Goal: Task Accomplishment & Management: Manage account settings

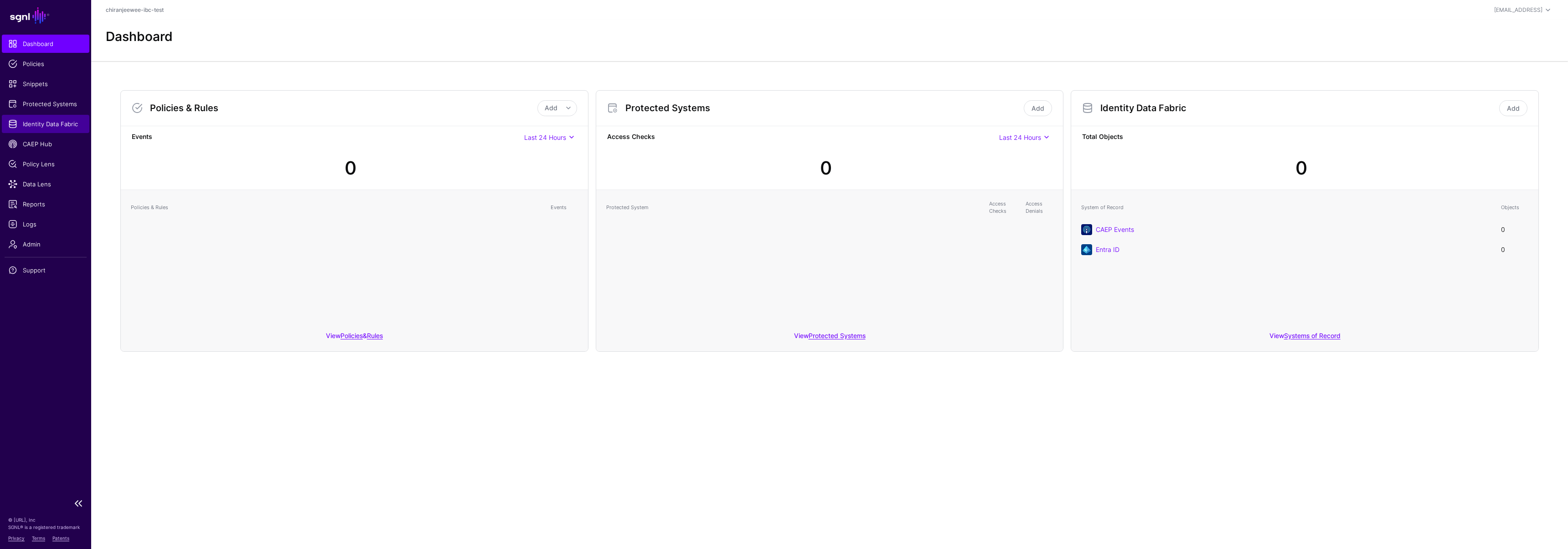
click at [47, 123] on span "Identity Data Fabric" at bounding box center [46, 124] width 75 height 9
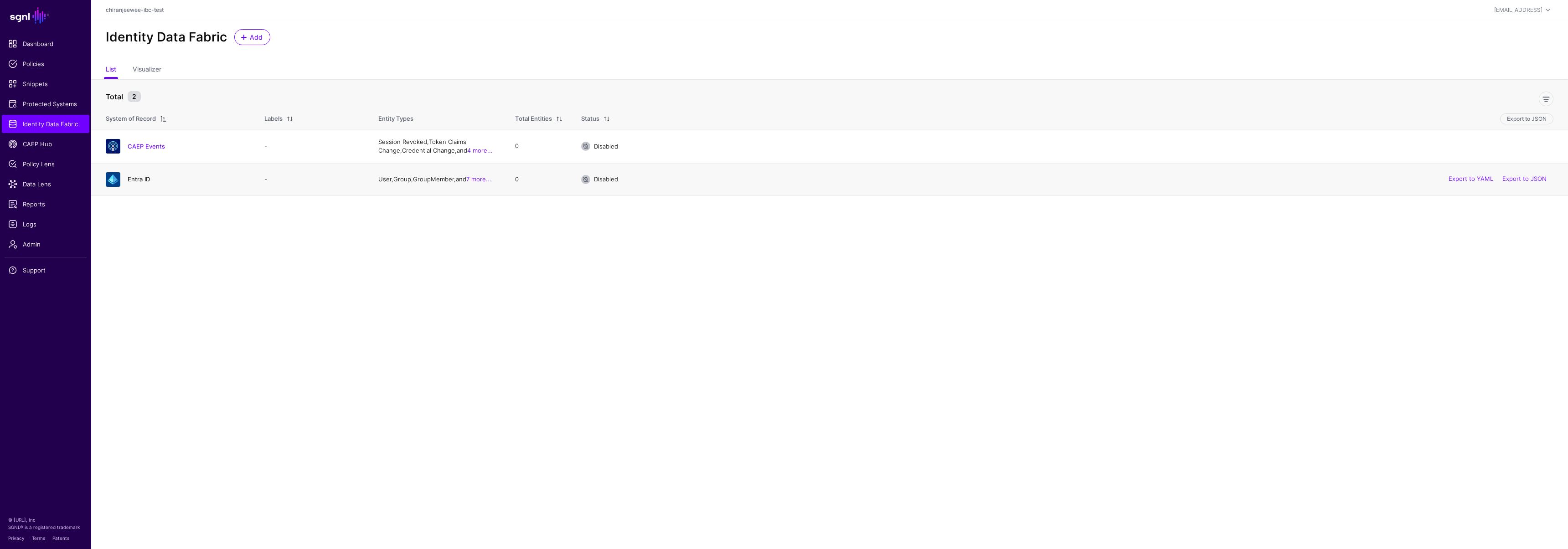
click at [143, 179] on link "Entra ID" at bounding box center [139, 180] width 23 height 8
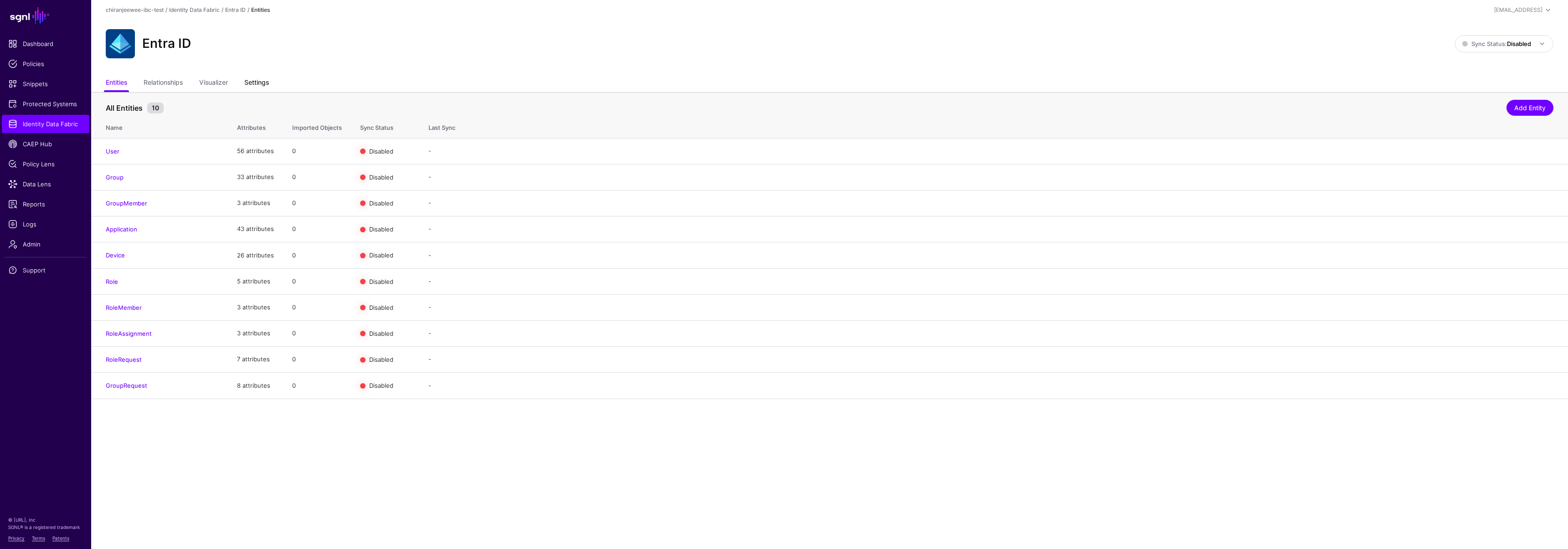
click at [263, 85] on link "Settings" at bounding box center [256, 84] width 25 height 17
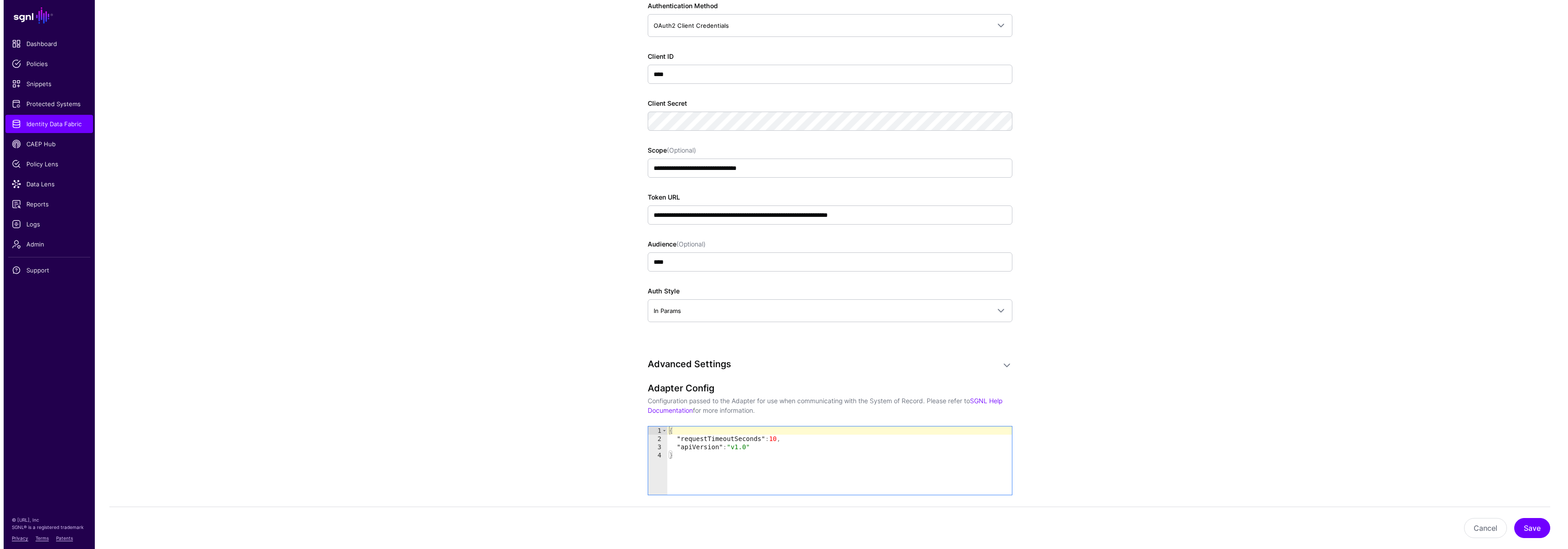
scroll to position [967, 0]
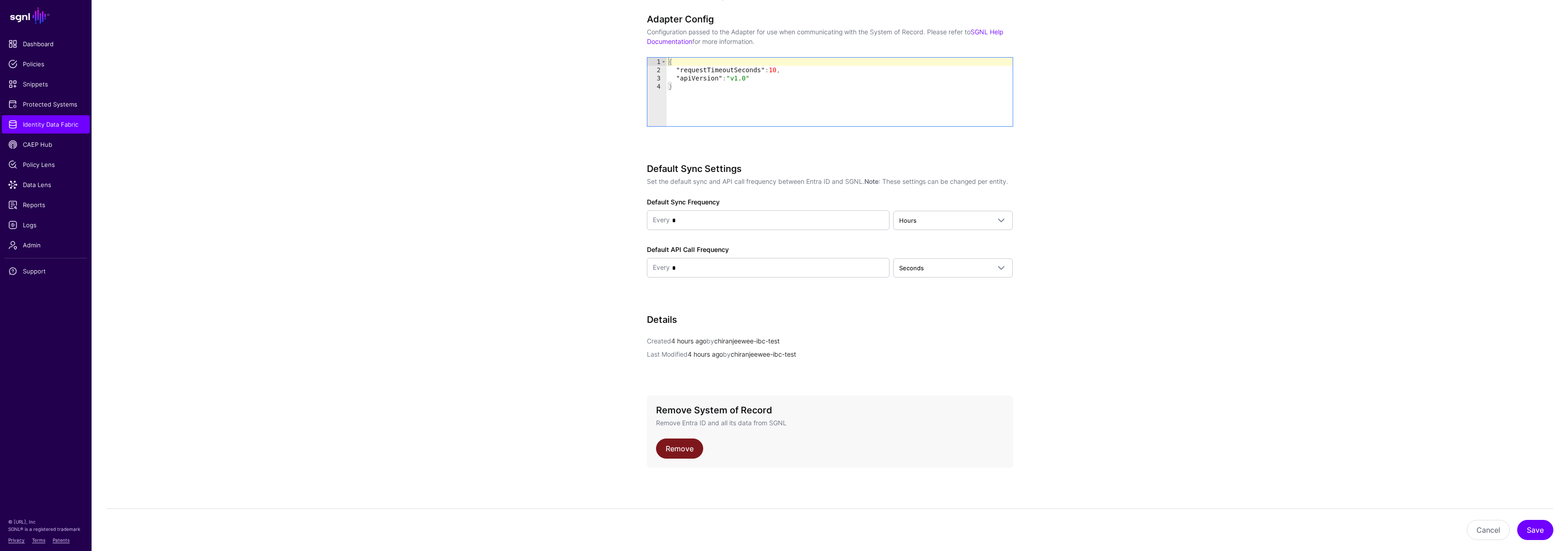
click at [684, 446] on link "Remove" at bounding box center [679, 448] width 47 height 20
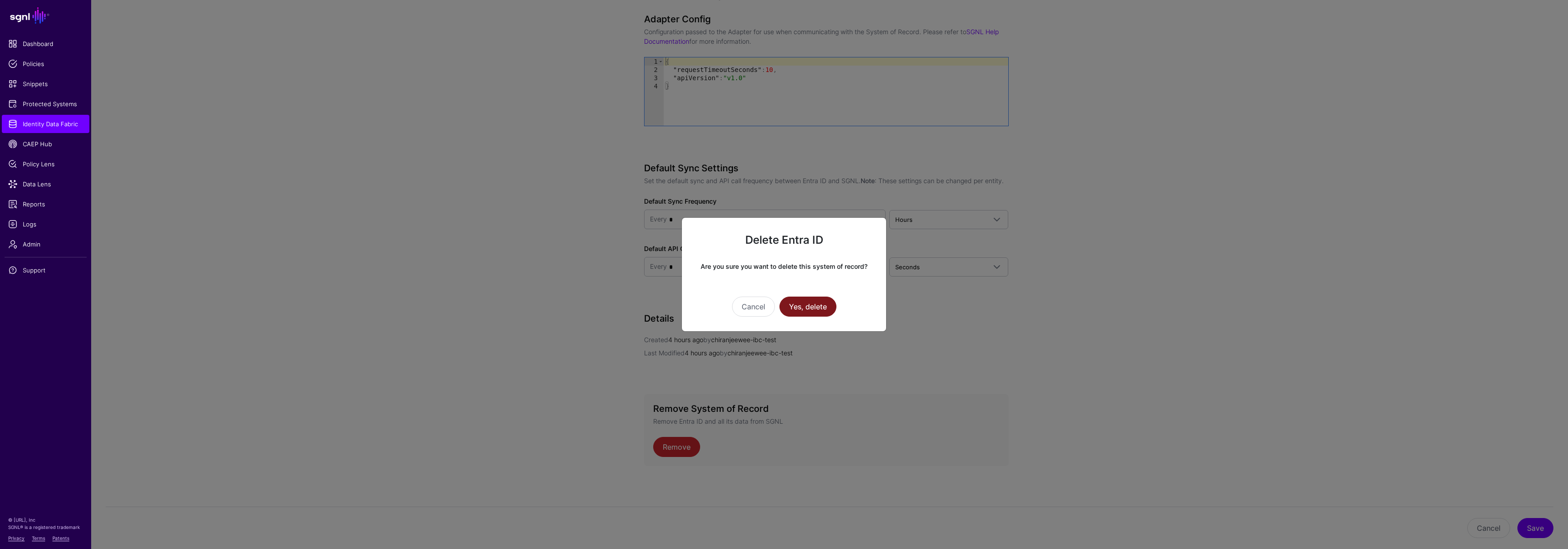
click at [814, 300] on button "Yes, delete" at bounding box center [808, 306] width 57 height 20
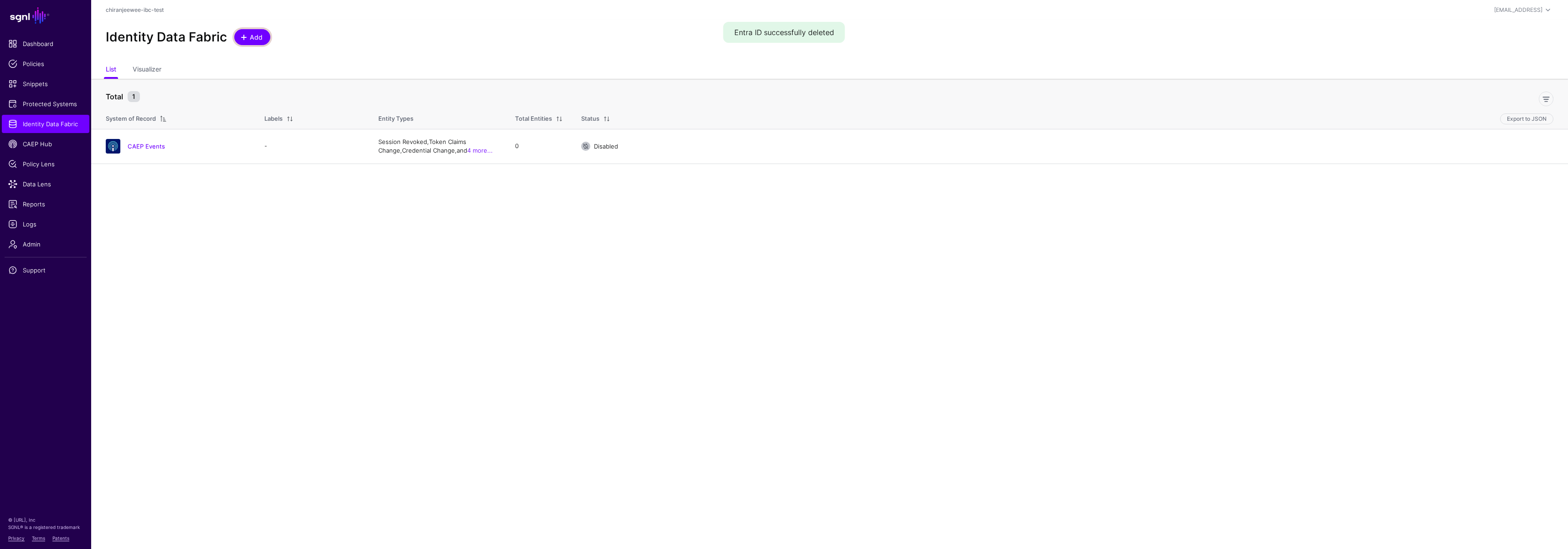
click at [253, 34] on span "Add" at bounding box center [256, 37] width 15 height 9
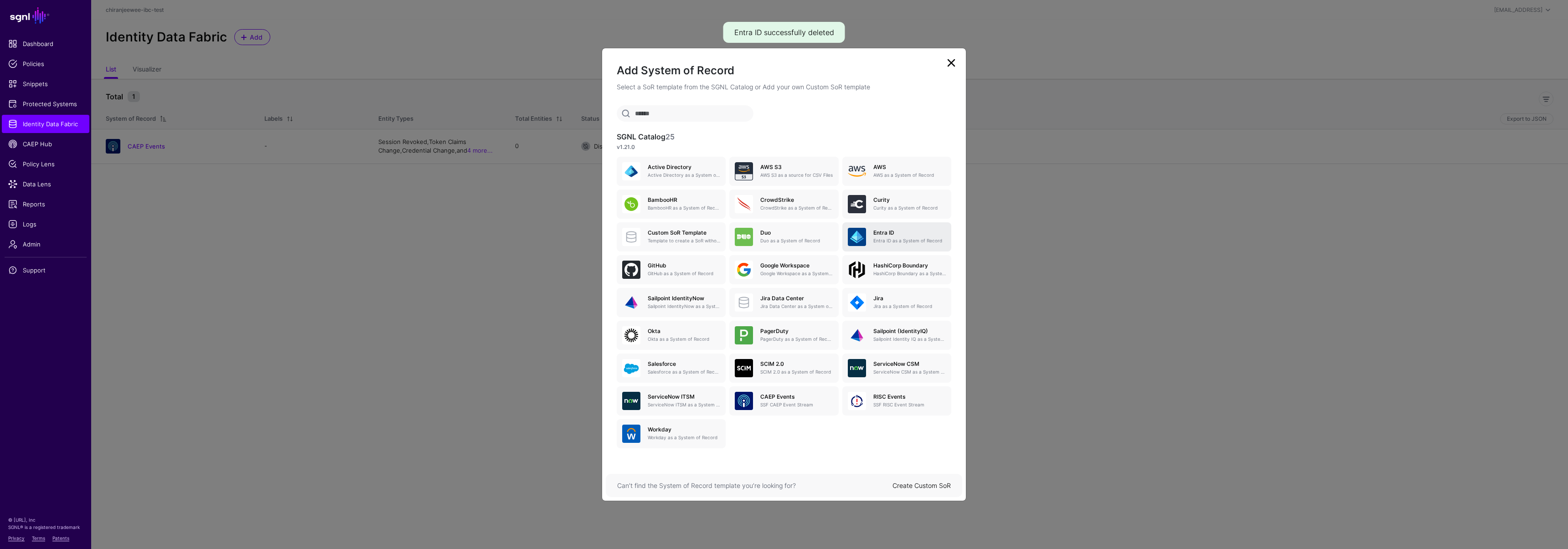
click at [886, 233] on h5 "Entra ID" at bounding box center [909, 233] width 72 height 7
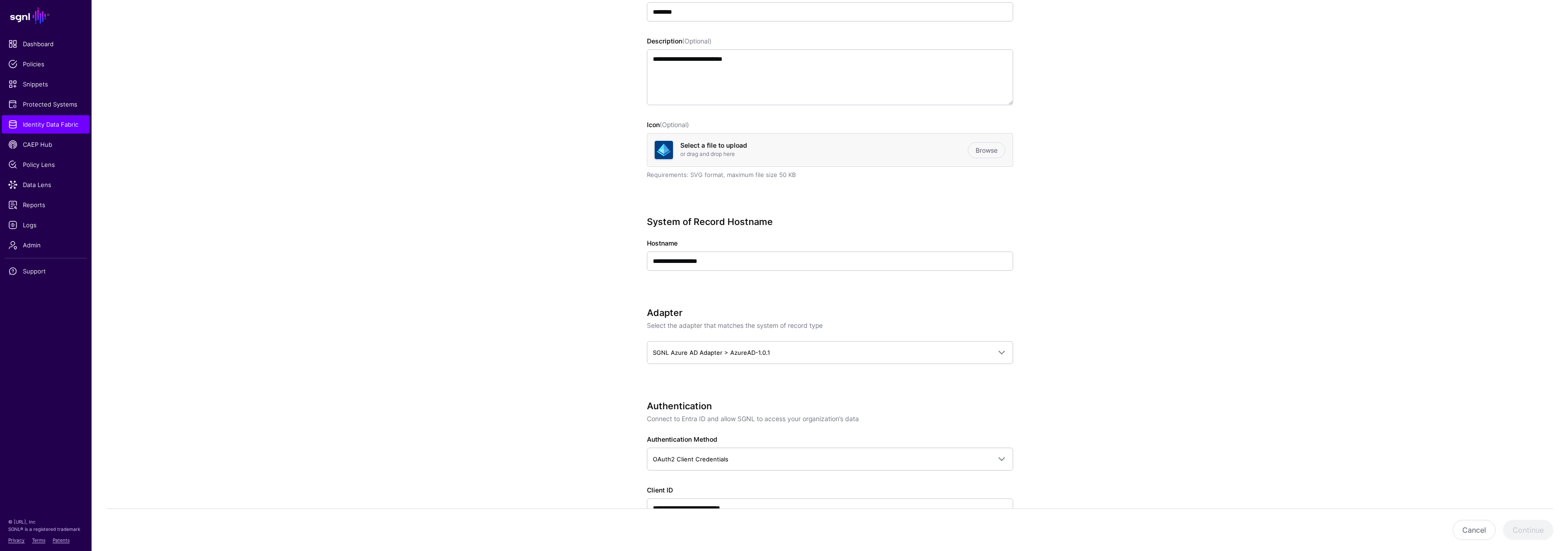
scroll to position [146, 0]
click at [736, 262] on input "**********" at bounding box center [830, 260] width 366 height 19
paste input "**********"
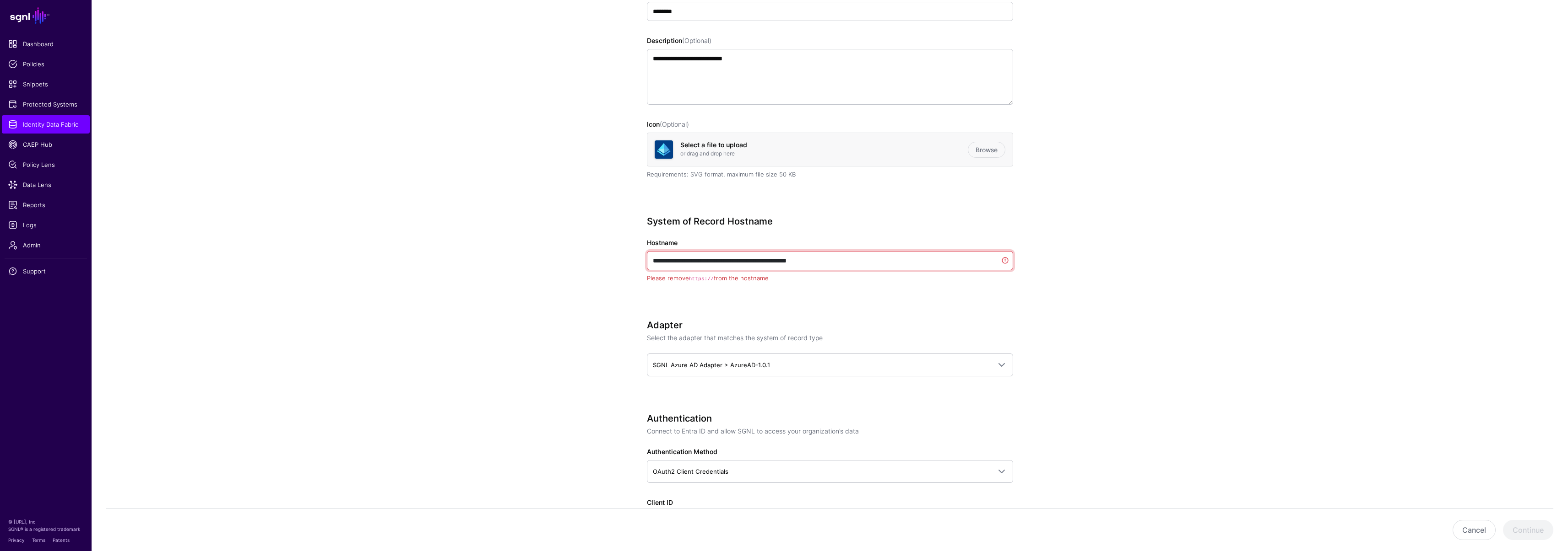
drag, startPoint x: 674, startPoint y: 261, endPoint x: 605, endPoint y: 258, distance: 69.1
click at [605, 258] on app-datasources-details-form "**********" at bounding box center [830, 558] width 1476 height 1264
type input "**********"
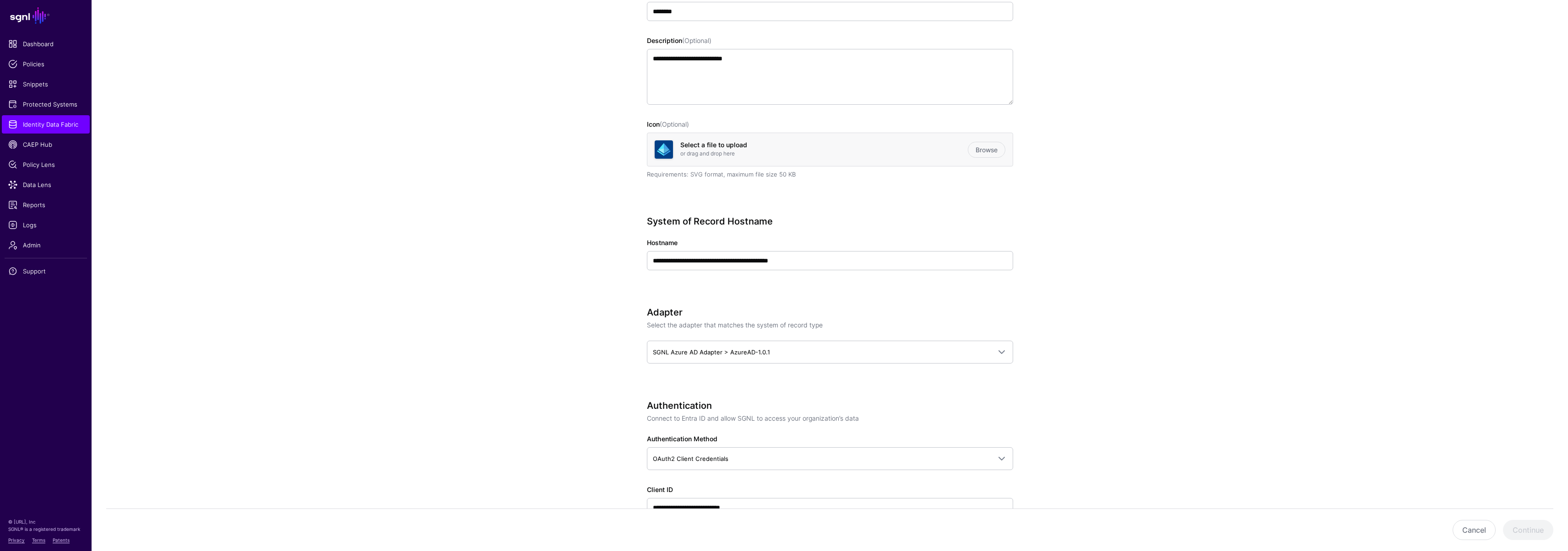
click at [591, 266] on app-datasources-details-form "**********" at bounding box center [830, 551] width 1476 height 1252
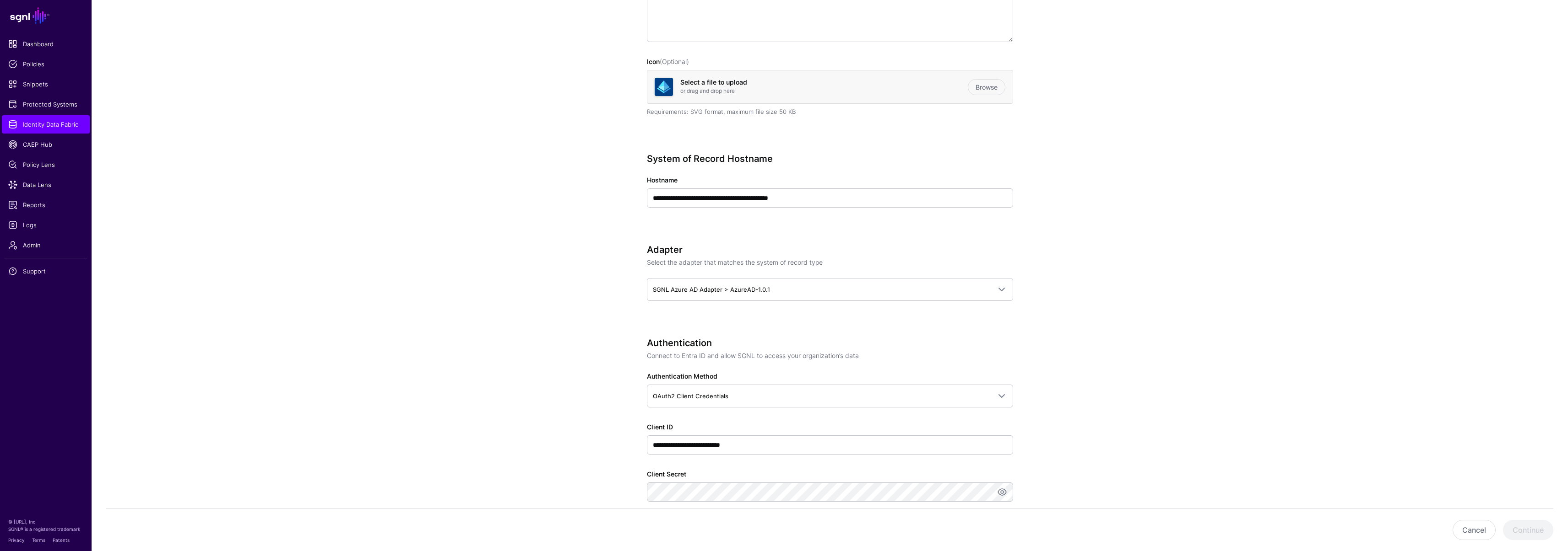
scroll to position [276, 0]
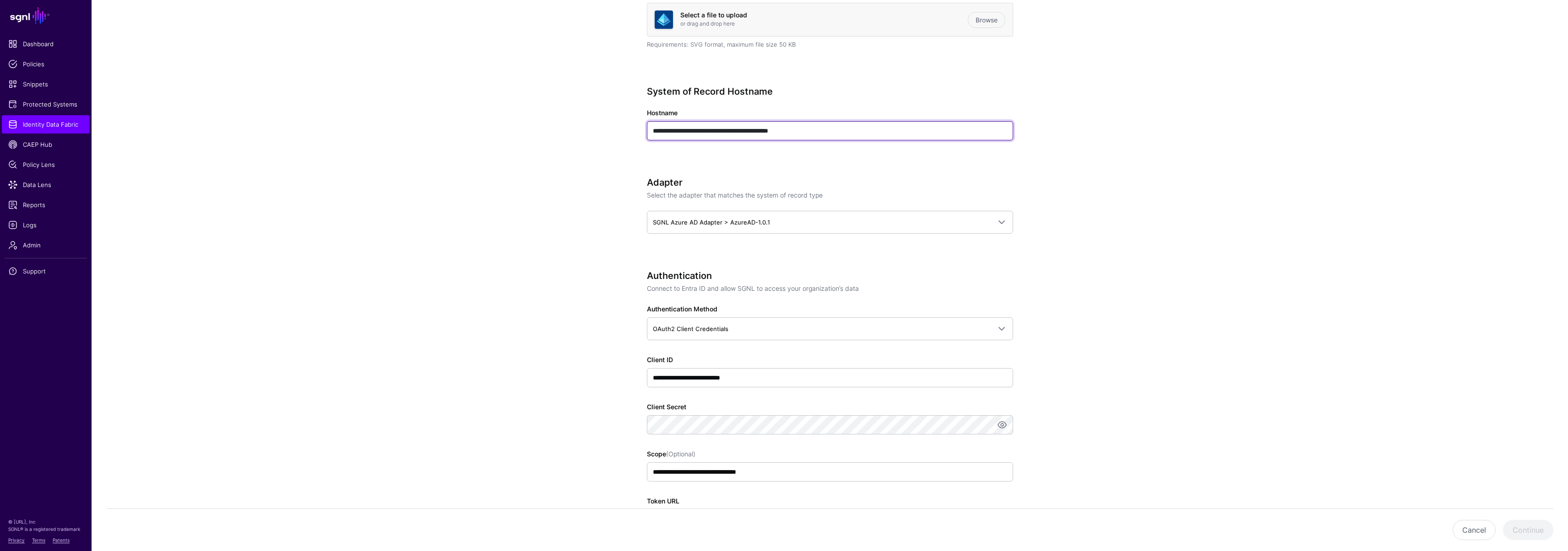
drag, startPoint x: 832, startPoint y: 129, endPoint x: 639, endPoint y: 130, distance: 193.0
click at [639, 130] on div "**********" at bounding box center [829, 420] width 424 height 1252
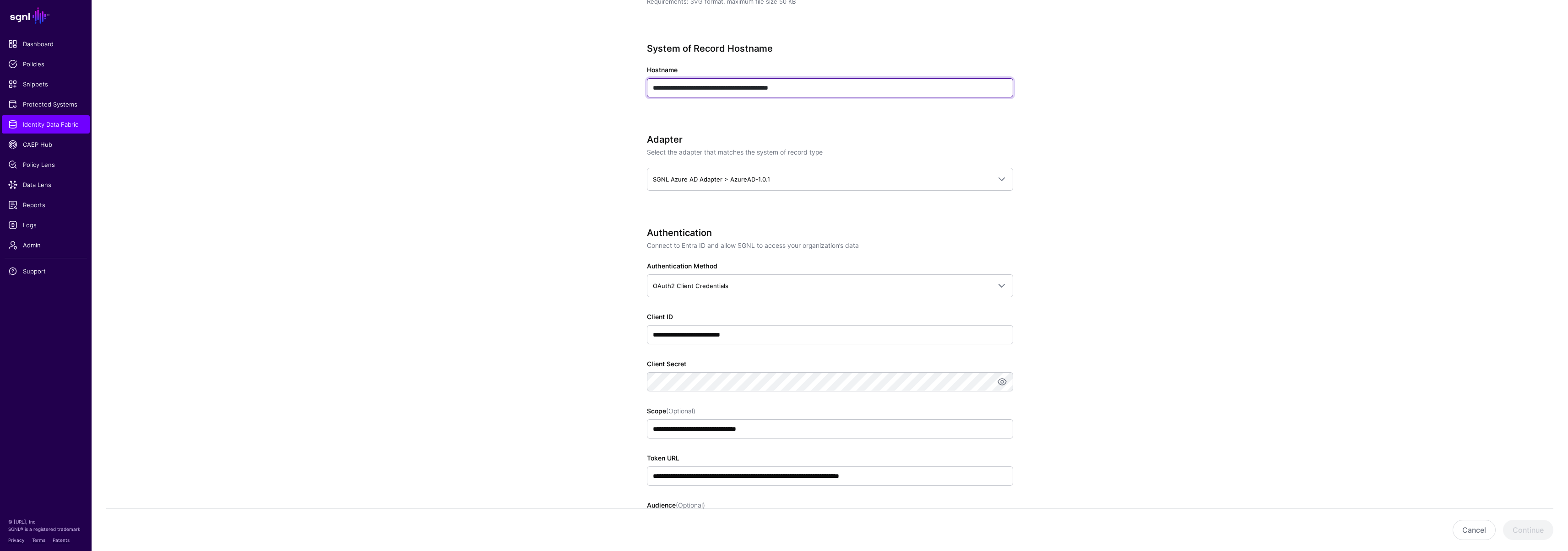
scroll to position [366, 0]
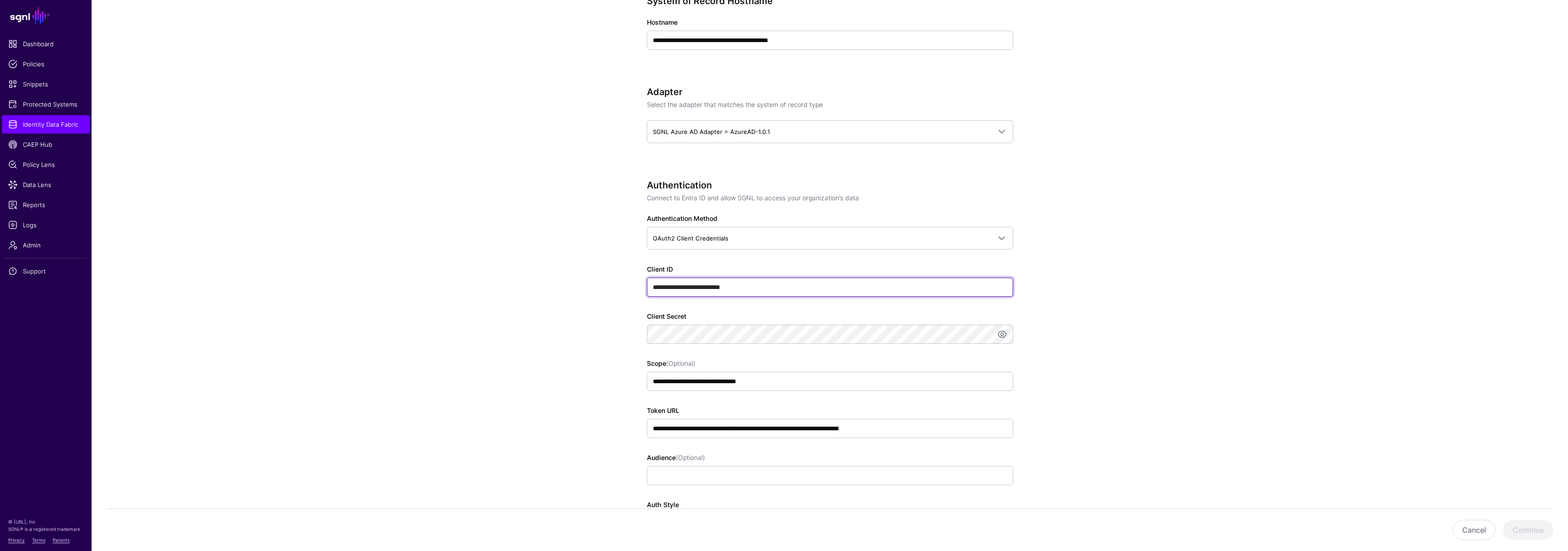
click at [745, 291] on input "**********" at bounding box center [830, 287] width 366 height 19
type input "****"
click at [607, 323] on app-datasources-details-form "**********" at bounding box center [830, 330] width 1476 height 1252
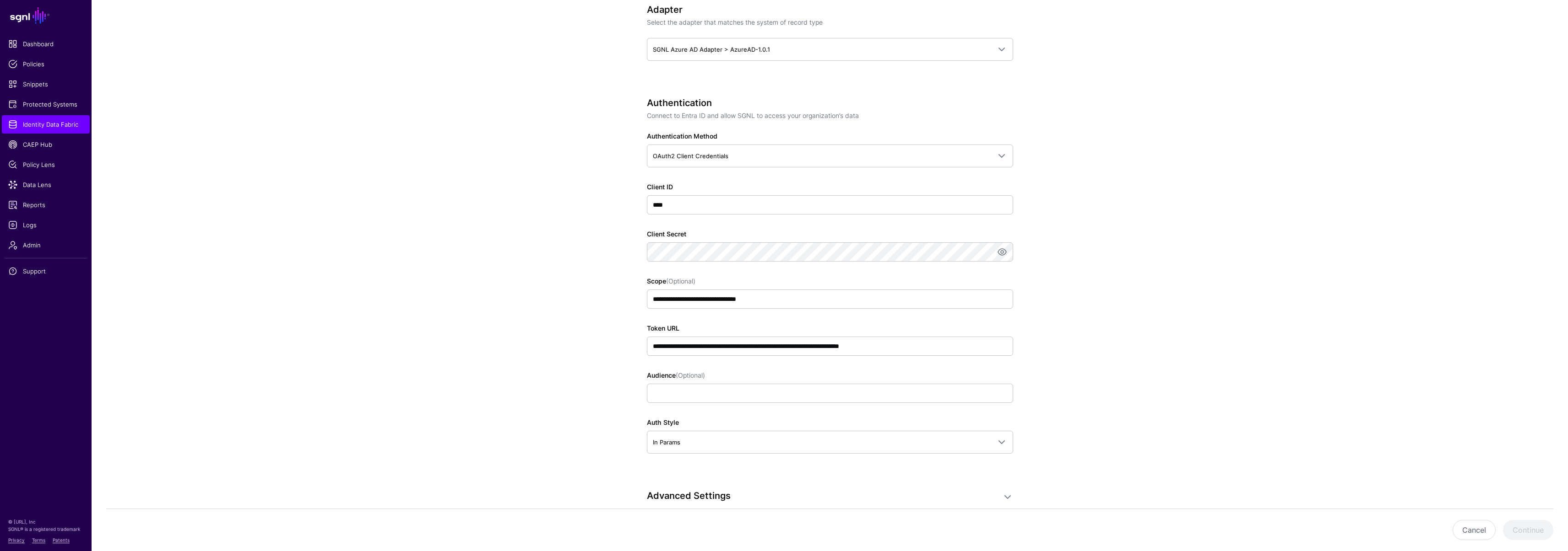
scroll to position [556, 0]
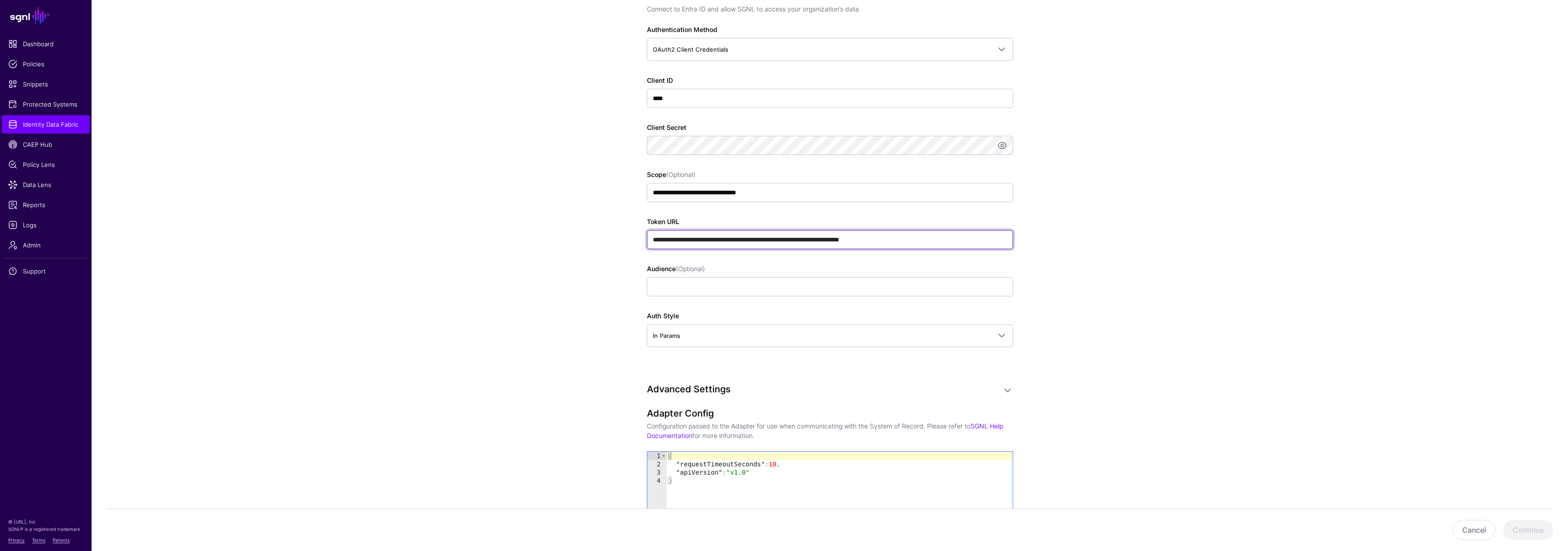
click at [849, 235] on input "**********" at bounding box center [830, 239] width 366 height 19
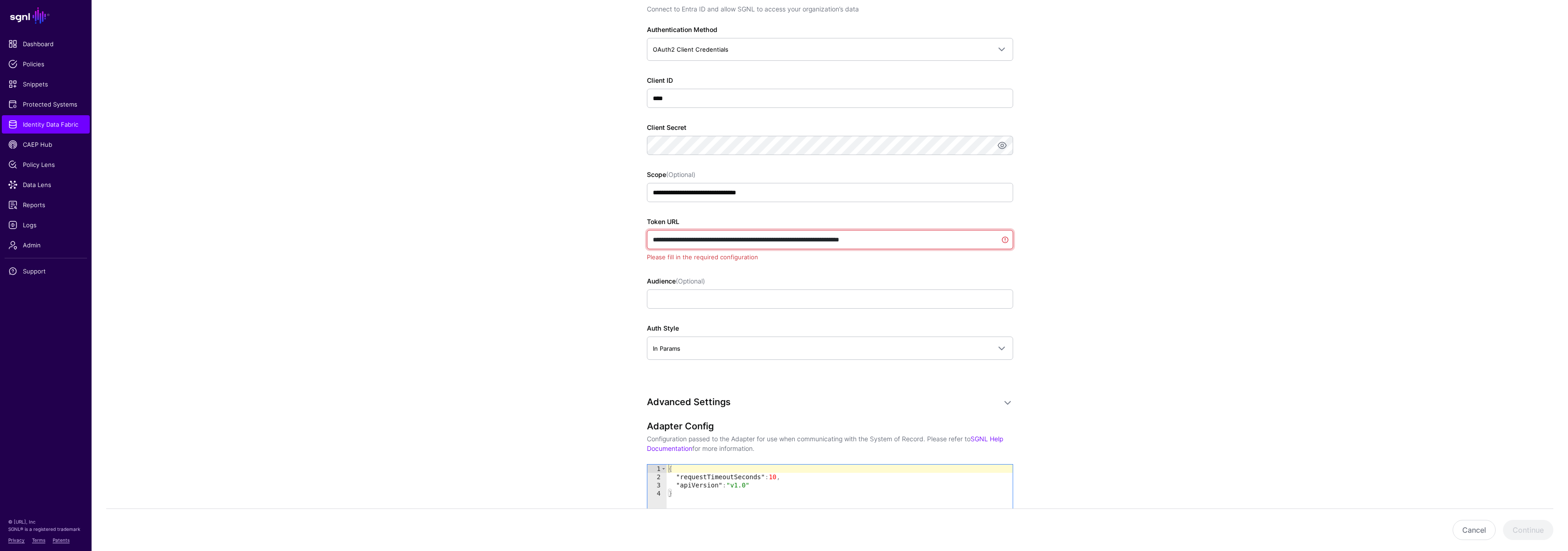
click at [840, 238] on input "**********" at bounding box center [830, 239] width 366 height 19
drag, startPoint x: 839, startPoint y: 238, endPoint x: 660, endPoint y: 237, distance: 179.0
click at [660, 237] on input "**********" at bounding box center [830, 239] width 366 height 19
paste input "text"
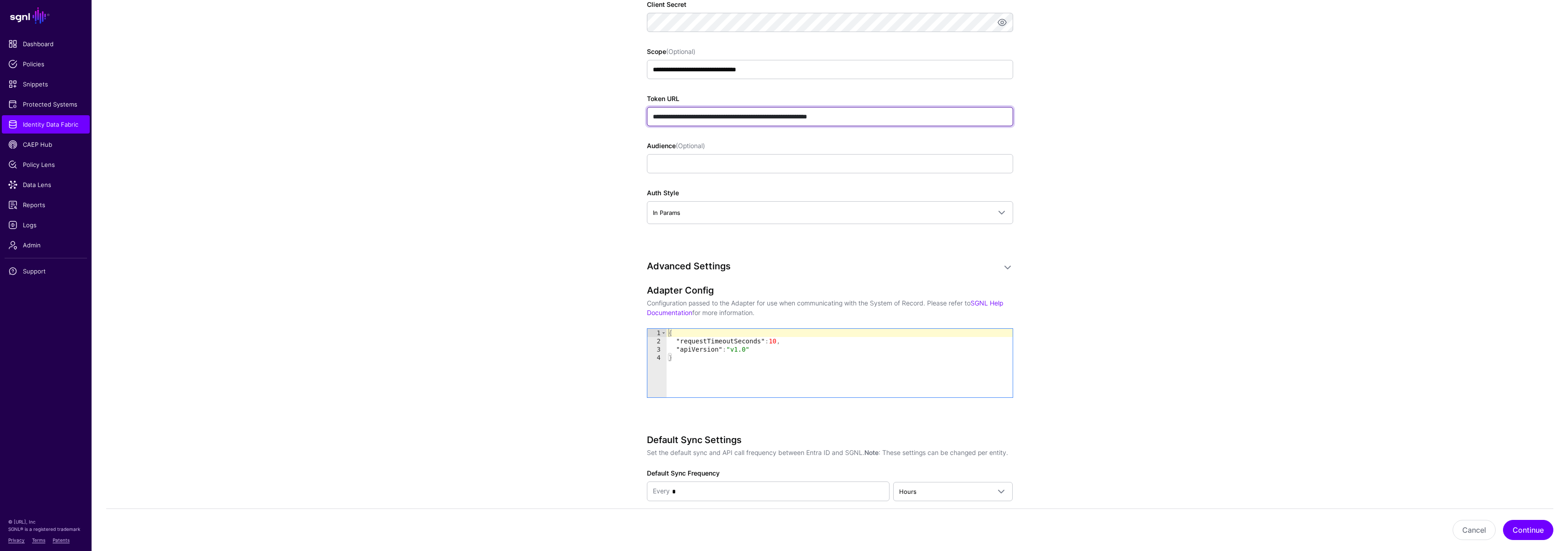
scroll to position [692, 0]
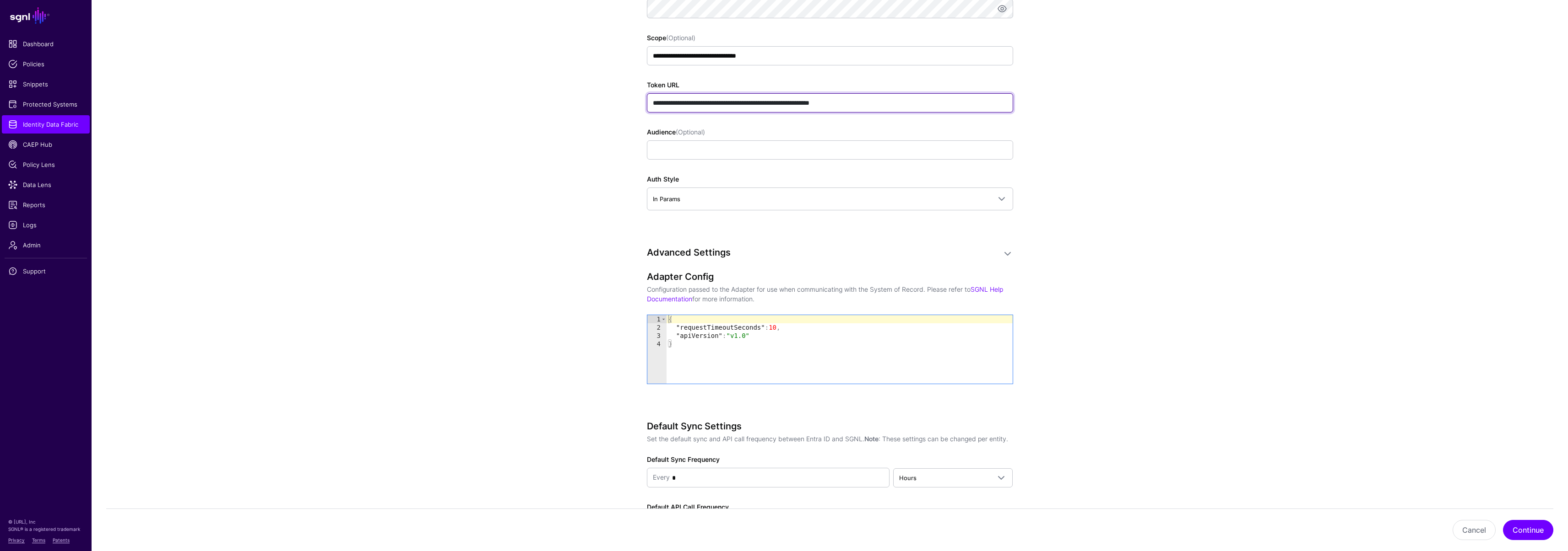
type input "**********"
click at [570, 241] on app-datasources-details-form "**********" at bounding box center [830, 5] width 1476 height 1252
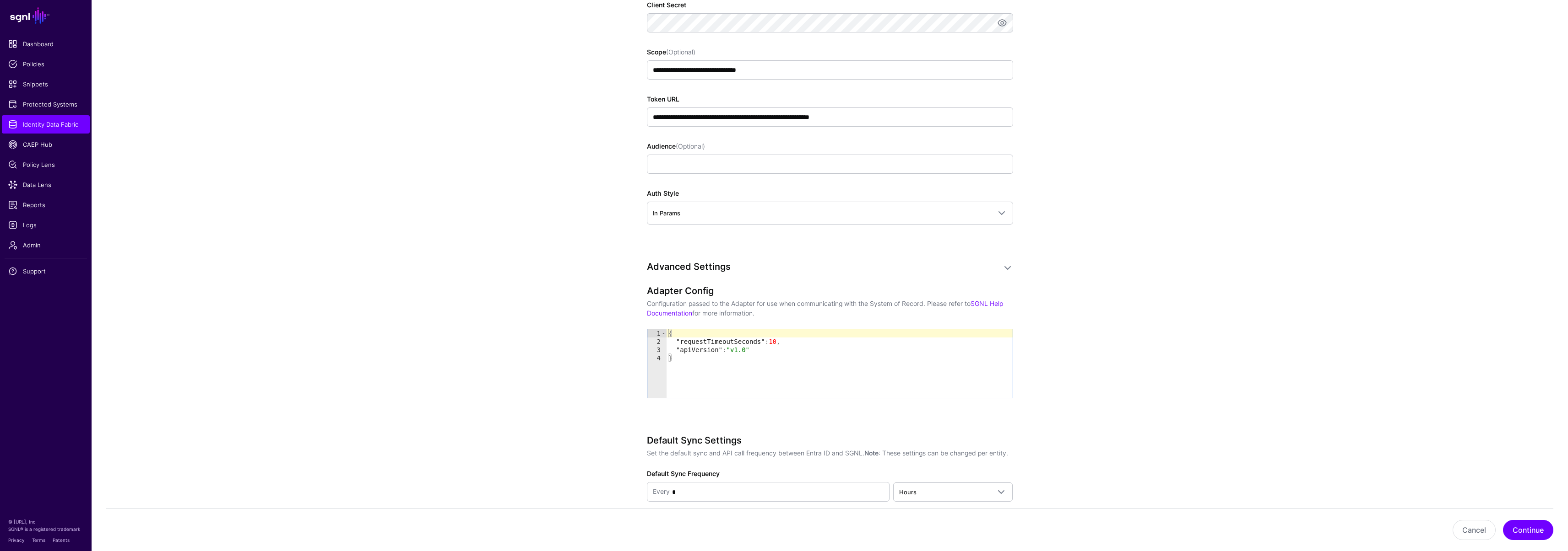
scroll to position [581, 0]
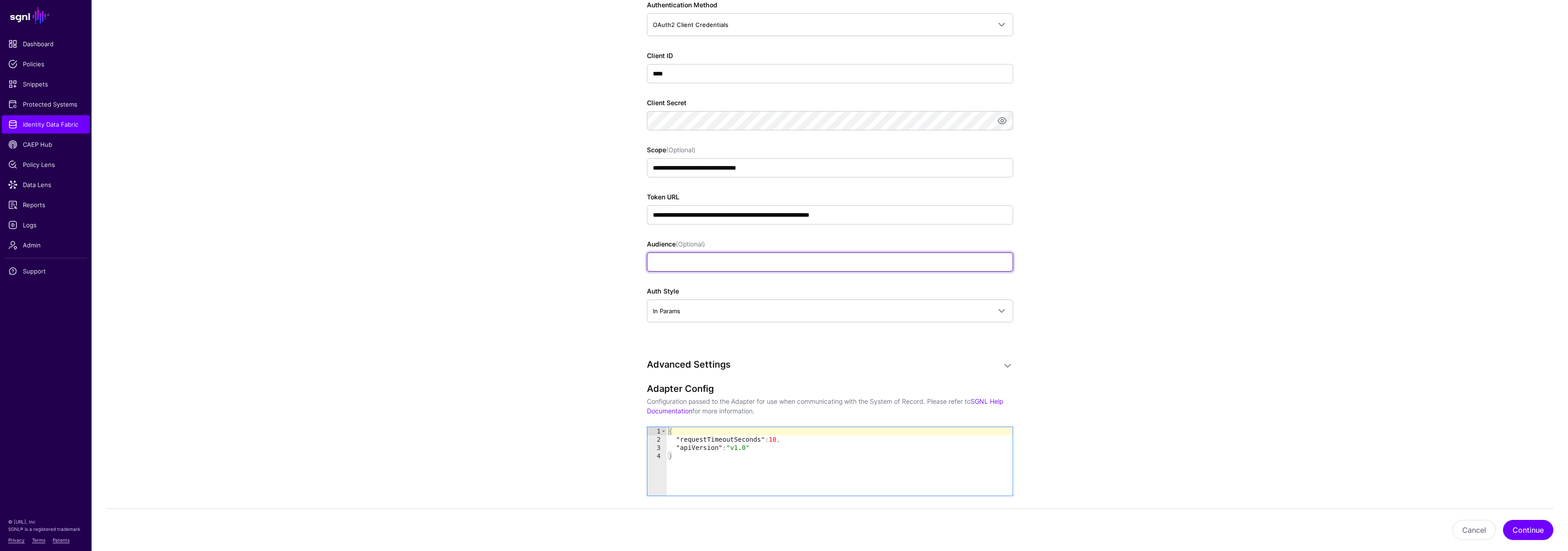
click at [672, 258] on input "Audience (Optional)" at bounding box center [830, 262] width 366 height 19
type input "****"
click at [558, 282] on app-datasources-details-form "**********" at bounding box center [830, 116] width 1476 height 1252
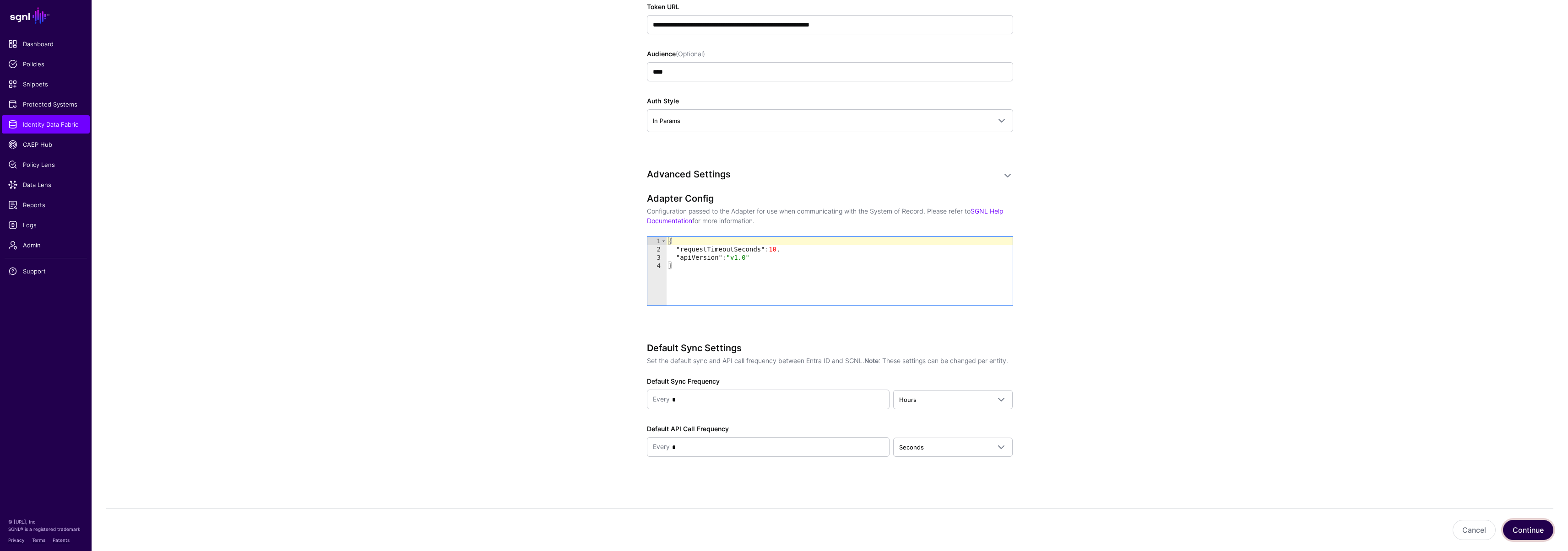
click at [1525, 531] on button "Continue" at bounding box center [1528, 530] width 51 height 20
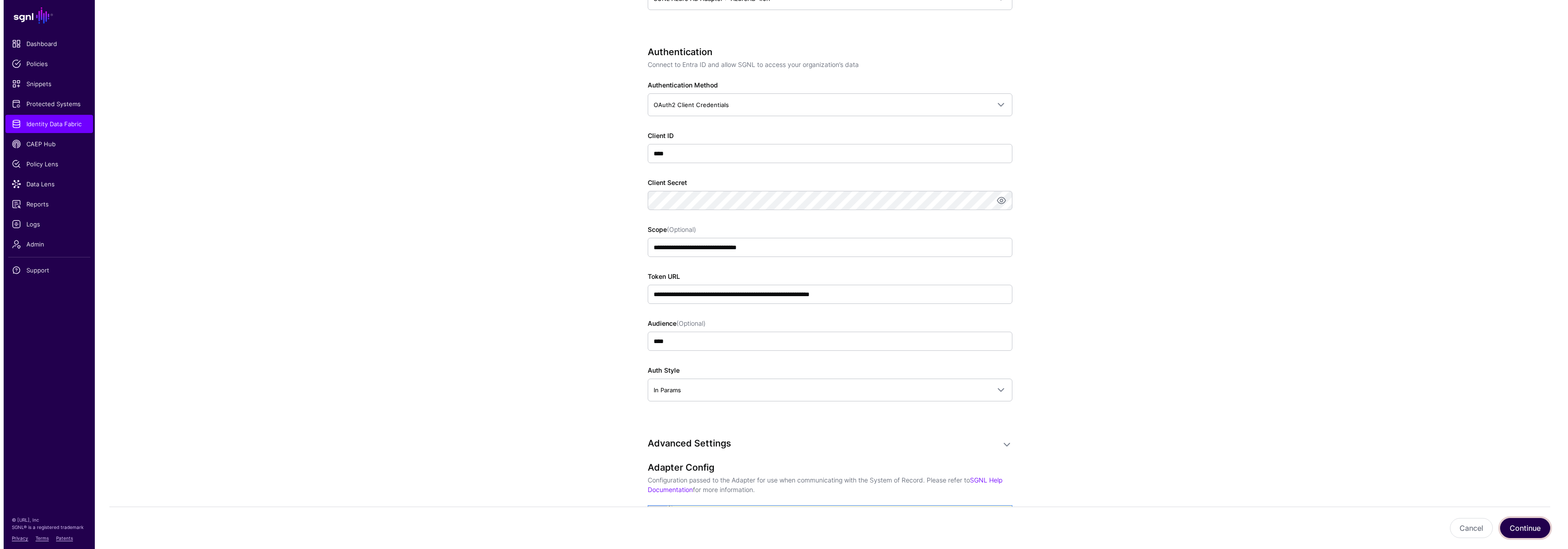
scroll to position [503, 0]
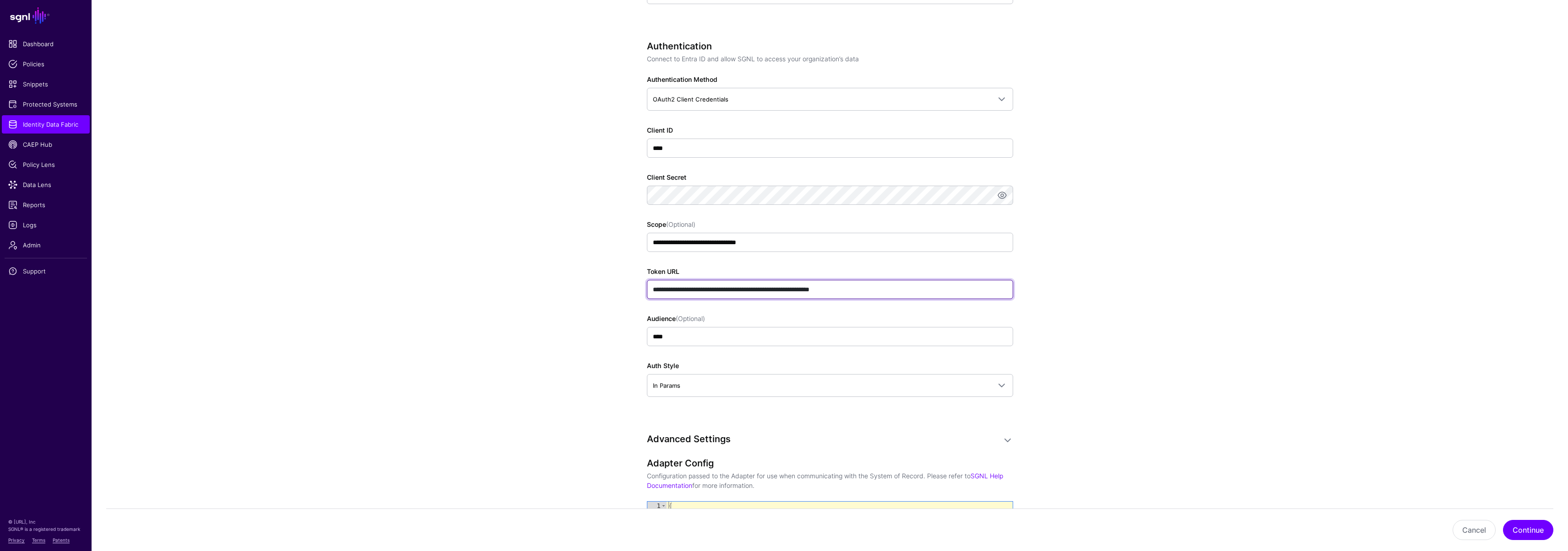
click at [828, 289] on input "**********" at bounding box center [830, 290] width 366 height 19
drag, startPoint x: 828, startPoint y: 289, endPoint x: 634, endPoint y: 289, distance: 194.0
click at [634, 289] on div "**********" at bounding box center [829, 192] width 424 height 1252
paste input "*******"
type input "**********"
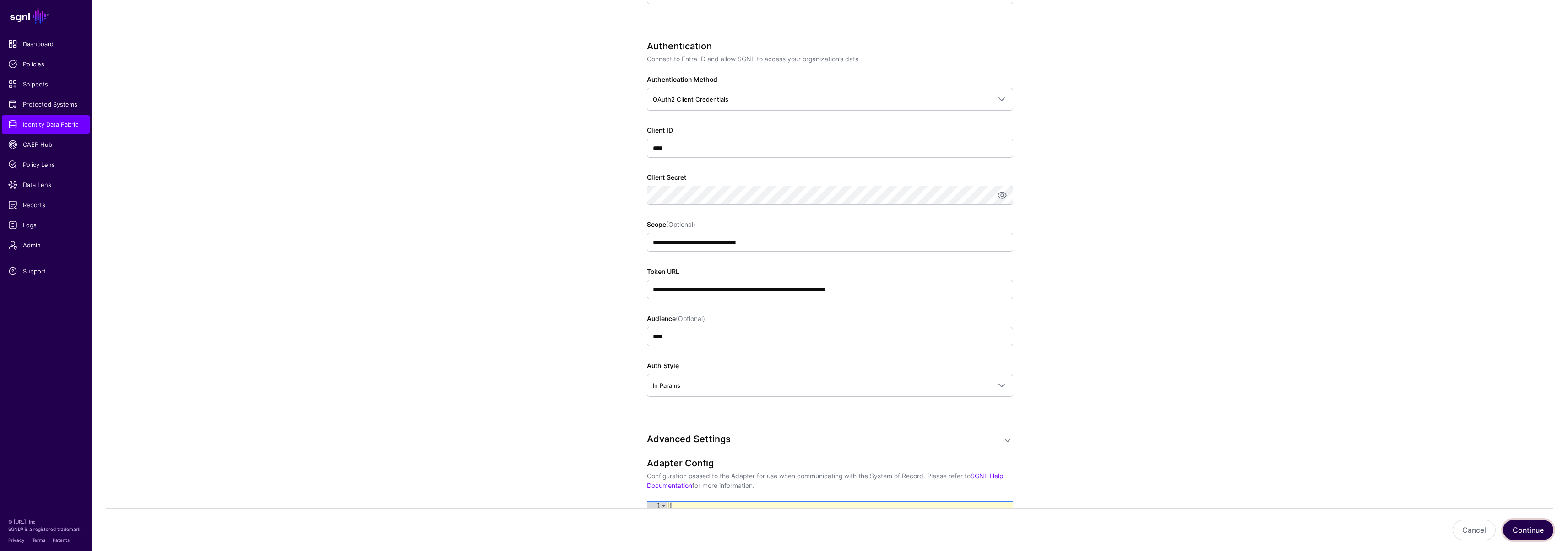
click at [1530, 526] on button "Continue" at bounding box center [1528, 530] width 51 height 20
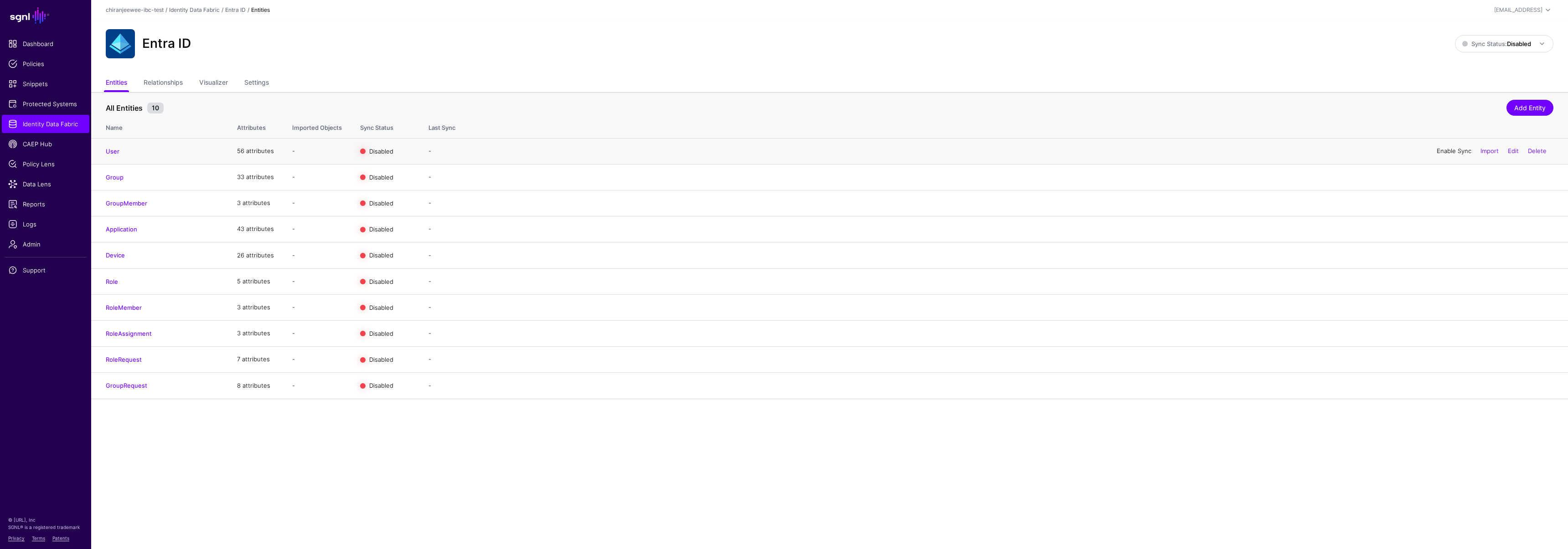
click at [1455, 152] on link "Enable Sync" at bounding box center [1454, 151] width 34 height 8
click at [1445, 176] on link "Enable Sync" at bounding box center [1454, 177] width 34 height 8
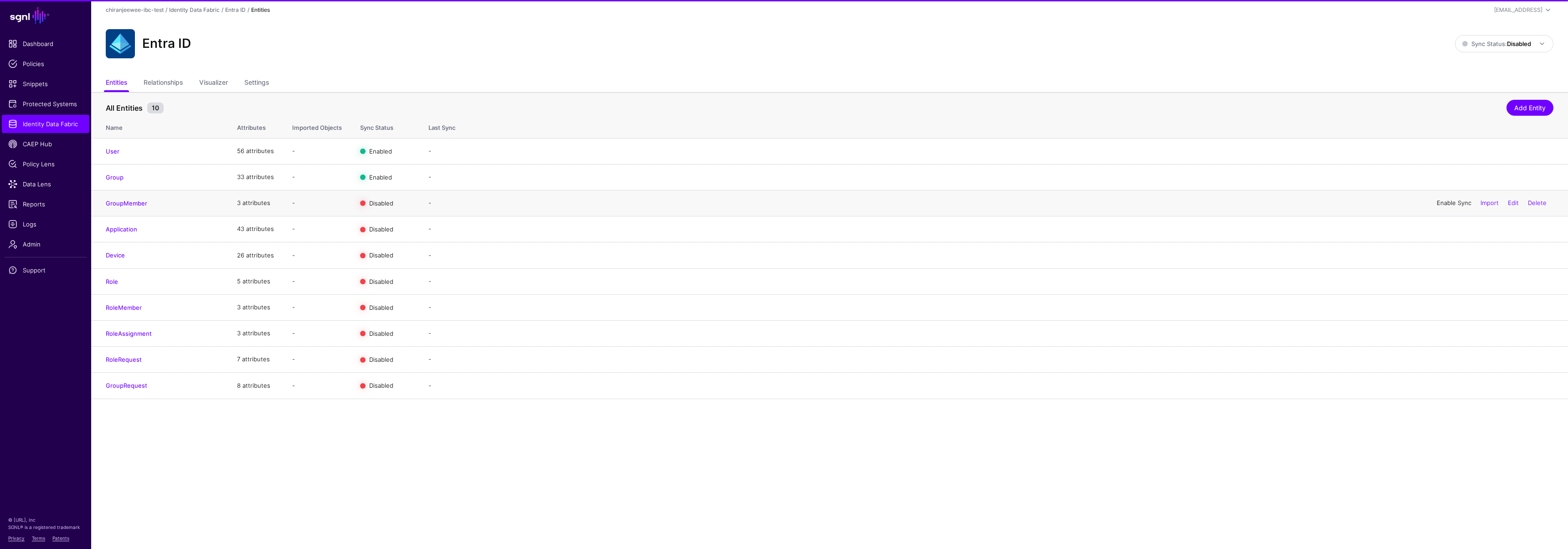
click at [1449, 205] on link "Enable Sync" at bounding box center [1454, 203] width 34 height 8
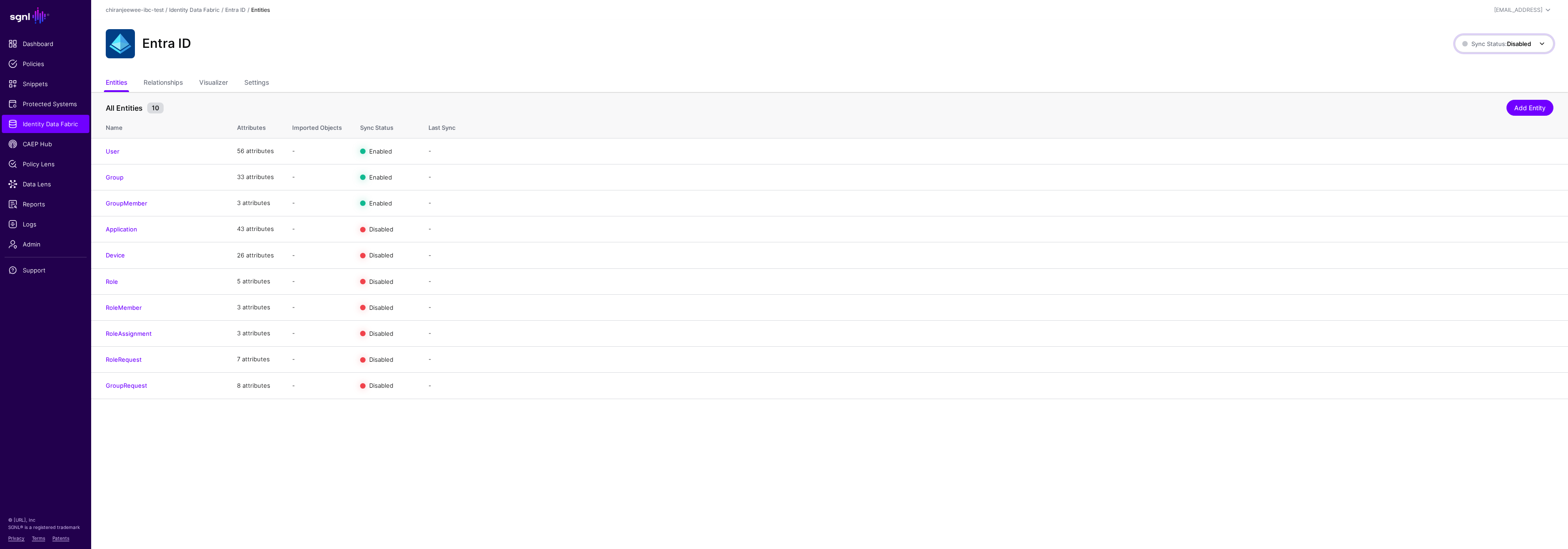
click at [1485, 41] on span "Sync Status: Disabled" at bounding box center [1497, 44] width 68 height 8
click at [1477, 70] on span "Enabled Syncing active for all configured entities that are enabled" at bounding box center [1494, 74] width 104 height 29
click at [449, 159] on link "sync details" at bounding box center [459, 160] width 34 height 8
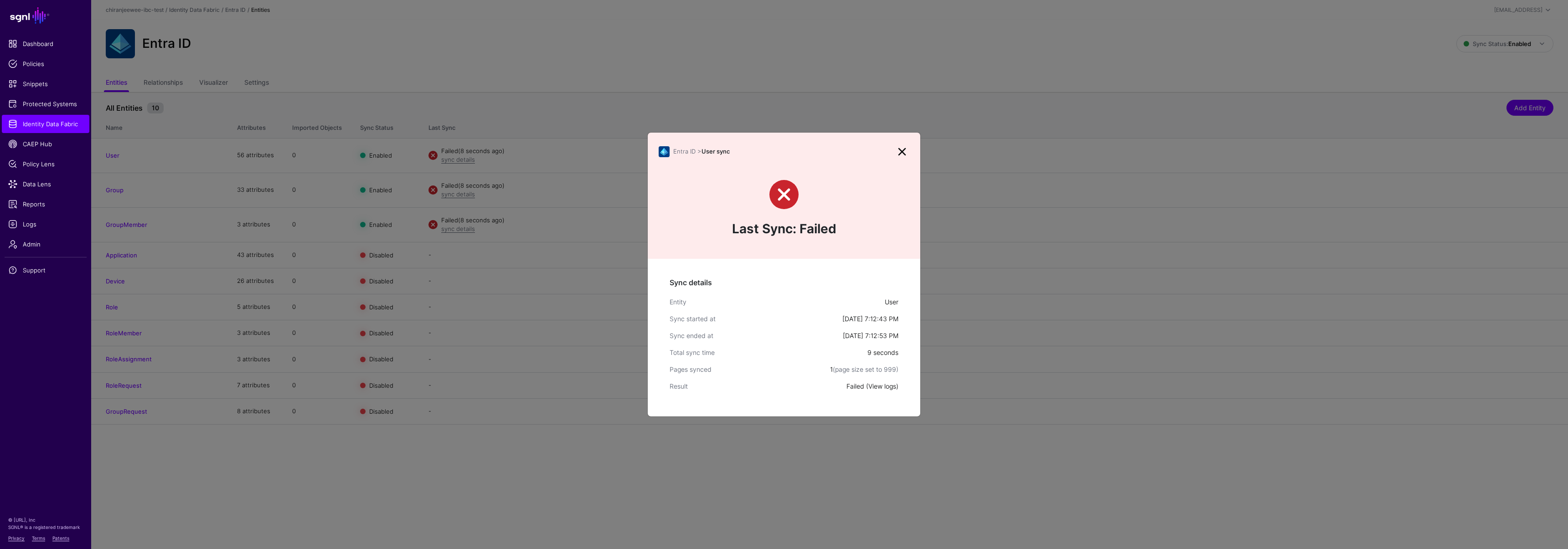
click at [883, 388] on link "View logs" at bounding box center [881, 387] width 28 height 8
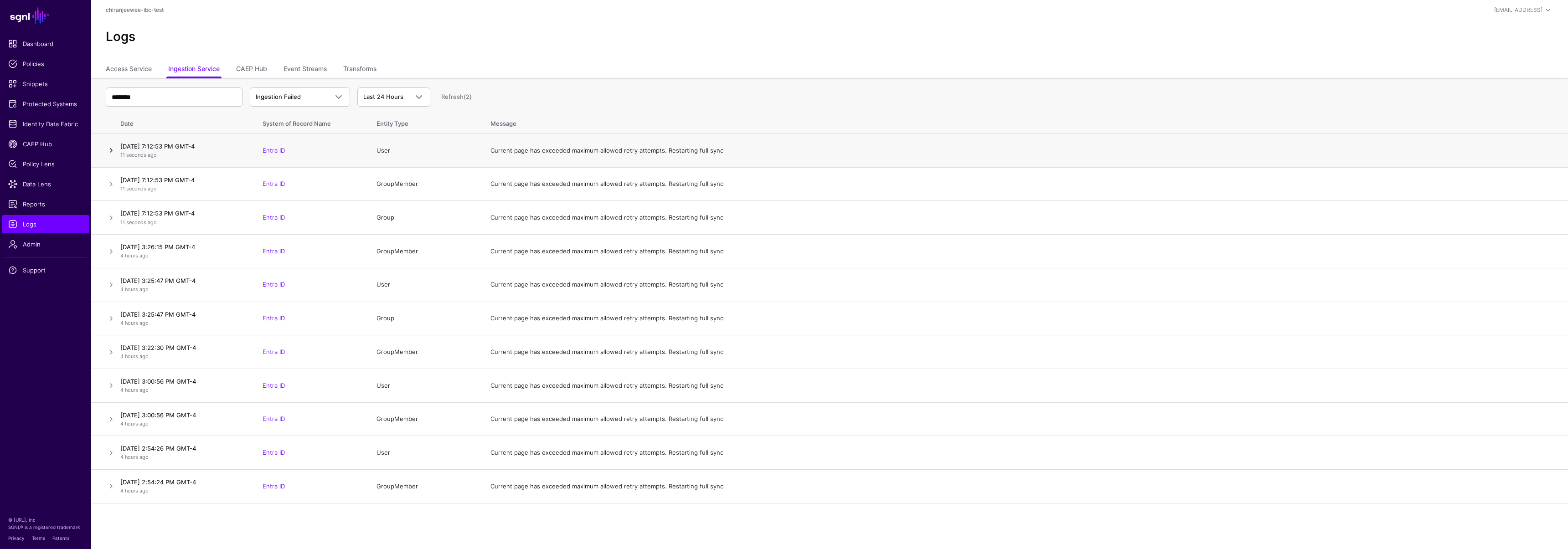
click at [113, 147] on link at bounding box center [111, 151] width 11 height 11
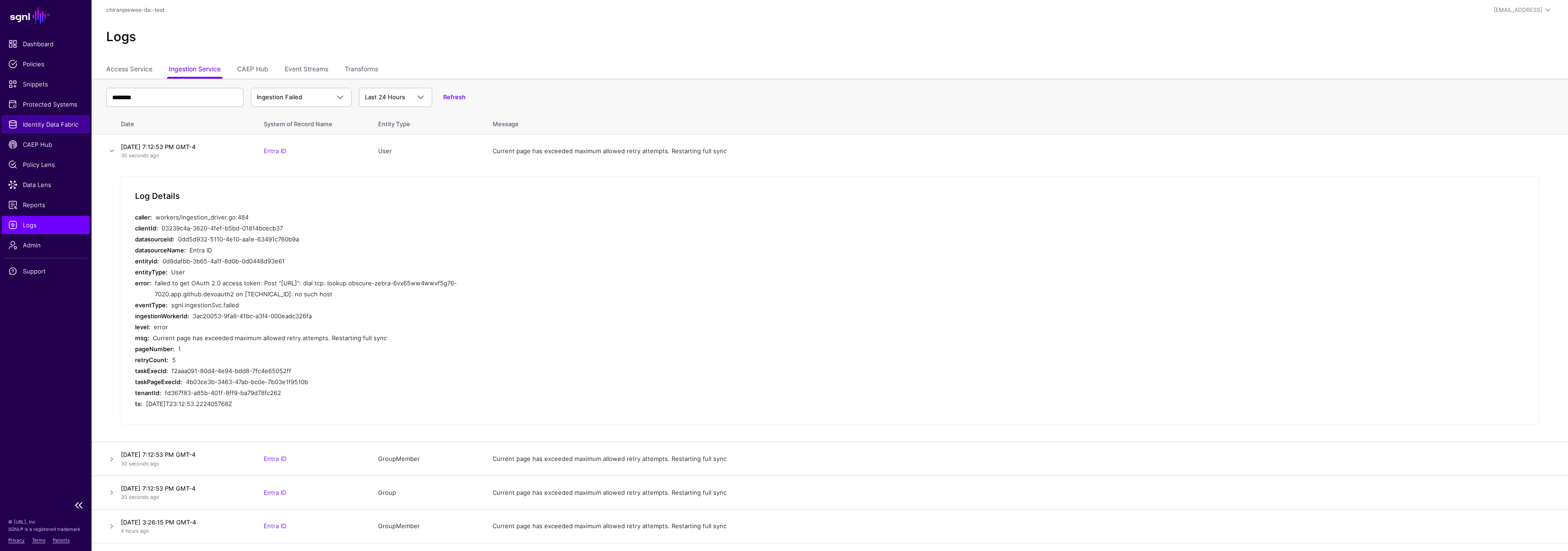
click at [41, 125] on span "Identity Data Fabric" at bounding box center [46, 125] width 75 height 10
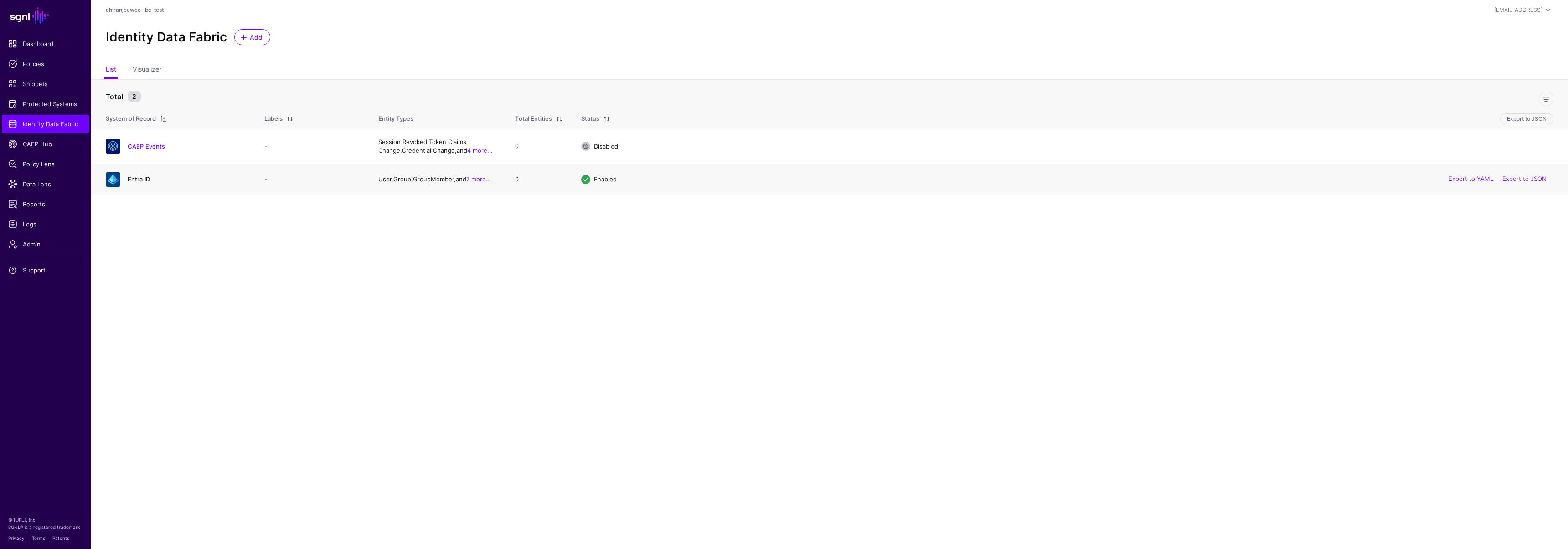
click at [142, 180] on link "Entra ID" at bounding box center [139, 180] width 23 height 8
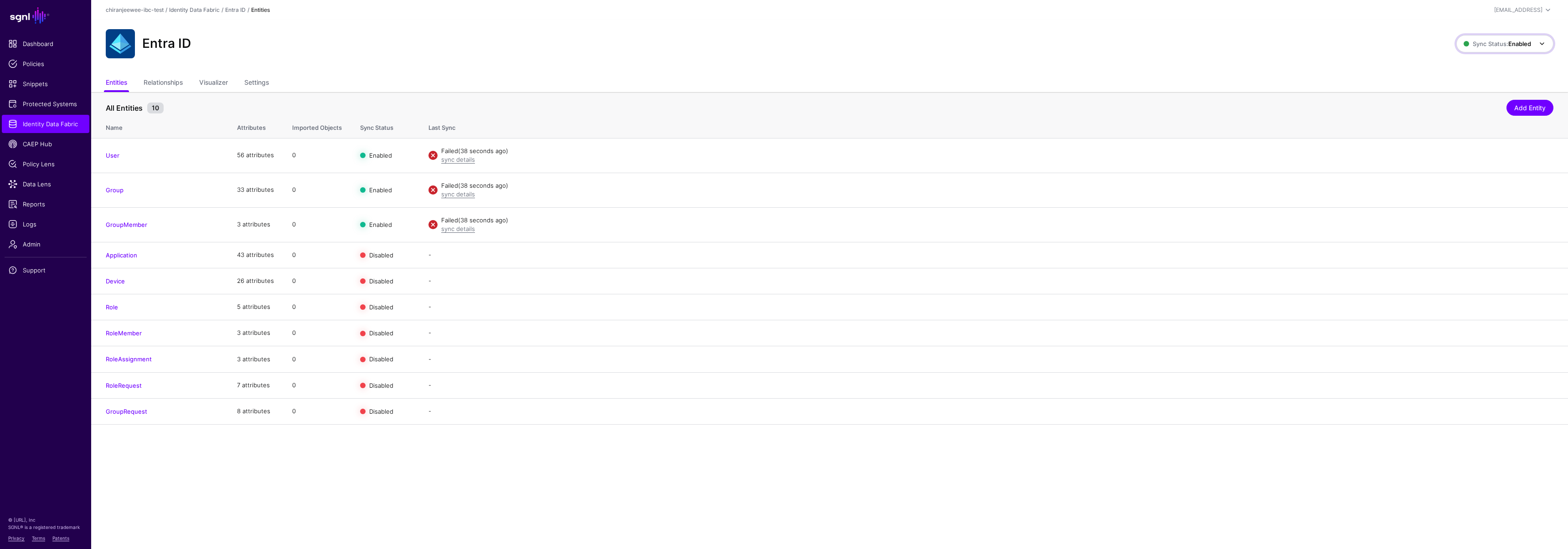
click at [1491, 44] on span "Sync Status: Enabled" at bounding box center [1497, 44] width 67 height 8
click at [1468, 123] on span "Disabled Syncing inactive for all configured entities" at bounding box center [1494, 108] width 102 height 29
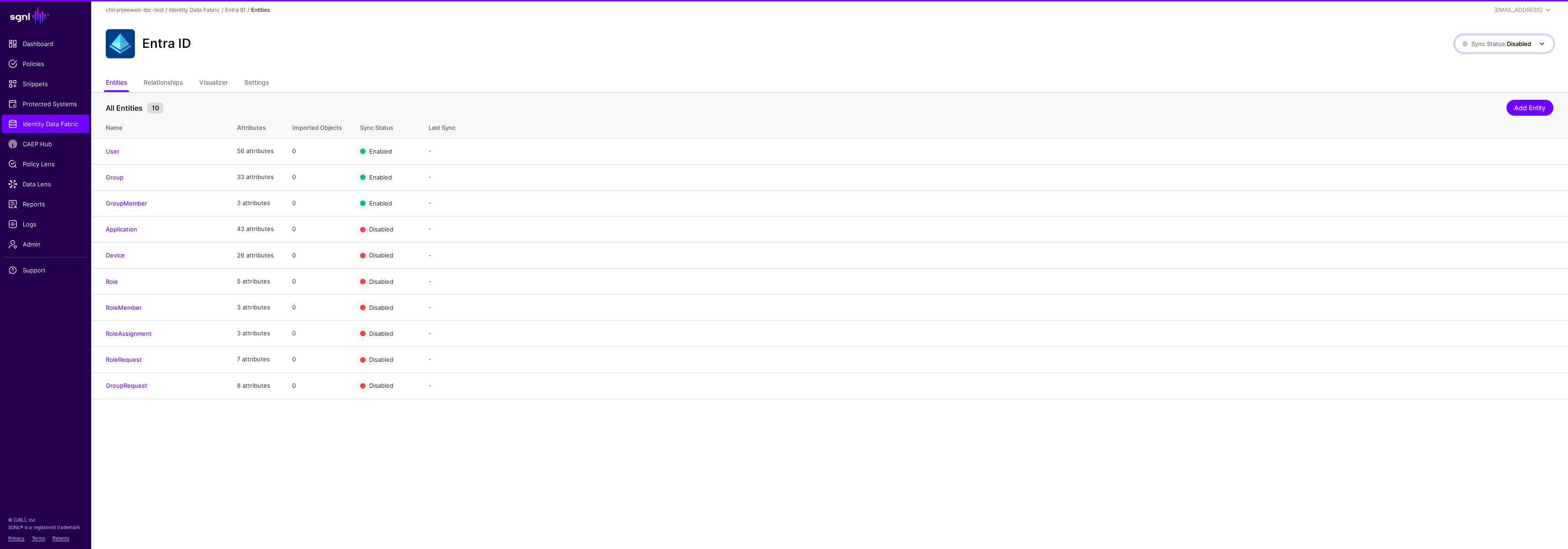
click at [1487, 45] on span "Sync Status: Disabled" at bounding box center [1497, 44] width 68 height 8
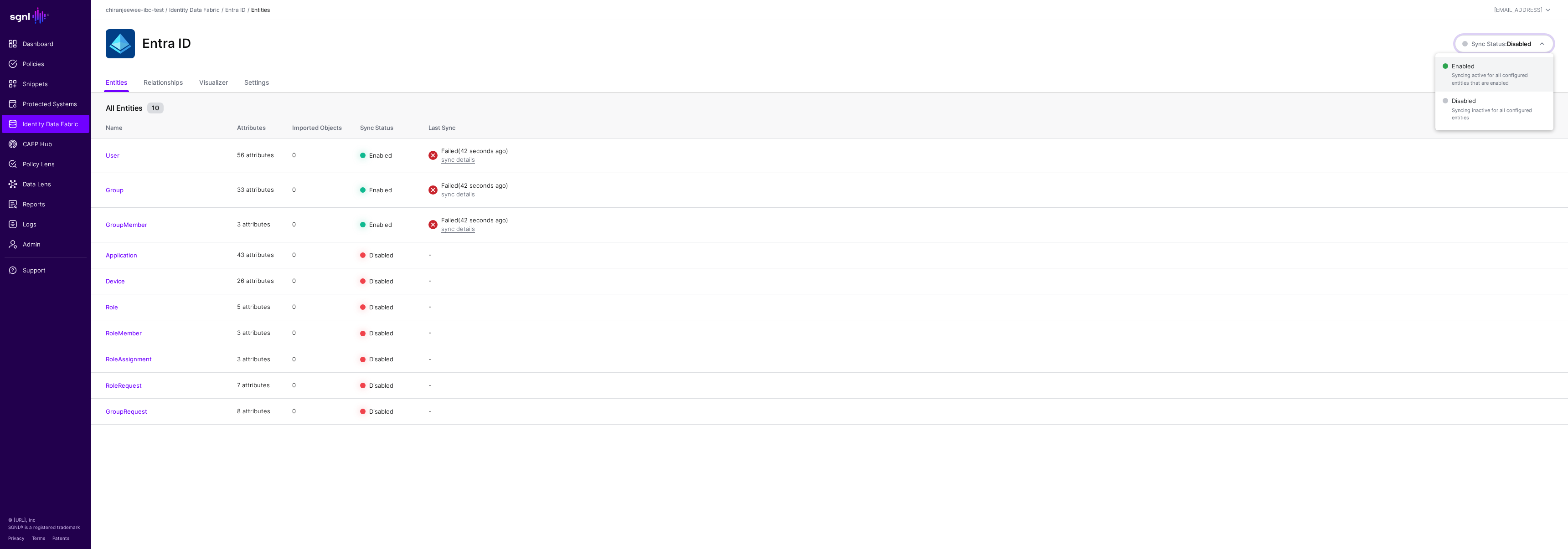
click at [1476, 64] on span "Enabled Syncing active for all configured entities that are enabled" at bounding box center [1494, 74] width 104 height 29
click at [462, 231] on link "sync details" at bounding box center [459, 229] width 34 height 8
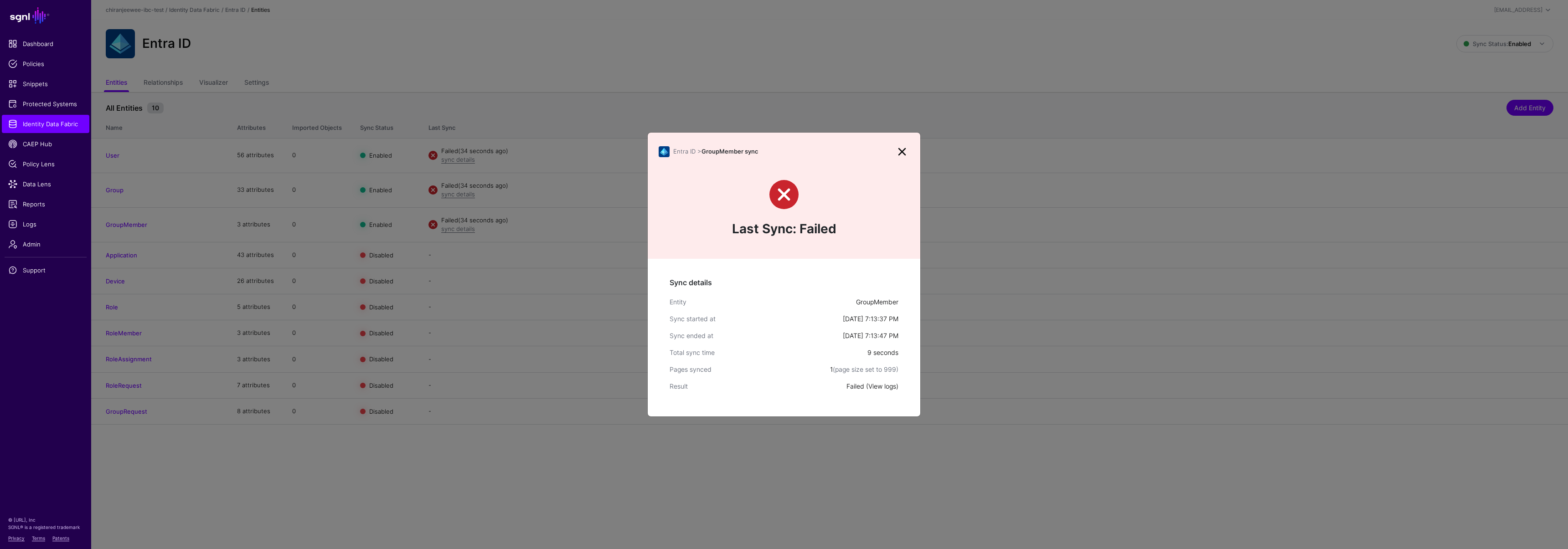
click at [887, 385] on link "View logs" at bounding box center [881, 387] width 28 height 8
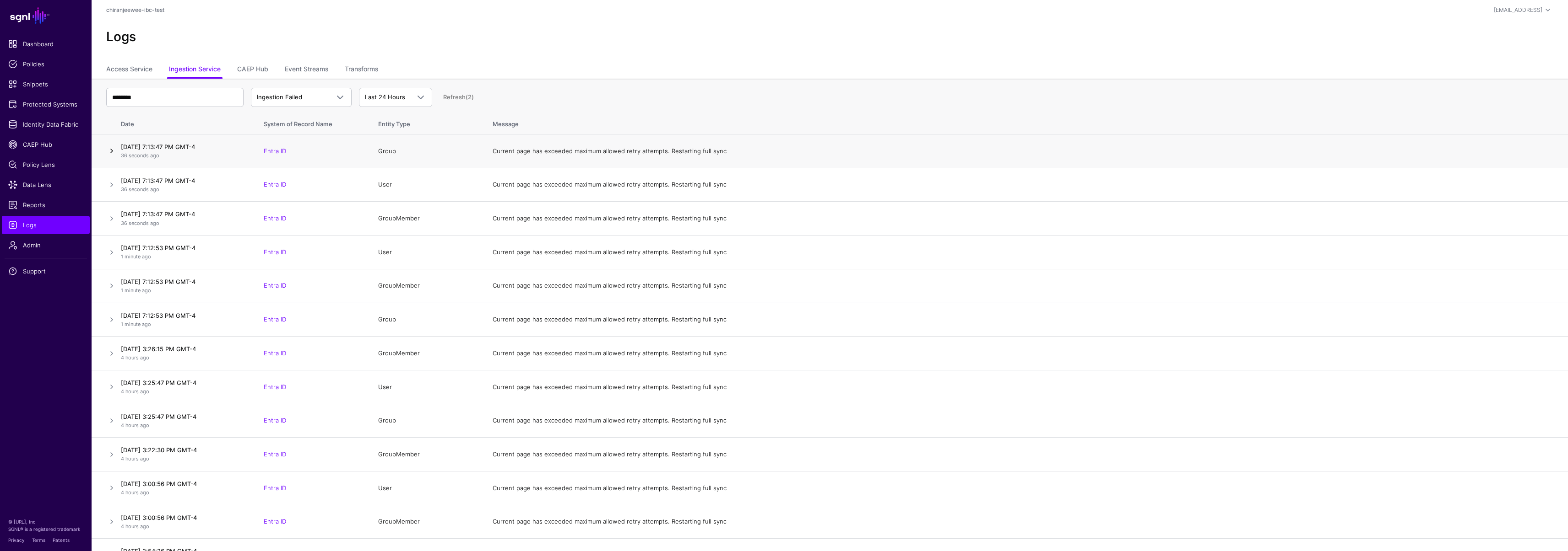
click at [113, 150] on link at bounding box center [112, 152] width 11 height 11
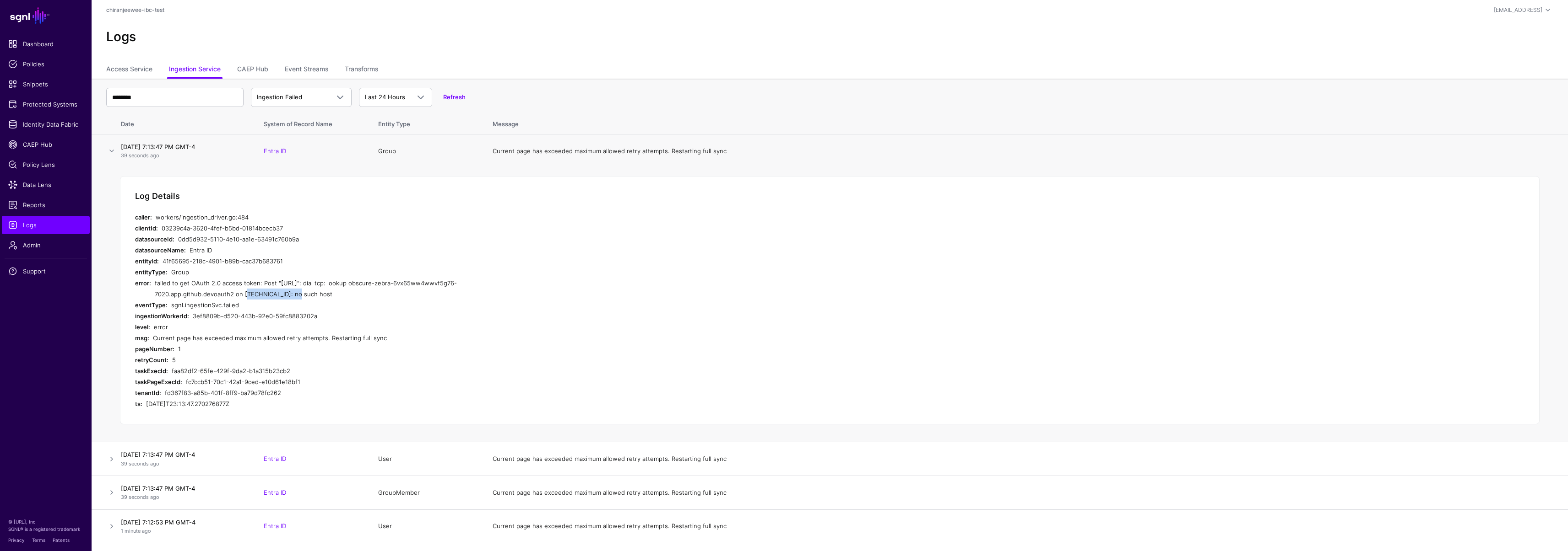
drag, startPoint x: 287, startPoint y: 296, endPoint x: 336, endPoint y: 295, distance: 49.0
click at [336, 295] on div "failed to get OAuth 2.0 access token: Post "https://obscure-zebra-6vx65ww4wwvf5…" at bounding box center [327, 288] width 346 height 22
click at [249, 299] on div "failed to get OAuth 2.0 access token: Post "https://obscure-zebra-6vx65ww4wwvf5…" at bounding box center [327, 288] width 346 height 22
click at [37, 124] on span "Identity Data Fabric" at bounding box center [46, 125] width 75 height 10
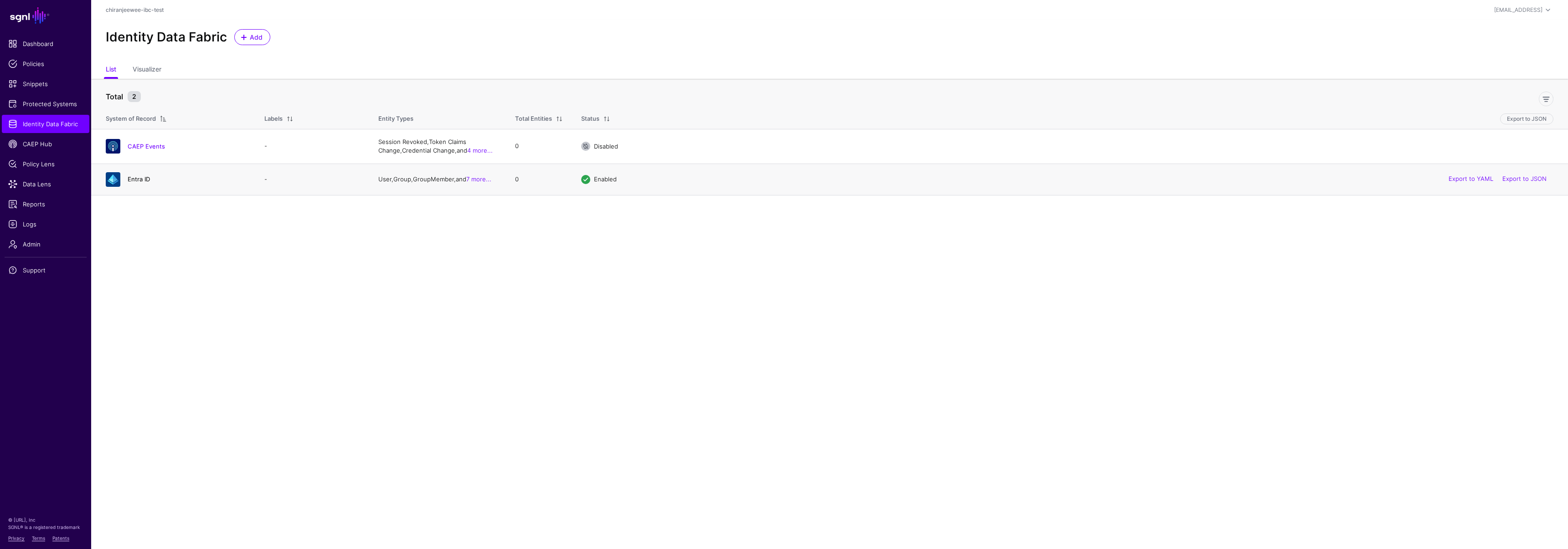
click at [135, 181] on link "Entra ID" at bounding box center [139, 180] width 23 height 8
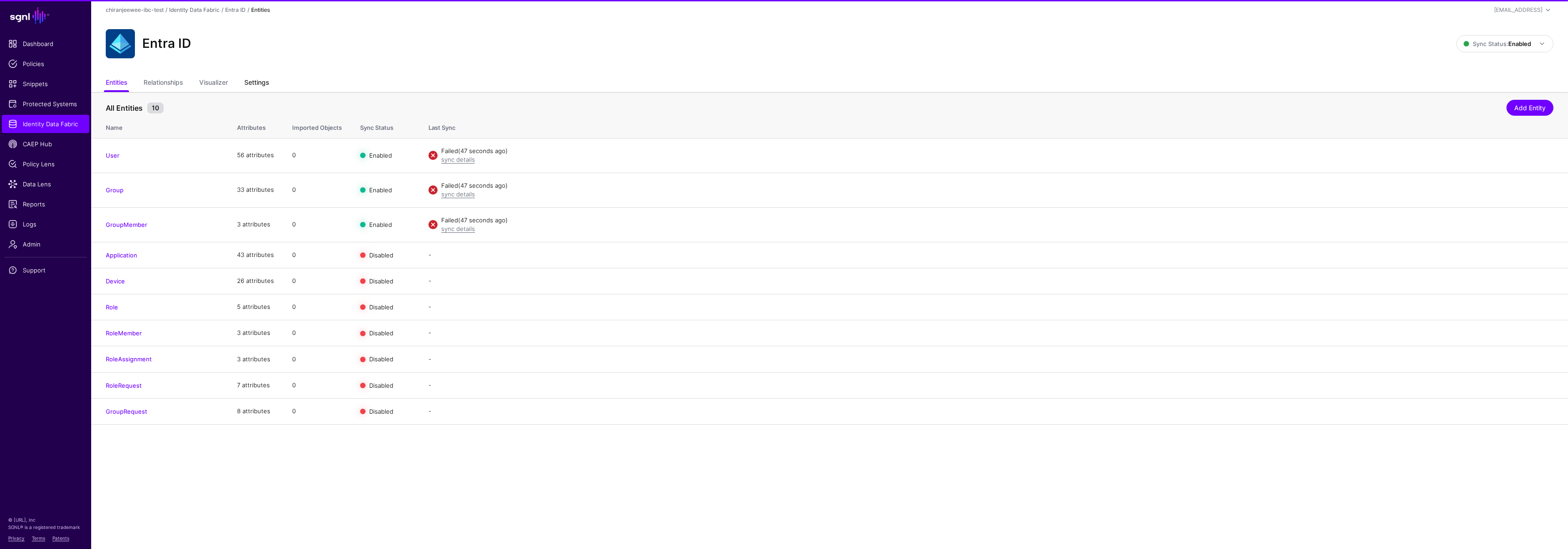
click at [258, 78] on link "Settings" at bounding box center [256, 84] width 25 height 17
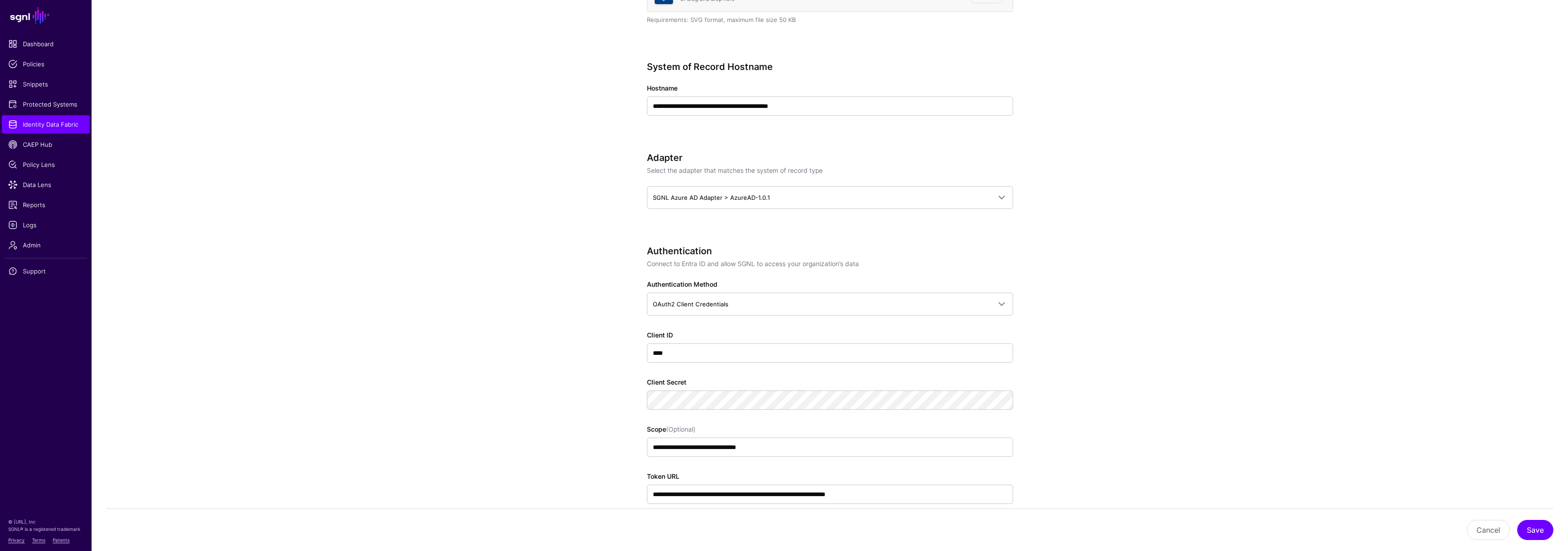
scroll to position [504, 0]
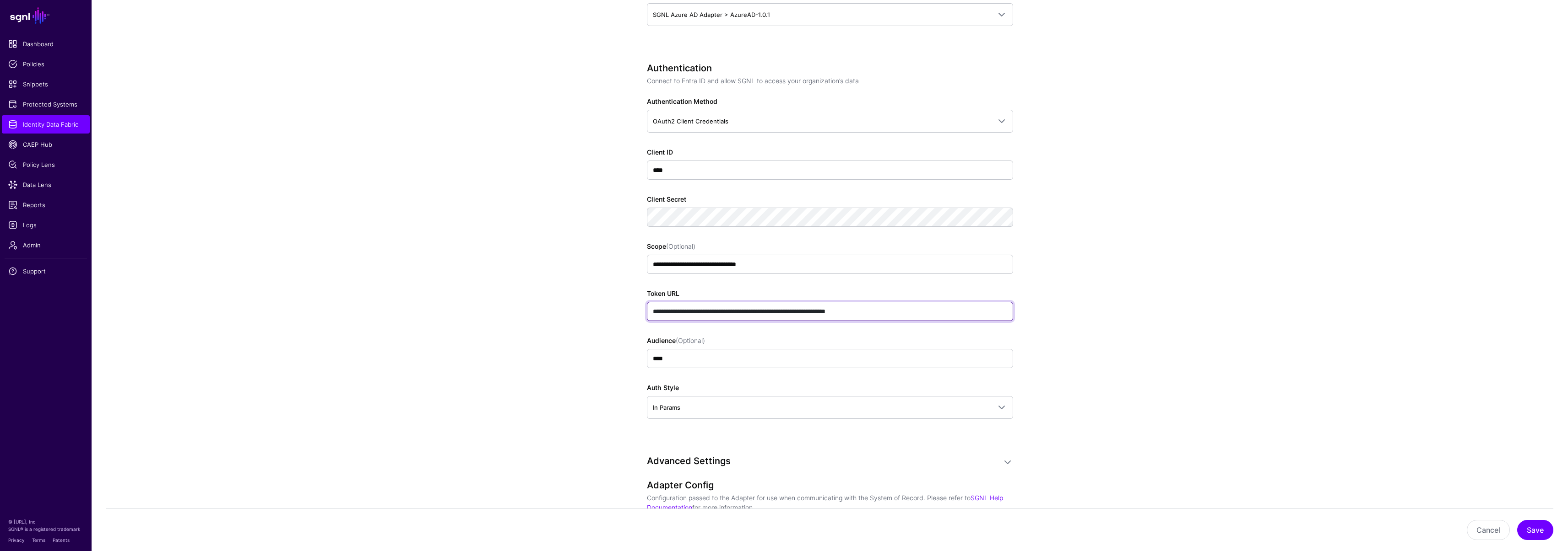
click at [661, 316] on input "**********" at bounding box center [830, 312] width 366 height 19
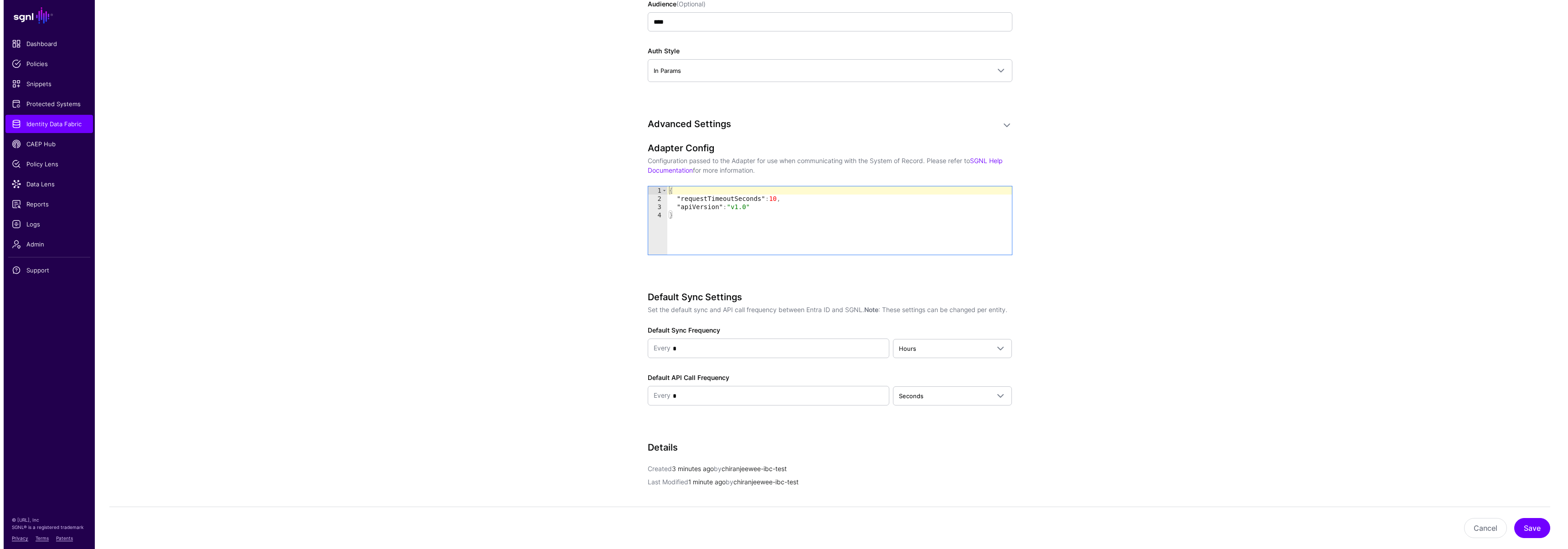
scroll to position [967, 0]
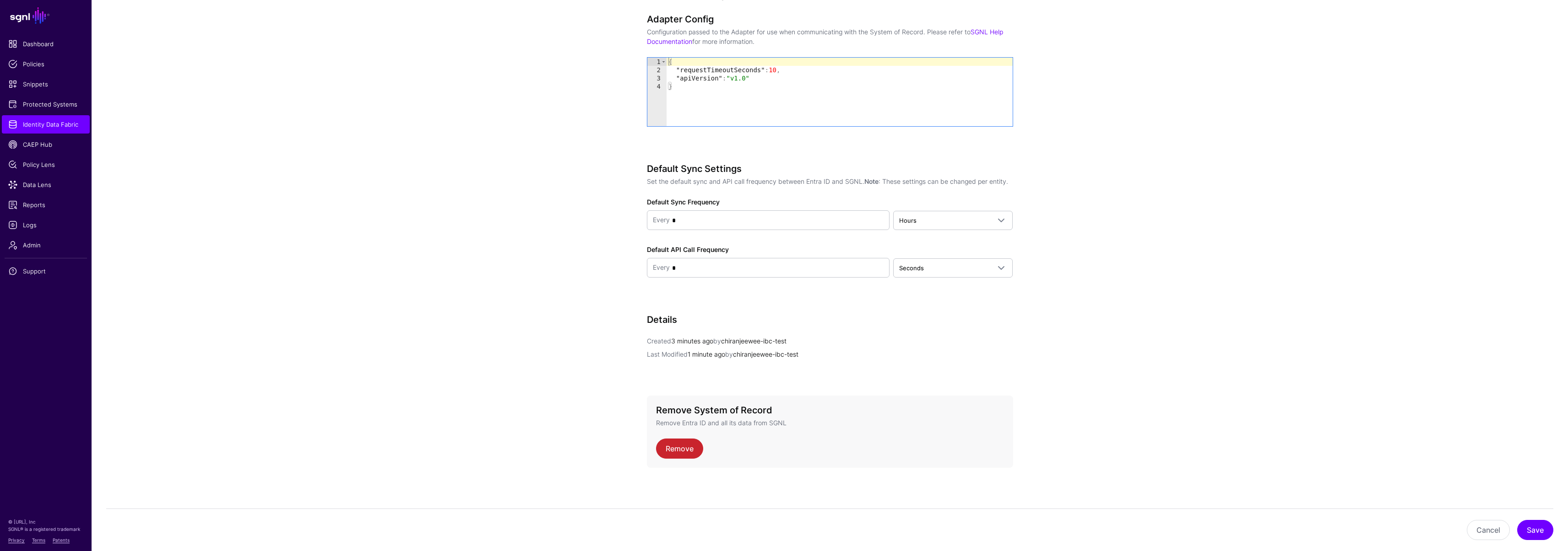
click at [680, 461] on div "Remove System of Record Remove Entra ID and all its data from SGNL Remove" at bounding box center [830, 432] width 366 height 72
click at [684, 450] on link "Remove" at bounding box center [679, 448] width 47 height 20
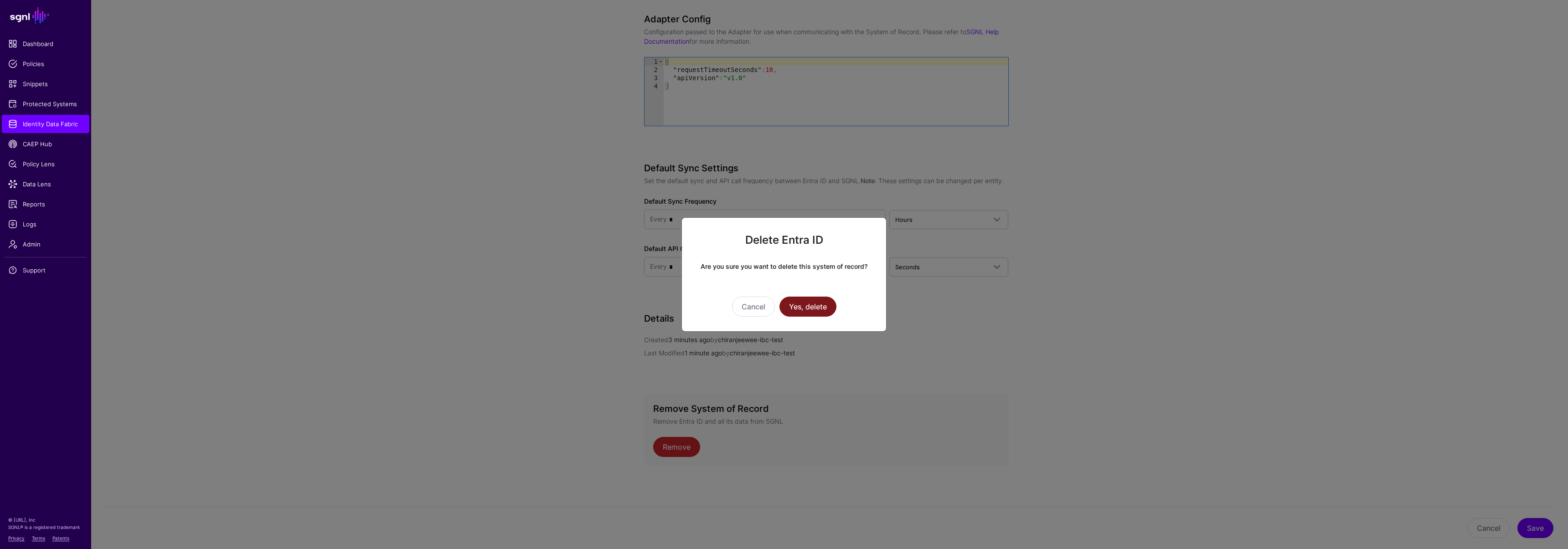
click at [807, 309] on button "Yes, delete" at bounding box center [808, 306] width 57 height 20
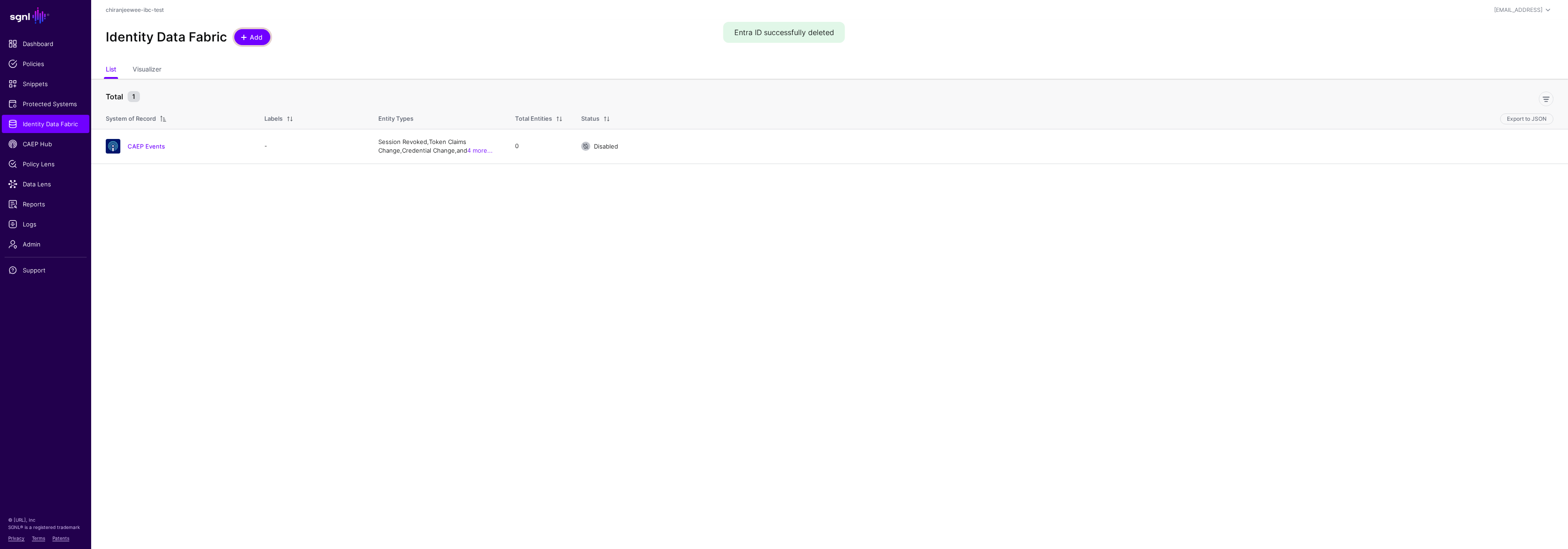
click at [255, 38] on span "Add" at bounding box center [256, 37] width 15 height 9
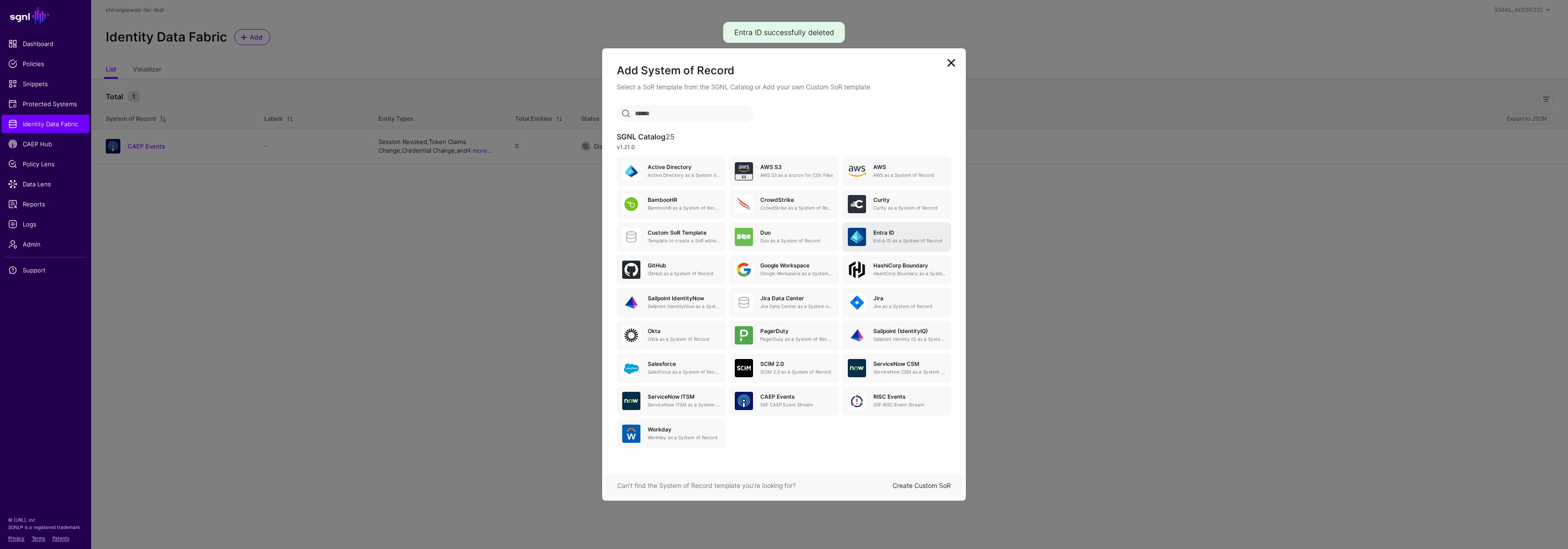
click at [900, 238] on p "Entra ID as a System of Record" at bounding box center [909, 240] width 72 height 7
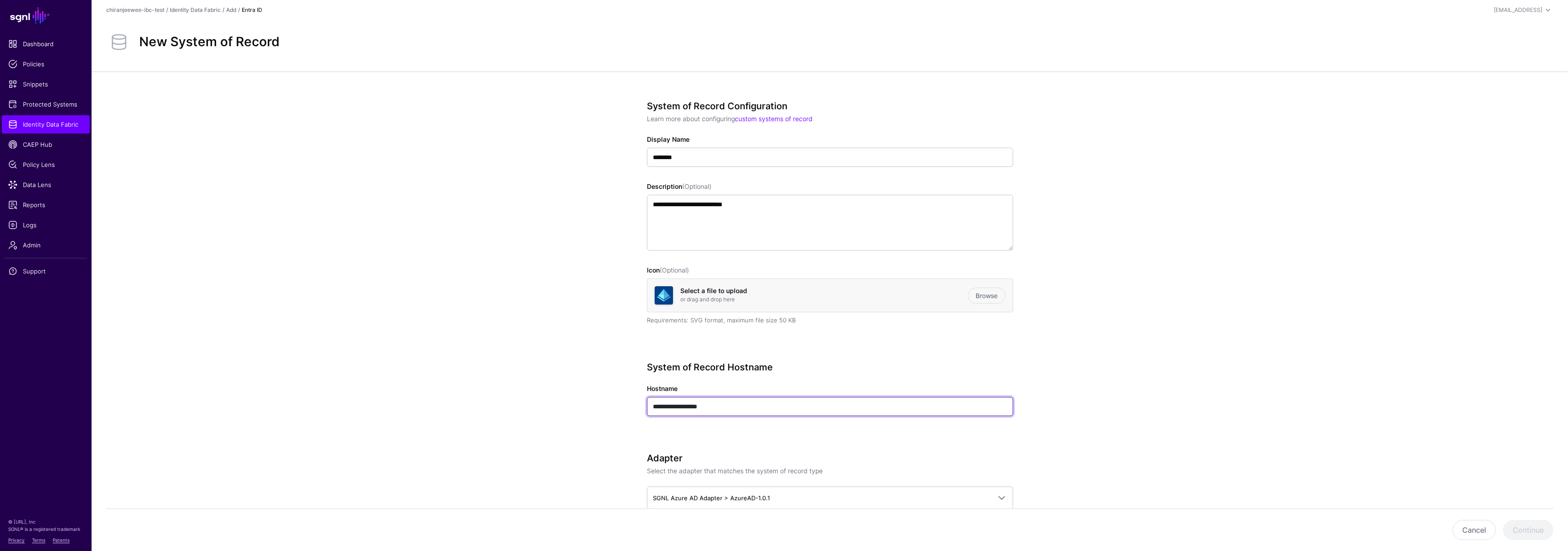
drag, startPoint x: 732, startPoint y: 410, endPoint x: 607, endPoint y: 404, distance: 125.1
paste input "**********"
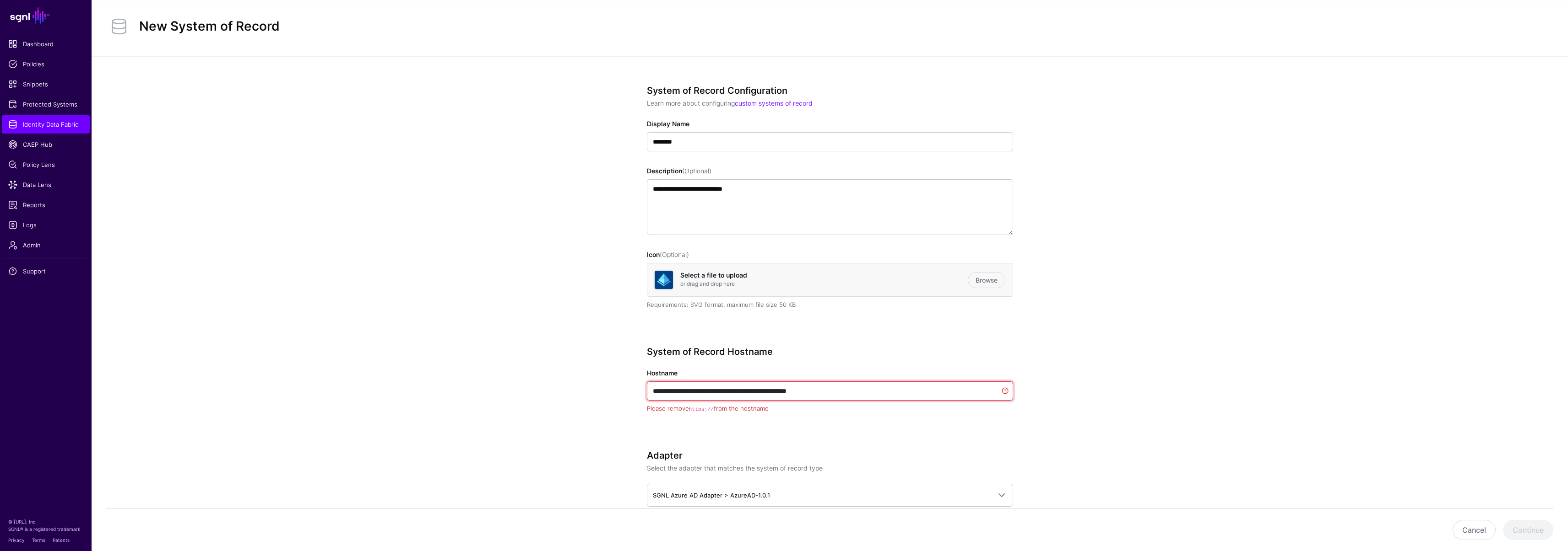
scroll to position [138, 0]
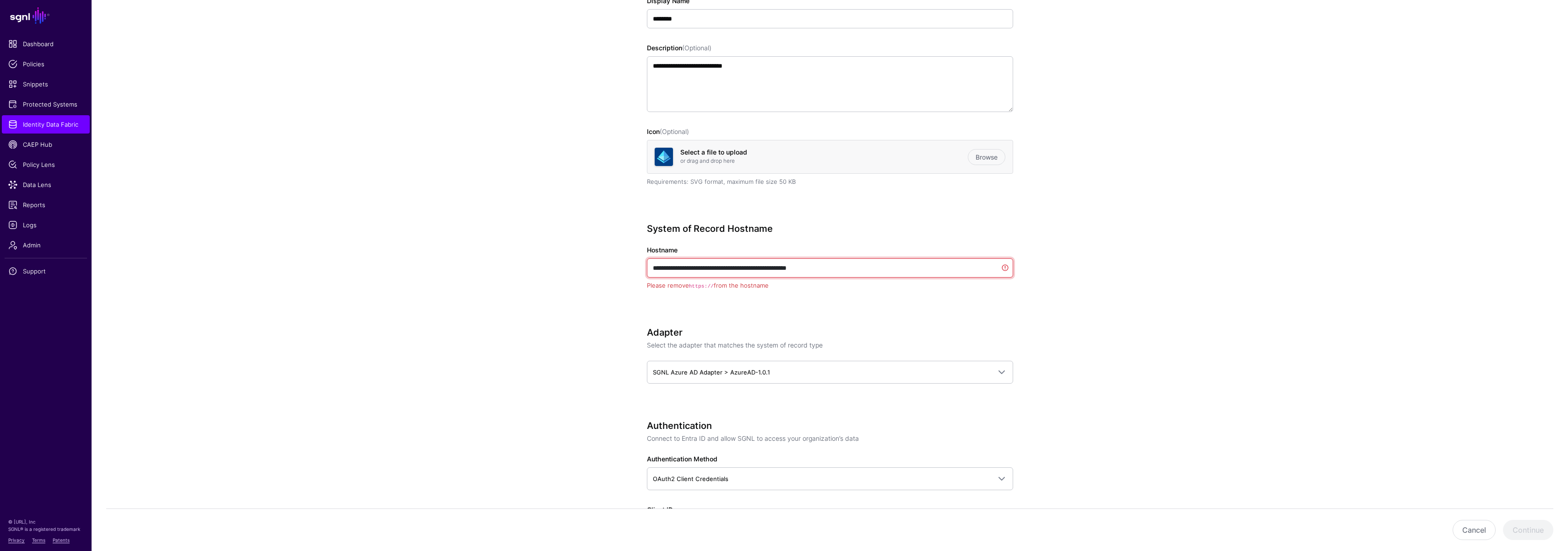
drag, startPoint x: 672, startPoint y: 269, endPoint x: 618, endPoint y: 268, distance: 54.0
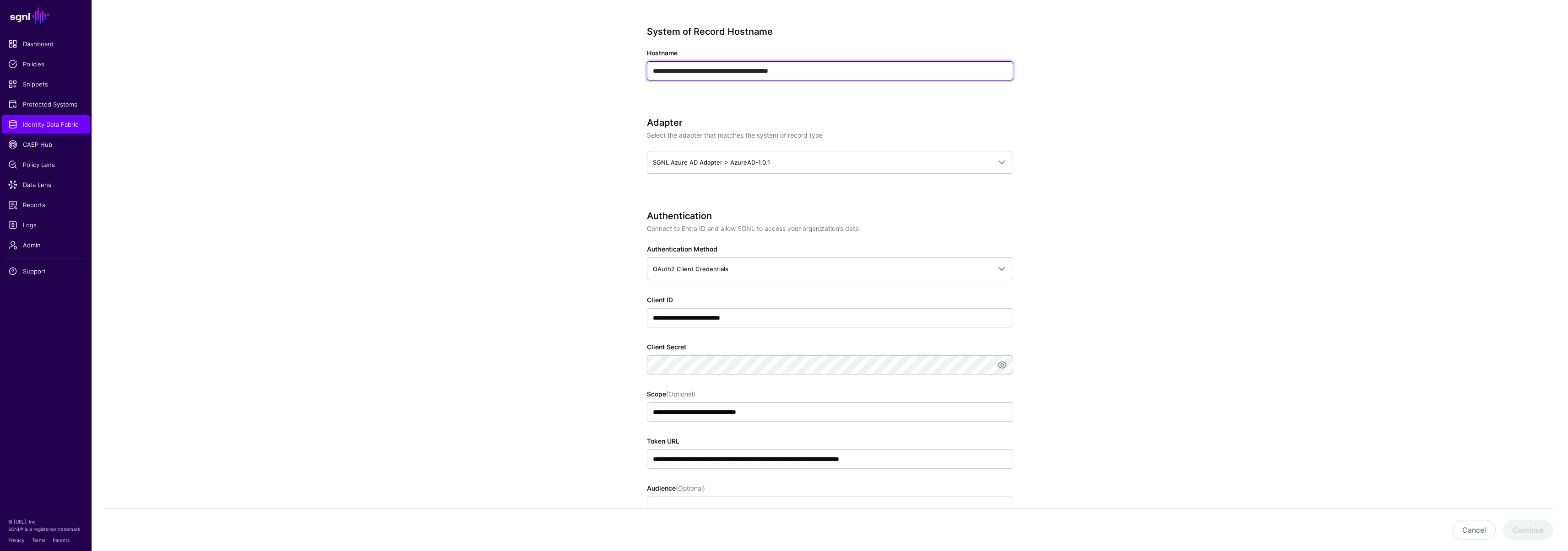
scroll to position [390, 0]
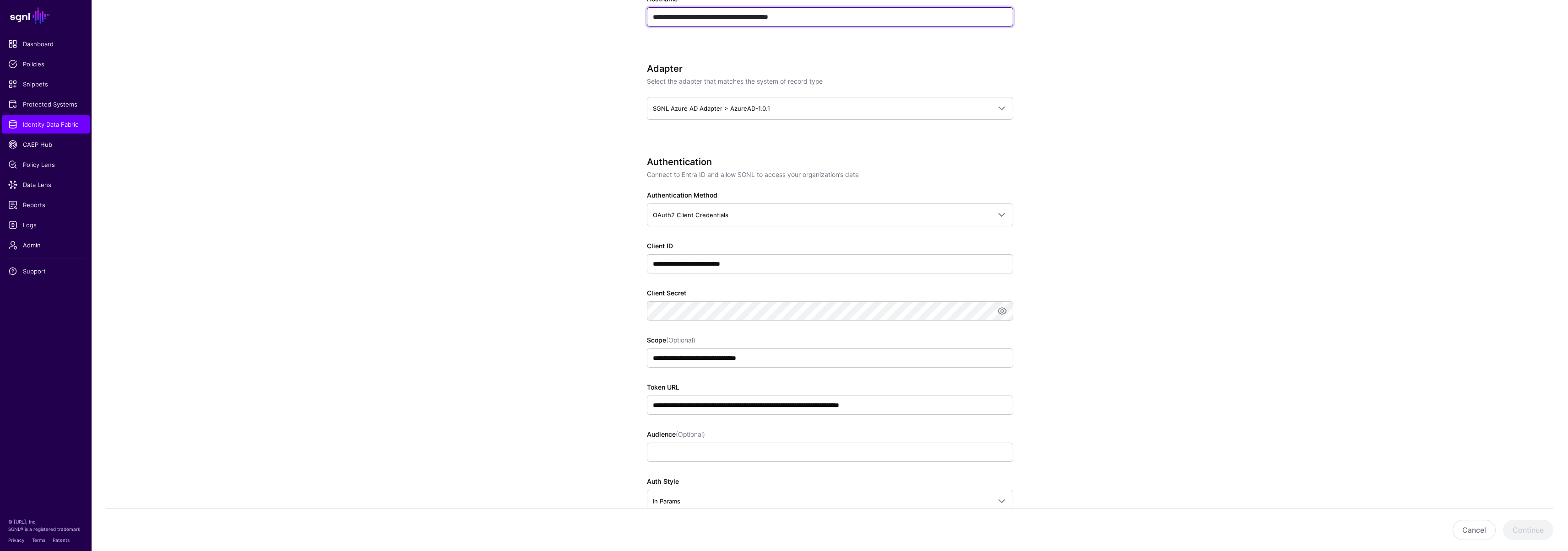
type input "**********"
click at [841, 406] on input "**********" at bounding box center [830, 405] width 366 height 19
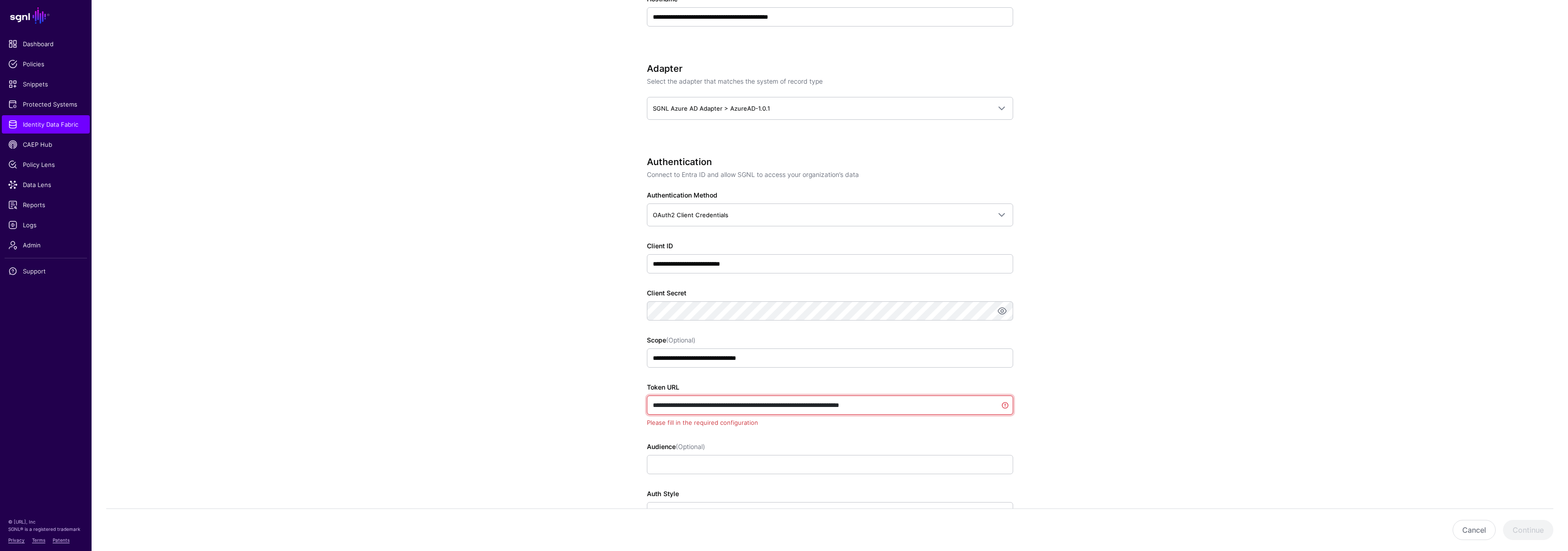
click at [840, 406] on input "**********" at bounding box center [830, 405] width 366 height 19
drag, startPoint x: 837, startPoint y: 406, endPoint x: 646, endPoint y: 397, distance: 191.2
click at [647, 397] on div "**********" at bounding box center [830, 405] width 366 height 19
paste input "text"
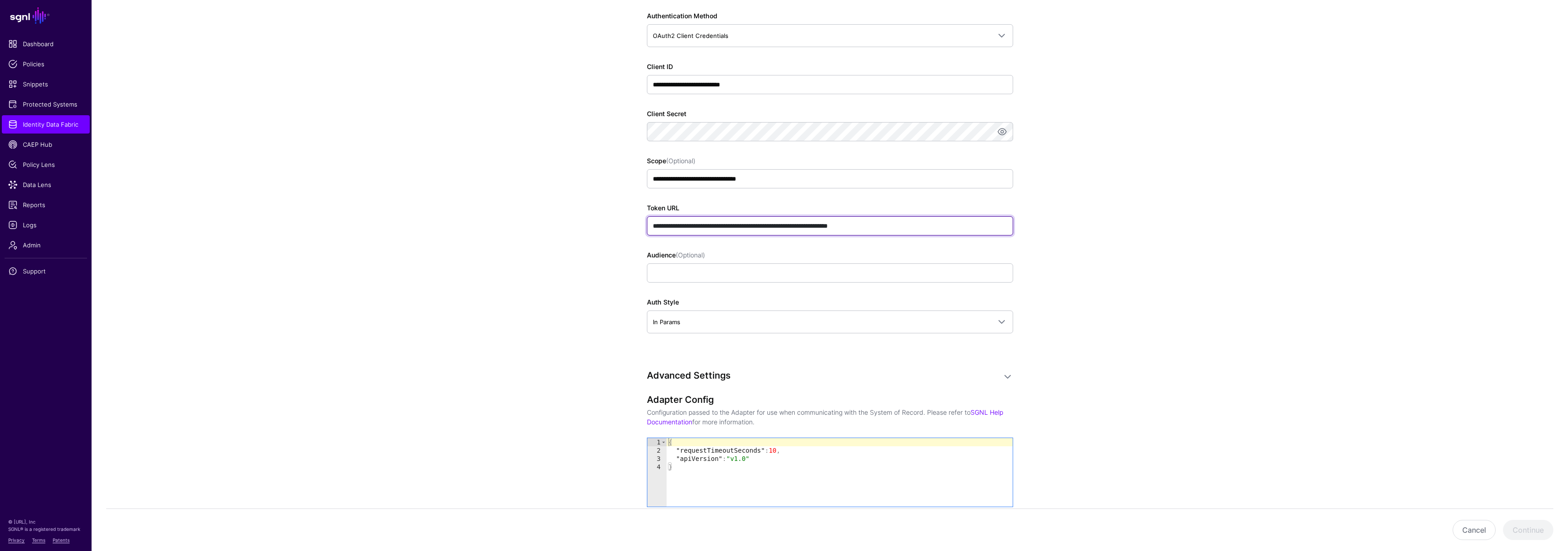
scroll to position [675, 0]
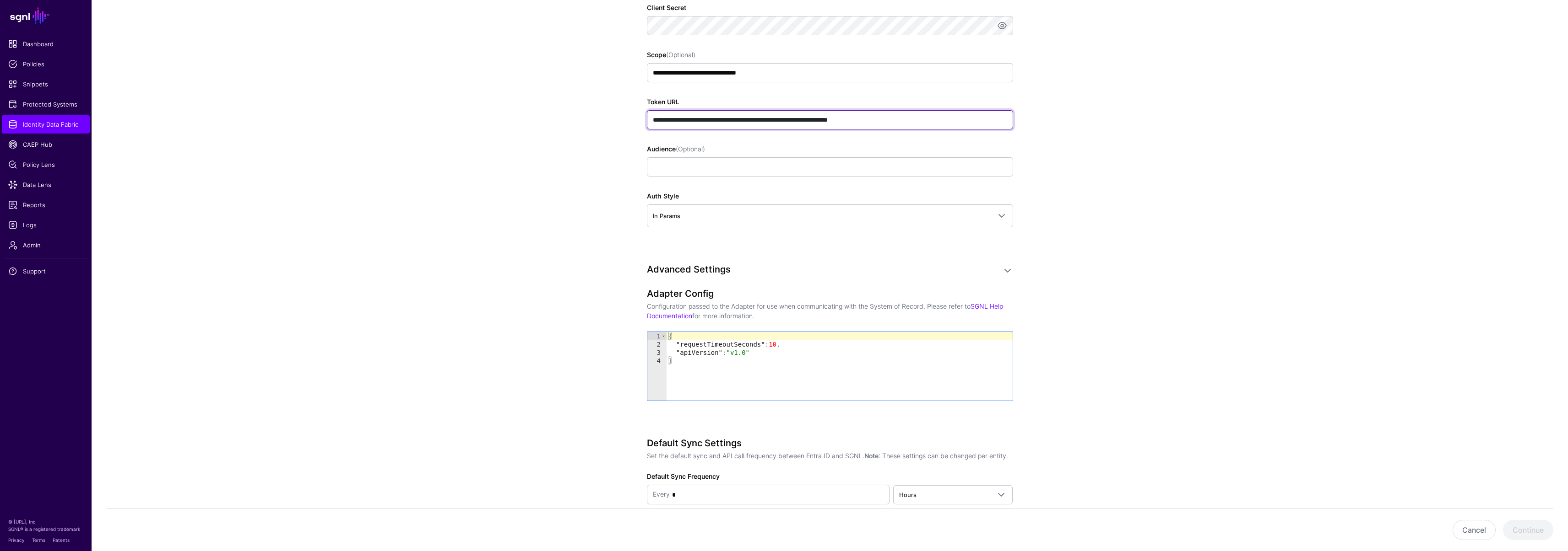
type input "**********"
click at [679, 166] on input "Audience (Optional)" at bounding box center [830, 167] width 366 height 19
type input "****"
click at [541, 205] on app-datasources-details-form "**********" at bounding box center [830, 22] width 1476 height 1252
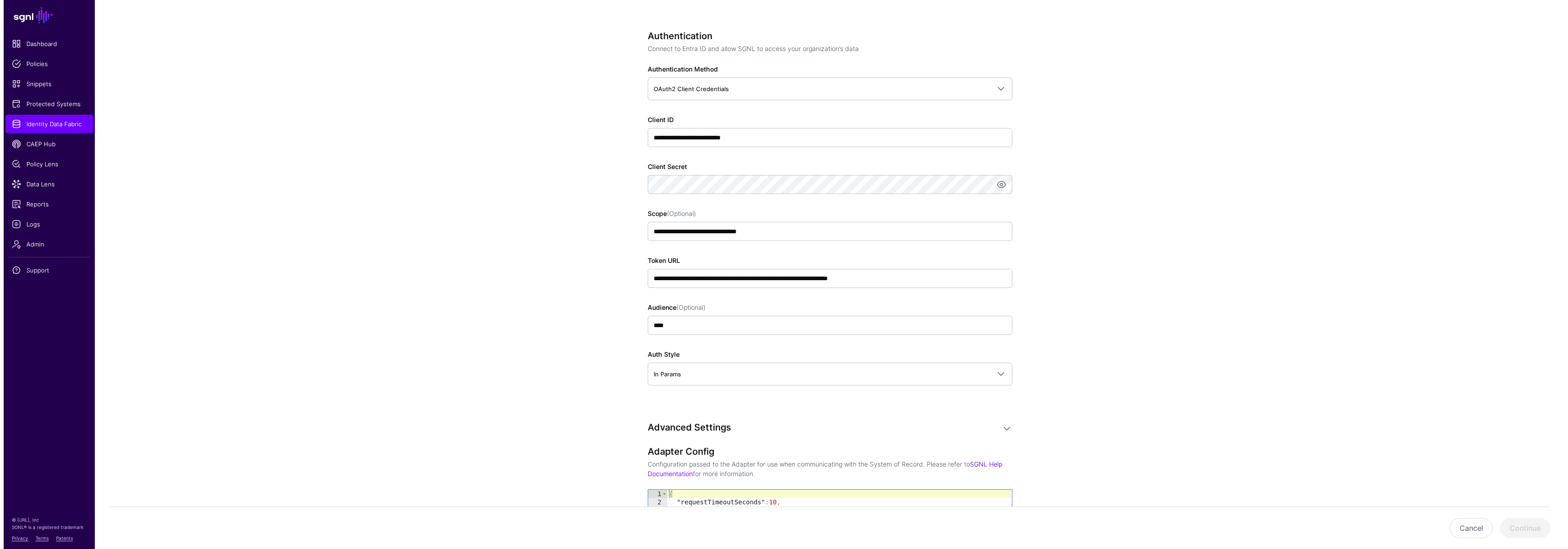
scroll to position [406, 0]
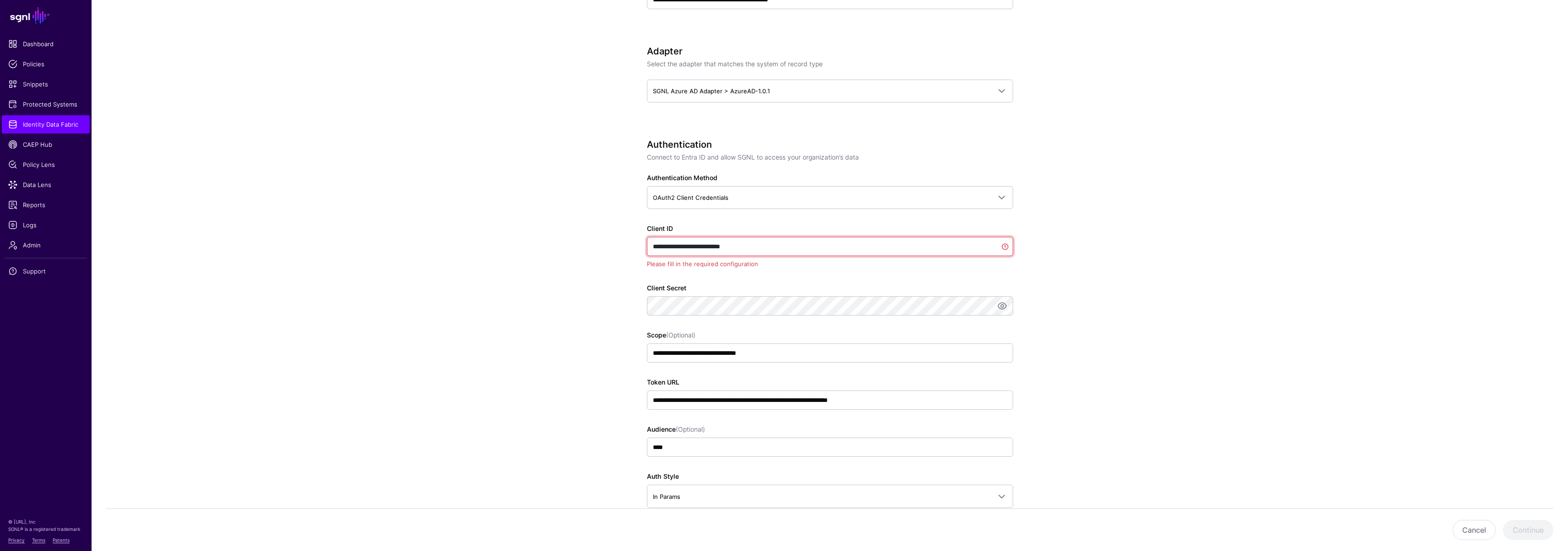
click at [774, 243] on input "**********" at bounding box center [830, 247] width 366 height 19
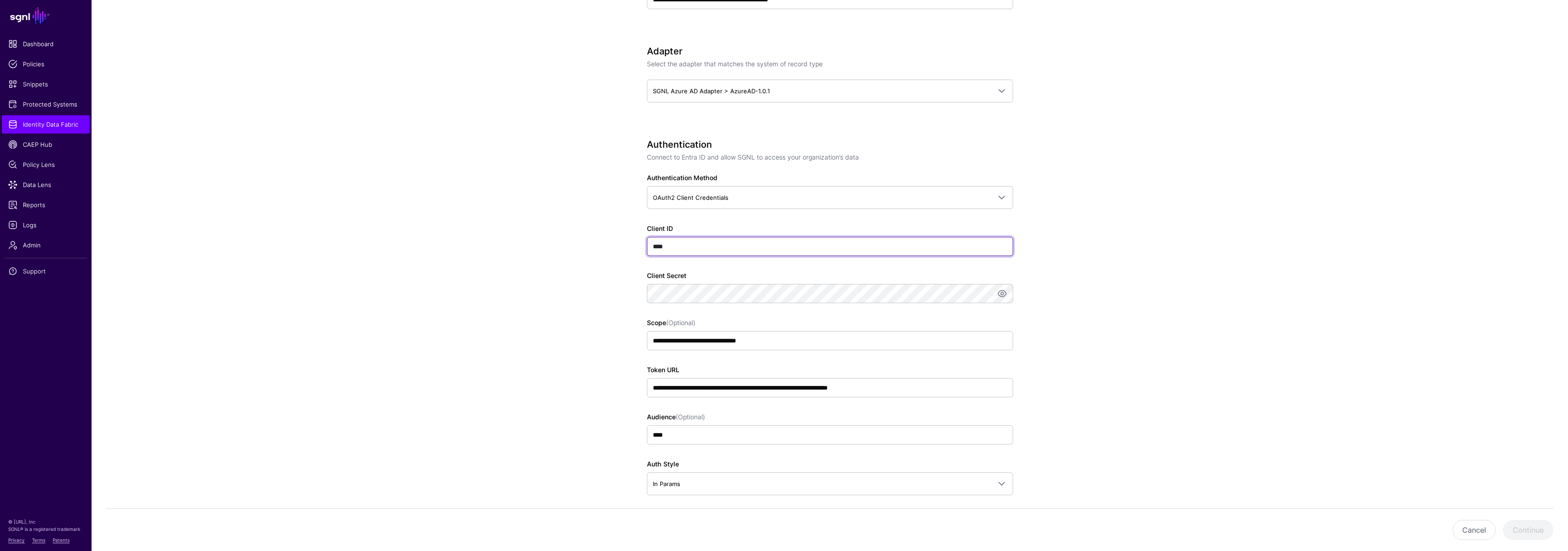
type input "****"
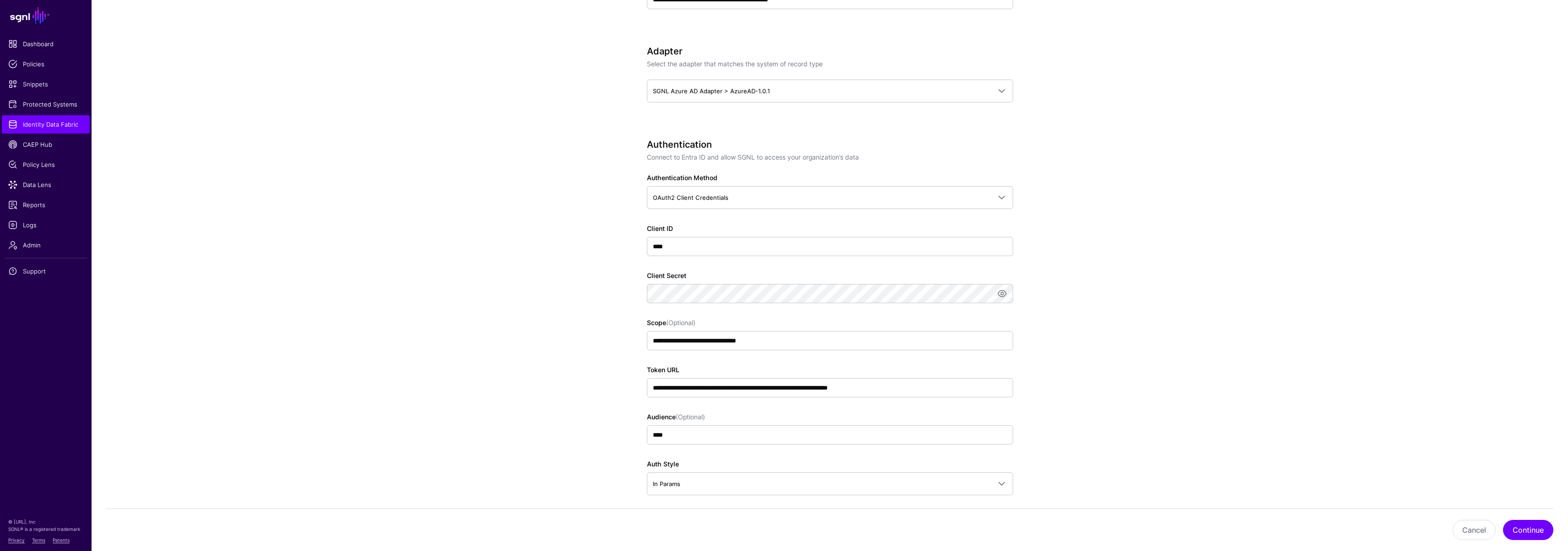
click at [593, 288] on app-datasources-details-form "**********" at bounding box center [830, 290] width 1476 height 1252
click at [1528, 533] on button "Continue" at bounding box center [1528, 530] width 51 height 20
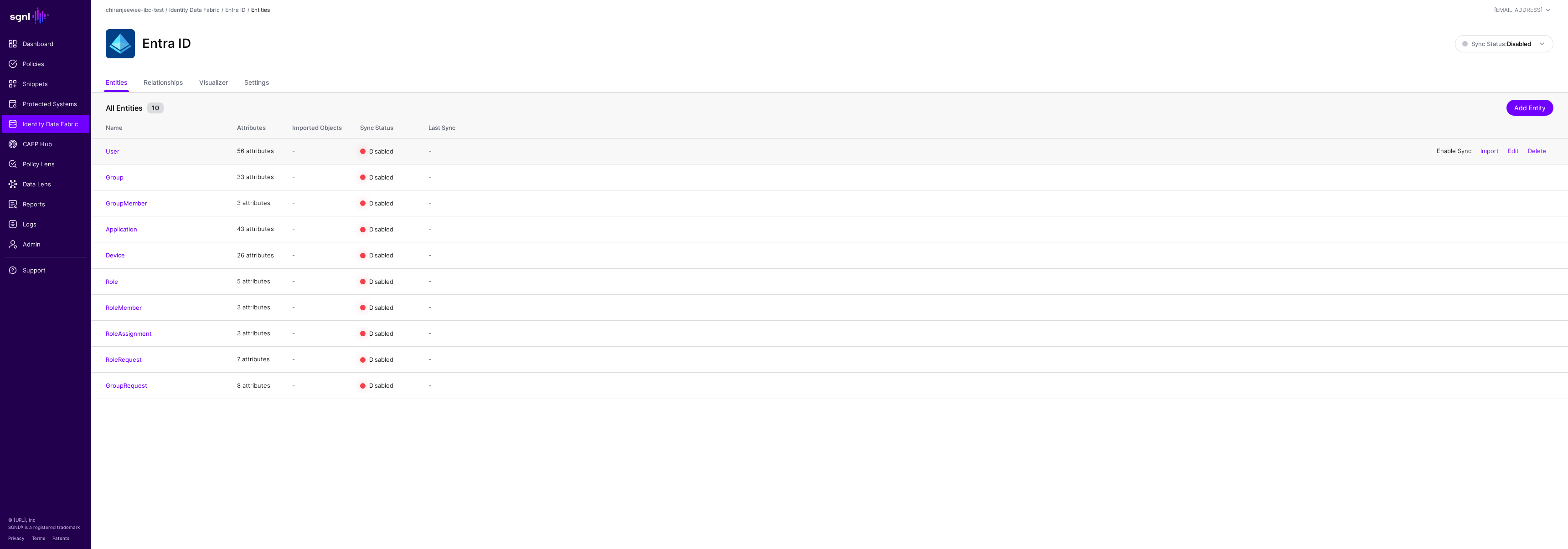
click at [1450, 149] on link "Enable Sync" at bounding box center [1454, 151] width 34 height 8
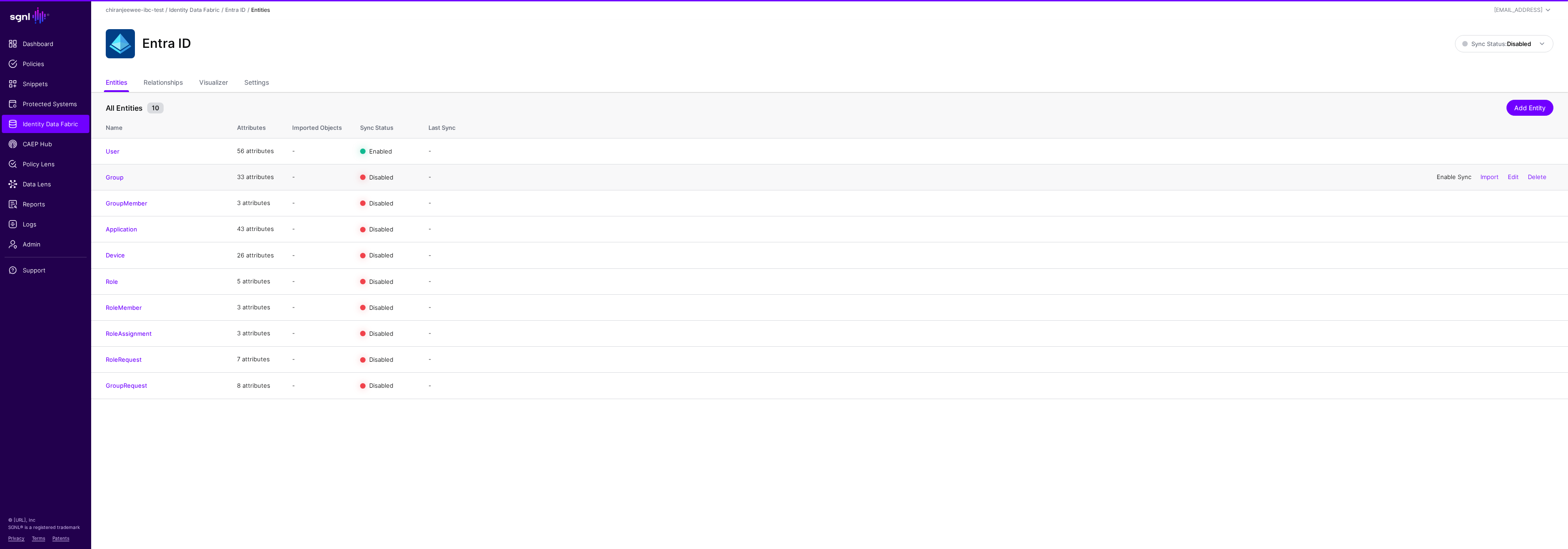
click at [1450, 179] on link "Enable Sync" at bounding box center [1454, 177] width 34 height 8
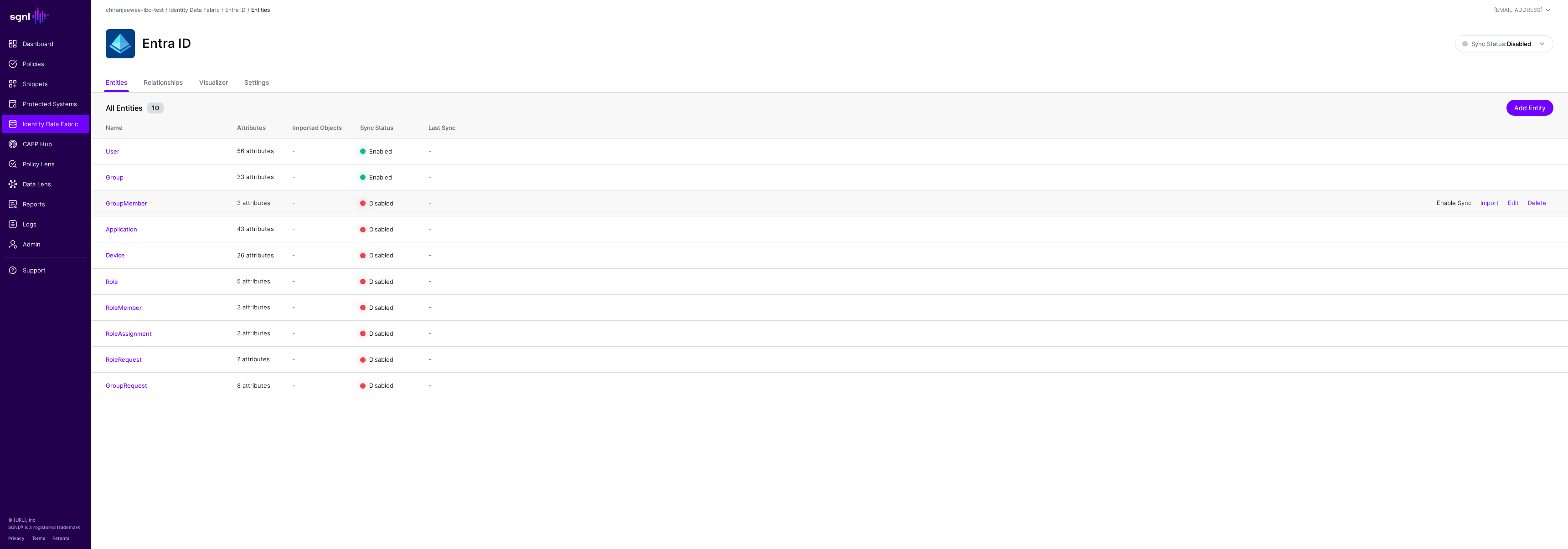
click at [1452, 203] on link "Enable Sync" at bounding box center [1454, 203] width 34 height 8
click at [1486, 45] on span "Sync Status: Disabled" at bounding box center [1497, 44] width 68 height 8
click at [1485, 70] on span "Enabled Syncing active for all configured entities that are enabled" at bounding box center [1494, 74] width 104 height 29
click at [47, 230] on link "Logs" at bounding box center [46, 224] width 87 height 18
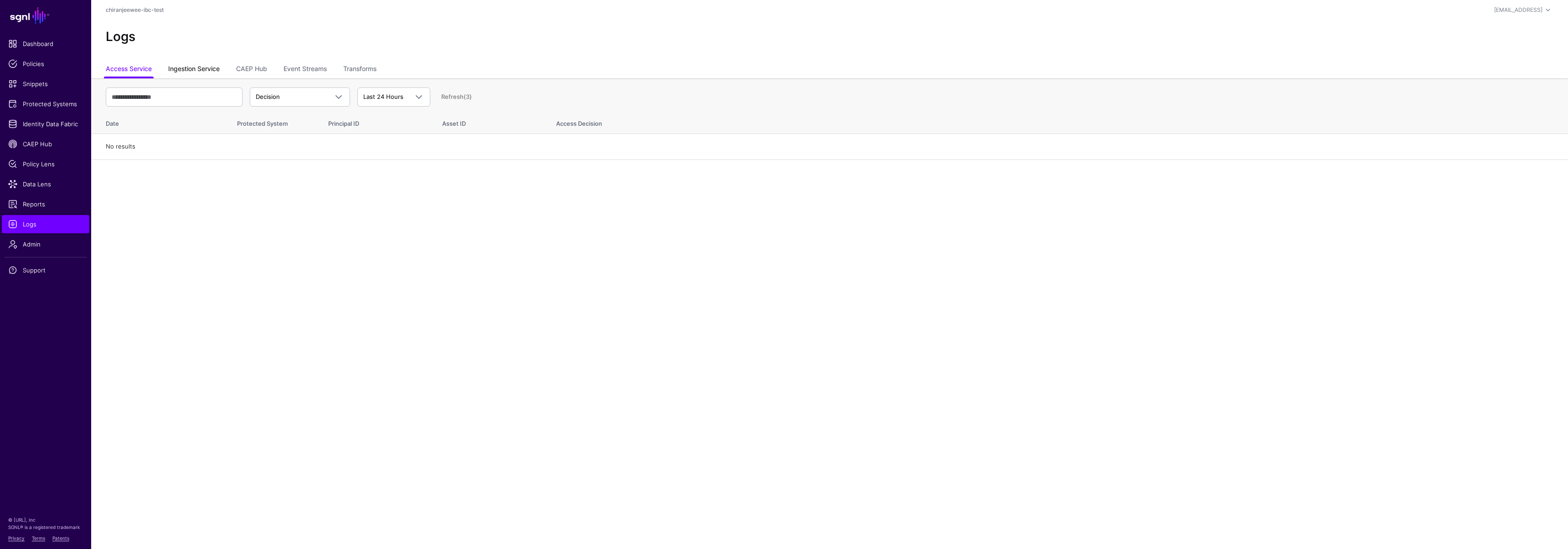
click at [197, 73] on link "Ingestion Service" at bounding box center [194, 69] width 51 height 17
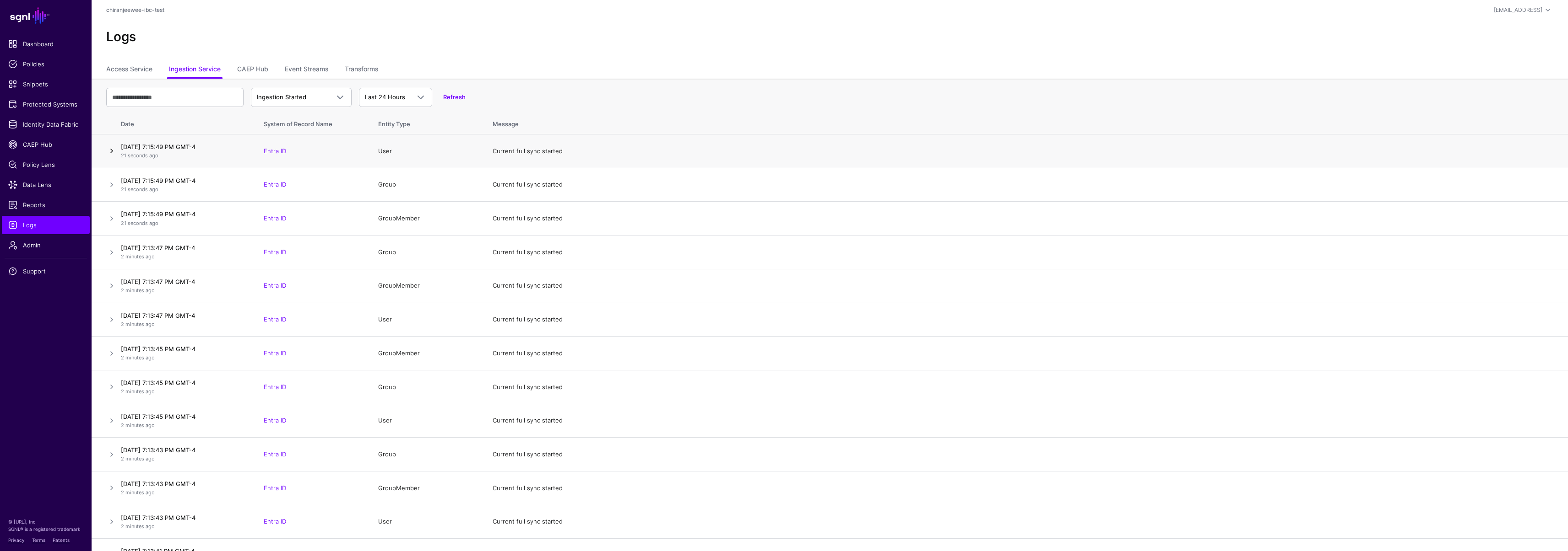
click at [114, 148] on link at bounding box center [112, 152] width 11 height 11
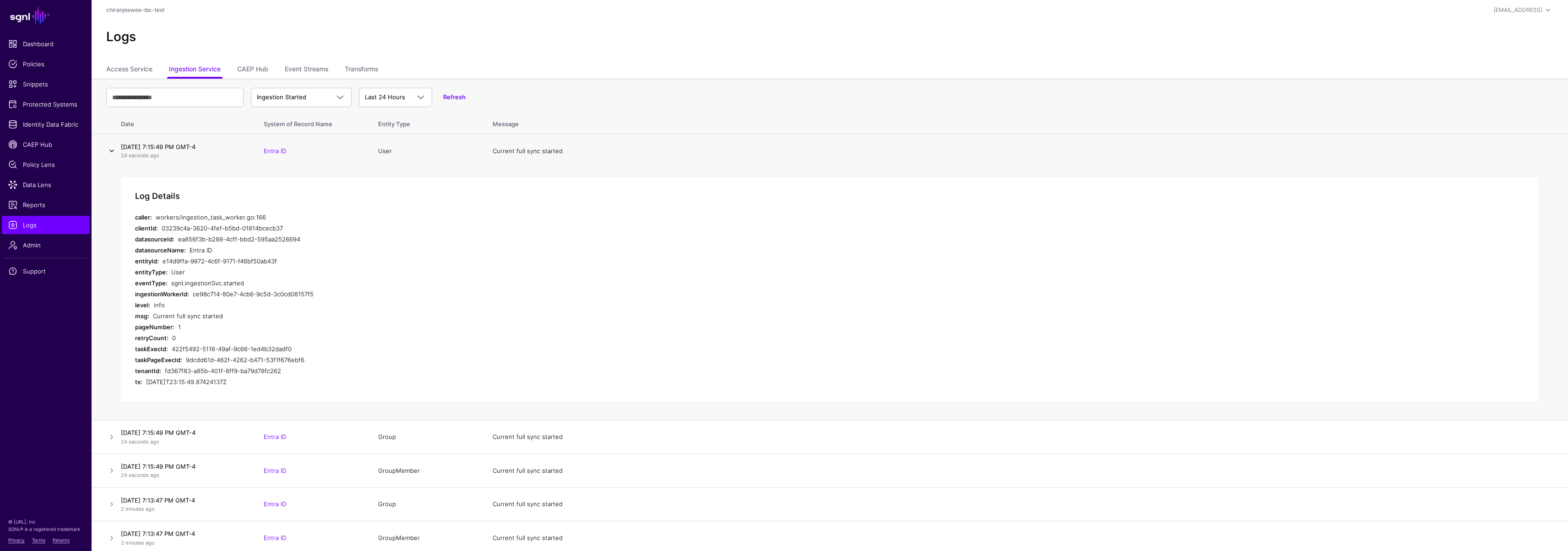
click at [114, 148] on link at bounding box center [112, 152] width 11 height 11
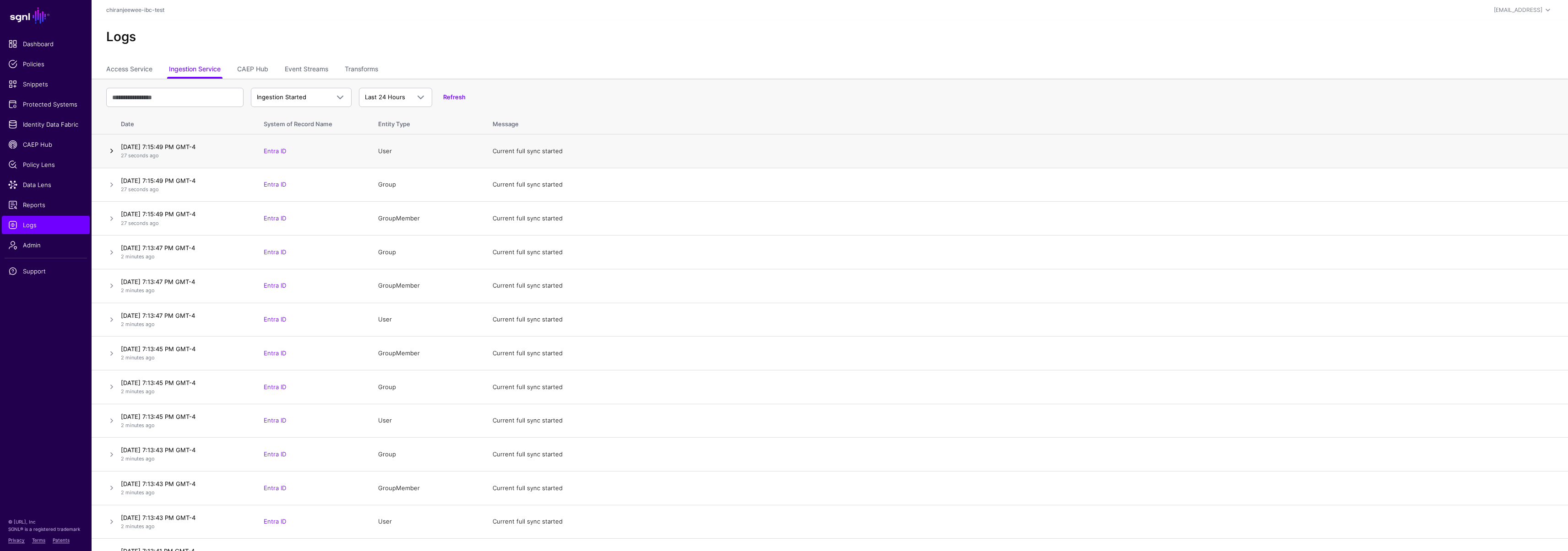
click at [111, 150] on link at bounding box center [112, 152] width 11 height 11
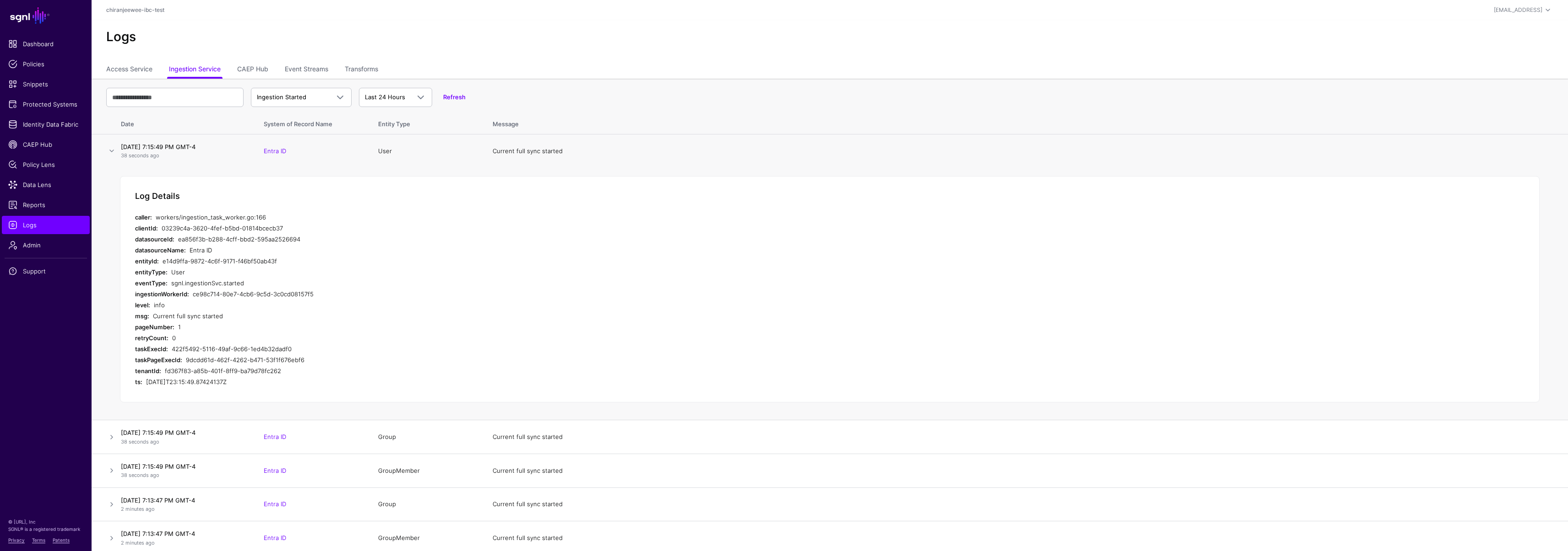
drag, startPoint x: 134, startPoint y: 381, endPoint x: 246, endPoint y: 382, distance: 112.0
click at [246, 382] on div "Log Details caller: workers/ingestion_task_worker.go:166 clientId: 03239c4a-362…" at bounding box center [830, 290] width 1419 height 227
drag, startPoint x: 245, startPoint y: 382, endPoint x: 238, endPoint y: 377, distance: 8.6
click at [245, 382] on div "[DATE]T23:15:49.87424137Z" at bounding box center [323, 382] width 355 height 11
click at [112, 150] on link at bounding box center [112, 152] width 11 height 11
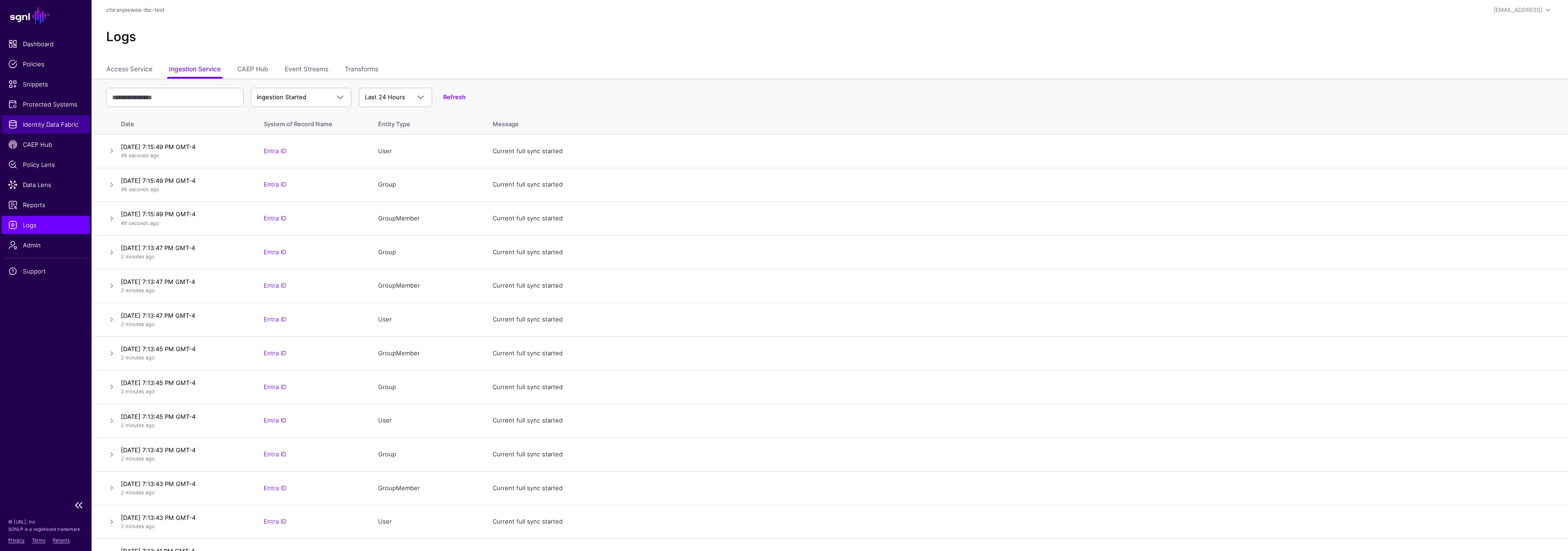
click at [34, 118] on link "Identity Data Fabric" at bounding box center [46, 124] width 88 height 18
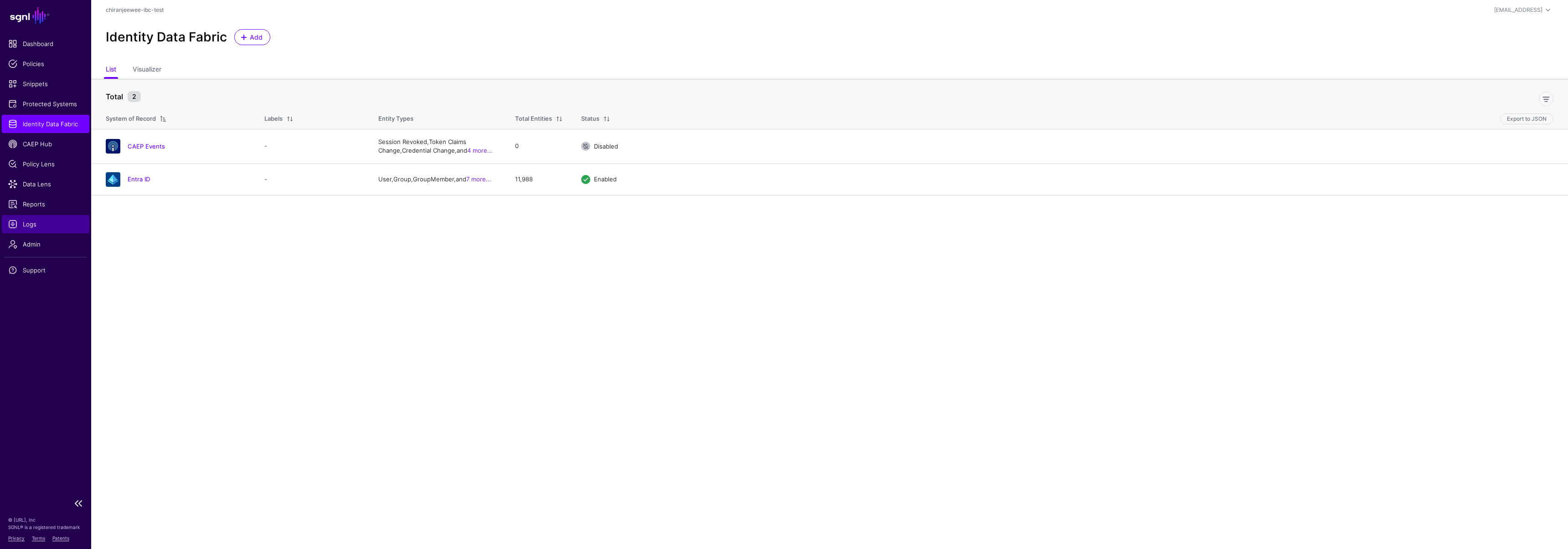
click at [23, 227] on span "Logs" at bounding box center [46, 224] width 75 height 9
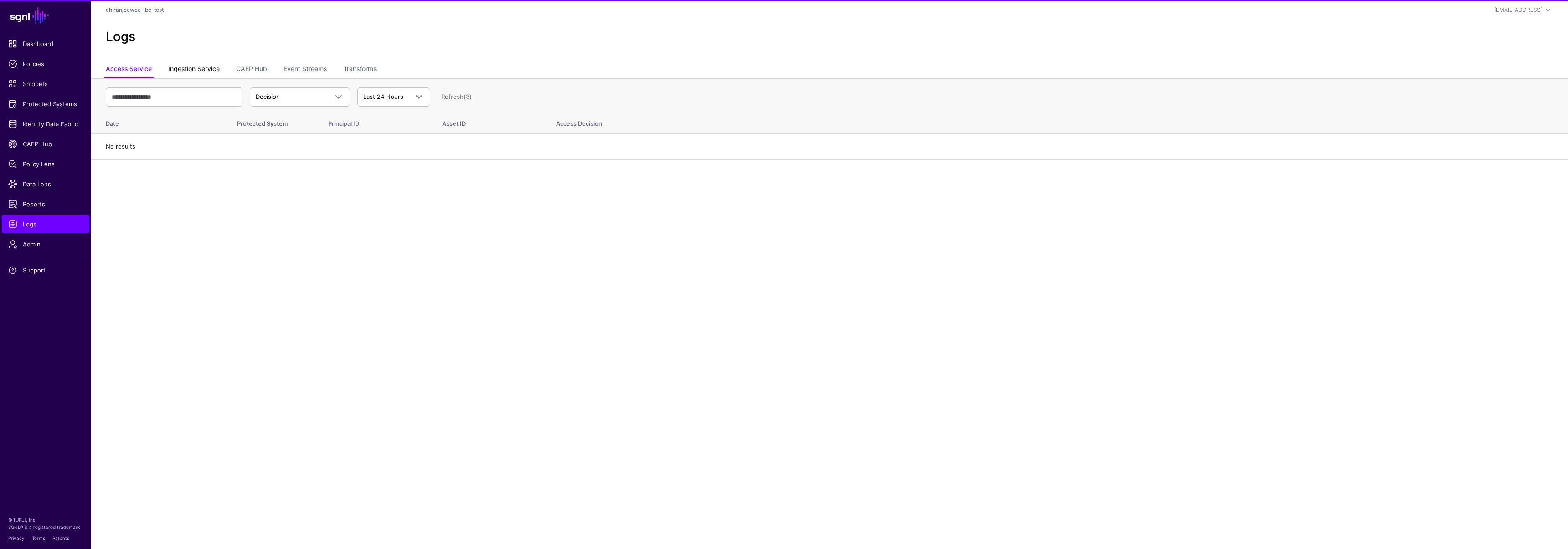
click at [199, 66] on link "Ingestion Service" at bounding box center [194, 69] width 51 height 17
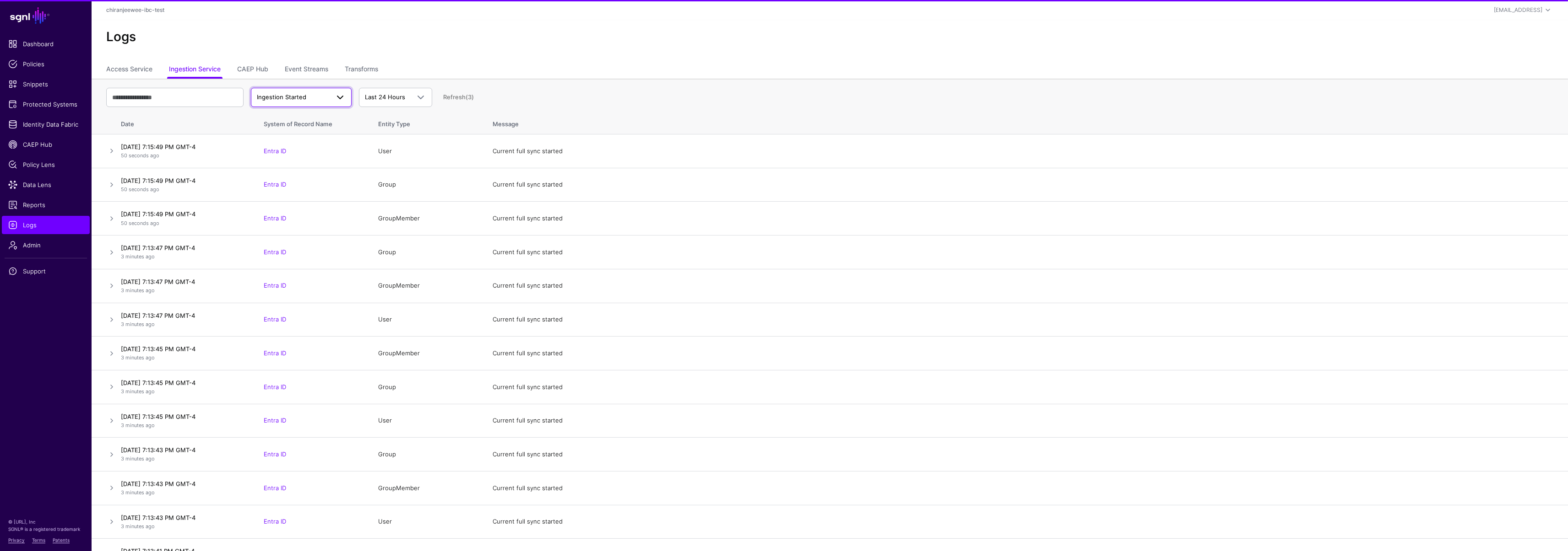
click at [297, 104] on link "Ingestion Started" at bounding box center [301, 97] width 101 height 19
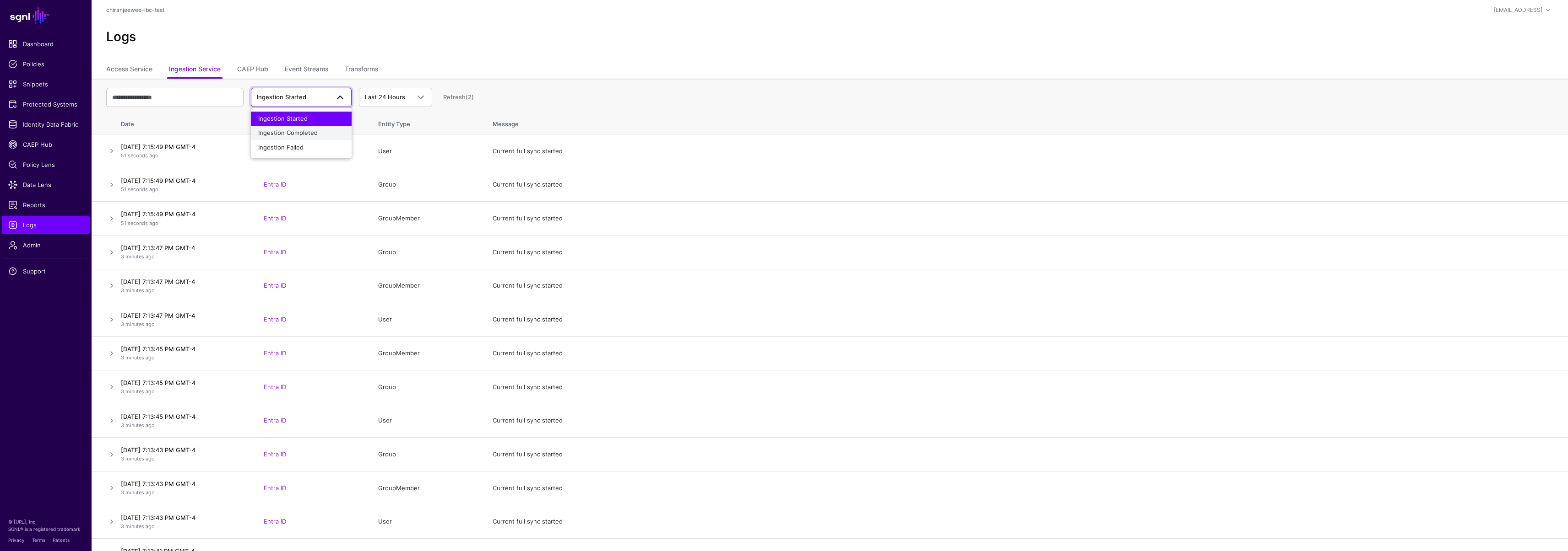
click at [302, 134] on span "Ingestion Completed" at bounding box center [288, 133] width 59 height 8
click at [299, 92] on span "Ingestion Completed" at bounding box center [300, 97] width 89 height 11
click at [297, 114] on span "Ingestion Started" at bounding box center [283, 118] width 50 height 8
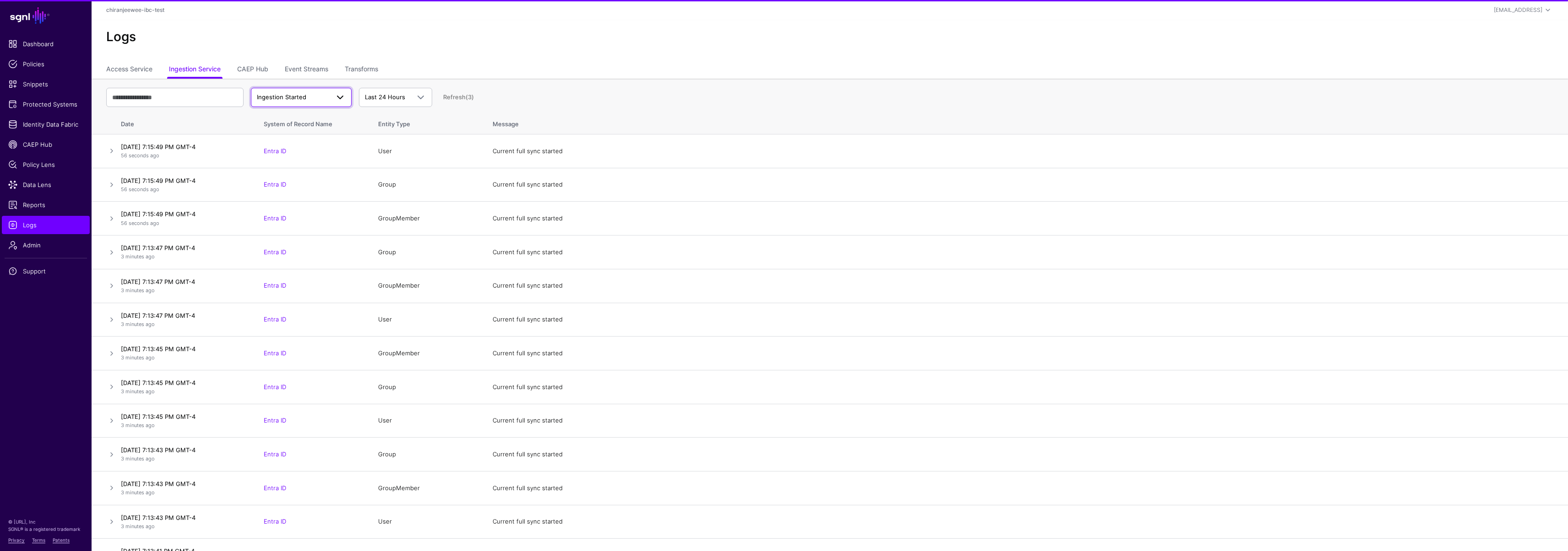
click at [299, 95] on span "Ingestion Started" at bounding box center [281, 97] width 50 height 8
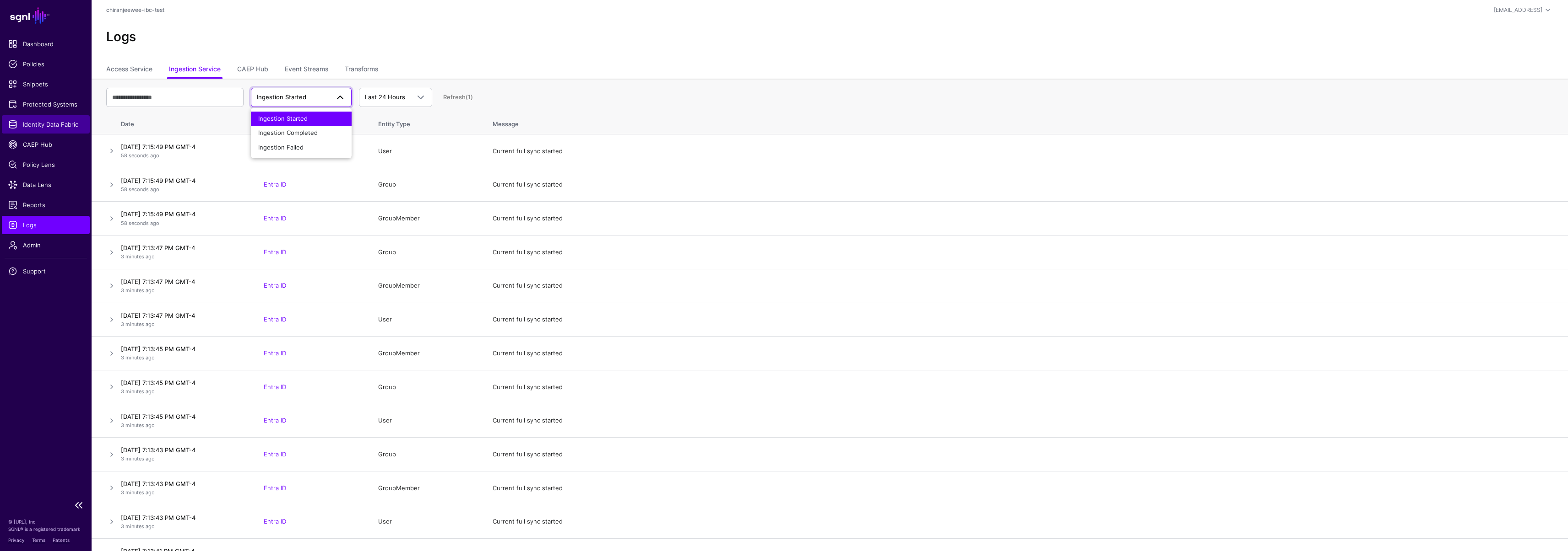
click at [36, 128] on span "Identity Data Fabric" at bounding box center [46, 125] width 75 height 10
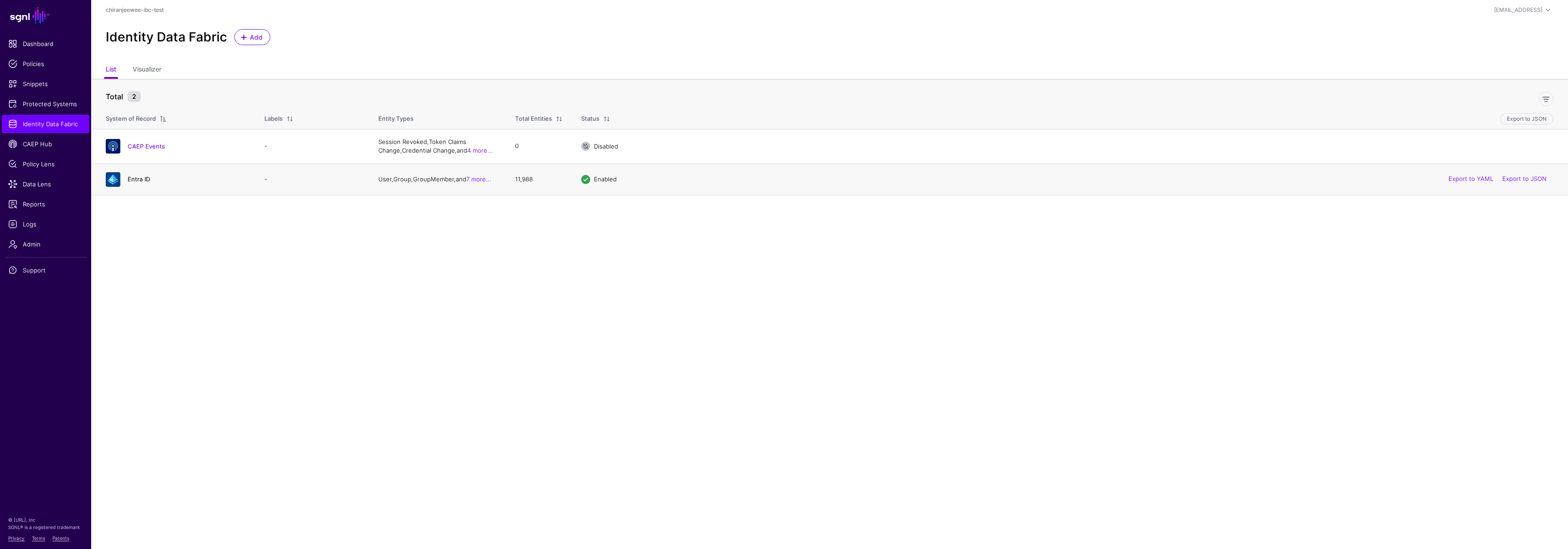
click at [137, 182] on link "Entra ID" at bounding box center [139, 180] width 23 height 8
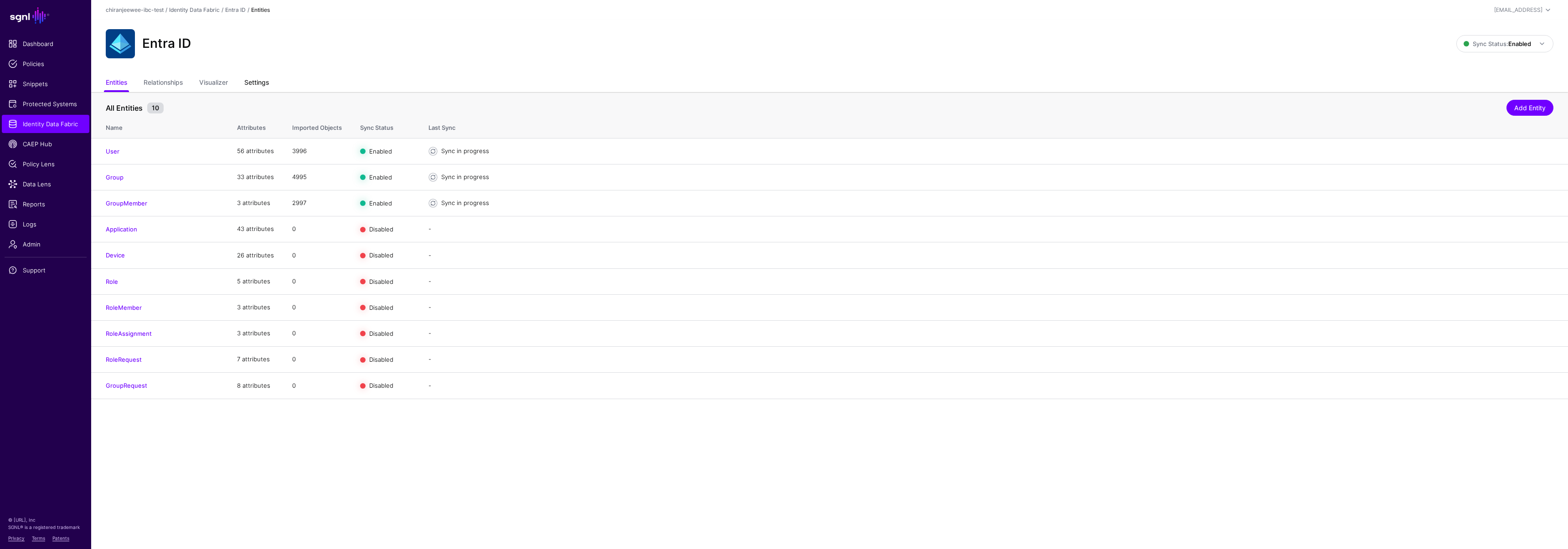
click at [261, 82] on link "Settings" at bounding box center [256, 84] width 25 height 17
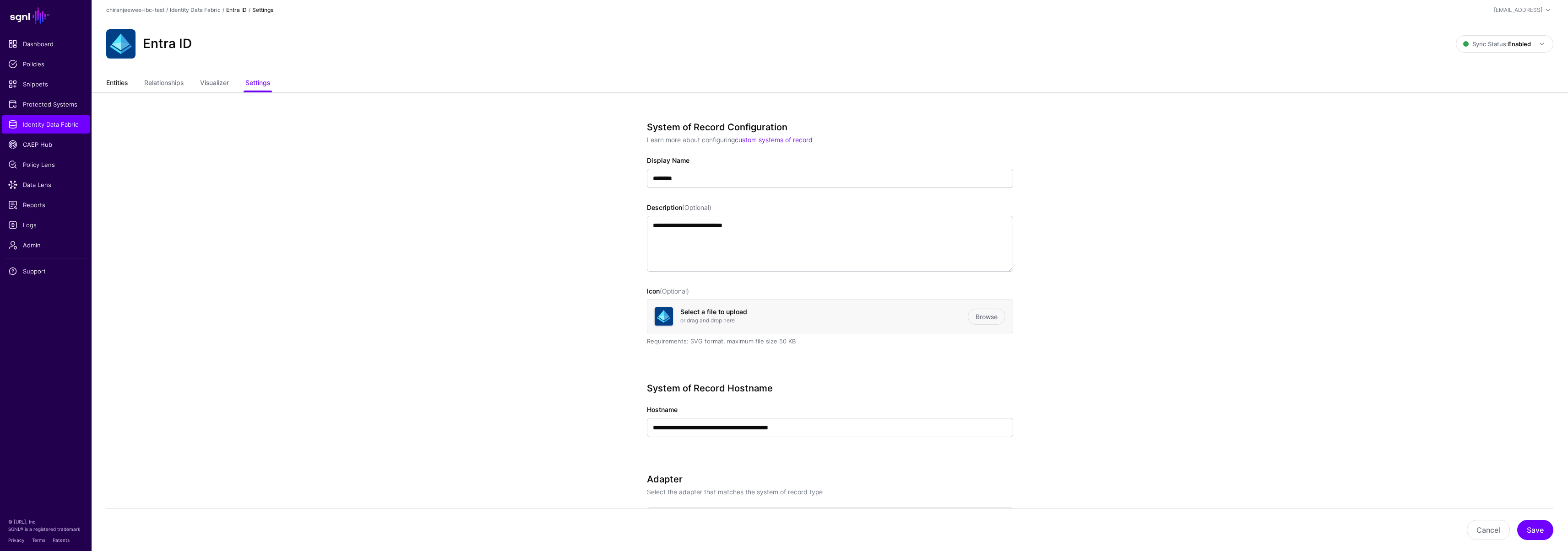
click at [113, 76] on link "Entities" at bounding box center [116, 84] width 22 height 17
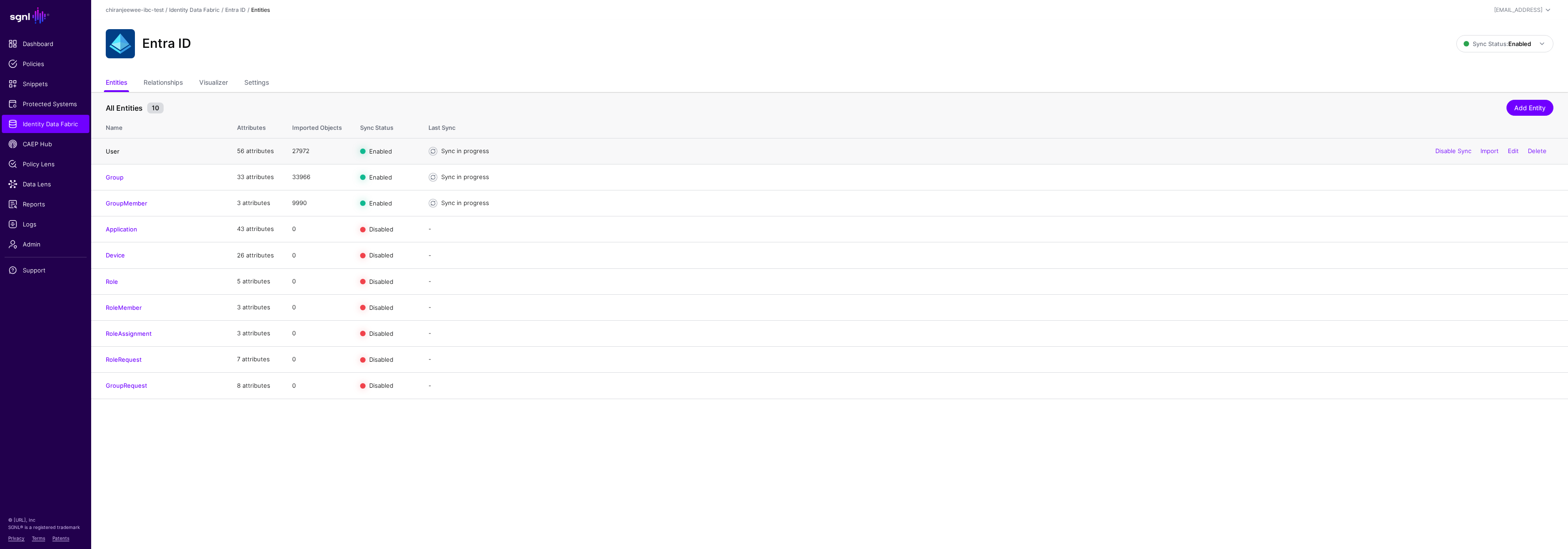
click at [115, 148] on link "User" at bounding box center [112, 151] width 13 height 8
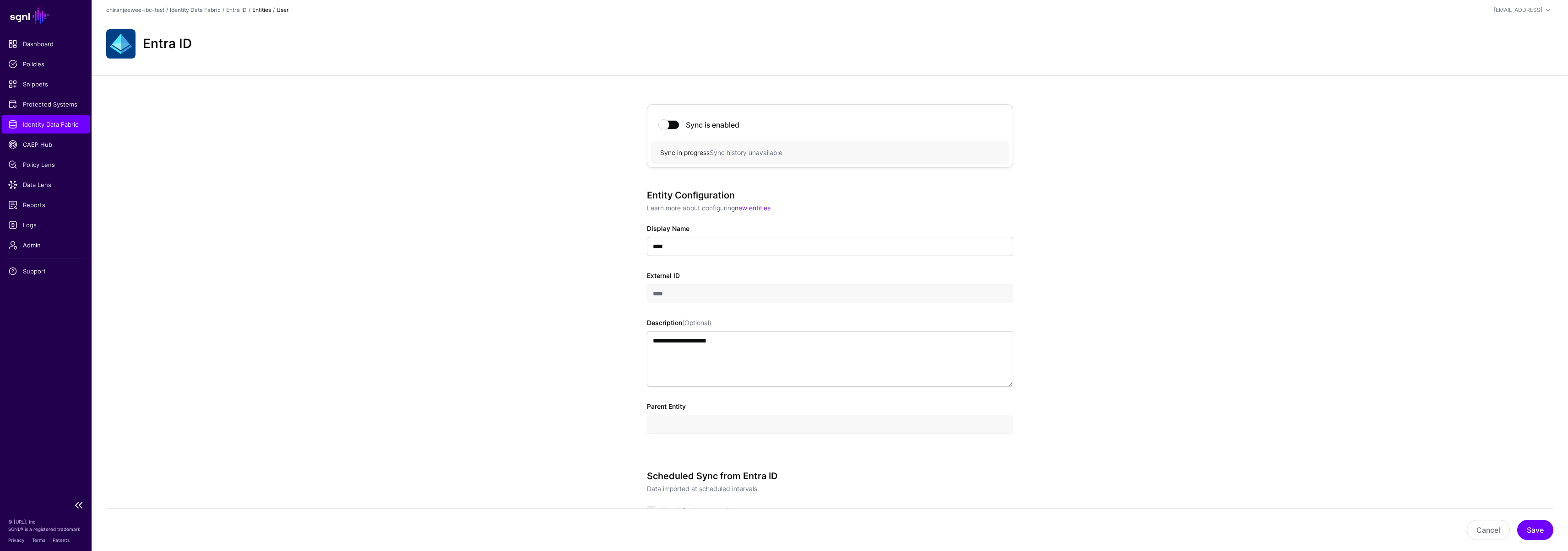
click at [64, 125] on span "Identity Data Fabric" at bounding box center [46, 125] width 75 height 10
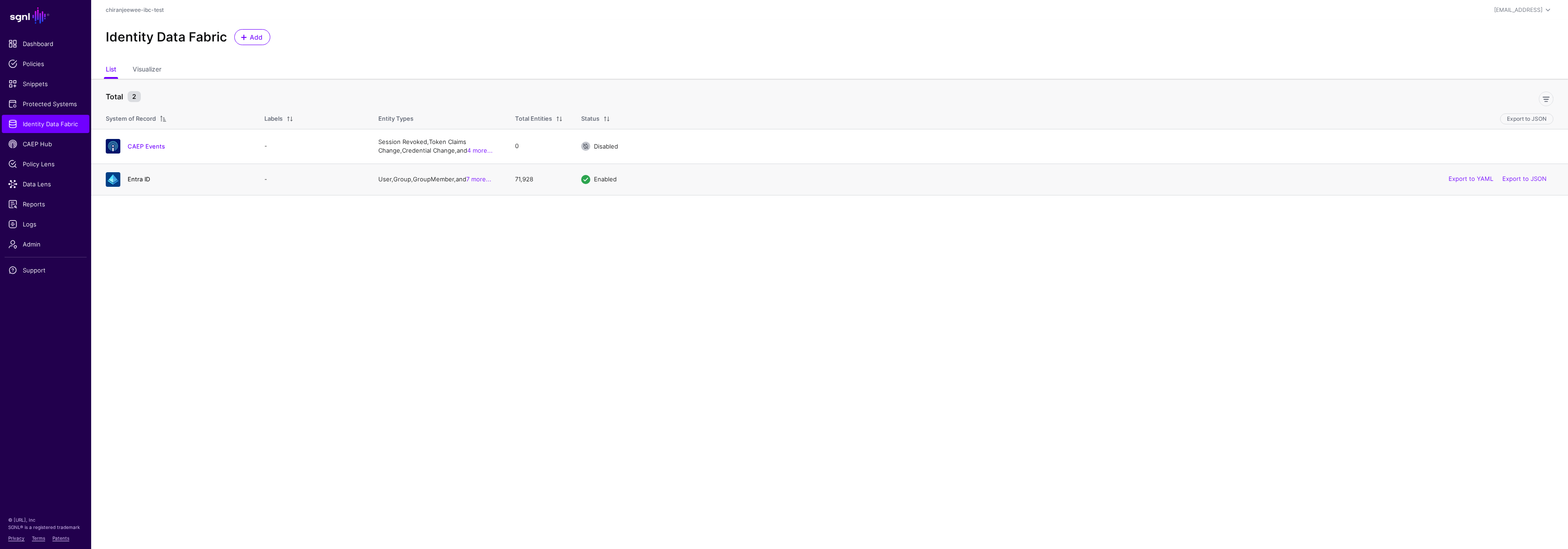
click at [143, 178] on link "Entra ID" at bounding box center [139, 180] width 23 height 8
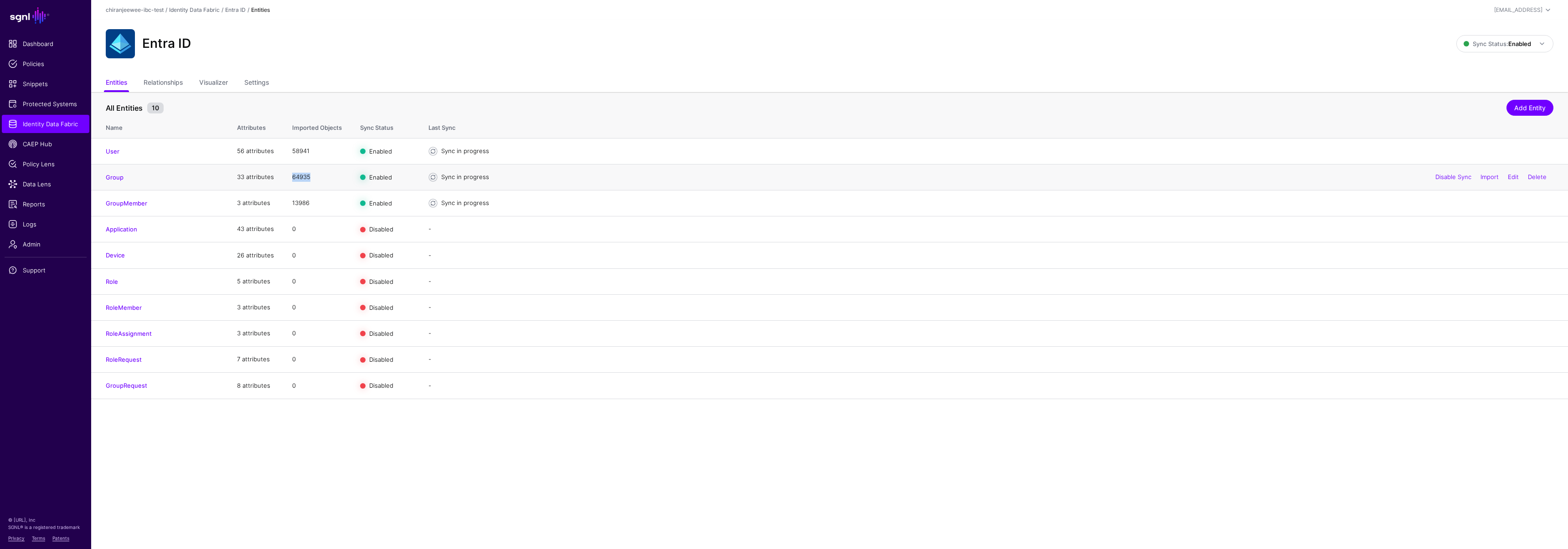
drag, startPoint x: 290, startPoint y: 177, endPoint x: 317, endPoint y: 176, distance: 27.0
click at [317, 176] on td "64935" at bounding box center [317, 177] width 68 height 26
click at [301, 196] on td "13986" at bounding box center [317, 202] width 68 height 26
drag, startPoint x: 292, startPoint y: 202, endPoint x: 320, endPoint y: 203, distance: 28.0
click at [320, 203] on td "16983" at bounding box center [317, 202] width 68 height 26
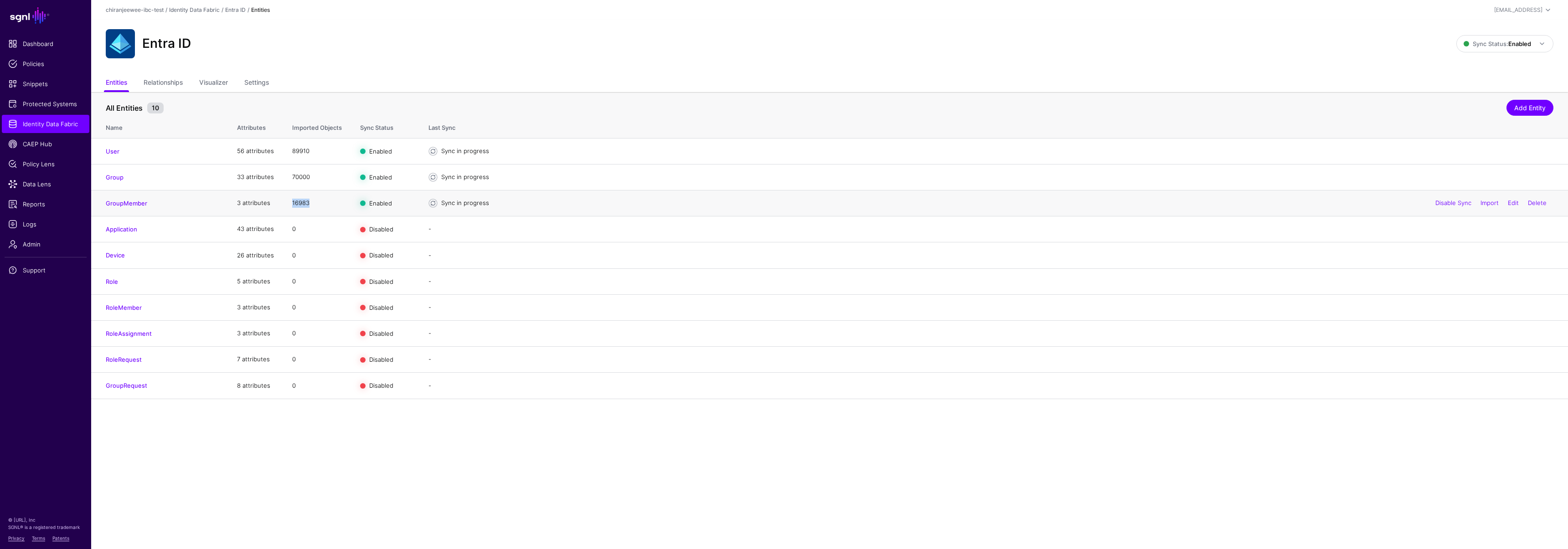
click at [320, 203] on td "16983" at bounding box center [317, 202] width 68 height 26
drag, startPoint x: 287, startPoint y: 201, endPoint x: 320, endPoint y: 202, distance: 33.0
click at [320, 202] on td "16983" at bounding box center [317, 202] width 68 height 26
drag, startPoint x: 289, startPoint y: 181, endPoint x: 312, endPoint y: 181, distance: 23.0
click at [312, 181] on td "70000" at bounding box center [317, 181] width 68 height 34
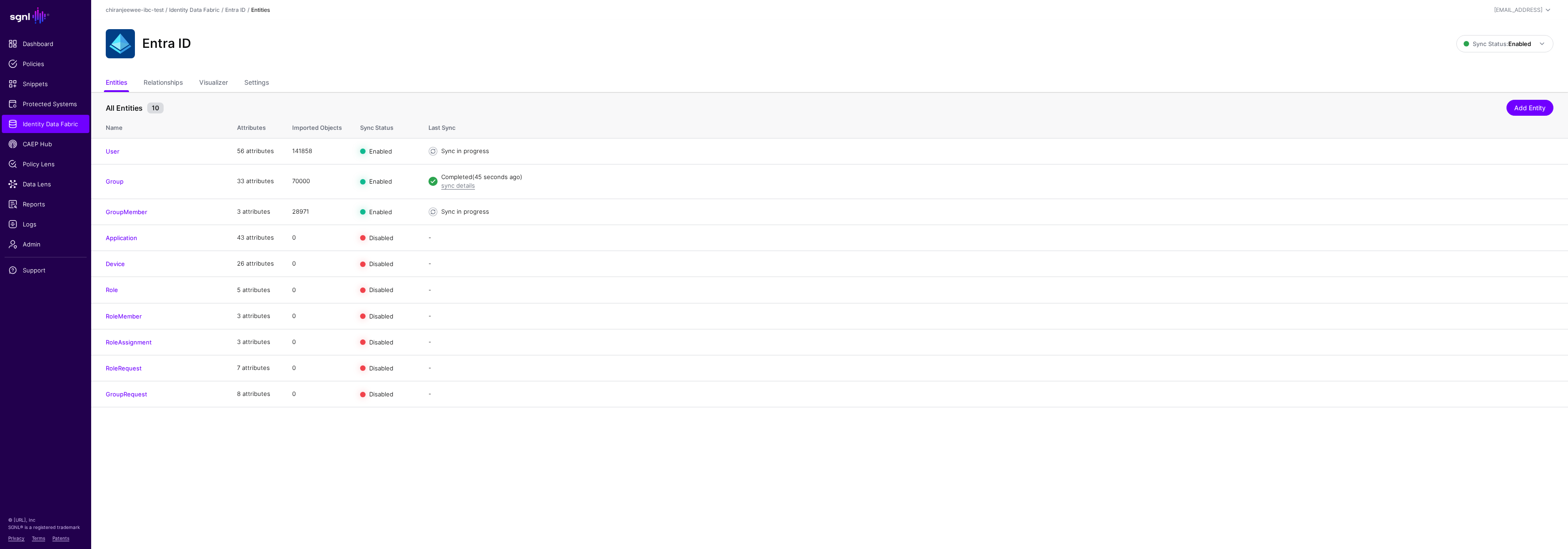
click at [403, 476] on main "SGNL Dashboard Policies Snippets Protected Systems Identity Data Fabric CAEP Hu…" at bounding box center [784, 274] width 1568 height 549
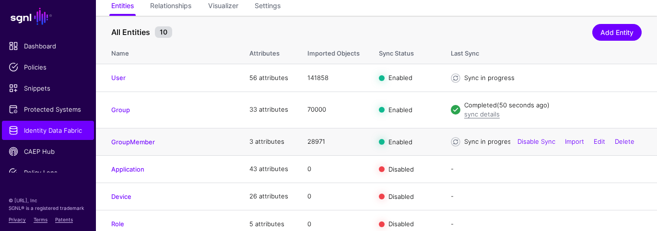
scroll to position [86, 0]
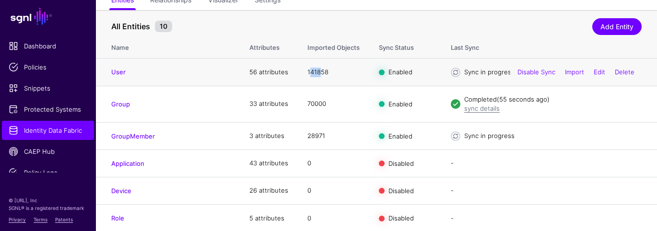
drag, startPoint x: 312, startPoint y: 71, endPoint x: 319, endPoint y: 71, distance: 6.7
click at [319, 71] on td "141858" at bounding box center [334, 72] width 72 height 27
click at [330, 71] on td "141858" at bounding box center [334, 72] width 72 height 27
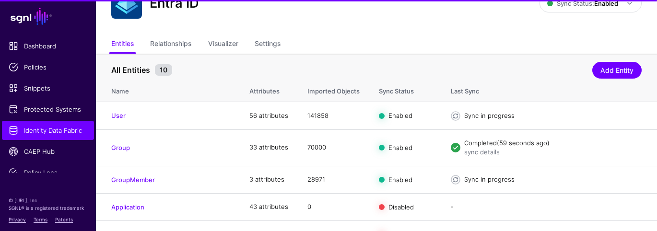
scroll to position [73, 0]
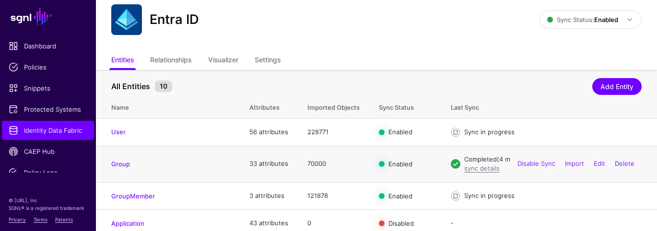
scroll to position [70, 0]
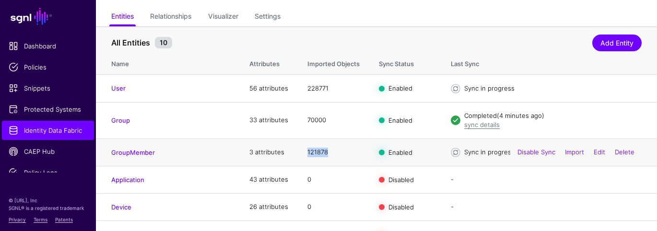
drag, startPoint x: 307, startPoint y: 151, endPoint x: 336, endPoint y: 150, distance: 29.8
click at [336, 150] on td "121878" at bounding box center [334, 152] width 72 height 27
click at [211, 146] on td "GroupMember" at bounding box center [168, 152] width 144 height 27
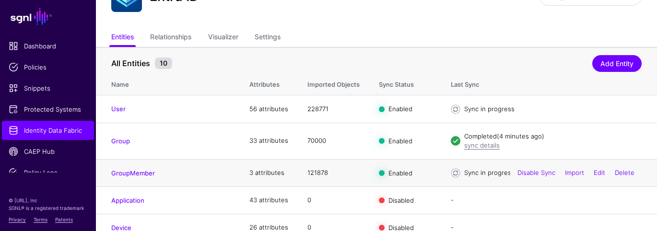
scroll to position [49, 0]
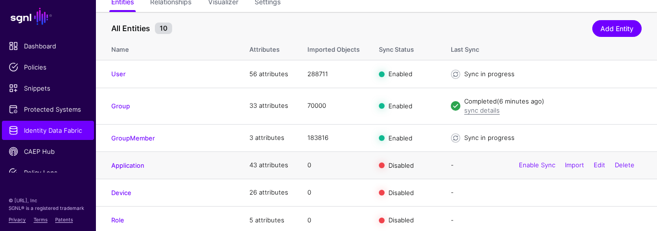
scroll to position [84, 0]
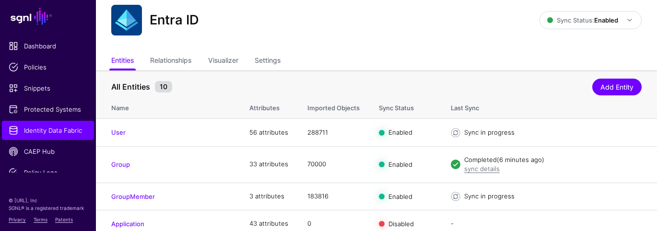
scroll to position [70, 0]
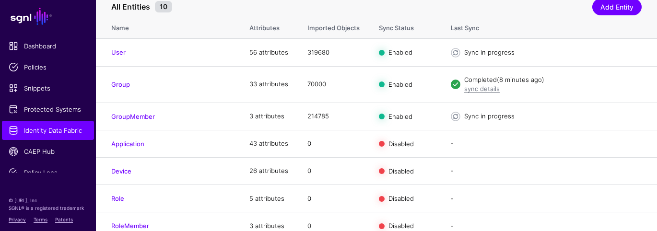
scroll to position [107, 0]
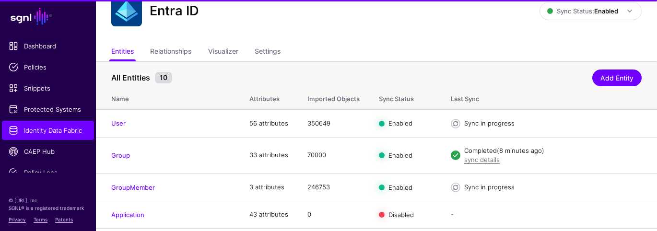
scroll to position [72, 0]
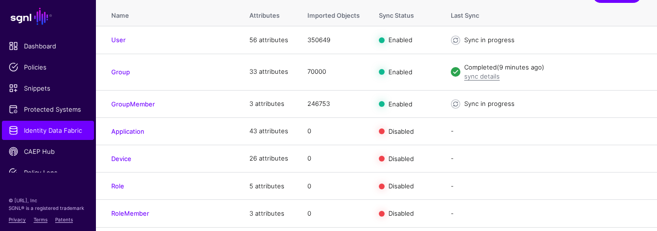
scroll to position [41, 0]
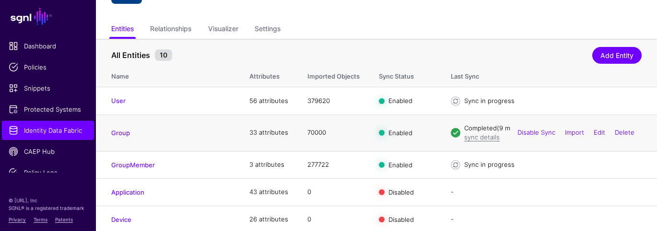
scroll to position [58, 0]
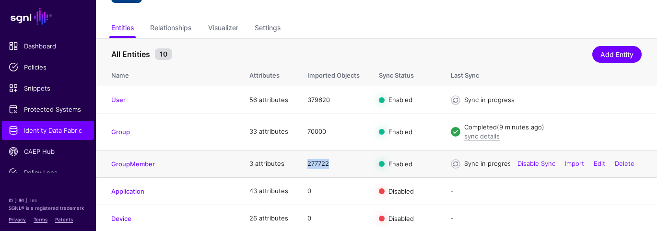
drag, startPoint x: 308, startPoint y: 164, endPoint x: 341, endPoint y: 164, distance: 33.1
click at [341, 164] on td "277722" at bounding box center [334, 163] width 72 height 27
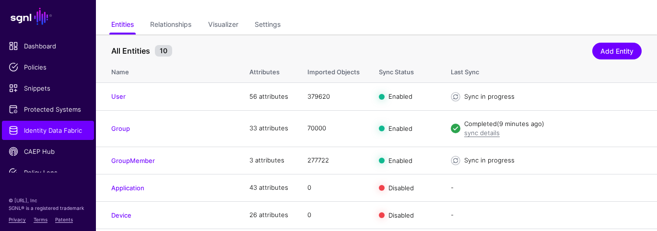
scroll to position [65, 0]
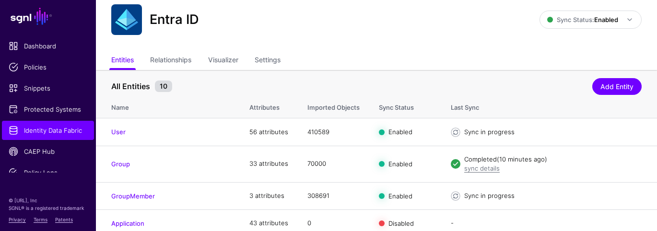
scroll to position [69, 0]
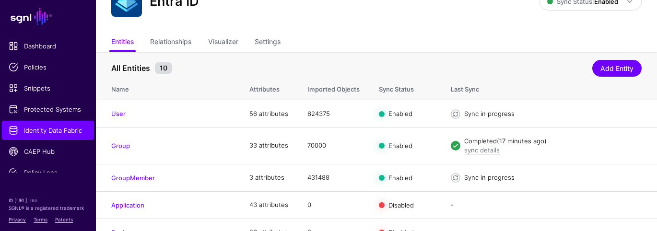
scroll to position [59, 0]
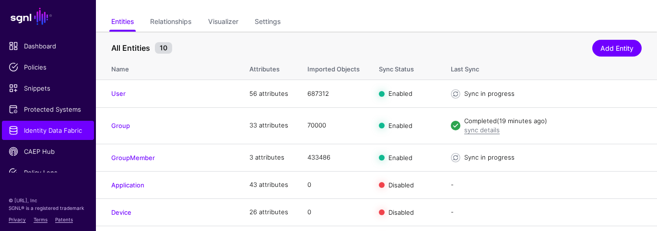
scroll to position [68, 0]
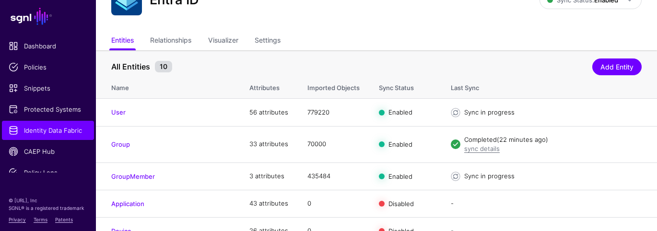
scroll to position [64, 0]
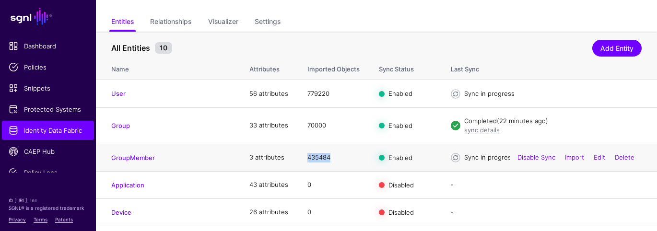
drag, startPoint x: 307, startPoint y: 158, endPoint x: 364, endPoint y: 156, distance: 57.6
click at [364, 156] on td "435484" at bounding box center [334, 157] width 72 height 27
click at [350, 162] on td "435484" at bounding box center [334, 157] width 72 height 27
drag, startPoint x: 310, startPoint y: 156, endPoint x: 346, endPoint y: 152, distance: 36.3
click at [346, 152] on td "435484" at bounding box center [334, 157] width 72 height 27
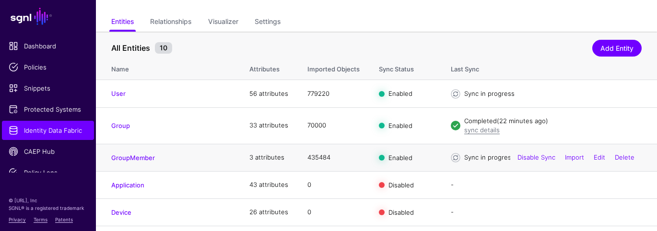
click at [346, 152] on td "435484" at bounding box center [334, 157] width 72 height 27
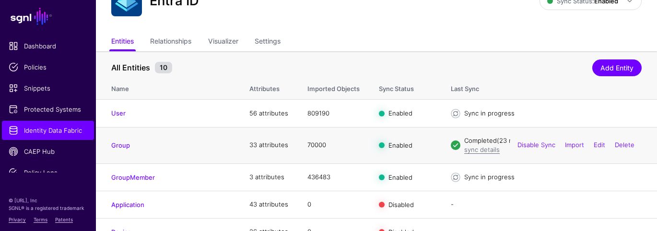
scroll to position [82, 0]
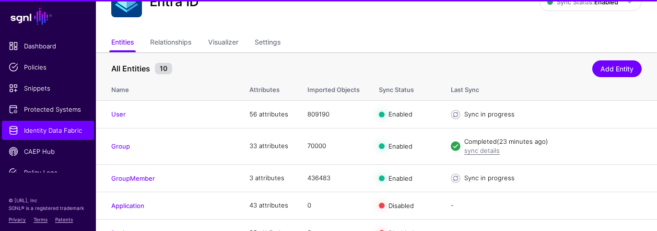
scroll to position [74, 0]
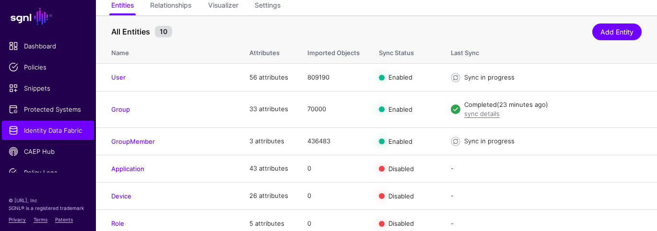
scroll to position [80, 0]
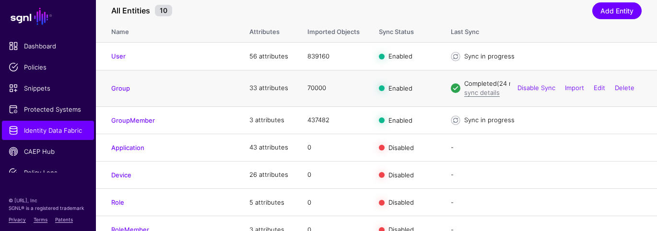
scroll to position [72, 0]
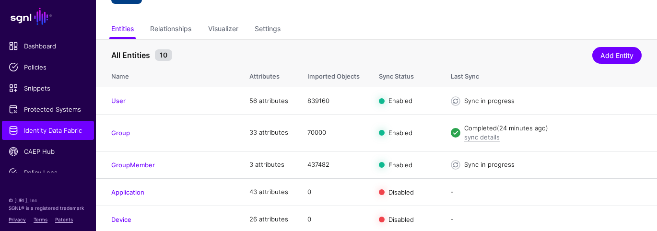
scroll to position [62, 0]
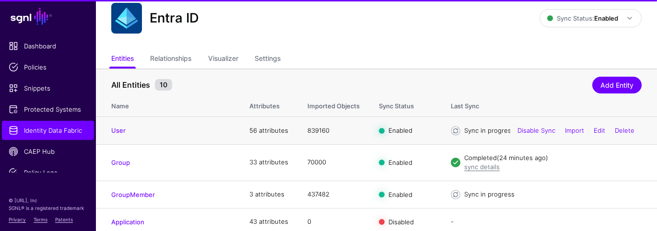
scroll to position [61, 0]
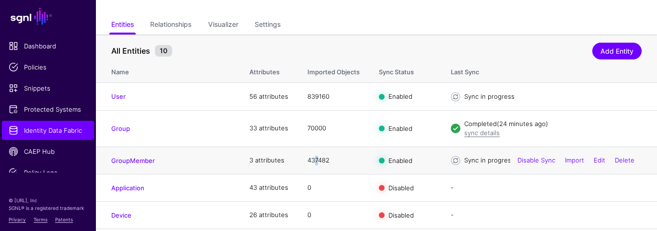
click at [317, 158] on td "437482" at bounding box center [334, 160] width 72 height 27
click at [316, 158] on td "437482" at bounding box center [334, 160] width 72 height 27
click at [317, 159] on td "437482" at bounding box center [334, 160] width 72 height 27
click at [315, 158] on td "437482" at bounding box center [334, 160] width 72 height 27
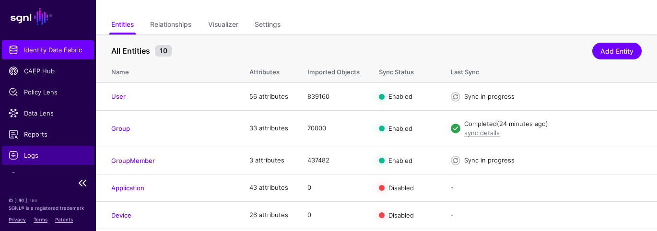
scroll to position [83, 0]
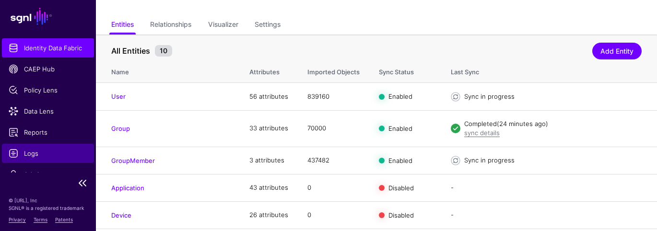
click at [38, 151] on span "Logs" at bounding box center [48, 154] width 79 height 10
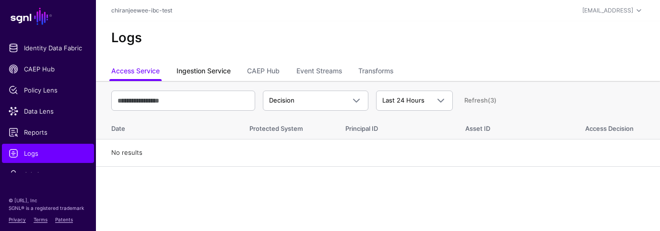
click at [216, 71] on link "Ingestion Service" at bounding box center [204, 72] width 54 height 18
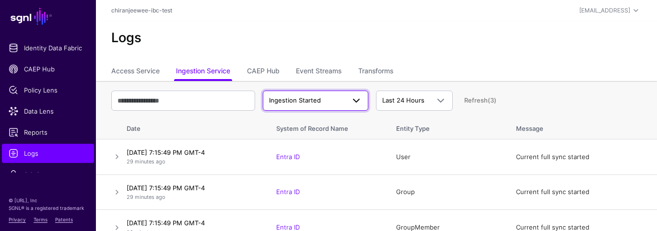
click at [306, 96] on span "Ingestion Started" at bounding box center [295, 100] width 52 height 8
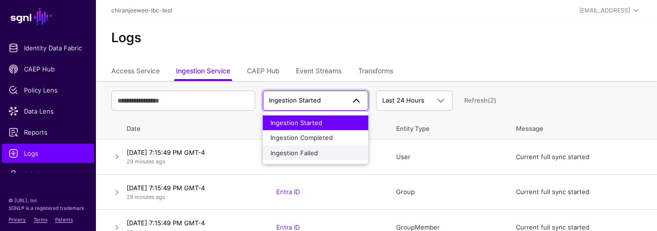
click at [307, 151] on span "Ingestion Failed" at bounding box center [295, 153] width 48 height 8
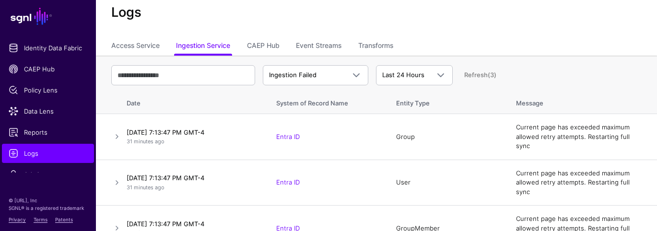
scroll to position [28, 0]
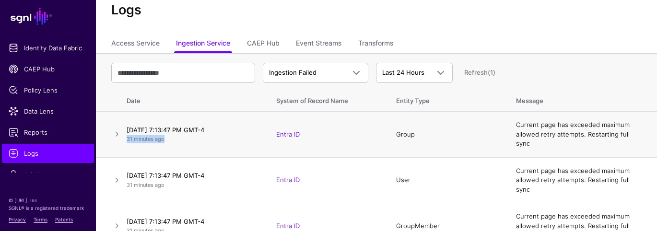
drag, startPoint x: 127, startPoint y: 135, endPoint x: 167, endPoint y: 135, distance: 40.3
click at [167, 135] on td "October 2, 2025 at 7:13:47 PM GMT-4 31 minutes ago" at bounding box center [195, 135] width 144 height 46
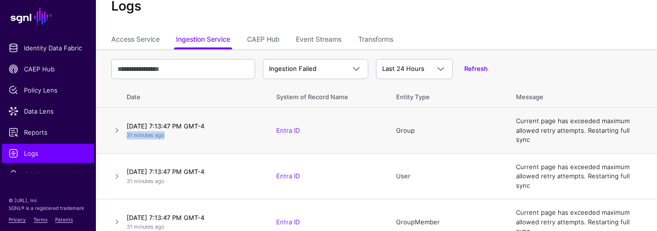
scroll to position [37, 0]
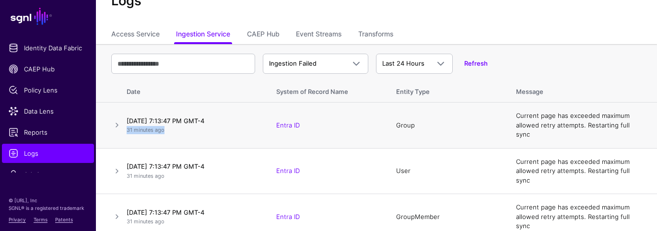
click at [146, 129] on td "October 2, 2025 at 7:13:47 PM GMT-4 31 minutes ago" at bounding box center [195, 126] width 144 height 46
drag, startPoint x: 125, startPoint y: 126, endPoint x: 174, endPoint y: 127, distance: 49.0
click at [174, 127] on td "October 2, 2025 at 7:13:47 PM GMT-4 31 minutes ago" at bounding box center [195, 126] width 144 height 46
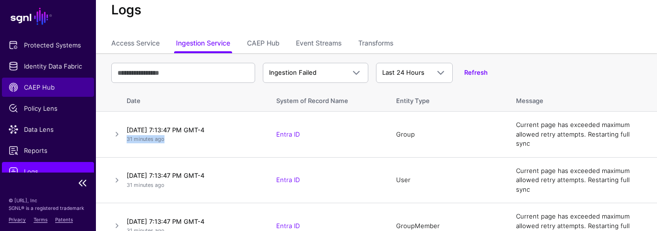
scroll to position [49, 0]
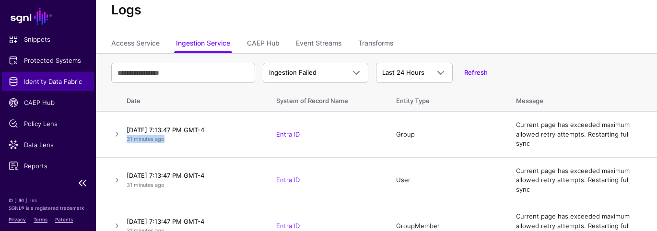
click at [39, 81] on span "Identity Data Fabric" at bounding box center [48, 82] width 79 height 10
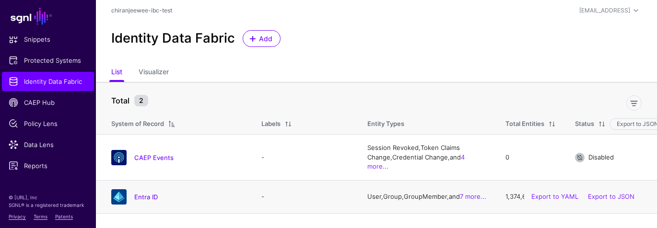
scroll to position [3, 0]
click at [140, 194] on link "Entra ID" at bounding box center [146, 197] width 24 height 8
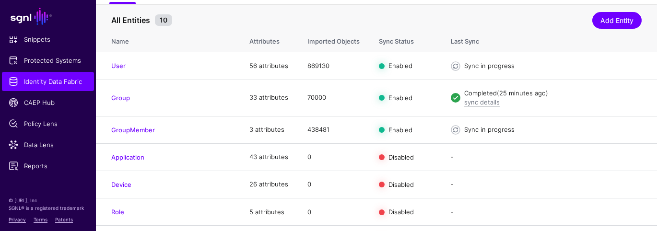
scroll to position [97, 0]
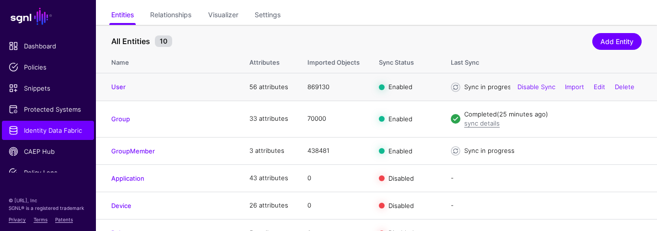
scroll to position [72, 0]
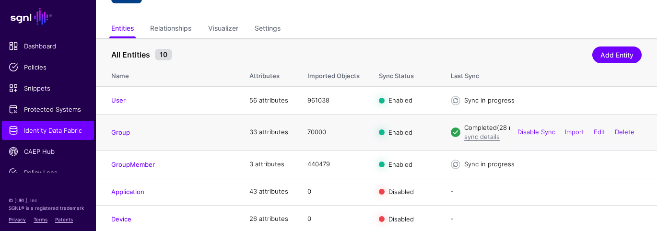
scroll to position [61, 0]
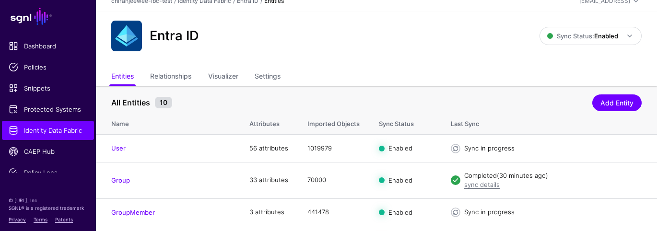
scroll to position [75, 0]
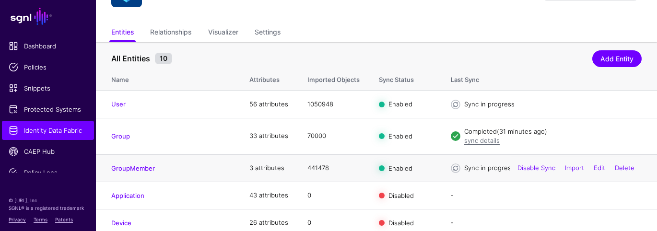
scroll to position [59, 0]
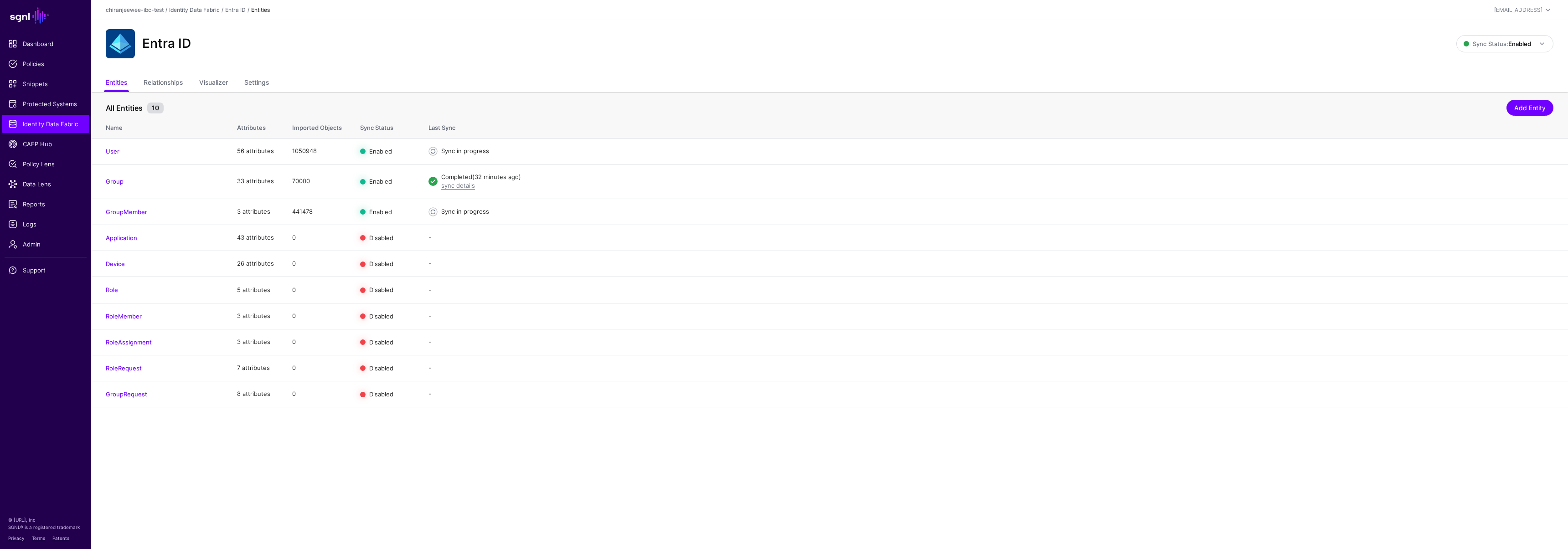
click at [598, 38] on div "Entra ID" at bounding box center [781, 44] width 1358 height 29
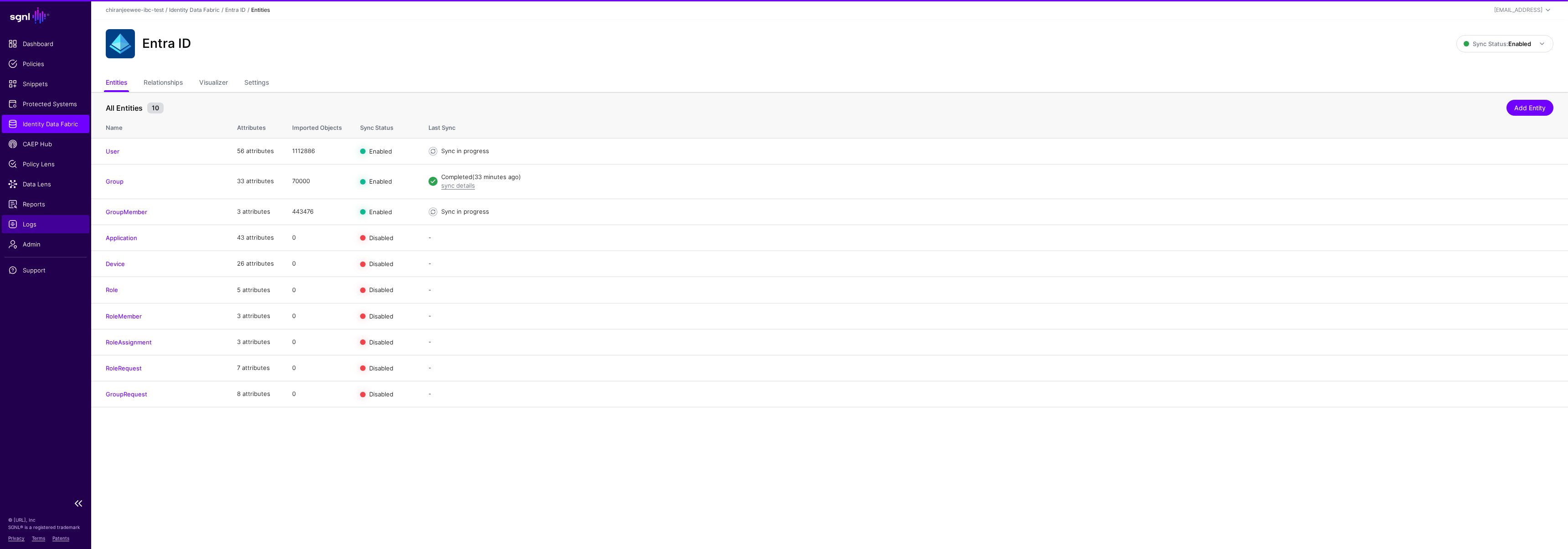
click at [34, 226] on span "Logs" at bounding box center [46, 224] width 75 height 9
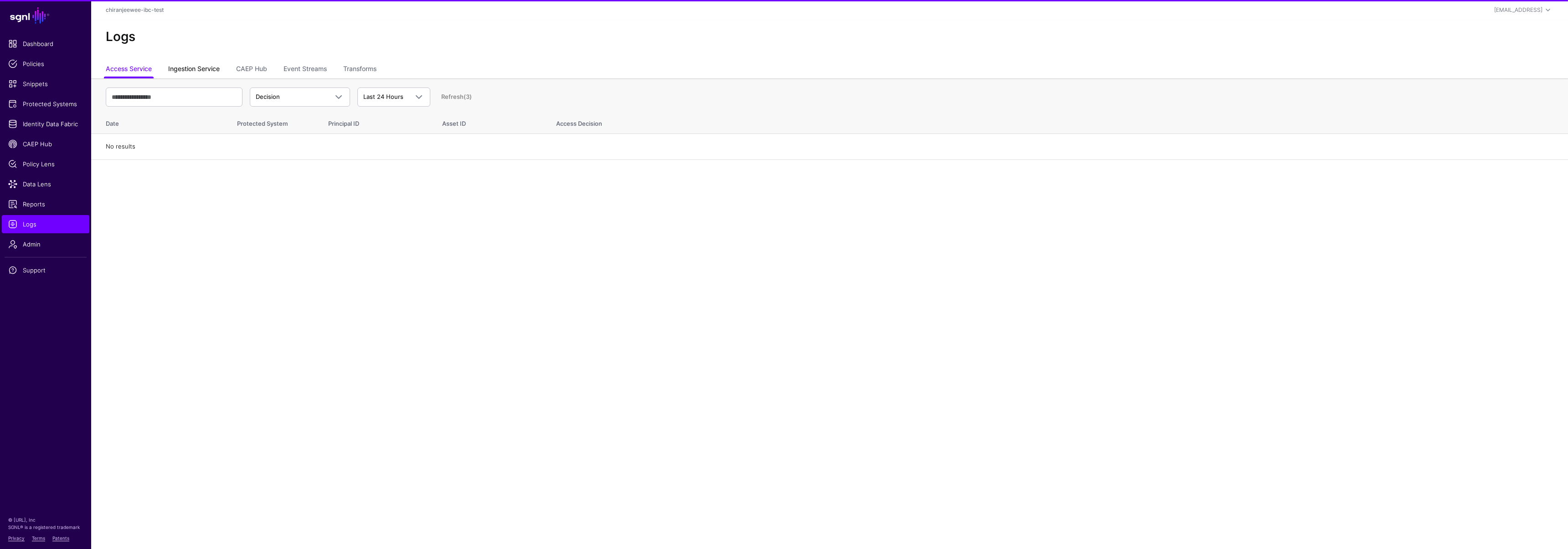
click at [200, 62] on link "Ingestion Service" at bounding box center [194, 69] width 51 height 17
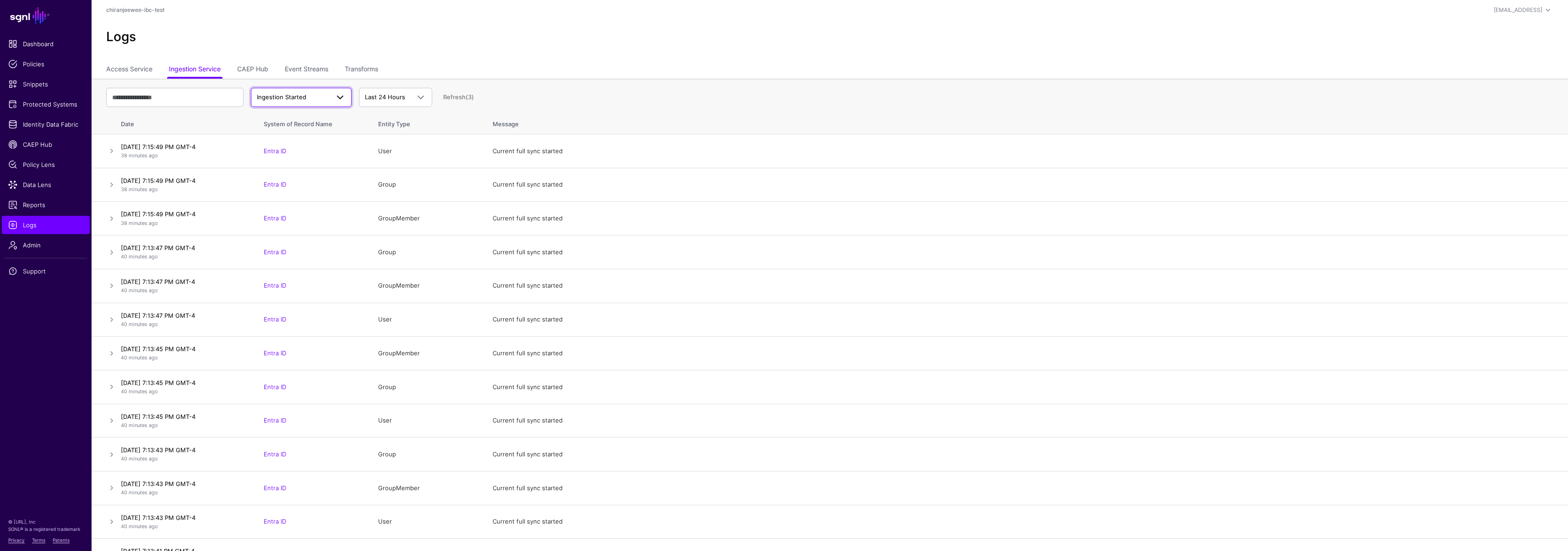
click at [296, 93] on span "Ingestion Started" at bounding box center [281, 97] width 50 height 8
click at [299, 149] on span "Ingestion Failed" at bounding box center [281, 148] width 46 height 8
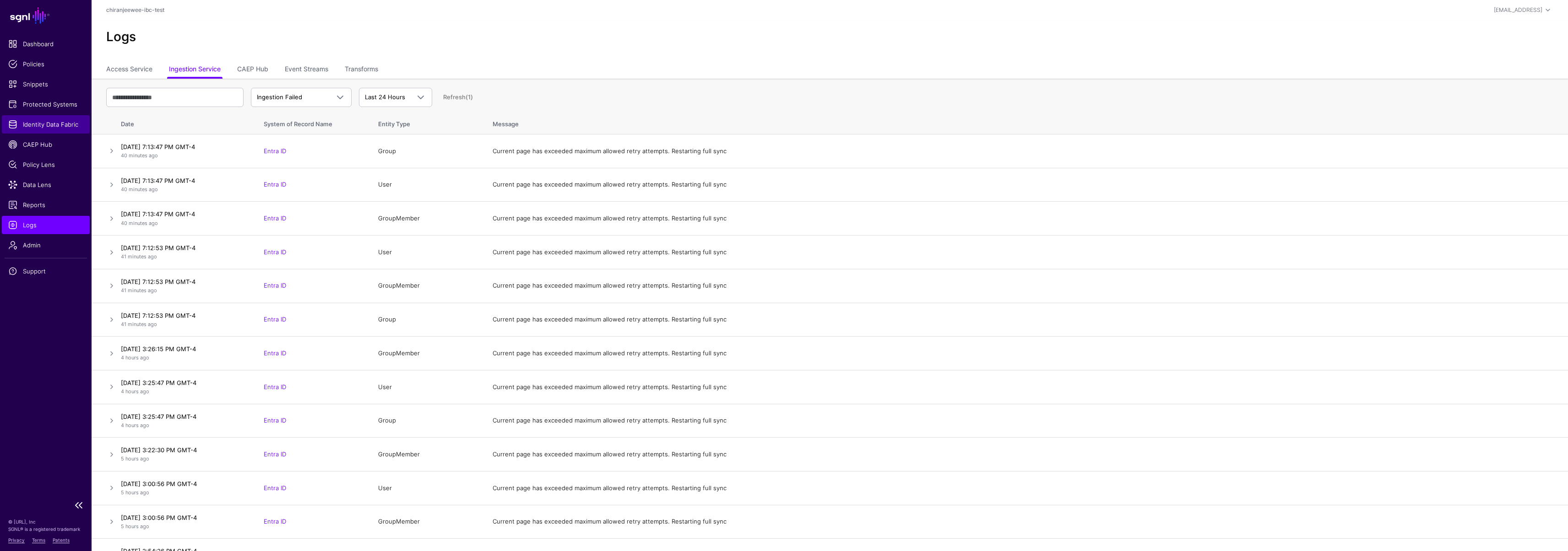
click at [50, 123] on span "Identity Data Fabric" at bounding box center [46, 125] width 75 height 10
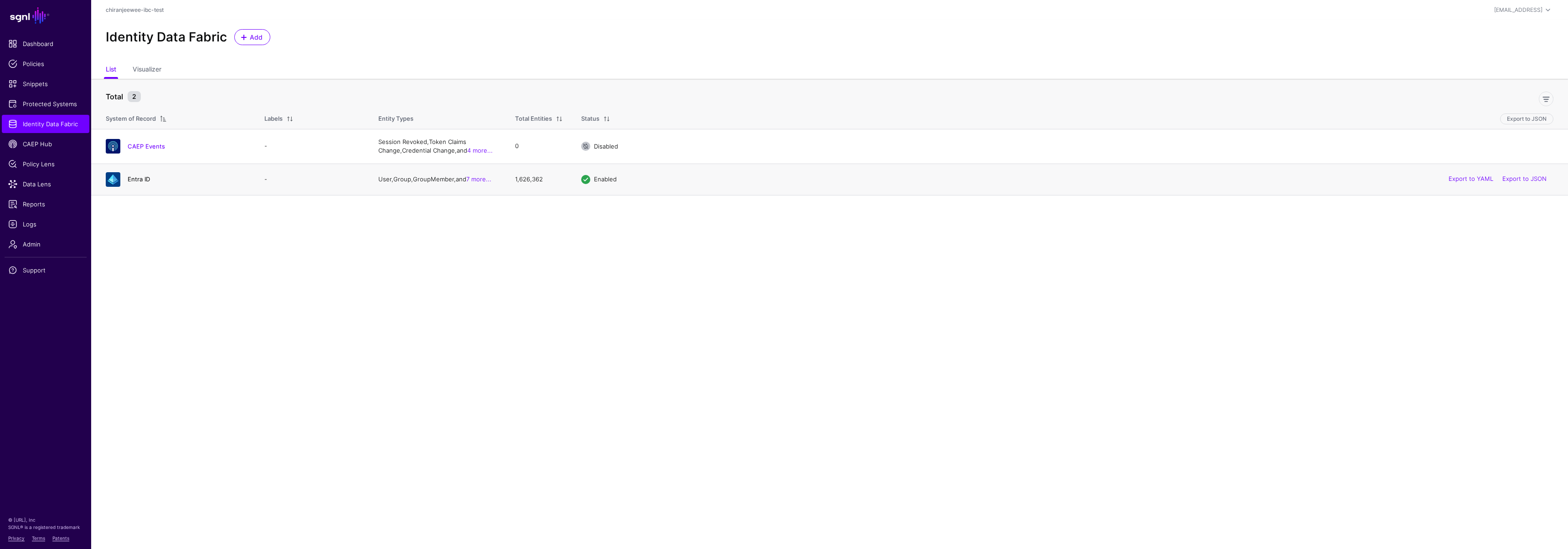
click at [143, 180] on link "Entra ID" at bounding box center [139, 180] width 23 height 8
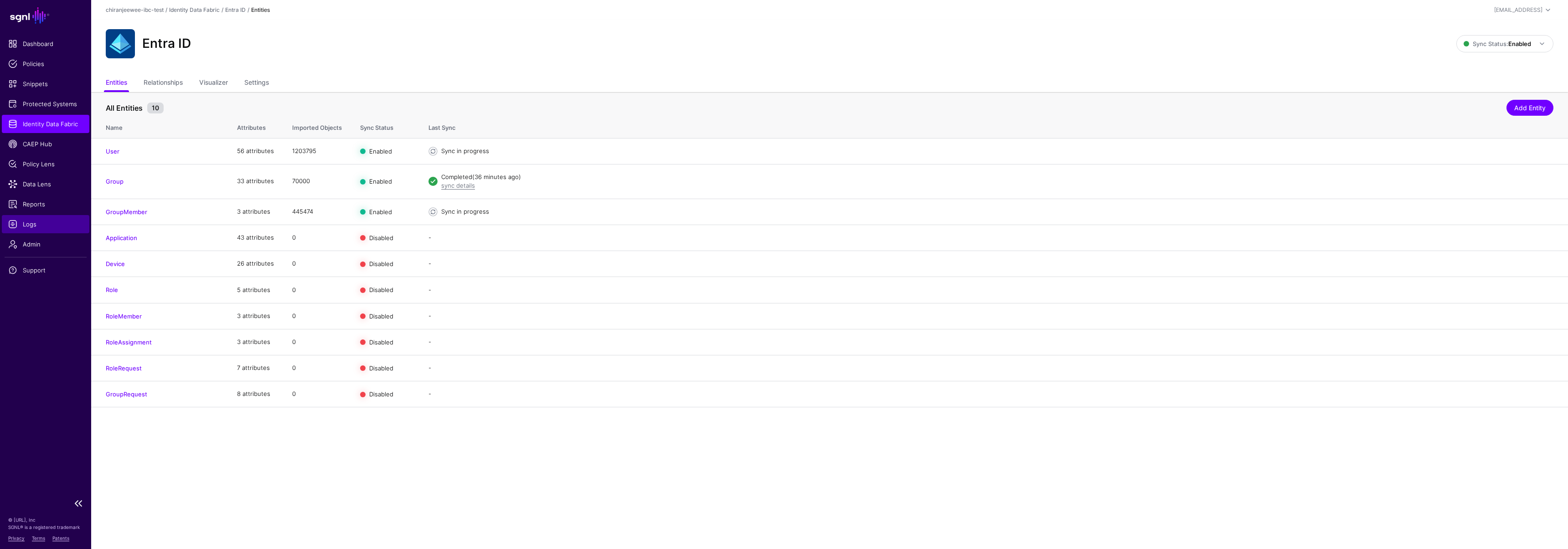
click at [62, 222] on span "Logs" at bounding box center [46, 224] width 75 height 9
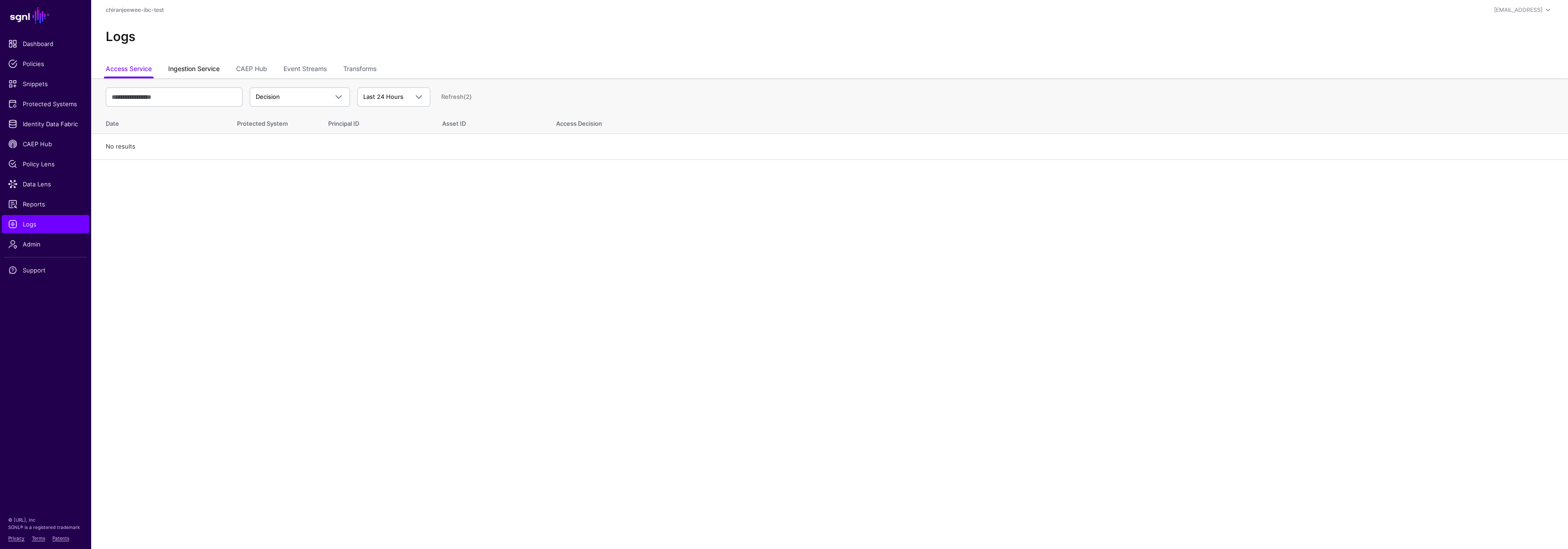
click at [208, 66] on link "Ingestion Service" at bounding box center [194, 69] width 51 height 17
click at [274, 83] on th "Ingestion Started Ingestion Started Ingestion Completed Ingestion Failed Last 2…" at bounding box center [829, 95] width 1477 height 32
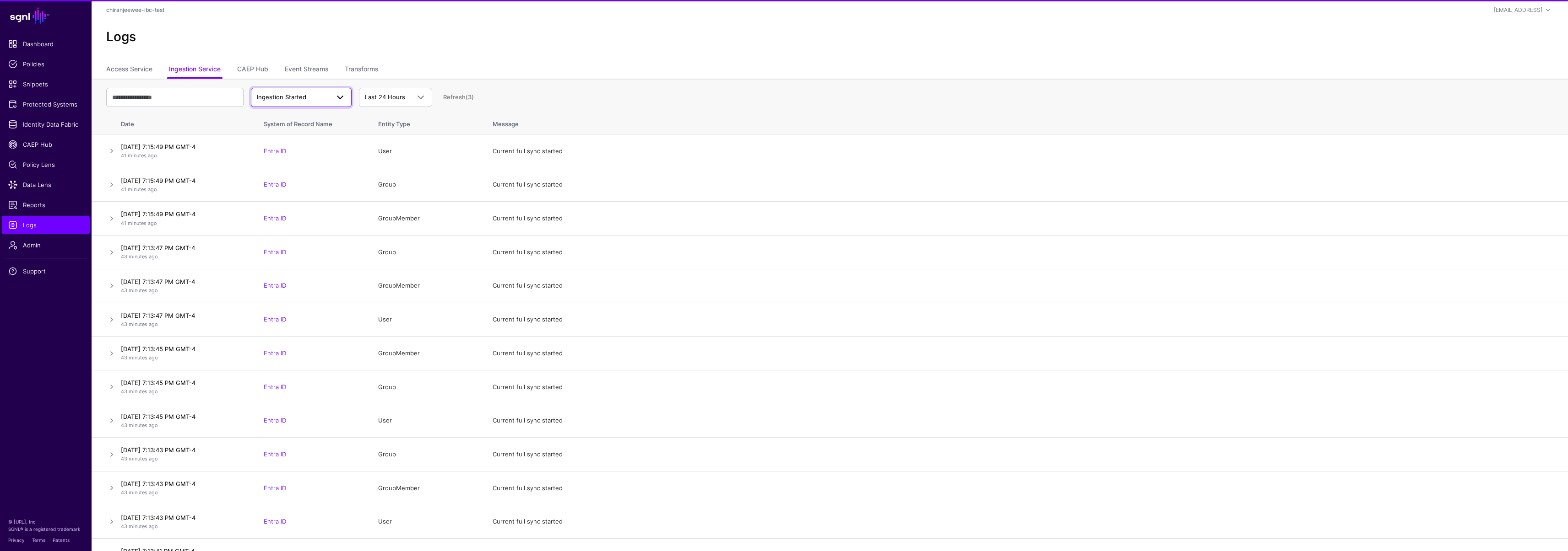
click at [278, 93] on span "Ingestion Started" at bounding box center [281, 97] width 50 height 8
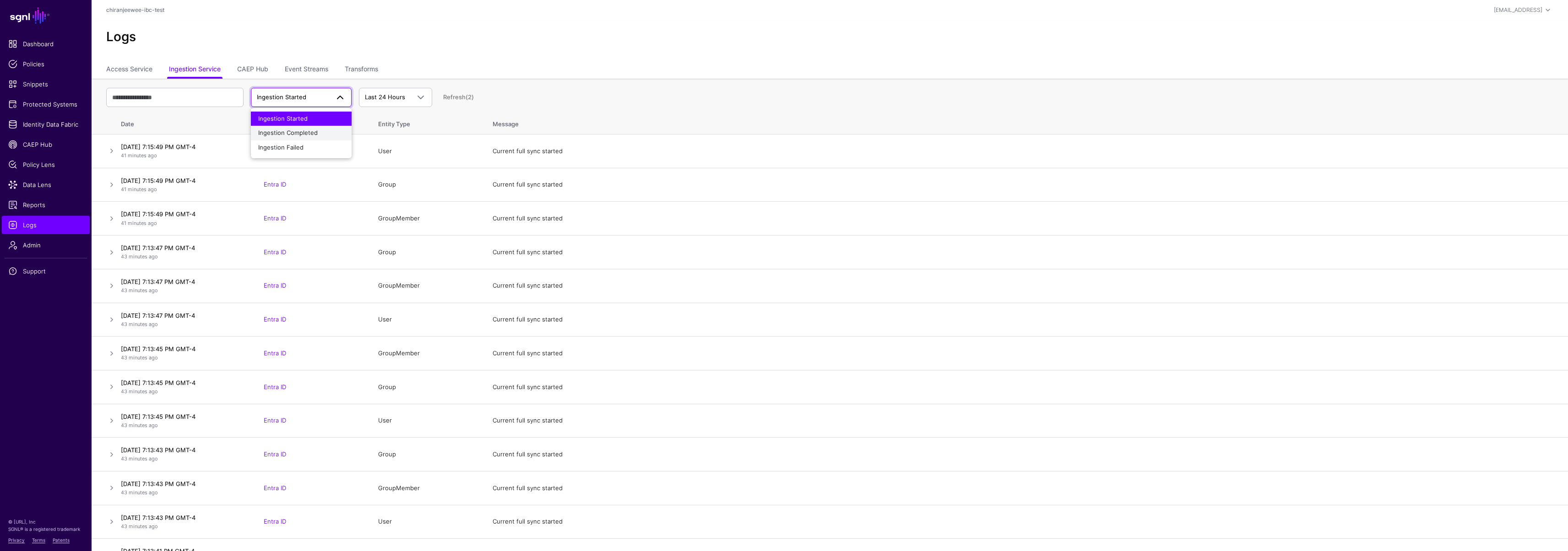
click at [289, 133] on span "Ingestion Completed" at bounding box center [288, 133] width 59 height 8
click at [290, 101] on span "Ingestion Completed" at bounding box center [293, 97] width 72 height 10
click at [291, 145] on span "Ingestion Failed" at bounding box center [281, 148] width 46 height 8
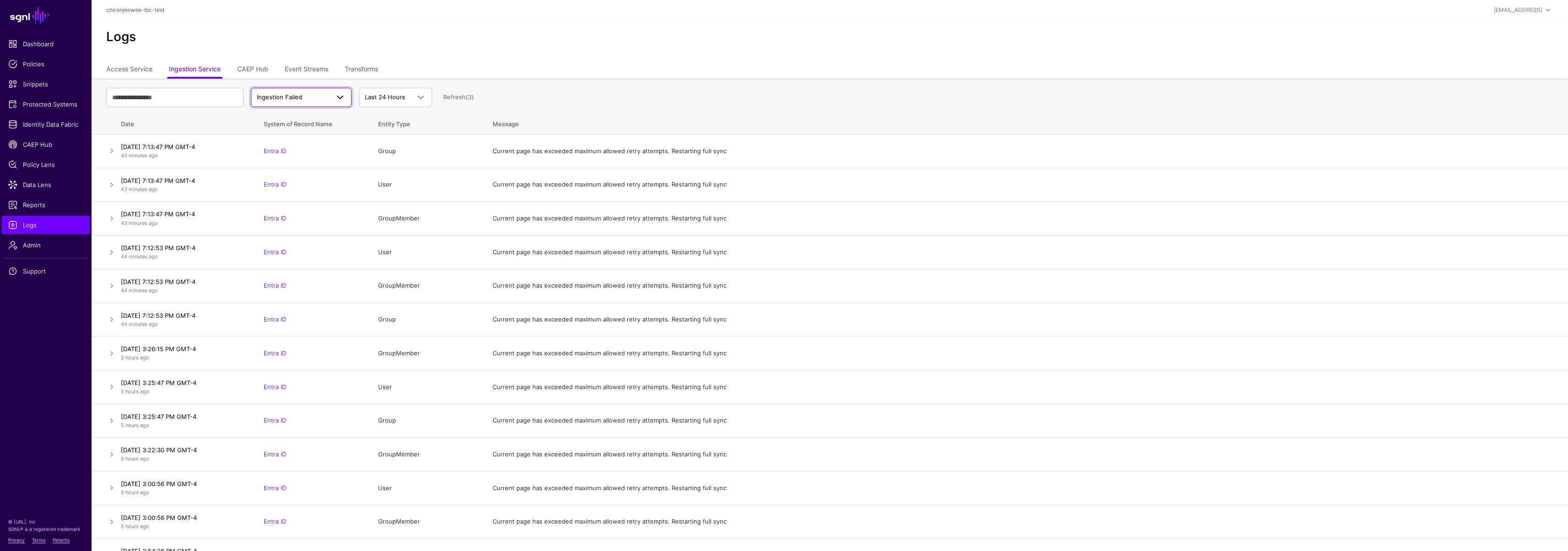
click at [292, 97] on span "Ingestion Failed" at bounding box center [279, 97] width 46 height 8
click at [48, 125] on span "Identity Data Fabric" at bounding box center [46, 125] width 75 height 10
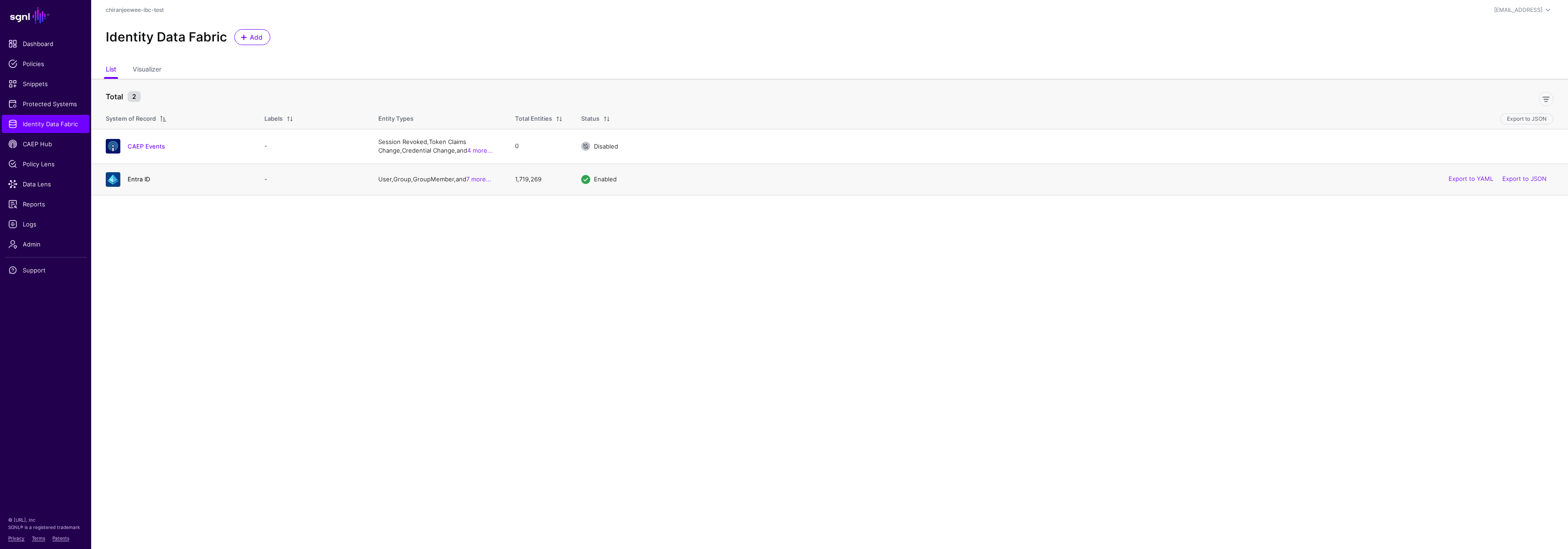
click at [137, 177] on link "Entra ID" at bounding box center [139, 180] width 23 height 8
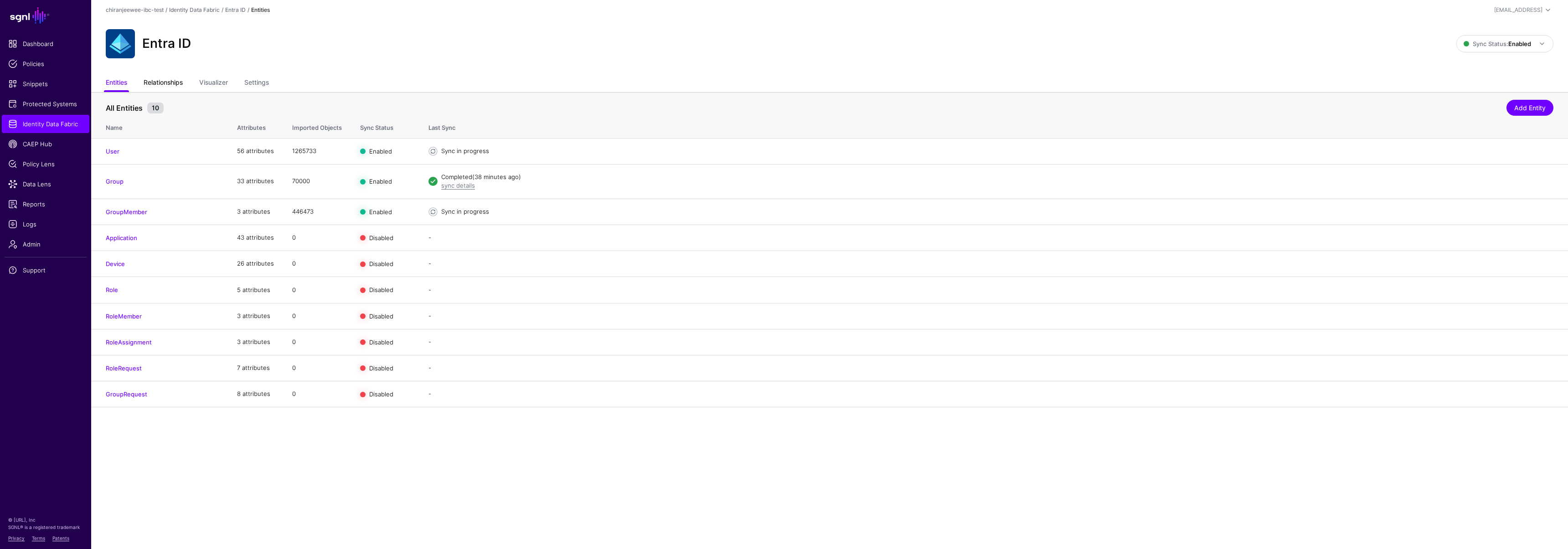
click at [172, 87] on link "Relationships" at bounding box center [162, 84] width 39 height 17
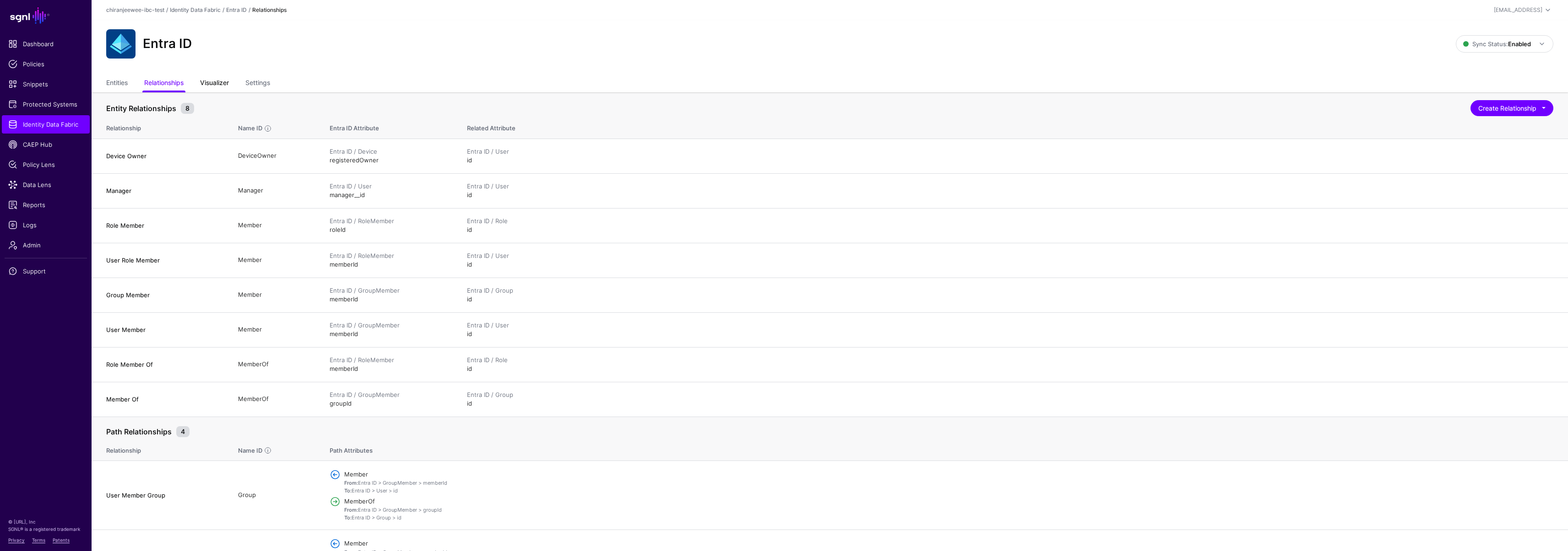
click at [209, 79] on link "Visualizer" at bounding box center [215, 84] width 29 height 17
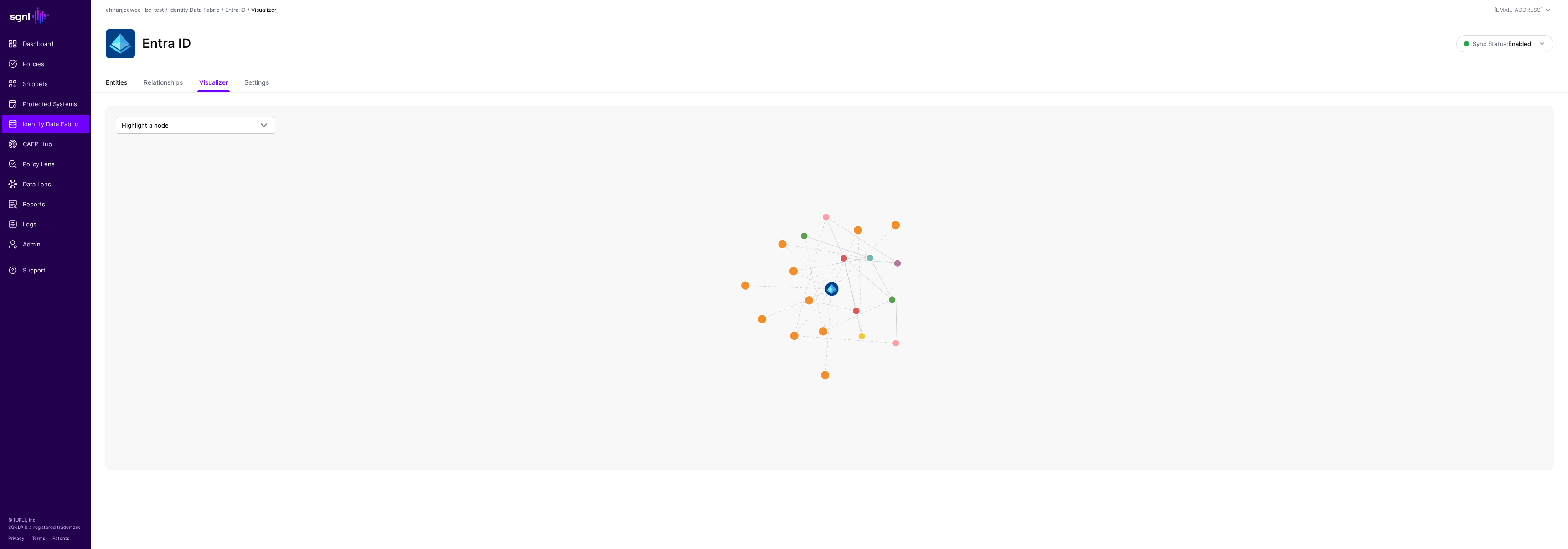
click at [122, 85] on link "Entities" at bounding box center [116, 84] width 22 height 17
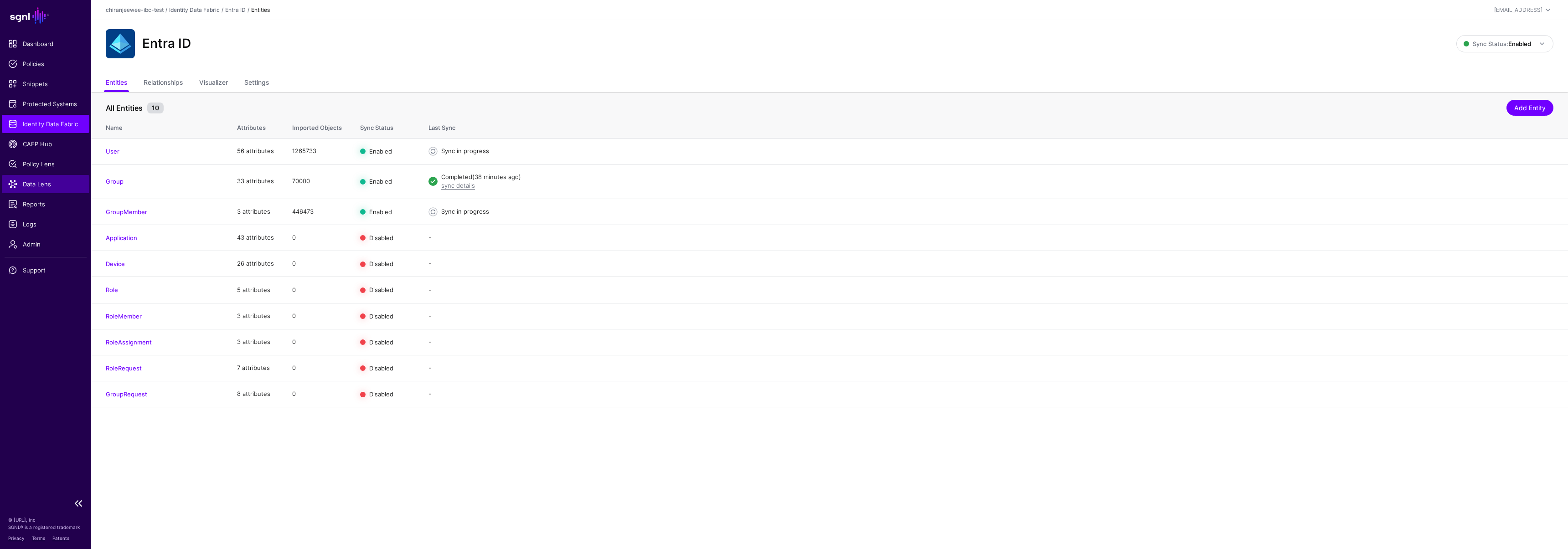
click at [46, 188] on span "Data Lens" at bounding box center [46, 184] width 75 height 9
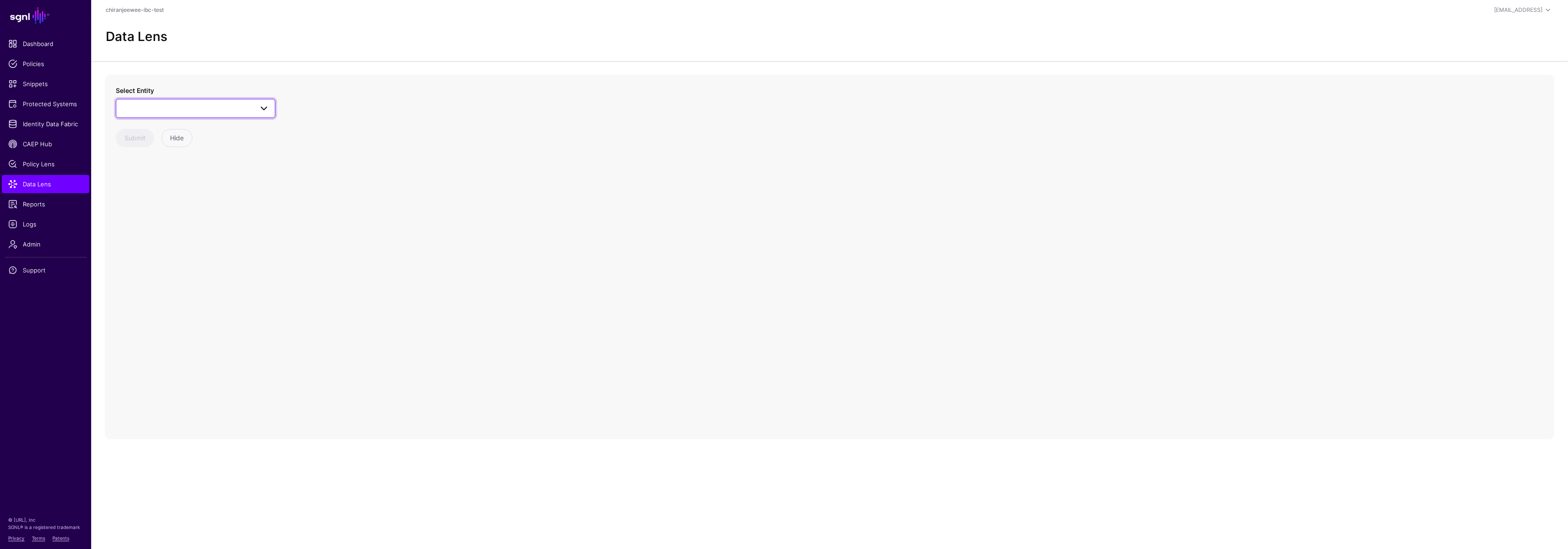
click at [153, 104] on span at bounding box center [195, 108] width 147 height 11
click at [165, 214] on span "GroupMember" at bounding box center [153, 218] width 42 height 8
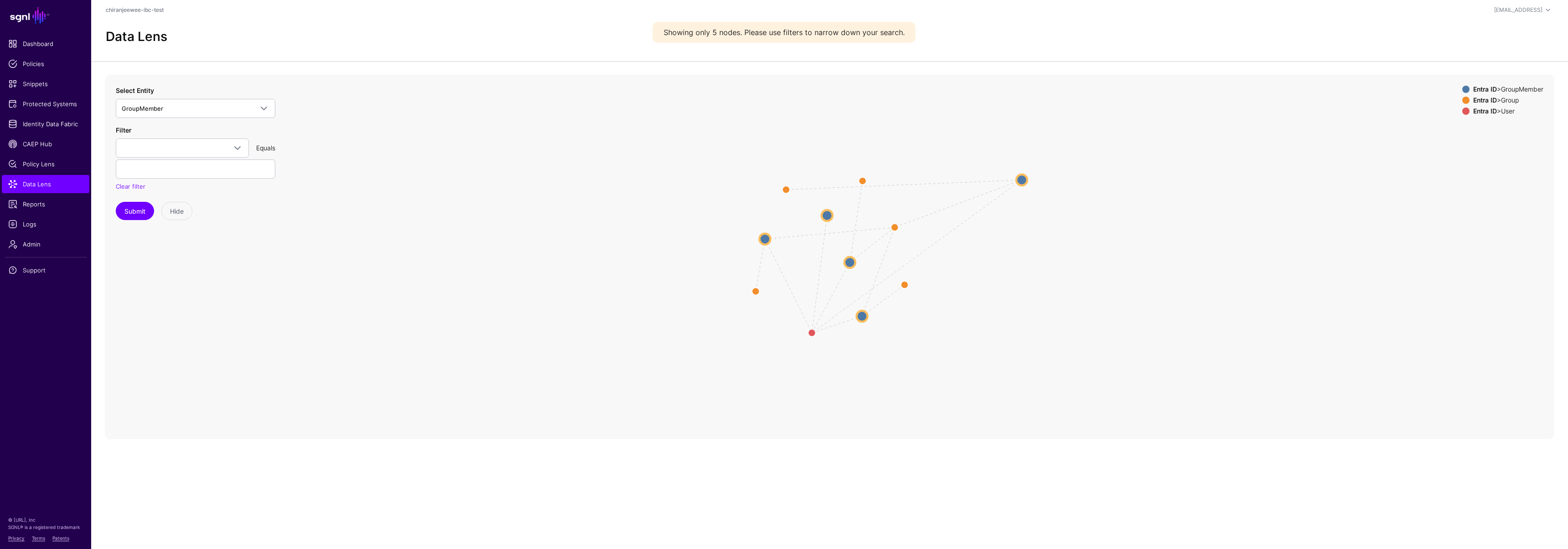
drag, startPoint x: 816, startPoint y: 277, endPoint x: 1025, endPoint y: 178, distance: 231.3
click at [1025, 178] on circle at bounding box center [1022, 180] width 11 height 11
drag, startPoint x: 852, startPoint y: 261, endPoint x: 451, endPoint y: 183, distance: 408.5
click at [451, 183] on circle at bounding box center [448, 187] width 11 height 11
drag, startPoint x: 824, startPoint y: 215, endPoint x: 1312, endPoint y: 301, distance: 495.5
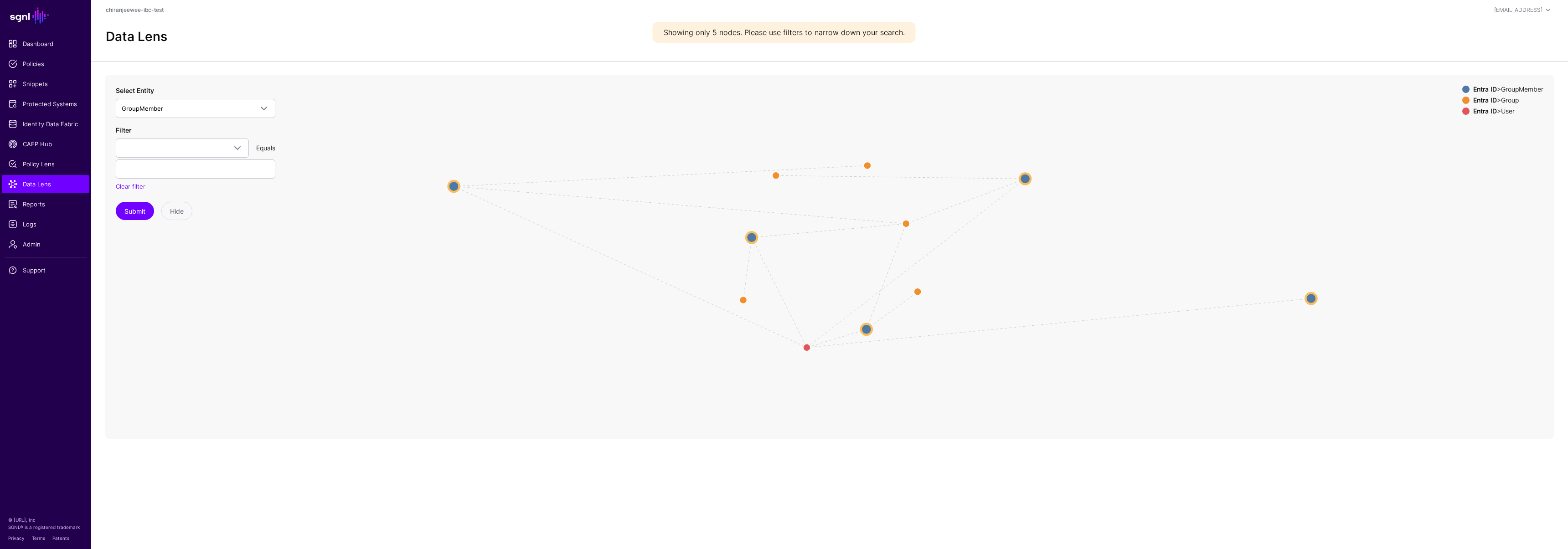
click at [1312, 301] on circle at bounding box center [1311, 299] width 11 height 11
drag, startPoint x: 875, startPoint y: 327, endPoint x: 1253, endPoint y: 209, distance: 396.0
click at [1253, 209] on circle at bounding box center [1253, 210] width 11 height 11
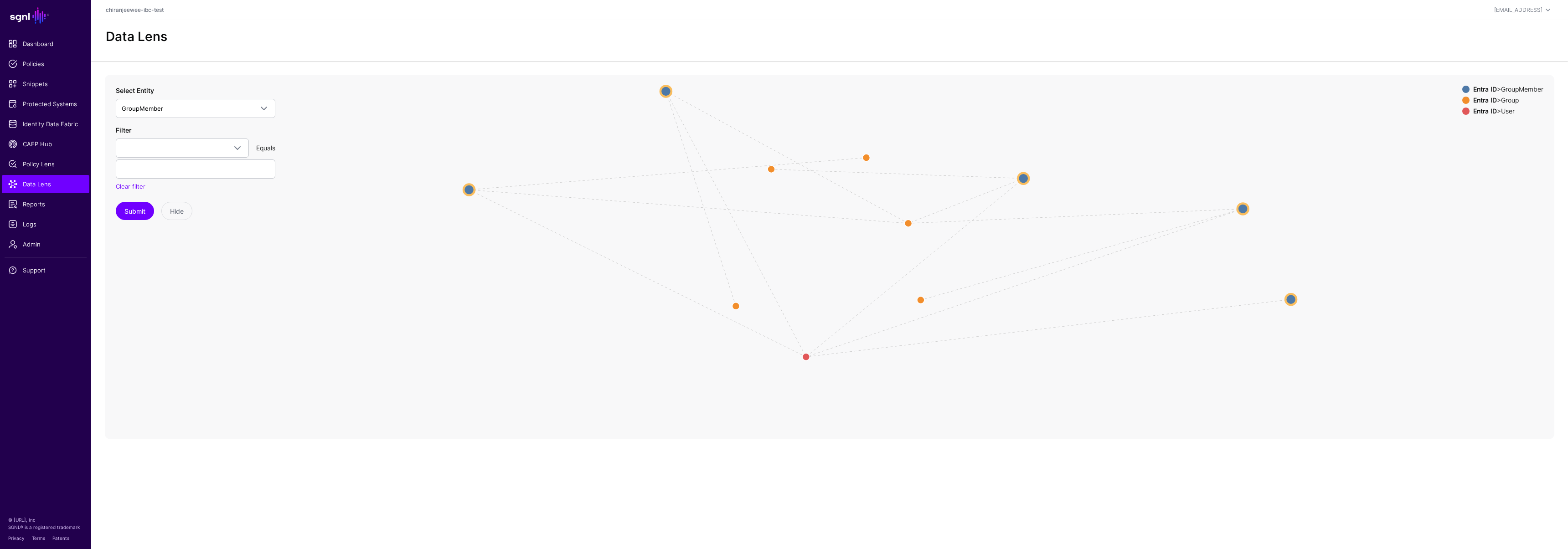
drag, startPoint x: 735, startPoint y: 201, endPoint x: 665, endPoint y: 93, distance: 128.7
click at [665, 93] on circle at bounding box center [666, 91] width 11 height 11
click at [64, 127] on span "Identity Data Fabric" at bounding box center [46, 124] width 75 height 9
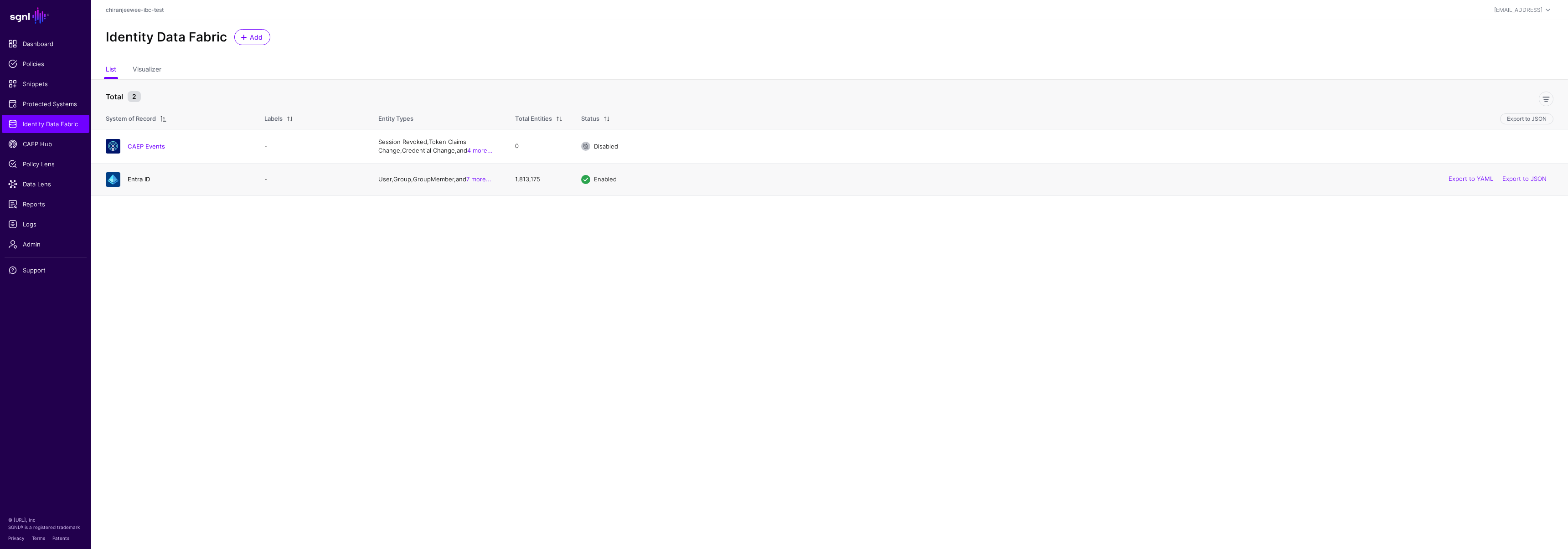
click at [142, 180] on link "Entra ID" at bounding box center [139, 180] width 23 height 8
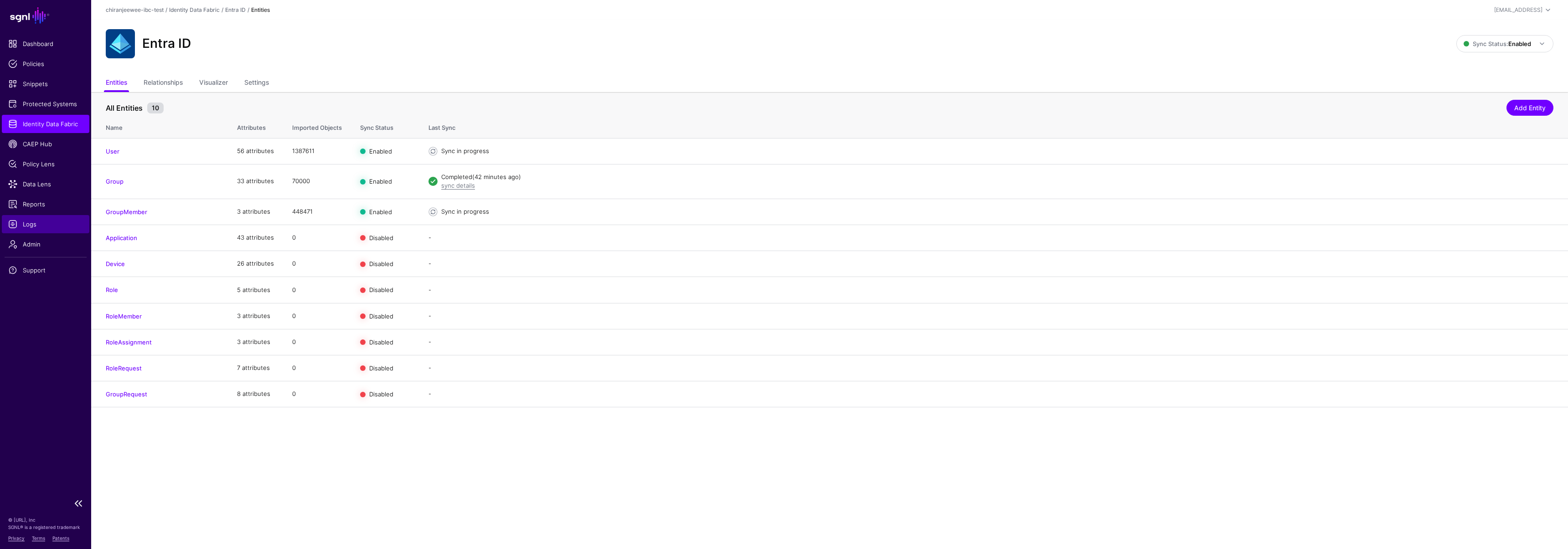
click at [32, 225] on span "Logs" at bounding box center [46, 224] width 75 height 9
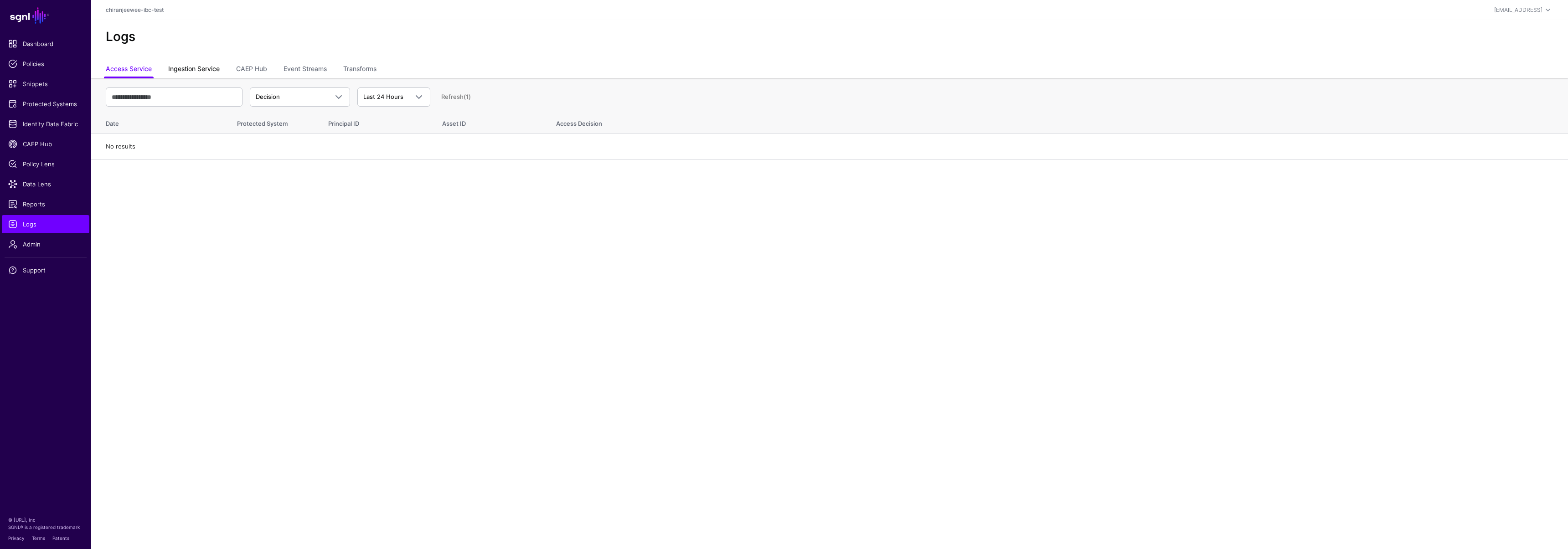
click at [210, 66] on link "Ingestion Service" at bounding box center [194, 69] width 51 height 17
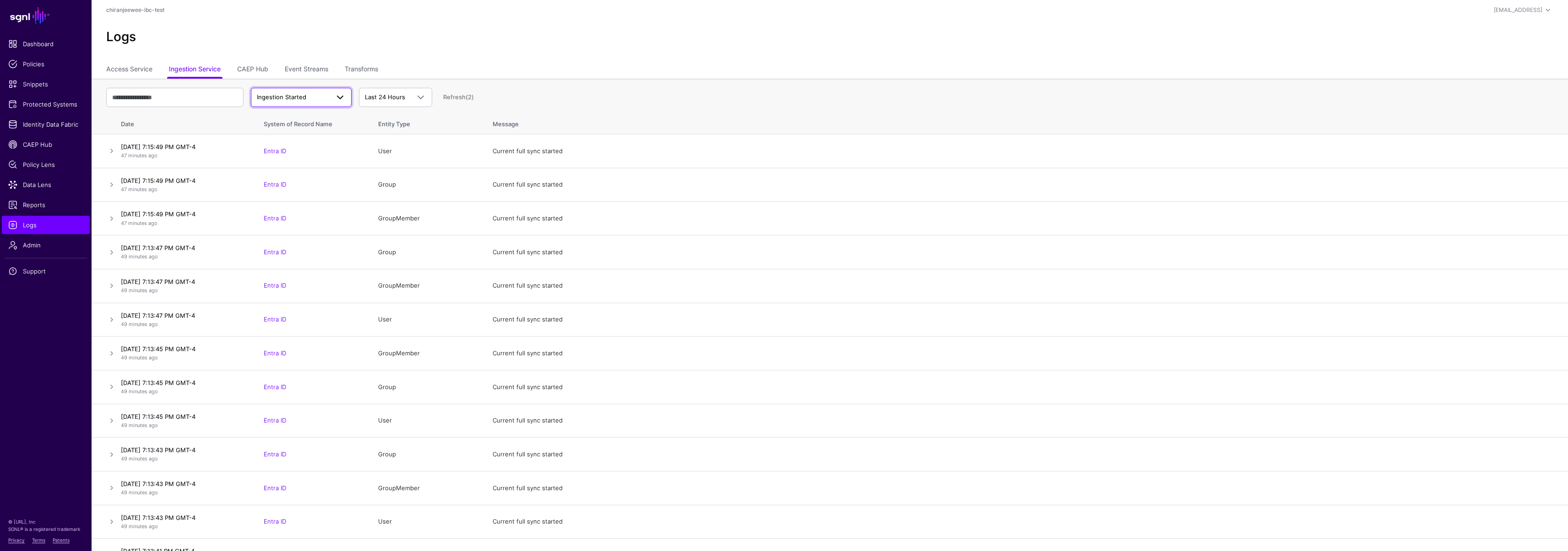
click at [279, 105] on link "Ingestion Started" at bounding box center [301, 97] width 101 height 19
click at [286, 146] on span "Ingestion Failed" at bounding box center [281, 148] width 46 height 8
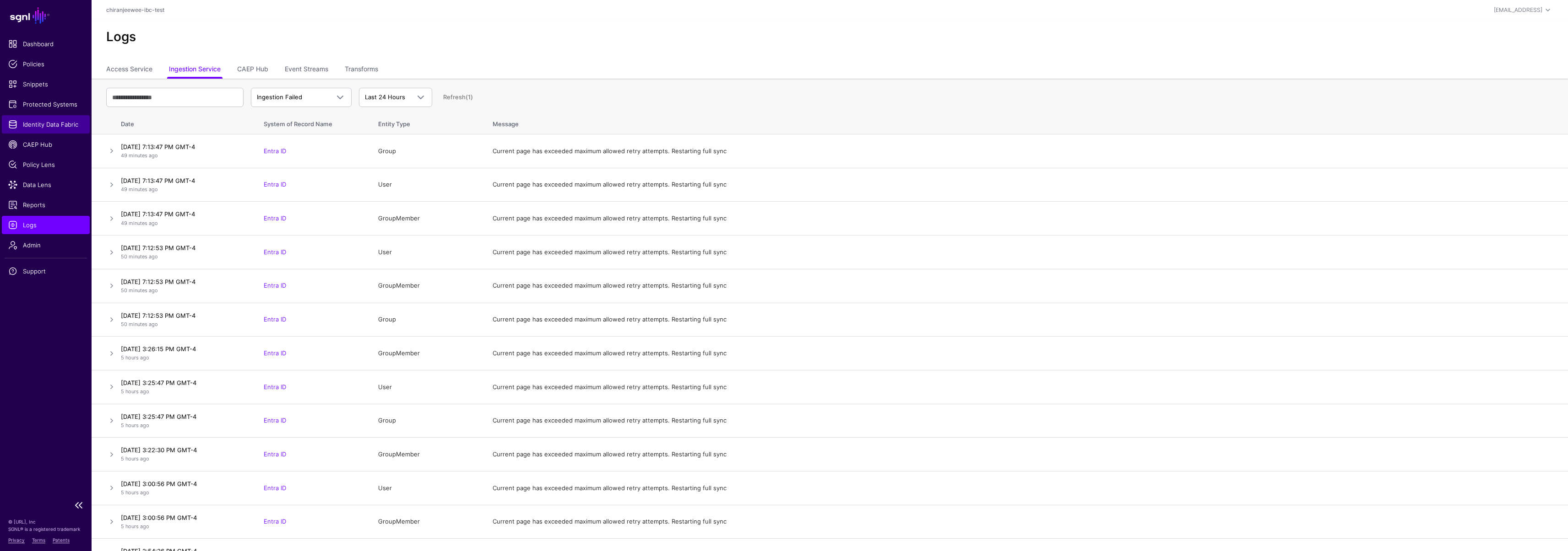
click at [35, 120] on span "Identity Data Fabric" at bounding box center [46, 125] width 75 height 10
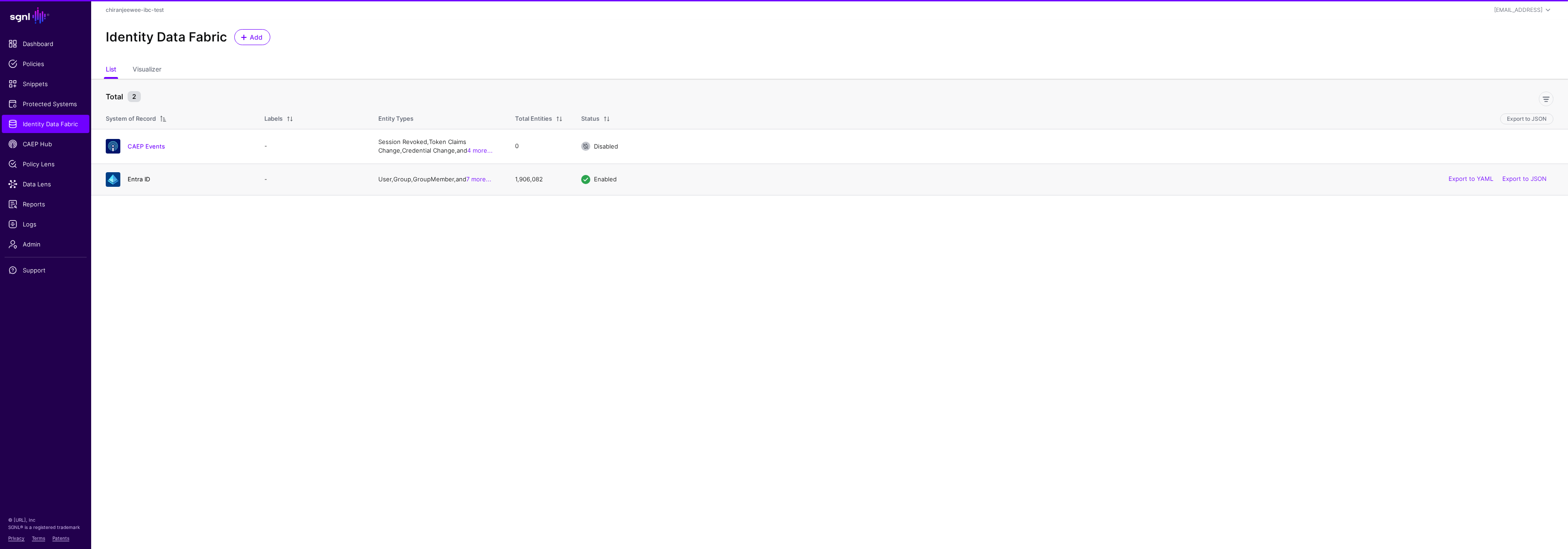
click at [145, 178] on link "Entra ID" at bounding box center [139, 180] width 23 height 8
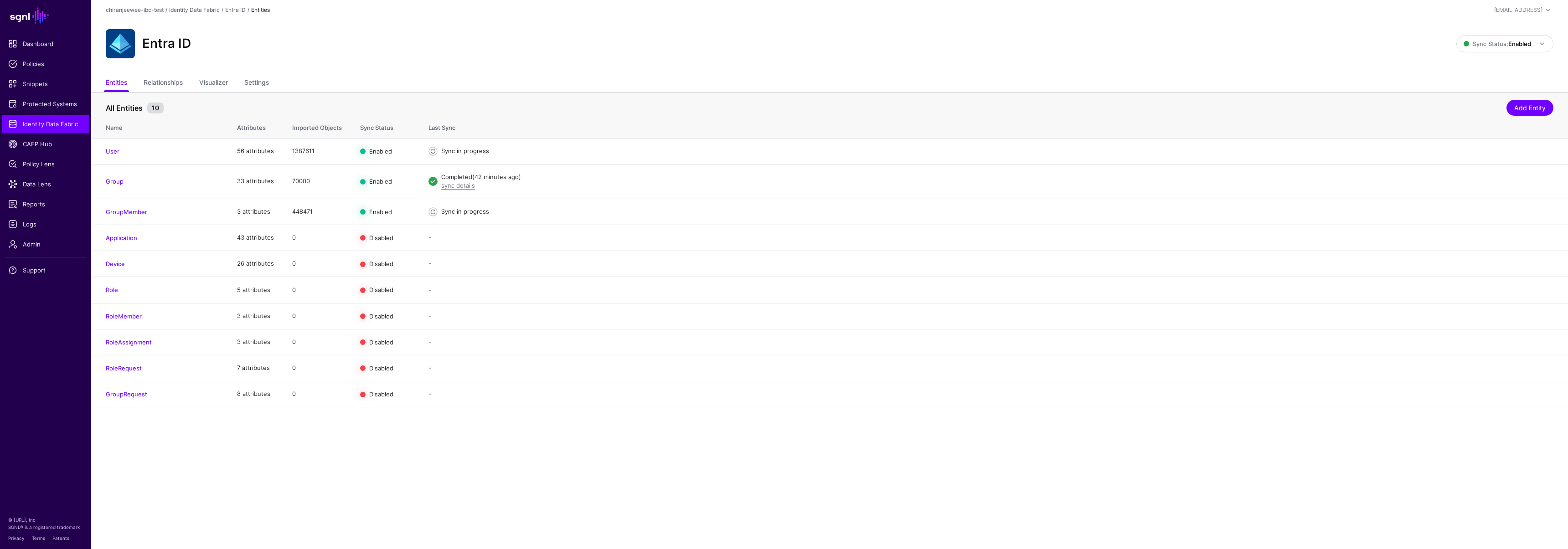
click at [410, 453] on main "SGNL Dashboard Policies Snippets Protected Systems Identity Data Fabric CAEP Hu…" at bounding box center [784, 274] width 1568 height 549
click at [28, 225] on span "Logs" at bounding box center [46, 224] width 75 height 9
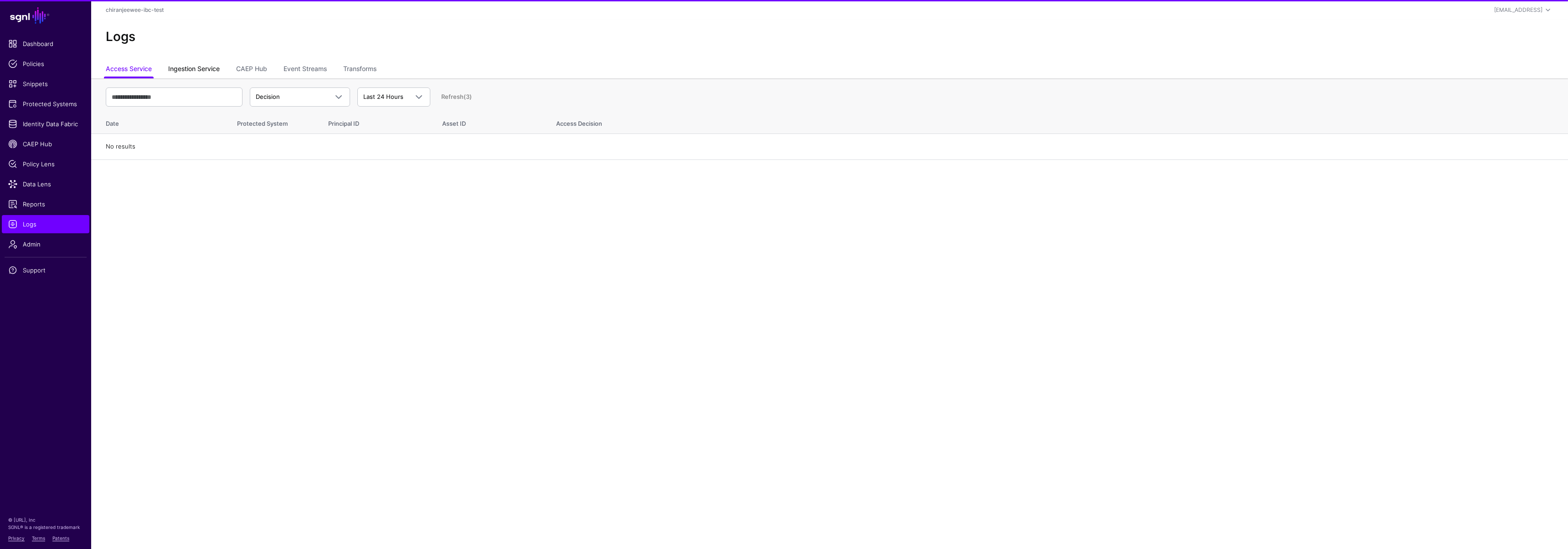
click at [206, 66] on link "Ingestion Service" at bounding box center [194, 69] width 51 height 17
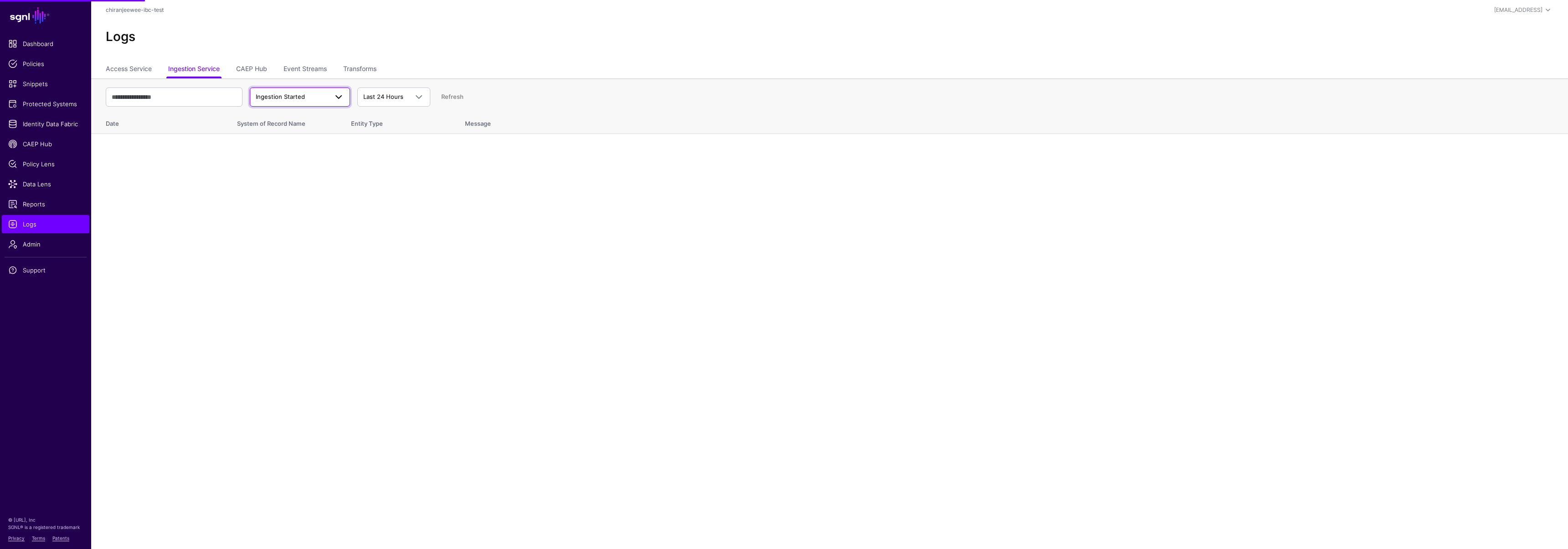
click at [317, 95] on span "Ingestion Started" at bounding box center [292, 97] width 72 height 9
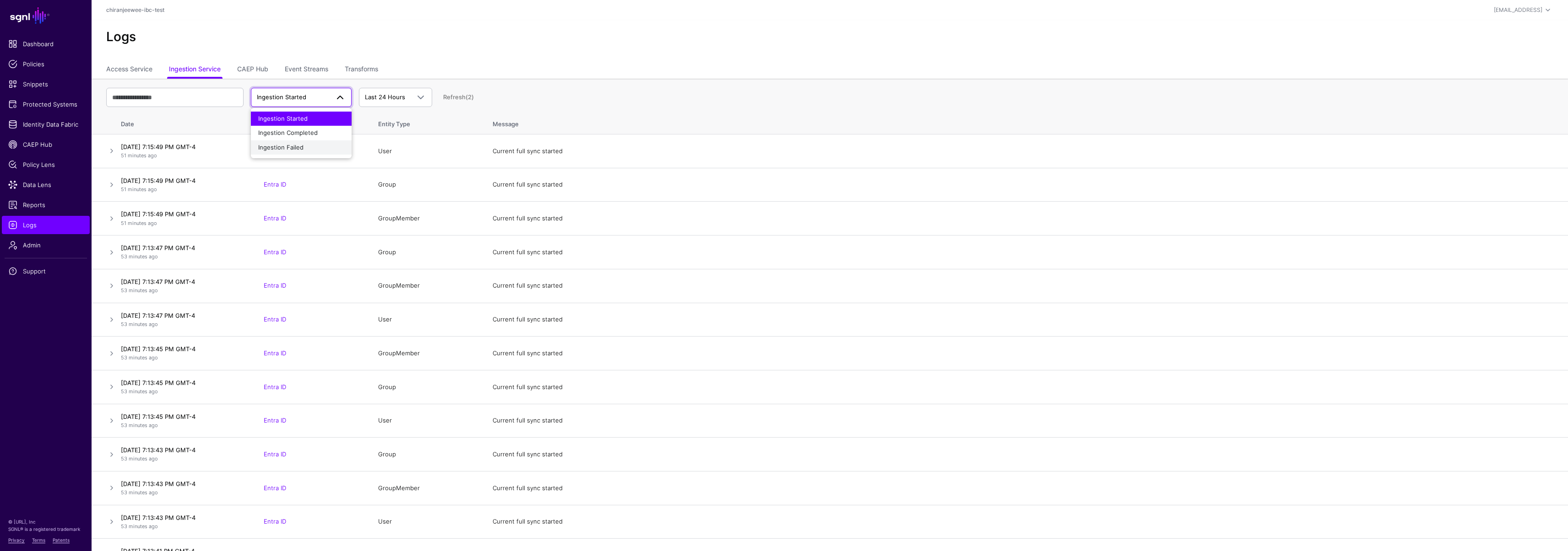
click at [301, 144] on span "Ingestion Failed" at bounding box center [281, 148] width 46 height 8
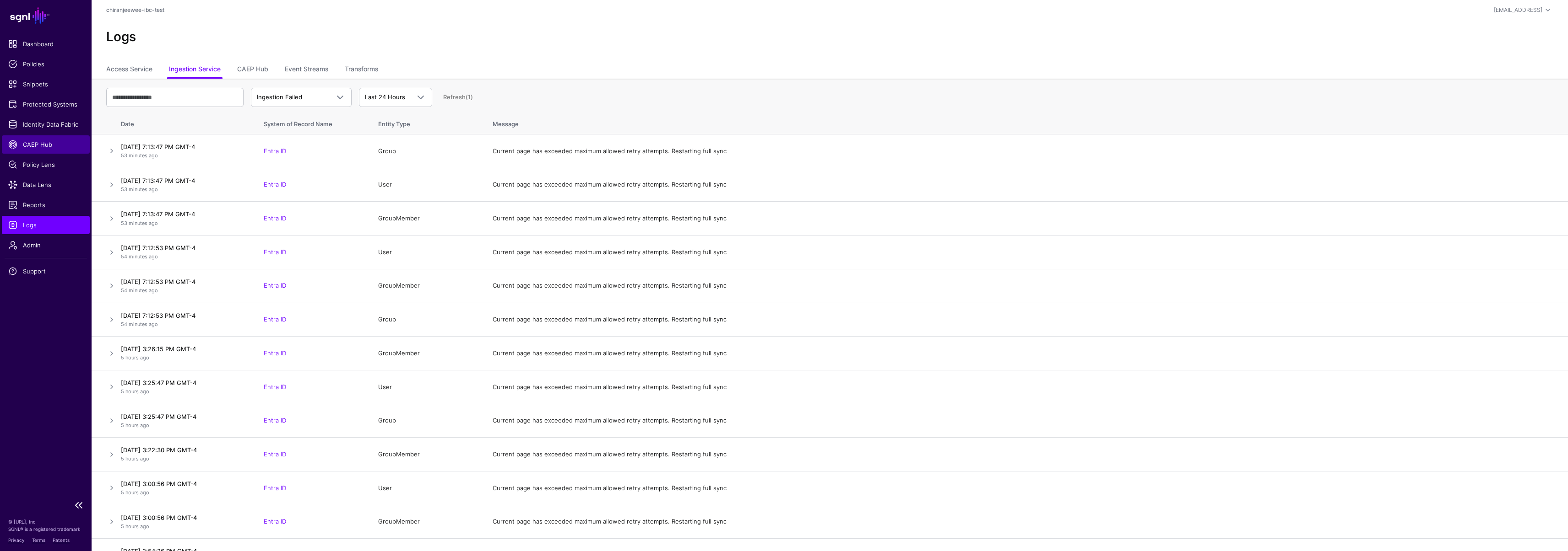
click at [37, 147] on span "CAEP Hub" at bounding box center [46, 145] width 75 height 10
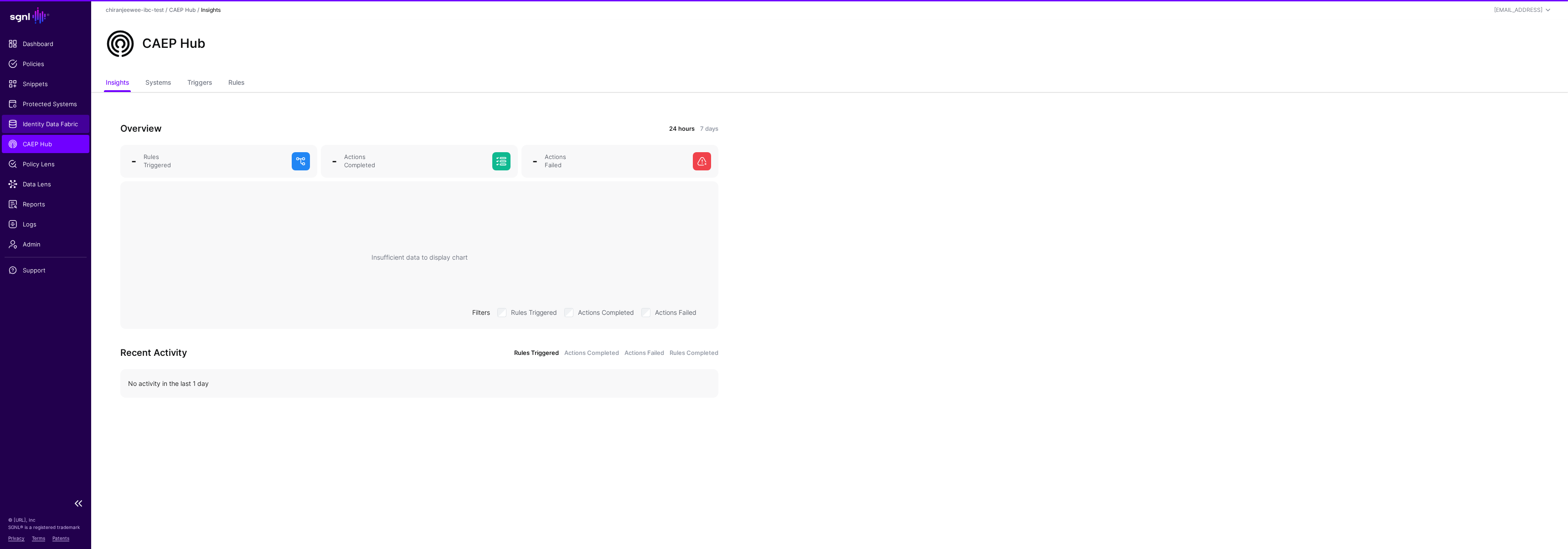
click at [44, 125] on span "Identity Data Fabric" at bounding box center [46, 124] width 75 height 9
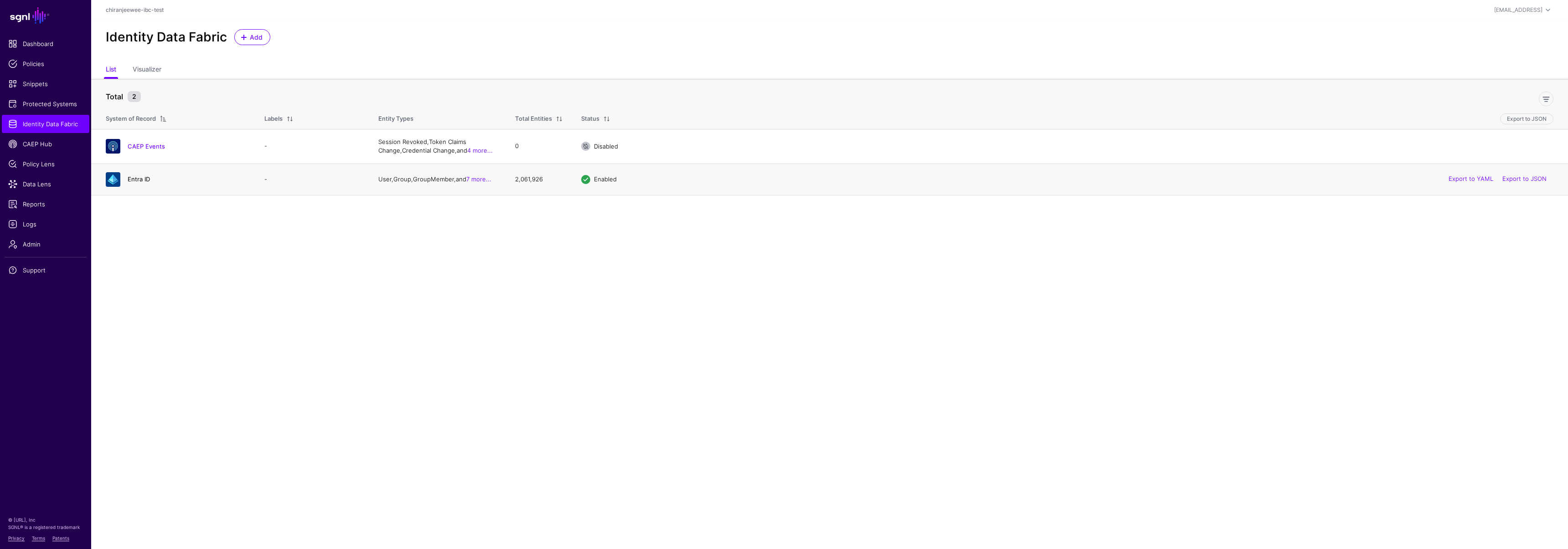
click at [136, 176] on link "Entra ID" at bounding box center [139, 180] width 23 height 8
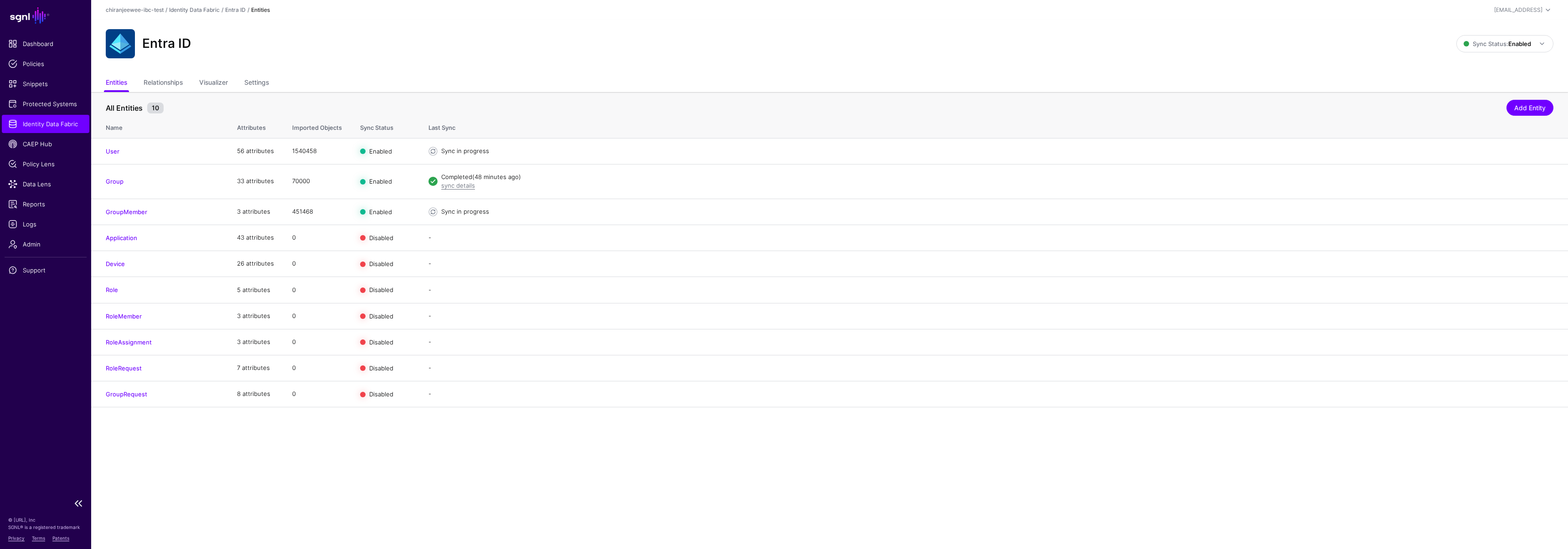
click at [31, 124] on span "Identity Data Fabric" at bounding box center [46, 124] width 75 height 9
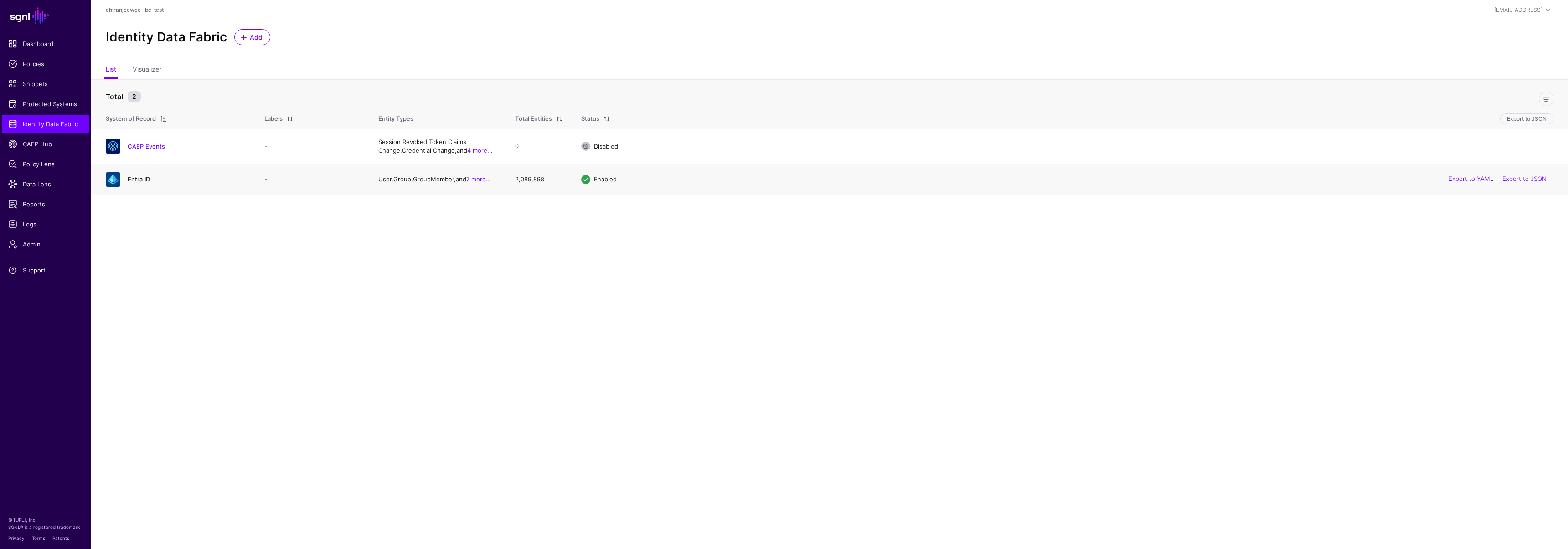
click at [136, 179] on link "Entra ID" at bounding box center [139, 180] width 23 height 8
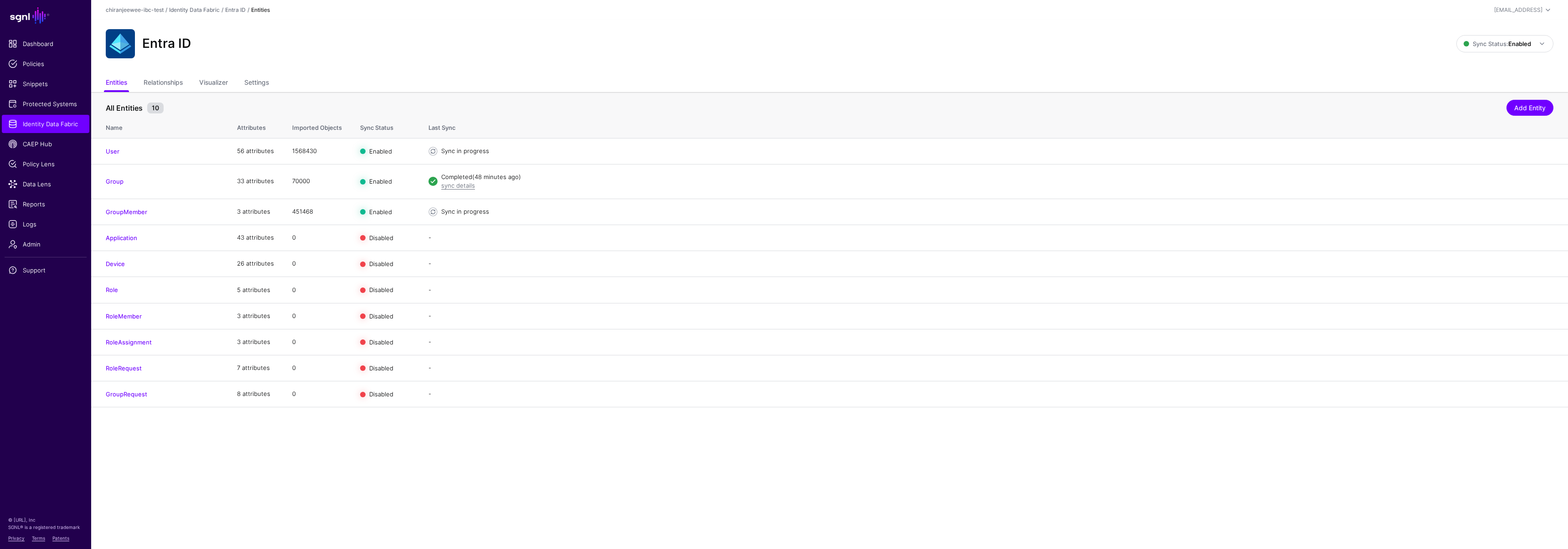
click at [461, 473] on main "SGNL Dashboard Policies Snippets Protected Systems Identity Data Fabric CAEP Hu…" at bounding box center [784, 274] width 1568 height 549
drag, startPoint x: 290, startPoint y: 153, endPoint x: 340, endPoint y: 154, distance: 50.0
click at [340, 154] on td "1568430" at bounding box center [317, 150] width 68 height 26
click at [293, 205] on td "451468" at bounding box center [317, 211] width 68 height 26
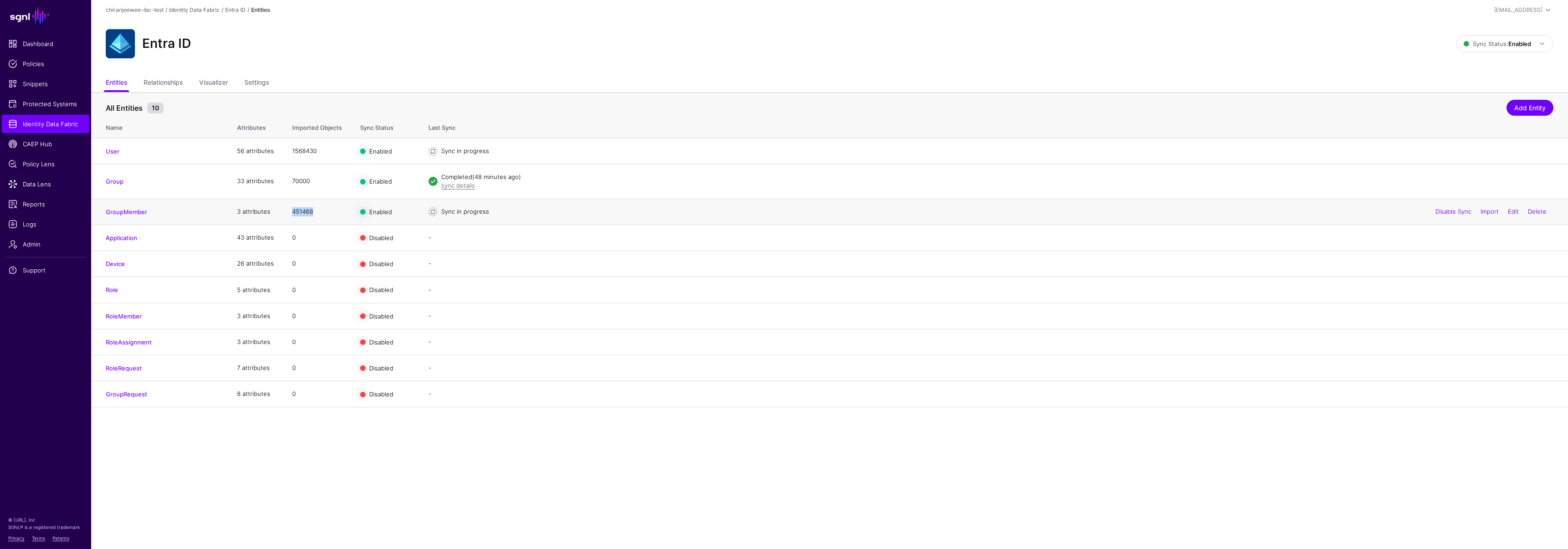
drag, startPoint x: 285, startPoint y: 211, endPoint x: 313, endPoint y: 210, distance: 28.0
click at [313, 210] on td "451468" at bounding box center [317, 211] width 68 height 26
click at [331, 483] on main "SGNL Dashboard Policies Snippets Protected Systems Identity Data Fabric CAEP Hu…" at bounding box center [784, 274] width 1568 height 549
click at [123, 209] on link "GroupMember" at bounding box center [126, 212] width 42 height 8
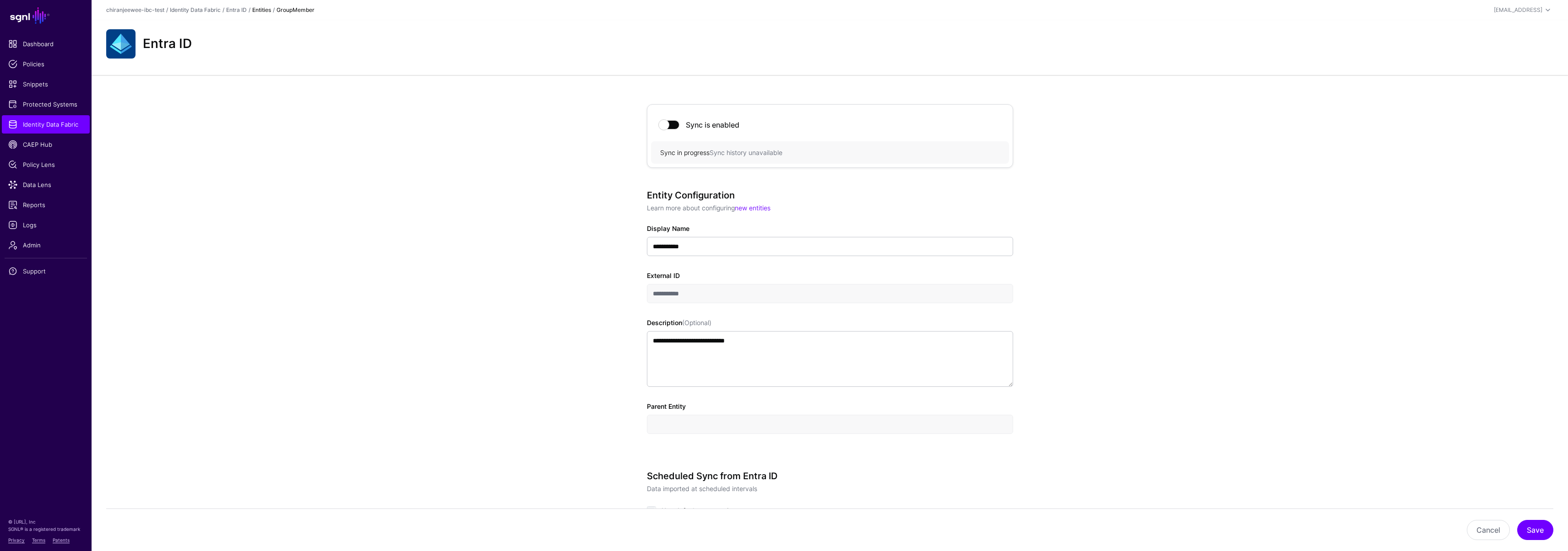
click at [303, 292] on div "**********" at bounding box center [830, 512] width 1476 height 873
click at [48, 128] on span "Identity Data Fabric" at bounding box center [46, 125] width 75 height 10
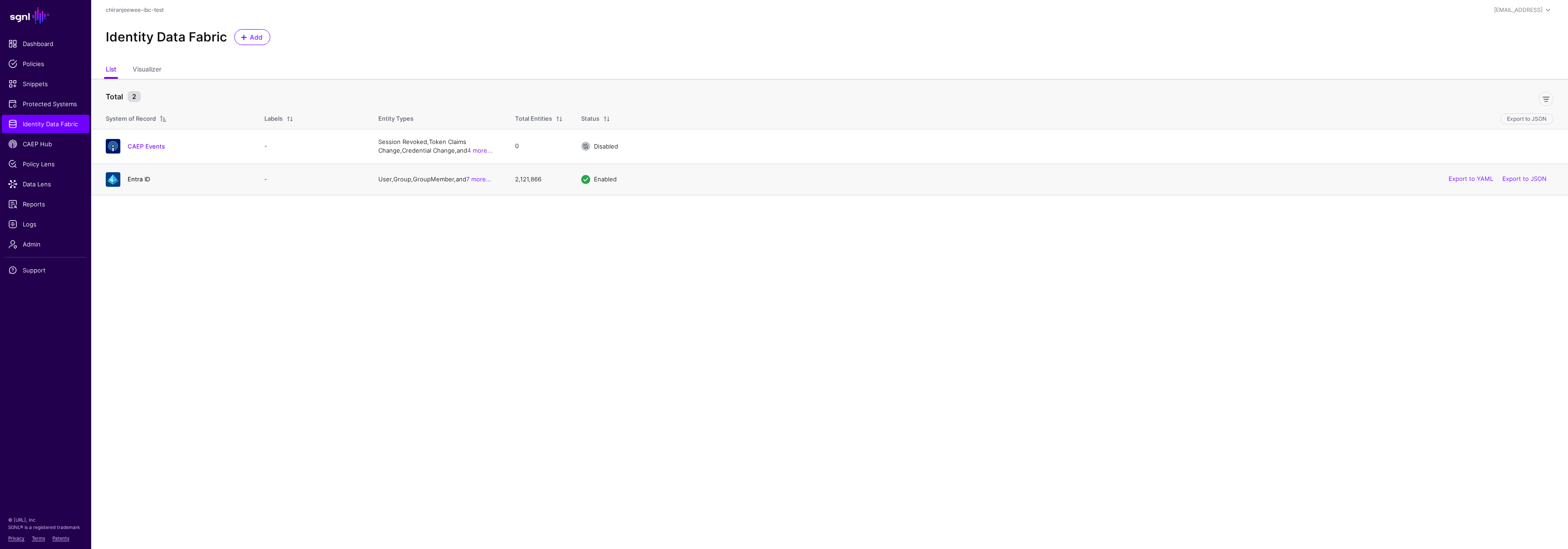
click at [143, 180] on link "Entra ID" at bounding box center [139, 180] width 23 height 8
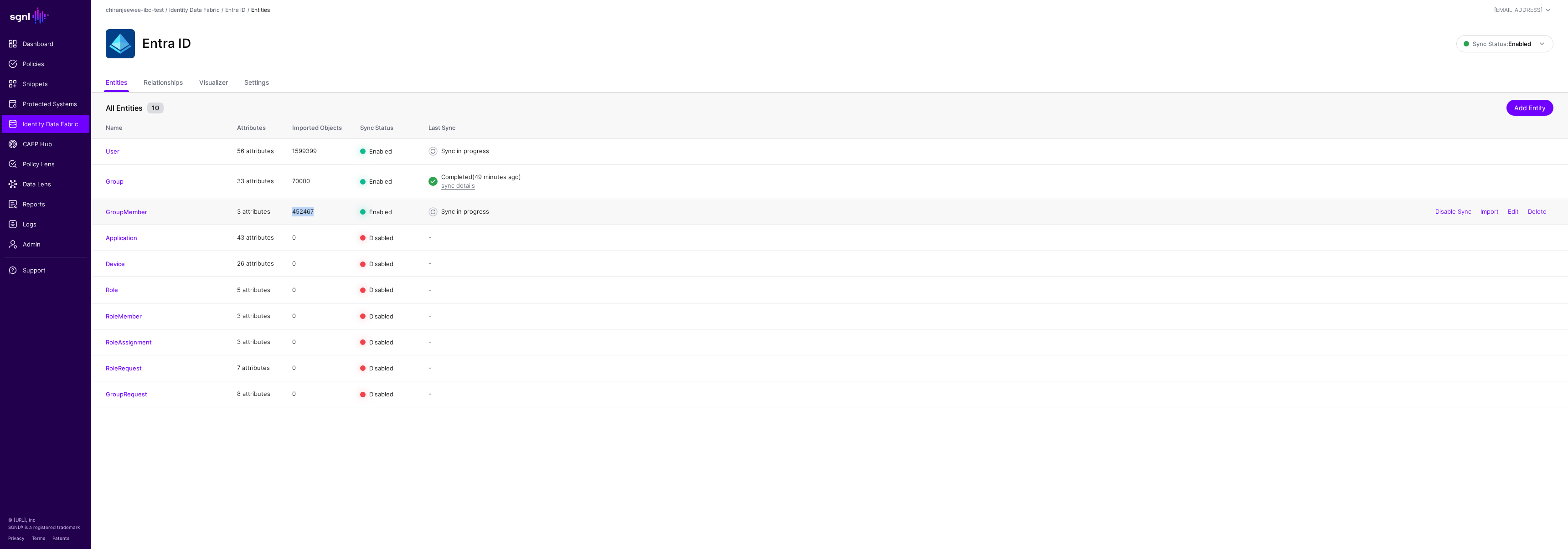
drag, startPoint x: 289, startPoint y: 212, endPoint x: 329, endPoint y: 211, distance: 40.0
click at [329, 211] on td "452467" at bounding box center [317, 211] width 68 height 26
drag, startPoint x: 300, startPoint y: 211, endPoint x: 323, endPoint y: 211, distance: 23.0
click at [323, 211] on td "452467" at bounding box center [317, 211] width 68 height 26
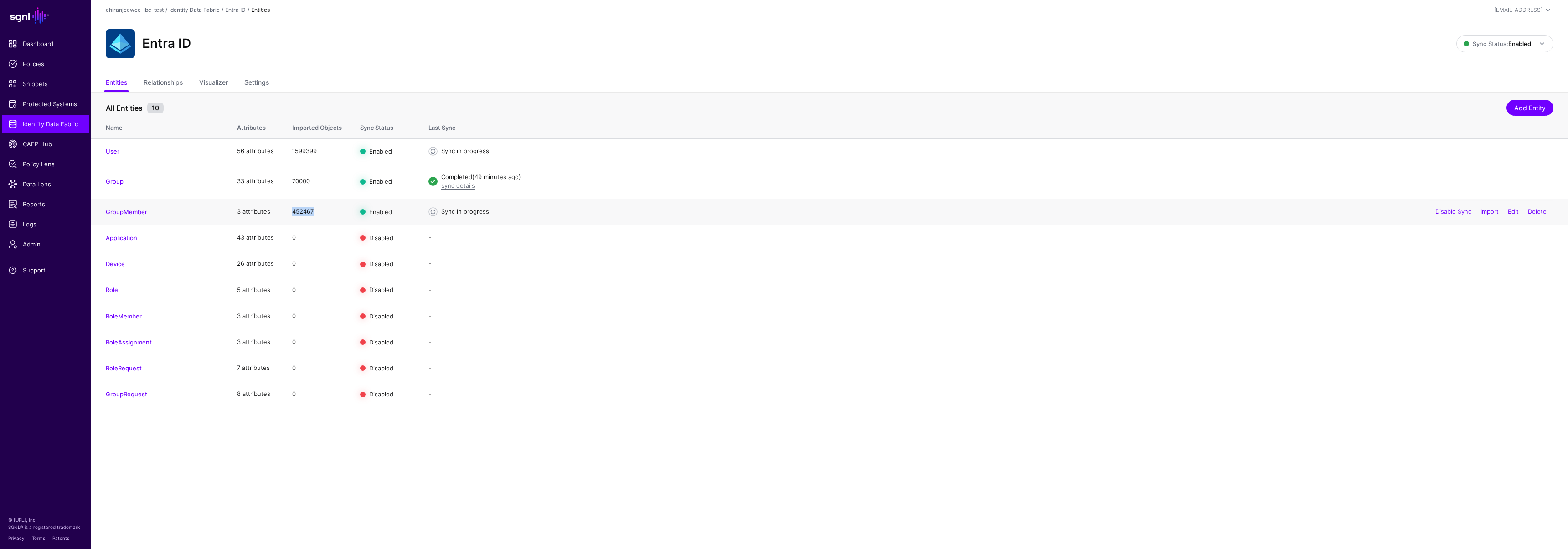
click at [323, 210] on td "452467" at bounding box center [317, 211] width 68 height 26
click at [338, 492] on main "SGNL Dashboard Policies Snippets Protected Systems Identity Data Fabric CAEP Hu…" at bounding box center [784, 274] width 1568 height 549
drag, startPoint x: 289, startPoint y: 148, endPoint x: 339, endPoint y: 149, distance: 50.0
click at [339, 149] on td "1599399" at bounding box center [317, 150] width 68 height 26
click at [313, 148] on td "1599399" at bounding box center [317, 150] width 68 height 26
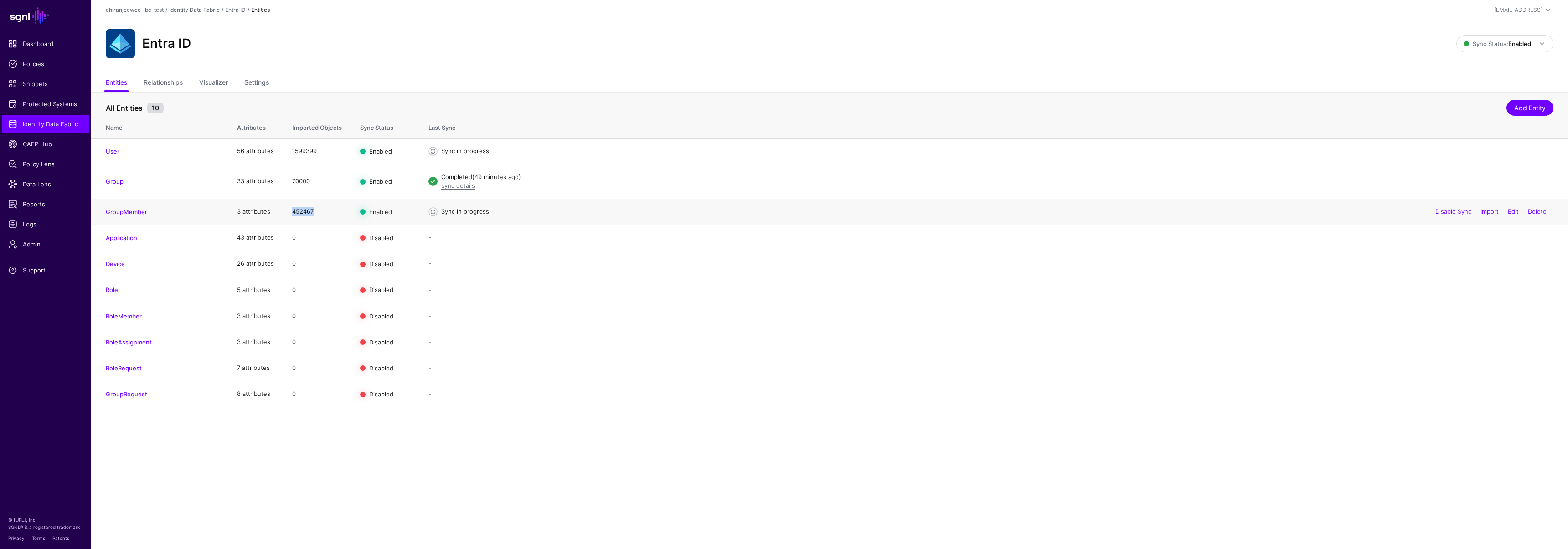
click at [338, 214] on td "452467" at bounding box center [317, 211] width 68 height 26
click at [19, 228] on span "Logs" at bounding box center [46, 224] width 75 height 9
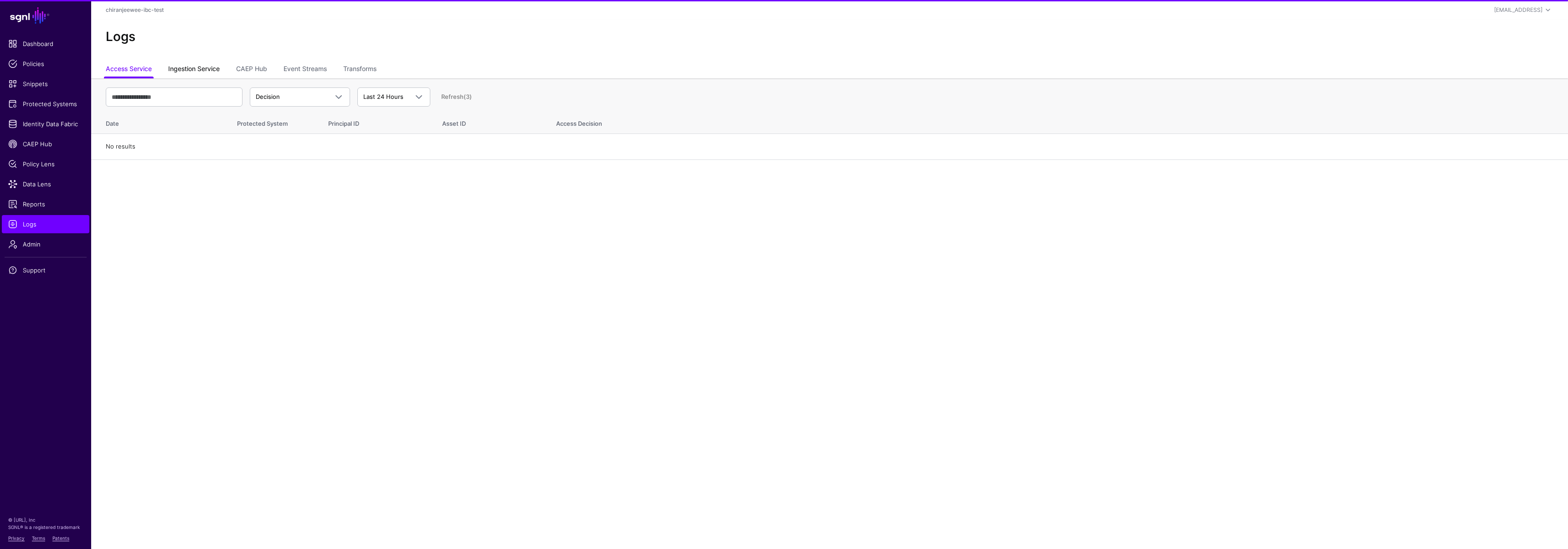
click at [204, 69] on link "Ingestion Service" at bounding box center [194, 69] width 51 height 17
click at [285, 94] on span "Ingestion Started" at bounding box center [280, 97] width 49 height 8
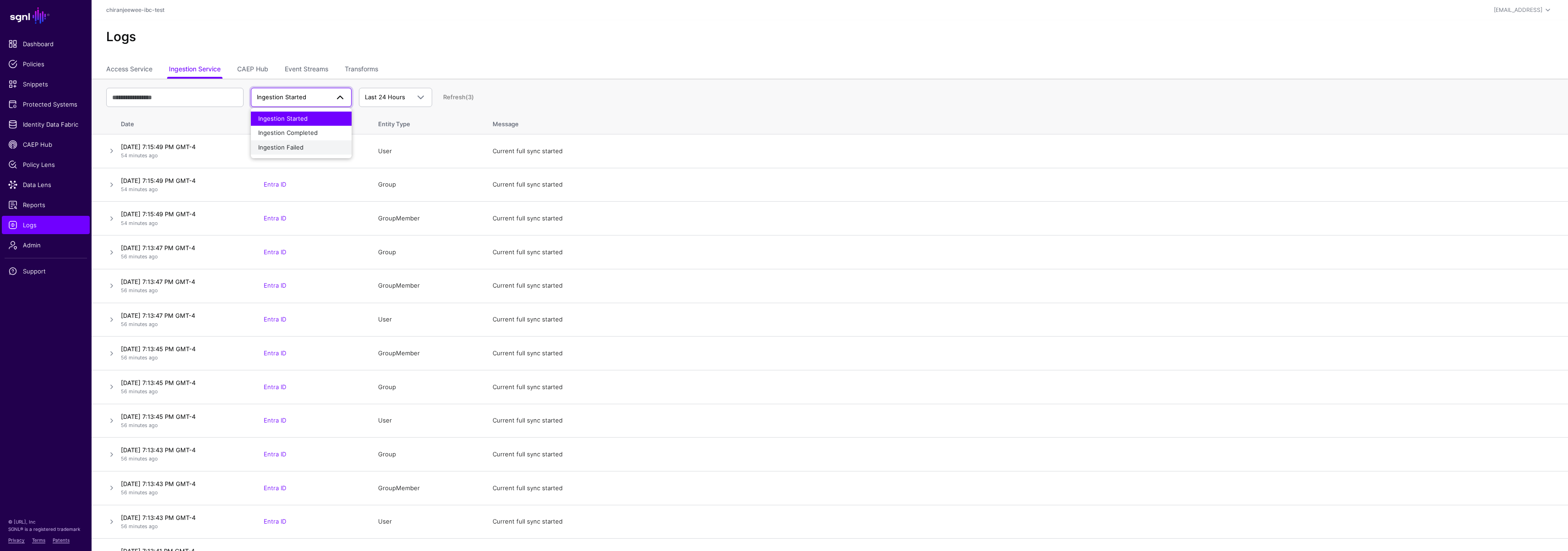
click at [307, 141] on button "Ingestion Failed" at bounding box center [301, 147] width 101 height 14
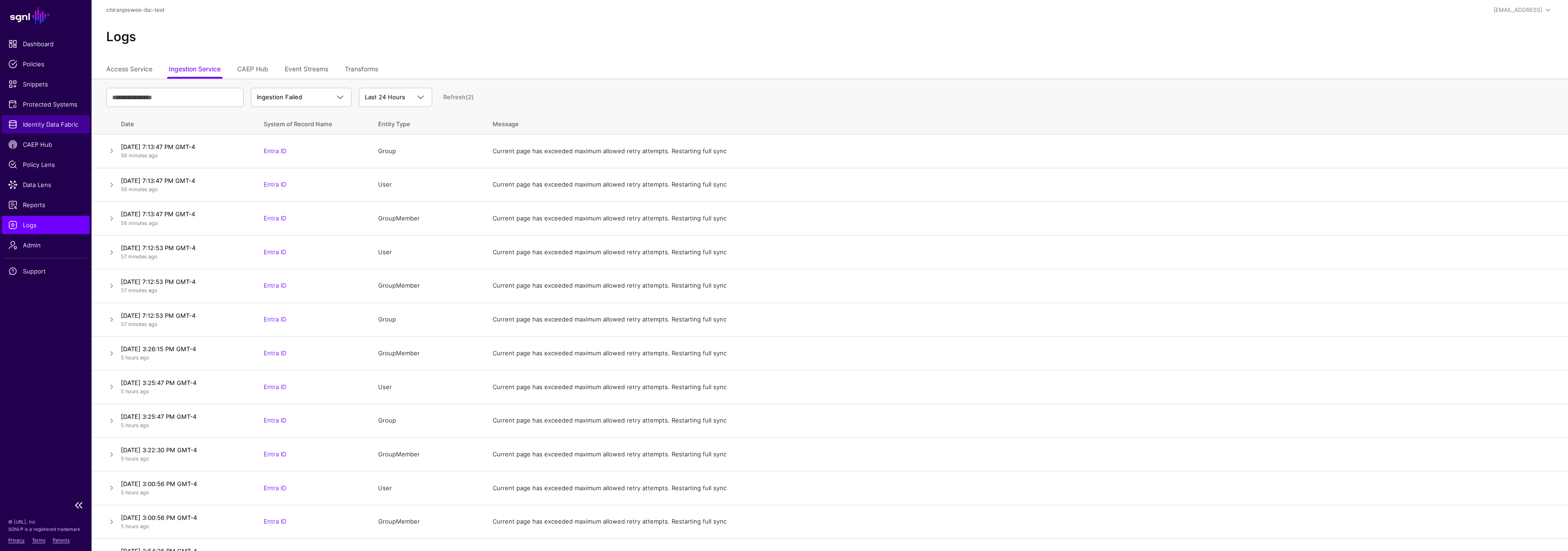
click at [38, 124] on span "Identity Data Fabric" at bounding box center [46, 125] width 75 height 10
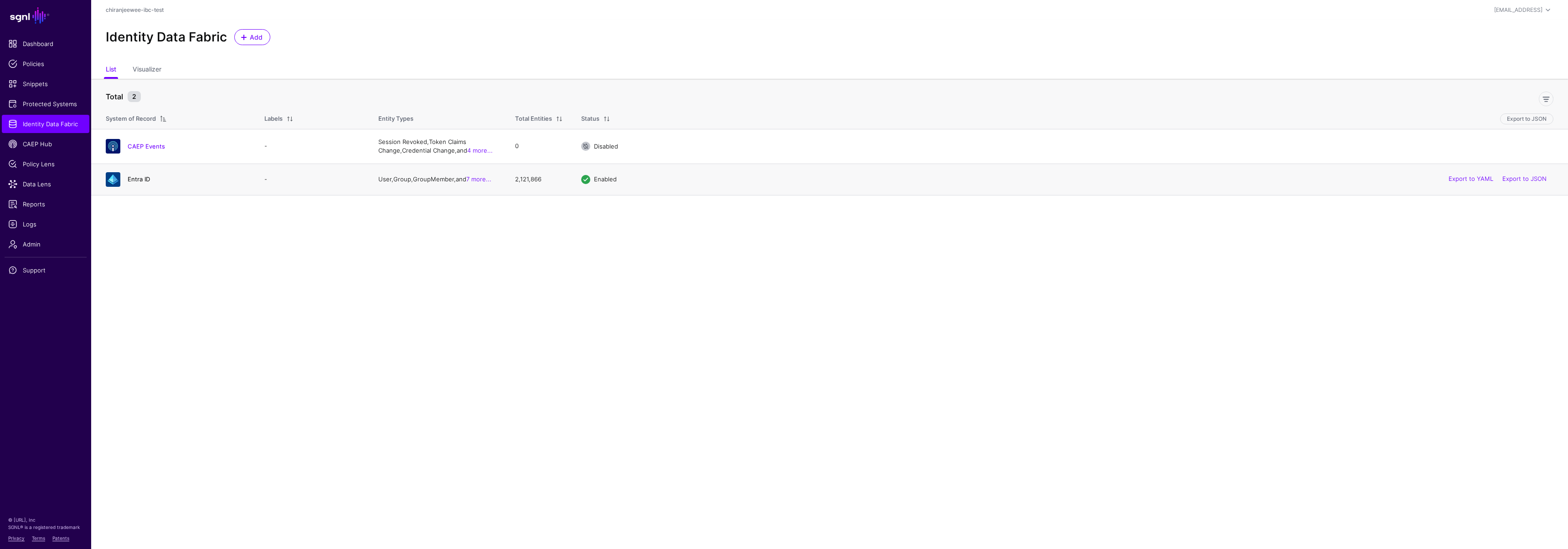
click at [142, 179] on link "Entra ID" at bounding box center [139, 180] width 23 height 8
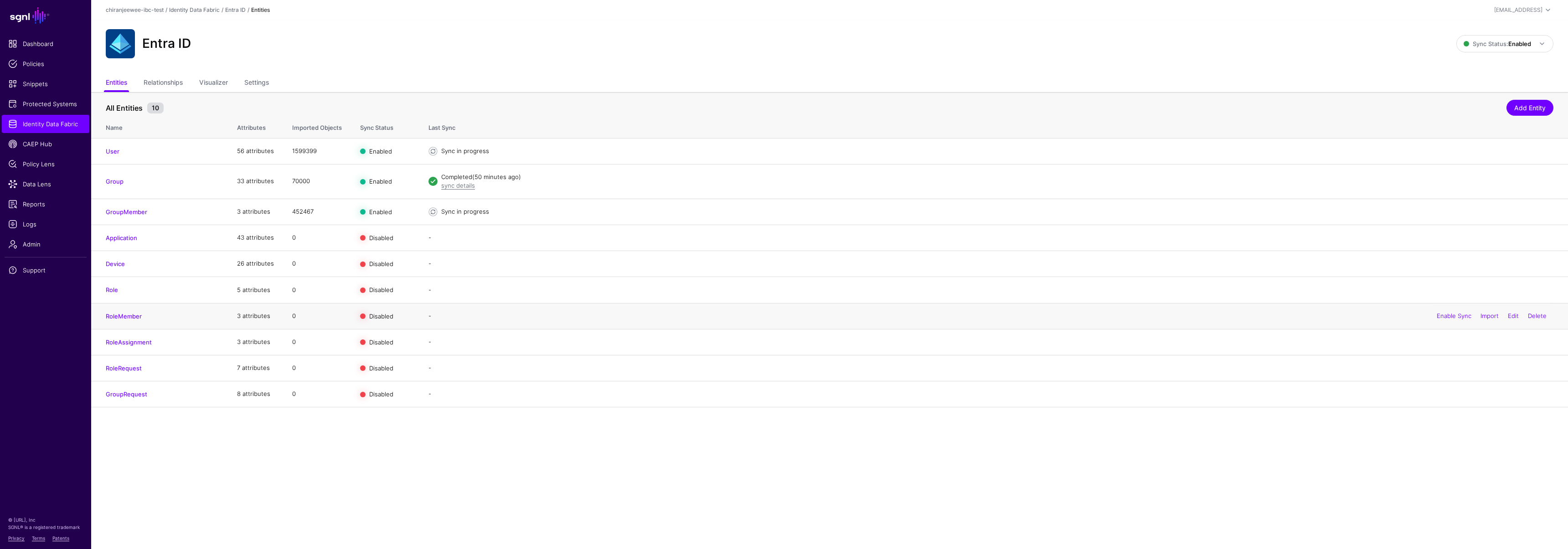
click at [291, 310] on td "0" at bounding box center [317, 315] width 68 height 26
drag, startPoint x: 289, startPoint y: 213, endPoint x: 315, endPoint y: 212, distance: 26.0
click at [315, 212] on td "454465" at bounding box center [317, 211] width 68 height 26
drag, startPoint x: 291, startPoint y: 209, endPoint x: 328, endPoint y: 213, distance: 37.2
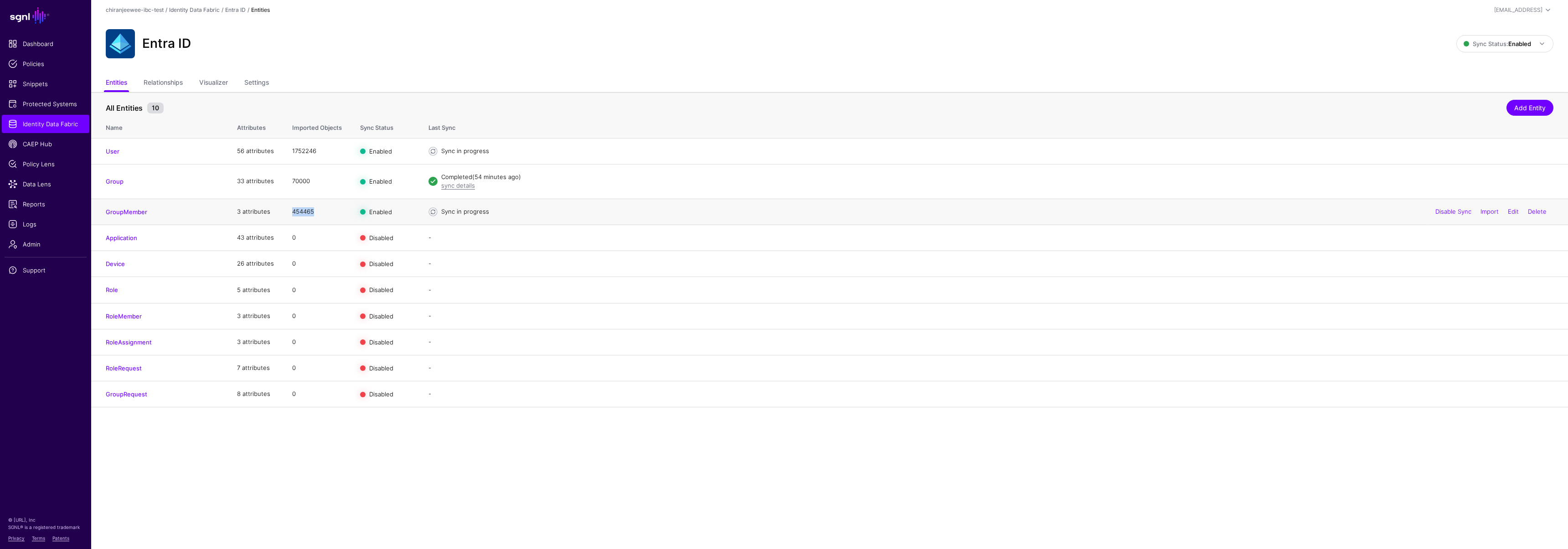
click at [328, 213] on td "454465" at bounding box center [317, 211] width 68 height 26
click at [303, 213] on td "454465" at bounding box center [317, 211] width 68 height 26
drag, startPoint x: 299, startPoint y: 211, endPoint x: 329, endPoint y: 211, distance: 30.0
click at [329, 211] on td "454465" at bounding box center [317, 211] width 68 height 26
click at [487, 36] on div "Entra ID" at bounding box center [781, 44] width 1358 height 29
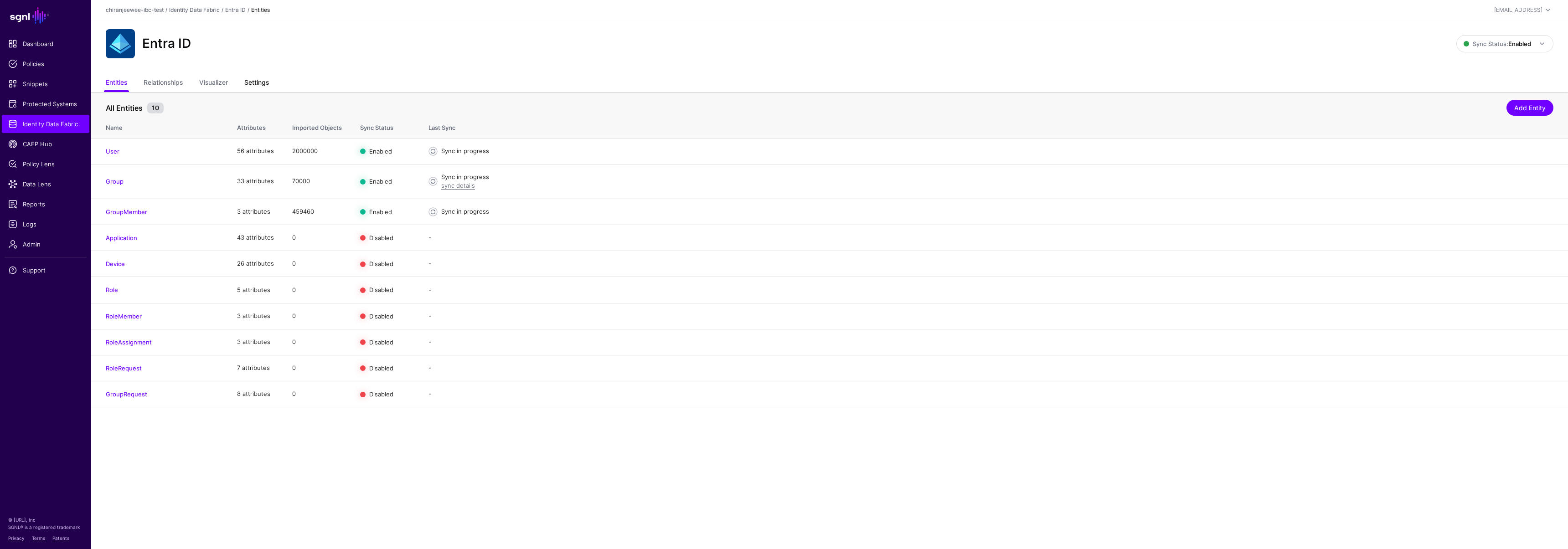
click at [269, 81] on link "Settings" at bounding box center [256, 84] width 25 height 17
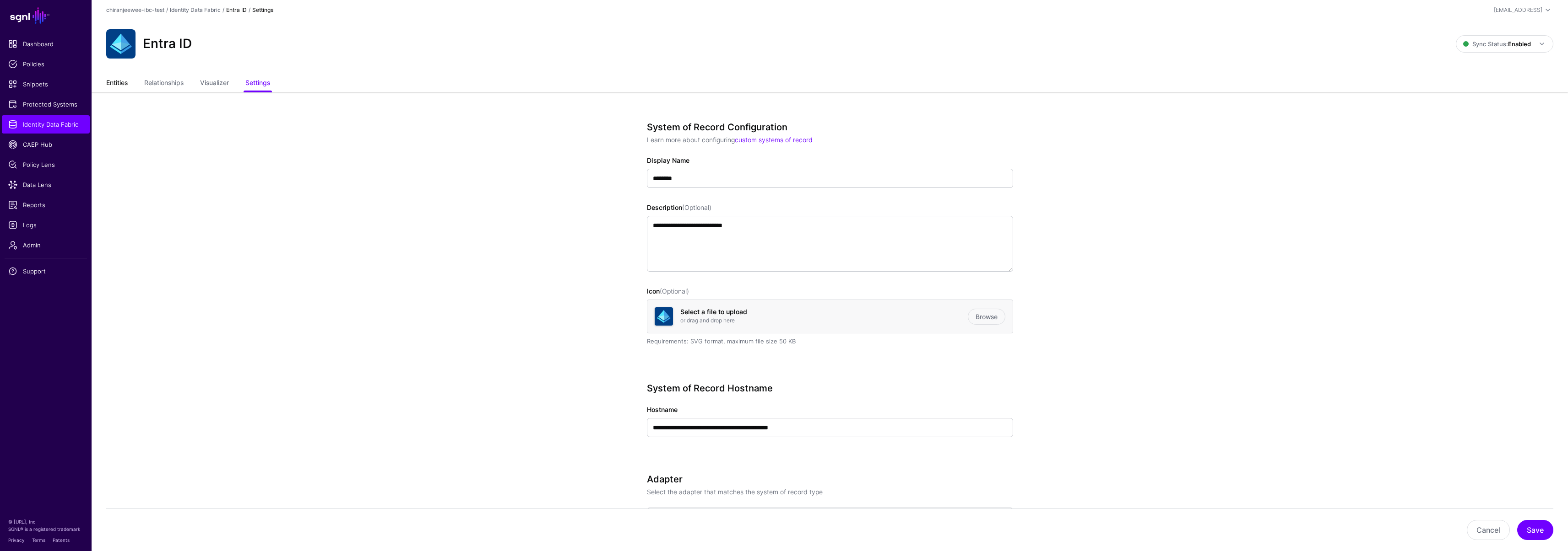
click at [125, 81] on link "Entities" at bounding box center [116, 84] width 22 height 17
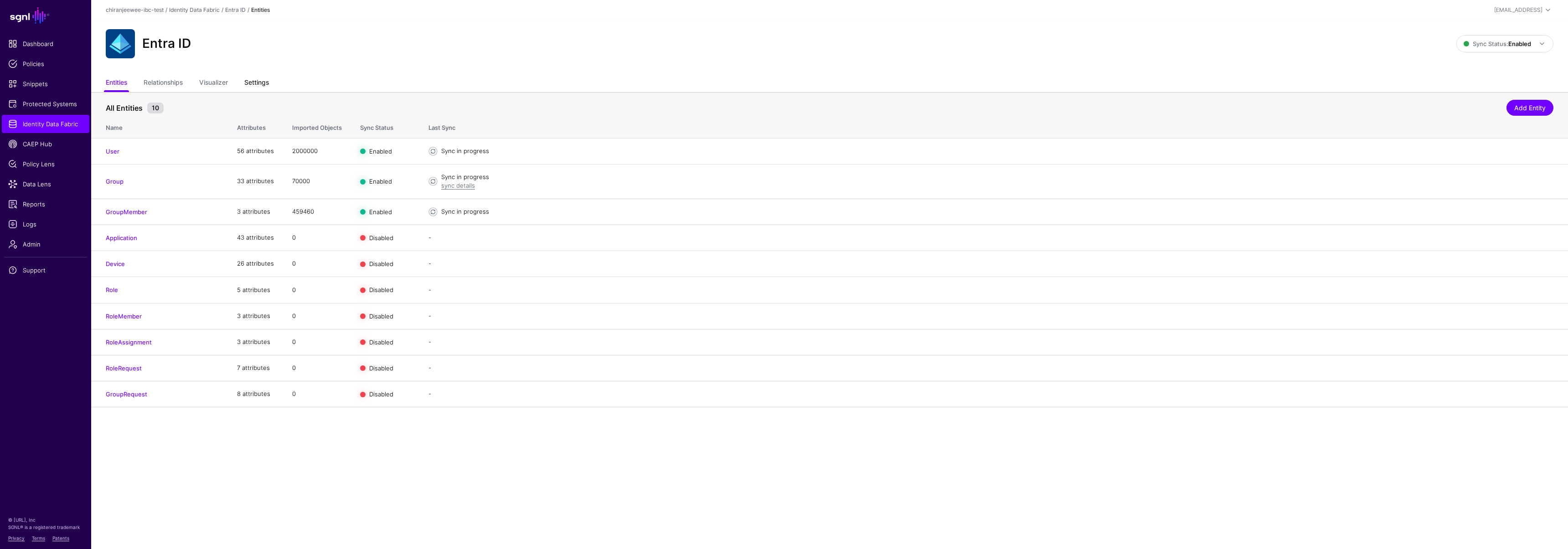
click at [259, 90] on link "Settings" at bounding box center [256, 84] width 25 height 17
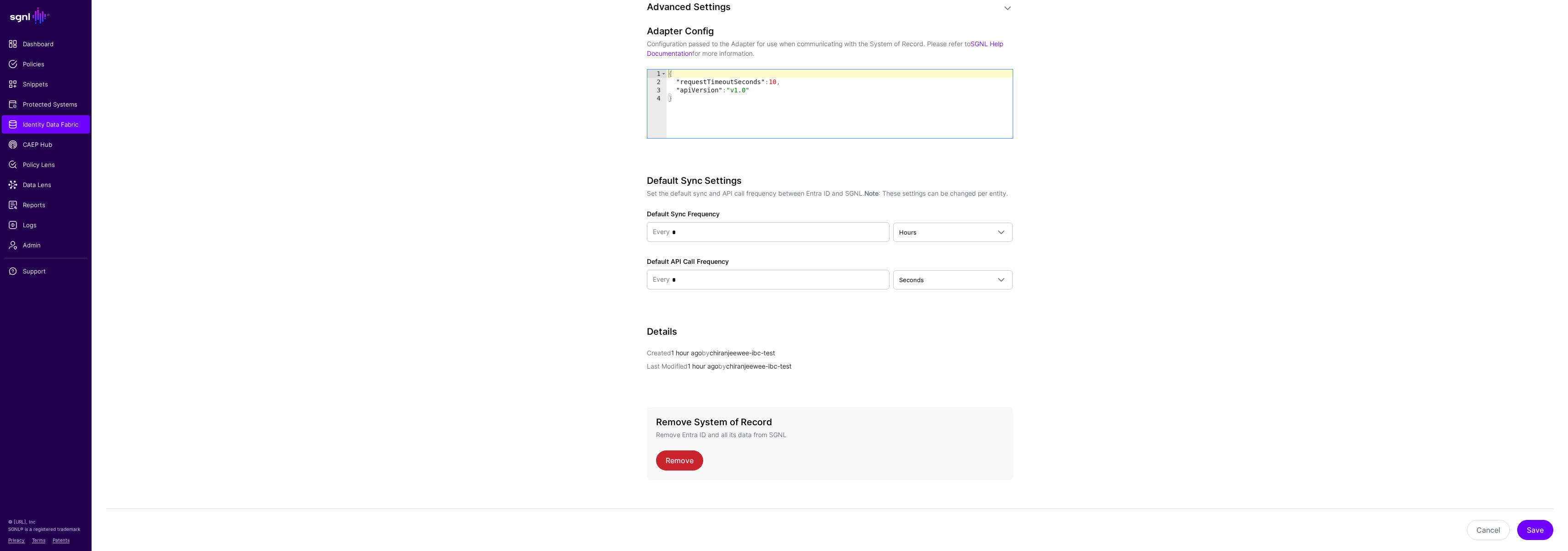
scroll to position [970, 0]
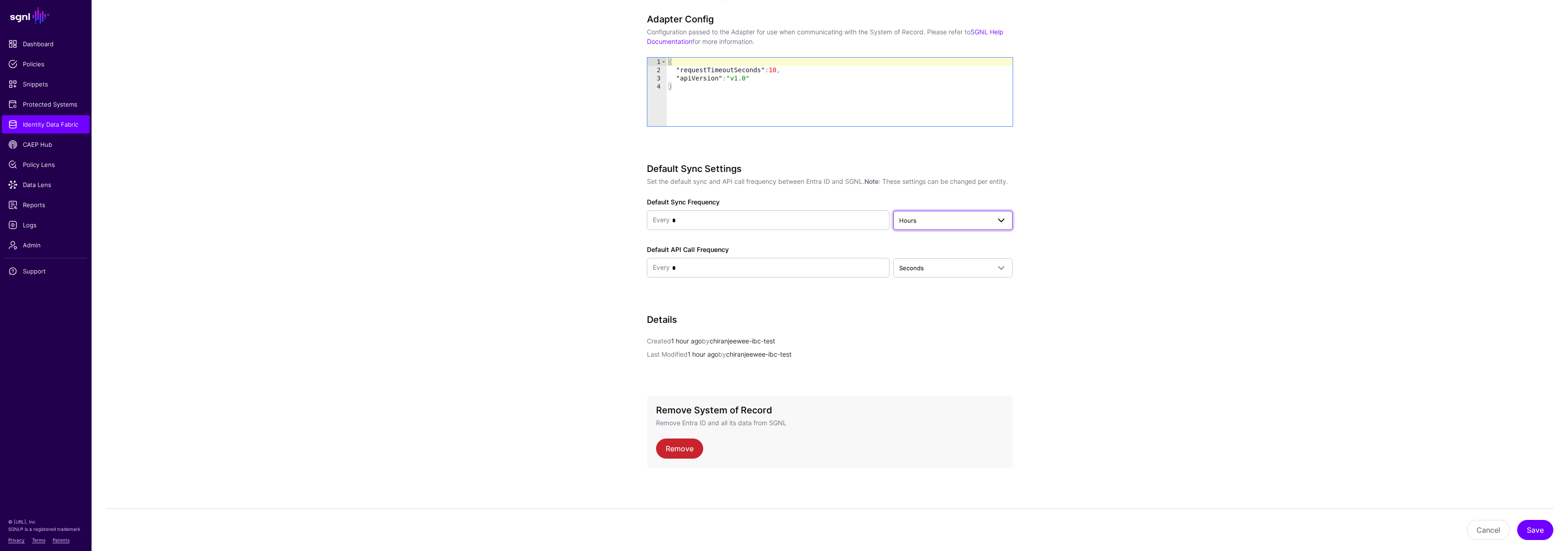
click at [939, 226] on link "Hours" at bounding box center [952, 220] width 119 height 19
click at [931, 284] on div "Days" at bounding box center [953, 285] width 105 height 10
click at [1543, 532] on button "Save" at bounding box center [1535, 530] width 36 height 20
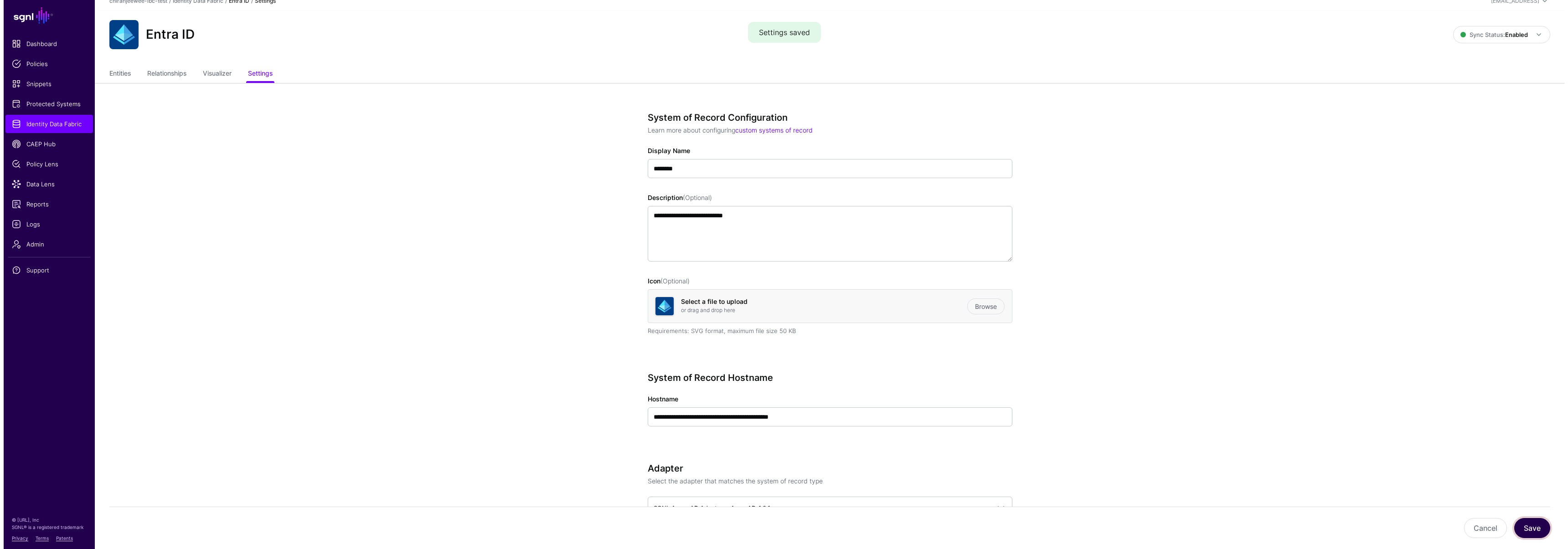
scroll to position [0, 0]
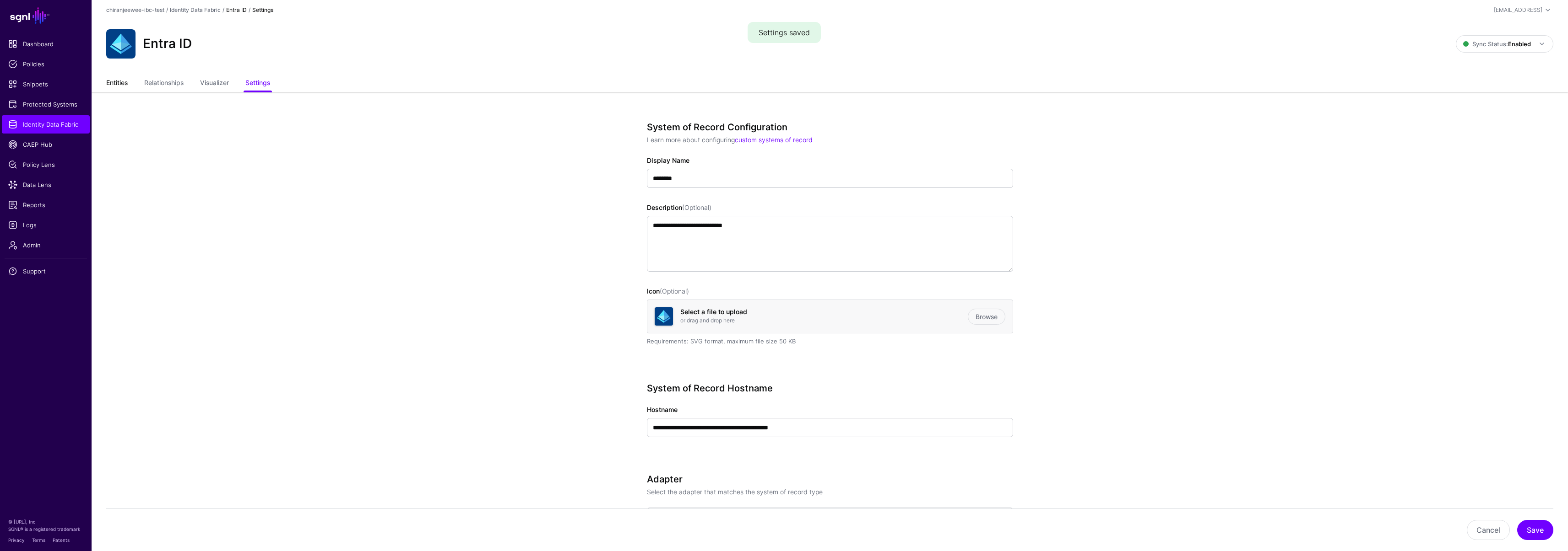
click at [114, 84] on link "Entities" at bounding box center [116, 84] width 22 height 17
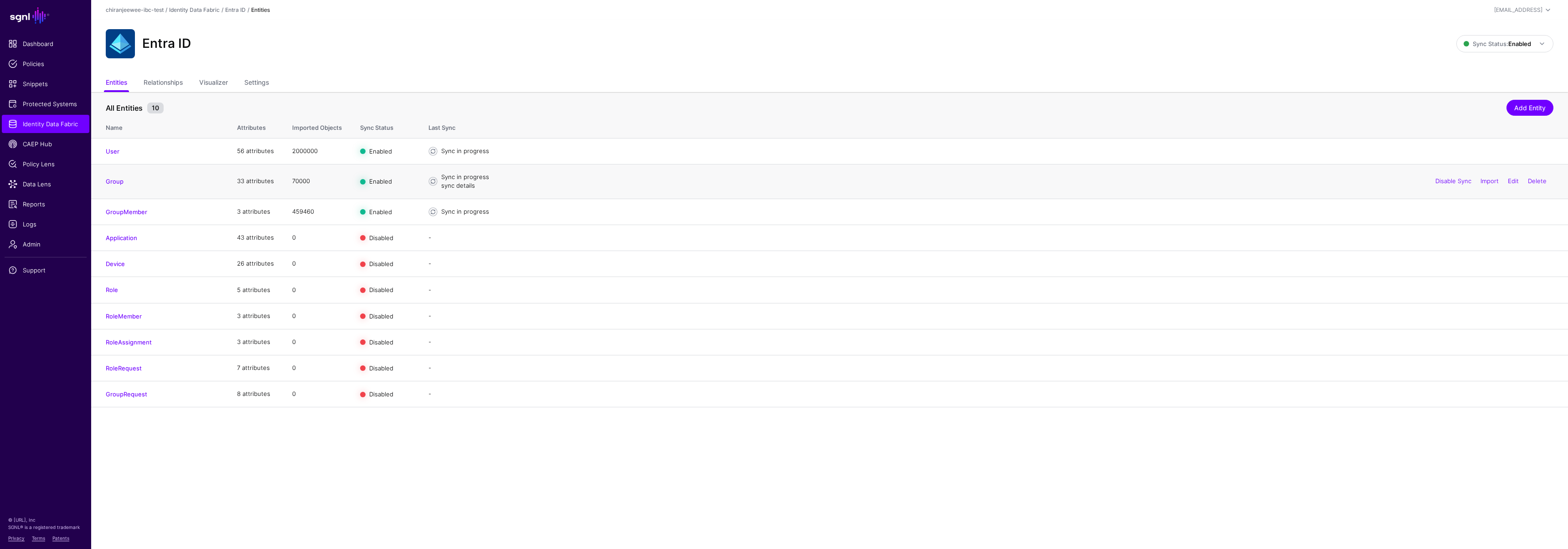
click at [459, 187] on link "sync details" at bounding box center [459, 185] width 34 height 8
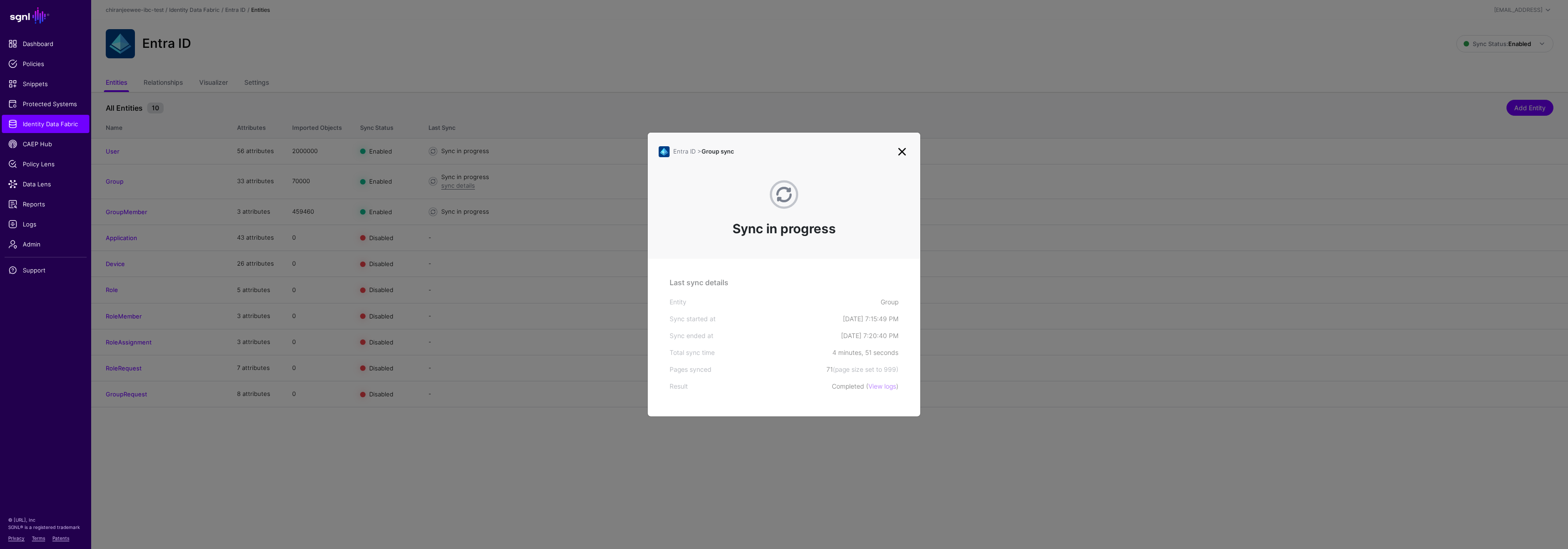
click at [902, 151] on link at bounding box center [901, 151] width 14 height 14
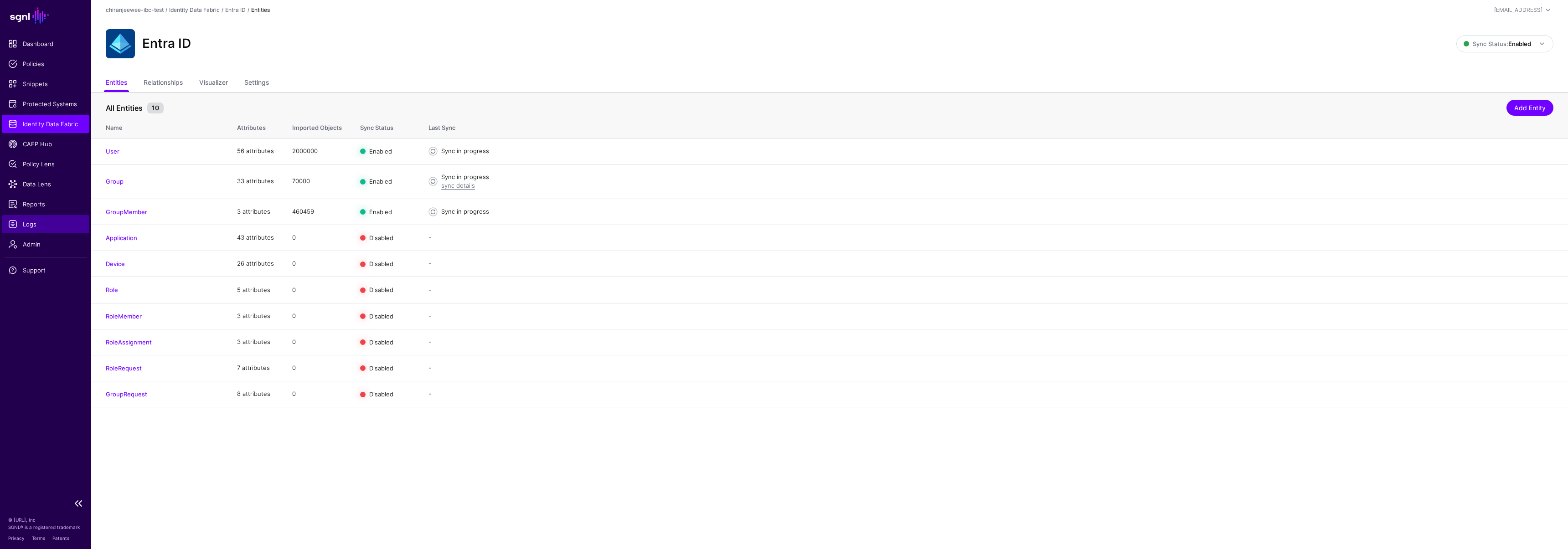
click at [25, 218] on link "Logs" at bounding box center [46, 224] width 87 height 18
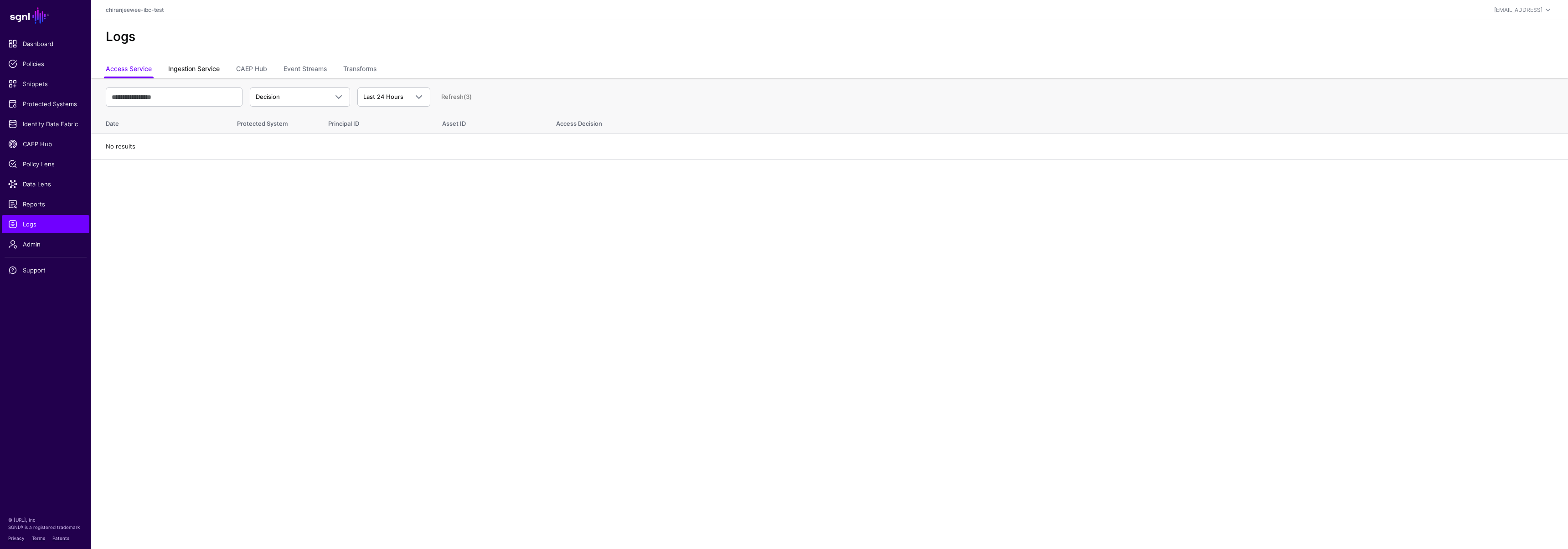
click at [200, 66] on link "Ingestion Service" at bounding box center [194, 69] width 51 height 17
click at [294, 97] on span "Ingestion Started" at bounding box center [280, 97] width 49 height 8
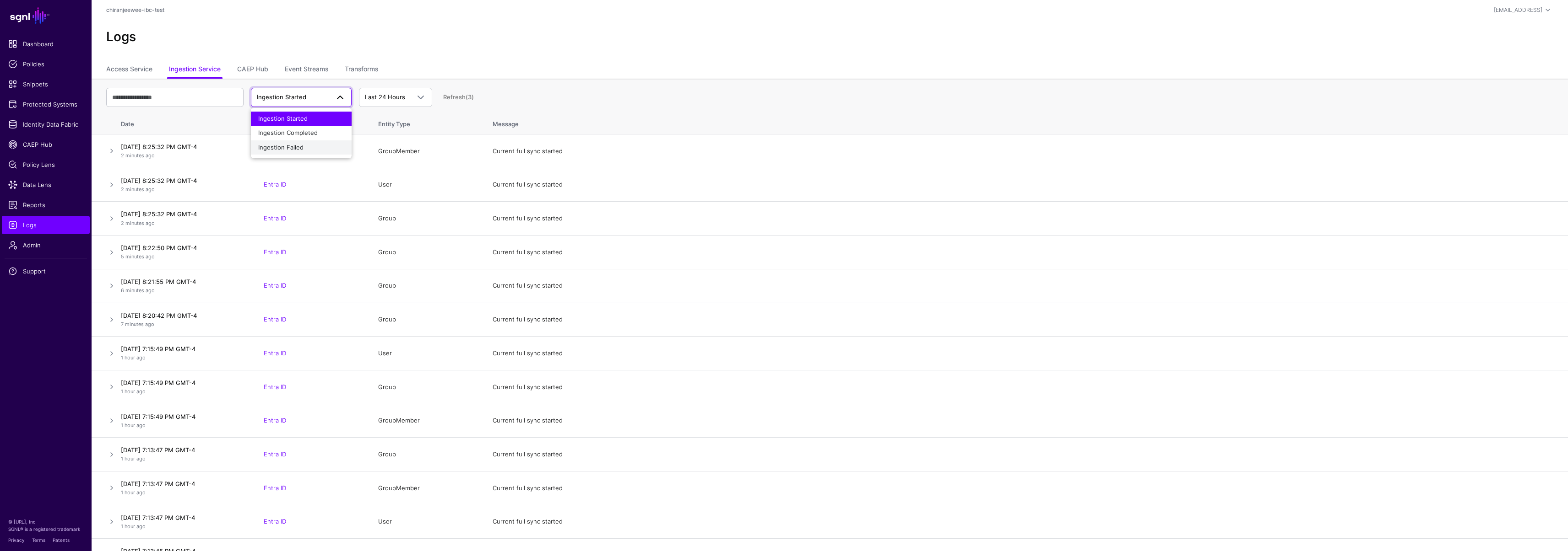
click at [302, 147] on span "Ingestion Failed" at bounding box center [281, 148] width 46 height 8
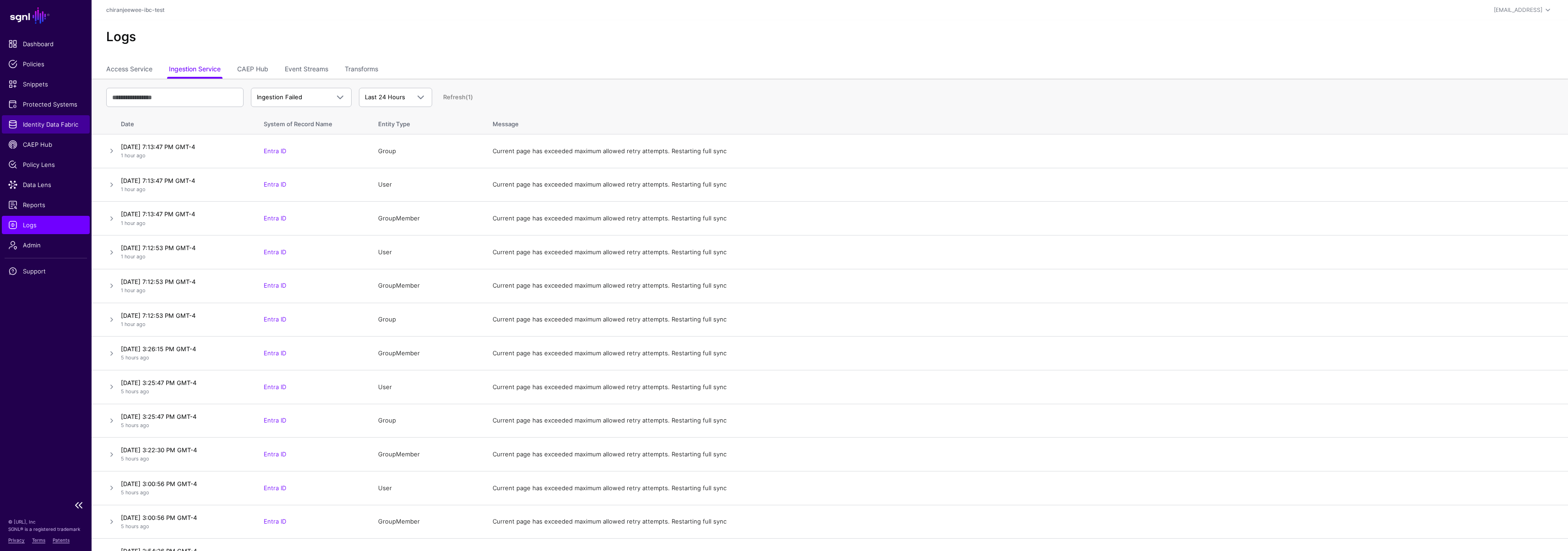
click at [53, 125] on span "Identity Data Fabric" at bounding box center [46, 125] width 75 height 10
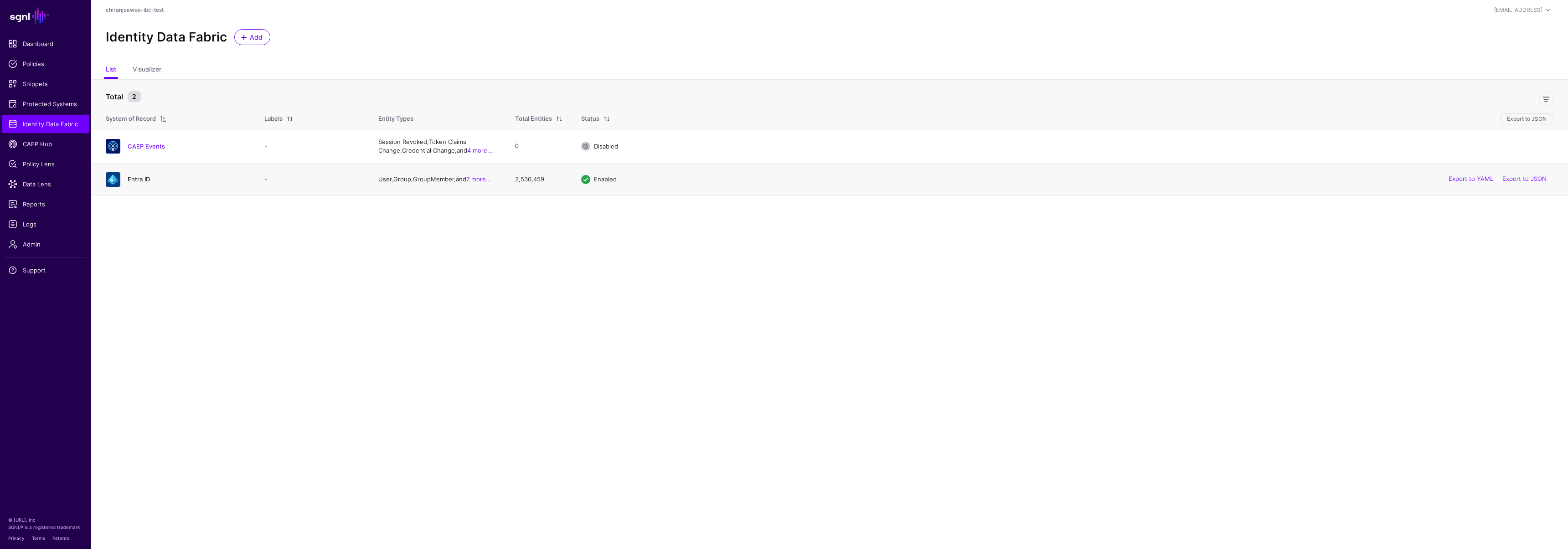
click at [136, 179] on link "Entra ID" at bounding box center [139, 180] width 23 height 8
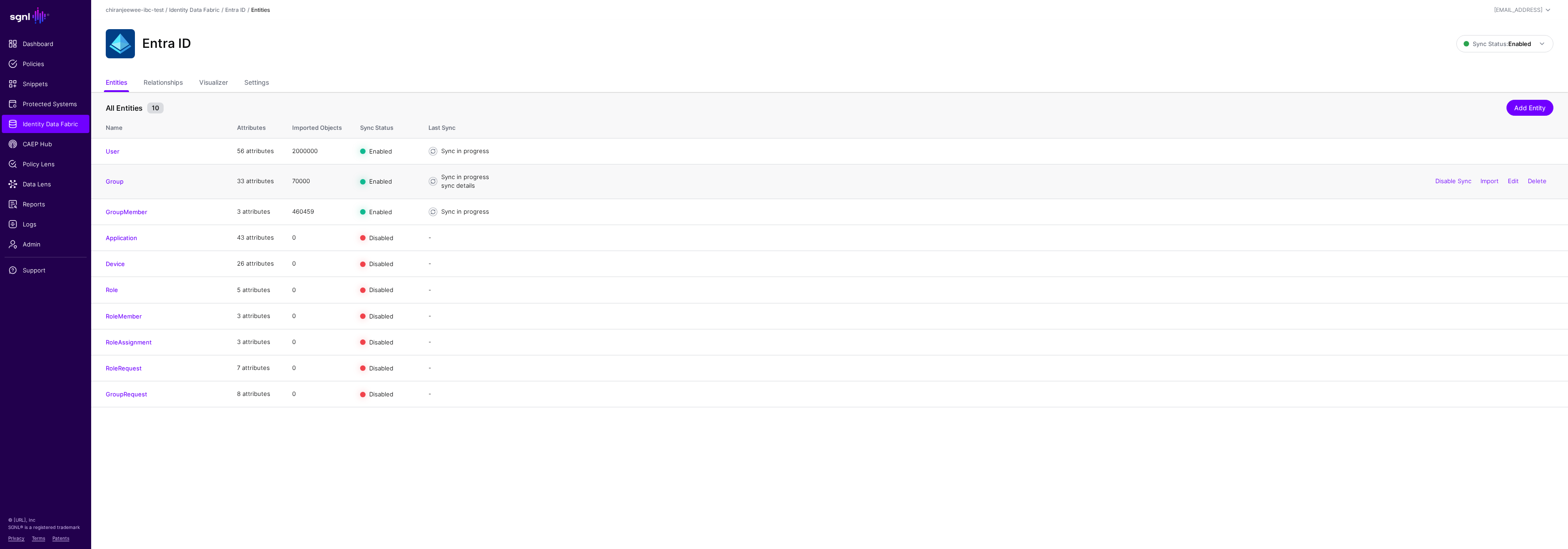
click at [450, 187] on link "sync details" at bounding box center [459, 185] width 34 height 8
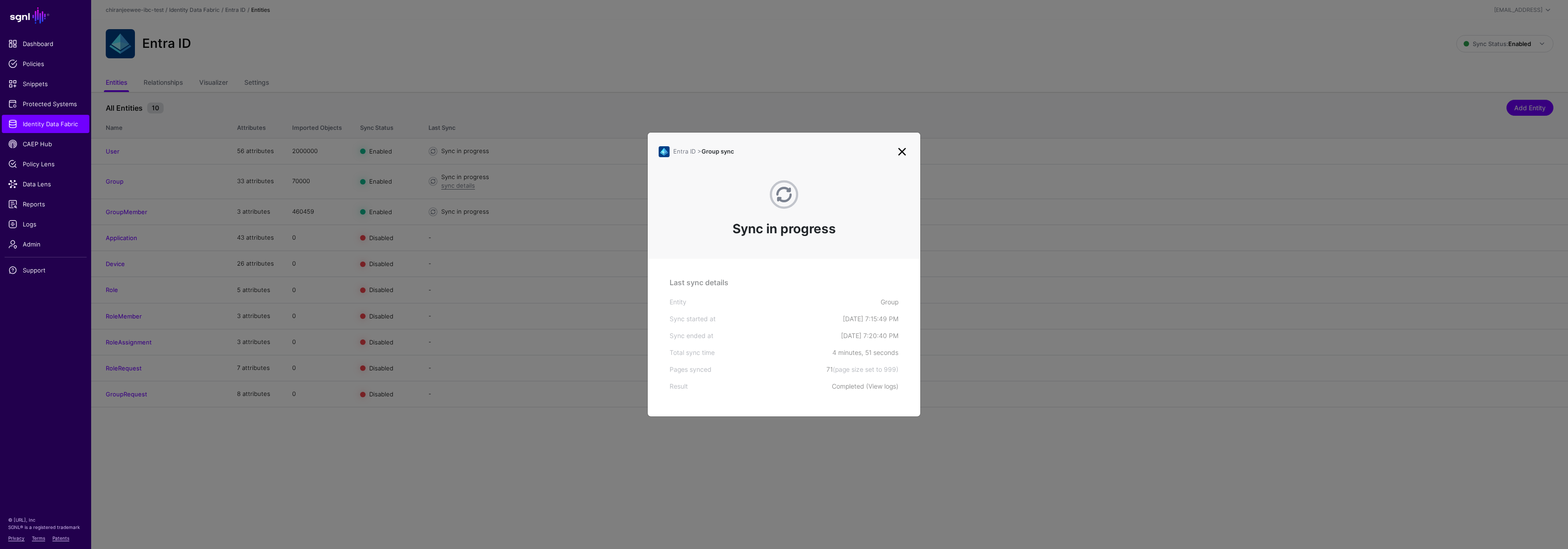
click at [883, 387] on link "View logs" at bounding box center [881, 387] width 28 height 8
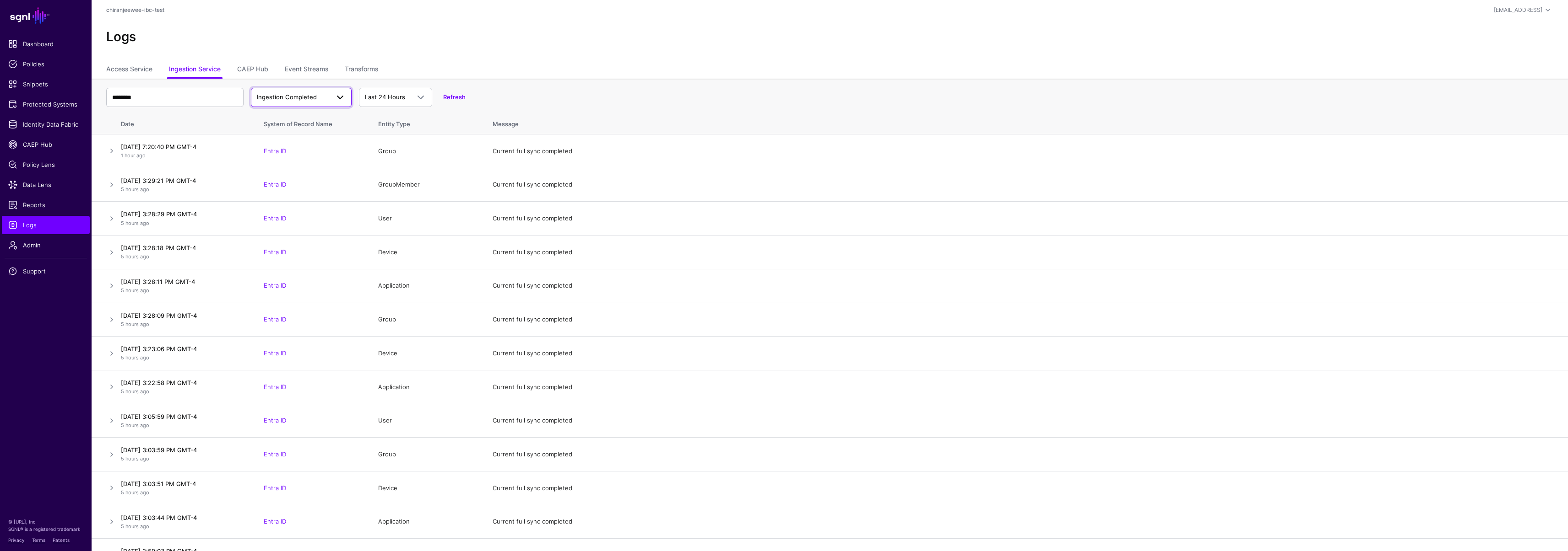
click at [308, 97] on span "Ingestion Completed" at bounding box center [286, 97] width 60 height 8
click at [321, 144] on div "Ingestion Failed" at bounding box center [301, 148] width 86 height 10
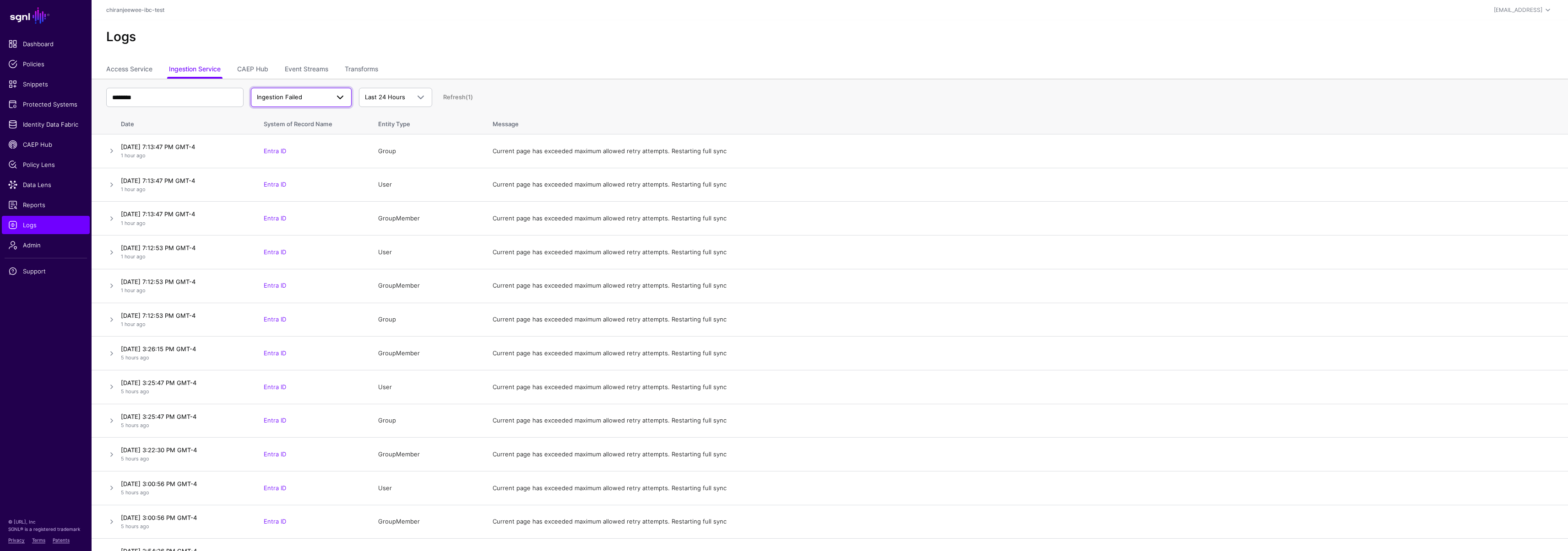
click at [313, 98] on span "Ingestion Failed" at bounding box center [293, 97] width 72 height 10
click at [319, 125] on button "Ingestion Started" at bounding box center [301, 118] width 101 height 14
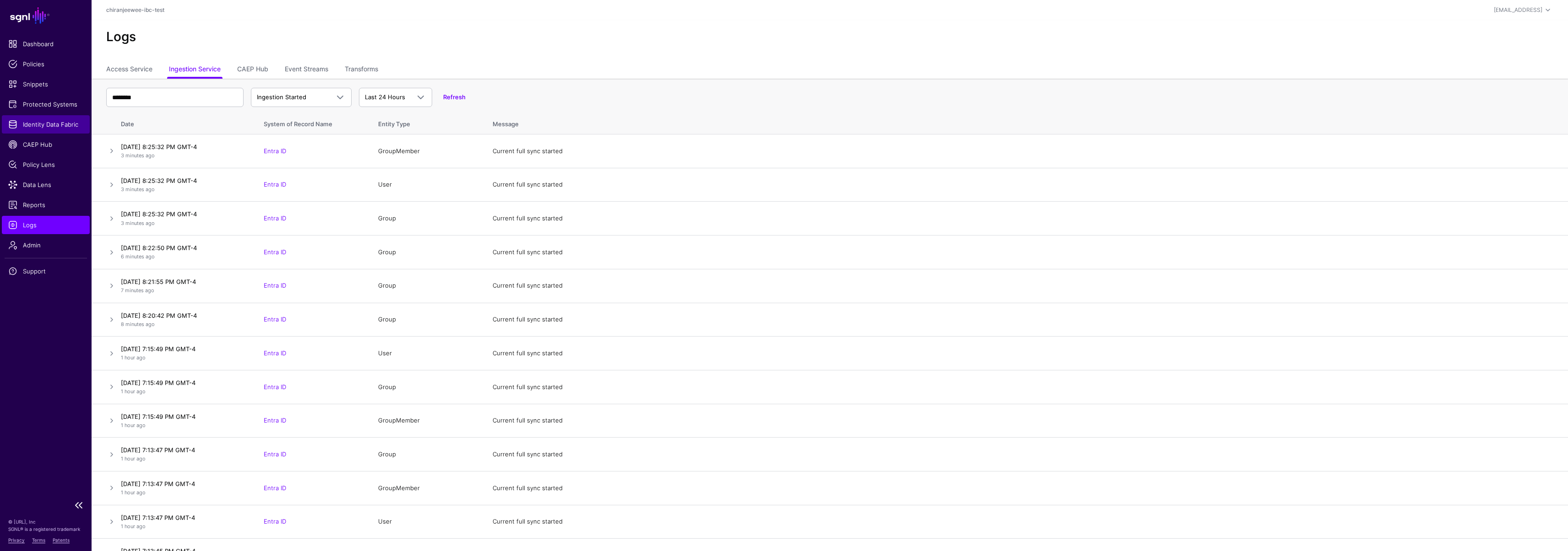
click at [40, 125] on span "Identity Data Fabric" at bounding box center [46, 125] width 75 height 10
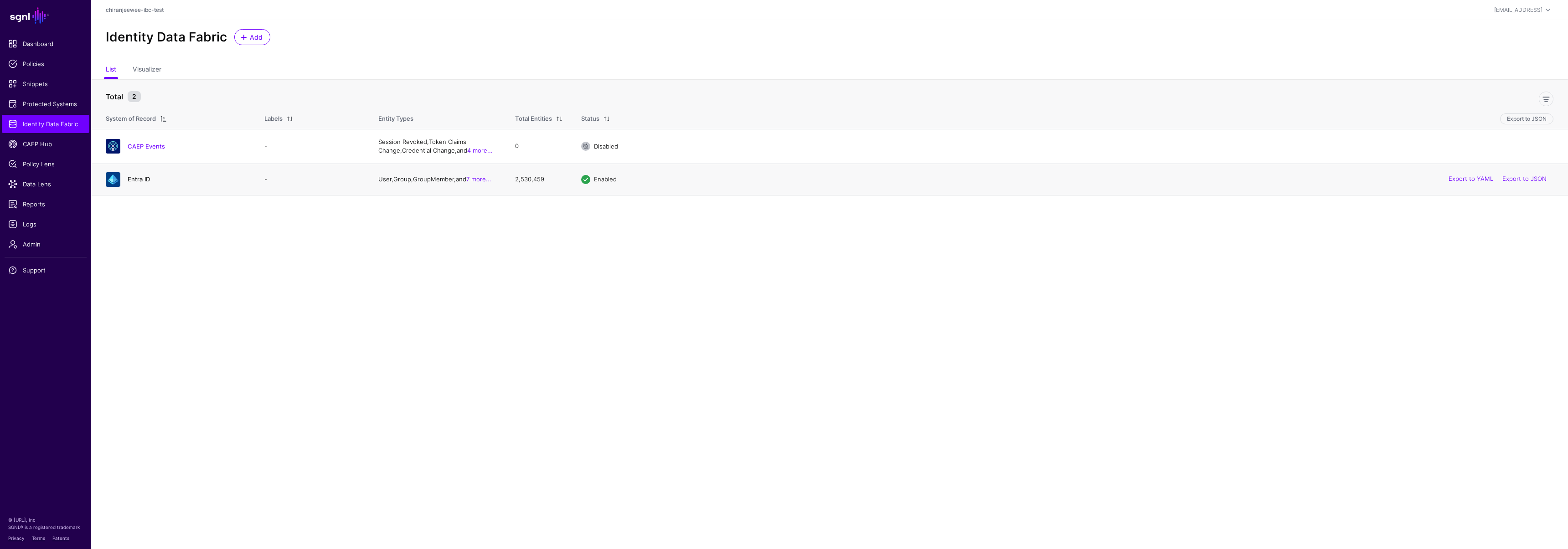
click at [139, 180] on link "Entra ID" at bounding box center [139, 180] width 23 height 8
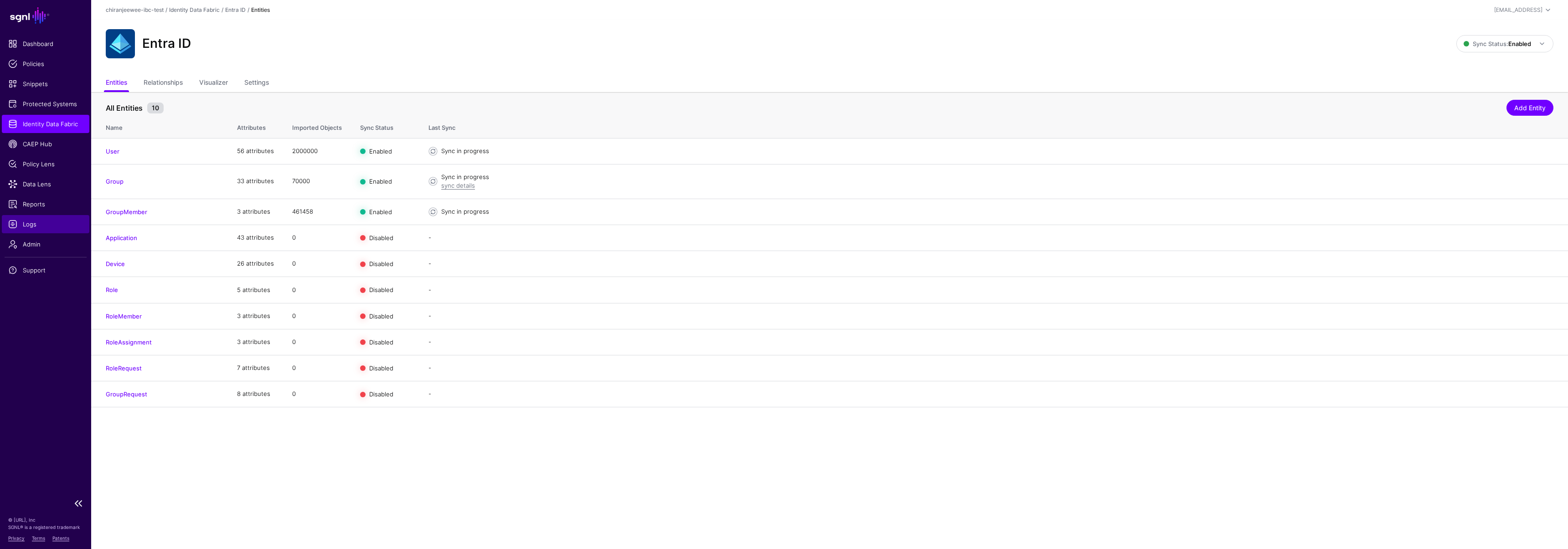
click at [41, 225] on span "Logs" at bounding box center [46, 224] width 75 height 9
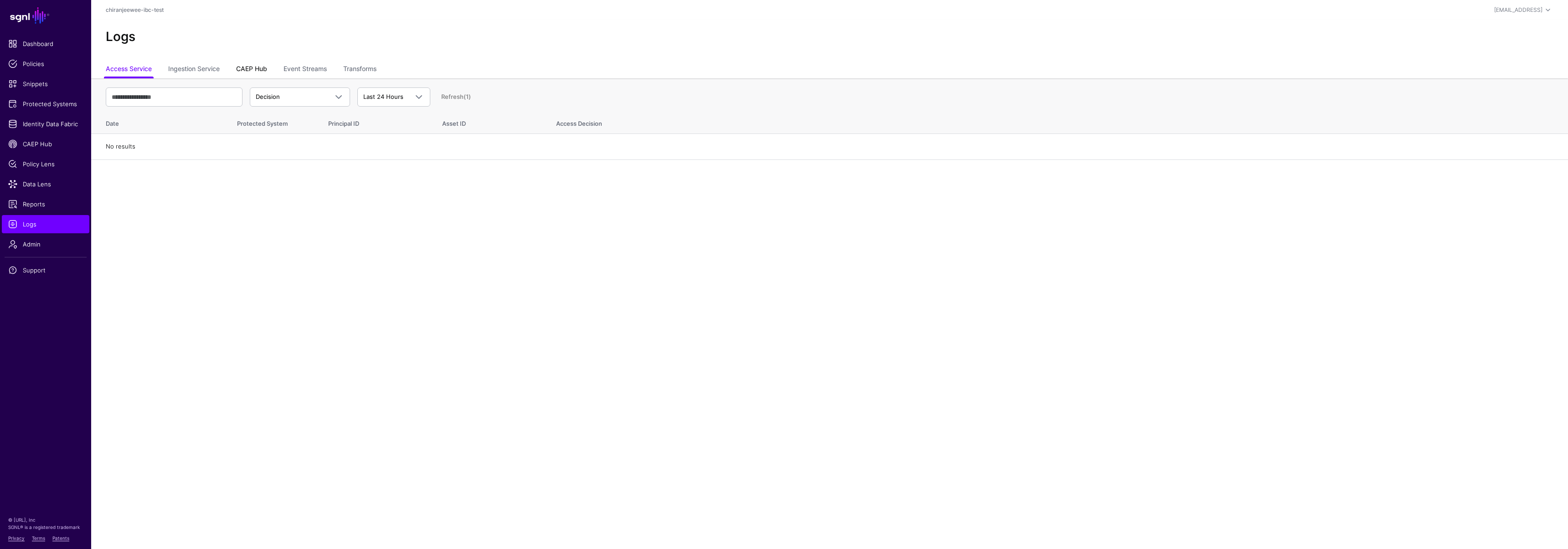
click at [261, 66] on link "CAEP Hub" at bounding box center [252, 69] width 31 height 17
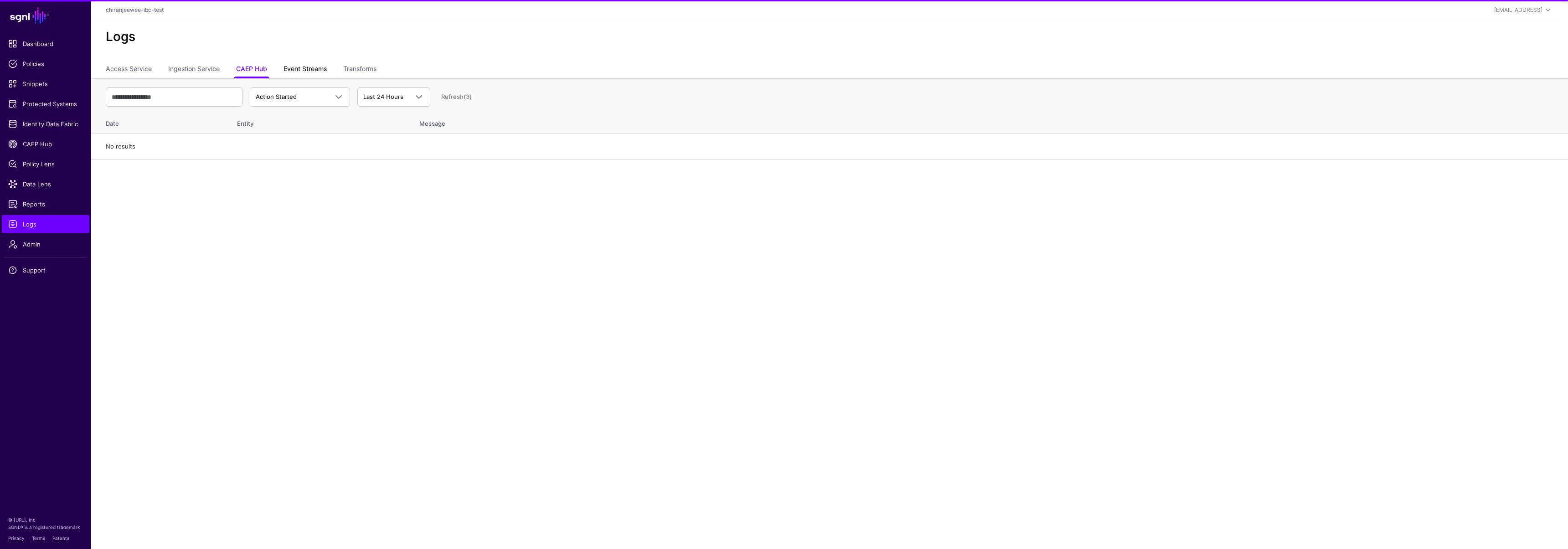
click at [299, 66] on link "Event Streams" at bounding box center [305, 69] width 44 height 17
click at [255, 66] on link "CAEP Hub" at bounding box center [252, 69] width 31 height 17
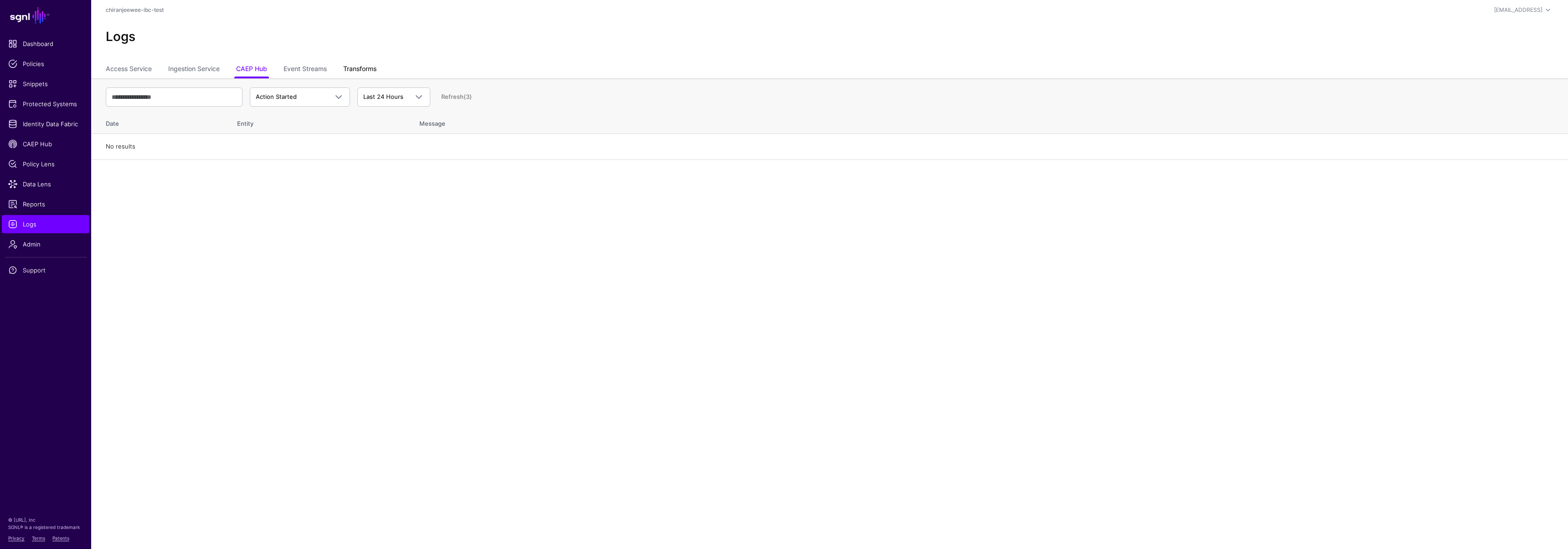
click at [356, 66] on link "Transforms" at bounding box center [359, 69] width 33 height 17
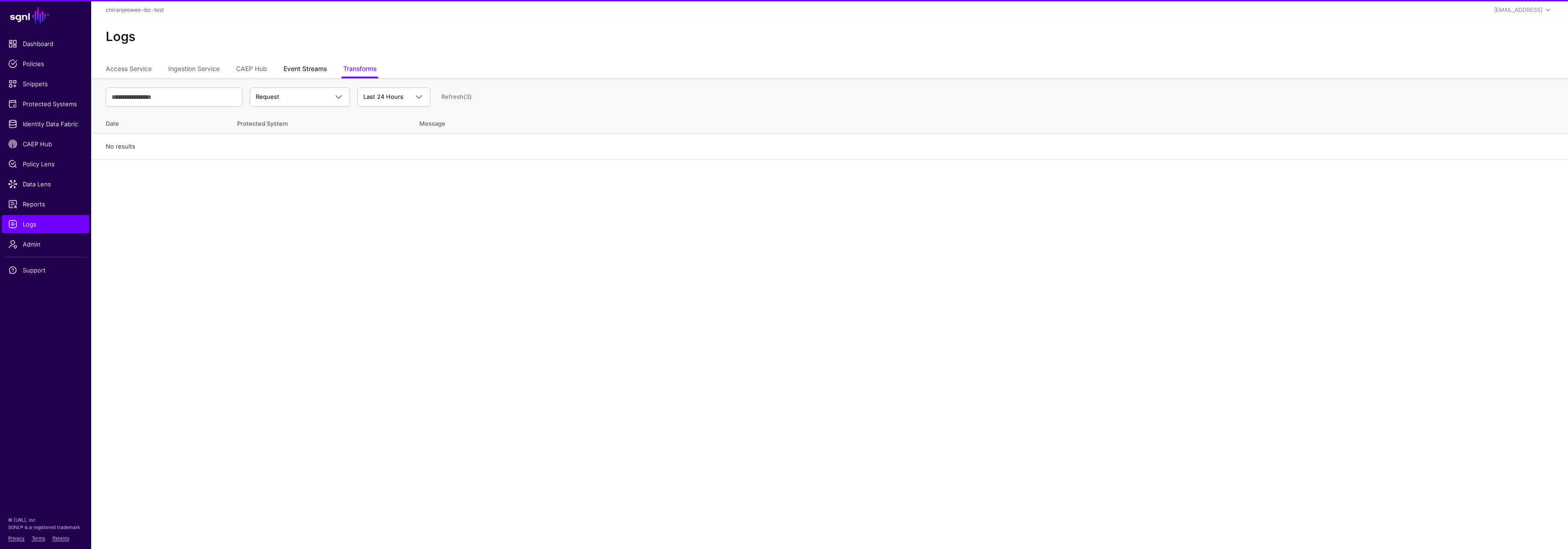
click at [309, 68] on link "Event Streams" at bounding box center [305, 69] width 44 height 17
click at [313, 95] on span "Event Received" at bounding box center [292, 97] width 72 height 9
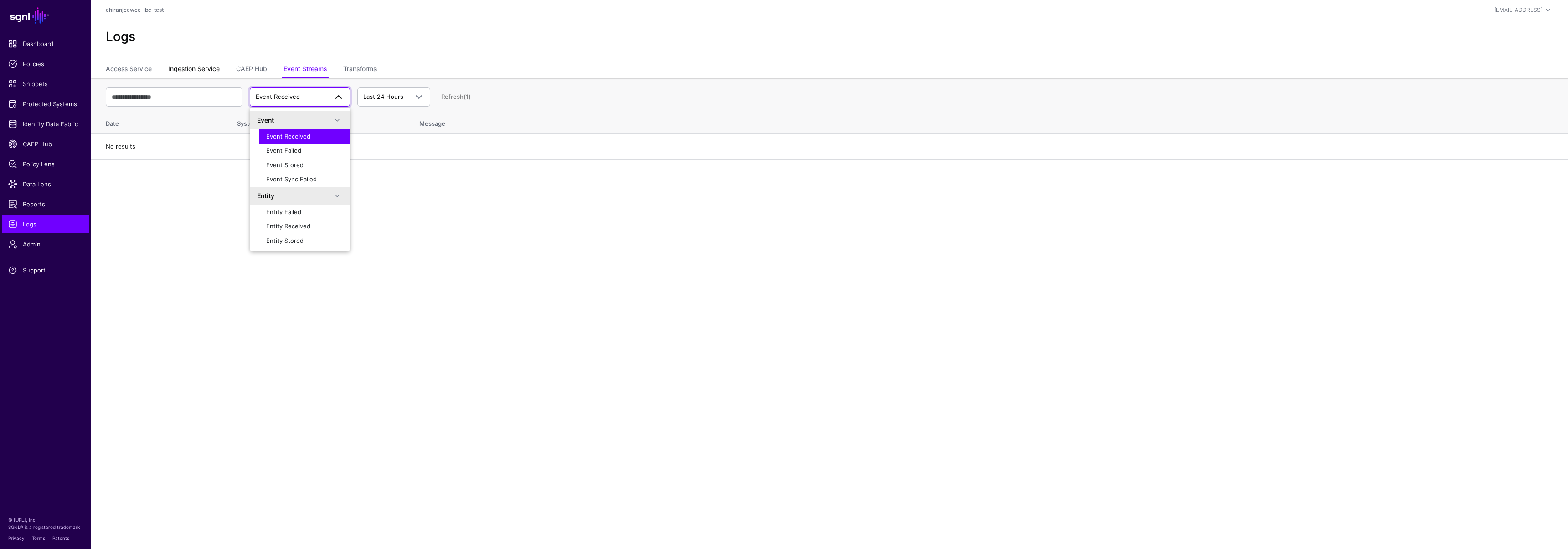
click at [198, 64] on link "Ingestion Service" at bounding box center [194, 69] width 51 height 17
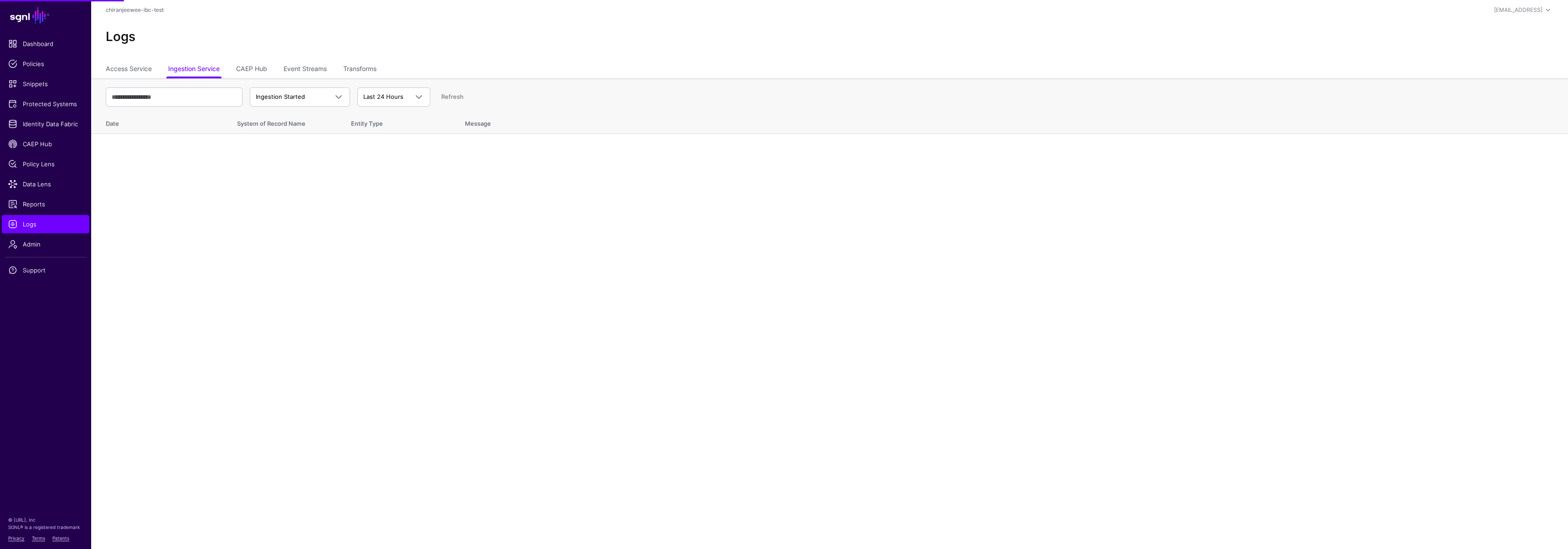
click at [280, 81] on th "Ingestion Started Ingestion Started Ingestion Completed Ingestion Failed Last 2…" at bounding box center [829, 95] width 1477 height 32
click at [285, 96] on span "Ingestion Started" at bounding box center [280, 97] width 49 height 8
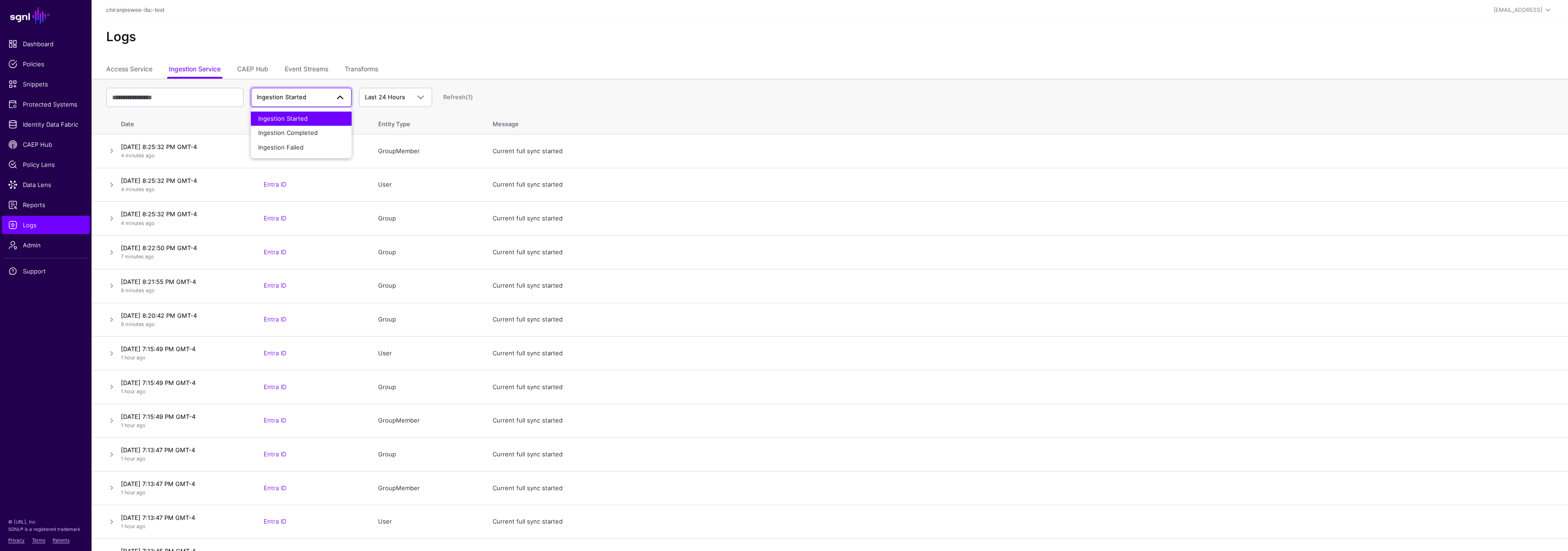
click at [214, 113] on th "Date" at bounding box center [186, 122] width 137 height 24
click at [308, 99] on span "Ingestion Started" at bounding box center [293, 97] width 72 height 10
click at [301, 147] on span "Ingestion Failed" at bounding box center [281, 148] width 46 height 8
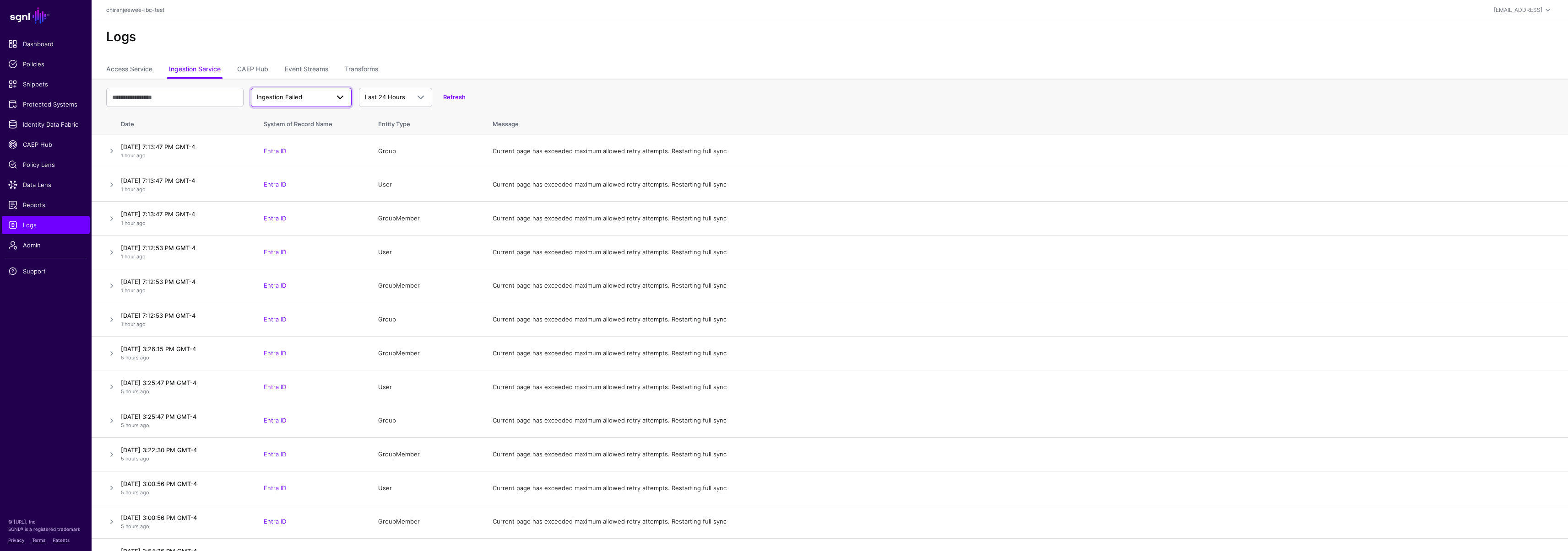
click at [306, 105] on link "Ingestion Failed" at bounding box center [301, 97] width 101 height 19
click at [311, 133] on span "Ingestion Completed" at bounding box center [288, 133] width 59 height 8
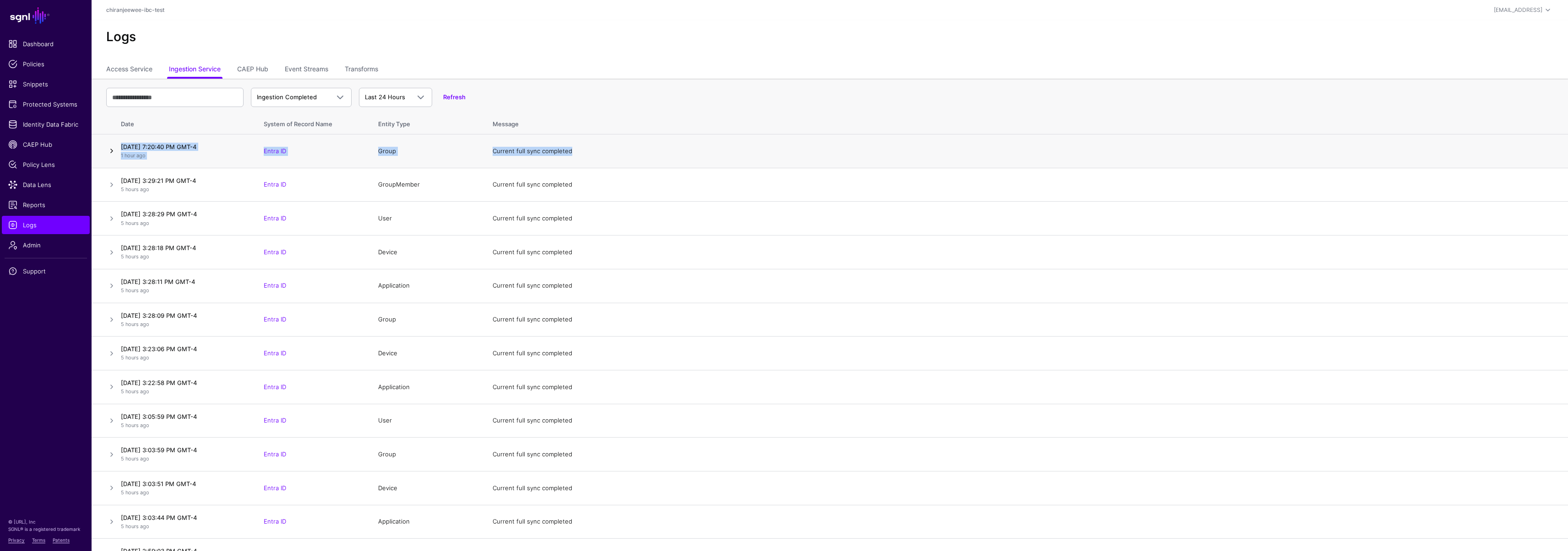
drag, startPoint x: 564, startPoint y: 154, endPoint x: 113, endPoint y: 153, distance: 451.0
click at [113, 153] on tr "October 2, 2025 at 7:20:40 PM GMT-4 1 hour ago Entra ID Group Current full sync…" at bounding box center [830, 152] width 1476 height 34
click at [466, 51] on div "Logs" at bounding box center [830, 40] width 1476 height 41
click at [302, 95] on span "Ingestion Completed" at bounding box center [286, 97] width 60 height 8
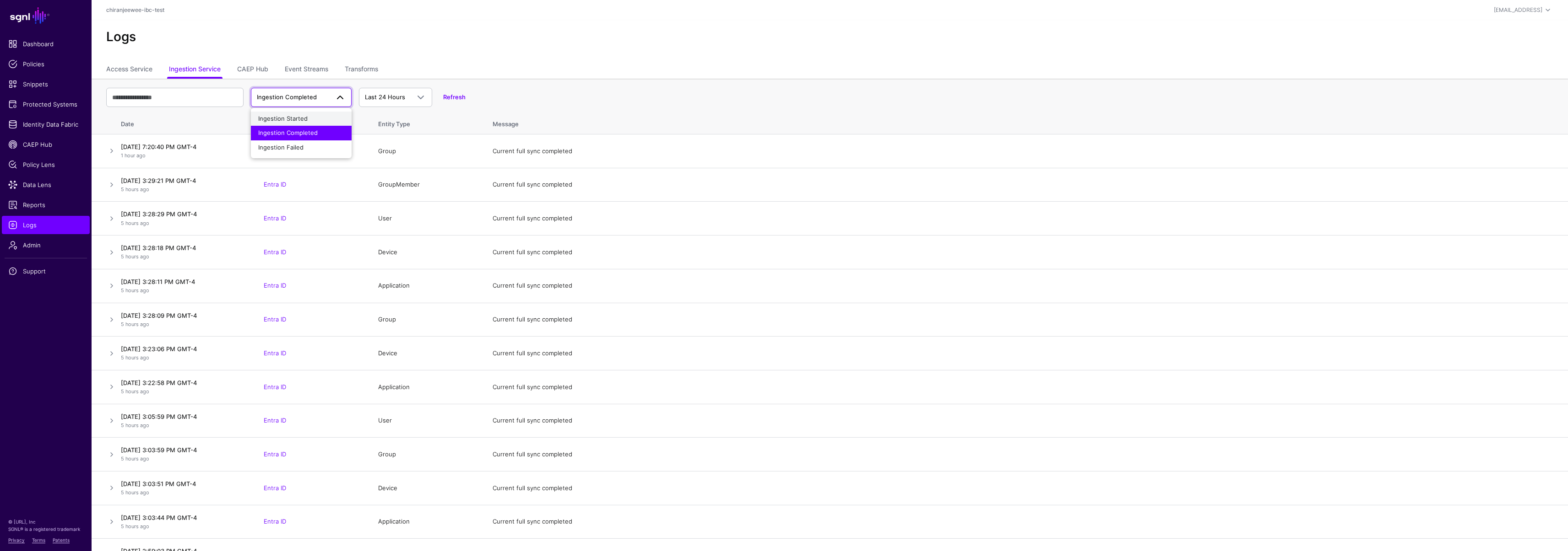
click at [302, 124] on button "Ingestion Started" at bounding box center [301, 118] width 101 height 14
click at [52, 127] on span "Identity Data Fabric" at bounding box center [46, 125] width 75 height 10
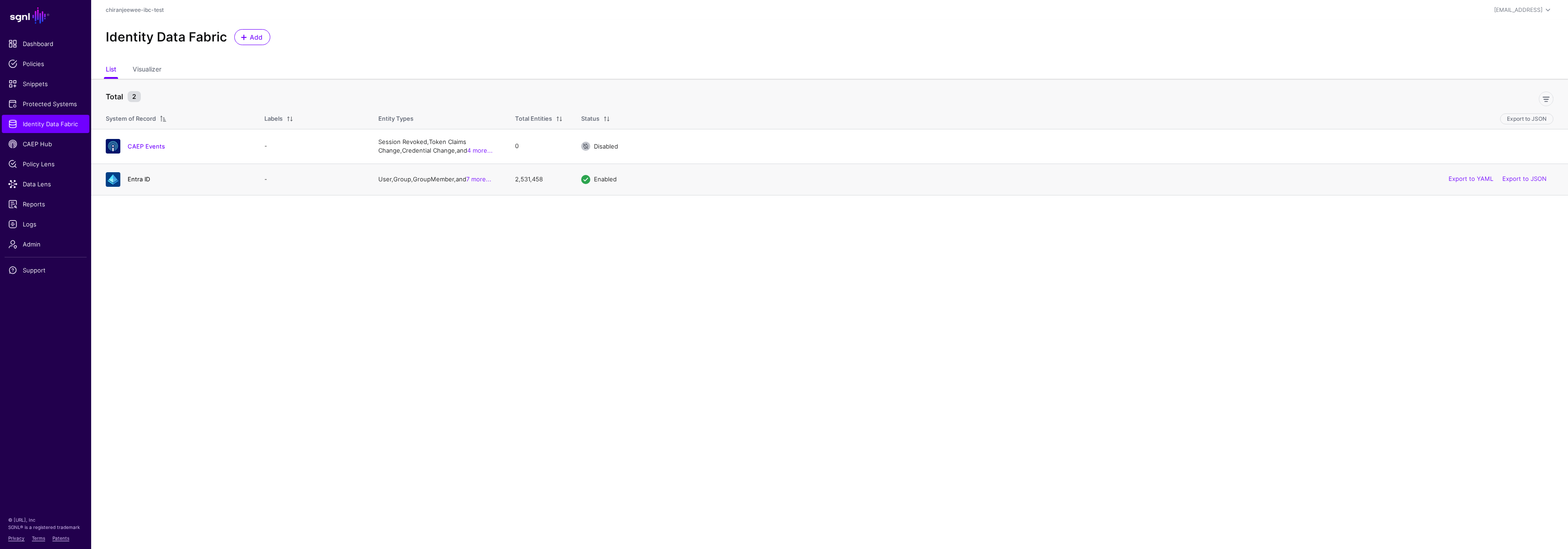
click at [144, 177] on link "Entra ID" at bounding box center [139, 180] width 23 height 8
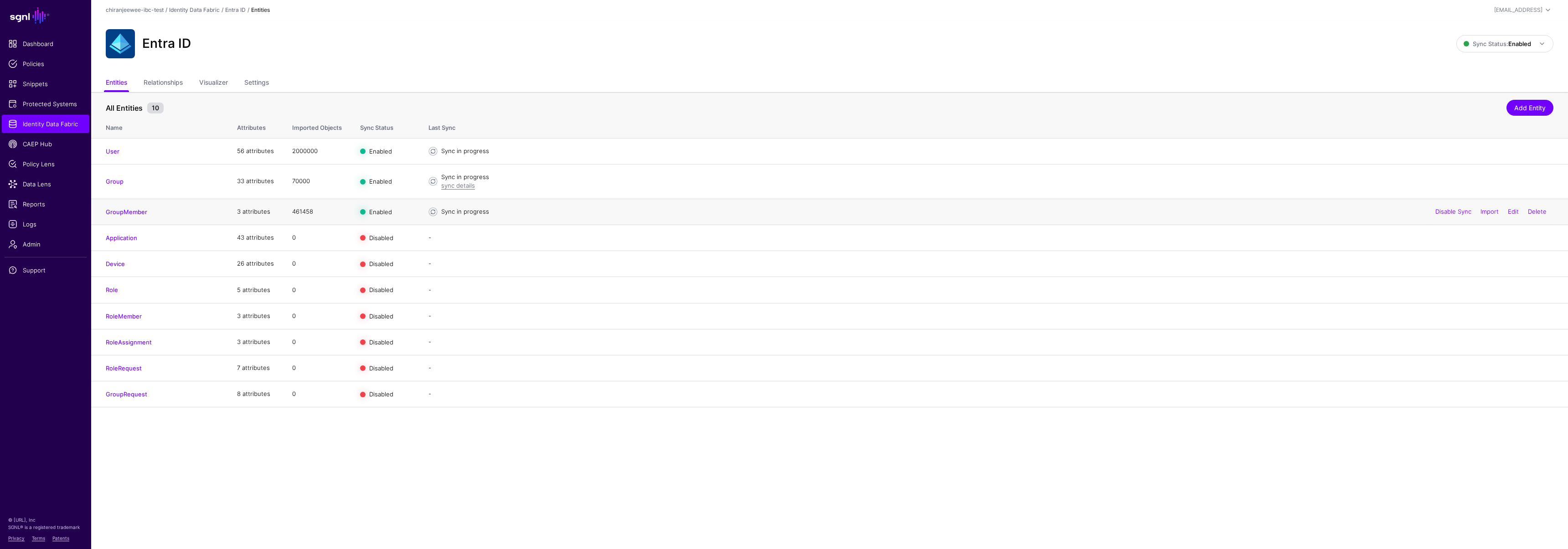
click at [300, 210] on td "461458" at bounding box center [317, 211] width 68 height 26
copy td "461458"
click at [300, 206] on td "462457" at bounding box center [317, 211] width 68 height 26
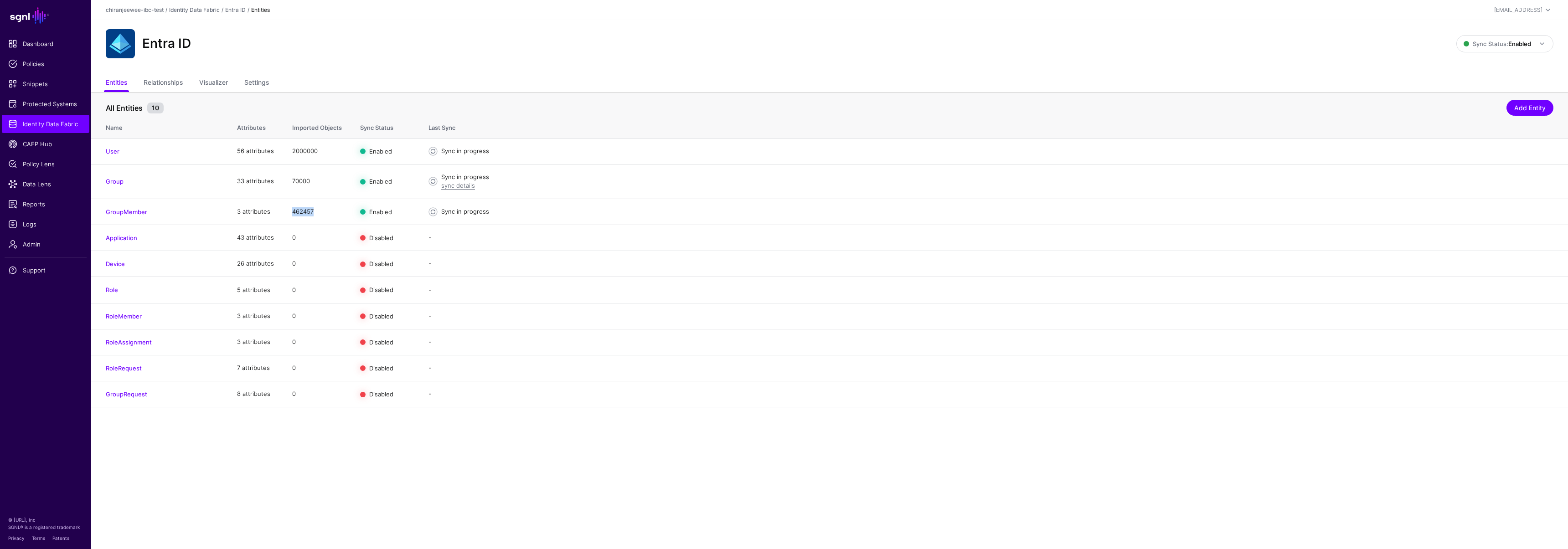
copy td "462457"
click at [327, 465] on main "SGNL Dashboard Policies Snippets Protected Systems Identity Data Fabric CAEP Hu…" at bounding box center [784, 274] width 1568 height 549
click at [466, 183] on link "sync details" at bounding box center [459, 185] width 34 height 8
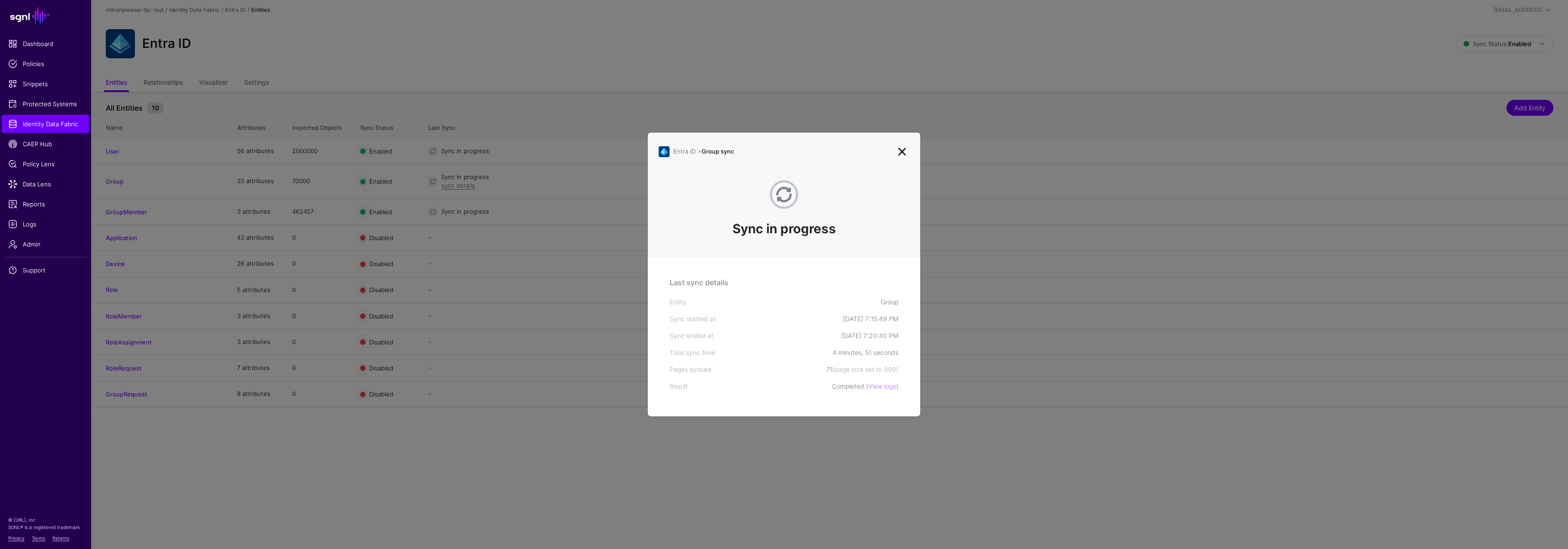
click at [899, 151] on link at bounding box center [901, 151] width 14 height 14
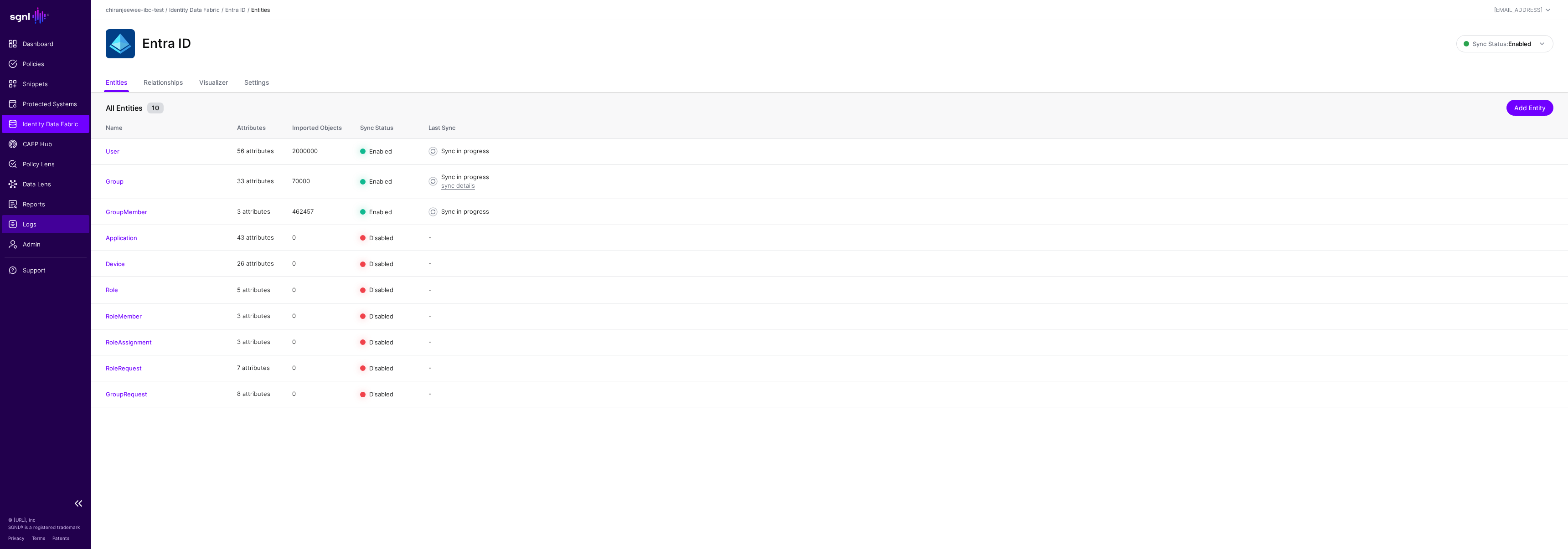
click at [41, 221] on span "Logs" at bounding box center [46, 224] width 75 height 9
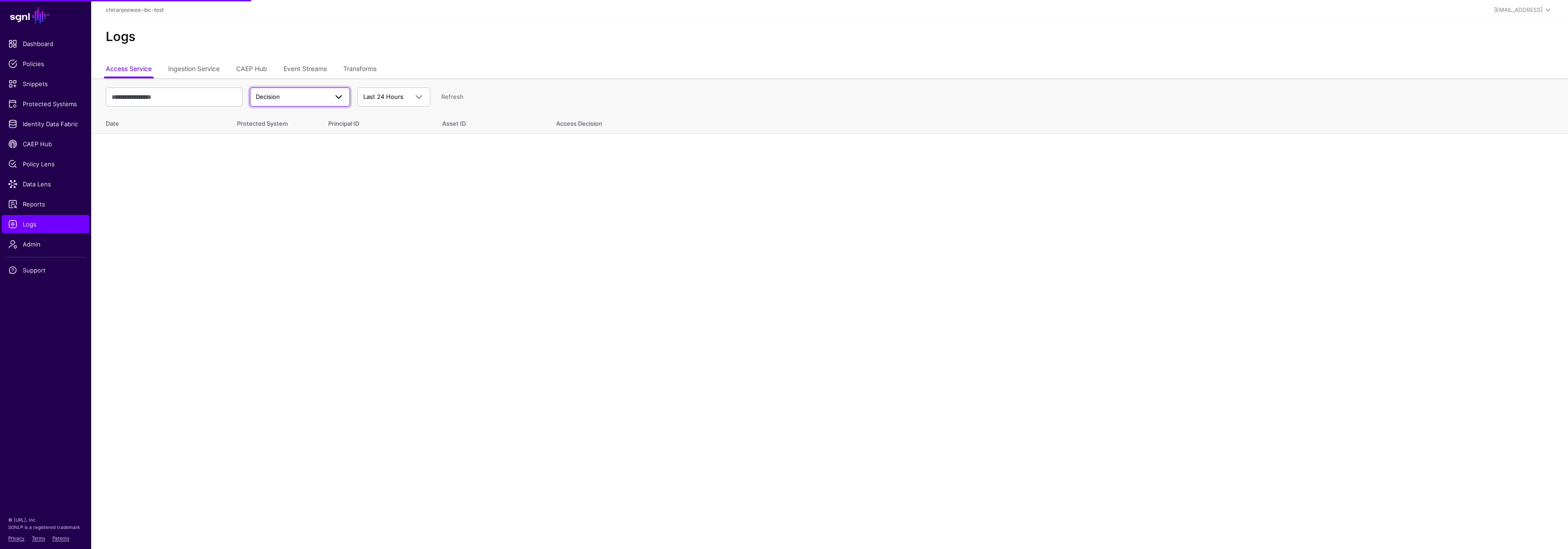
click at [288, 92] on span "Decision" at bounding box center [292, 97] width 72 height 9
click at [179, 73] on link "Ingestion Service" at bounding box center [194, 69] width 51 height 17
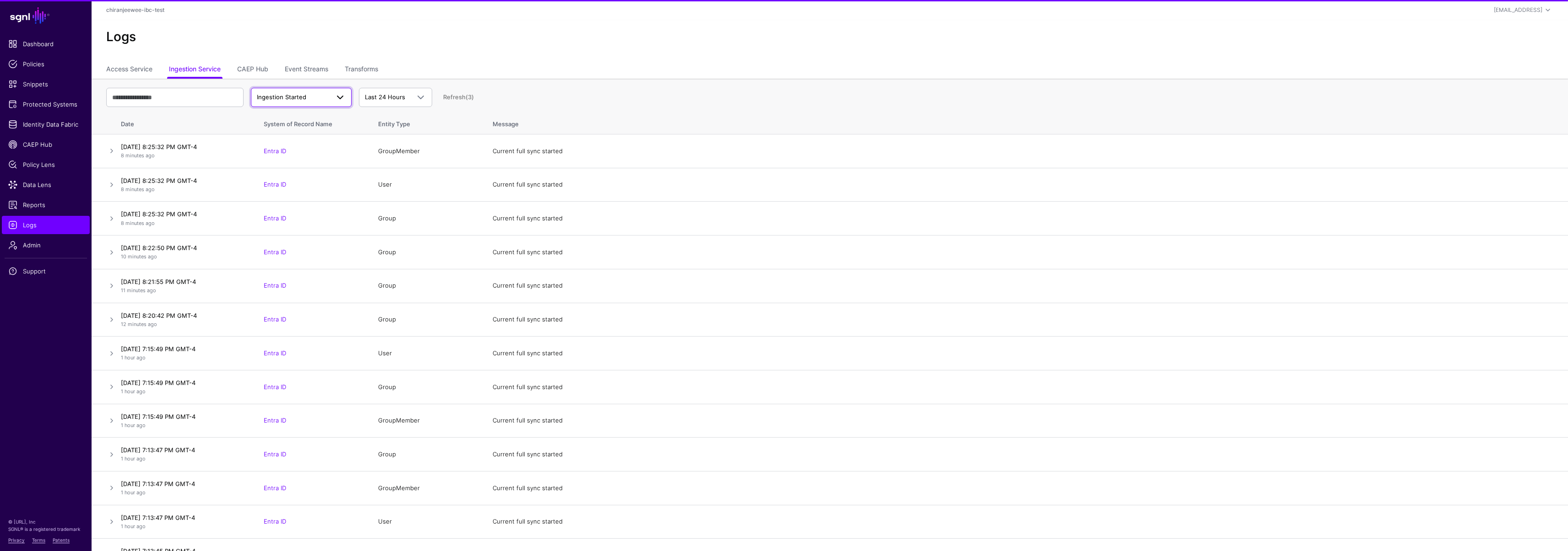
click at [302, 94] on span "Ingestion Started" at bounding box center [281, 97] width 50 height 8
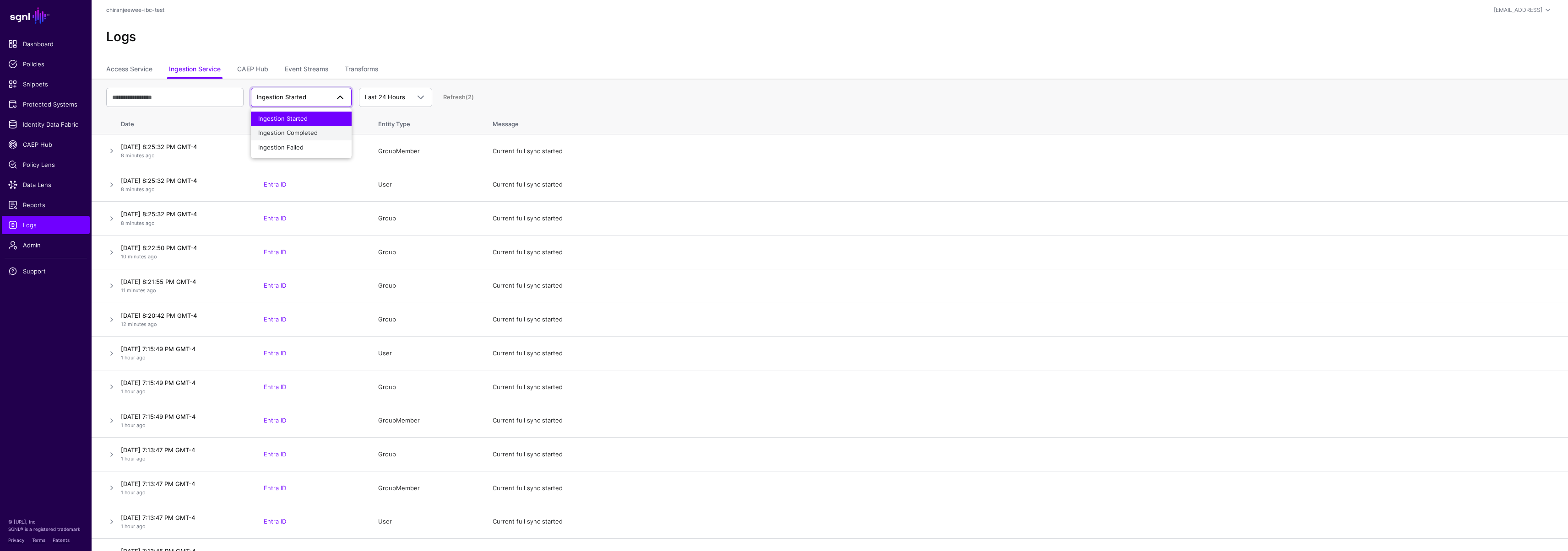
click at [309, 131] on span "Ingestion Completed" at bounding box center [288, 133] width 59 height 8
click at [287, 97] on span "Ingestion Completed" at bounding box center [286, 97] width 60 height 8
click at [290, 113] on button "Ingestion Started" at bounding box center [301, 118] width 101 height 14
click at [59, 125] on span "Identity Data Fabric" at bounding box center [46, 125] width 75 height 10
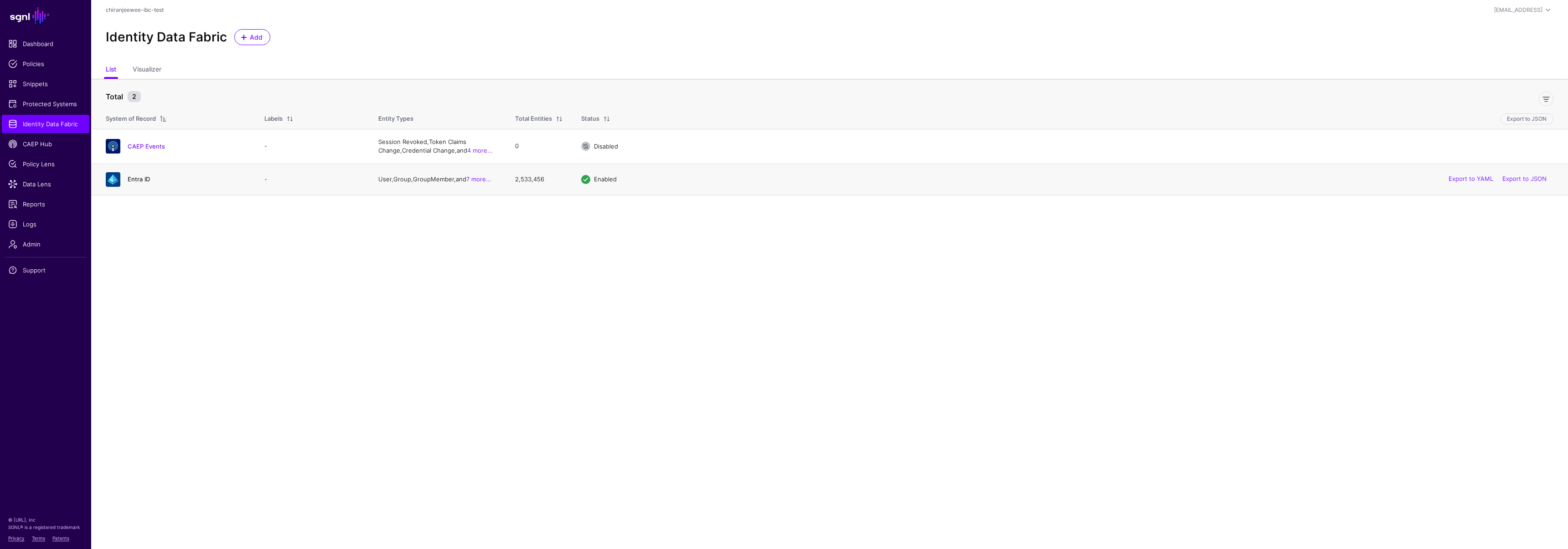
click at [142, 176] on link "Entra ID" at bounding box center [139, 180] width 23 height 8
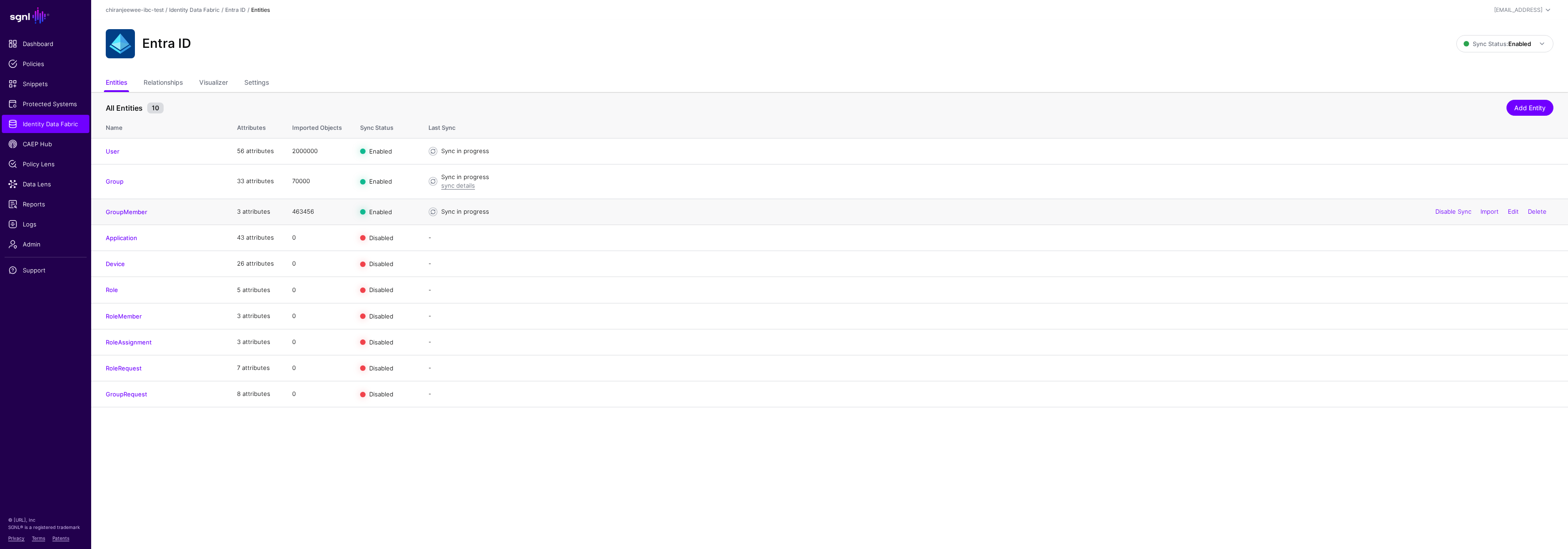
click at [301, 211] on td "463456" at bounding box center [317, 211] width 68 height 26
drag, startPoint x: 301, startPoint y: 211, endPoint x: 295, endPoint y: 211, distance: 6.0
click at [295, 211] on td "463456" at bounding box center [317, 211] width 68 height 26
copy td "463456"
click at [522, 483] on main "SGNL Dashboard Policies Snippets Protected Systems Identity Data Fabric CAEP Hu…" at bounding box center [784, 274] width 1568 height 549
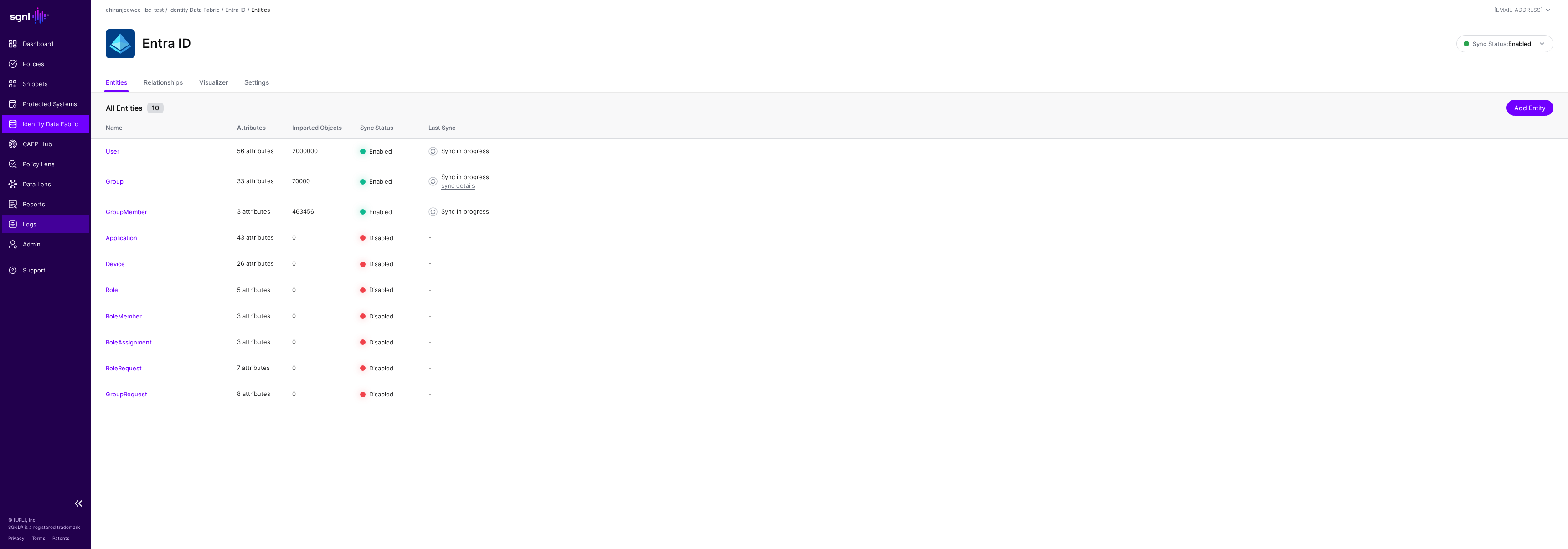
click at [40, 225] on span "Logs" at bounding box center [46, 224] width 75 height 9
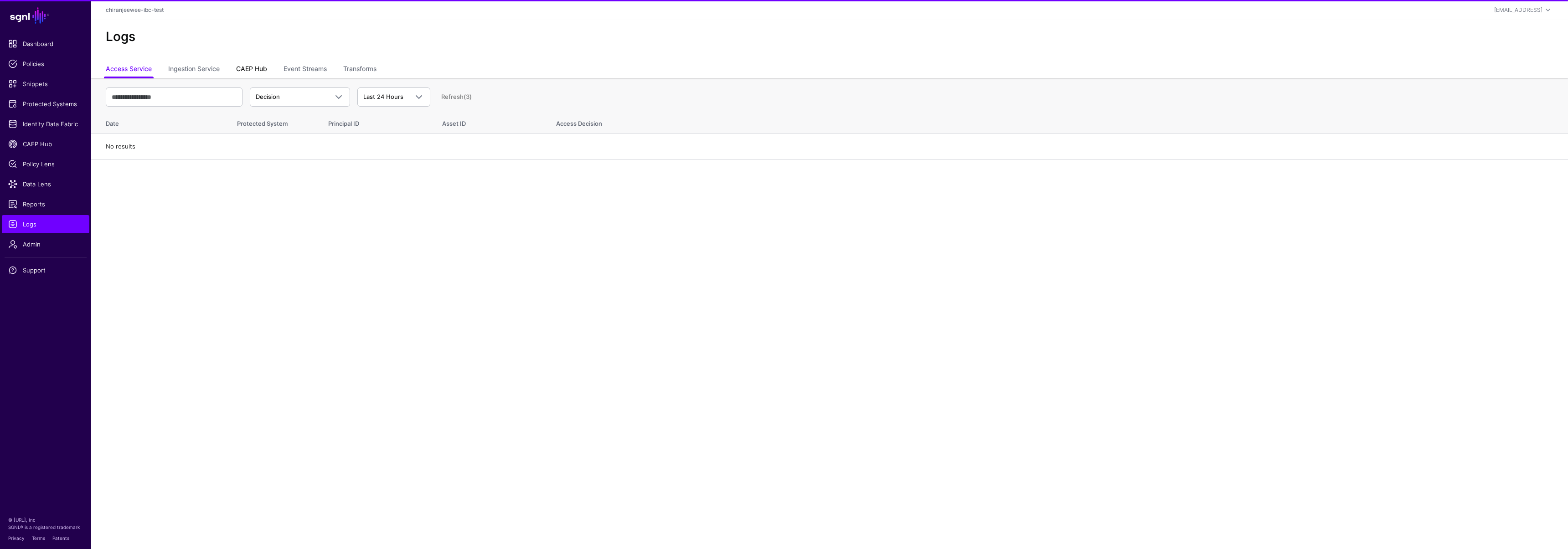
click at [250, 69] on link "CAEP Hub" at bounding box center [252, 69] width 31 height 17
click at [216, 70] on link "Ingestion Service" at bounding box center [194, 69] width 51 height 17
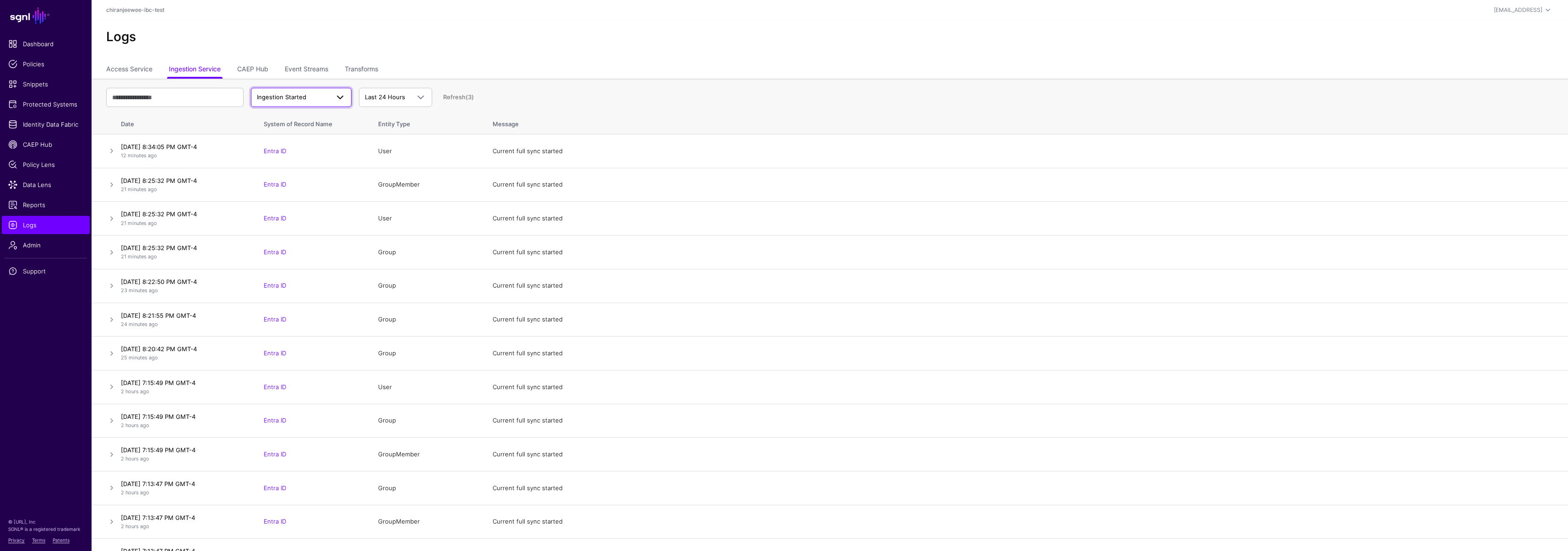
click at [296, 98] on span "Ingestion Started" at bounding box center [281, 97] width 50 height 8
click at [307, 140] on button "Ingestion Failed" at bounding box center [301, 147] width 101 height 14
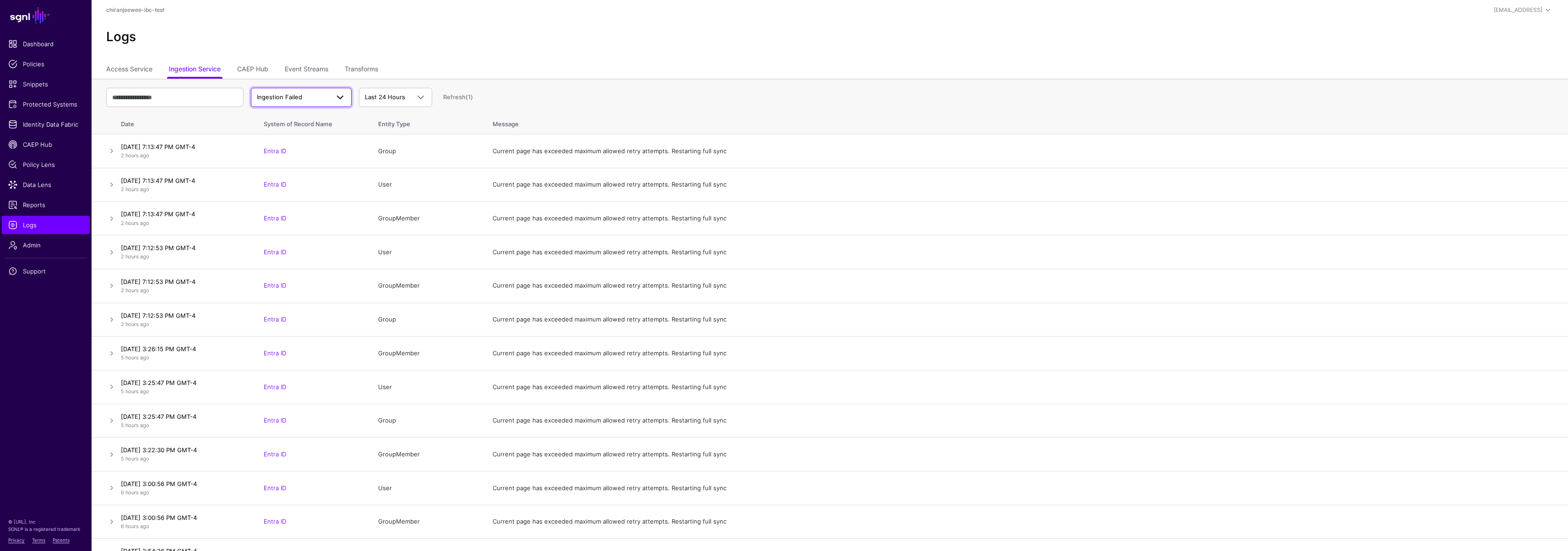
click at [297, 99] on span "Ingestion Failed" at bounding box center [279, 97] width 46 height 8
click at [303, 129] on span "Ingestion Completed" at bounding box center [288, 133] width 59 height 8
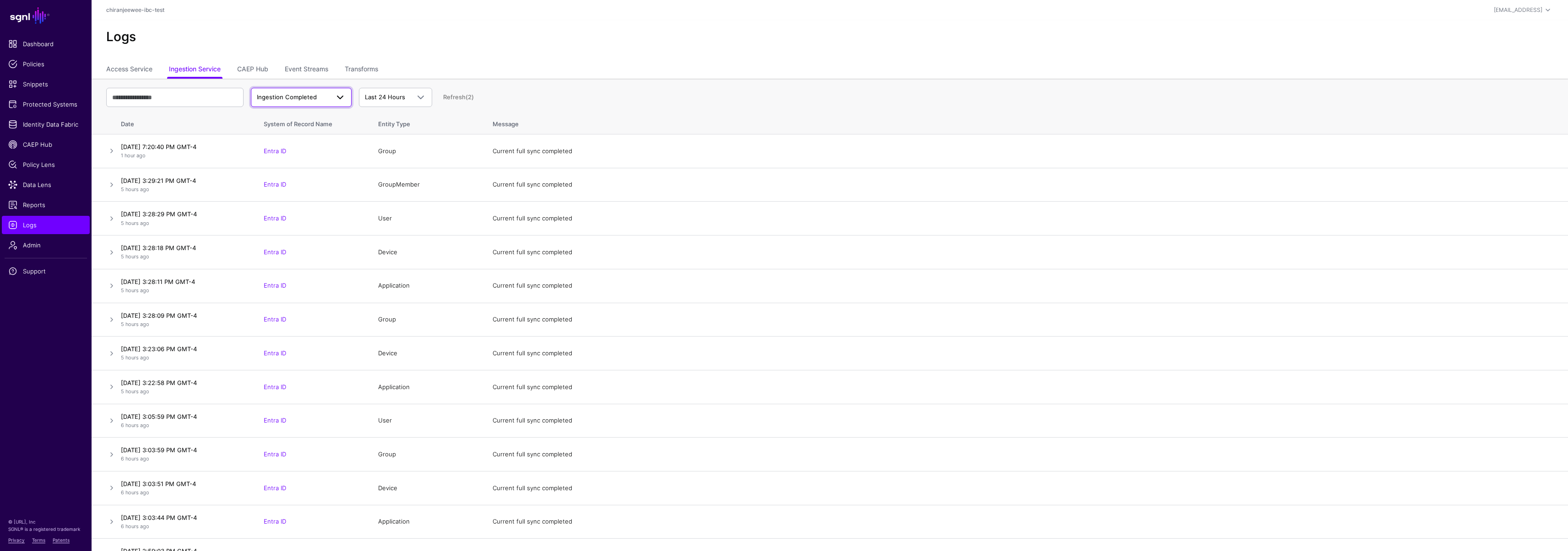
click at [298, 99] on span "Ingestion Completed" at bounding box center [286, 97] width 60 height 8
click at [299, 114] on span "Ingestion Started" at bounding box center [283, 118] width 50 height 8
click at [42, 127] on span "Identity Data Fabric" at bounding box center [46, 125] width 75 height 10
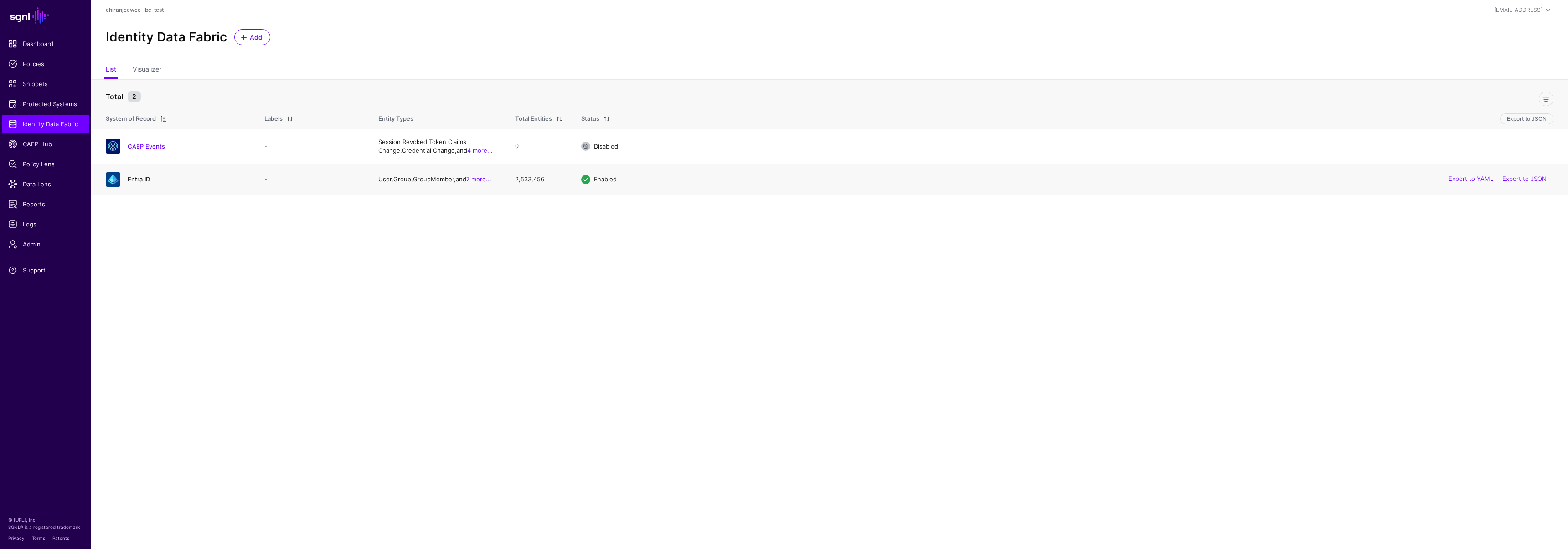
click at [142, 179] on link "Entra ID" at bounding box center [139, 180] width 23 height 8
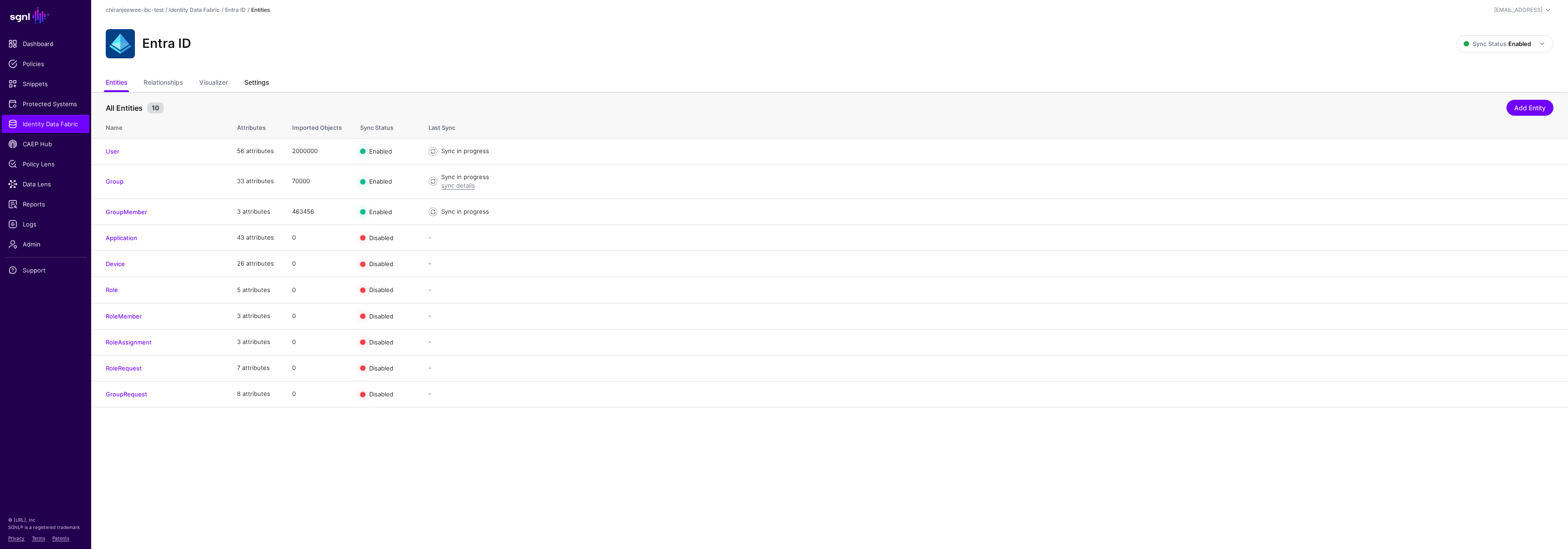
click at [256, 80] on link "Settings" at bounding box center [256, 84] width 25 height 17
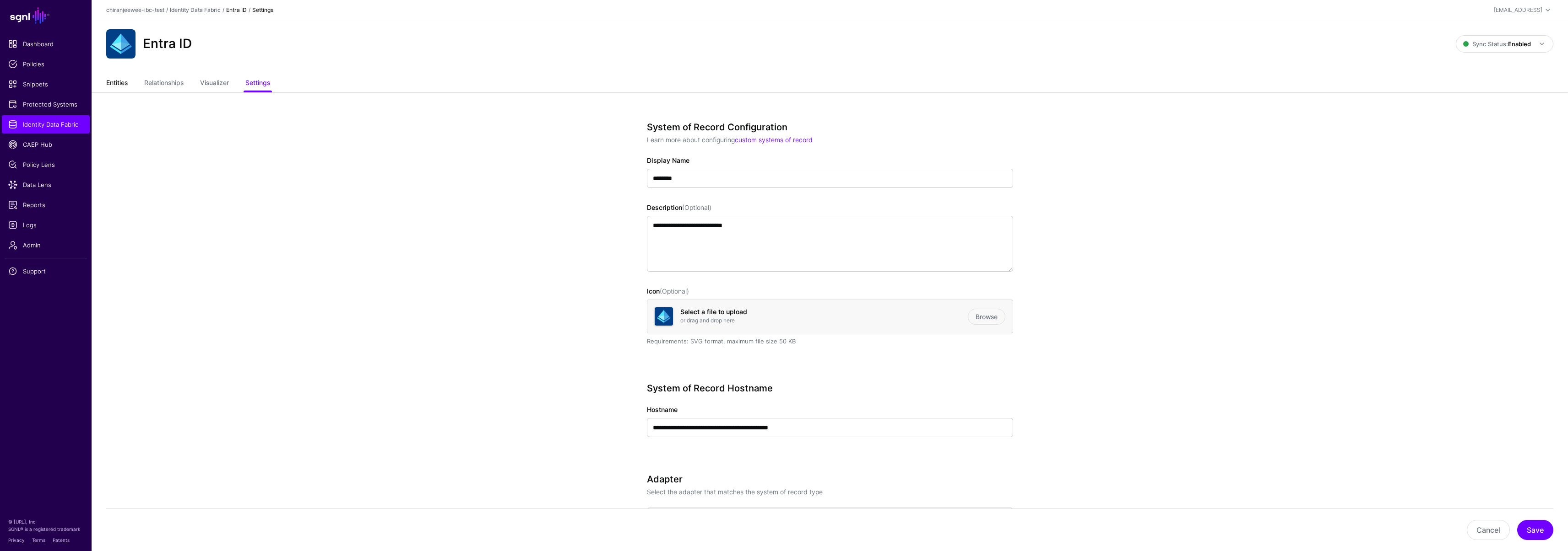
click at [113, 83] on link "Entities" at bounding box center [116, 84] width 22 height 17
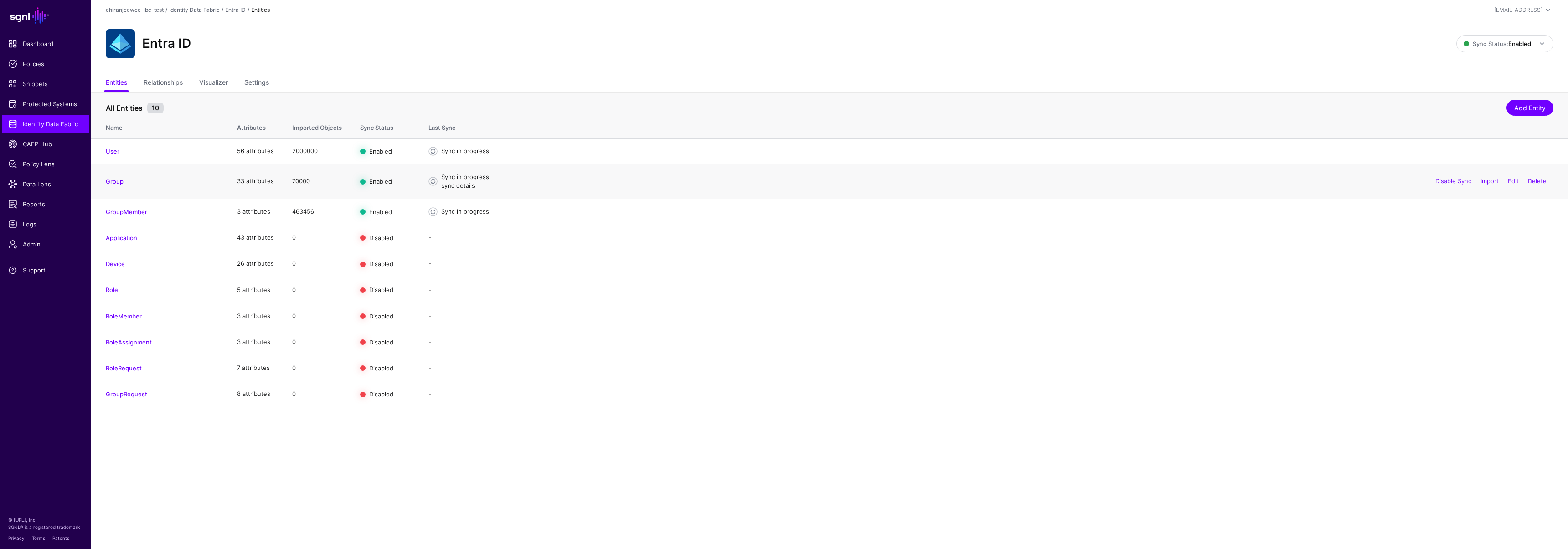
click at [444, 184] on link "sync details" at bounding box center [459, 185] width 34 height 8
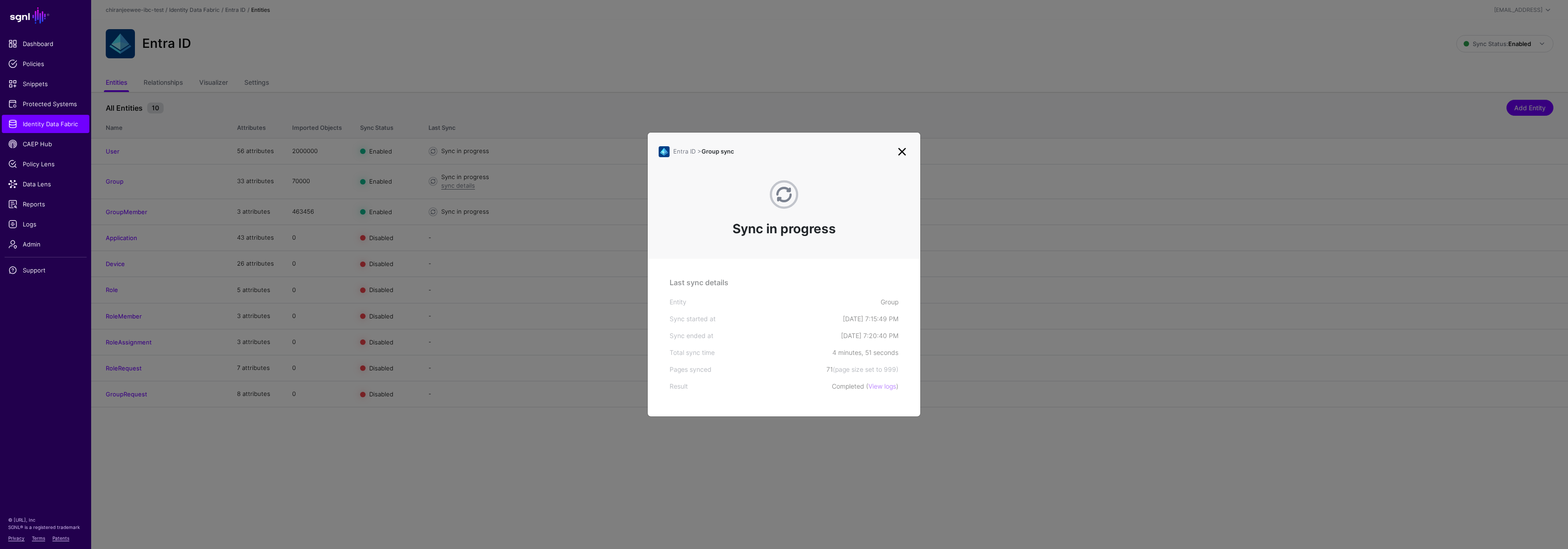
click at [509, 469] on ngb-modal-window "Entra ID > Group sync Sync in progress Last sync details Entity Group Sync star…" at bounding box center [784, 274] width 1568 height 549
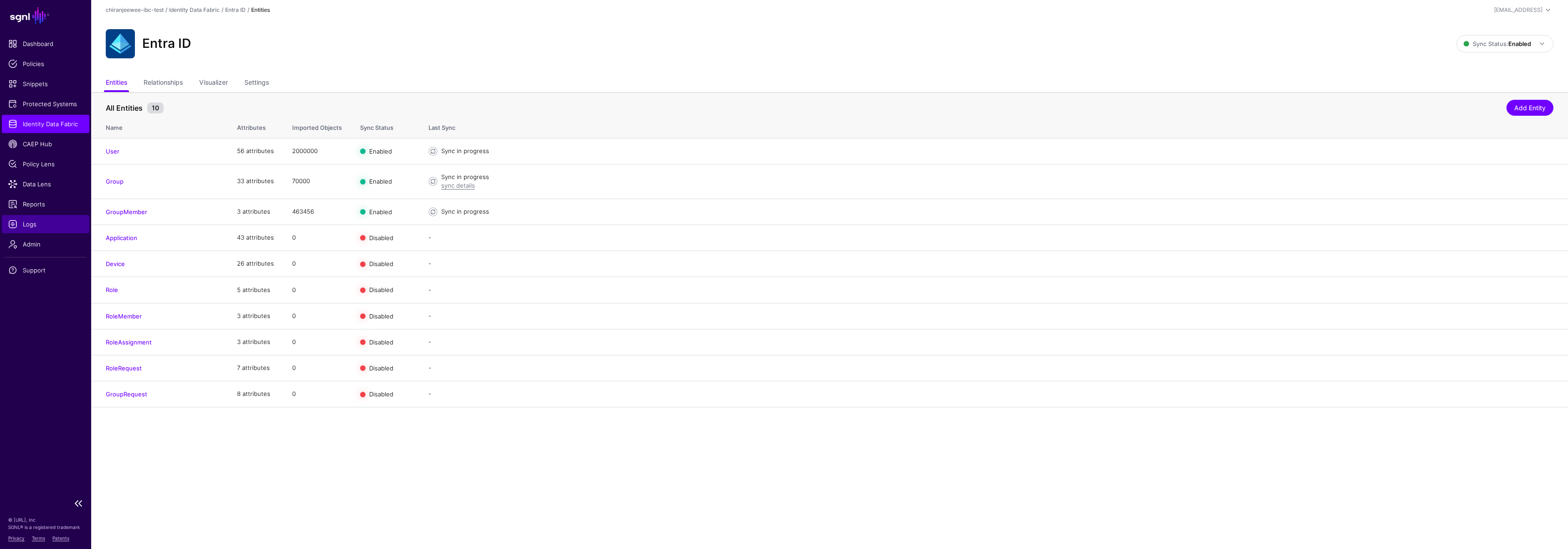
click at [50, 218] on link "Logs" at bounding box center [46, 224] width 87 height 18
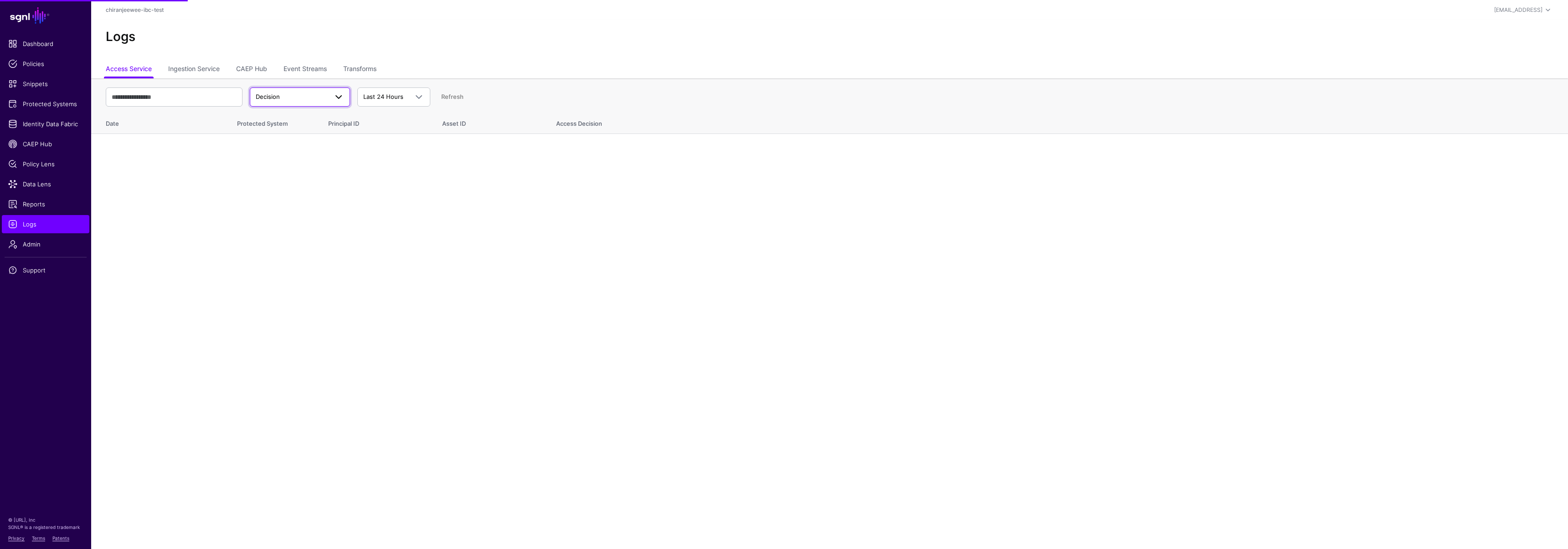
click at [304, 105] on link "Decision" at bounding box center [300, 97] width 101 height 19
click at [205, 72] on link "Ingestion Service" at bounding box center [194, 69] width 51 height 17
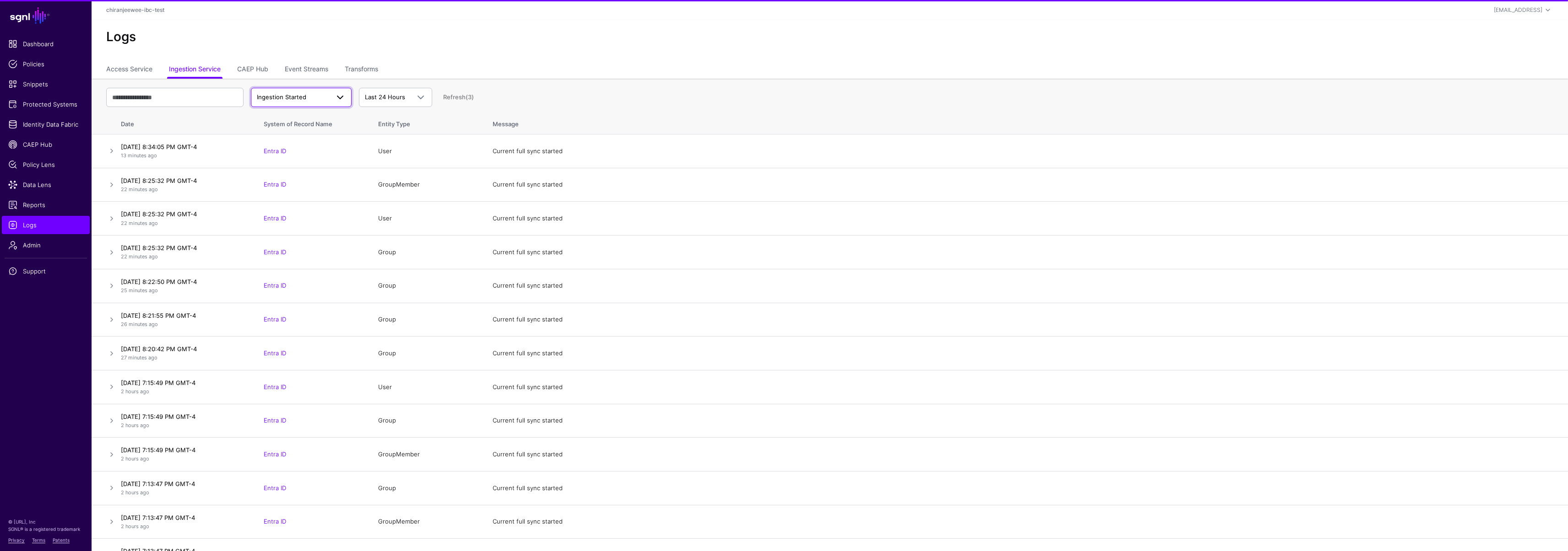
click at [318, 95] on span "Ingestion Started" at bounding box center [293, 97] width 72 height 10
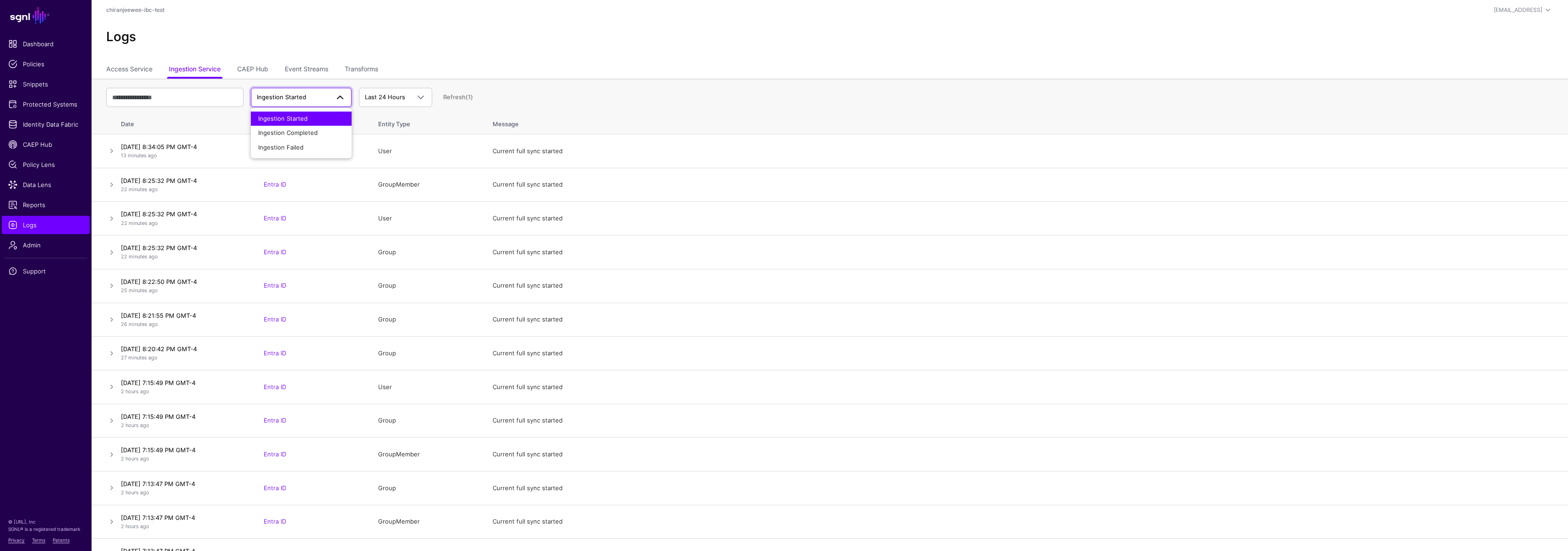
click at [231, 121] on th "Date" at bounding box center [186, 122] width 137 height 24
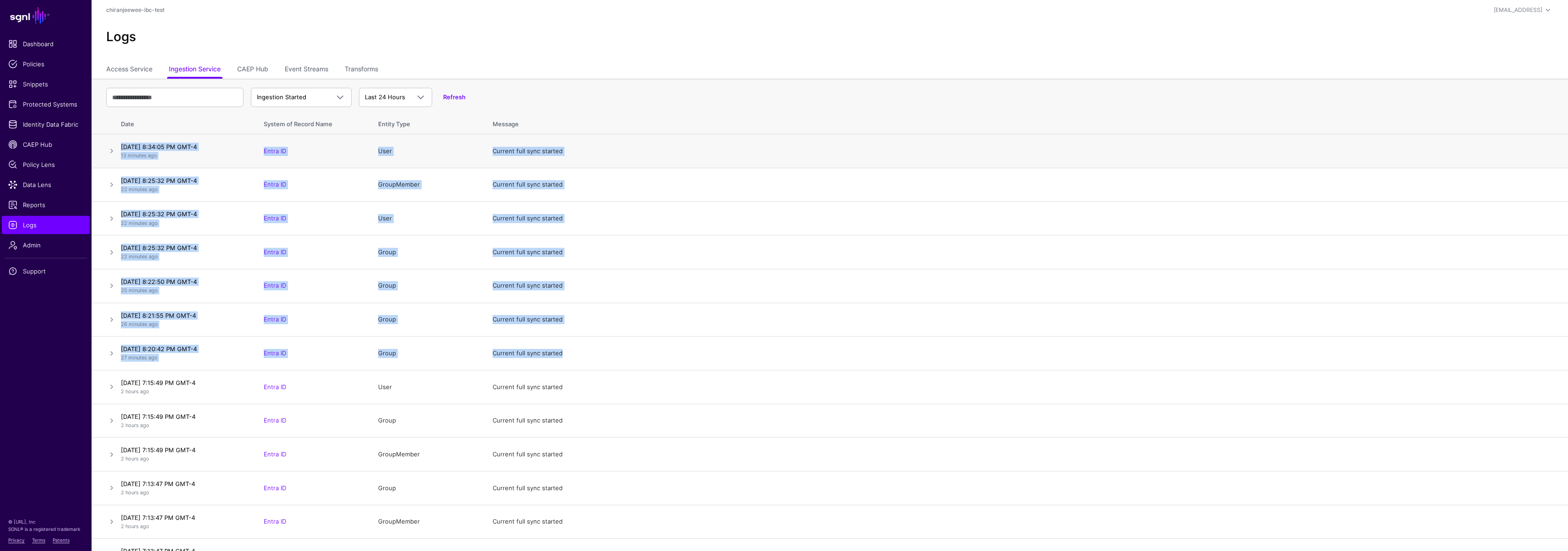
drag, startPoint x: 536, startPoint y: 347, endPoint x: 99, endPoint y: 161, distance: 474.9
click at [39, 128] on span "Identity Data Fabric" at bounding box center [46, 125] width 75 height 10
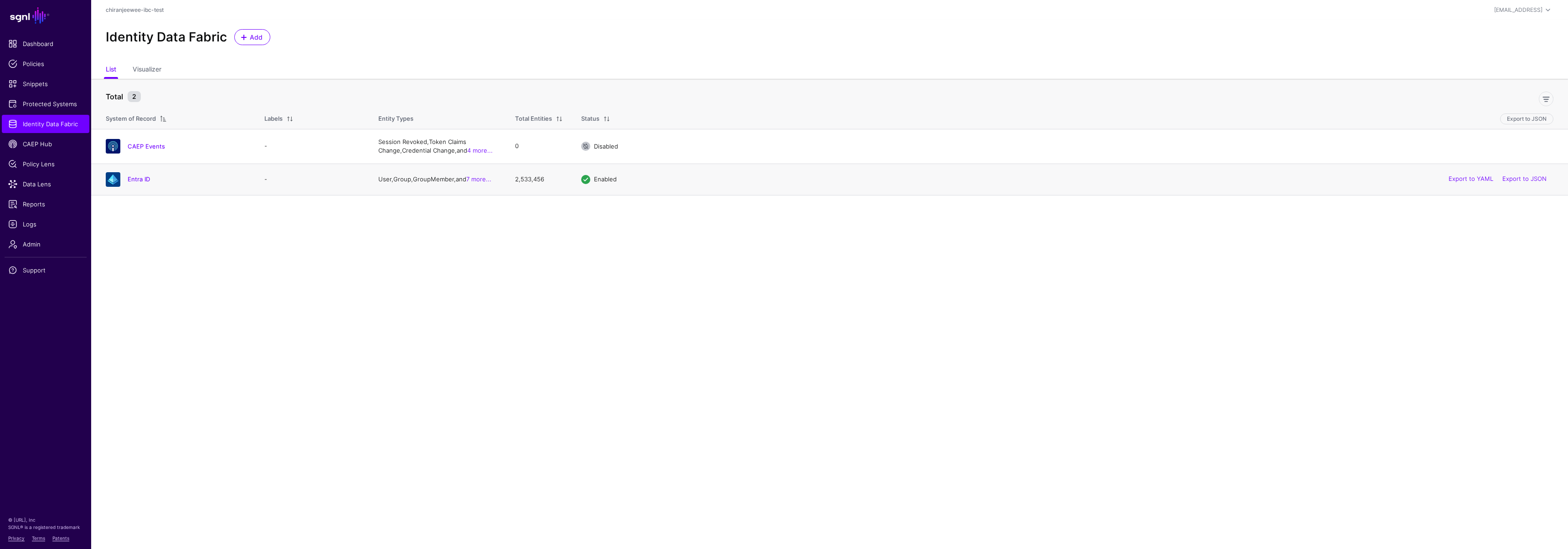
click at [142, 175] on h4 "Entra ID" at bounding box center [186, 179] width 119 height 9
click at [140, 180] on link "Entra ID" at bounding box center [139, 180] width 23 height 8
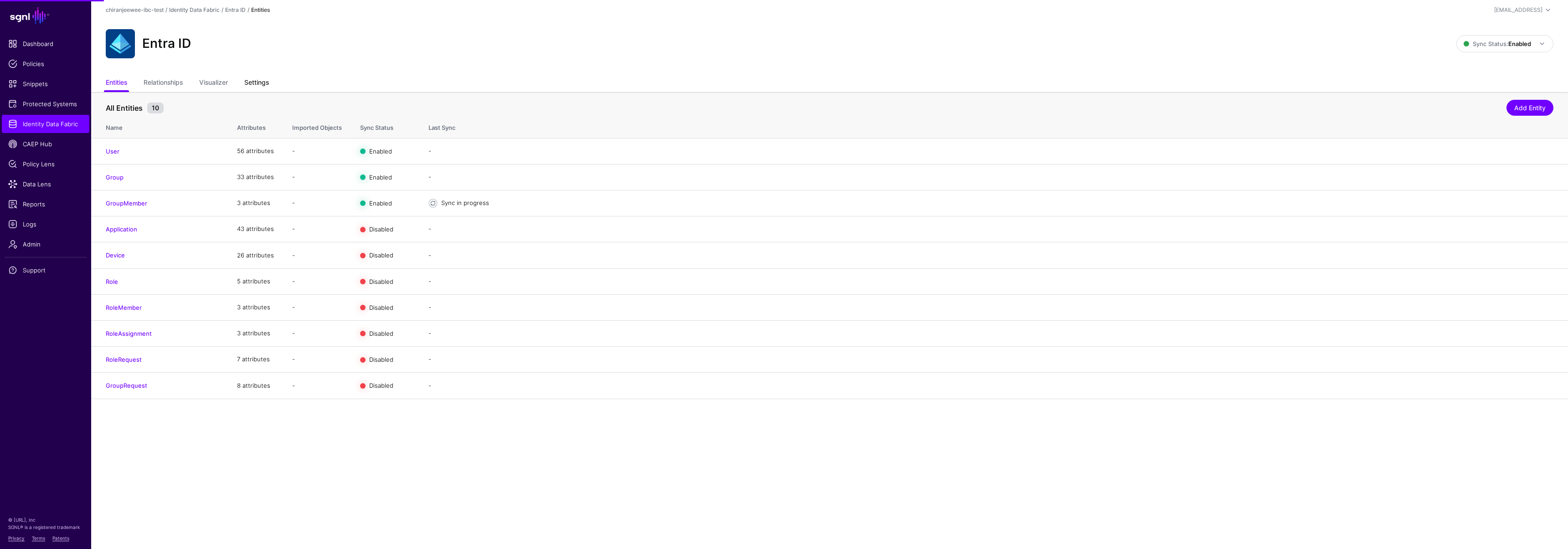
click at [263, 84] on link "Settings" at bounding box center [256, 84] width 25 height 17
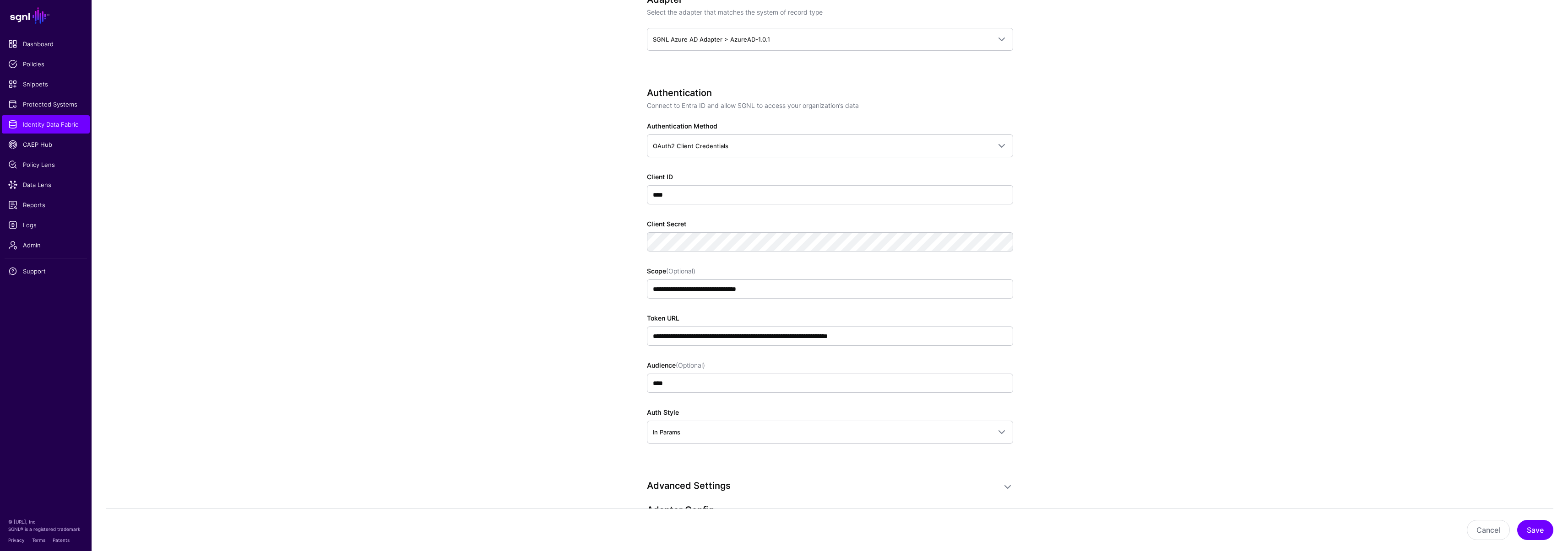
scroll to position [216, 0]
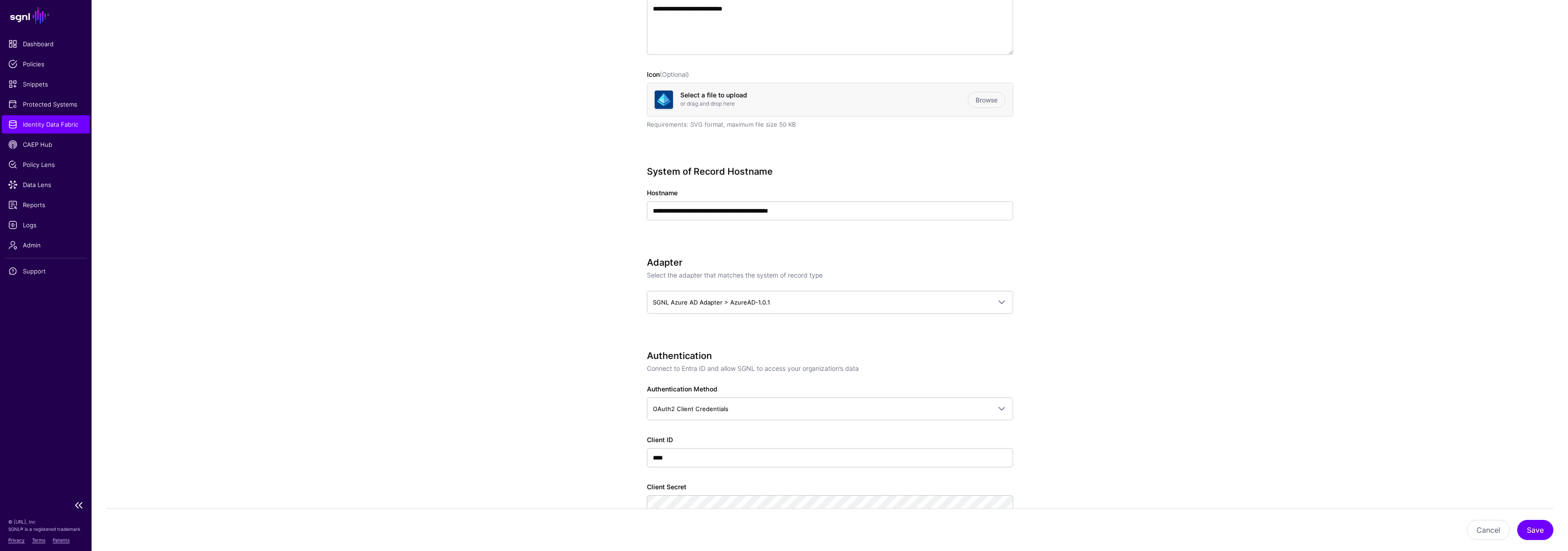
click at [40, 124] on span "Identity Data Fabric" at bounding box center [46, 125] width 75 height 10
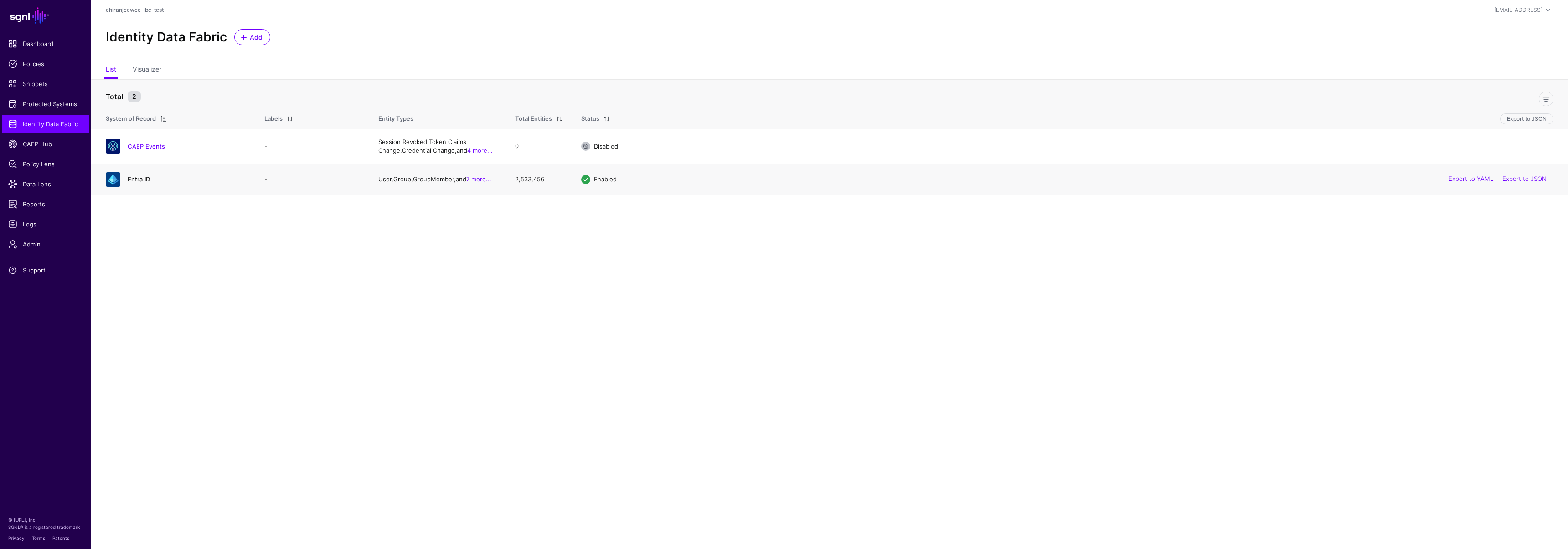
click at [136, 179] on link "Entra ID" at bounding box center [139, 180] width 23 height 8
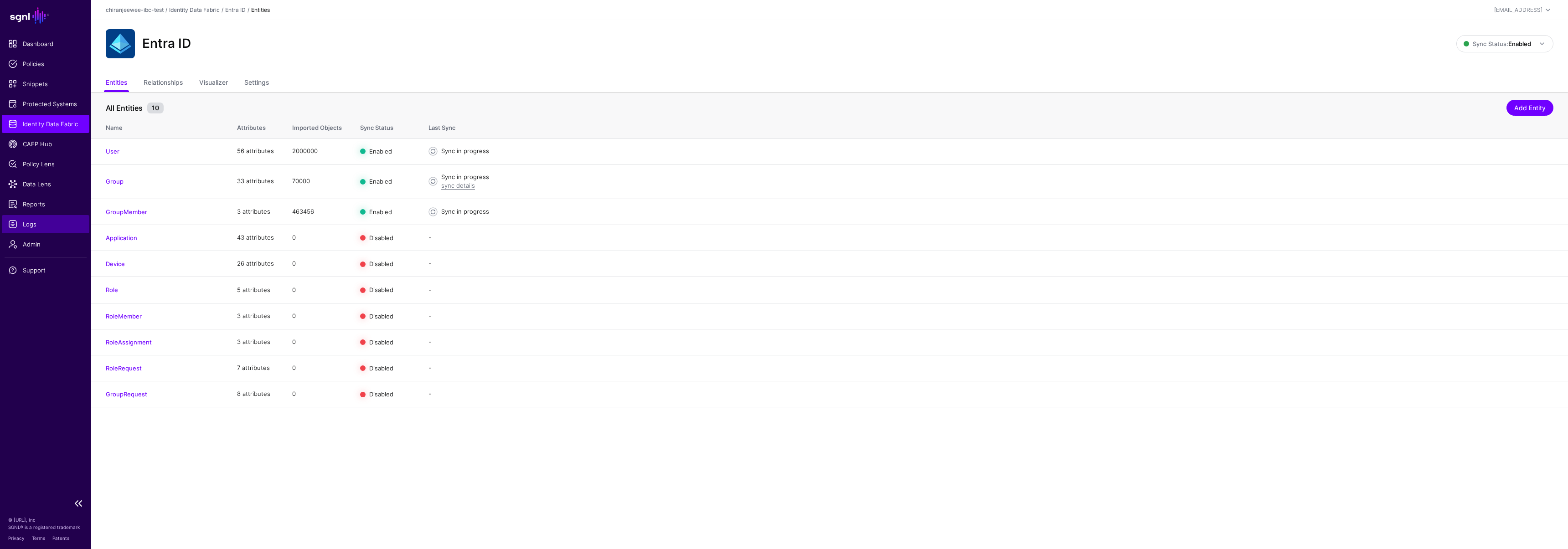
click at [39, 225] on span "Logs" at bounding box center [46, 224] width 75 height 9
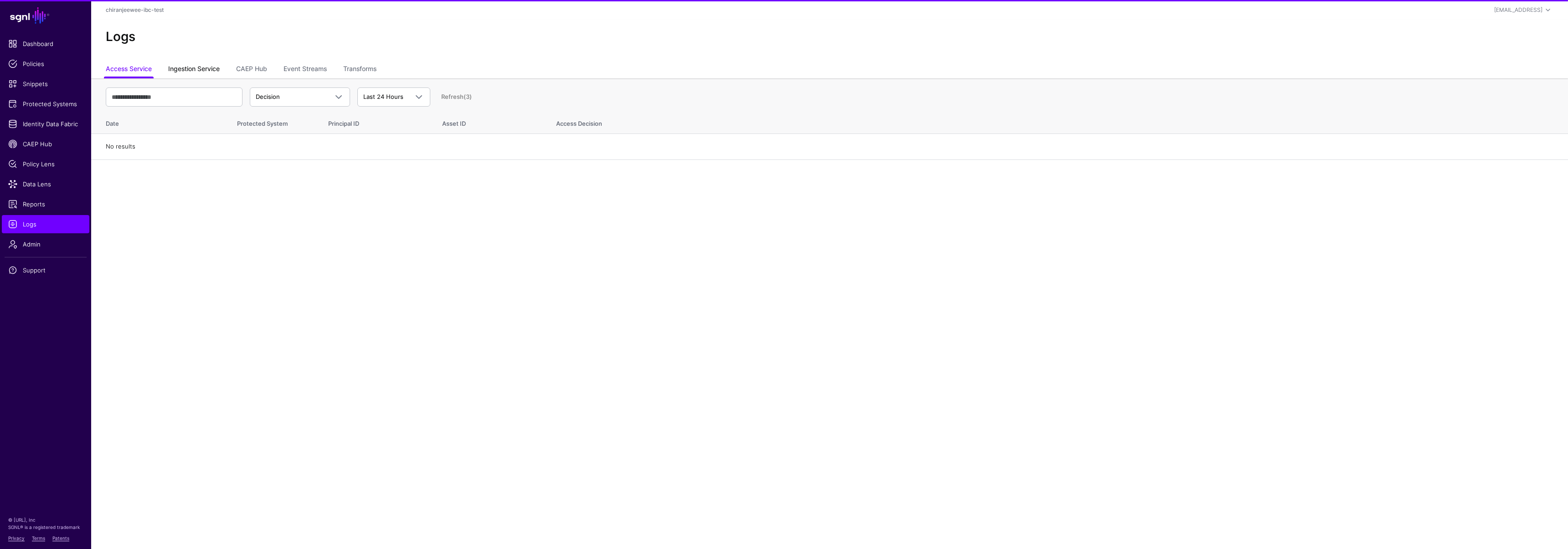
click at [202, 70] on link "Ingestion Service" at bounding box center [194, 69] width 51 height 17
click at [310, 95] on span "Ingestion Started" at bounding box center [292, 97] width 72 height 9
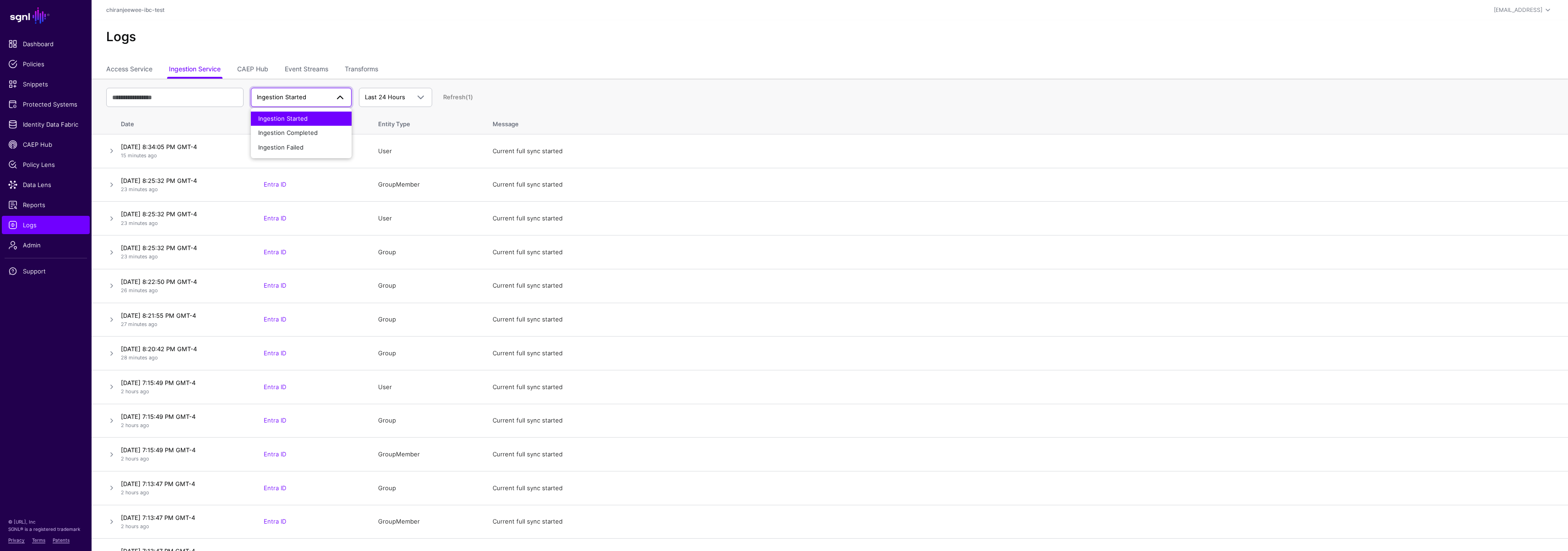
click at [303, 120] on span "Ingestion Started" at bounding box center [283, 118] width 50 height 8
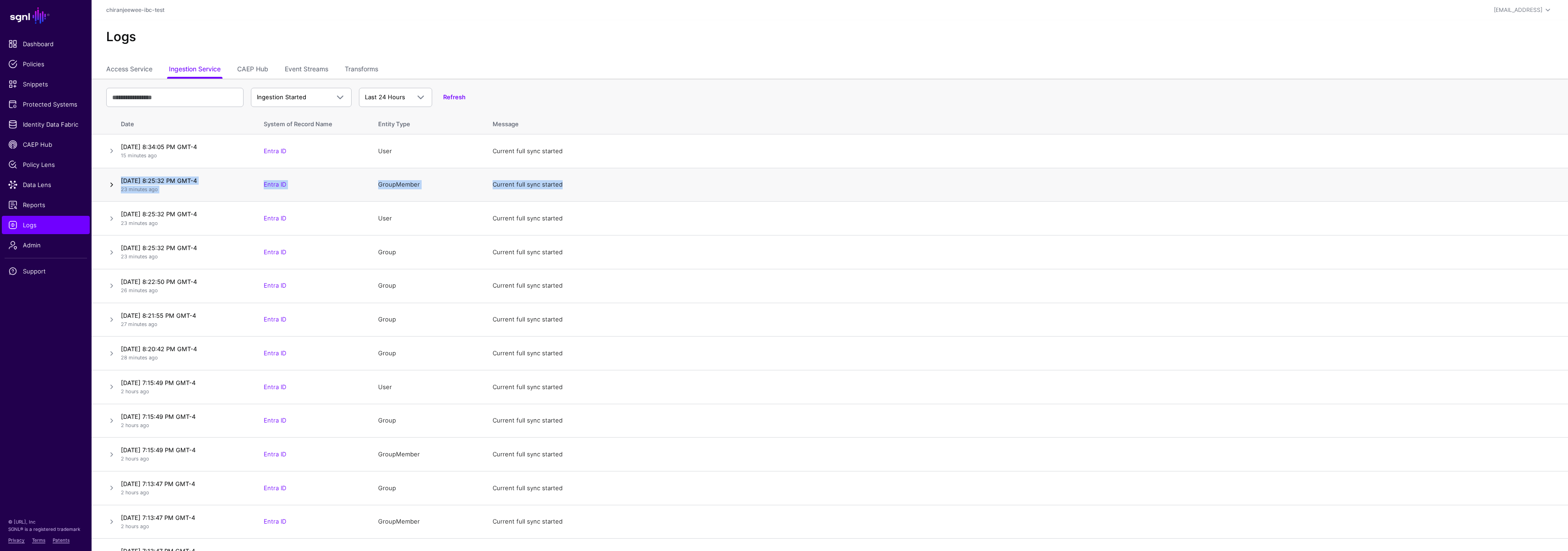
drag, startPoint x: 591, startPoint y: 181, endPoint x: 108, endPoint y: 184, distance: 483.0
click at [108, 184] on tr "October 2, 2025 at 8:25:32 PM GMT-4 23 minutes ago Entra ID GroupMember Current…" at bounding box center [830, 185] width 1476 height 34
click at [47, 121] on span "Identity Data Fabric" at bounding box center [46, 125] width 75 height 10
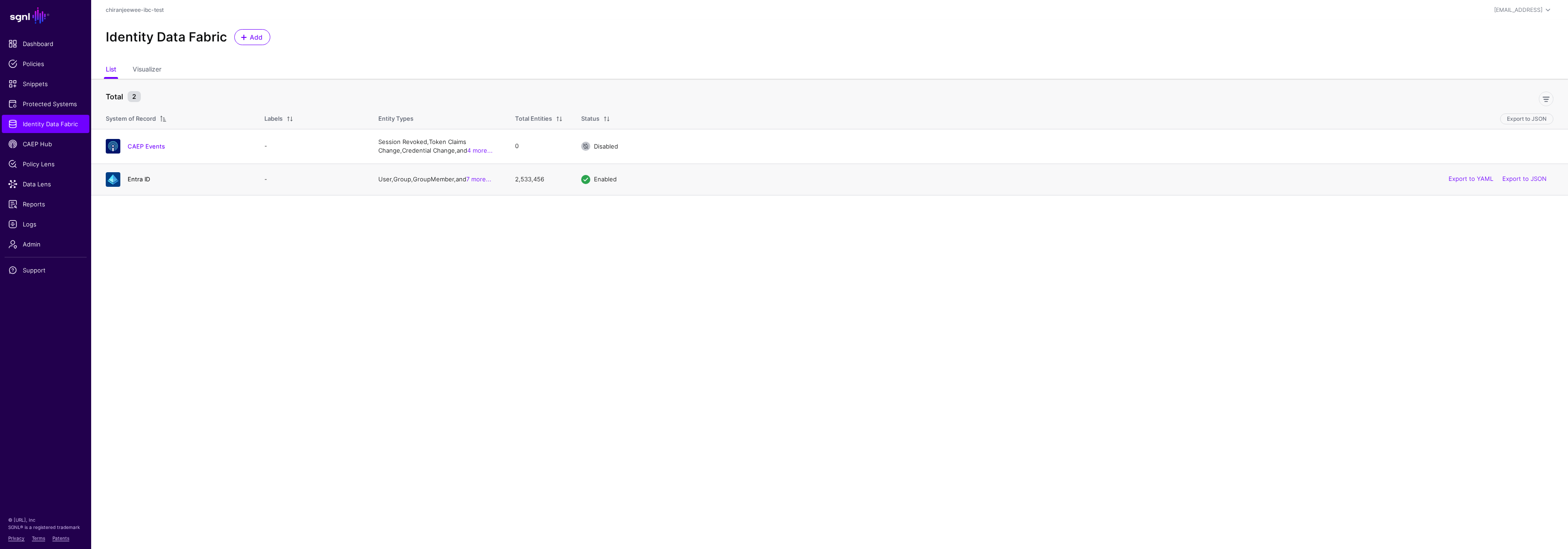
click at [139, 178] on link "Entra ID" at bounding box center [139, 180] width 23 height 8
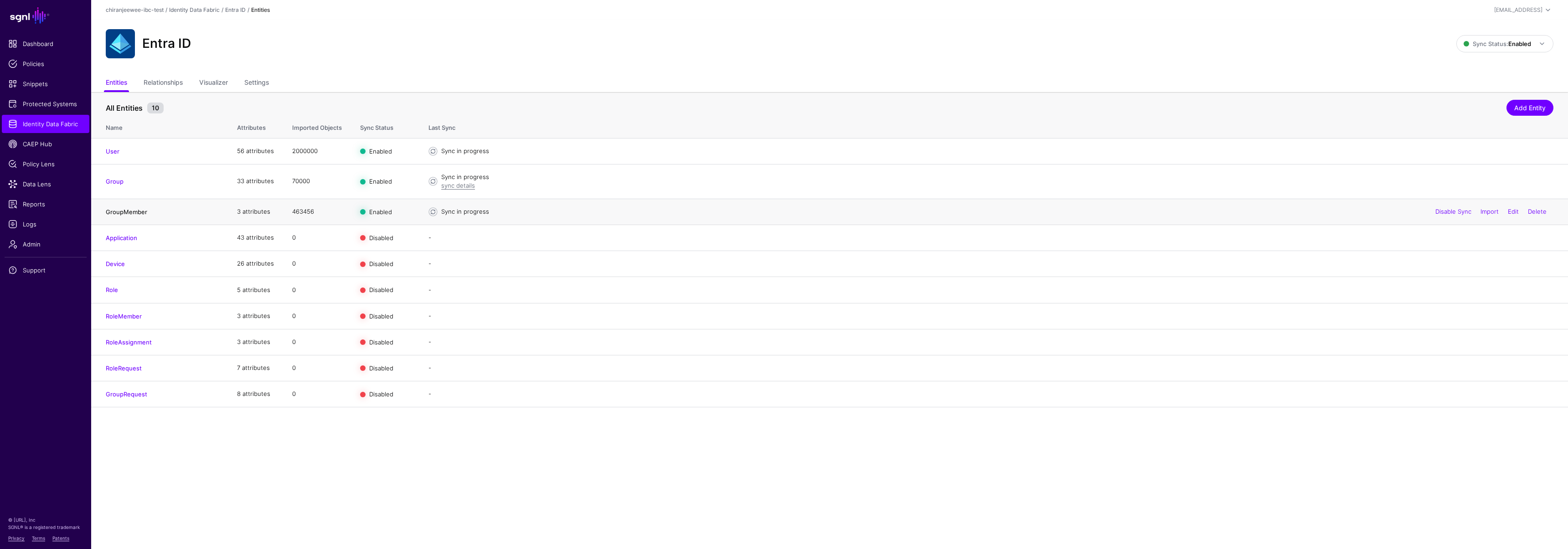
click at [129, 212] on link "GroupMember" at bounding box center [126, 212] width 42 height 8
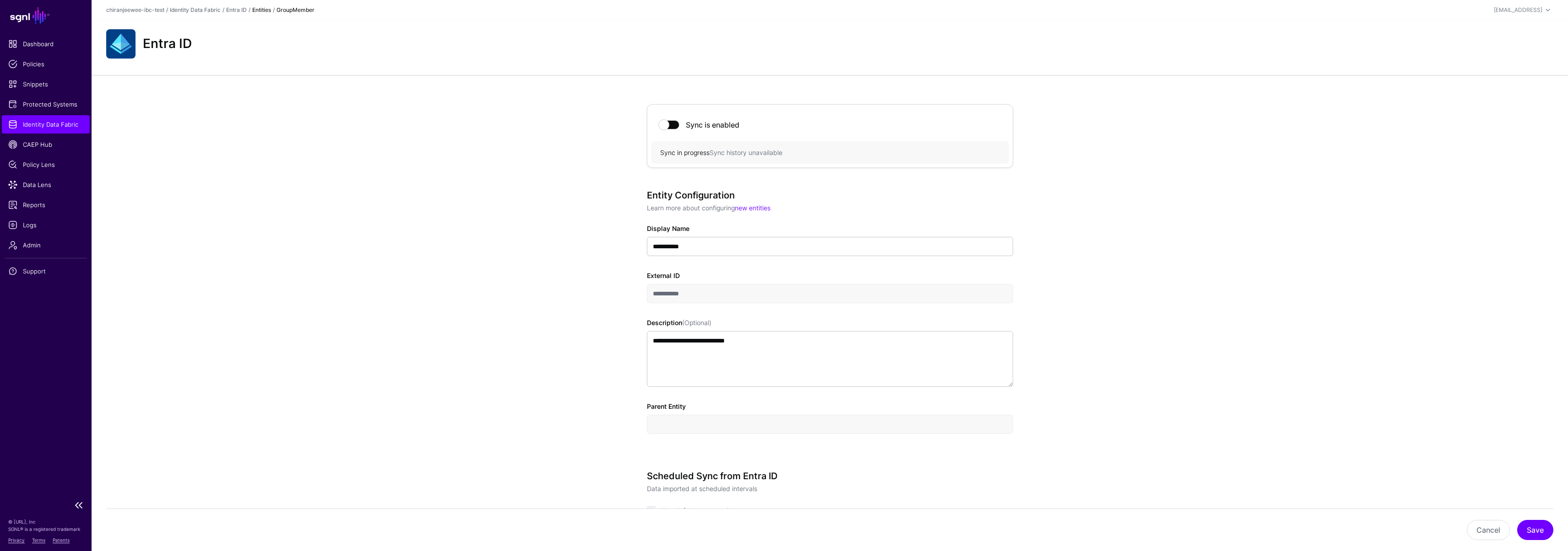
click at [34, 120] on span "Identity Data Fabric" at bounding box center [46, 125] width 75 height 10
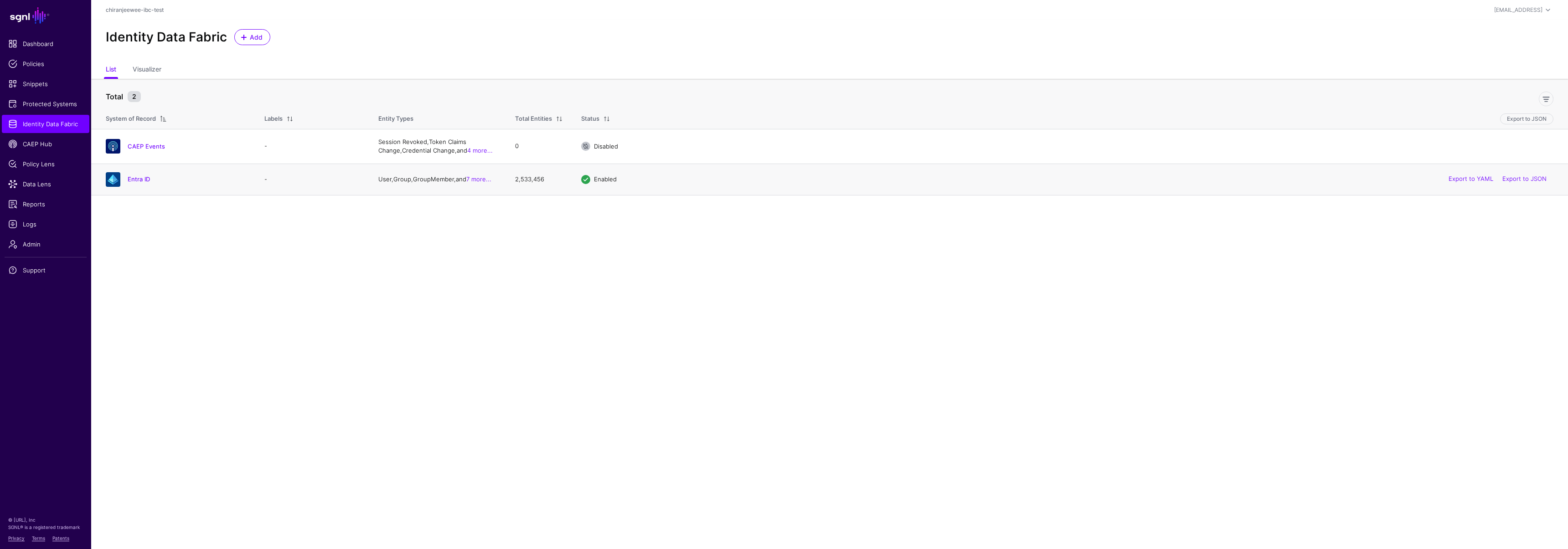
click at [124, 181] on div "Entra ID" at bounding box center [187, 179] width 125 height 9
click at [132, 180] on link "Entra ID" at bounding box center [139, 180] width 23 height 8
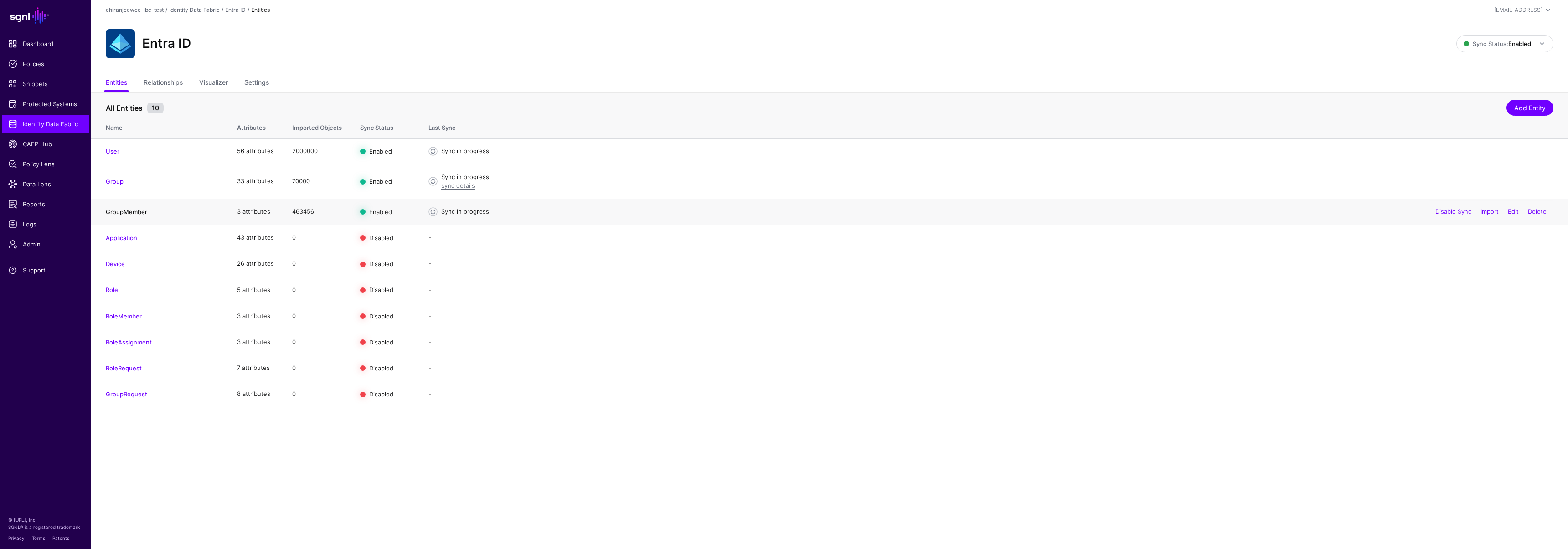
click at [123, 210] on link "GroupMember" at bounding box center [126, 212] width 42 height 8
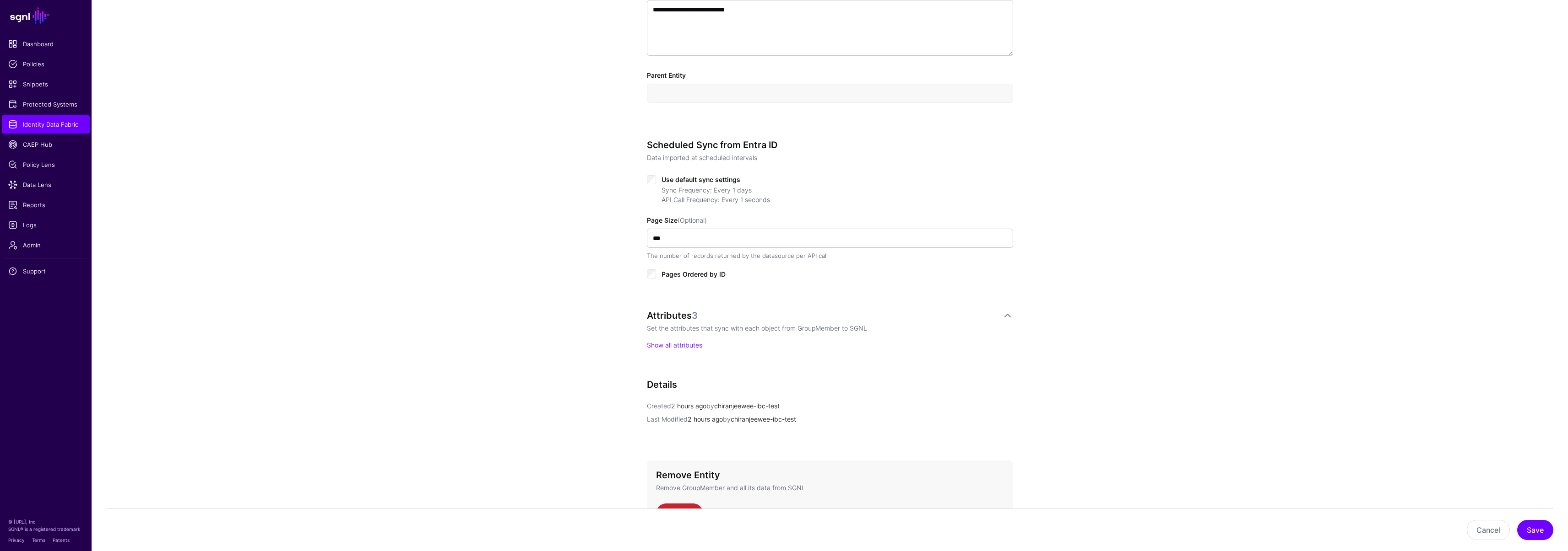
scroll to position [398, 0]
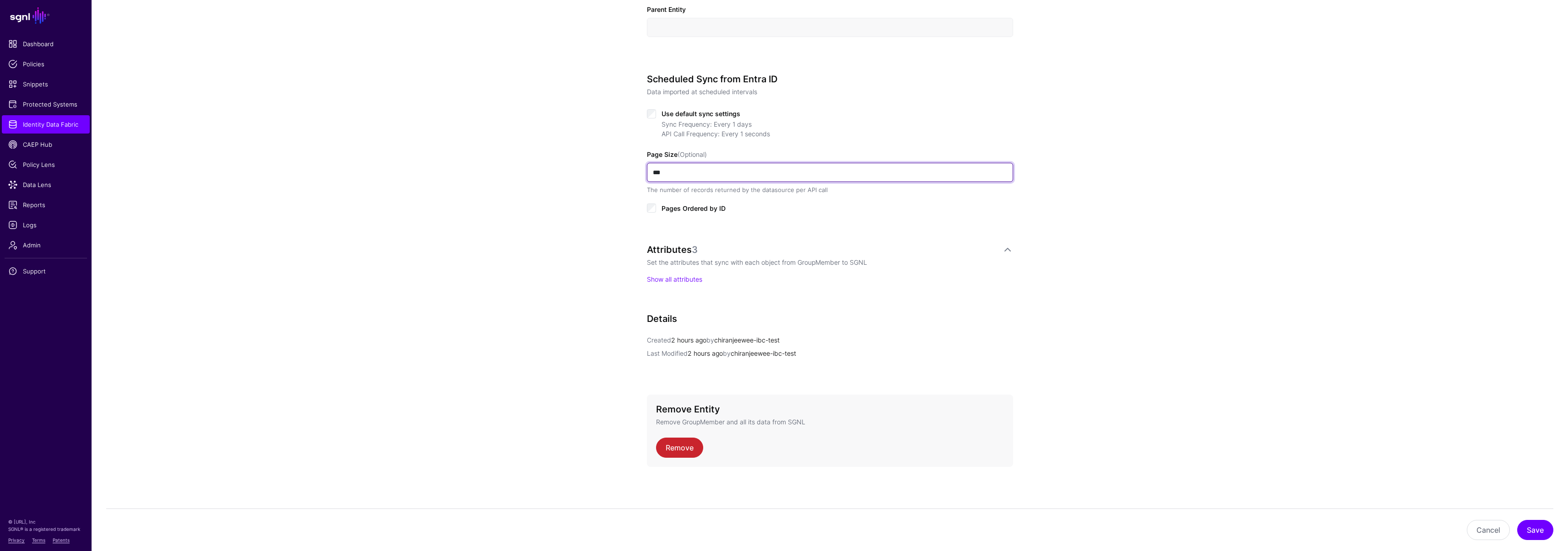
drag, startPoint x: 671, startPoint y: 173, endPoint x: 627, endPoint y: 170, distance: 44.1
click at [627, 170] on div "**********" at bounding box center [829, 114] width 424 height 873
type input "***"
click at [1535, 523] on button "Save" at bounding box center [1535, 530] width 36 height 20
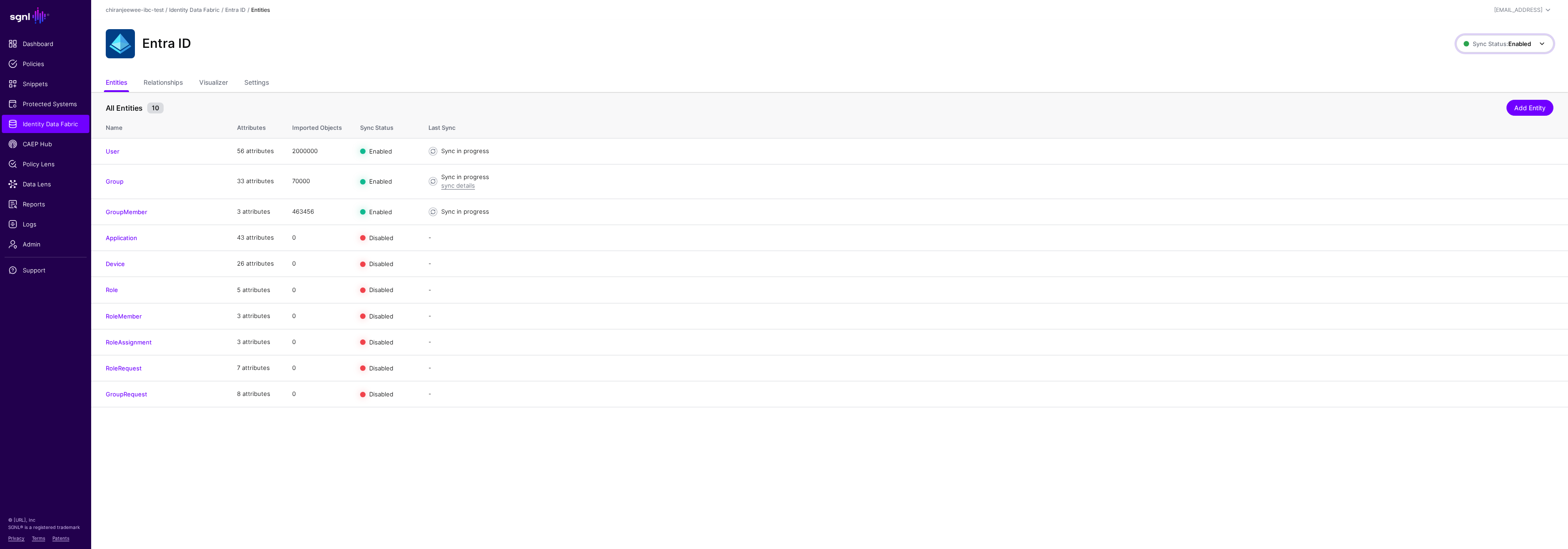
click at [1478, 47] on span "Sync Status: Enabled" at bounding box center [1497, 44] width 67 height 10
click at [1474, 116] on span "Syncing inactive for all configured entities" at bounding box center [1500, 114] width 93 height 15
click at [1467, 49] on link "Sync Status: Disabled" at bounding box center [1504, 44] width 99 height 17
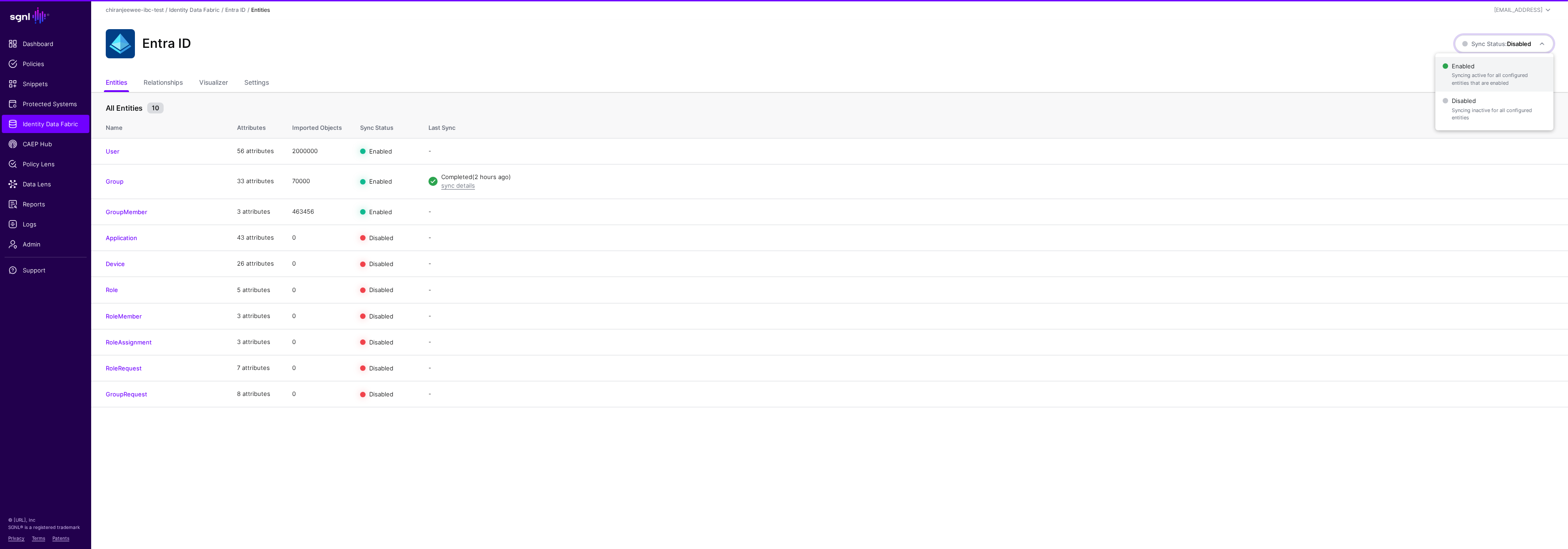
click at [1470, 64] on span "Enabled Syncing active for all configured entities that are enabled" at bounding box center [1494, 74] width 104 height 29
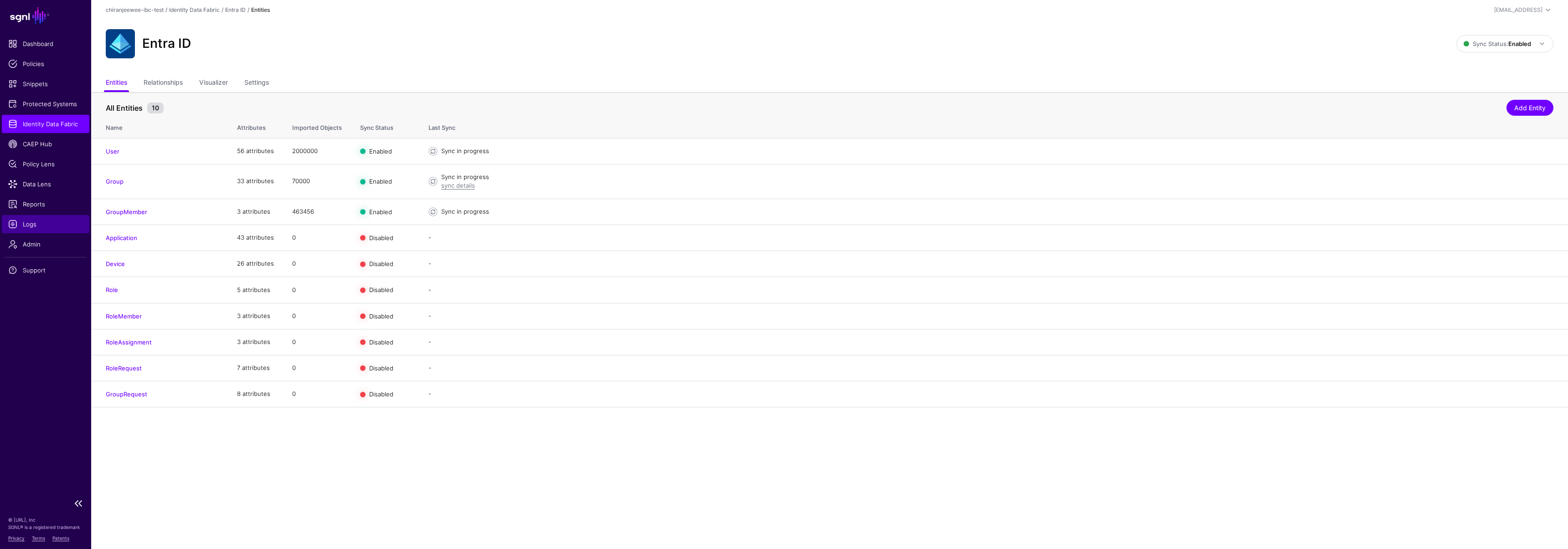
click at [47, 230] on link "Logs" at bounding box center [46, 224] width 87 height 18
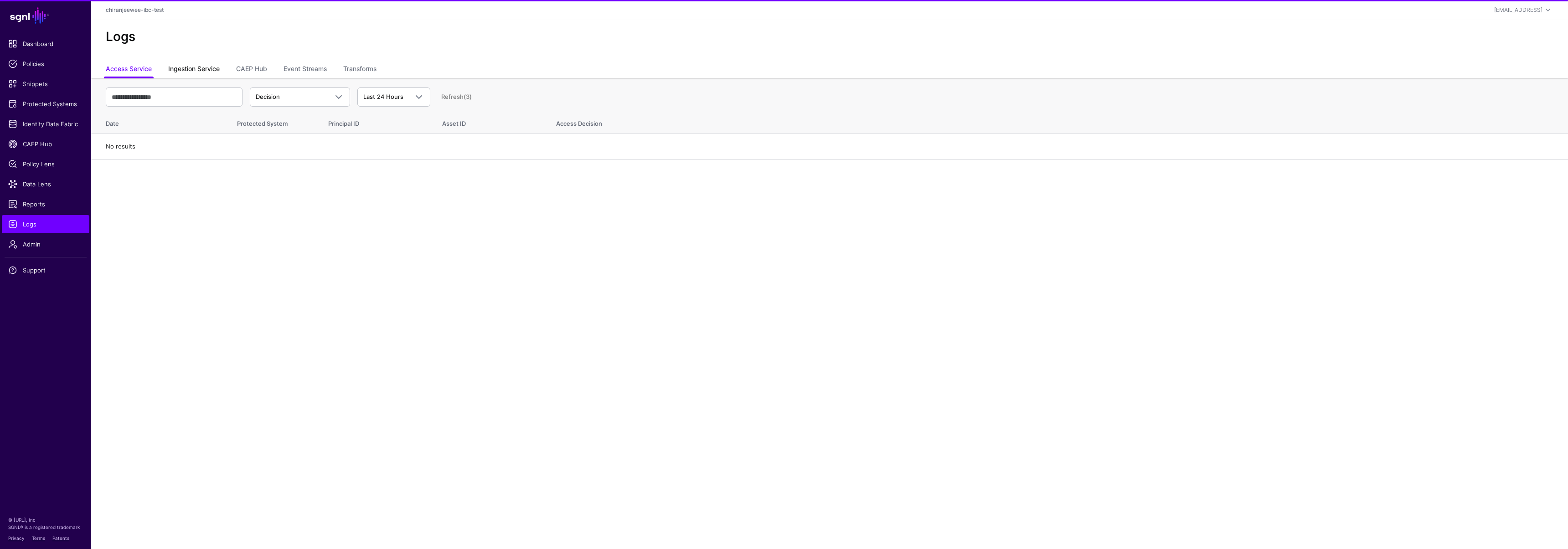
click at [190, 63] on link "Ingestion Service" at bounding box center [194, 69] width 51 height 17
click at [289, 95] on span "Ingestion Started" at bounding box center [280, 97] width 49 height 8
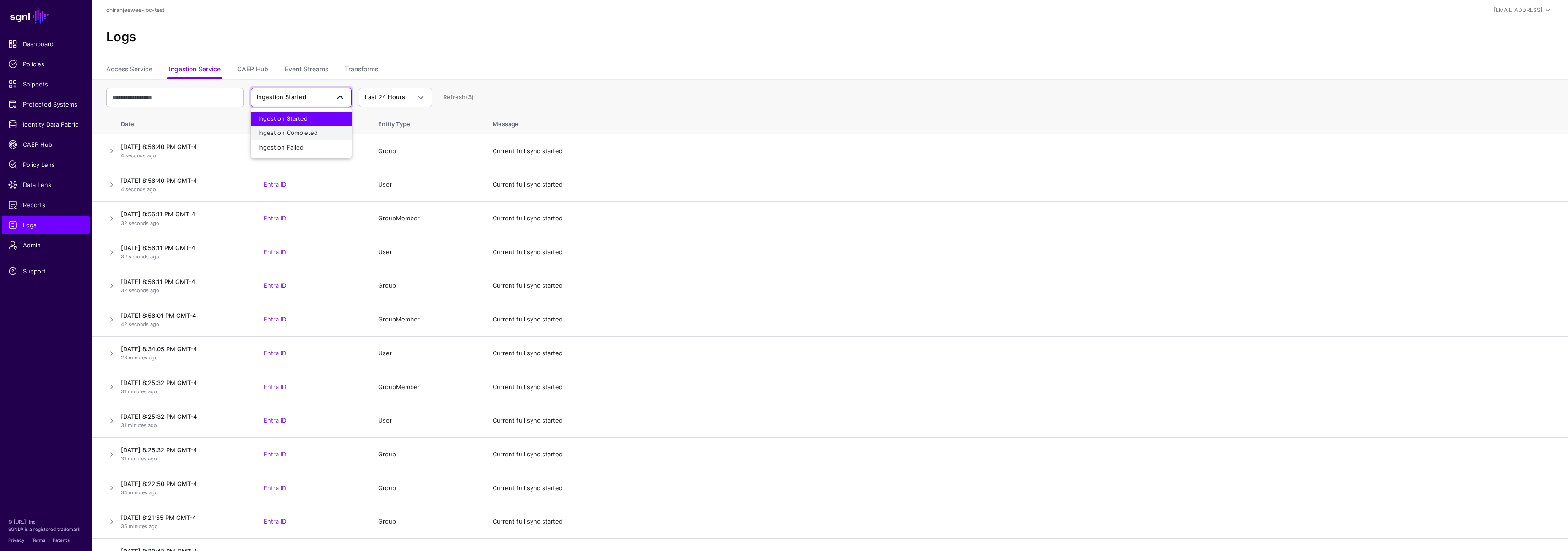
click at [307, 132] on span "Ingestion Completed" at bounding box center [288, 133] width 59 height 8
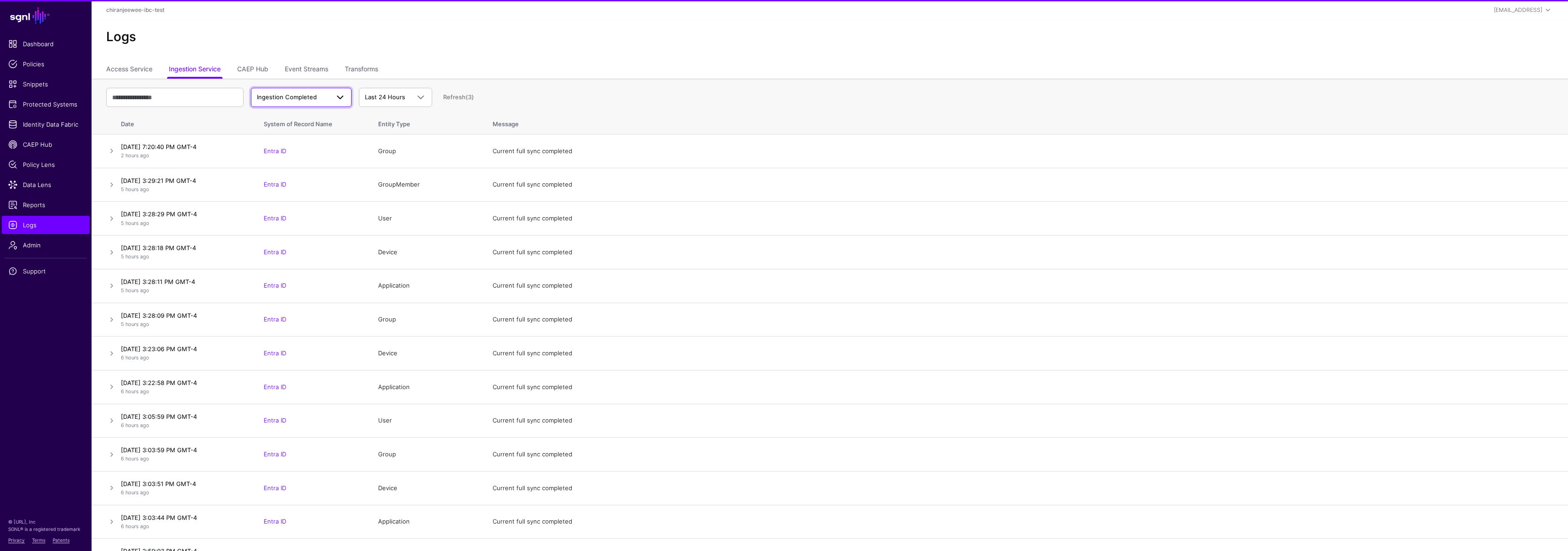
click at [303, 100] on span "Ingestion Completed" at bounding box center [293, 97] width 72 height 10
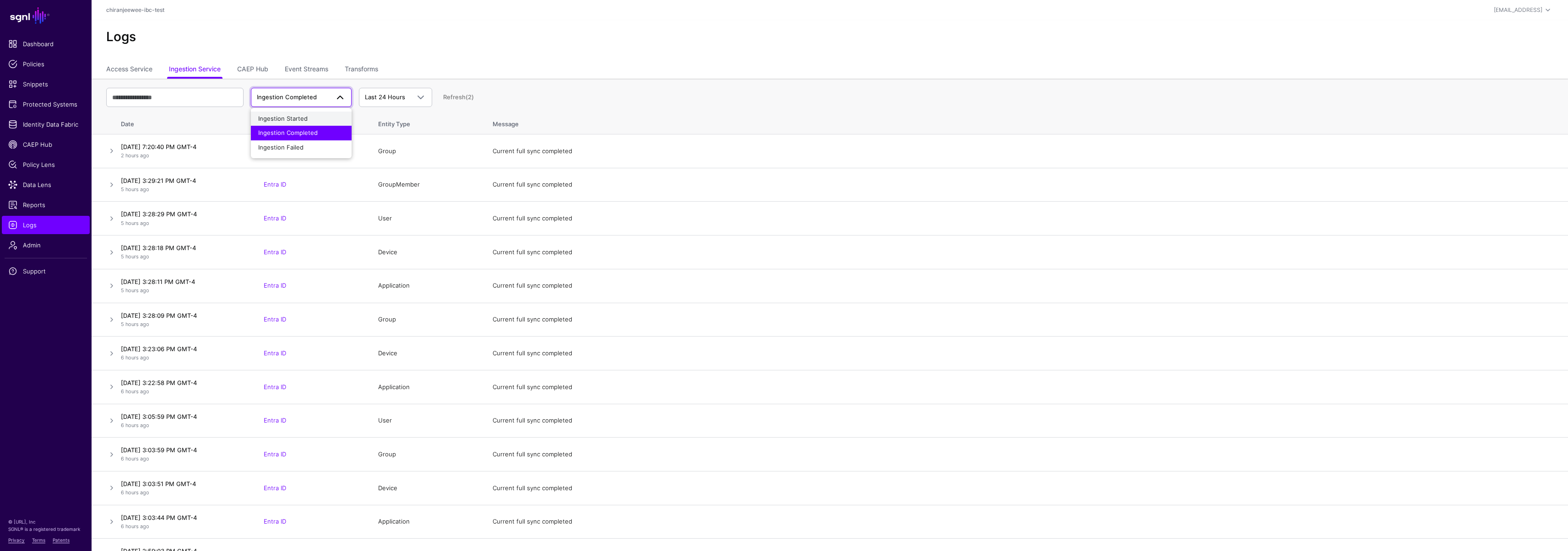
click at [303, 120] on span "Ingestion Started" at bounding box center [283, 118] width 50 height 8
click at [57, 127] on span "Identity Data Fabric" at bounding box center [46, 125] width 75 height 10
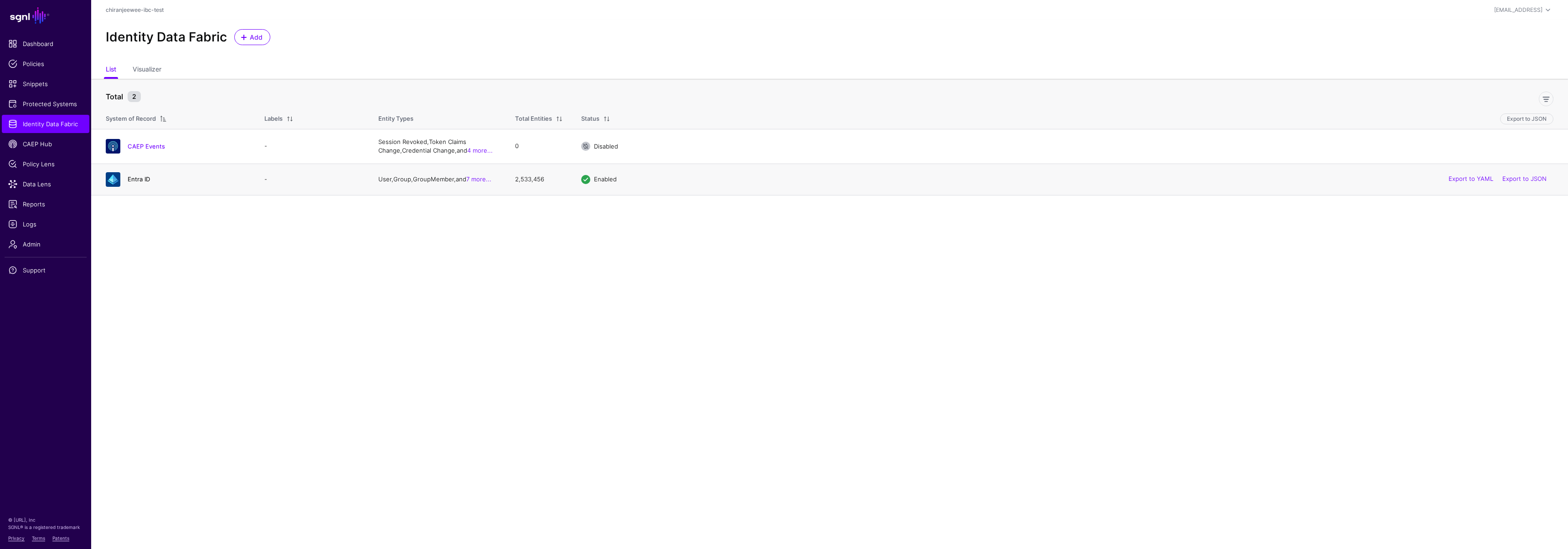
click at [142, 181] on link "Entra ID" at bounding box center [139, 180] width 23 height 8
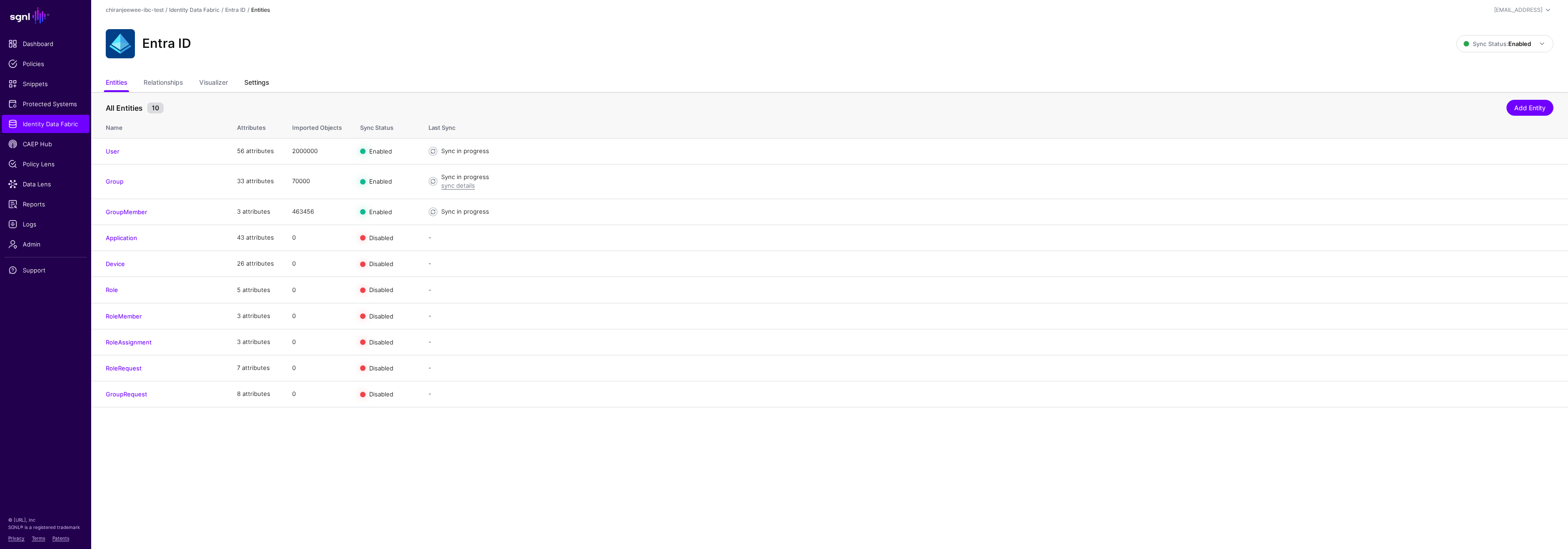
drag, startPoint x: 259, startPoint y: 81, endPoint x: 263, endPoint y: 84, distance: 5.0
click at [259, 81] on link "Settings" at bounding box center [256, 84] width 25 height 17
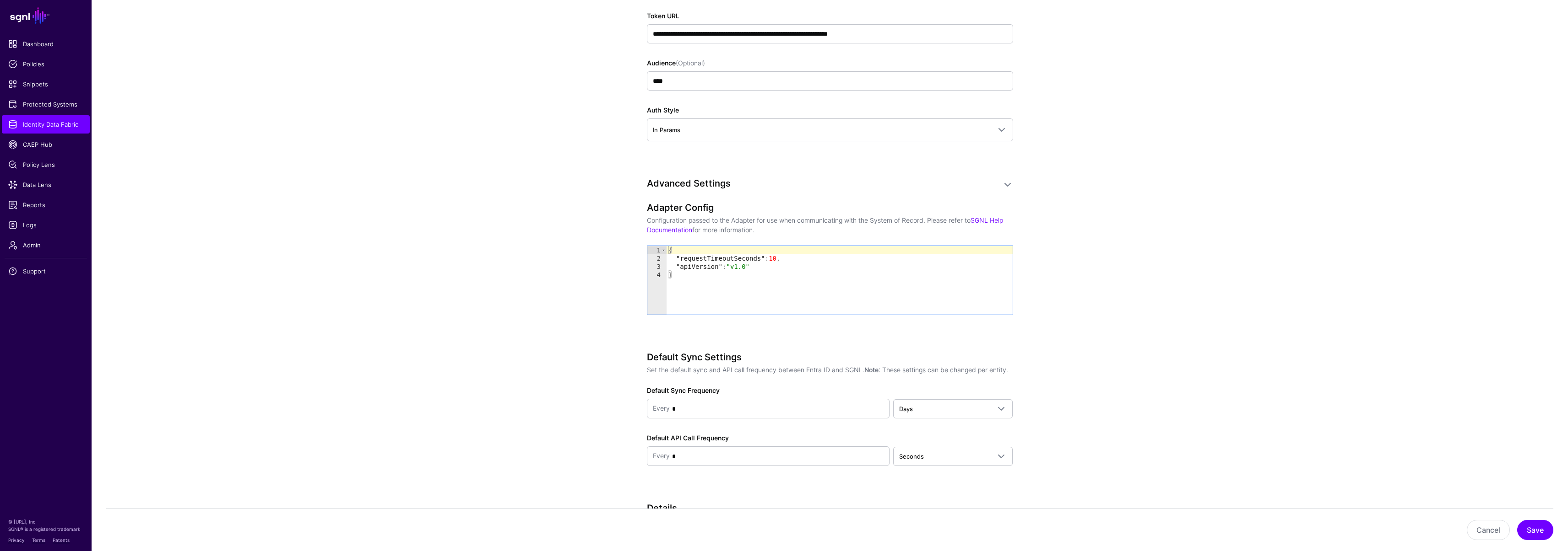
scroll to position [970, 0]
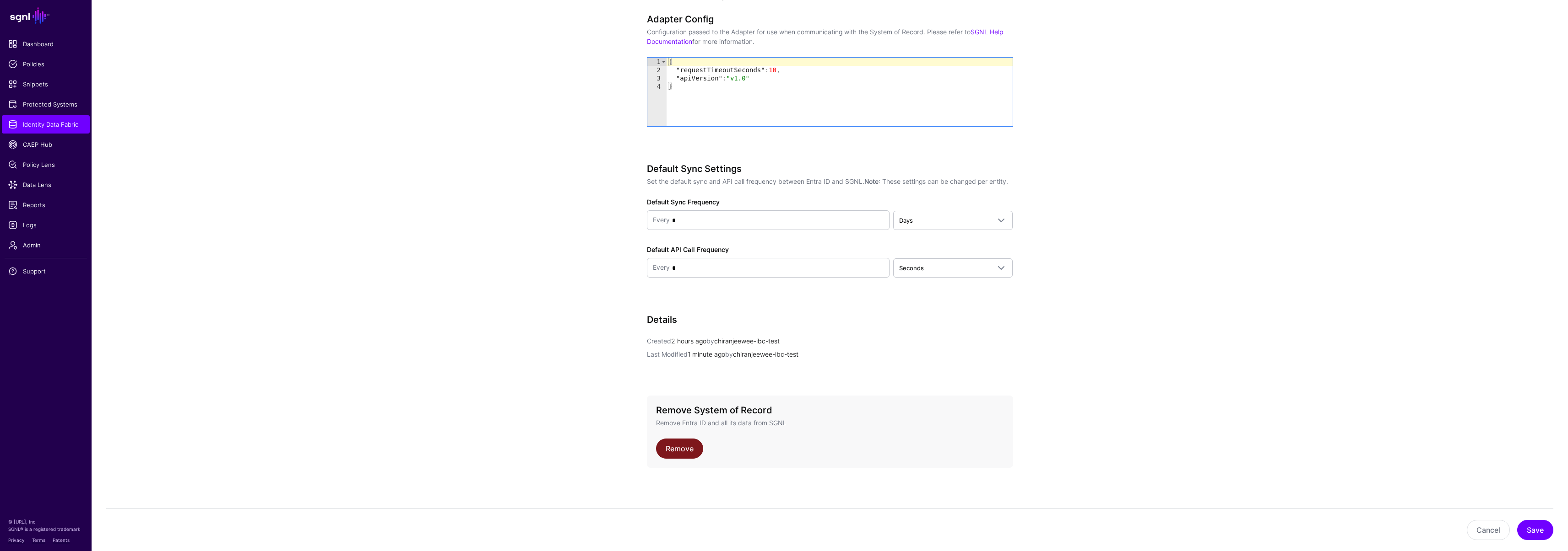
click at [693, 449] on link "Remove" at bounding box center [679, 448] width 47 height 20
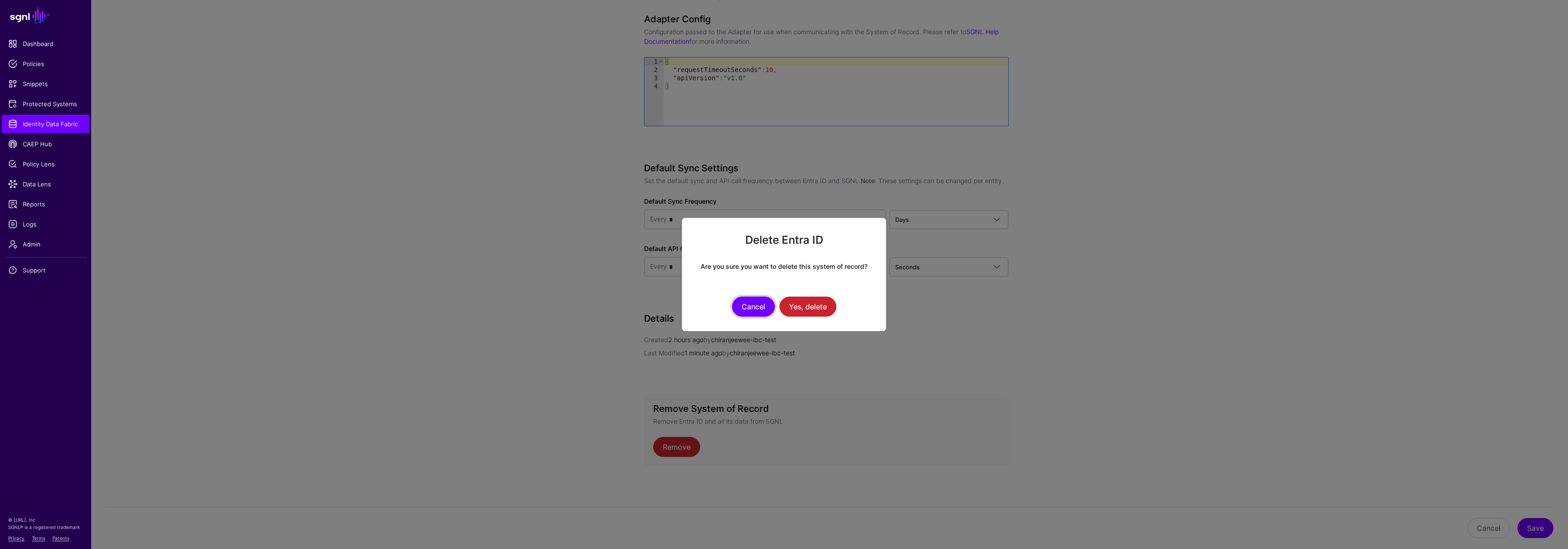
click at [746, 306] on button "Cancel" at bounding box center [753, 306] width 43 height 20
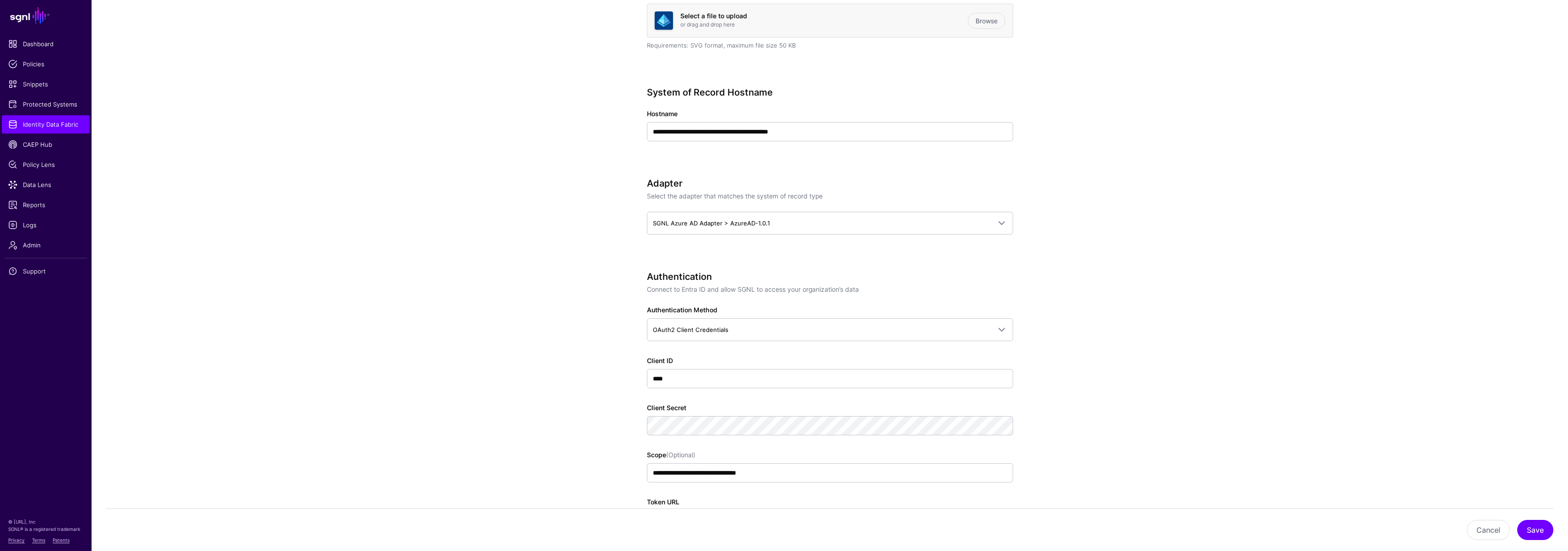
scroll to position [0, 0]
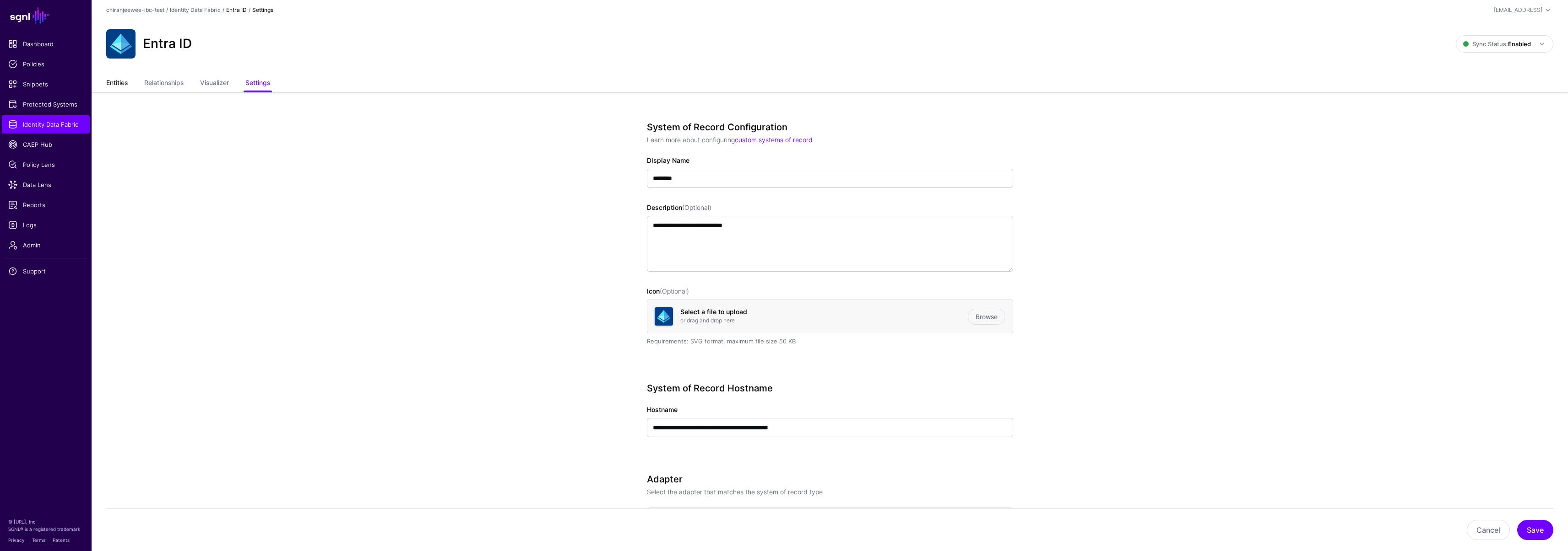
click at [116, 83] on link "Entities" at bounding box center [116, 84] width 22 height 17
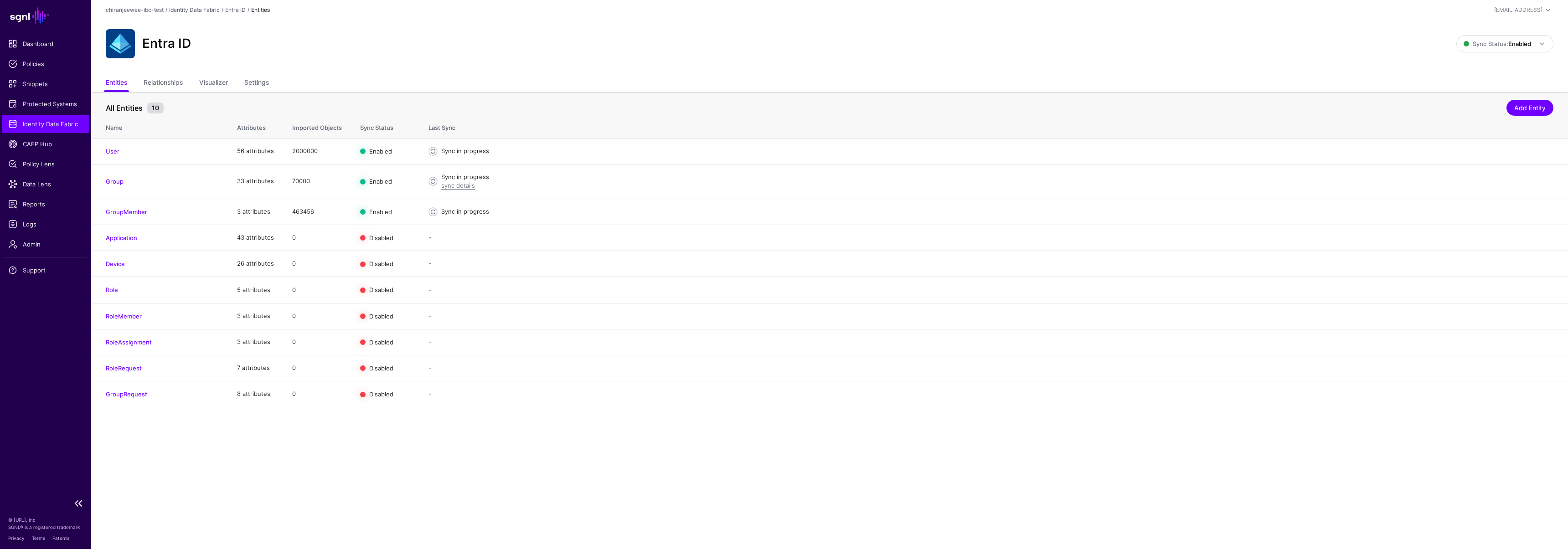
click at [57, 125] on span "Identity Data Fabric" at bounding box center [46, 124] width 75 height 9
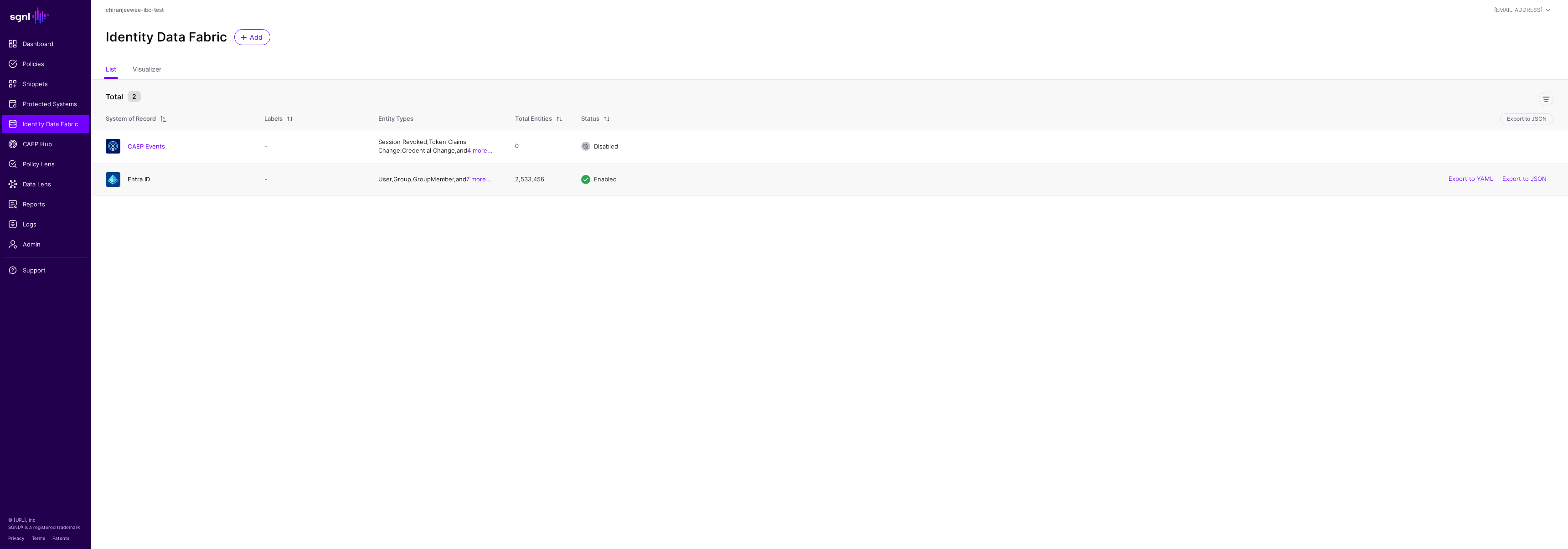
click at [137, 177] on link "Entra ID" at bounding box center [139, 180] width 23 height 8
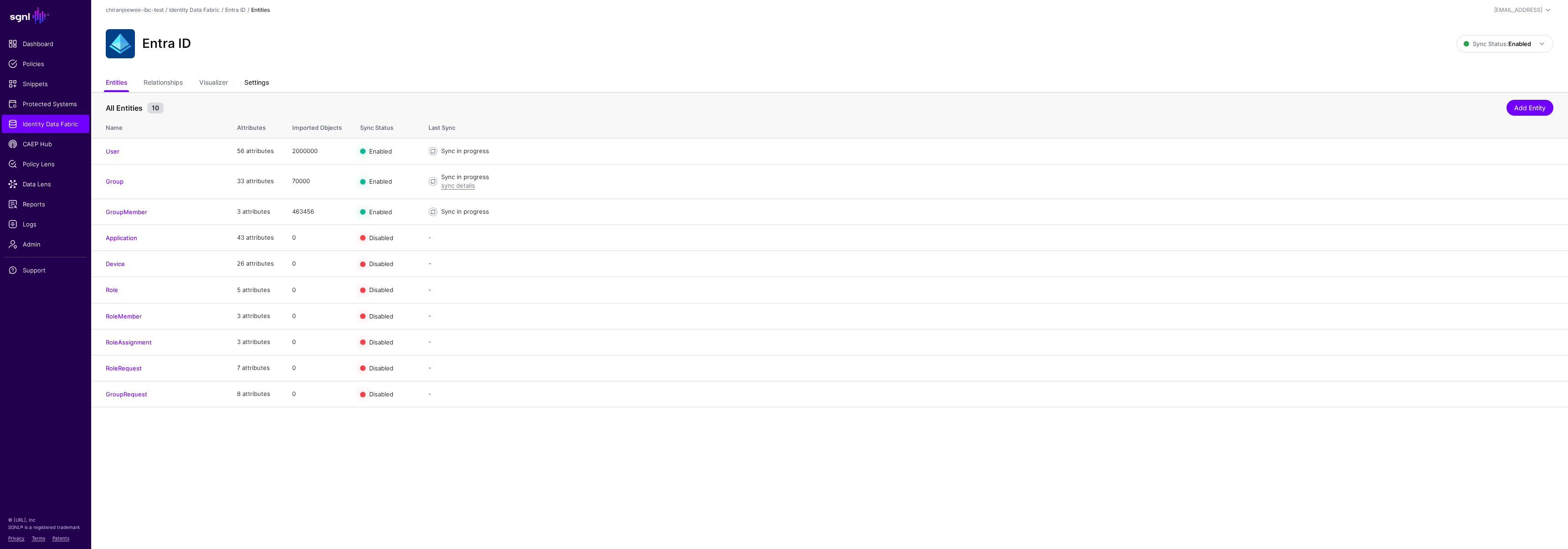
click at [268, 83] on link "Settings" at bounding box center [256, 84] width 25 height 17
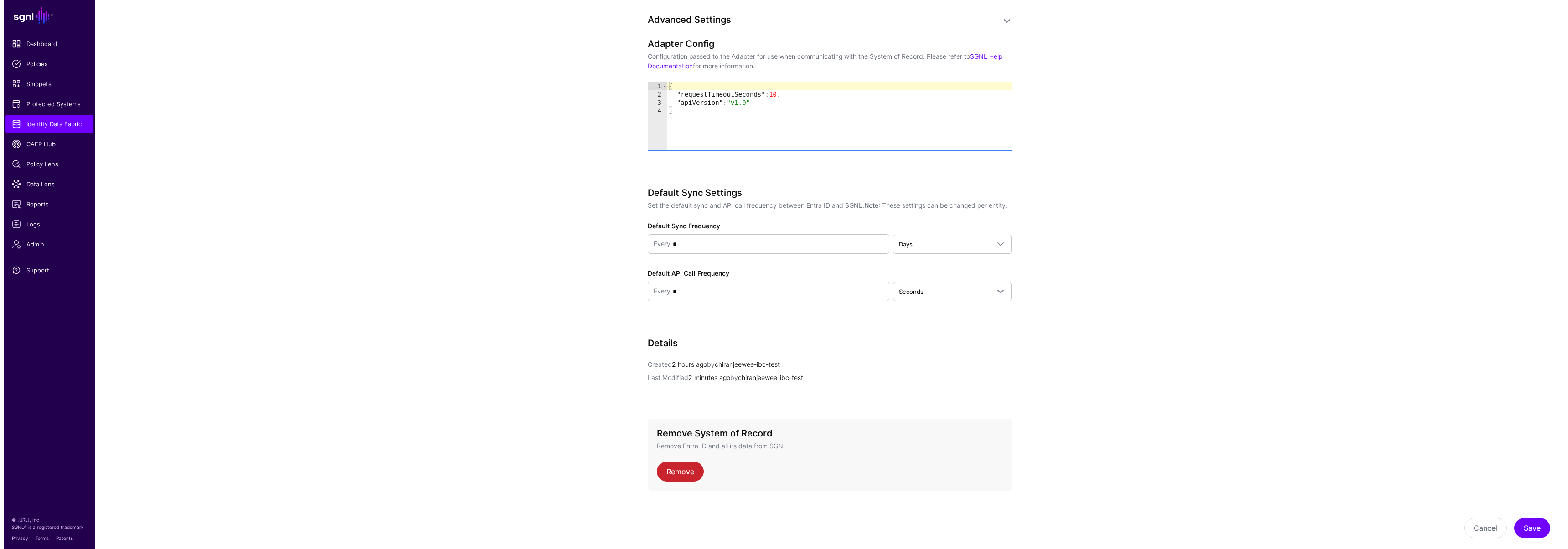
scroll to position [967, 0]
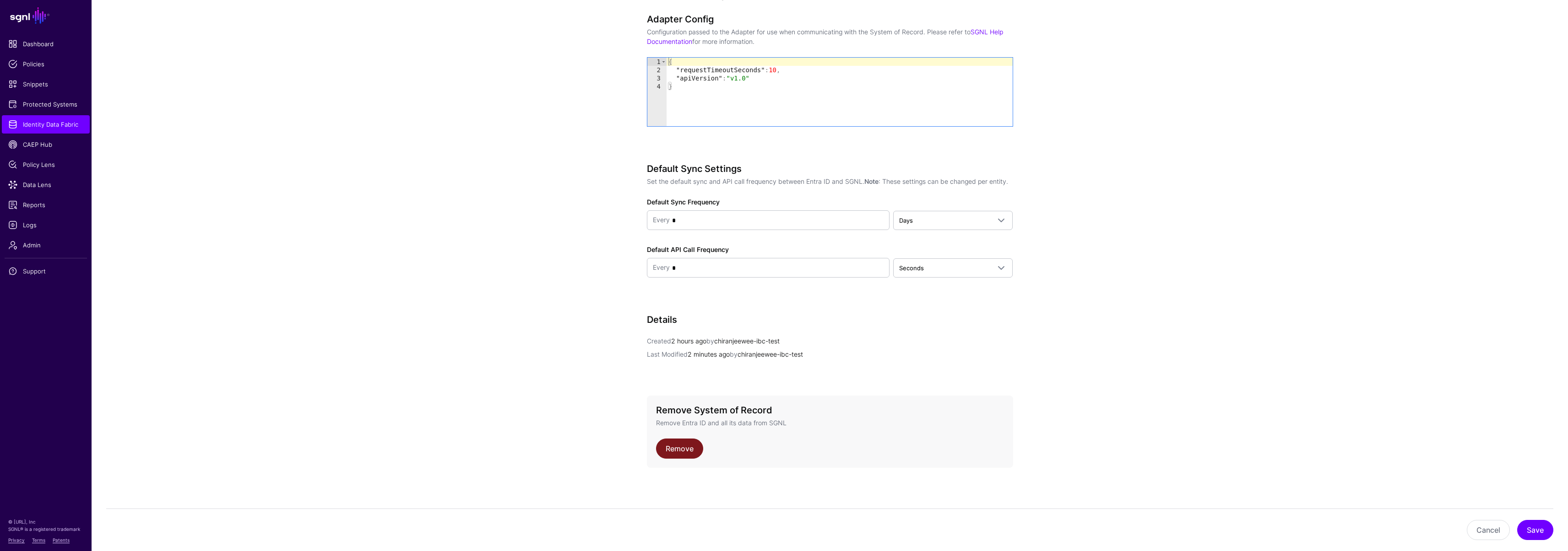
click at [688, 443] on link "Remove" at bounding box center [679, 448] width 47 height 20
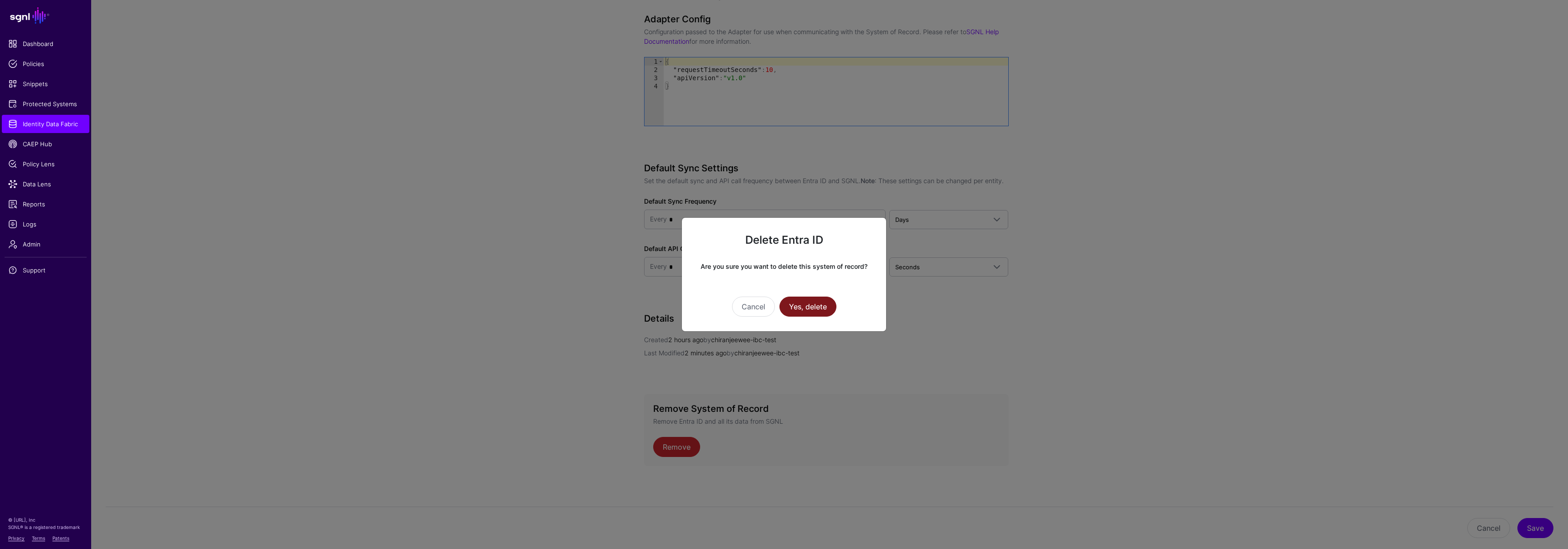
click at [801, 315] on button "Yes, delete" at bounding box center [808, 306] width 57 height 20
click at [803, 305] on button "Yes, delete" at bounding box center [808, 306] width 57 height 20
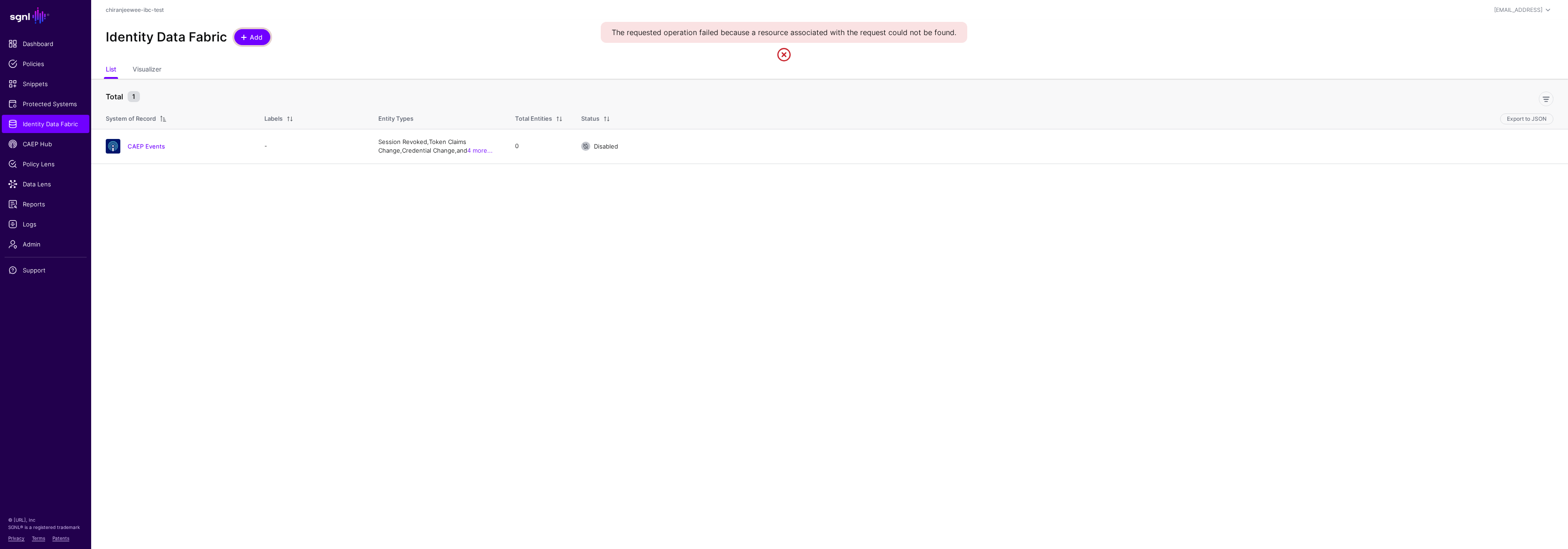
click at [252, 41] on span "Add" at bounding box center [256, 37] width 15 height 9
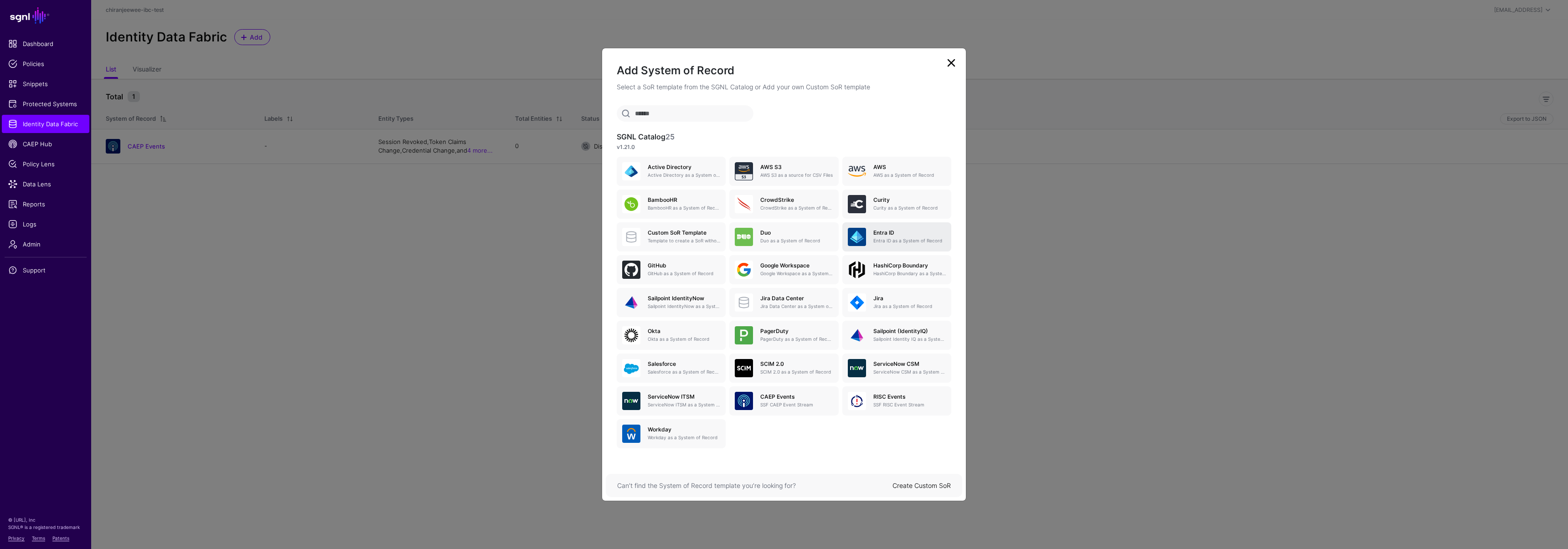
click at [896, 237] on div "Entra ID Entra ID as a System of Record" at bounding box center [906, 237] width 80 height 14
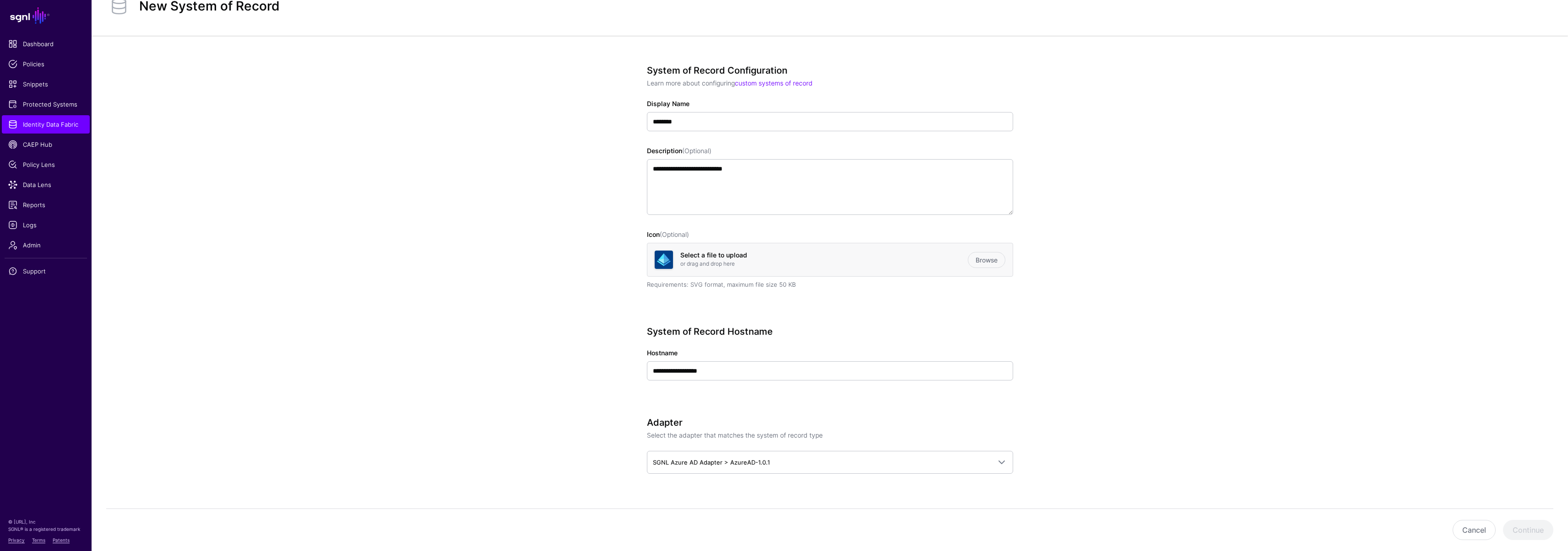
scroll to position [78, 0]
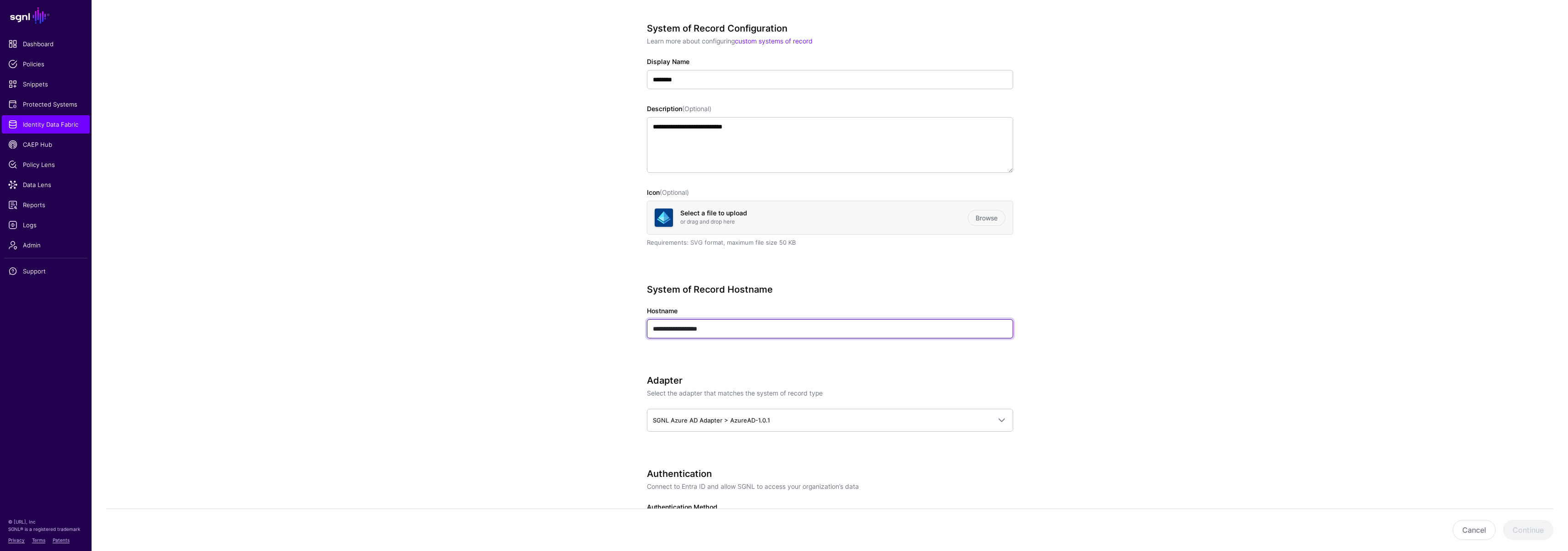
click at [743, 324] on input "**********" at bounding box center [830, 329] width 366 height 19
paste input "**********"
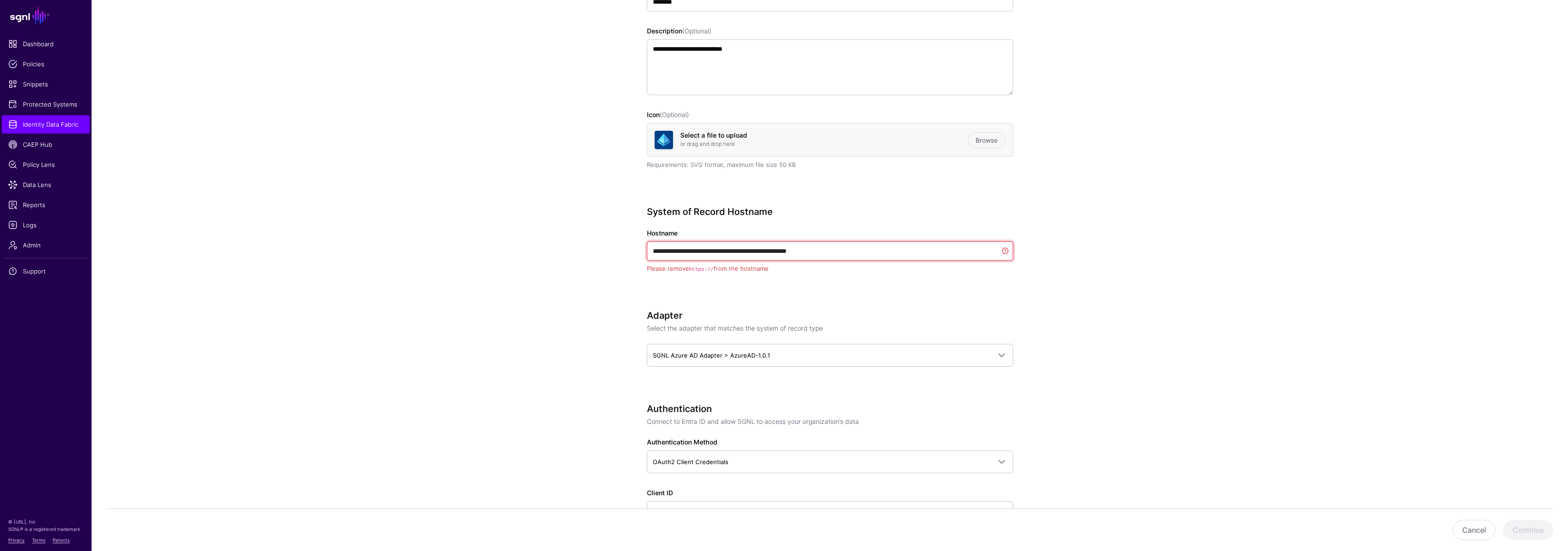
drag, startPoint x: 674, startPoint y: 251, endPoint x: 609, endPoint y: 246, distance: 65.2
click at [609, 246] on app-datasources-details-form "**********" at bounding box center [830, 548] width 1476 height 1264
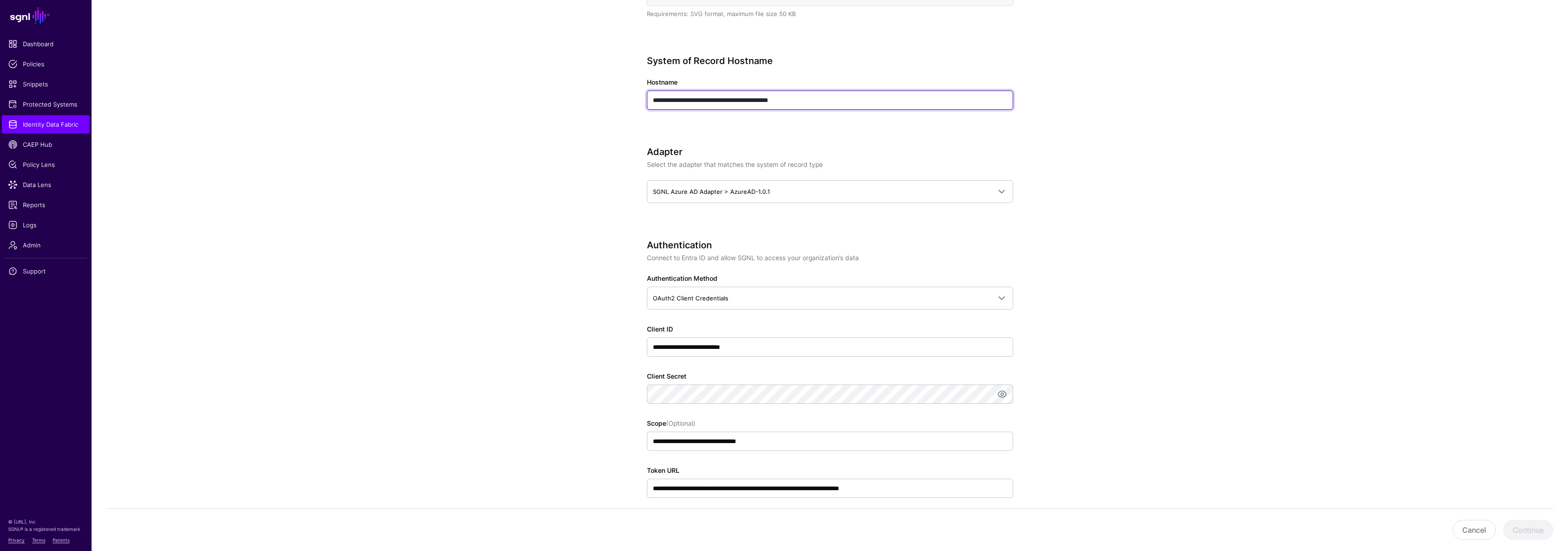
scroll to position [387, 0]
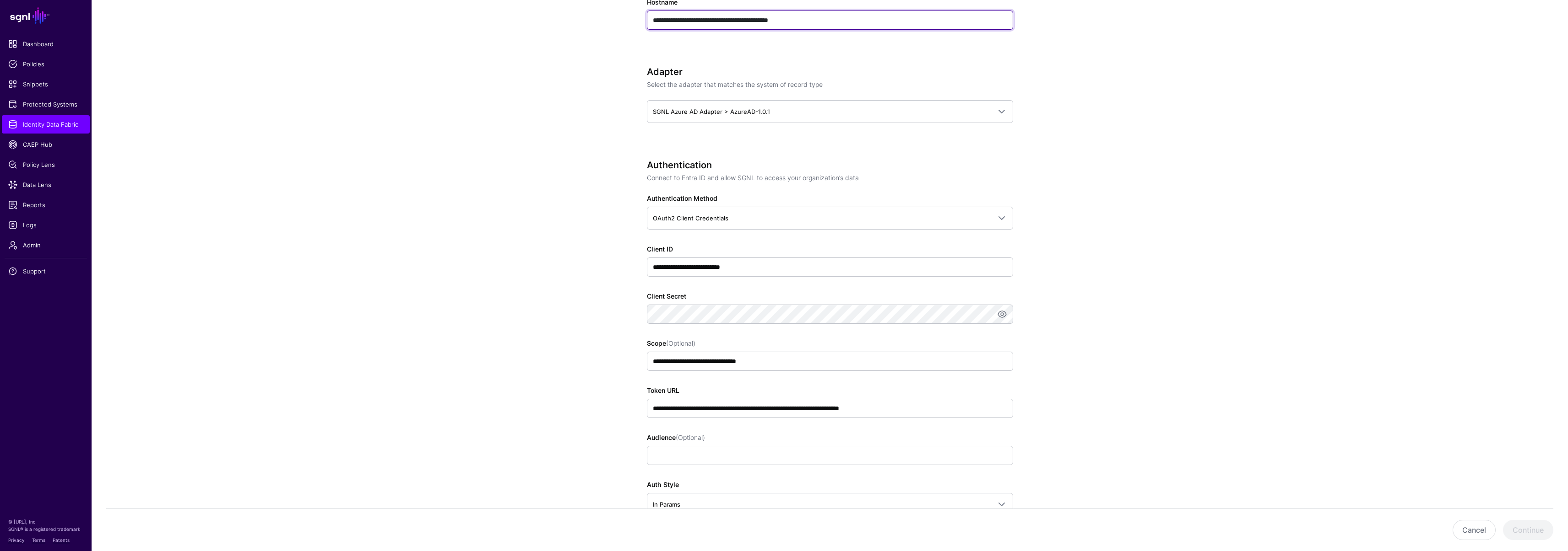
type input "**********"
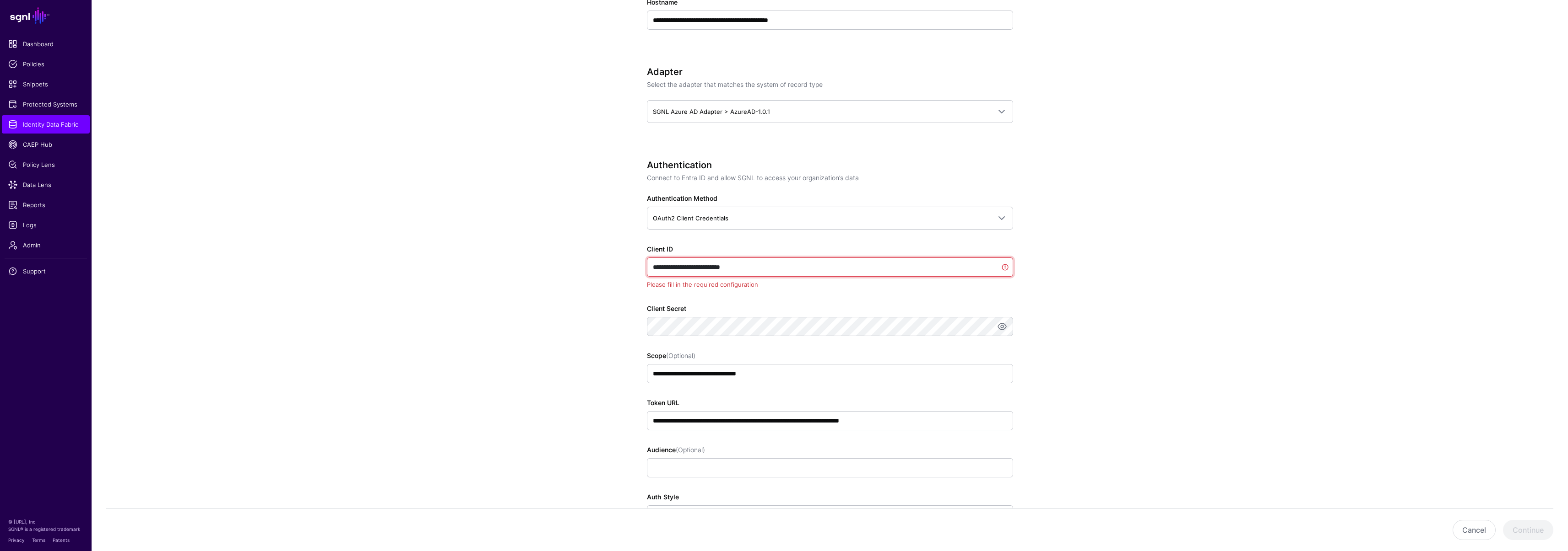
click at [745, 261] on input "**********" at bounding box center [830, 267] width 366 height 19
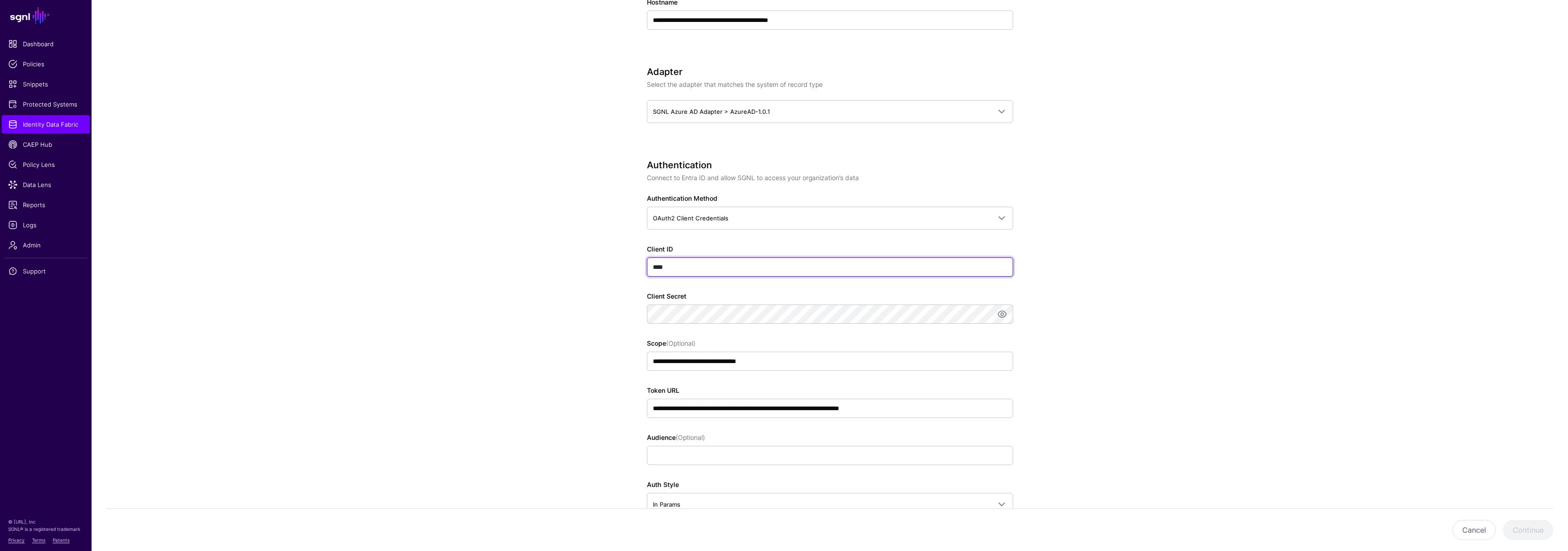
type input "****"
click at [619, 267] on div "**********" at bounding box center [829, 310] width 424 height 1252
click at [845, 406] on input "**********" at bounding box center [830, 408] width 366 height 19
click at [841, 408] on input "**********" at bounding box center [830, 408] width 366 height 19
drag, startPoint x: 840, startPoint y: 408, endPoint x: 636, endPoint y: 398, distance: 204.2
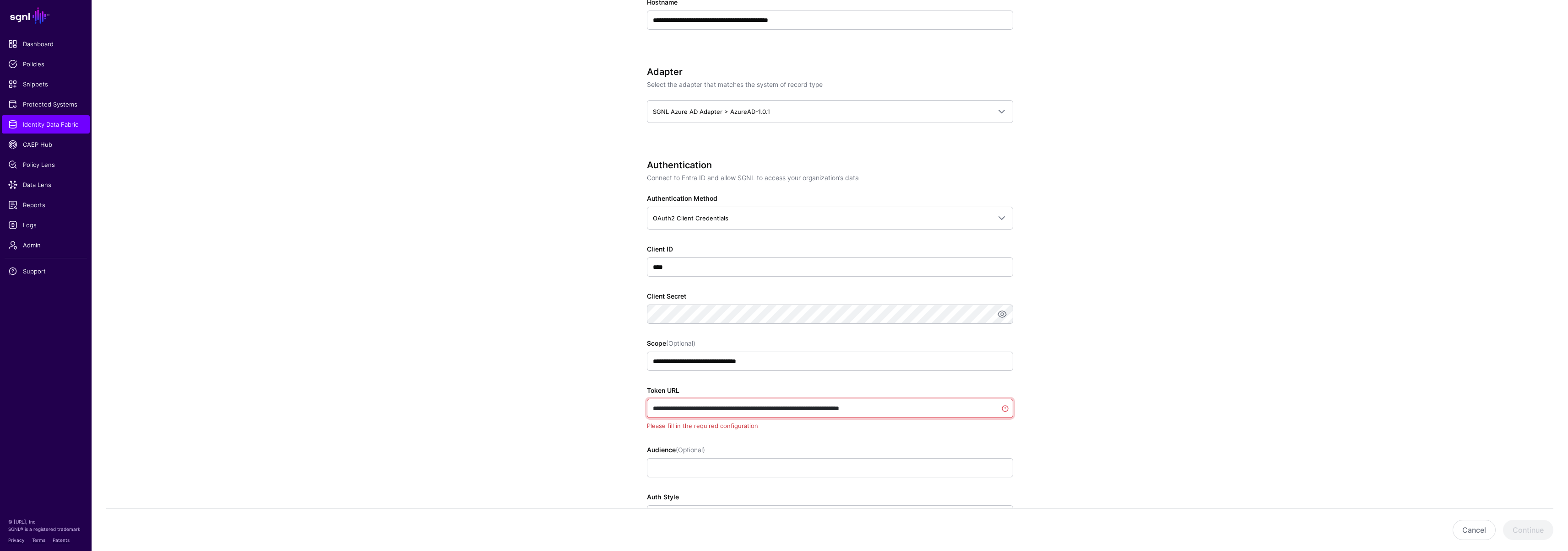
click at [636, 398] on div "**********" at bounding box center [829, 316] width 424 height 1264
paste input "text"
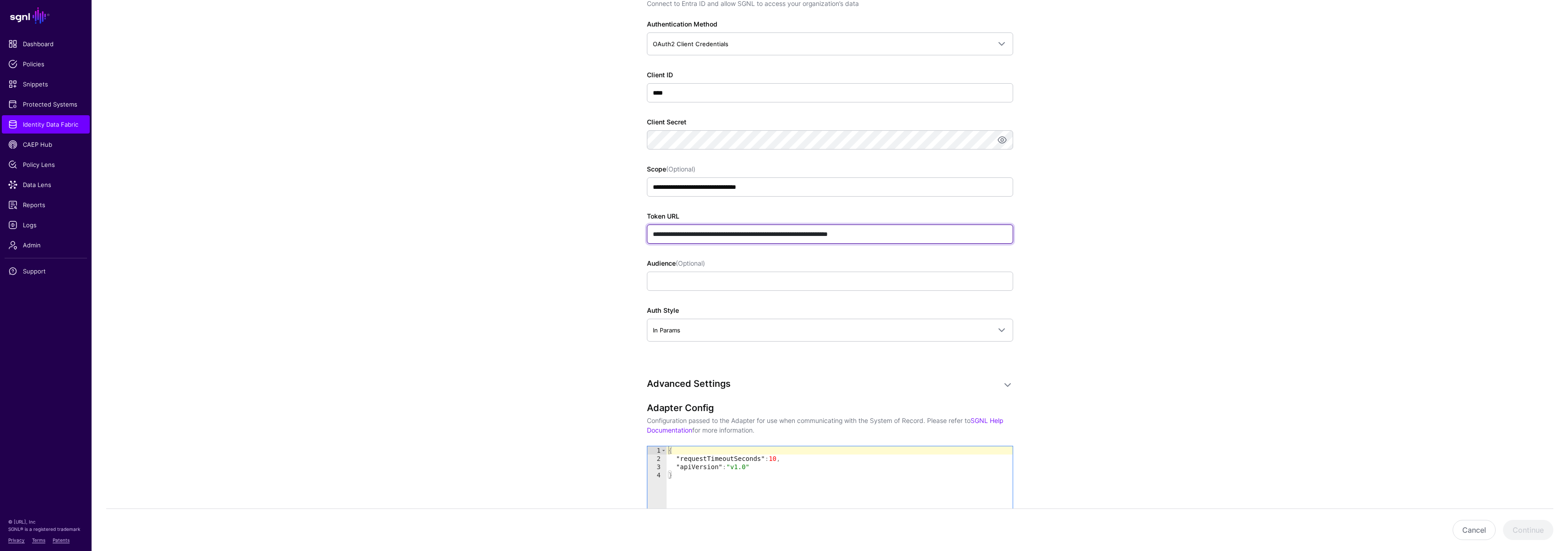
scroll to position [562, 0]
type input "**********"
click at [686, 281] on input "Audience (Optional)" at bounding box center [830, 279] width 366 height 19
type input "****"
click at [556, 290] on app-datasources-details-form "**********" at bounding box center [830, 134] width 1476 height 1252
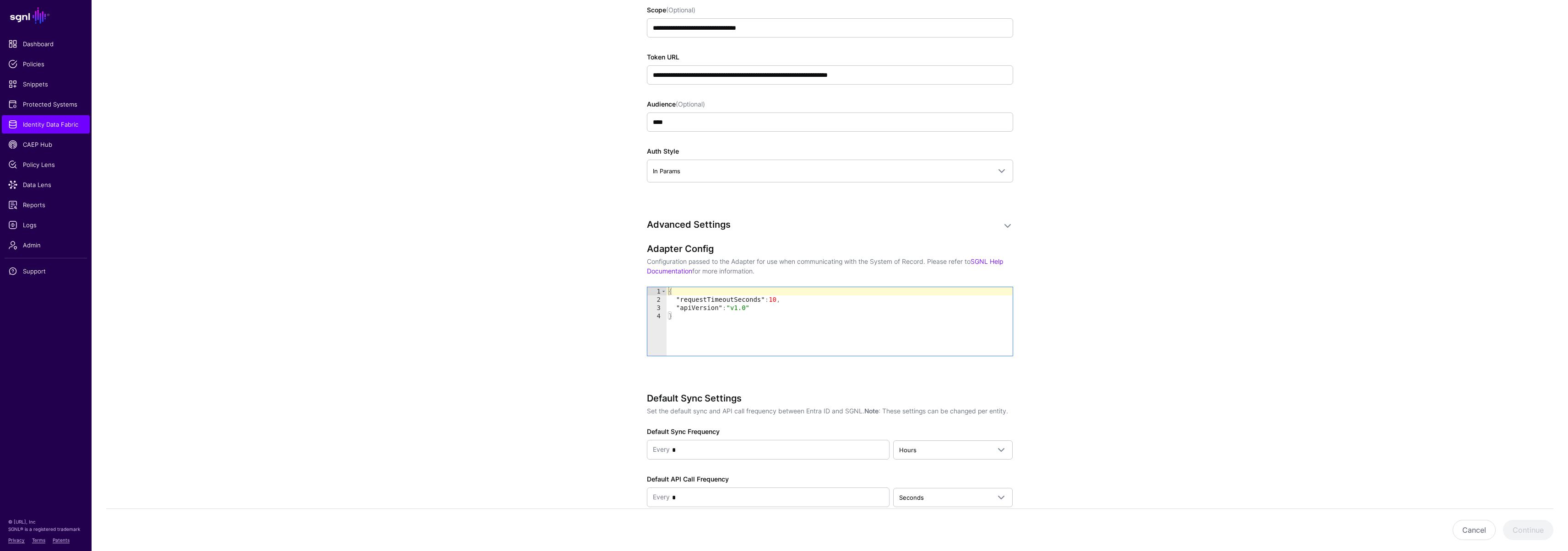
scroll to position [770, 0]
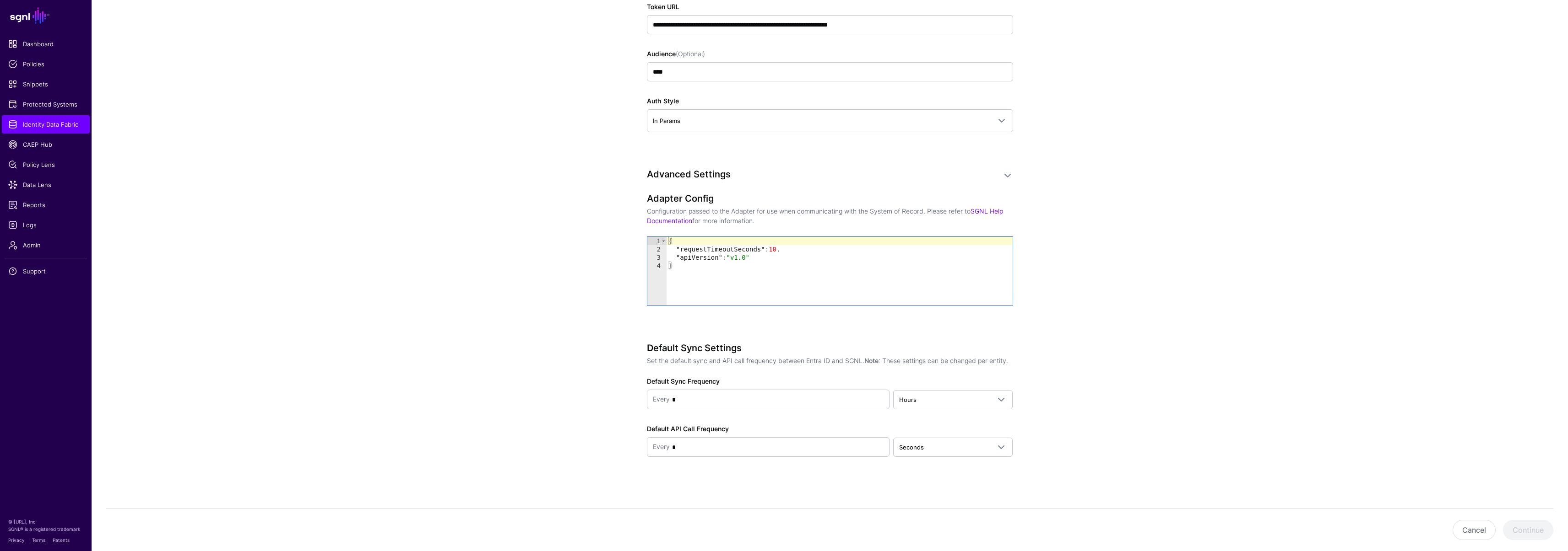
click at [924, 410] on div "Default Sync Settings Set the default sync and API call frequency between Entra…" at bounding box center [830, 412] width 366 height 140
click at [927, 407] on link "Hours" at bounding box center [952, 399] width 119 height 19
click at [929, 461] on div "Days" at bounding box center [953, 464] width 105 height 10
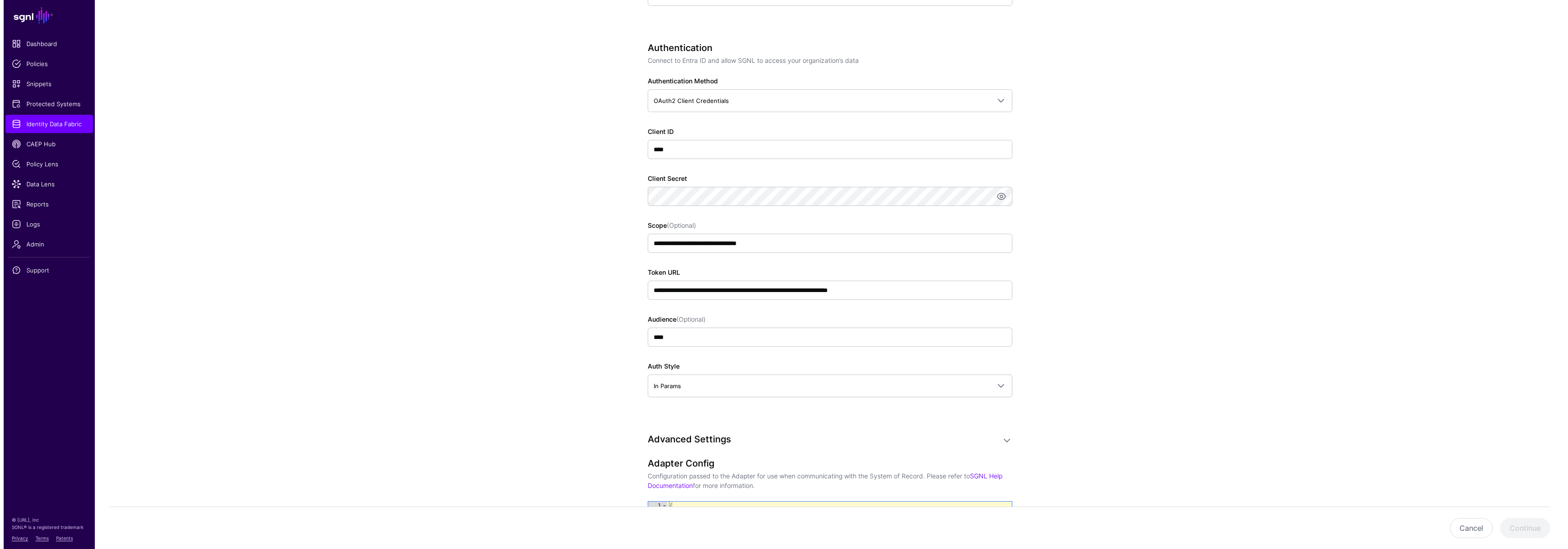
scroll to position [485, 0]
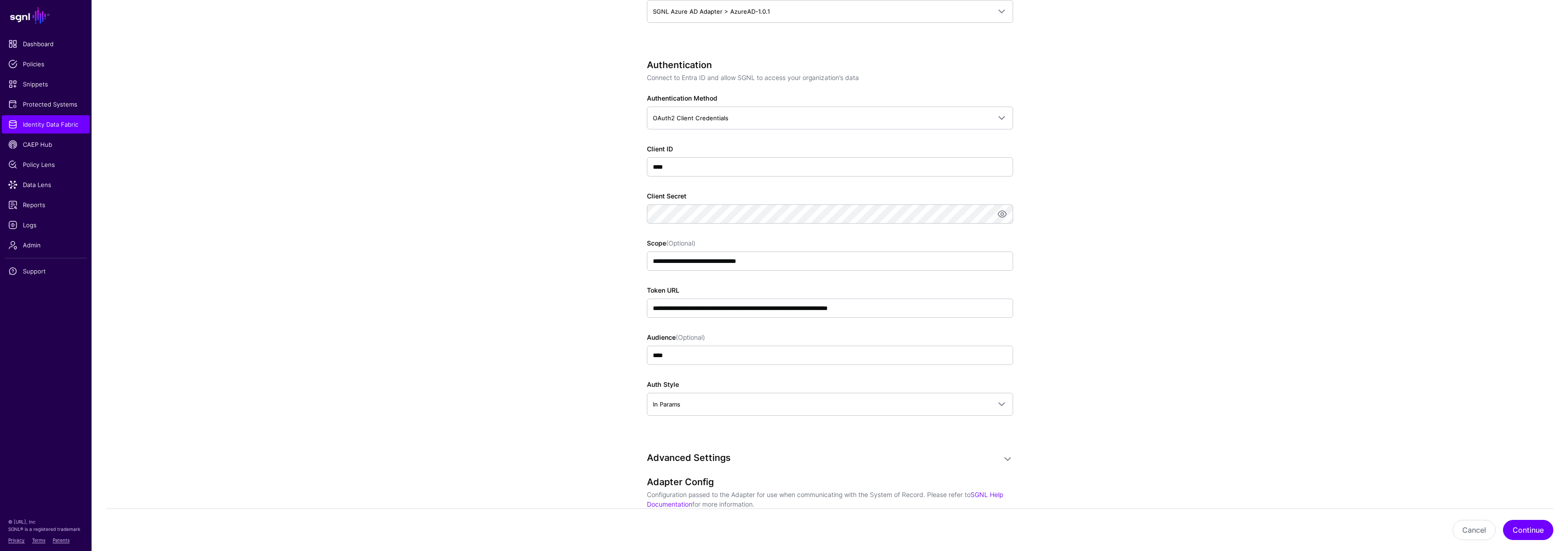
click at [595, 215] on app-datasources-details-form "**********" at bounding box center [830, 210] width 1476 height 1252
click at [1514, 532] on button "Continue" at bounding box center [1528, 530] width 51 height 20
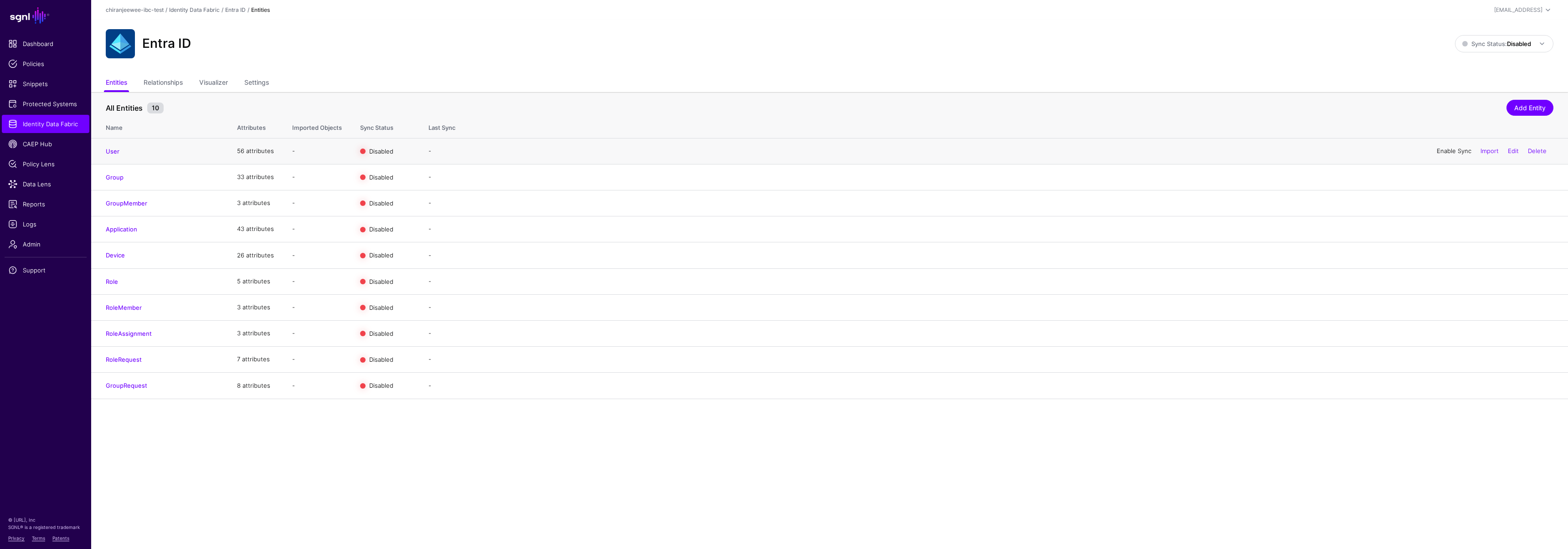
click at [1453, 152] on link "Enable Sync" at bounding box center [1454, 151] width 34 height 8
click at [1452, 177] on link "Enable Sync" at bounding box center [1454, 177] width 34 height 8
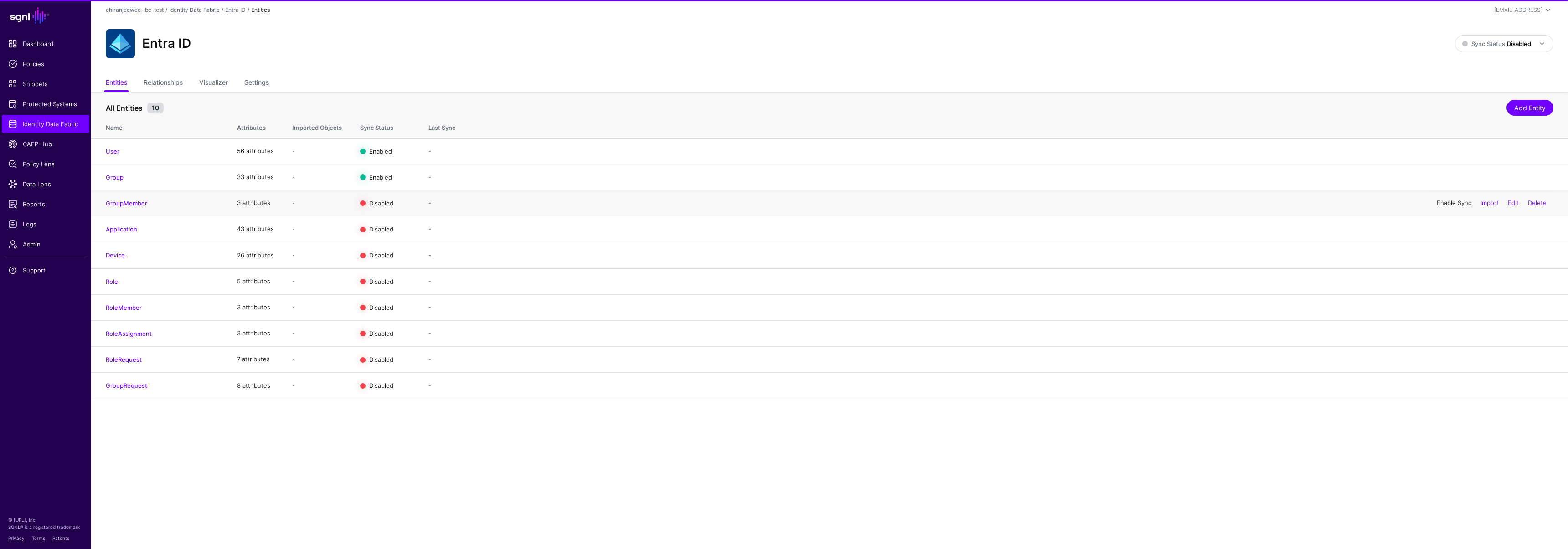
click at [1454, 204] on link "Enable Sync" at bounding box center [1454, 203] width 34 height 8
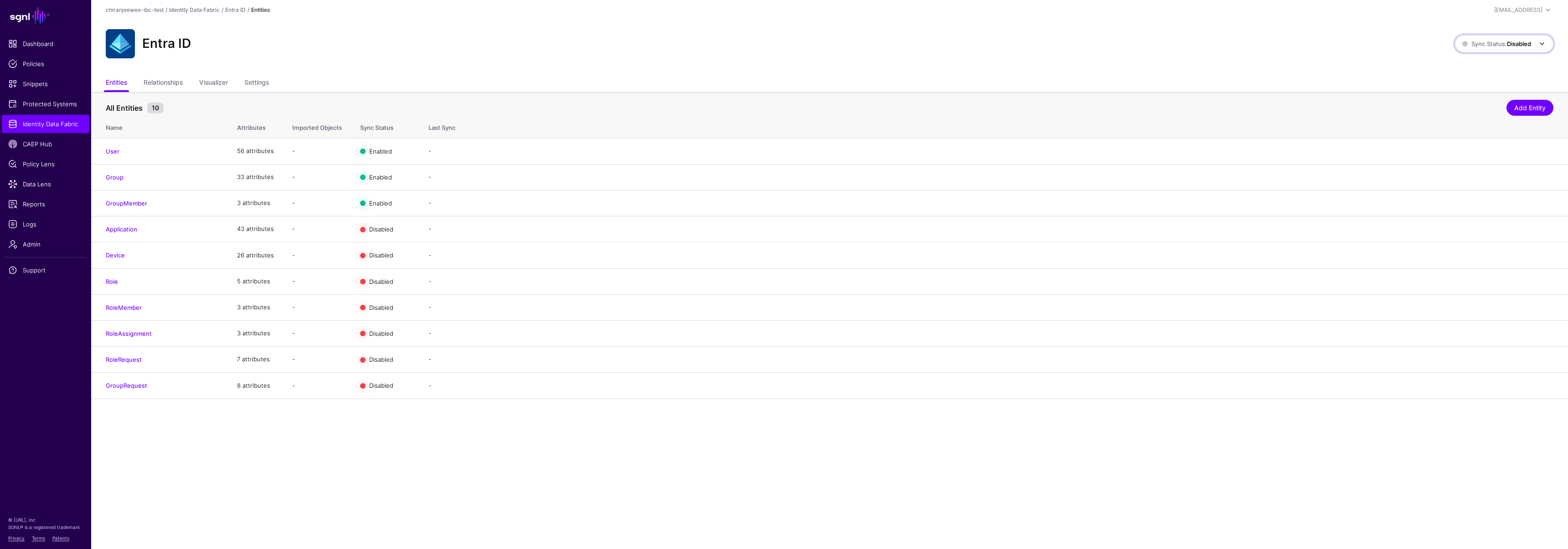
click at [1496, 42] on span "Sync Status: Disabled" at bounding box center [1497, 44] width 68 height 8
click at [1491, 69] on span "Enabled Syncing active for all configured entities that are enabled" at bounding box center [1494, 74] width 104 height 29
click at [48, 223] on span "Logs" at bounding box center [46, 224] width 75 height 9
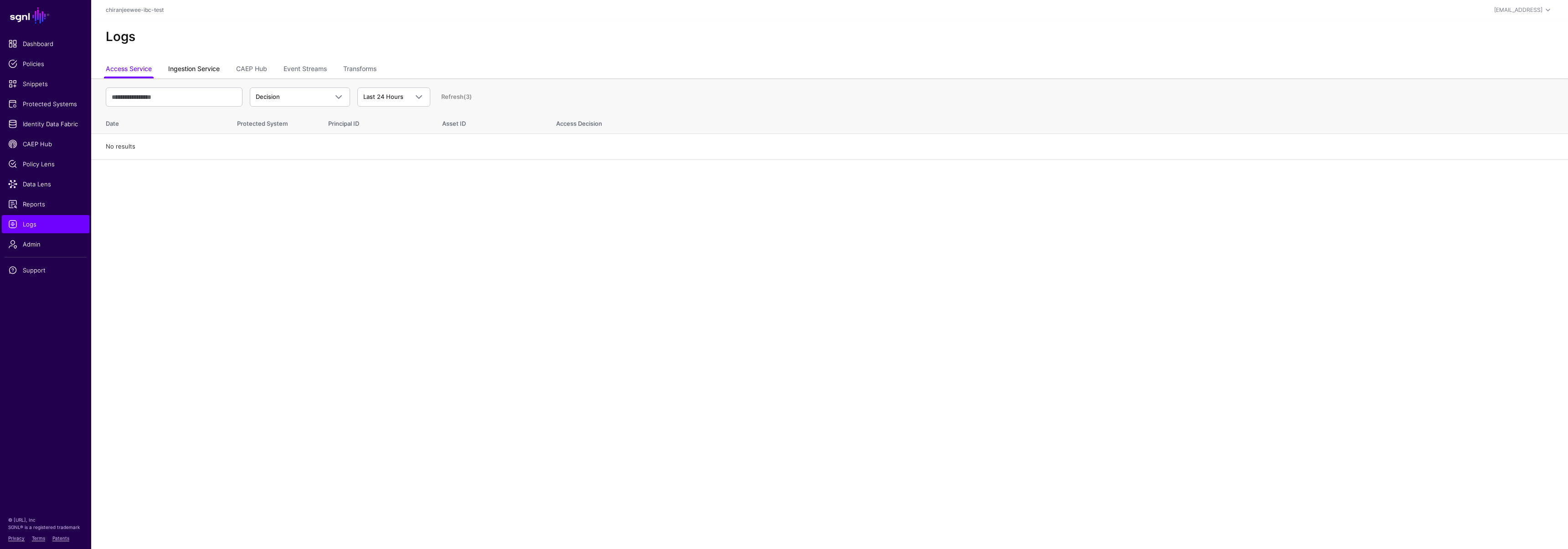
click at [200, 72] on link "Ingestion Service" at bounding box center [194, 69] width 51 height 17
click at [279, 100] on span "Ingestion Started" at bounding box center [280, 97] width 49 height 8
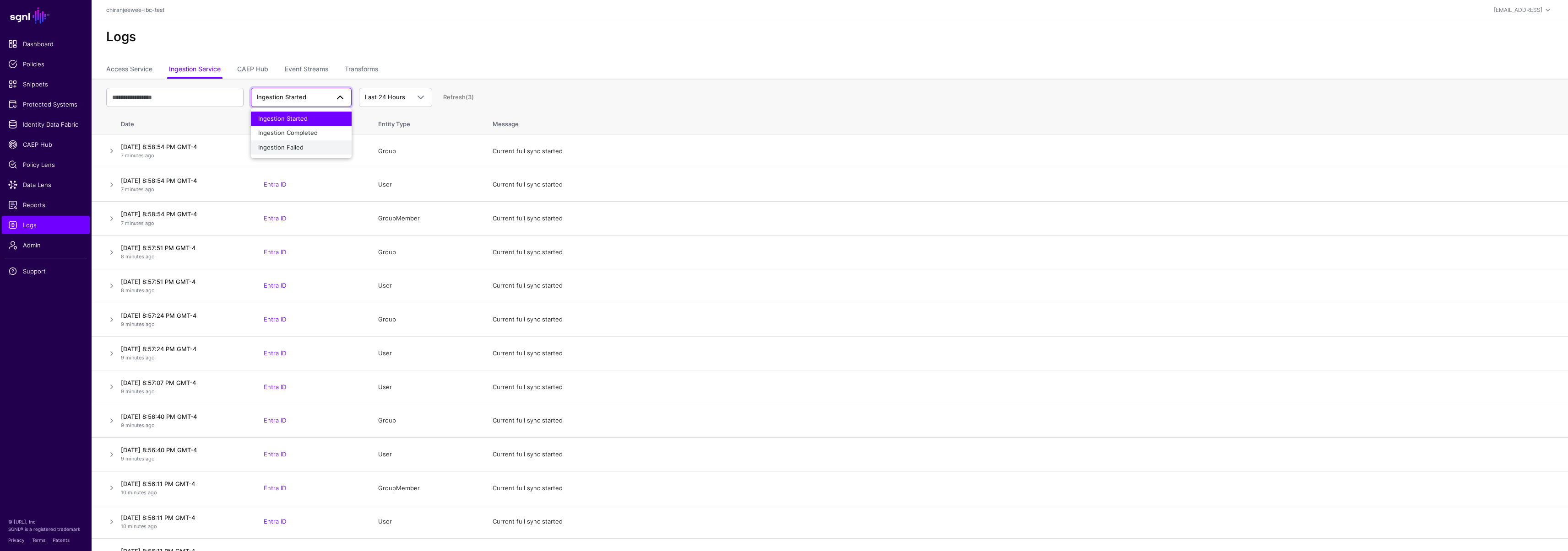
click at [291, 145] on span "Ingestion Failed" at bounding box center [281, 148] width 46 height 8
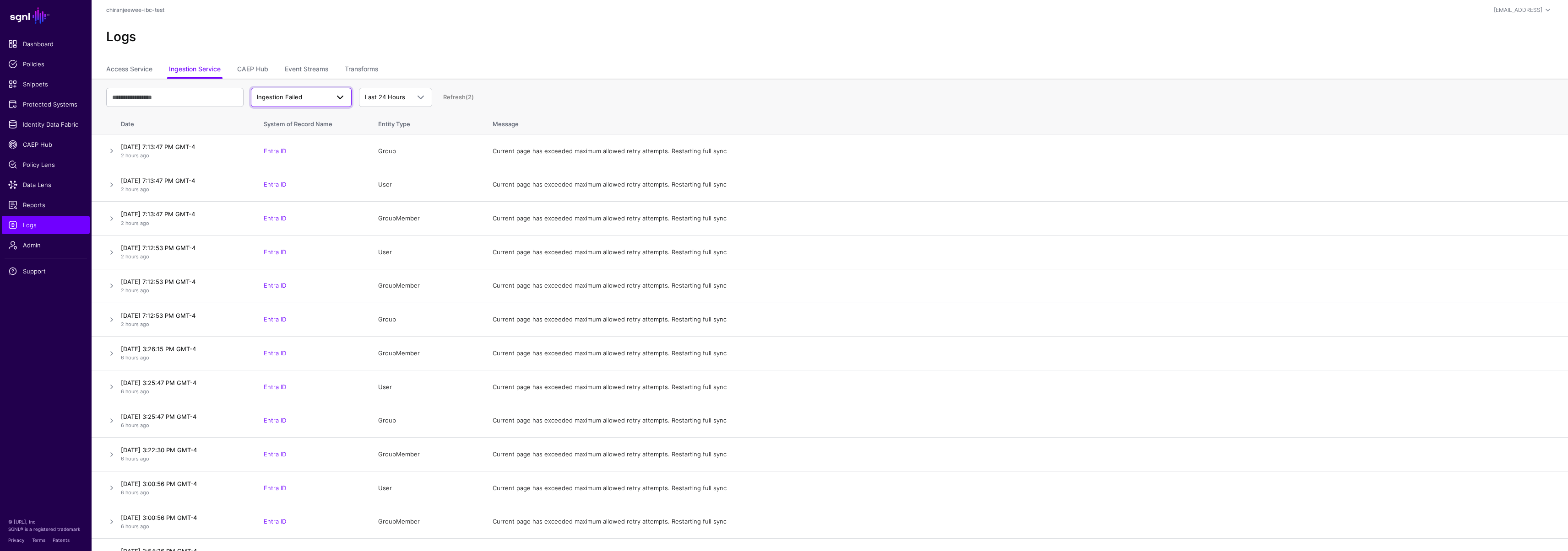
click at [333, 97] on span at bounding box center [337, 97] width 16 height 11
click at [331, 128] on button "Ingestion Completed" at bounding box center [301, 133] width 101 height 14
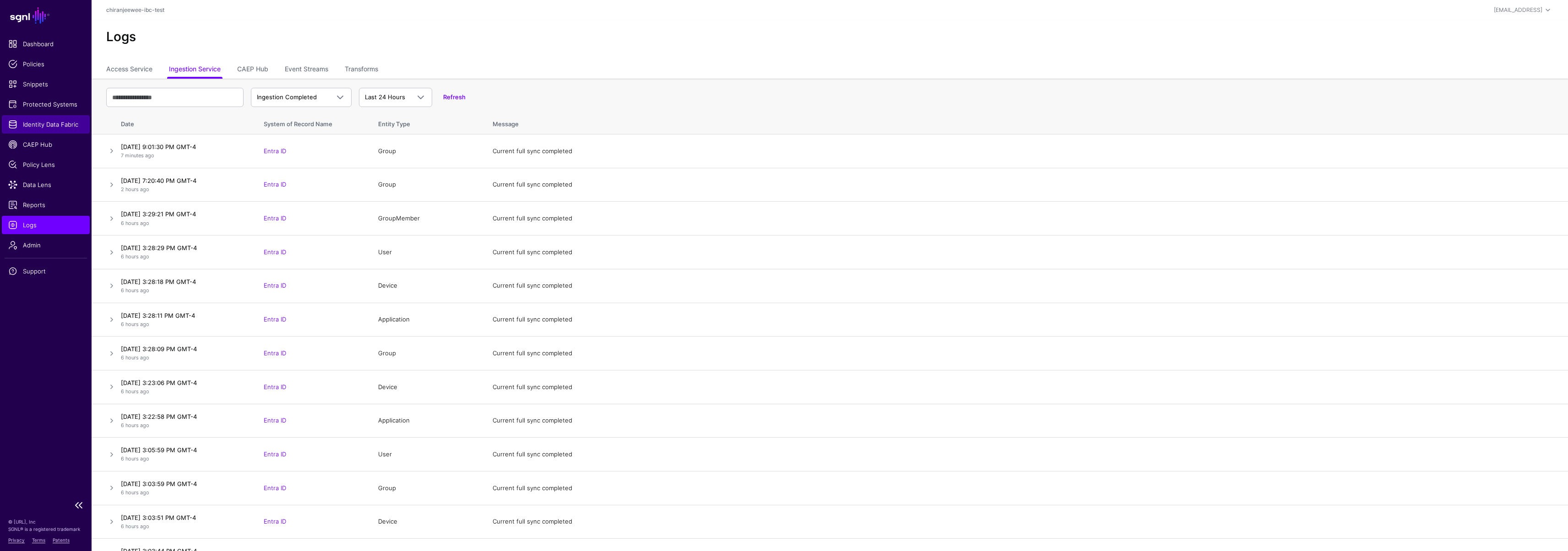
click at [52, 130] on link "Identity Data Fabric" at bounding box center [46, 124] width 88 height 18
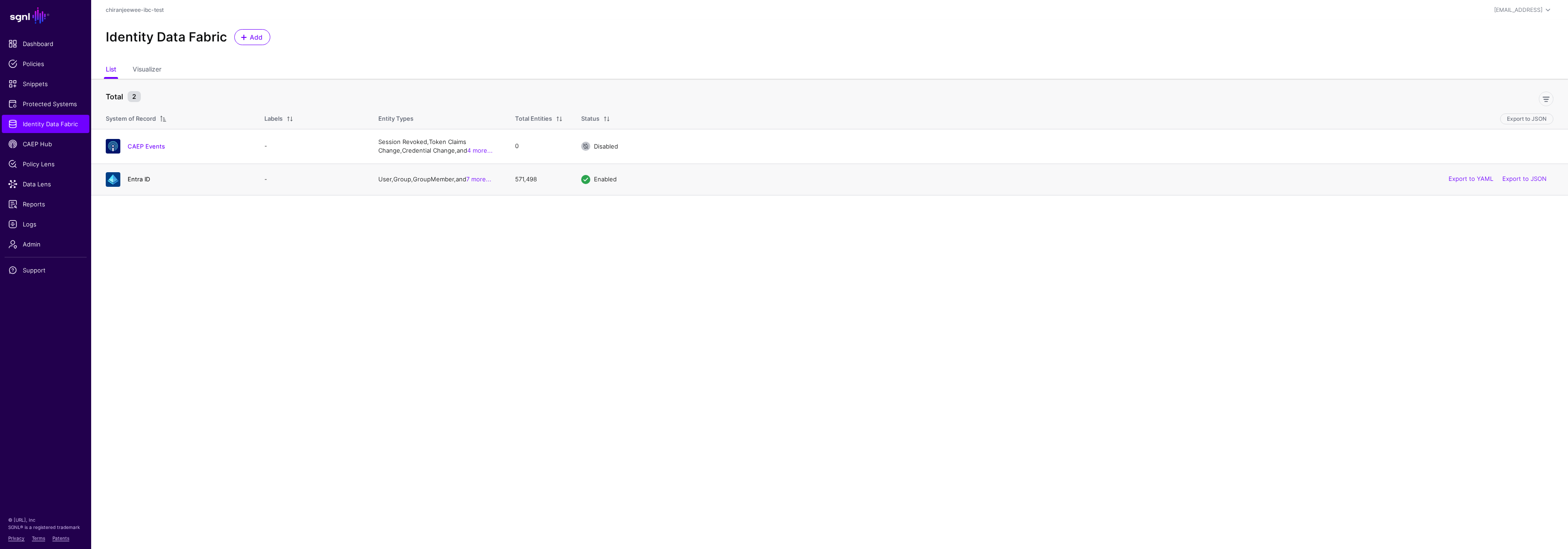
click at [134, 178] on link "Entra ID" at bounding box center [139, 180] width 23 height 8
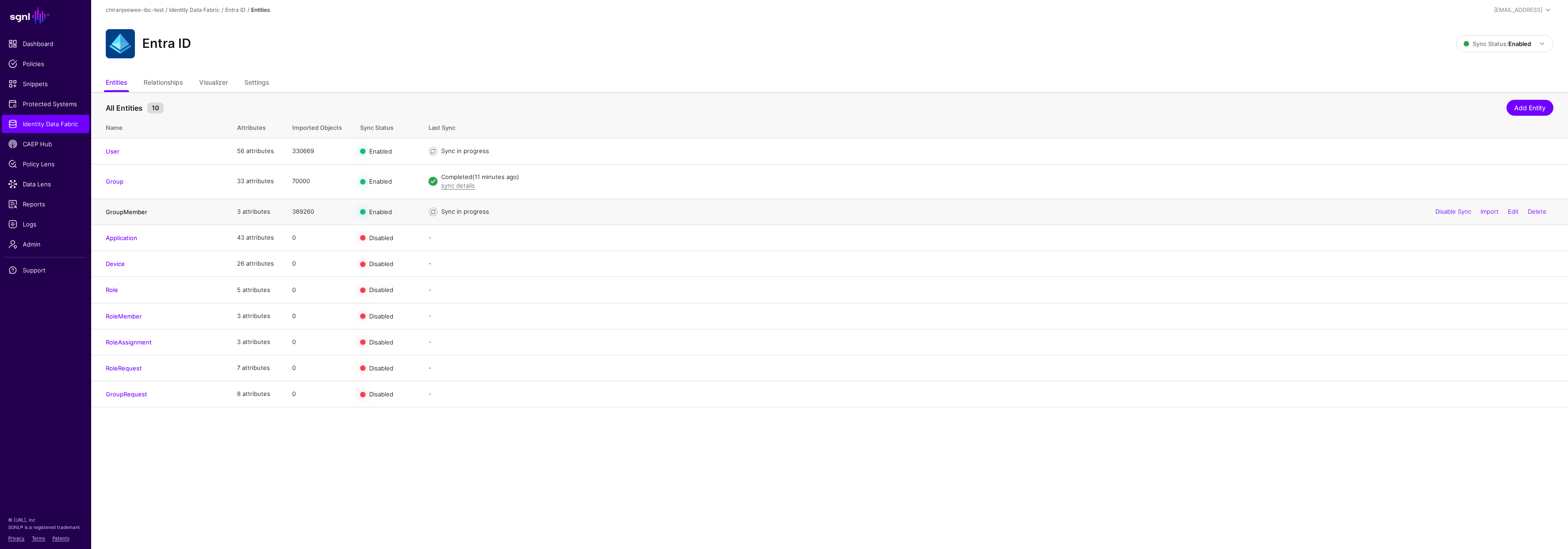
click at [135, 214] on link "GroupMember" at bounding box center [126, 212] width 42 height 8
click at [132, 210] on link "GroupMember" at bounding box center [126, 212] width 42 height 8
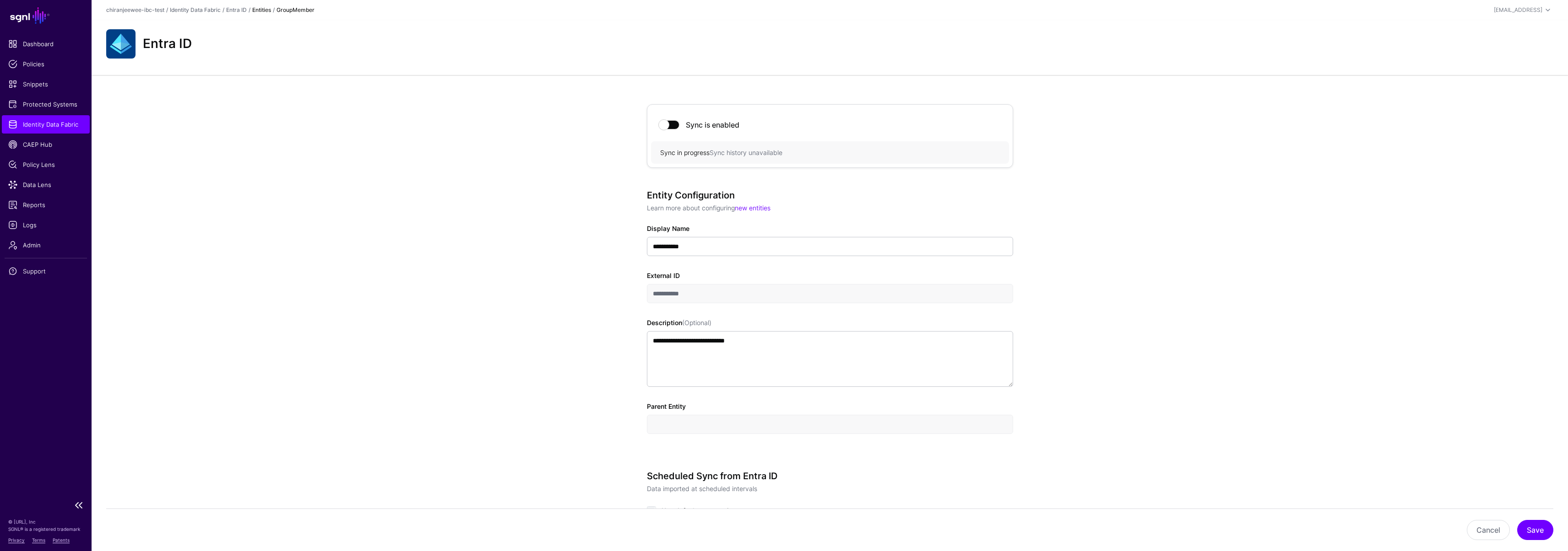
click at [52, 123] on span "Identity Data Fabric" at bounding box center [46, 125] width 75 height 10
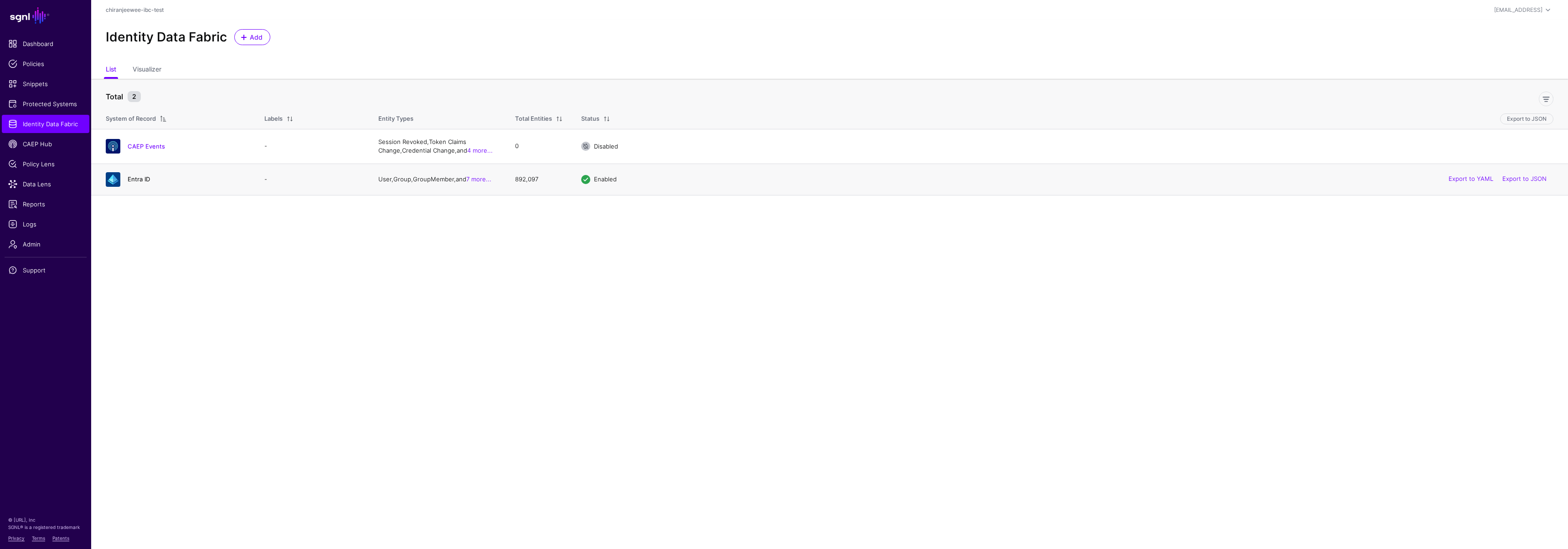
click at [140, 181] on link "Entra ID" at bounding box center [139, 180] width 23 height 8
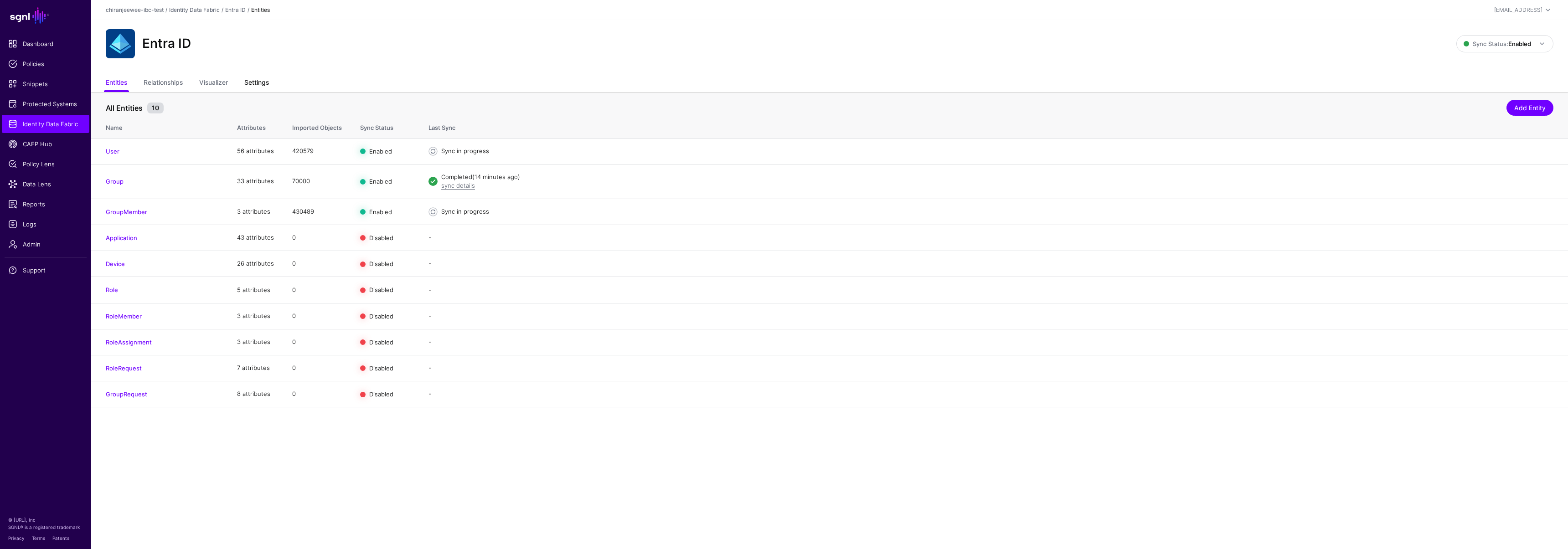
click at [265, 82] on link "Settings" at bounding box center [256, 84] width 25 height 17
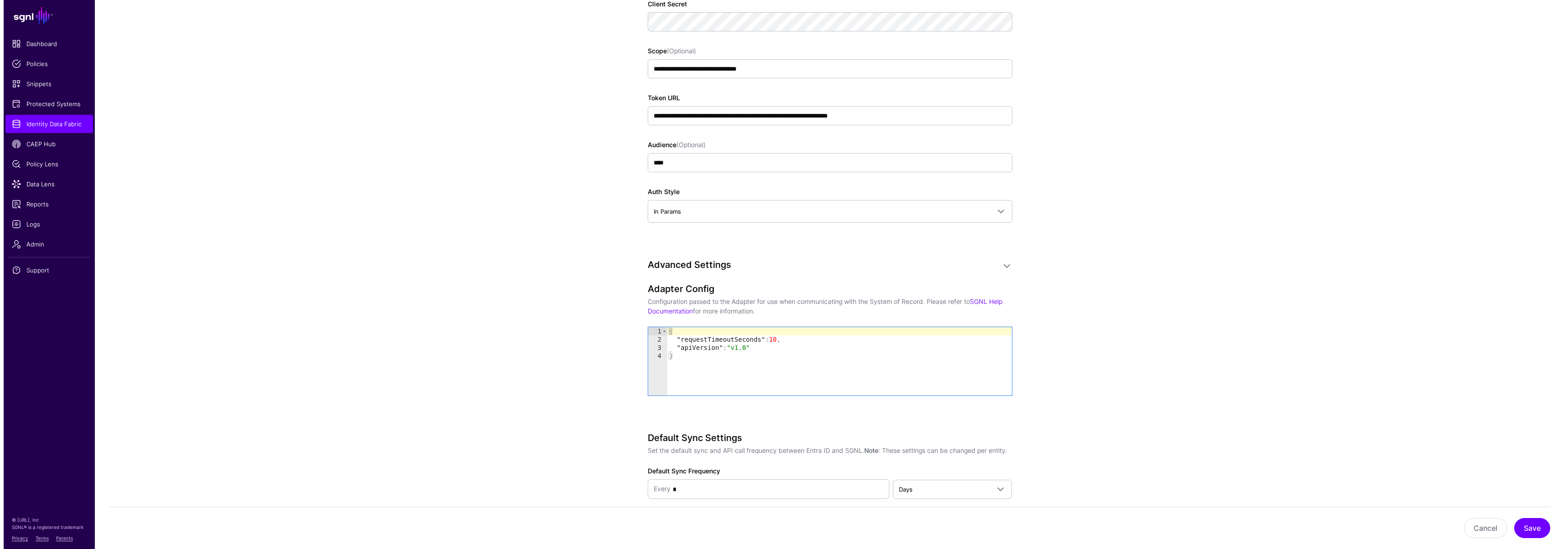
scroll to position [967, 0]
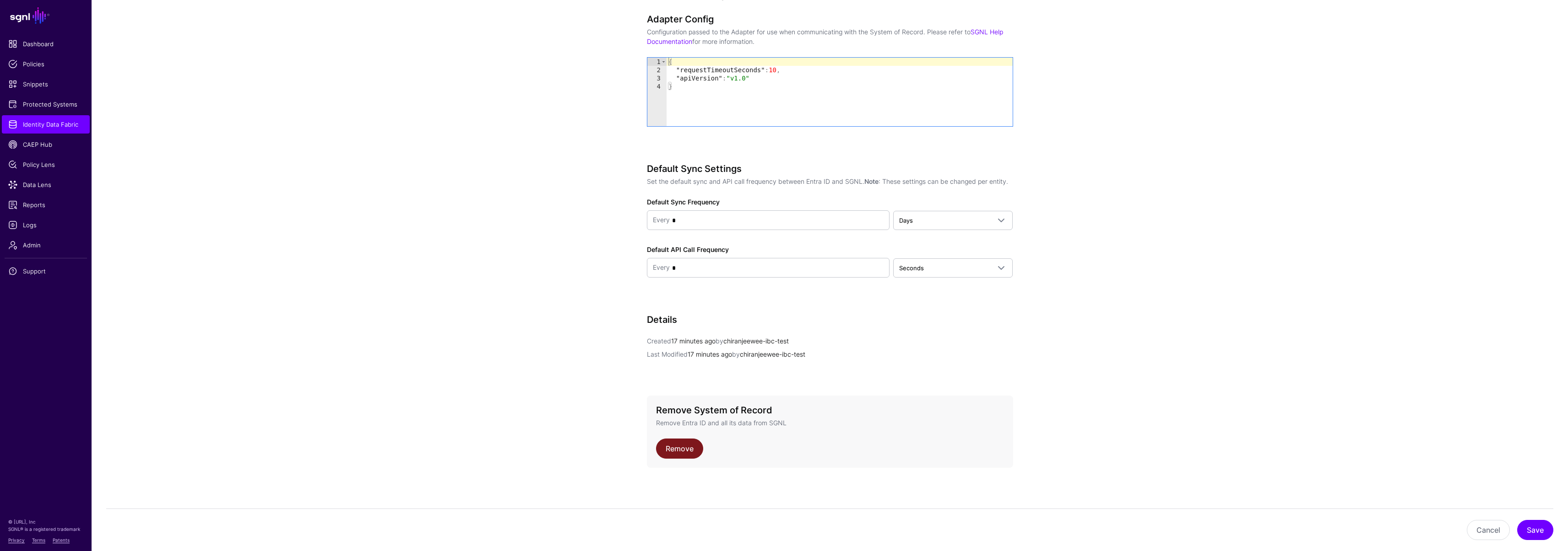
click at [680, 447] on link "Remove" at bounding box center [679, 448] width 47 height 20
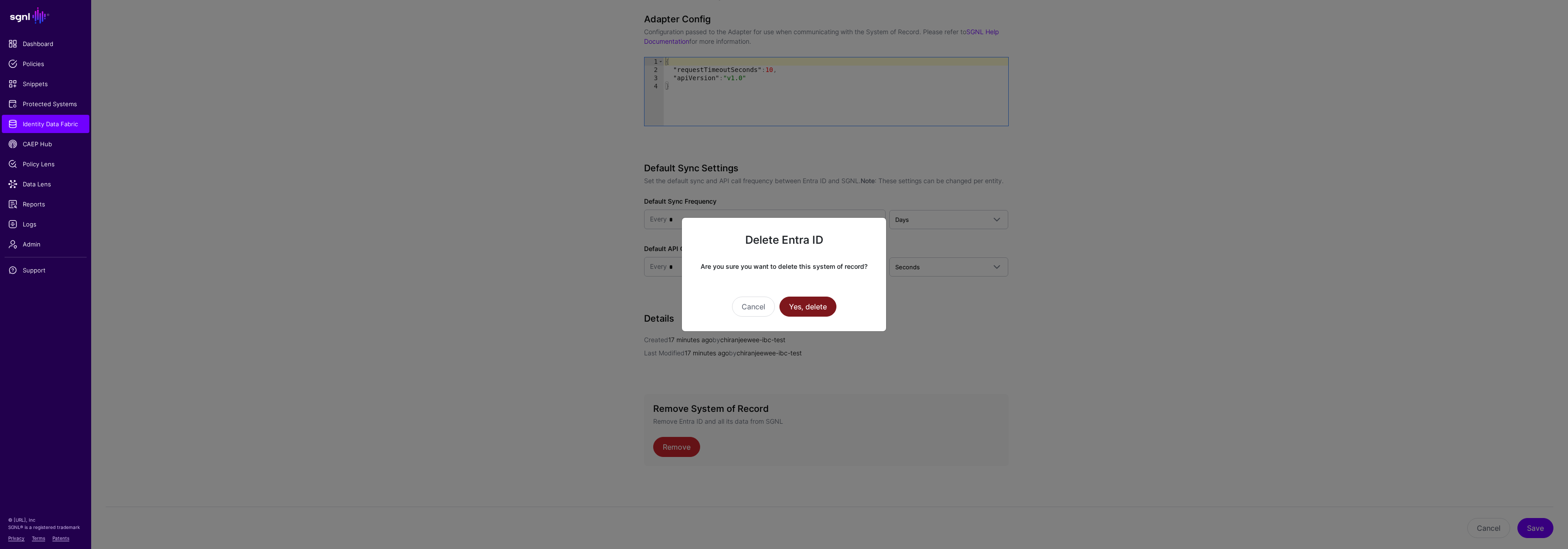
click at [805, 309] on button "Yes, delete" at bounding box center [808, 306] width 57 height 20
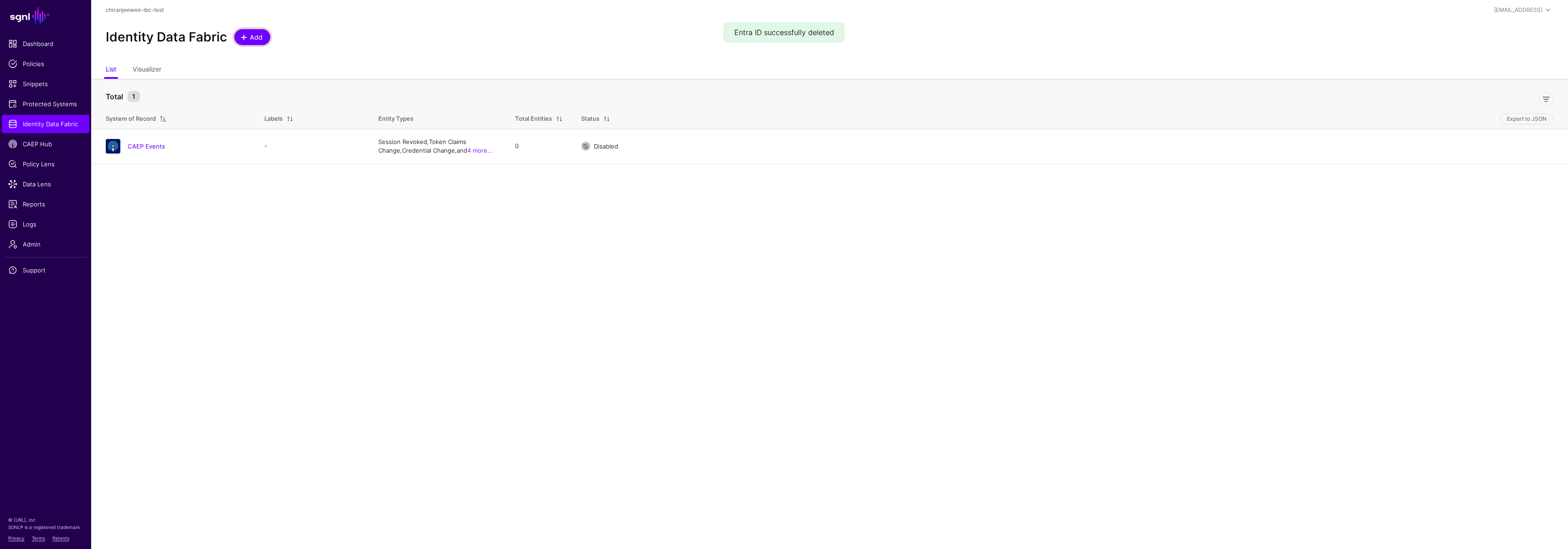
click at [256, 39] on span "Add" at bounding box center [256, 37] width 15 height 9
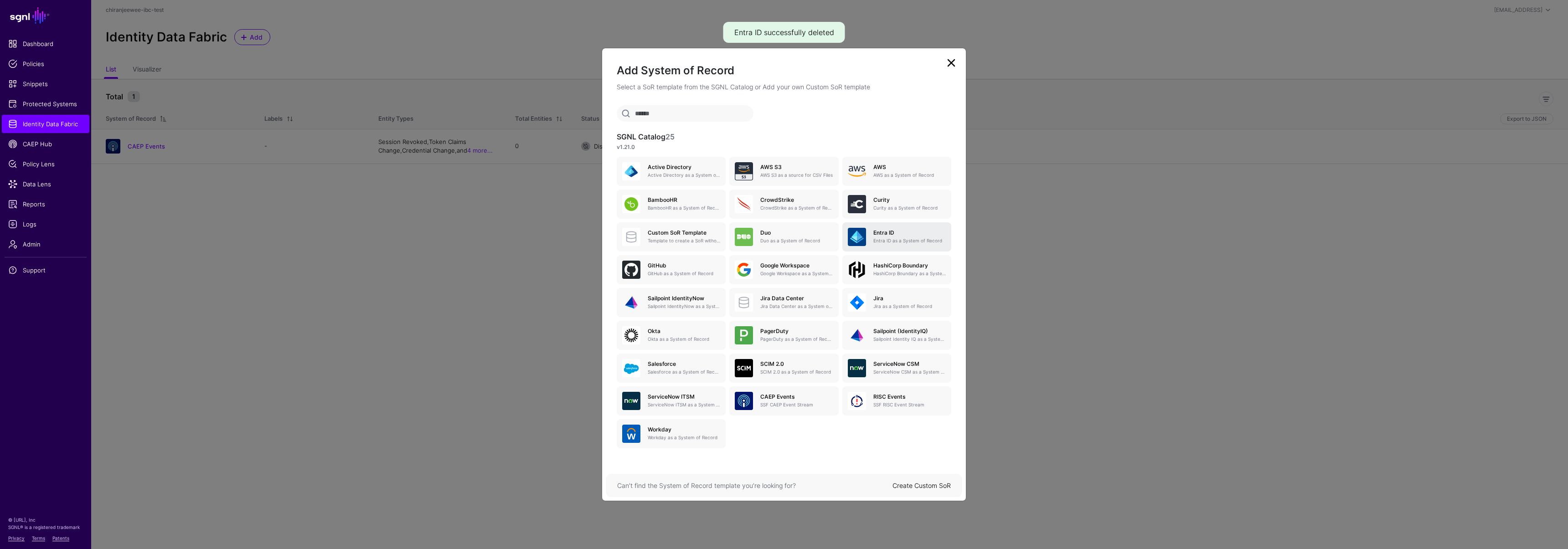
click at [872, 232] on div "Entra ID Entra ID as a System of Record" at bounding box center [906, 237] width 80 height 14
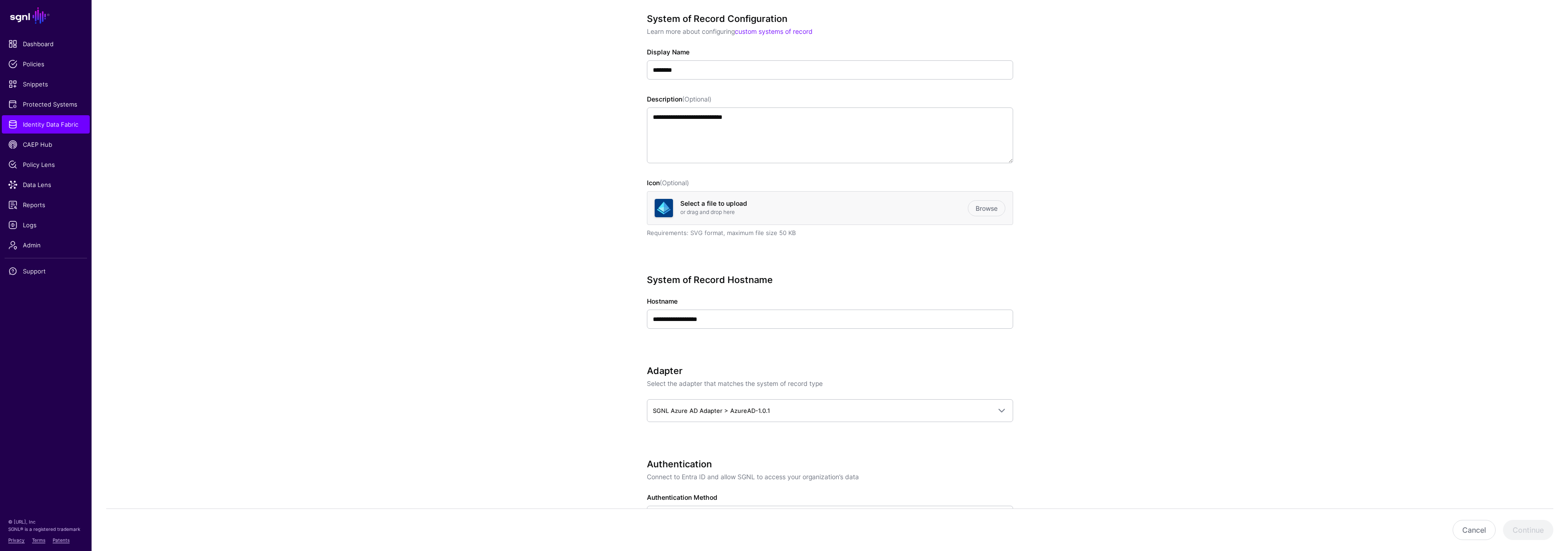
scroll to position [257, 0]
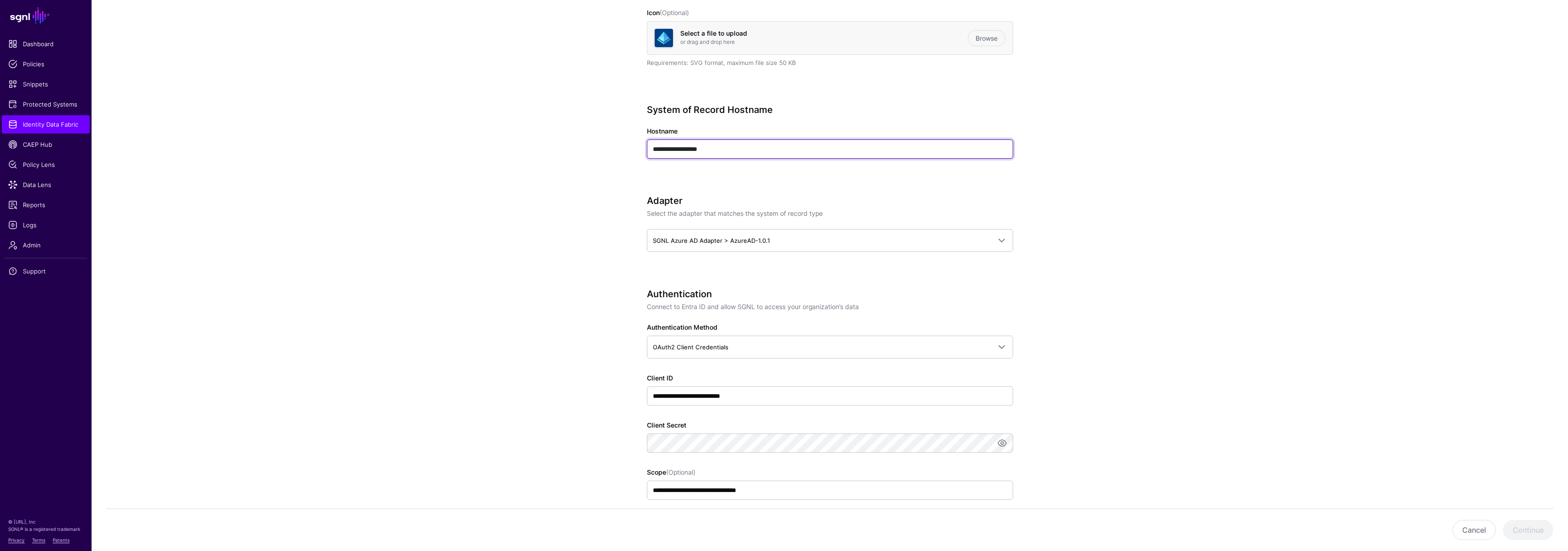
click at [731, 156] on input "**********" at bounding box center [830, 149] width 366 height 19
paste input "**********"
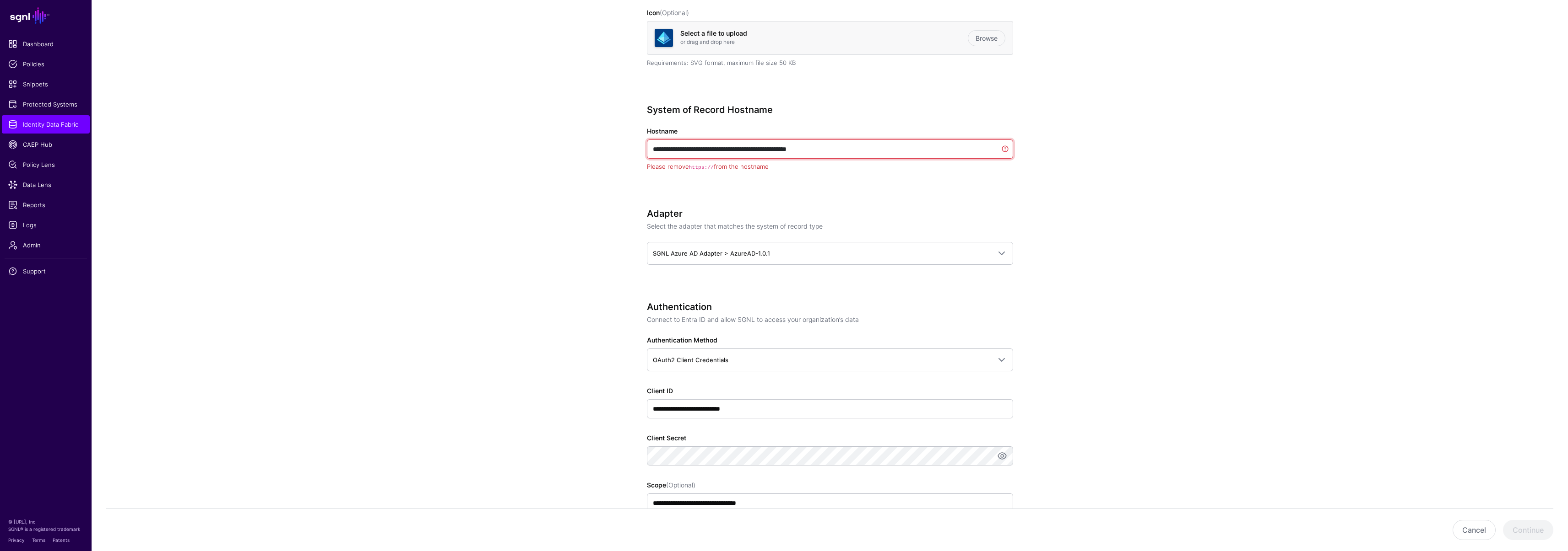
drag, startPoint x: 673, startPoint y: 149, endPoint x: 627, endPoint y: 146, distance: 46.1
click at [627, 146] on div "**********" at bounding box center [829, 446] width 424 height 1264
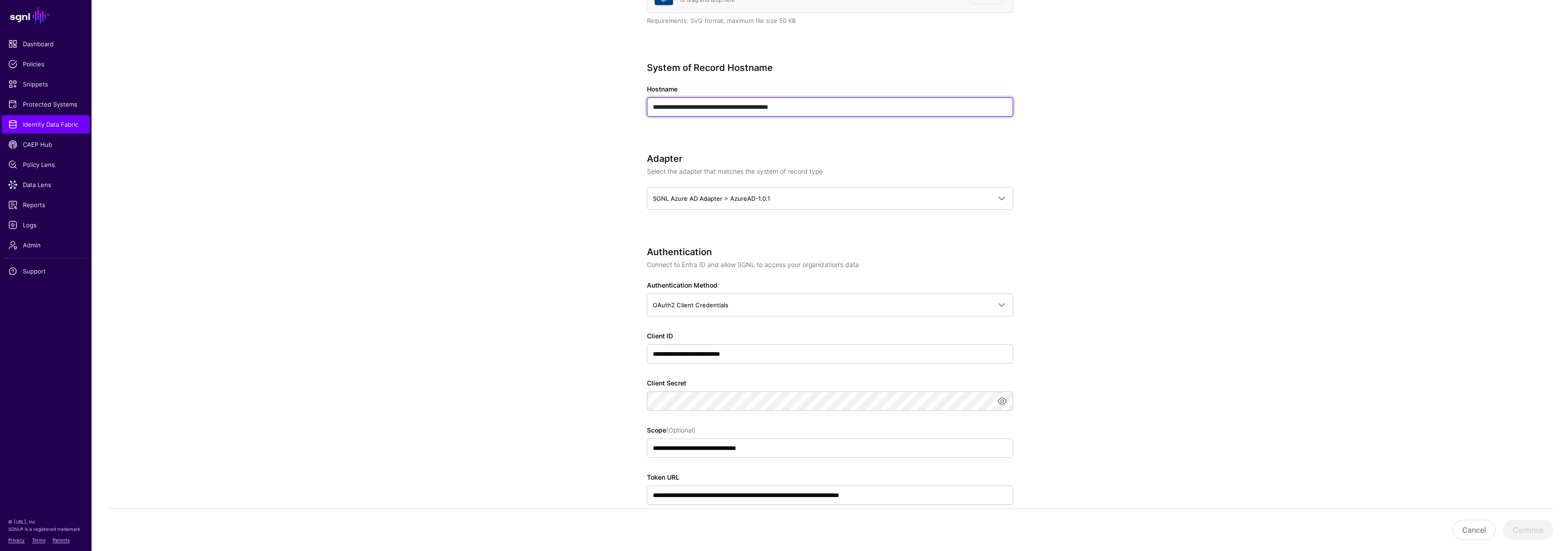
scroll to position [346, 0]
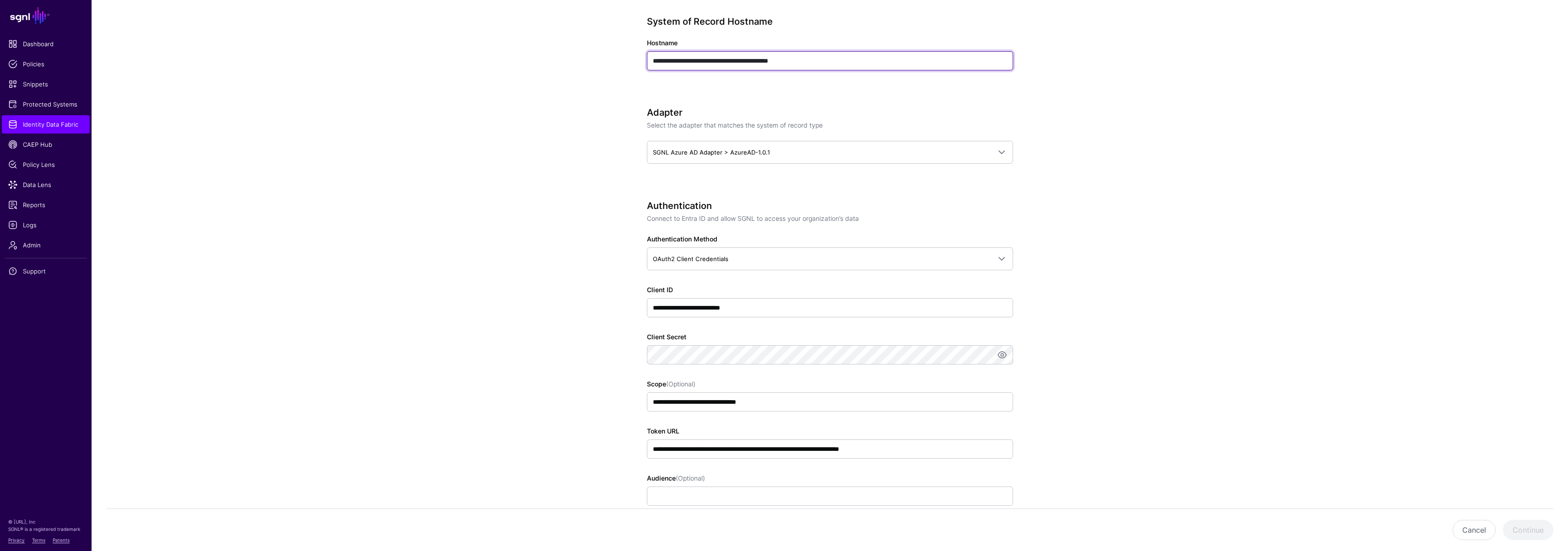
type input "**********"
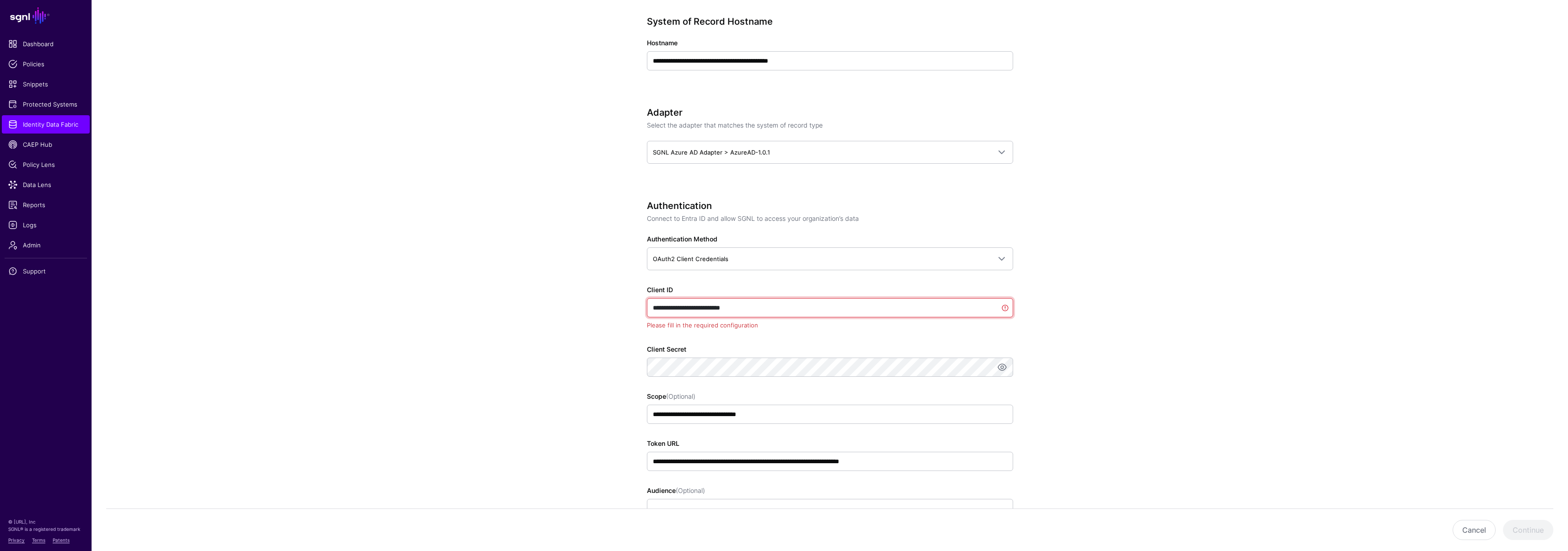
click at [752, 312] on input "**********" at bounding box center [830, 308] width 366 height 19
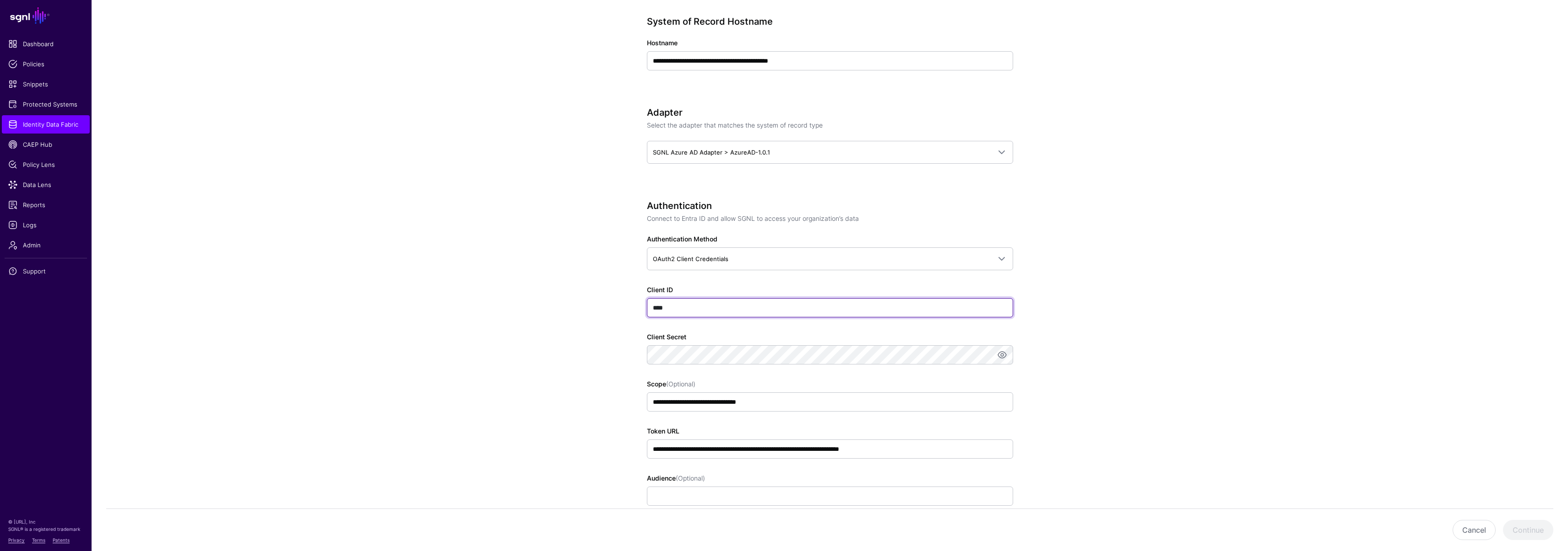
type input "****"
click at [592, 331] on app-datasources-details-form "**********" at bounding box center [830, 351] width 1476 height 1252
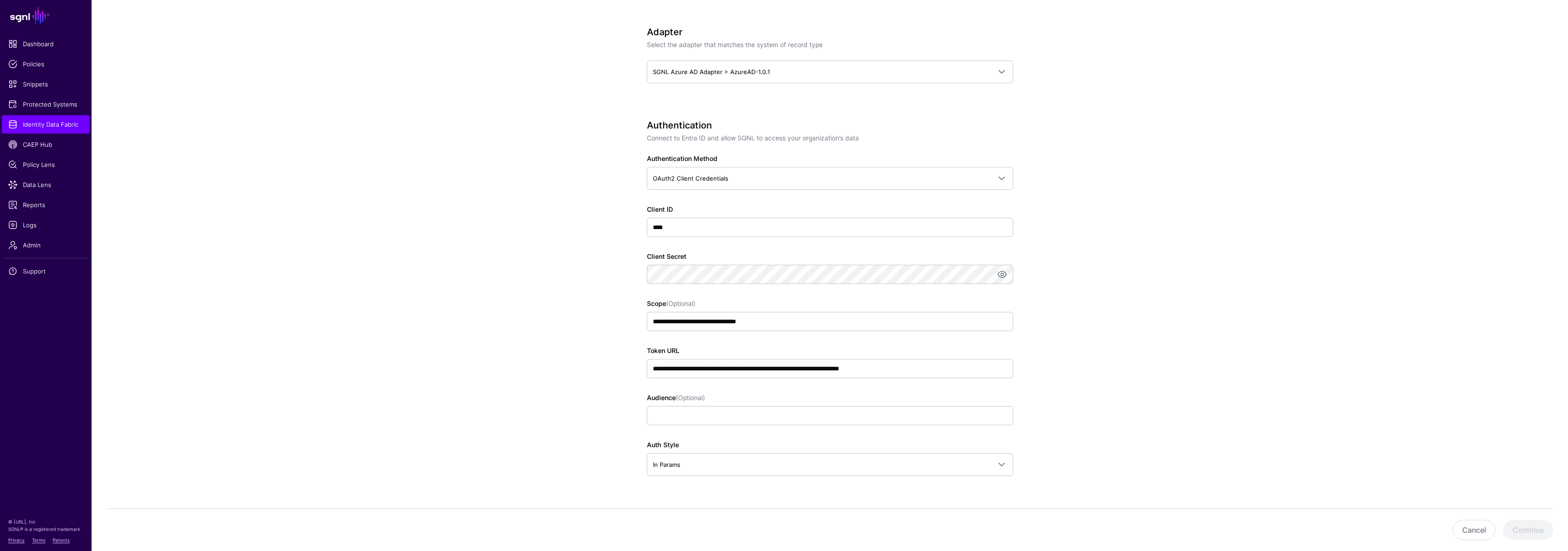
scroll to position [427, 0]
click at [895, 367] on input "**********" at bounding box center [830, 368] width 366 height 19
click at [853, 368] on input "**********" at bounding box center [830, 368] width 366 height 19
drag, startPoint x: 841, startPoint y: 367, endPoint x: 662, endPoint y: 360, distance: 179.1
click at [662, 360] on input "**********" at bounding box center [830, 368] width 366 height 19
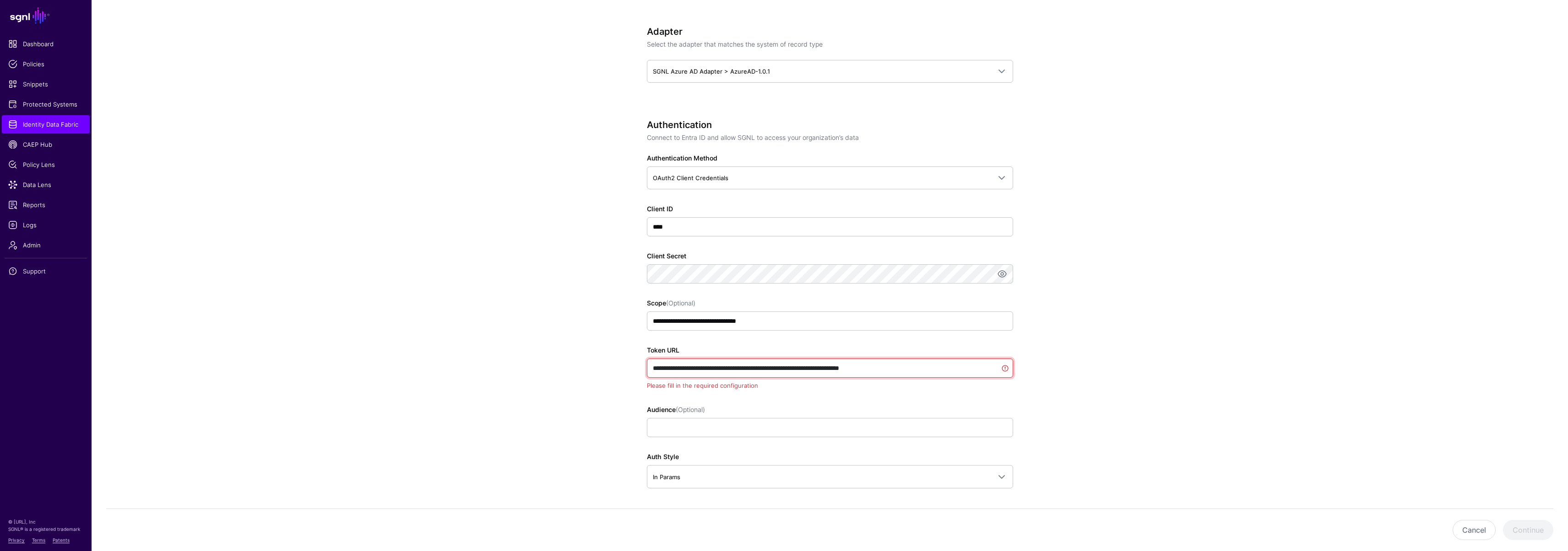
paste input "text"
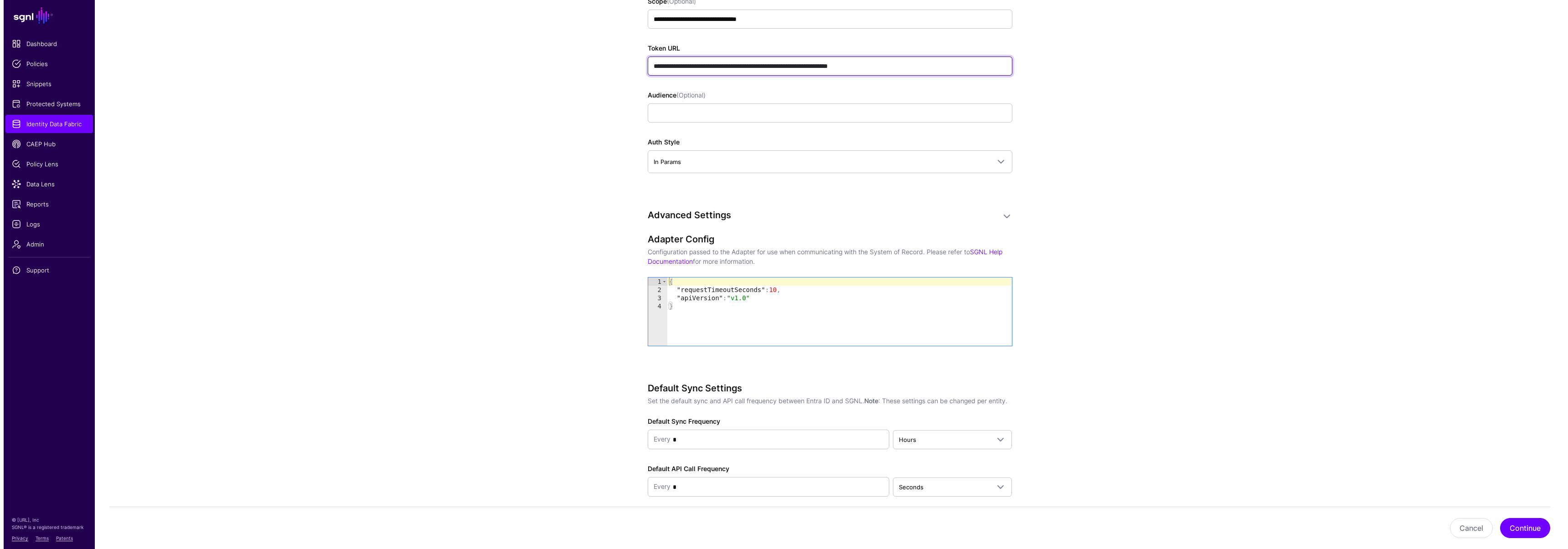
scroll to position [767, 0]
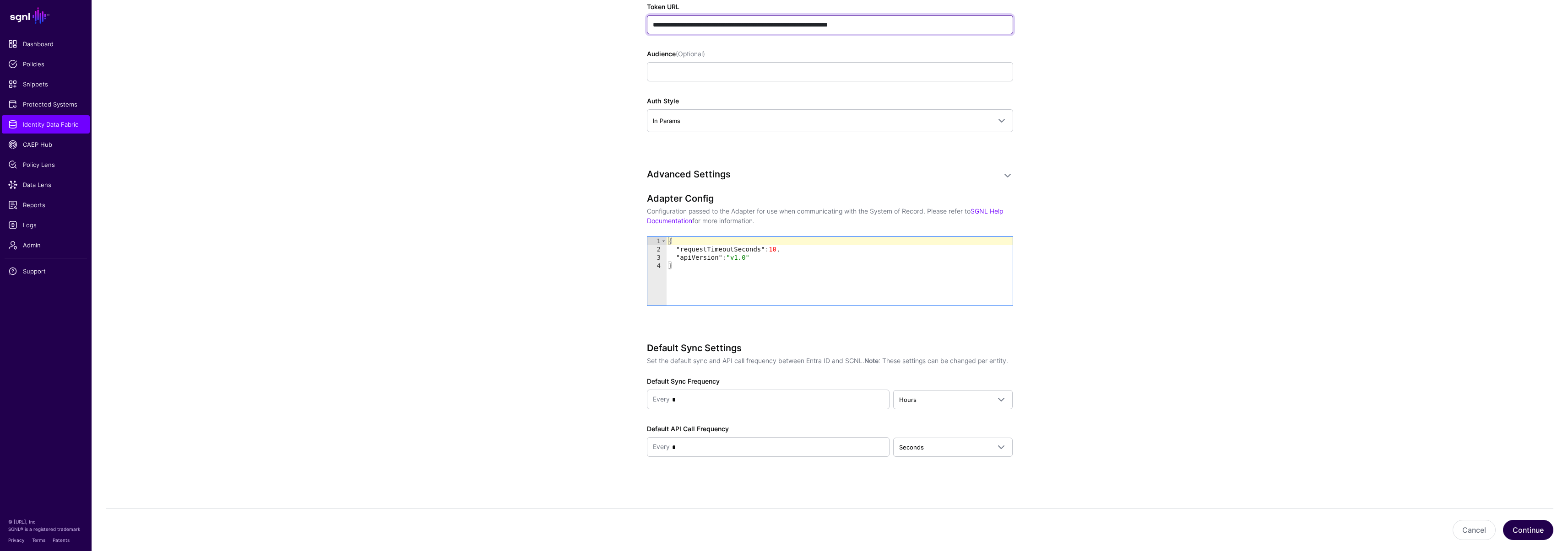
type input "**********"
click at [1545, 528] on button "Continue" at bounding box center [1528, 530] width 51 height 20
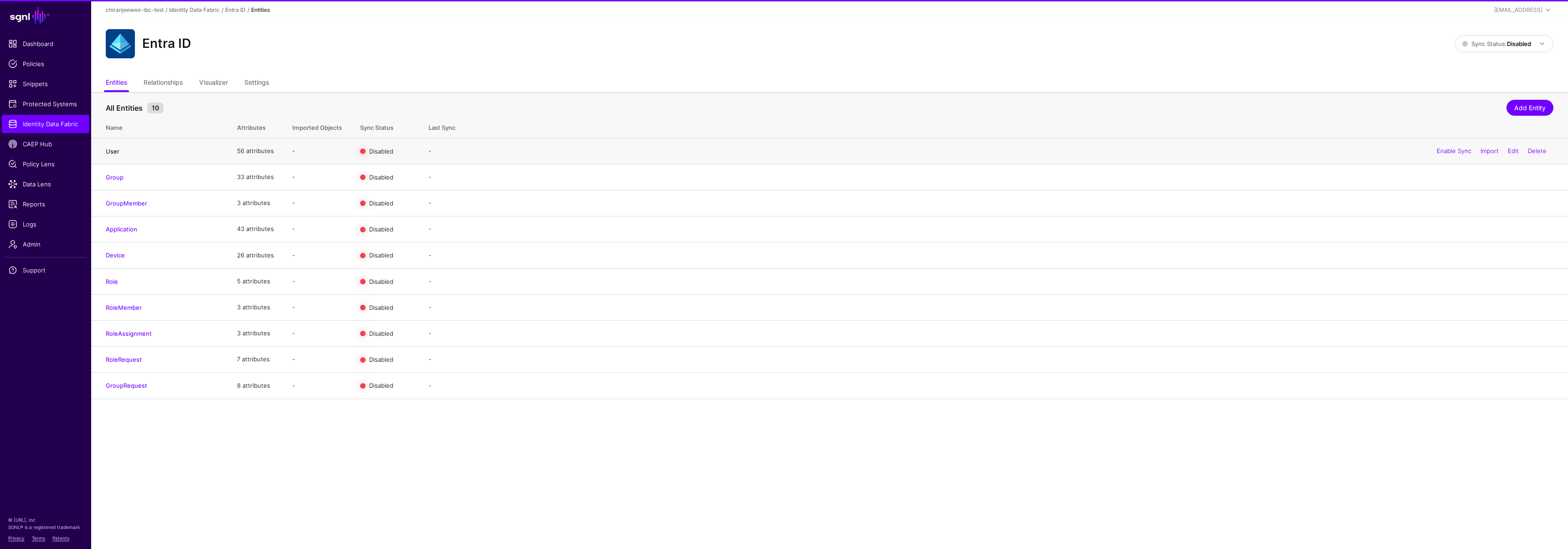
click at [112, 152] on link "User" at bounding box center [112, 151] width 13 height 8
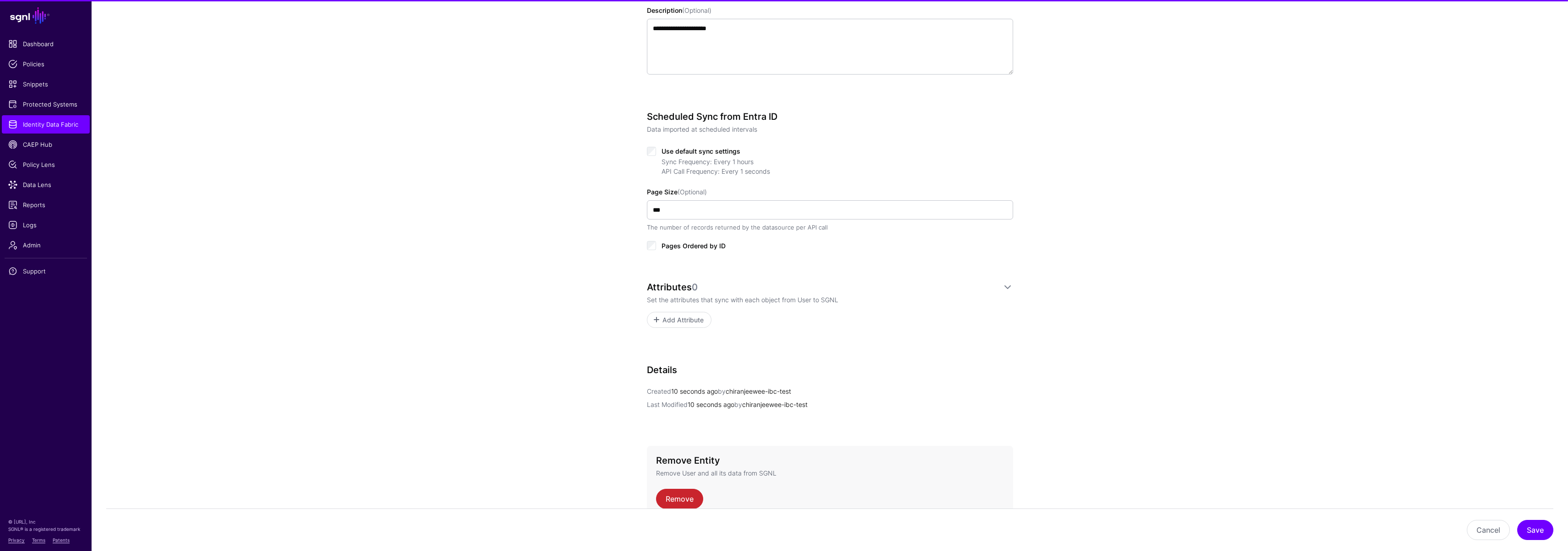
scroll to position [364, 0]
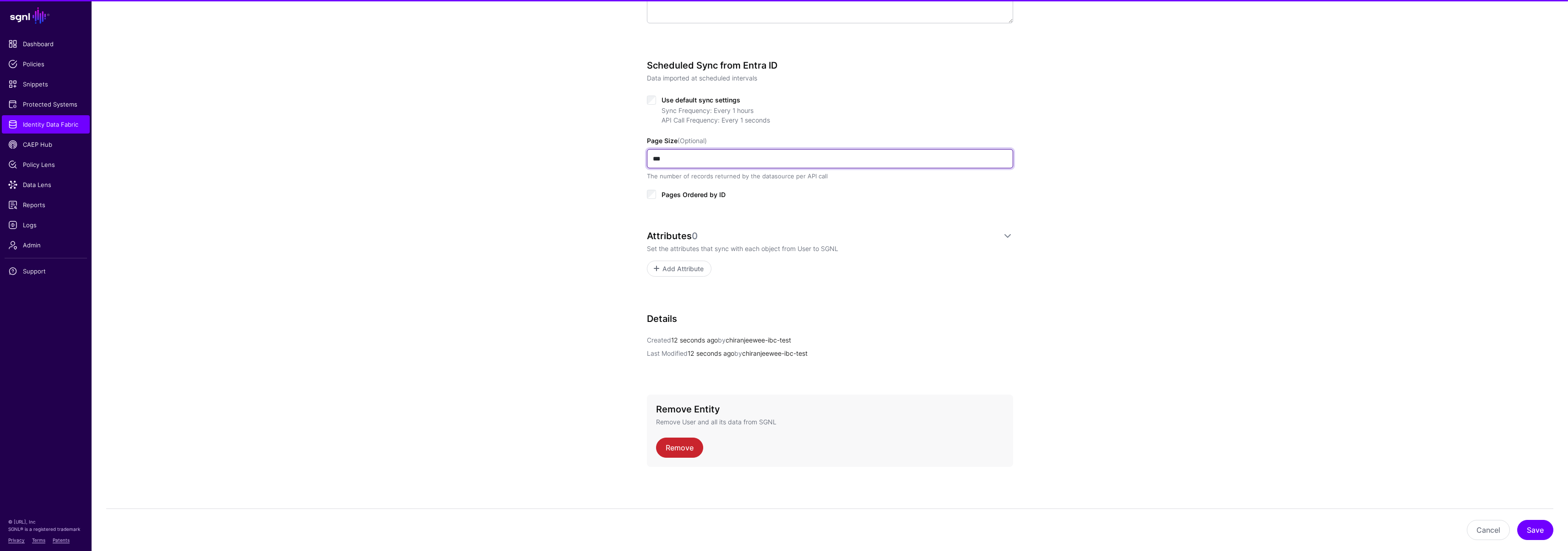
drag, startPoint x: 674, startPoint y: 160, endPoint x: 631, endPoint y: 153, distance: 43.6
click at [631, 153] on div "**********" at bounding box center [829, 131] width 424 height 840
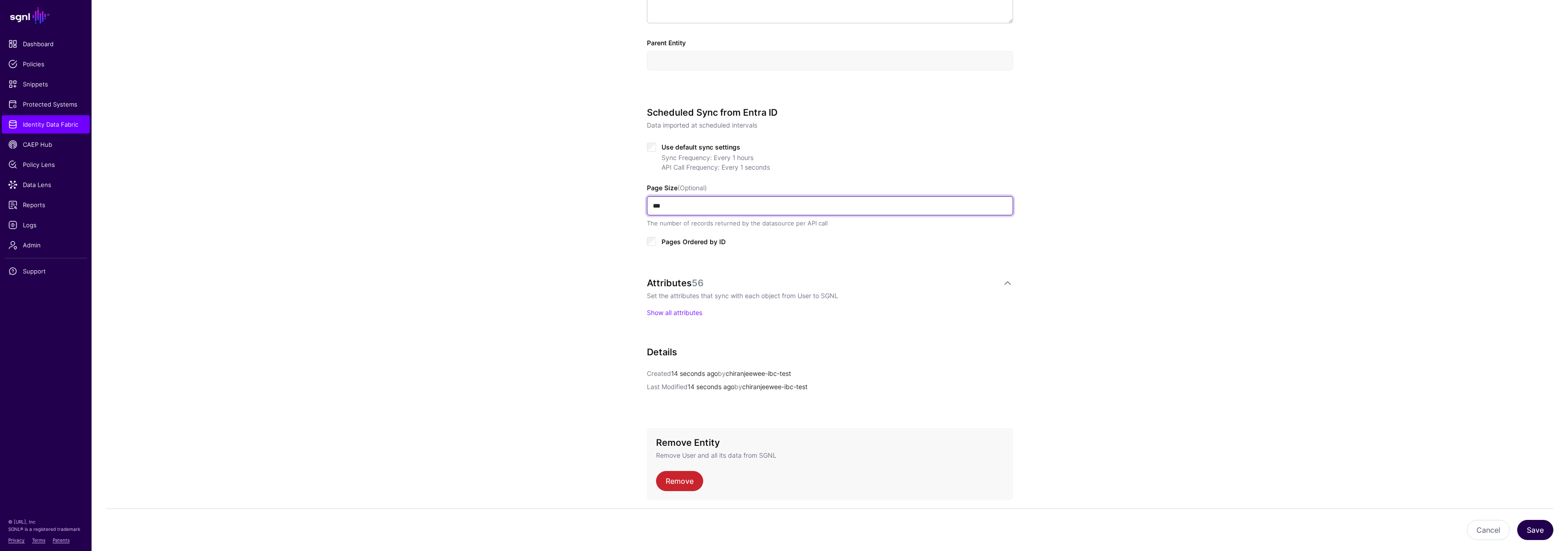
type input "***"
click at [1544, 533] on button "Save" at bounding box center [1535, 530] width 36 height 20
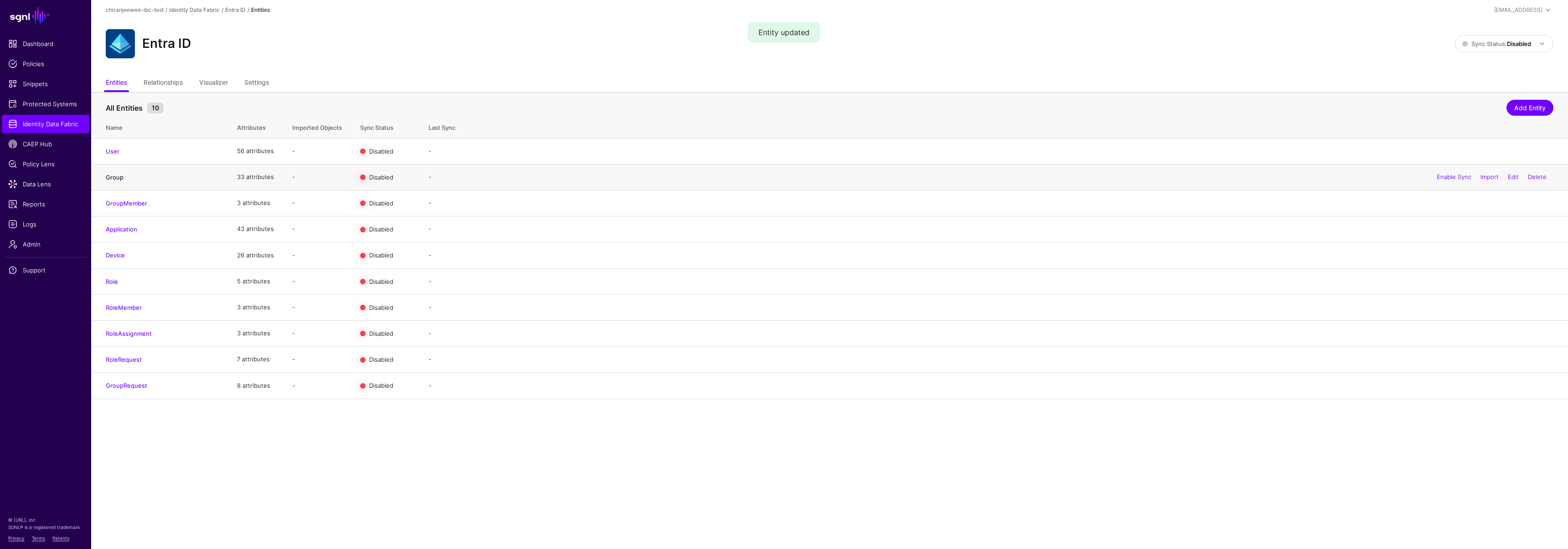
click at [121, 179] on link "Group" at bounding box center [114, 178] width 18 height 8
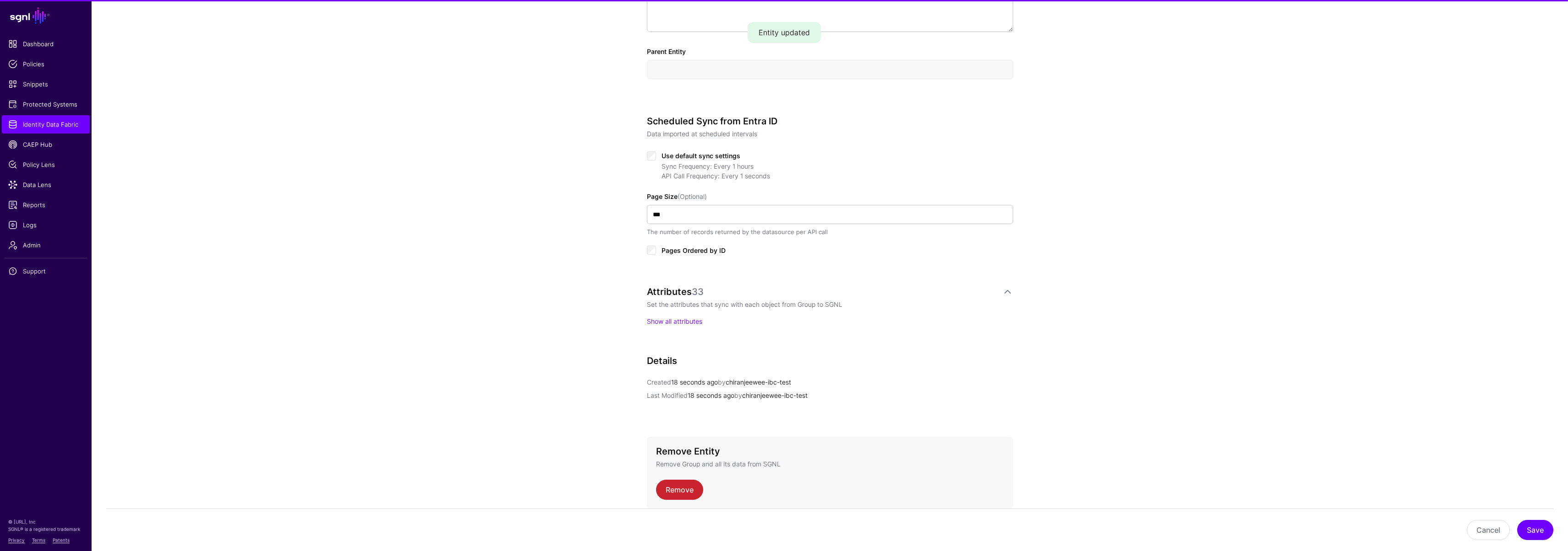
scroll to position [398, 0]
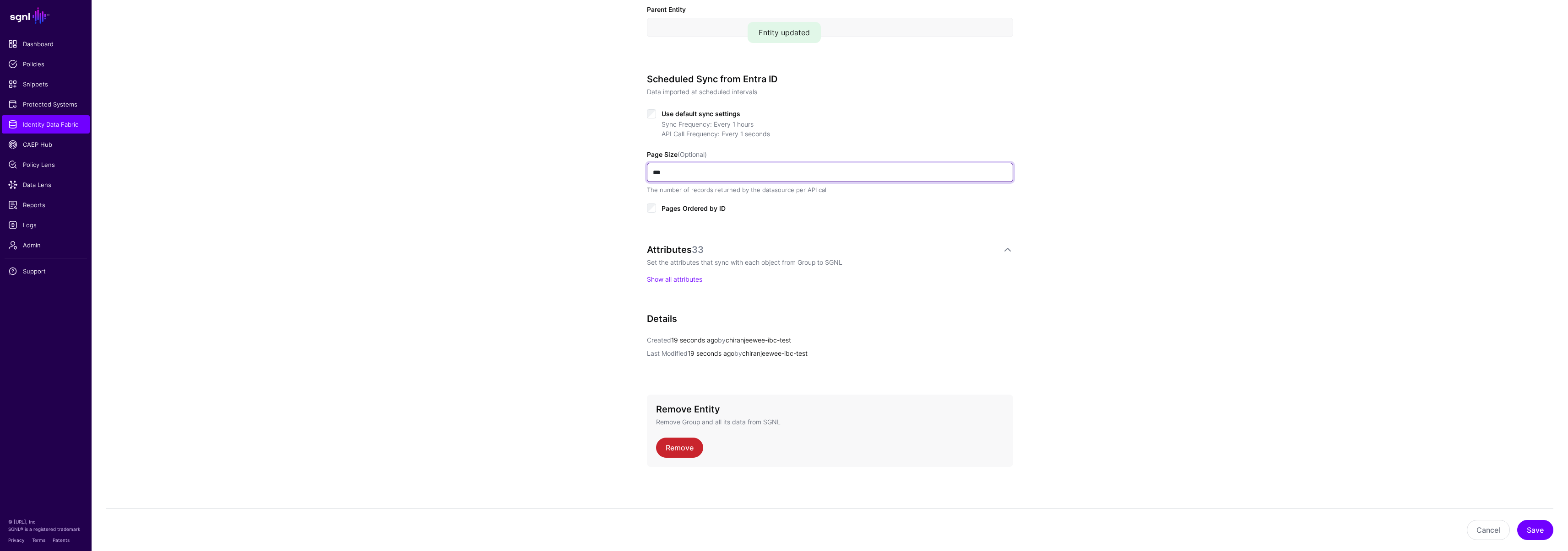
drag, startPoint x: 673, startPoint y: 172, endPoint x: 595, endPoint y: 170, distance: 78.0
click at [595, 170] on div "**********" at bounding box center [830, 114] width 1476 height 873
type input "***"
click at [1533, 525] on button "Save" at bounding box center [1535, 530] width 36 height 20
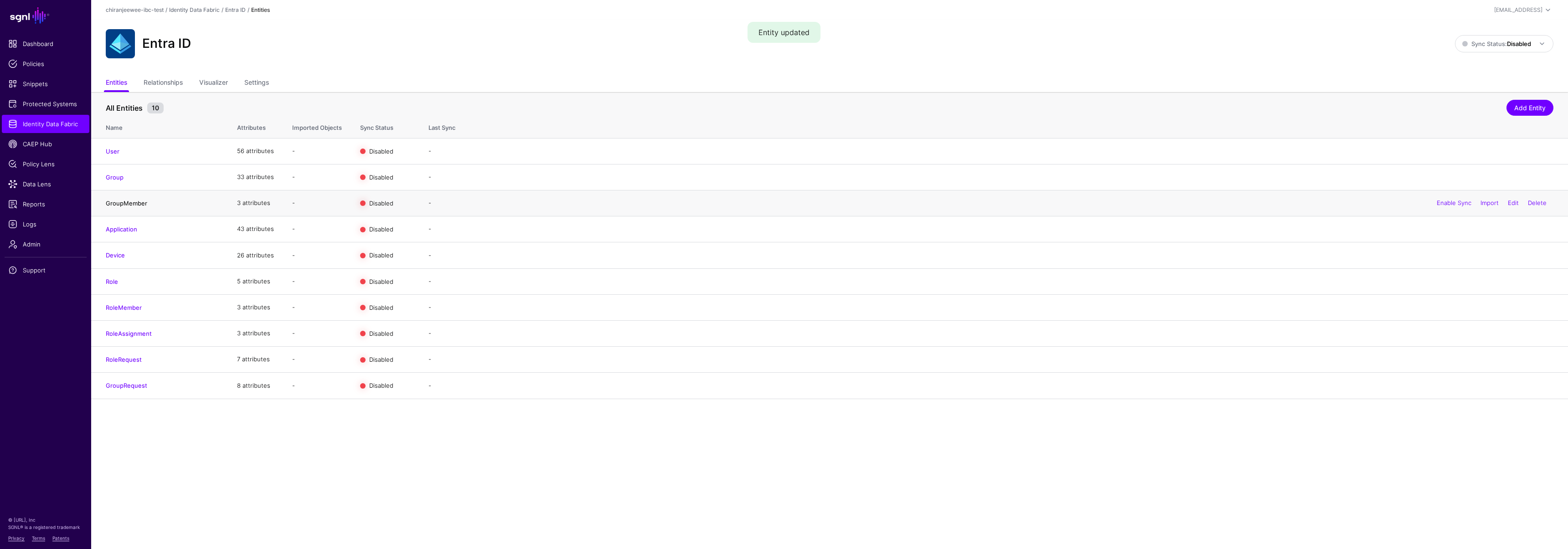
click at [128, 204] on link "GroupMember" at bounding box center [126, 203] width 42 height 8
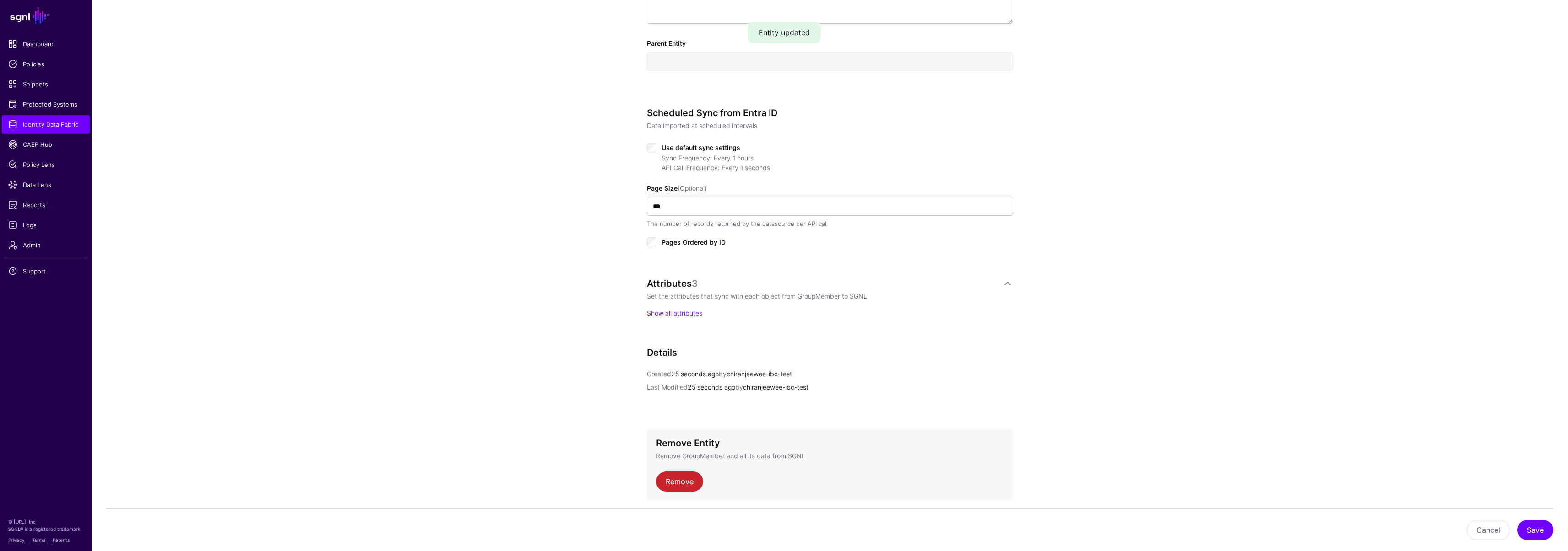
scroll to position [385, 0]
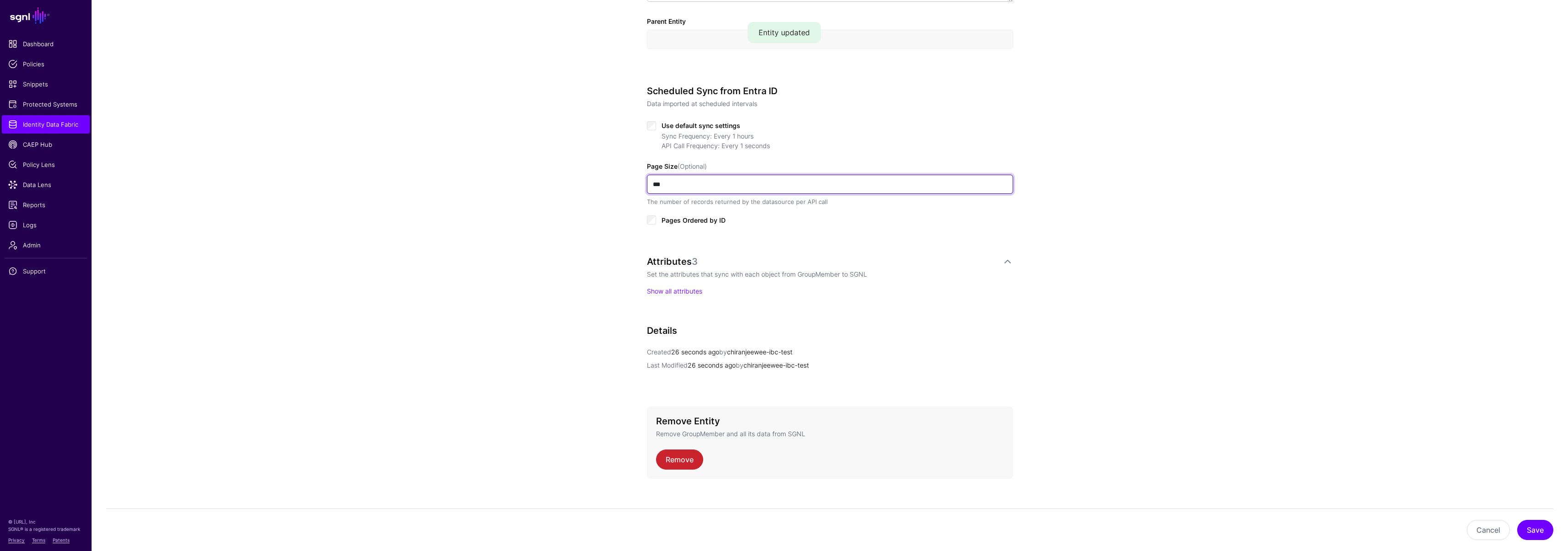
drag, startPoint x: 647, startPoint y: 184, endPoint x: 625, endPoint y: 184, distance: 22.0
click at [625, 184] on div "**********" at bounding box center [829, 127] width 424 height 873
type input "*"
type input "***"
click at [1533, 525] on button "Save" at bounding box center [1535, 530] width 36 height 20
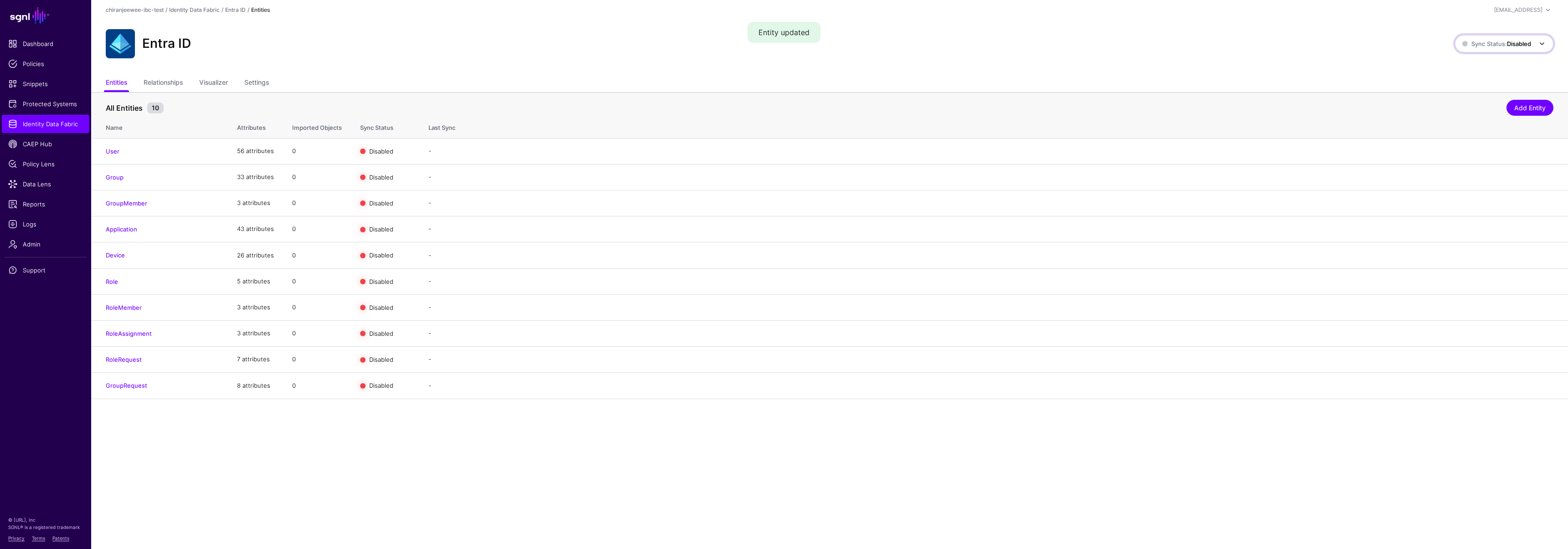
click at [1483, 42] on span "Sync Status: Disabled" at bounding box center [1497, 44] width 68 height 8
click at [1472, 74] on span "Syncing active for all configured entities that are enabled" at bounding box center [1498, 79] width 94 height 15
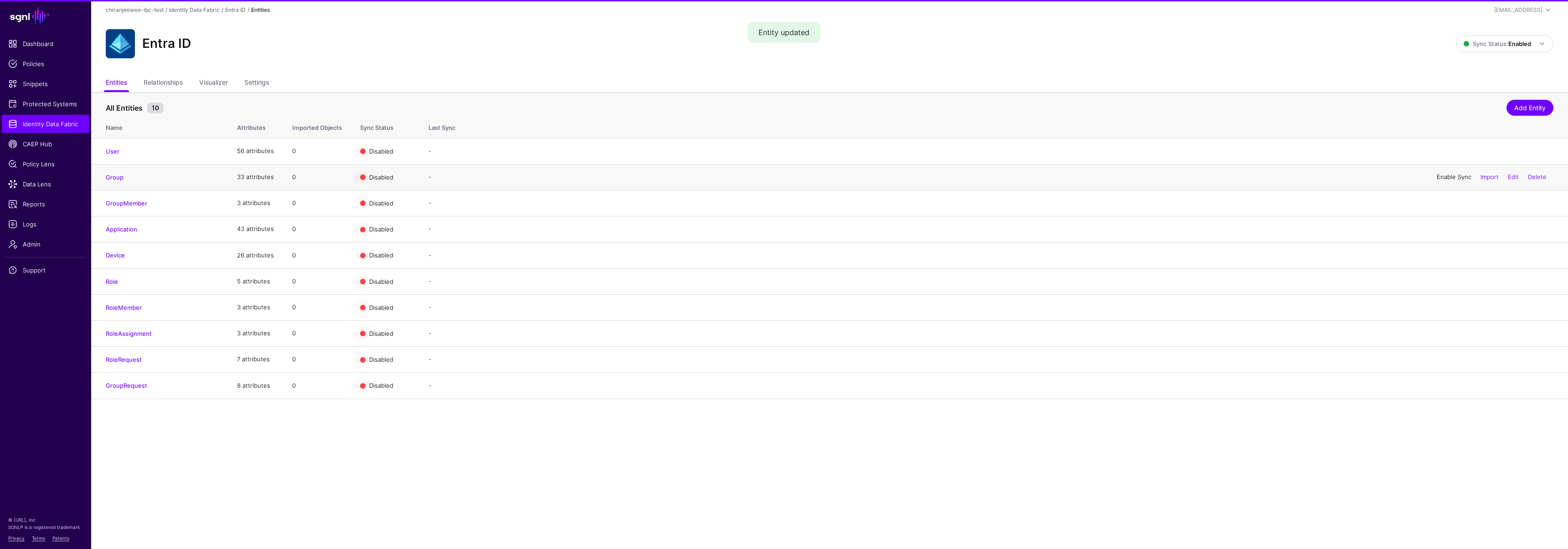
click at [1447, 179] on link "Enable Sync" at bounding box center [1454, 177] width 34 height 8
click at [1453, 204] on link "Enable Sync" at bounding box center [1454, 203] width 34 height 8
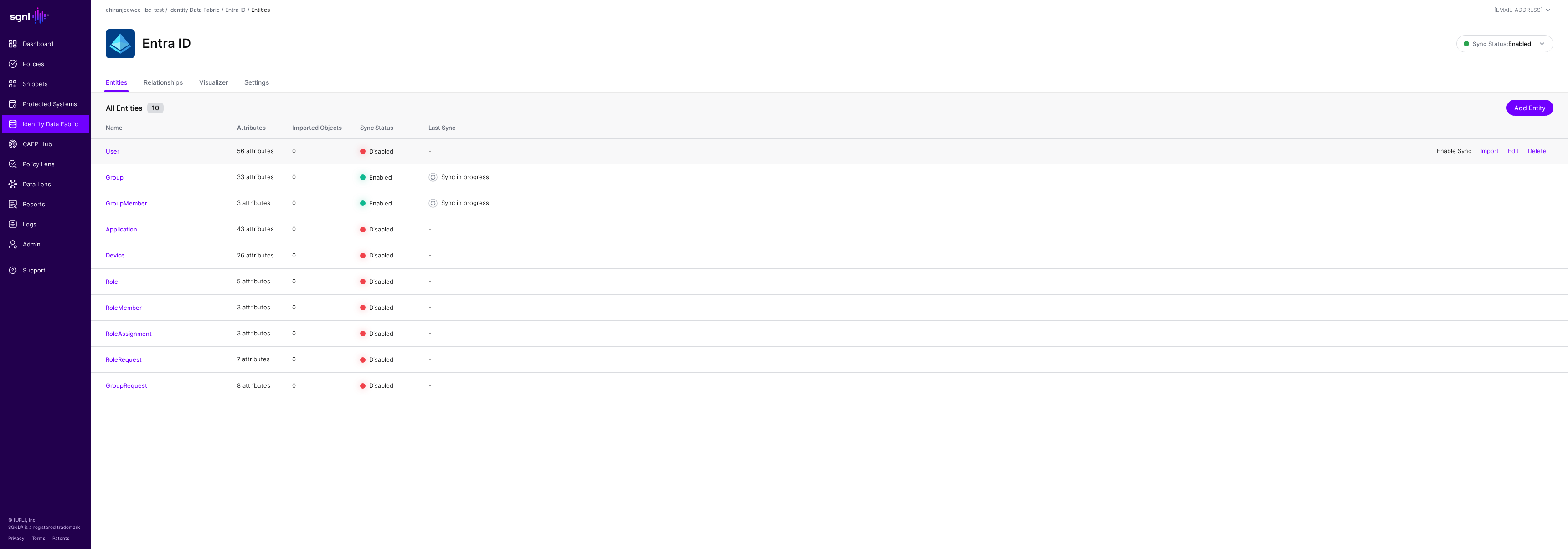
click at [1444, 151] on link "Enable Sync" at bounding box center [1454, 151] width 34 height 8
click at [45, 122] on span "Identity Data Fabric" at bounding box center [46, 124] width 75 height 9
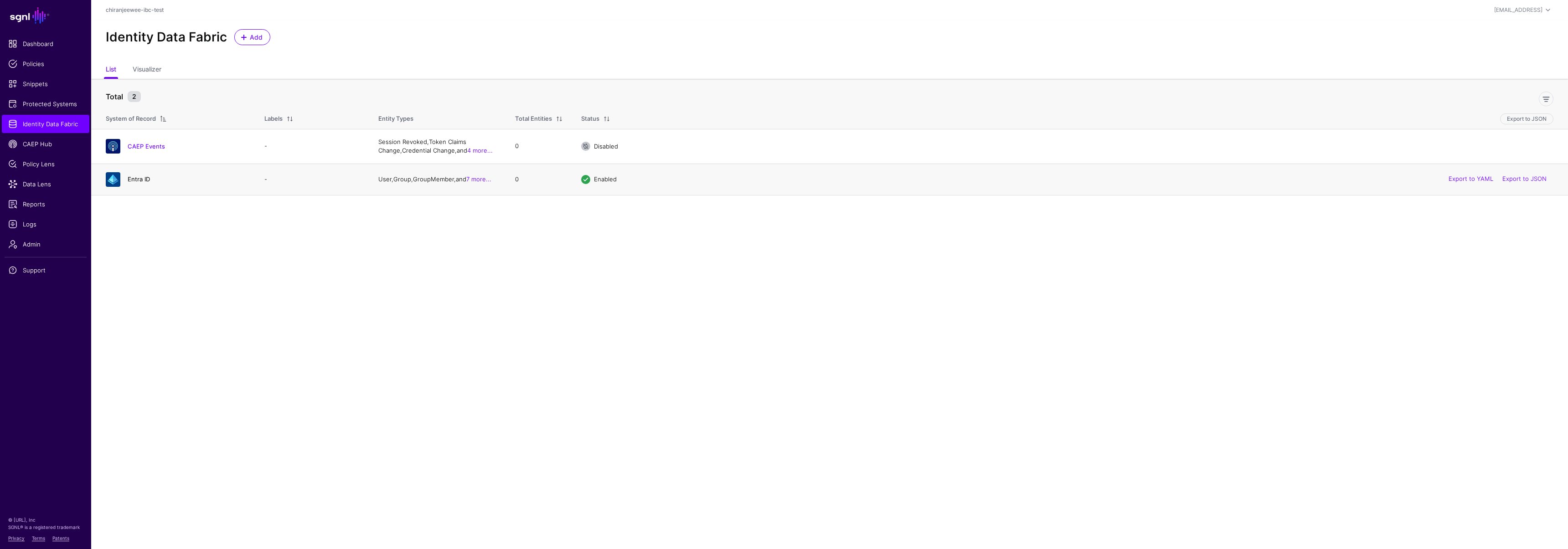
click at [141, 179] on link "Entra ID" at bounding box center [139, 180] width 23 height 8
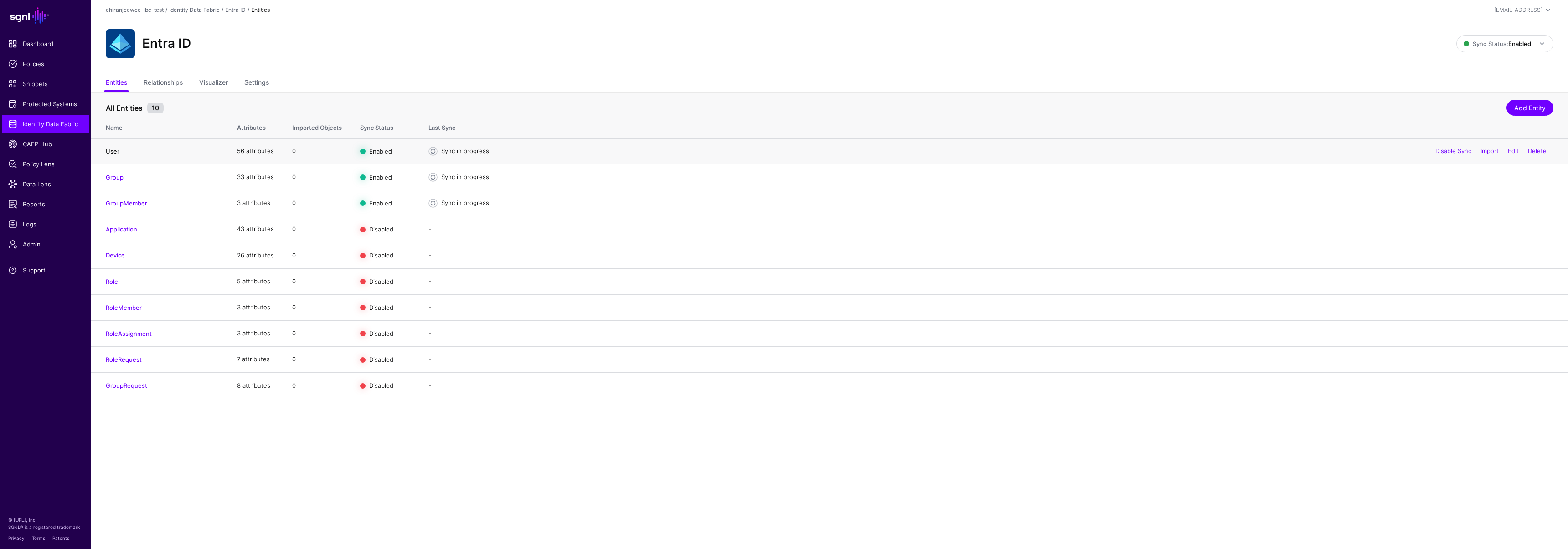
click at [114, 151] on link "User" at bounding box center [112, 151] width 13 height 8
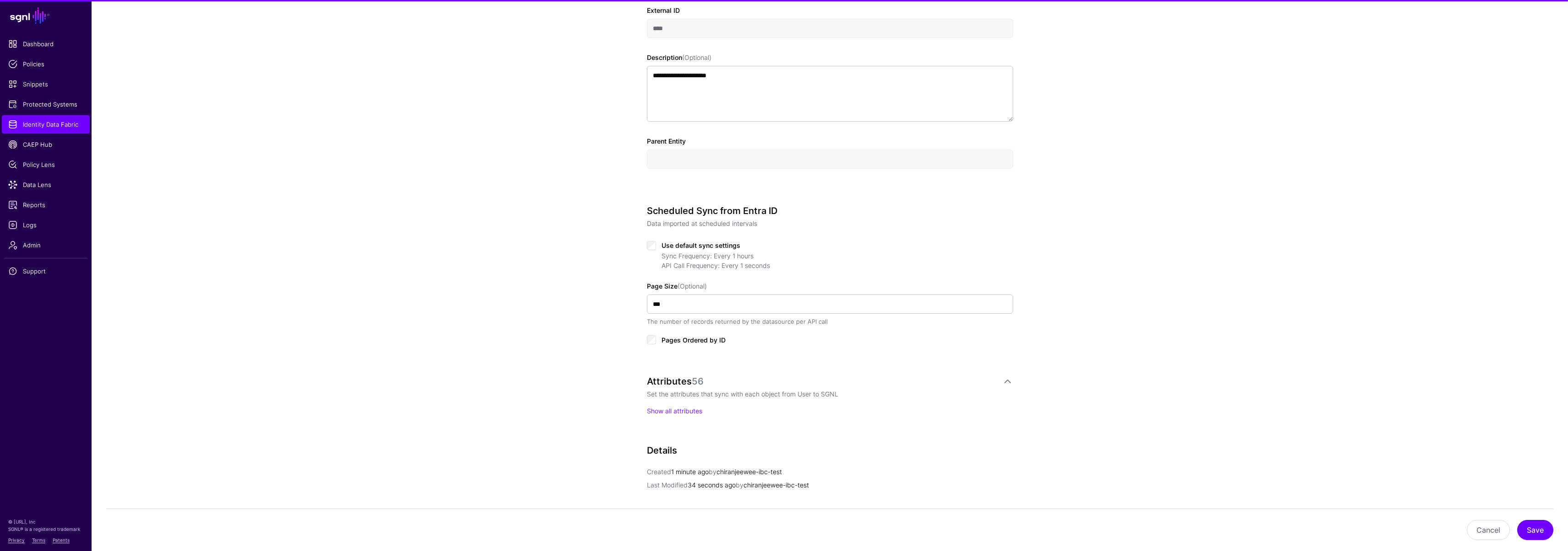
scroll to position [398, 0]
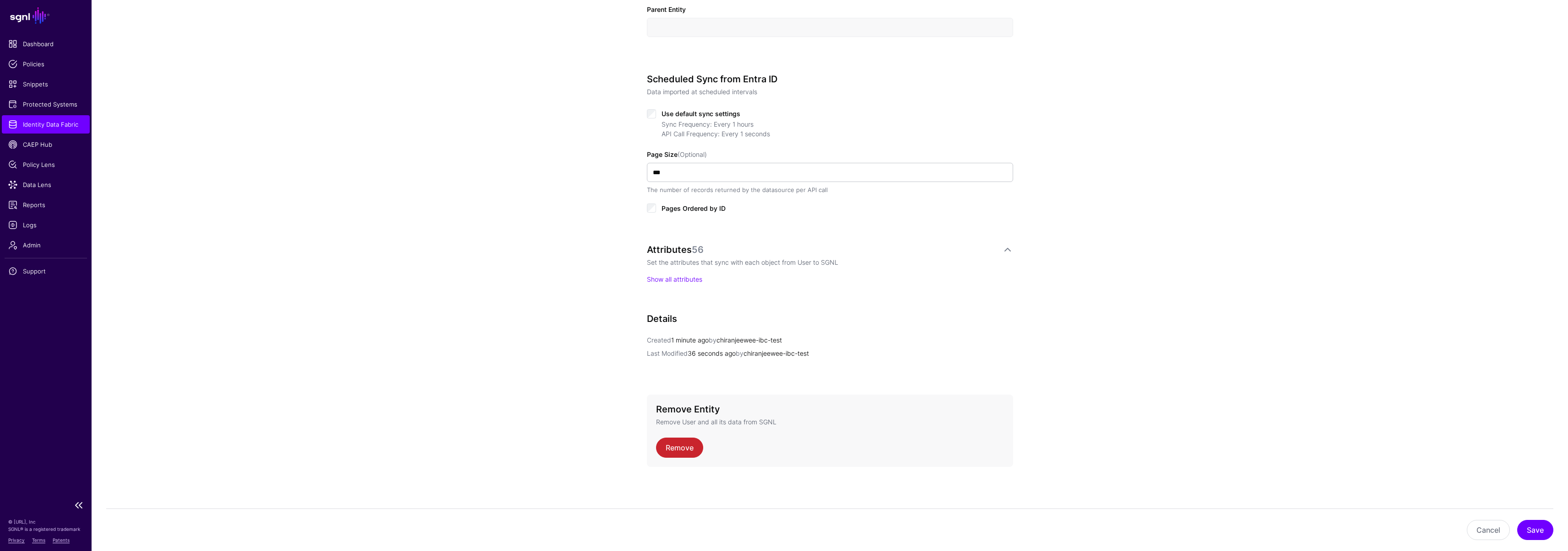
click at [59, 118] on link "Identity Data Fabric" at bounding box center [46, 124] width 88 height 18
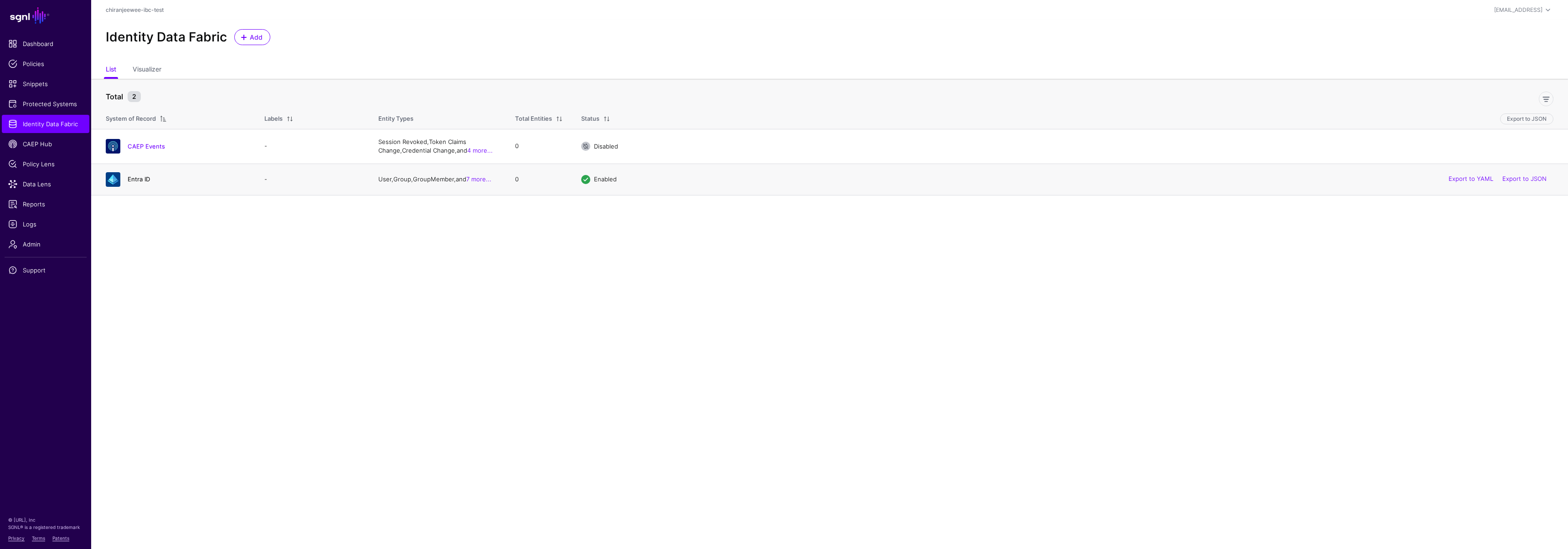
click at [136, 178] on link "Entra ID" at bounding box center [139, 180] width 23 height 8
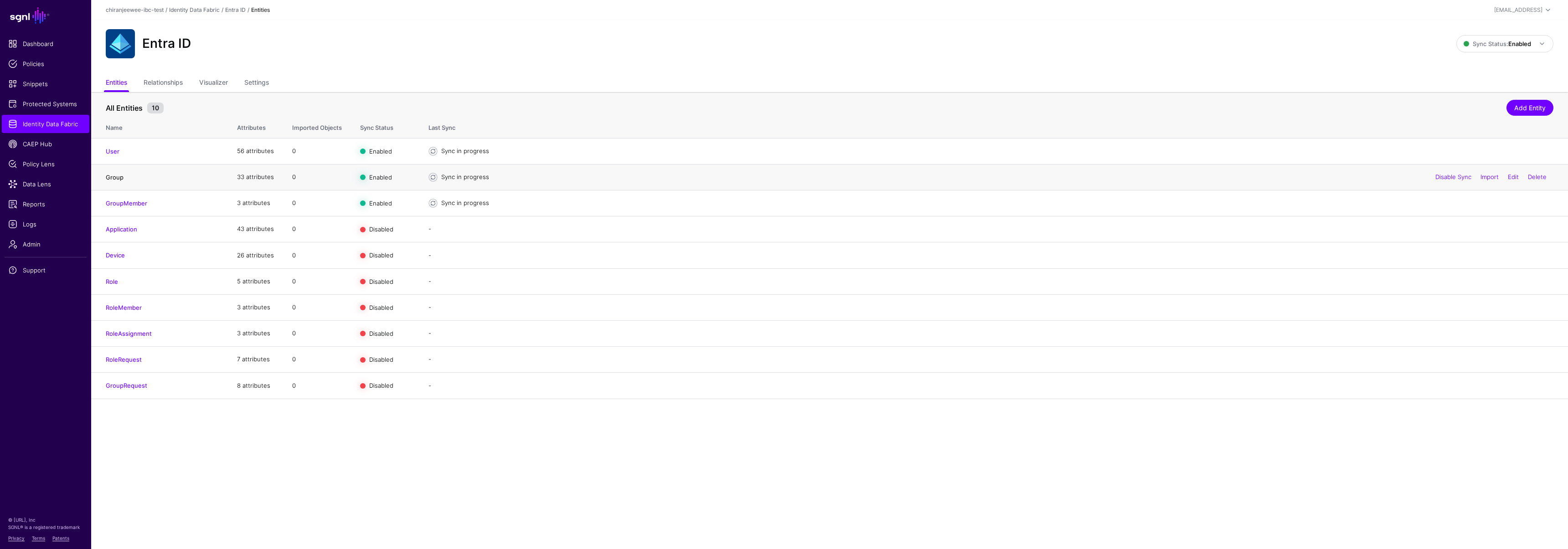
click at [120, 180] on link "Group" at bounding box center [114, 178] width 18 height 8
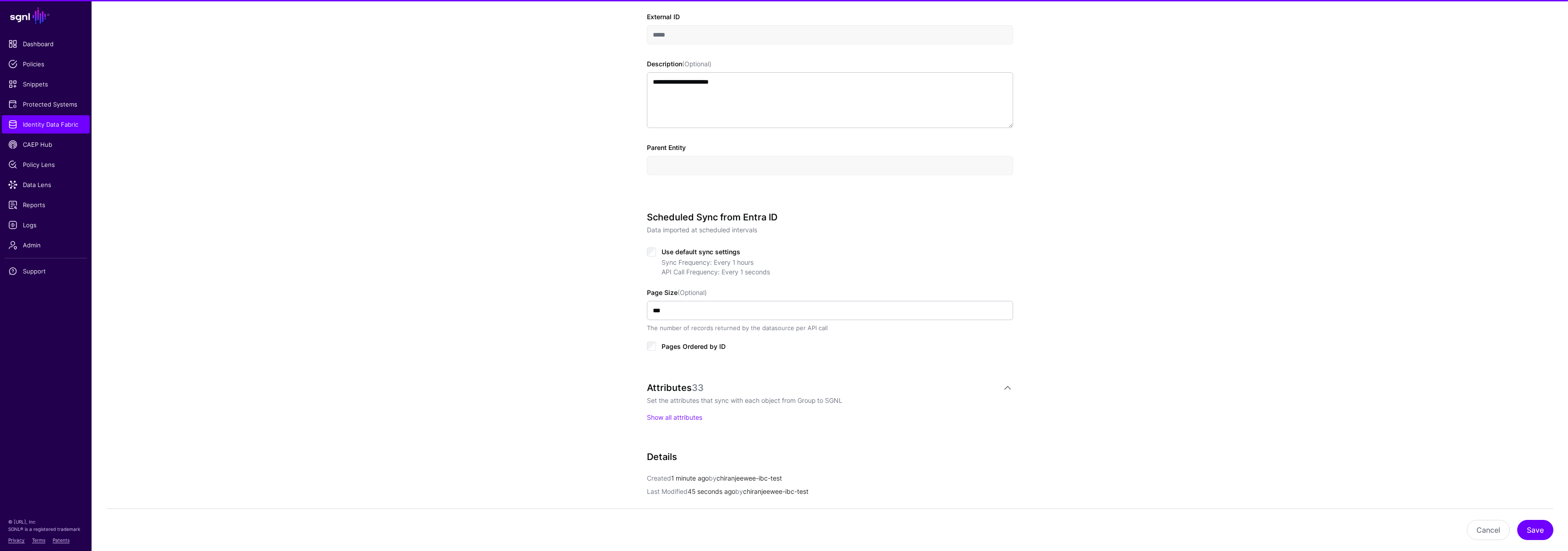
scroll to position [398, 0]
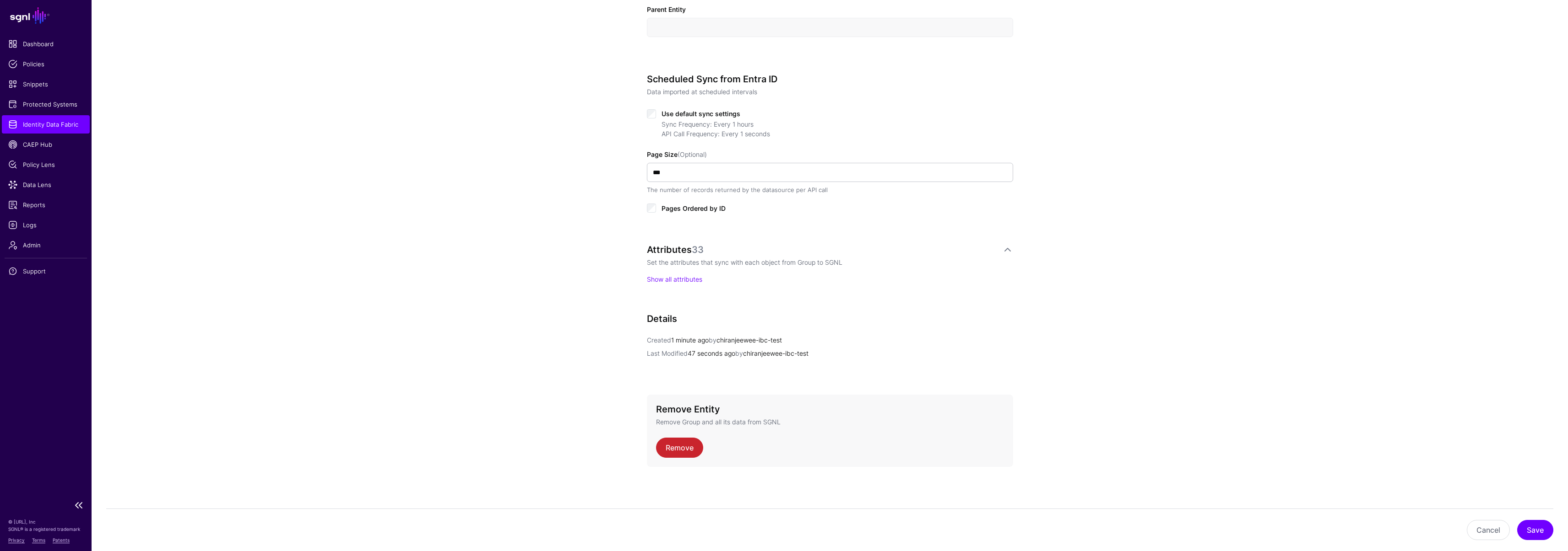
click at [60, 125] on span "Identity Data Fabric" at bounding box center [46, 125] width 75 height 10
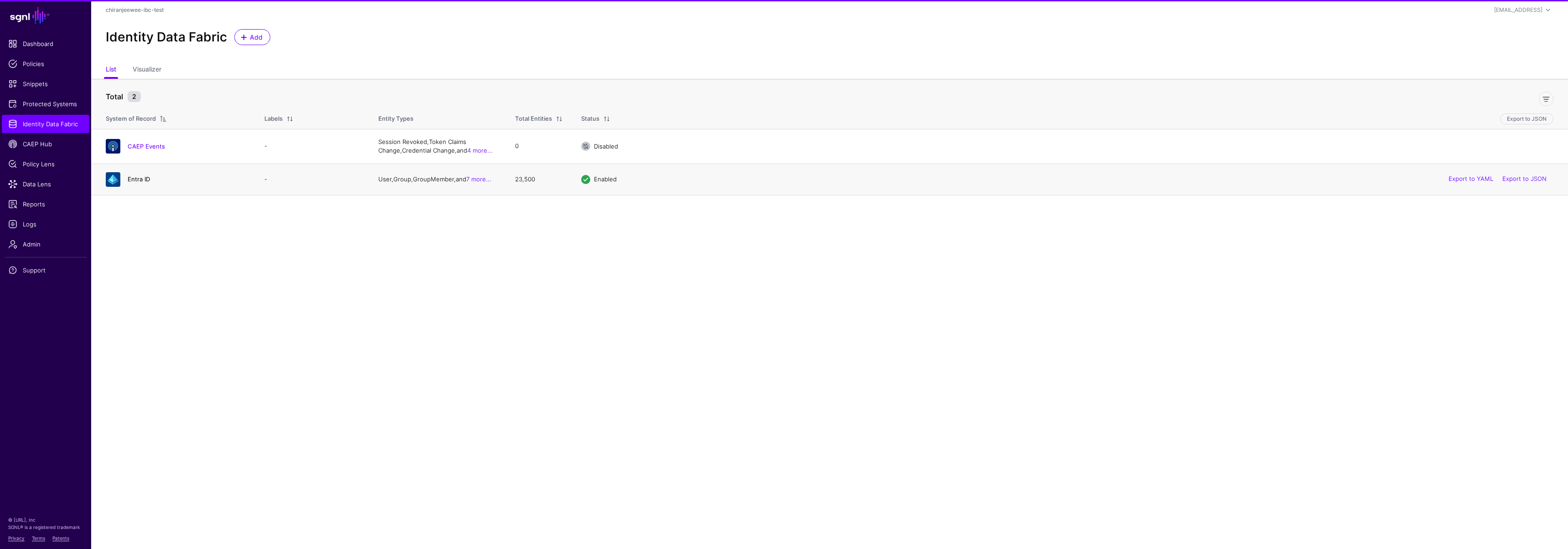
click at [140, 180] on link "Entra ID" at bounding box center [139, 180] width 23 height 8
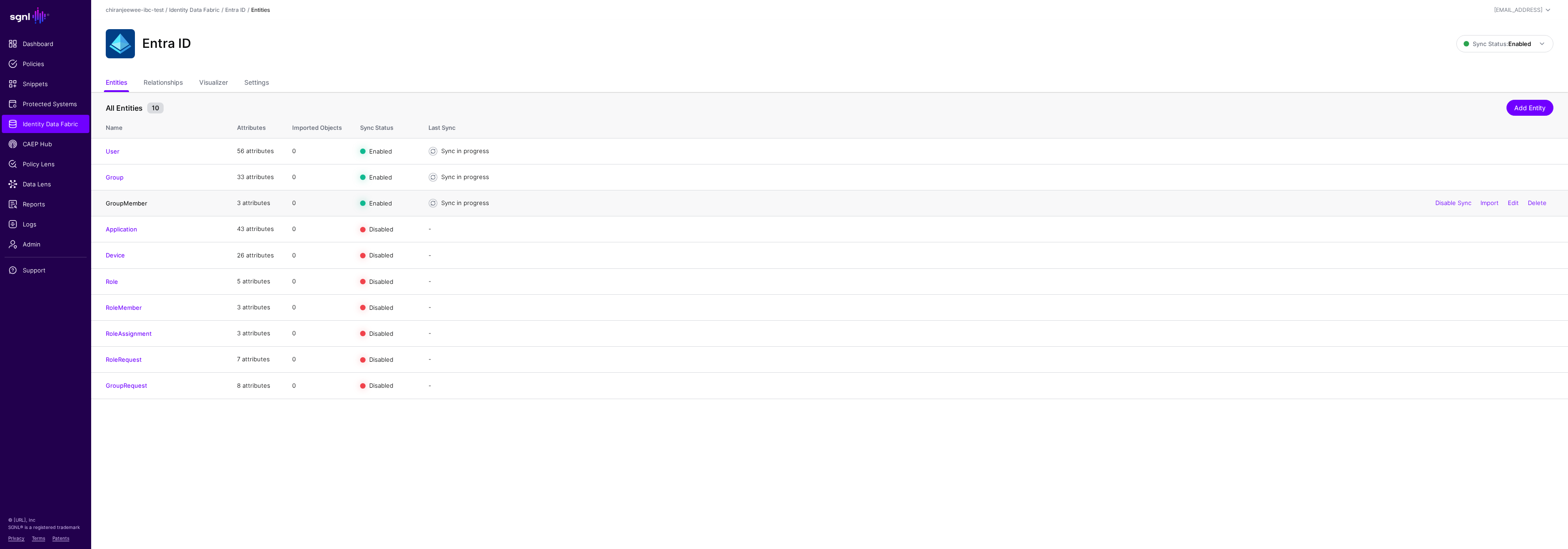
click at [131, 203] on link "GroupMember" at bounding box center [126, 203] width 42 height 8
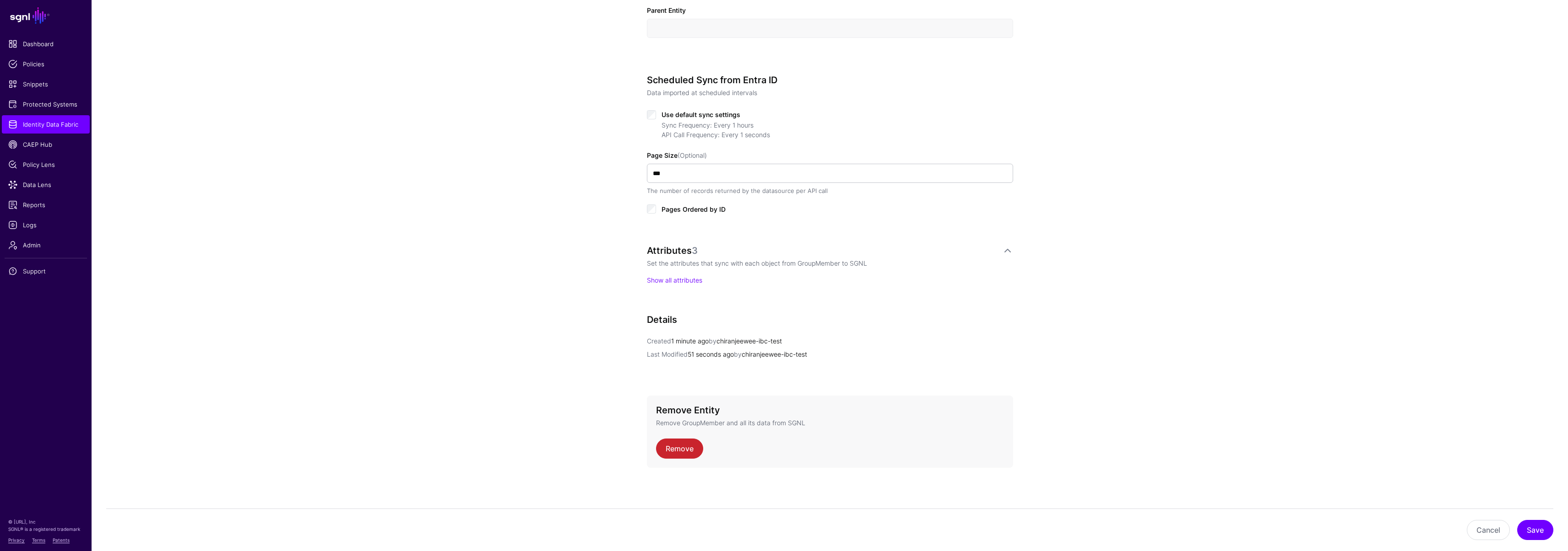
scroll to position [398, 0]
click at [69, 125] on span "Identity Data Fabric" at bounding box center [46, 125] width 75 height 10
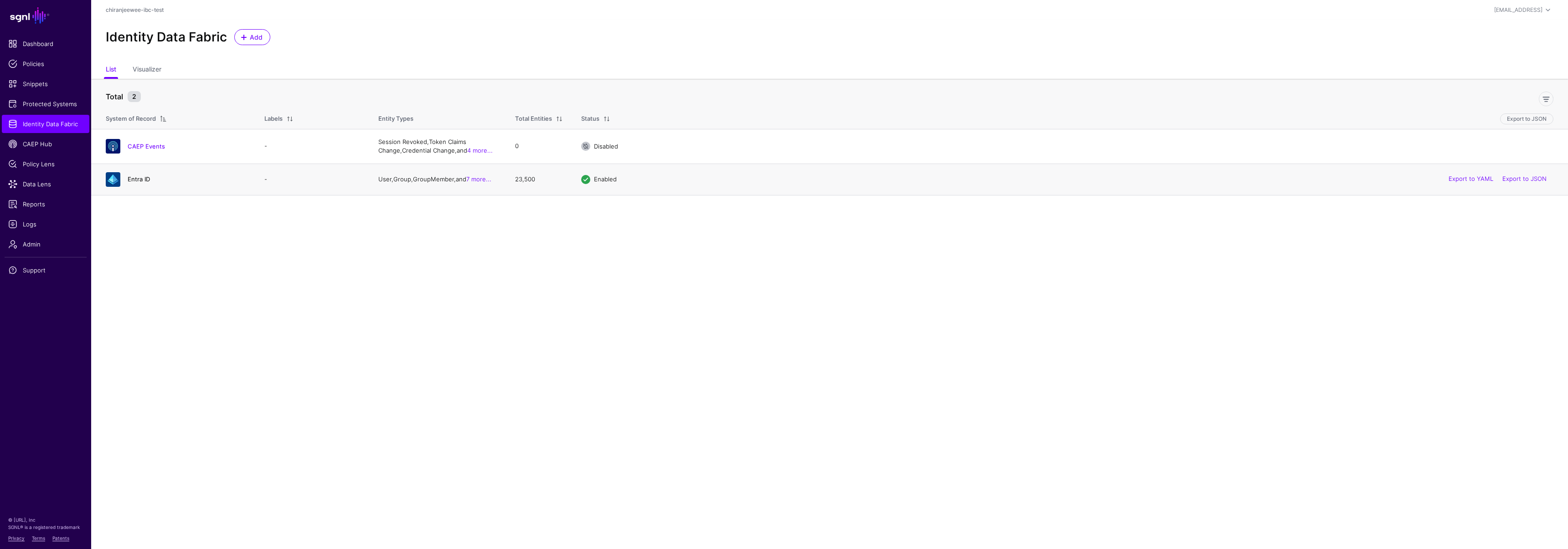
click at [140, 178] on link "Entra ID" at bounding box center [139, 180] width 23 height 8
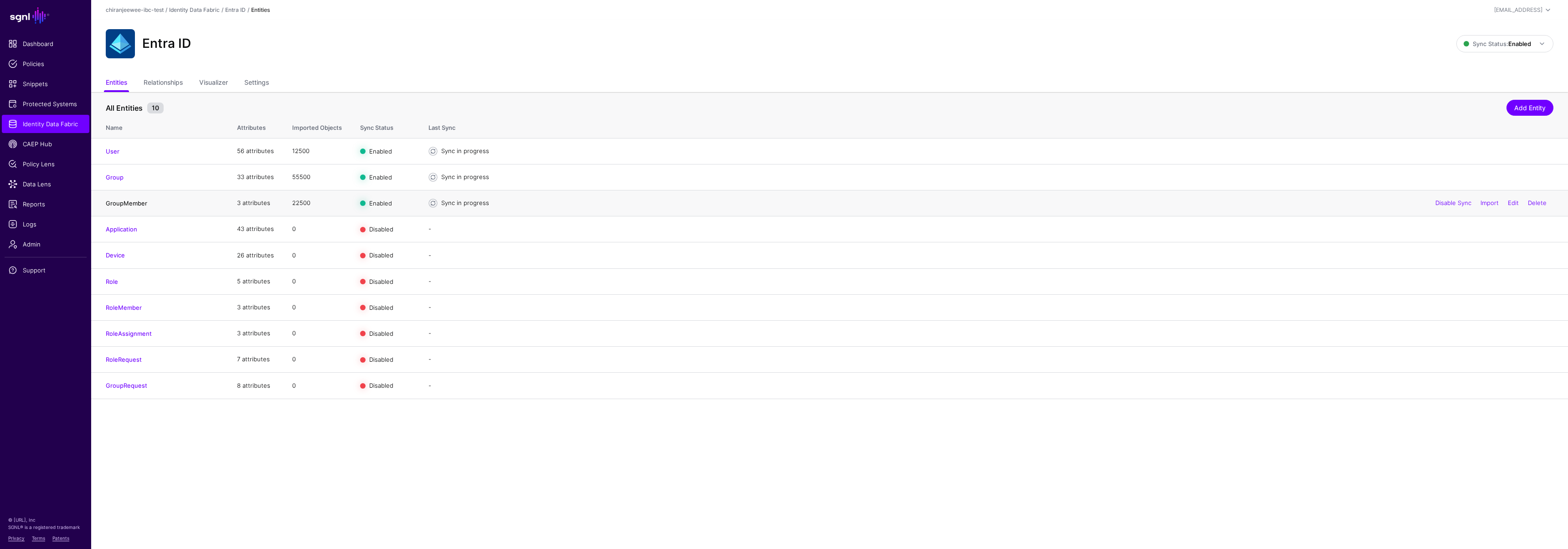
click at [137, 201] on link "GroupMember" at bounding box center [126, 203] width 42 height 8
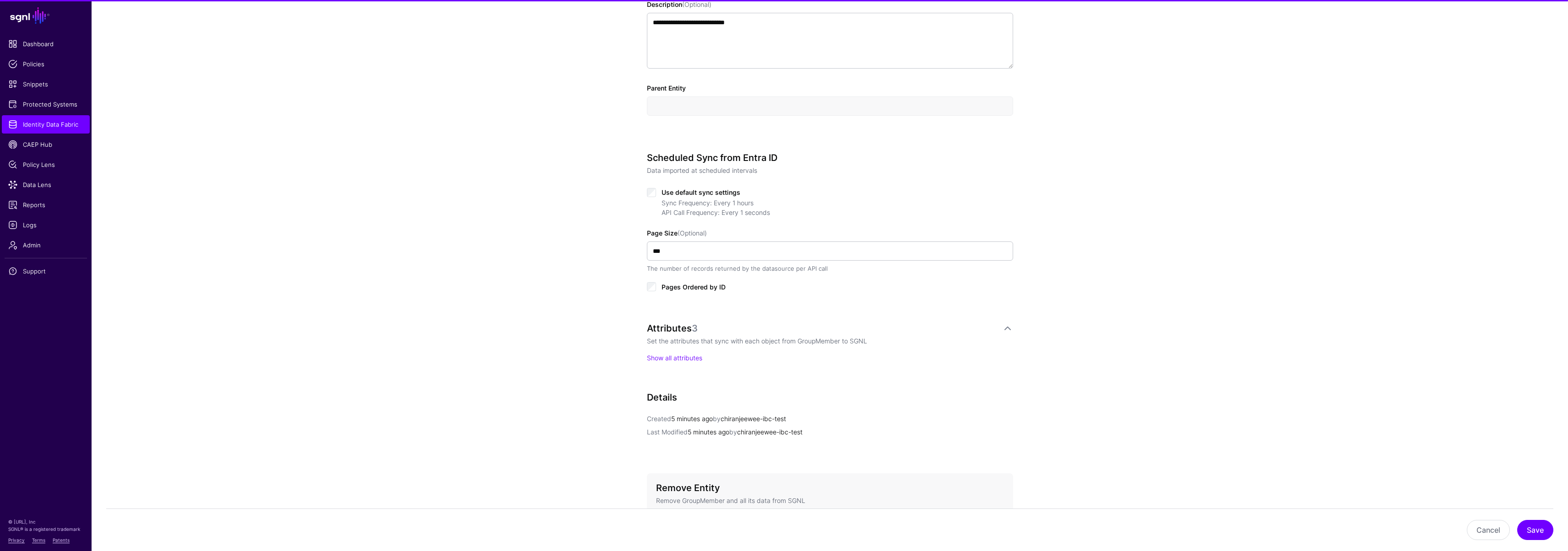
scroll to position [398, 0]
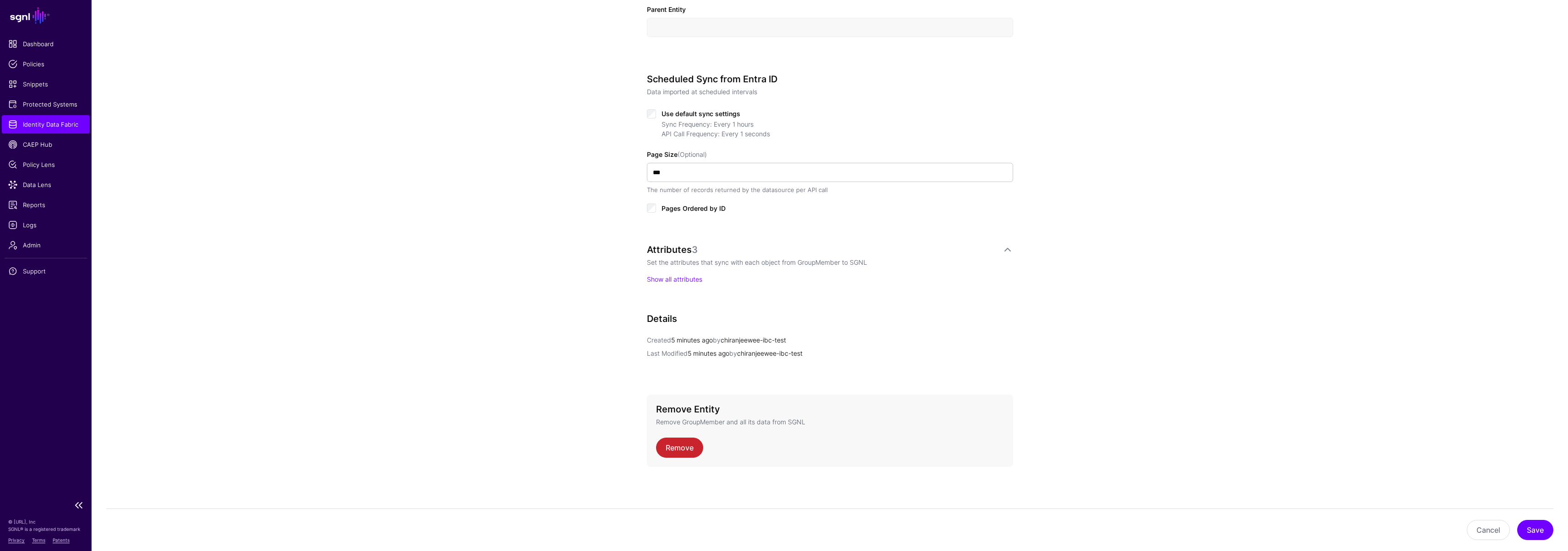
click at [57, 126] on span "Identity Data Fabric" at bounding box center [46, 125] width 75 height 10
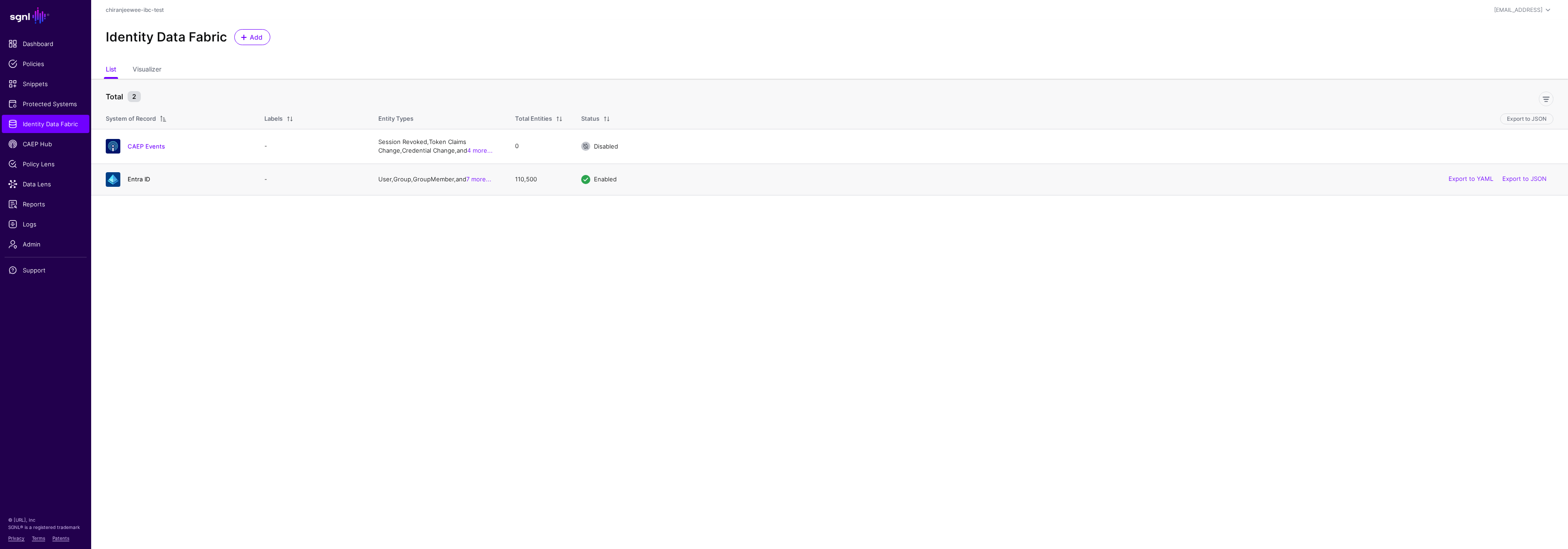
click at [147, 179] on link "Entra ID" at bounding box center [139, 180] width 23 height 8
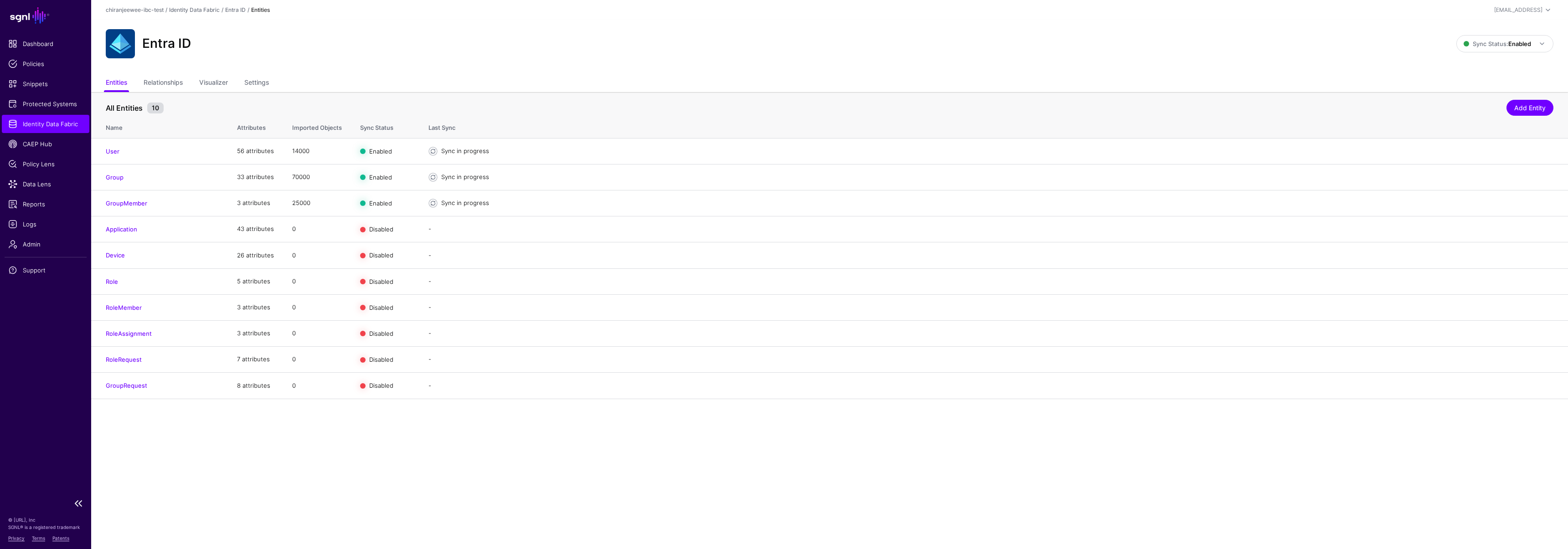
click at [46, 126] on span "Identity Data Fabric" at bounding box center [46, 124] width 75 height 9
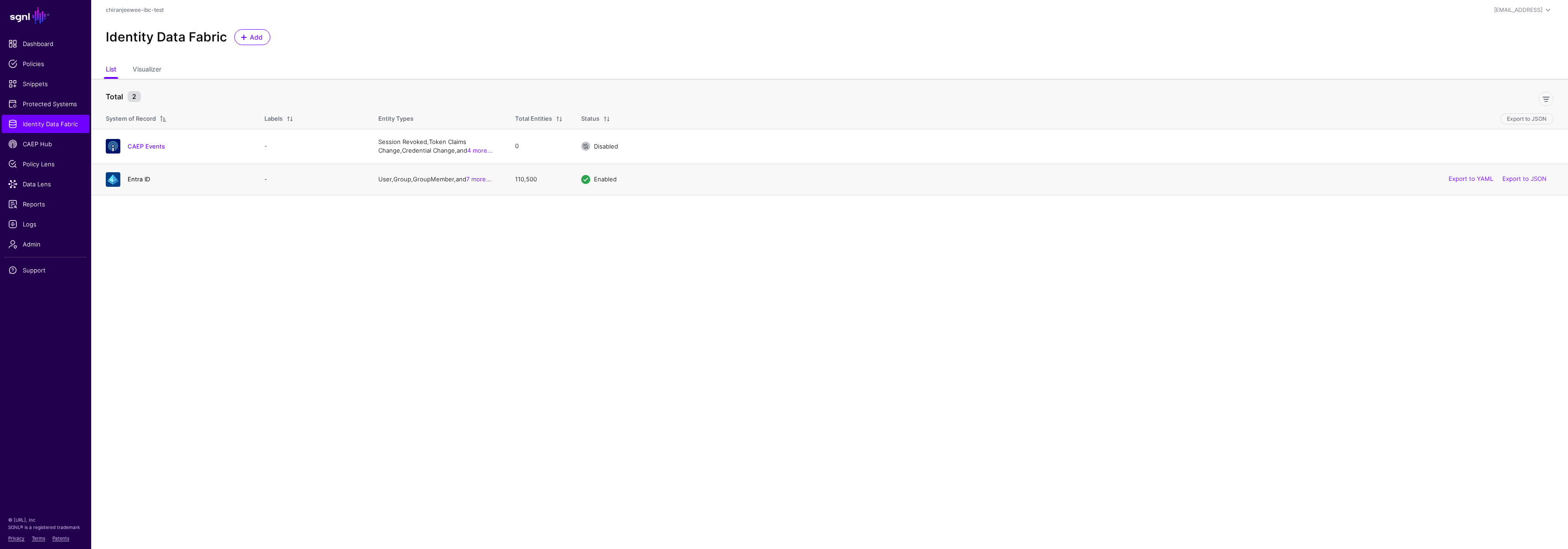
click at [135, 179] on link "Entra ID" at bounding box center [139, 180] width 23 height 8
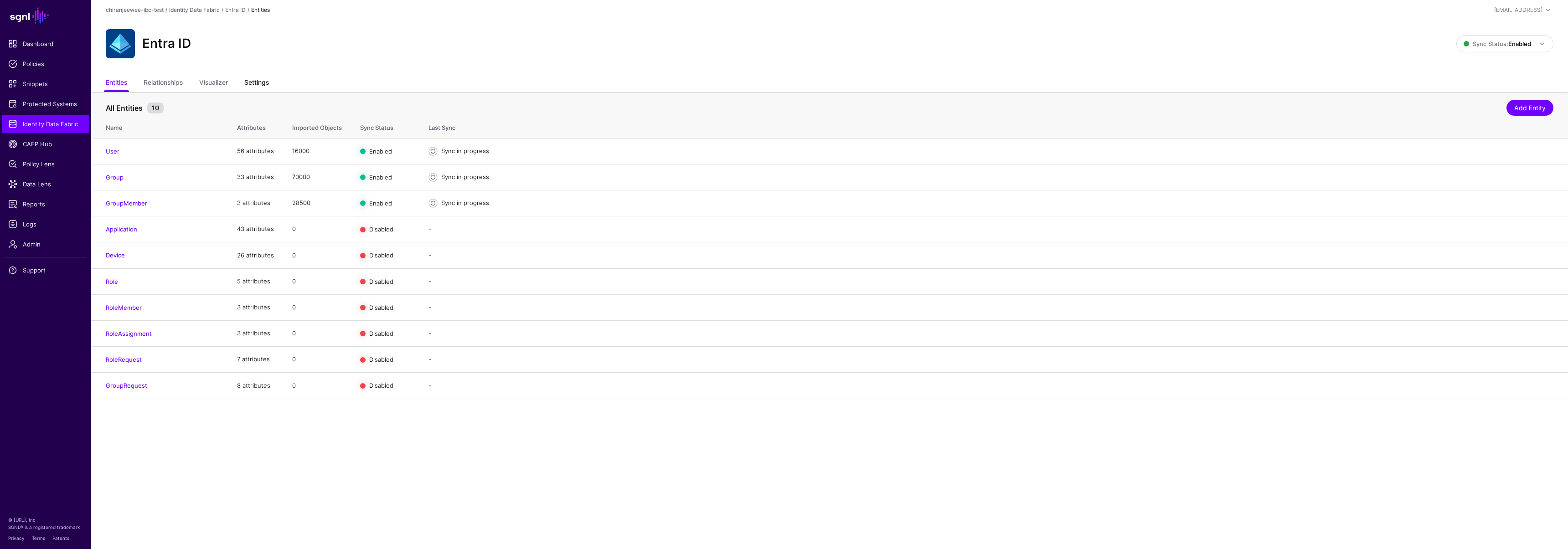
click at [259, 85] on link "Settings" at bounding box center [256, 84] width 25 height 17
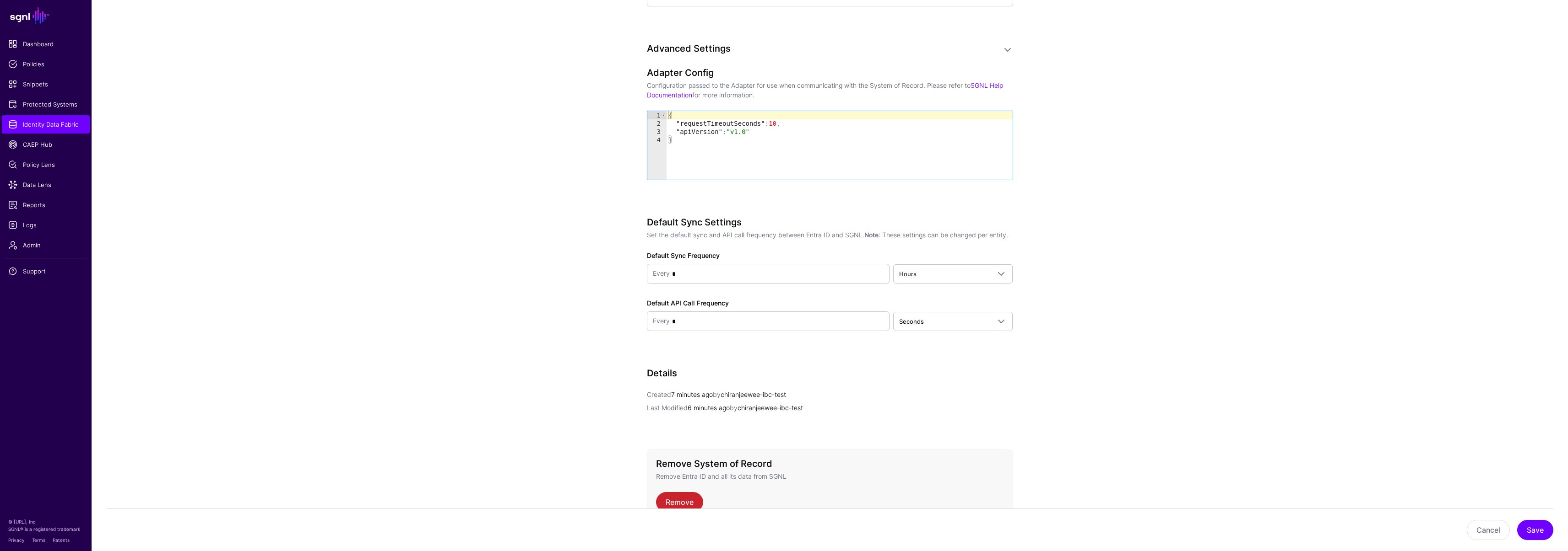
scroll to position [970, 0]
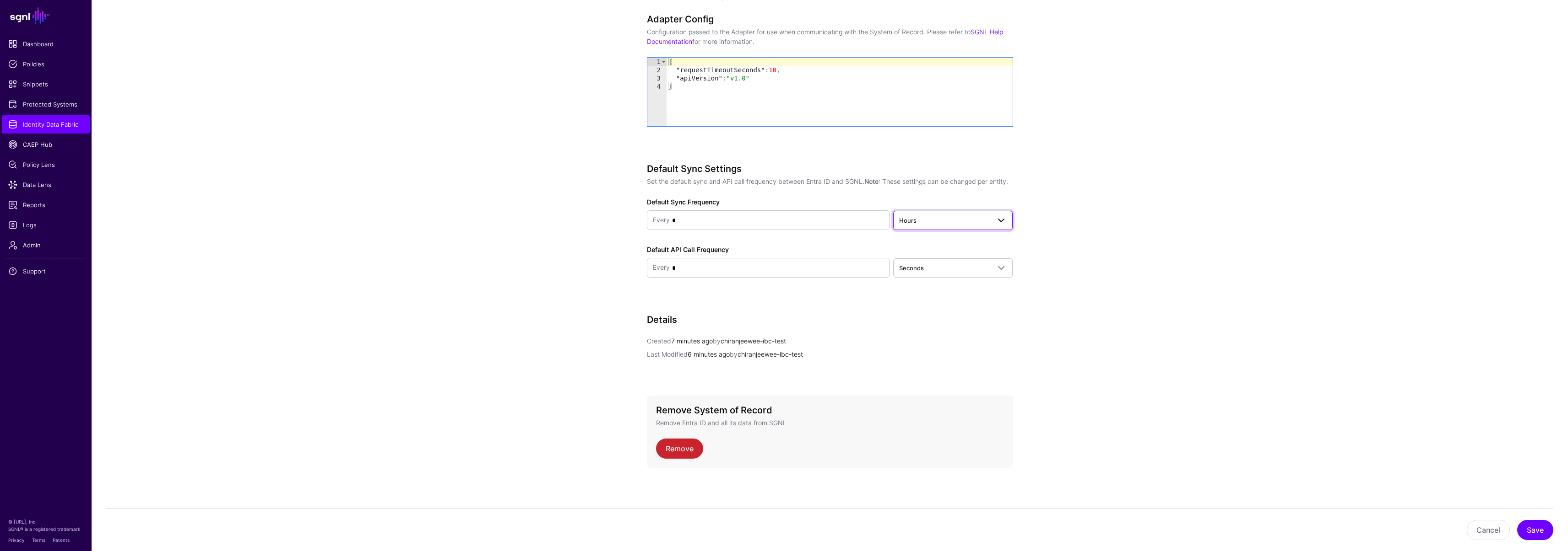
click at [908, 218] on span "Hours" at bounding box center [908, 220] width 17 height 8
click at [931, 288] on div "Days" at bounding box center [953, 285] width 105 height 10
click at [1532, 529] on button "Save" at bounding box center [1535, 530] width 36 height 20
click at [55, 148] on span "CAEP Hub" at bounding box center [46, 145] width 75 height 10
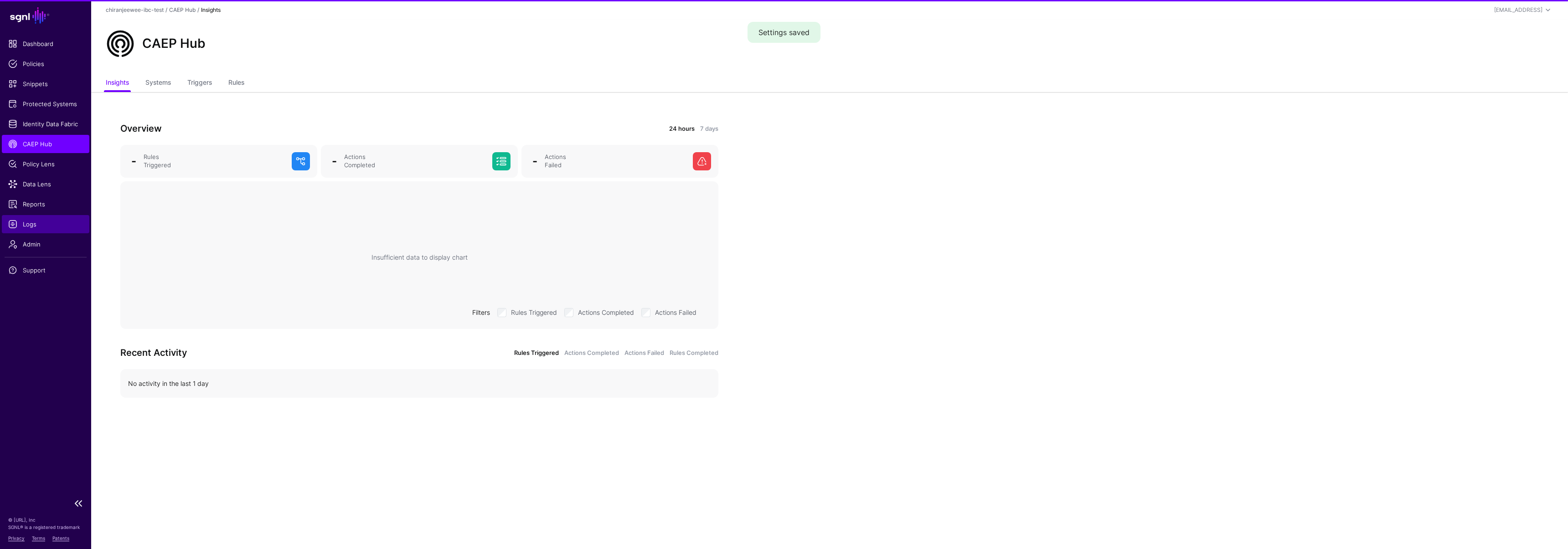
click at [47, 220] on span "Logs" at bounding box center [46, 224] width 75 height 9
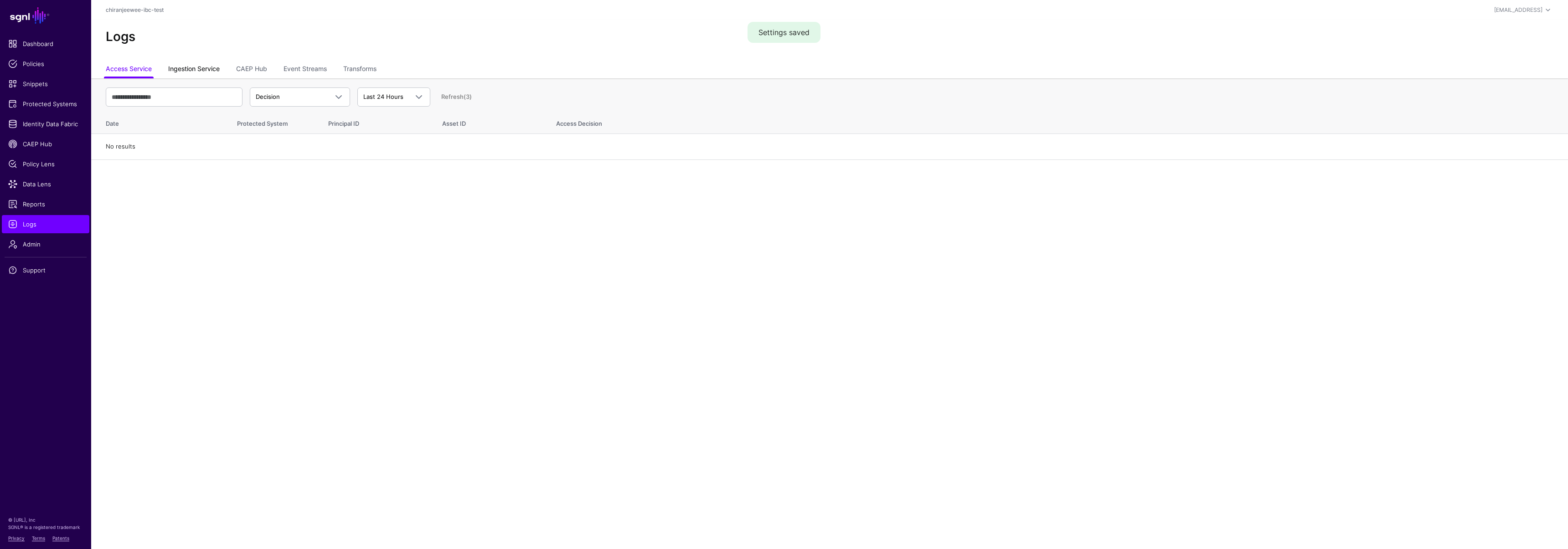
click at [194, 72] on link "Ingestion Service" at bounding box center [194, 69] width 51 height 17
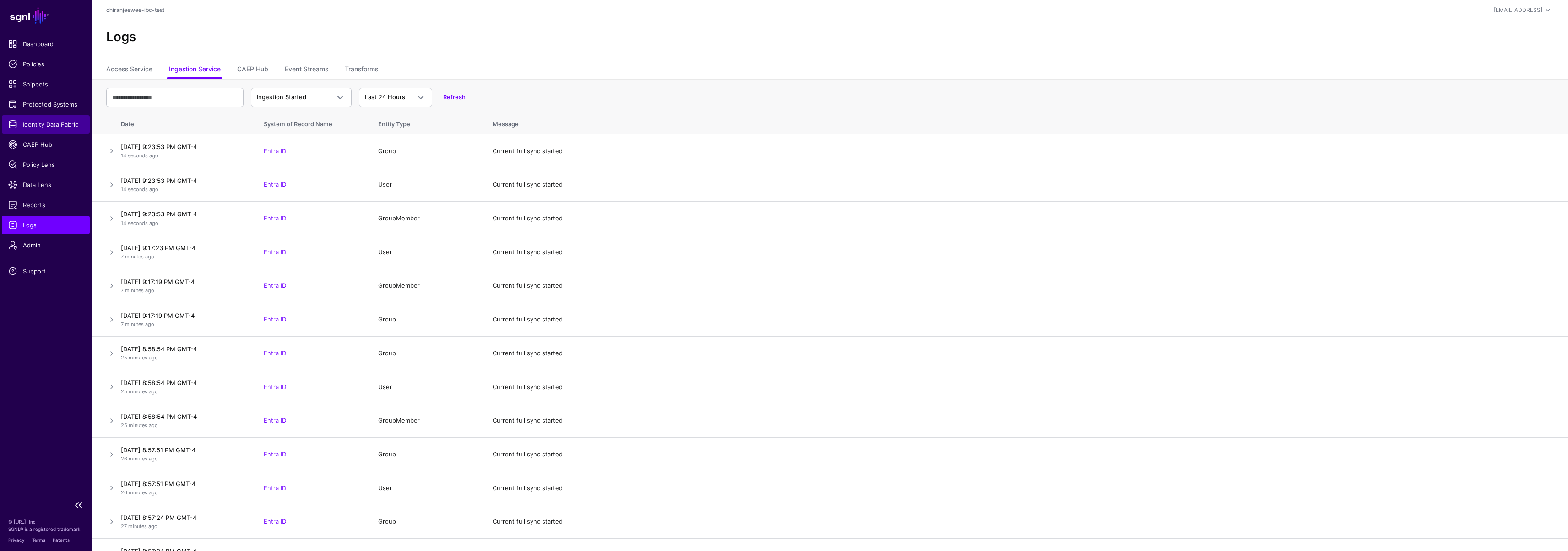
click at [46, 125] on span "Identity Data Fabric" at bounding box center [46, 125] width 75 height 10
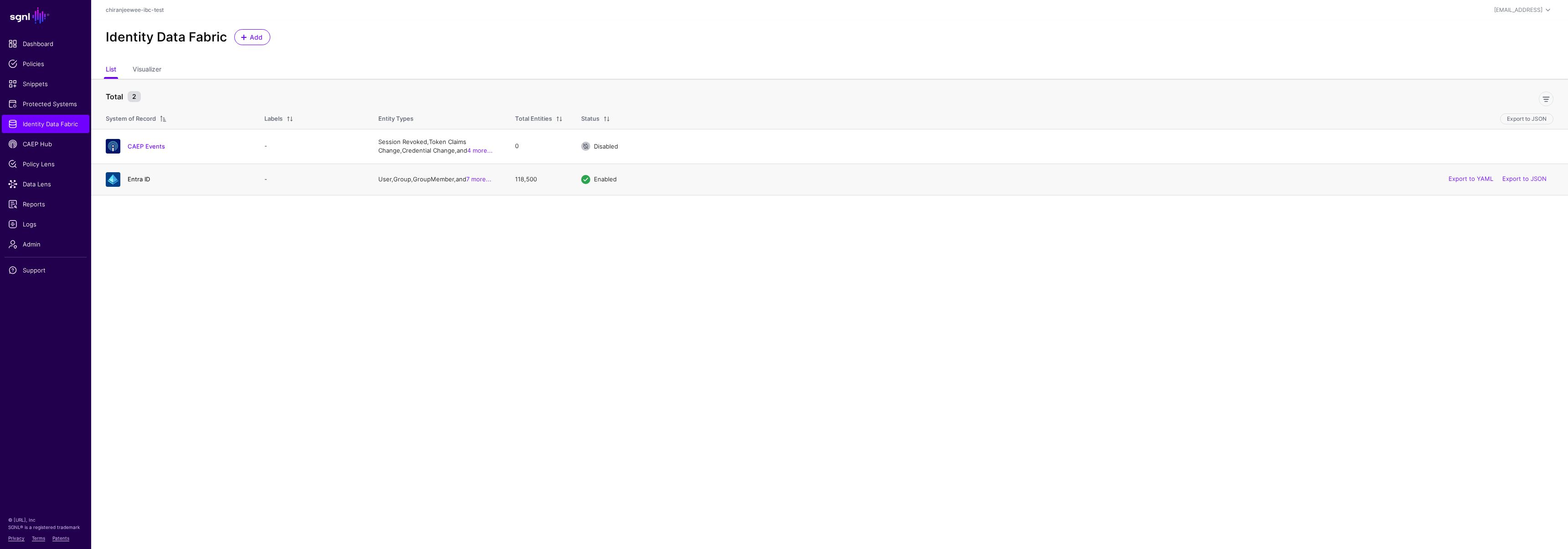
click at [134, 181] on link "Entra ID" at bounding box center [139, 180] width 23 height 8
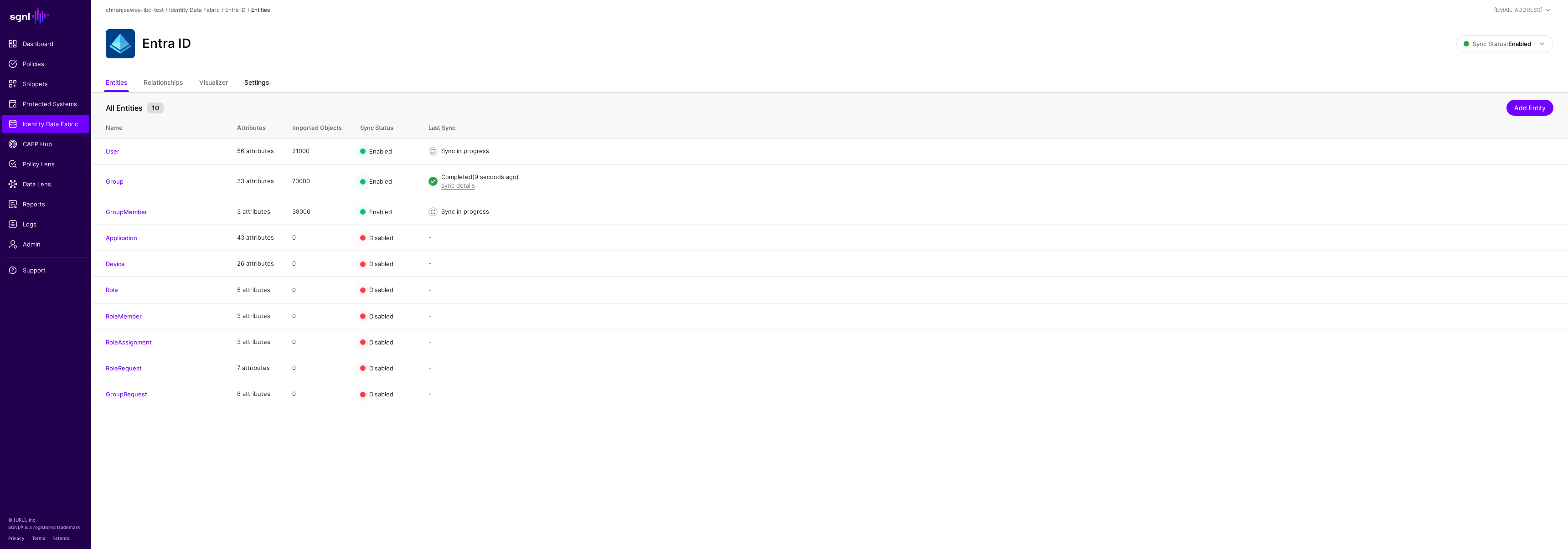
click at [256, 82] on link "Settings" at bounding box center [256, 84] width 25 height 17
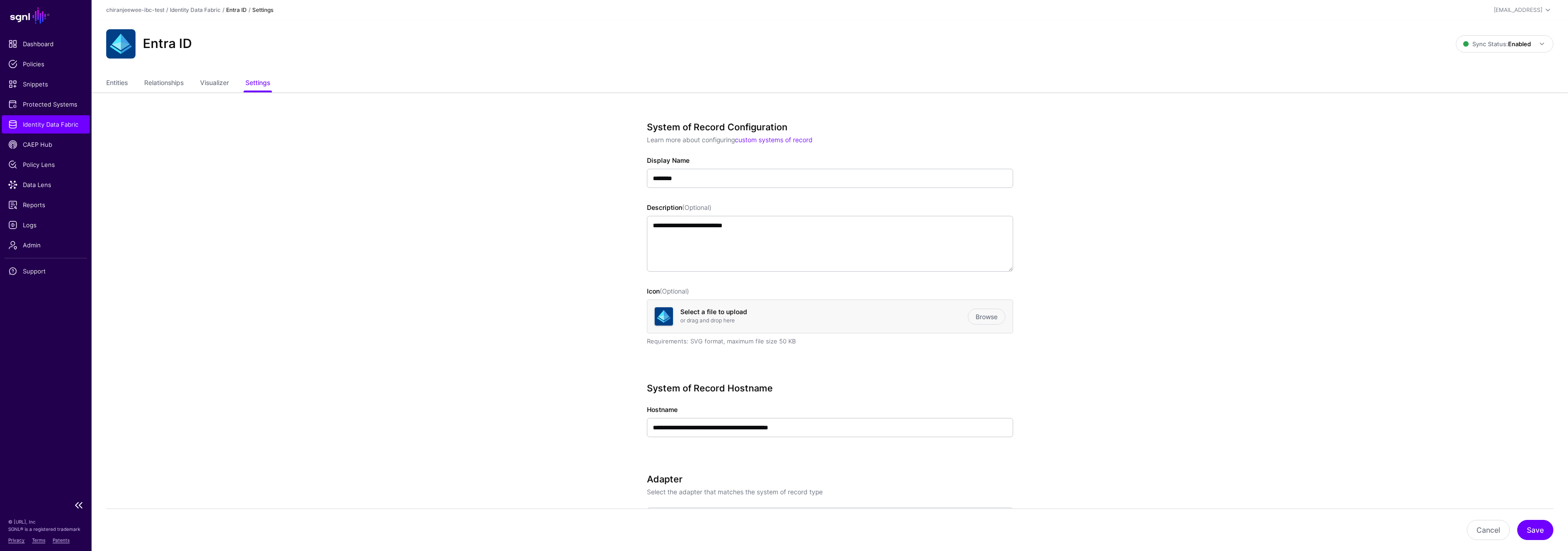
click at [46, 128] on span "Identity Data Fabric" at bounding box center [46, 125] width 75 height 10
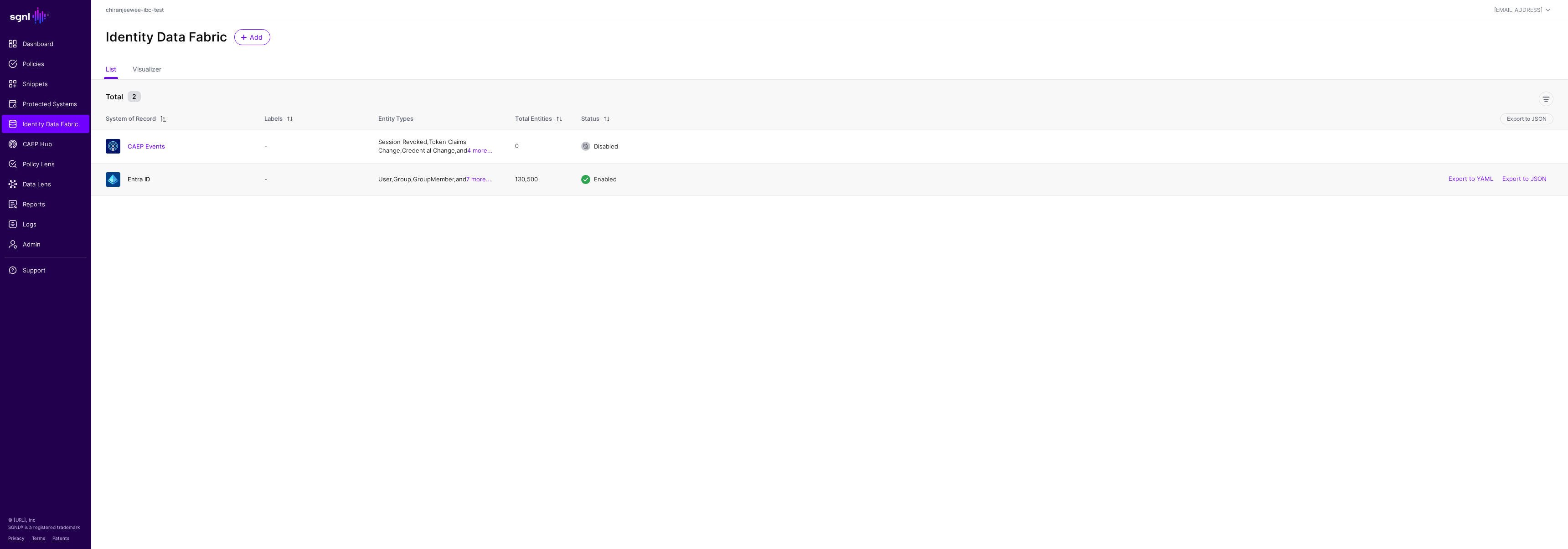
click at [139, 177] on link "Entra ID" at bounding box center [139, 180] width 23 height 8
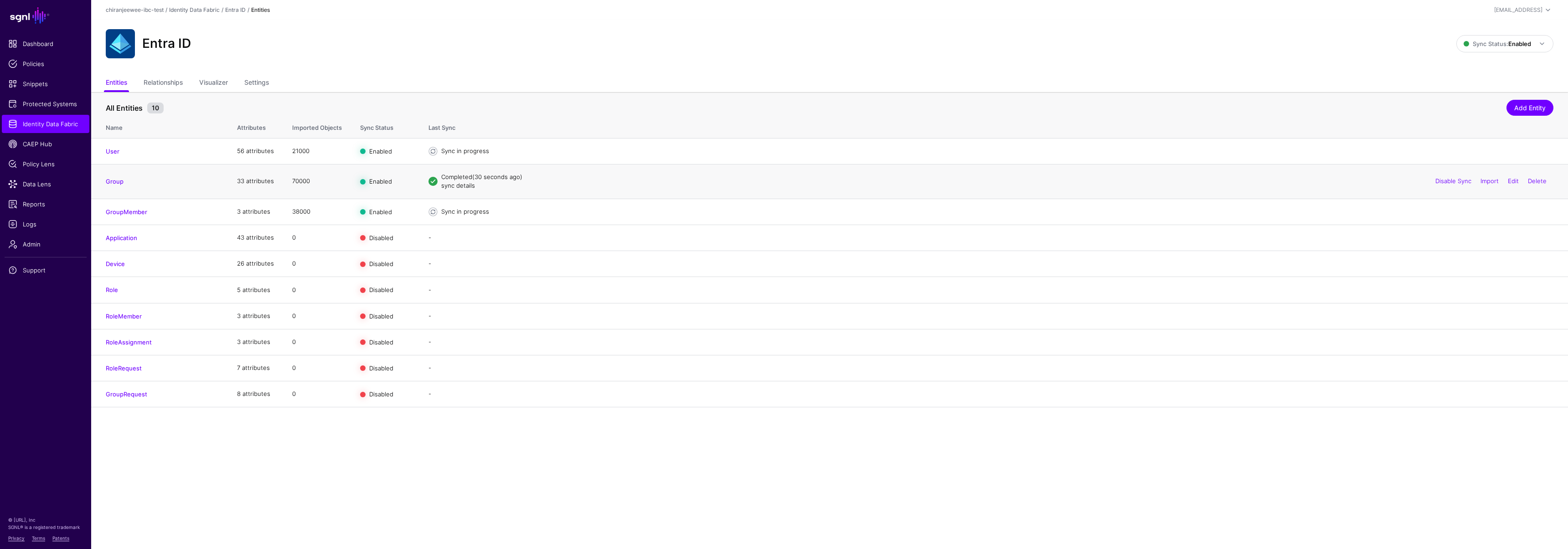
click at [451, 185] on link "sync details" at bounding box center [459, 185] width 34 height 8
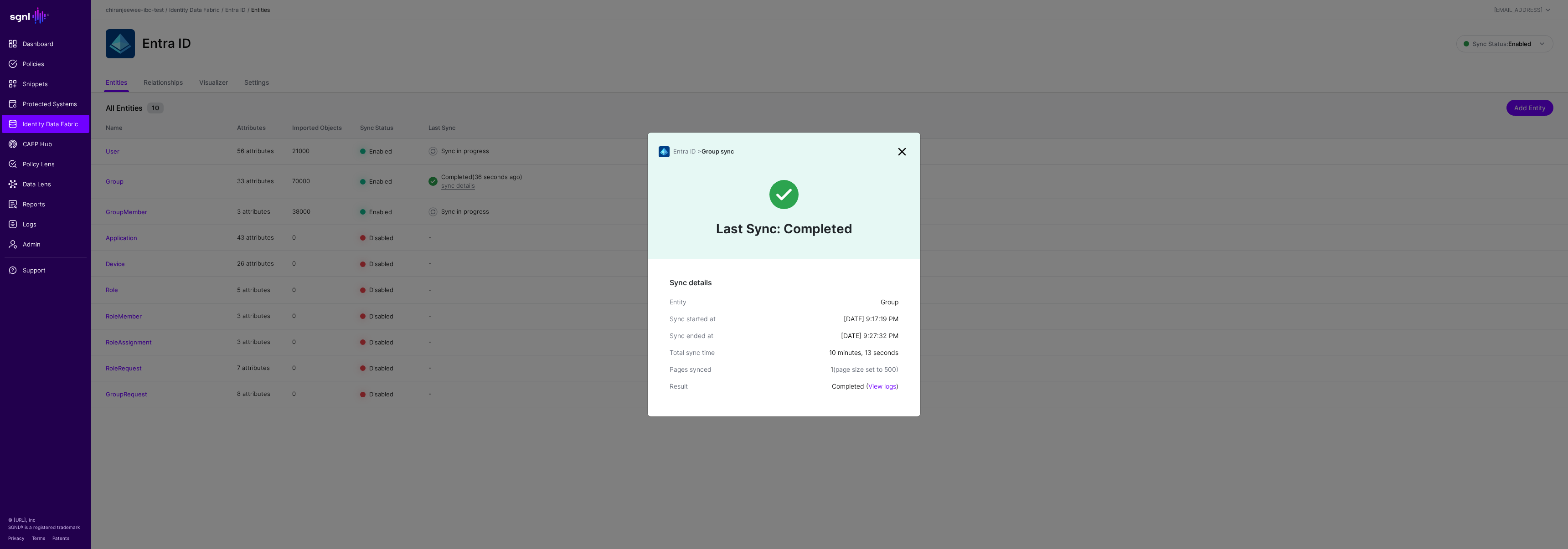
click at [464, 433] on ngb-modal-window "Entra ID > Group sync Last Sync: Completed Sync details Entity Group Sync start…" at bounding box center [784, 274] width 1568 height 549
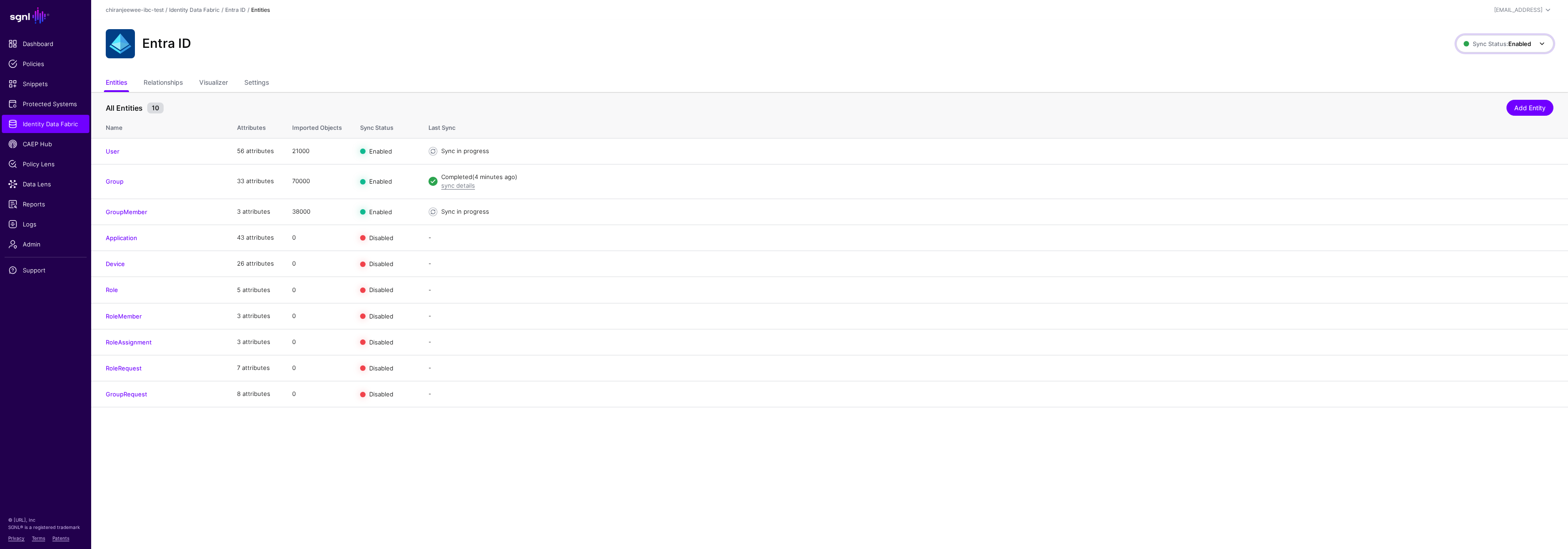
click at [1468, 42] on span "Sync Status: Enabled" at bounding box center [1497, 44] width 67 height 8
click at [1474, 107] on span "Syncing inactive for all configured entities" at bounding box center [1500, 114] width 93 height 15
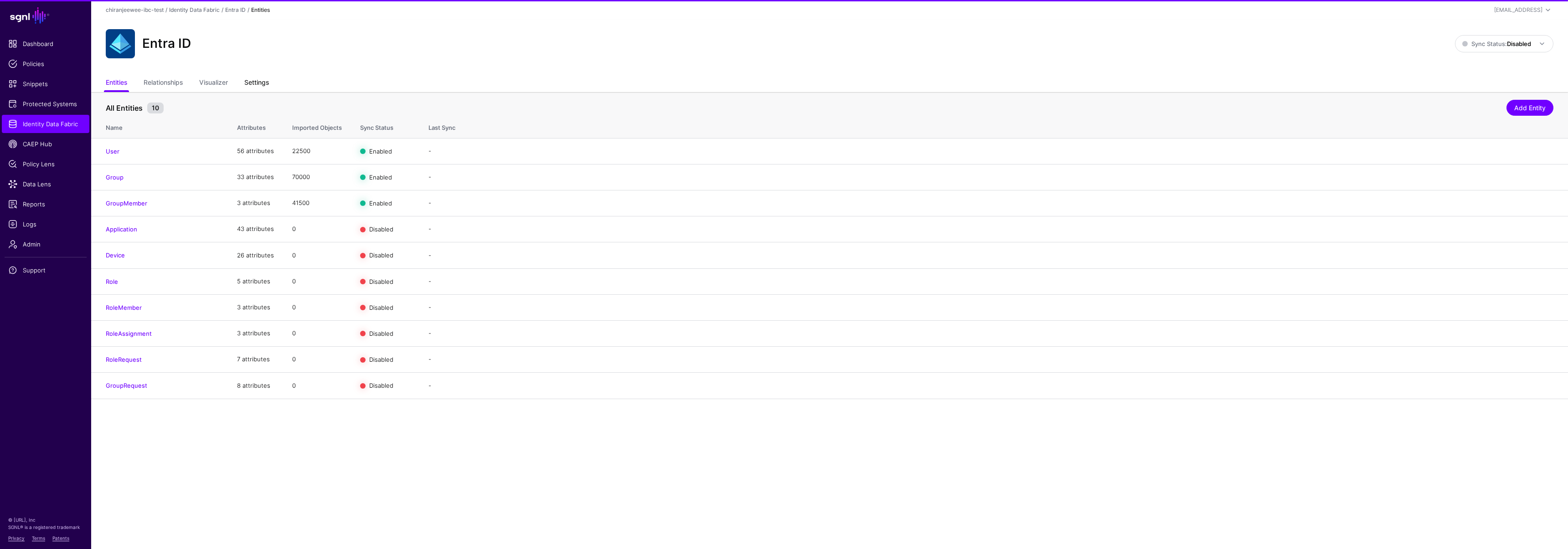
click at [264, 84] on link "Settings" at bounding box center [256, 84] width 25 height 17
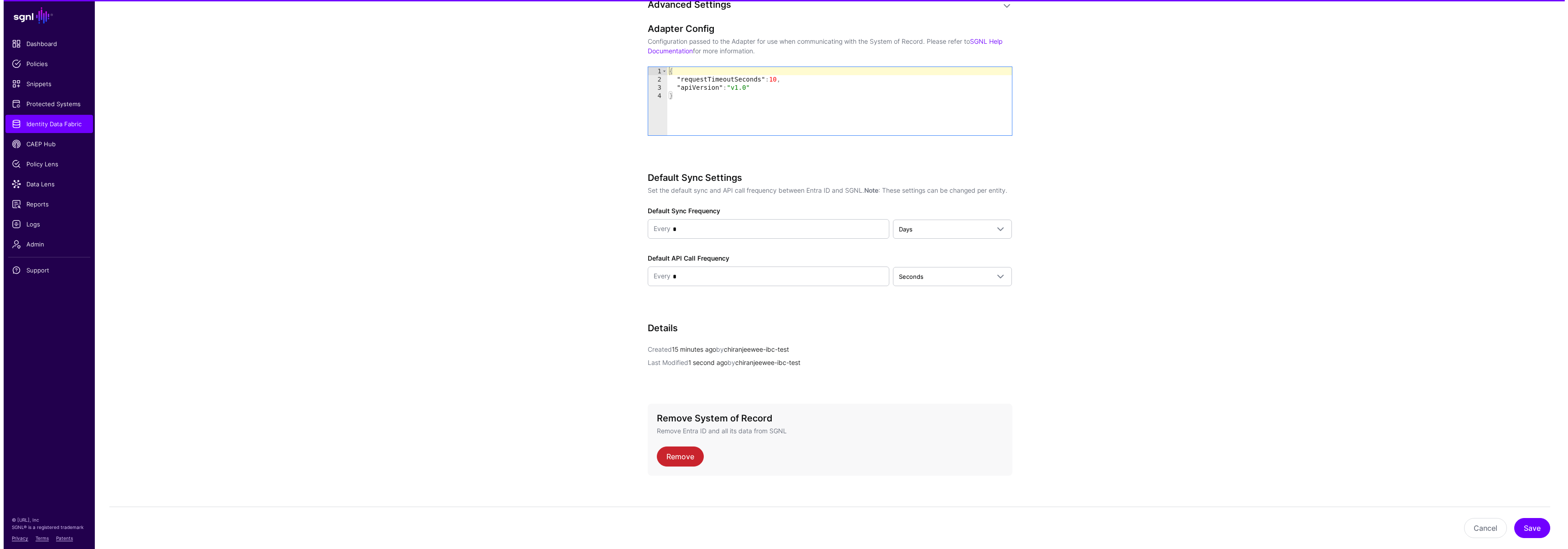
scroll to position [967, 0]
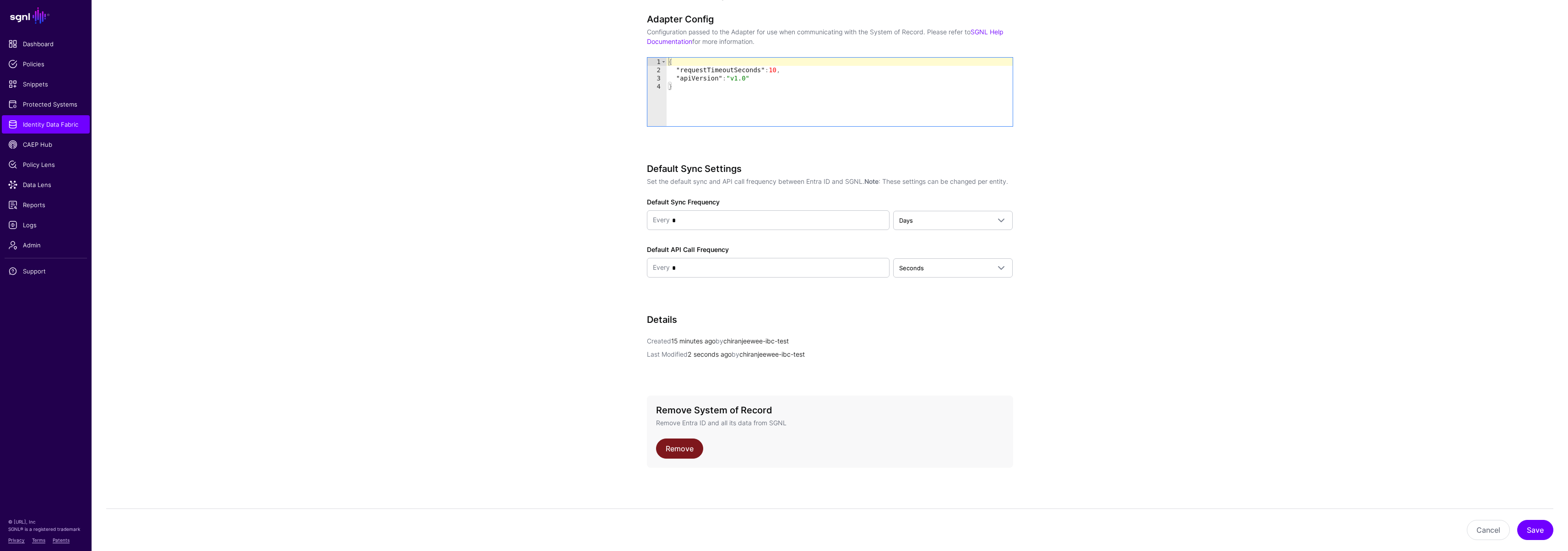
click at [691, 455] on link "Remove" at bounding box center [679, 448] width 47 height 20
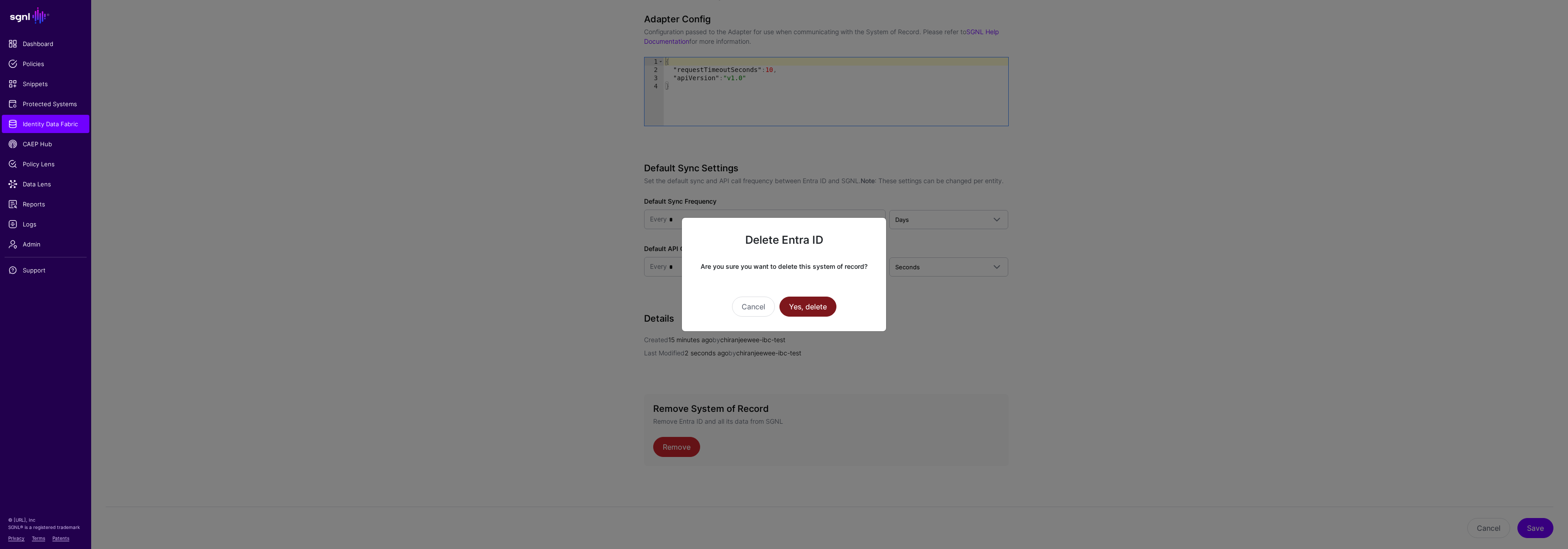
click at [806, 310] on button "Yes, delete" at bounding box center [808, 306] width 57 height 20
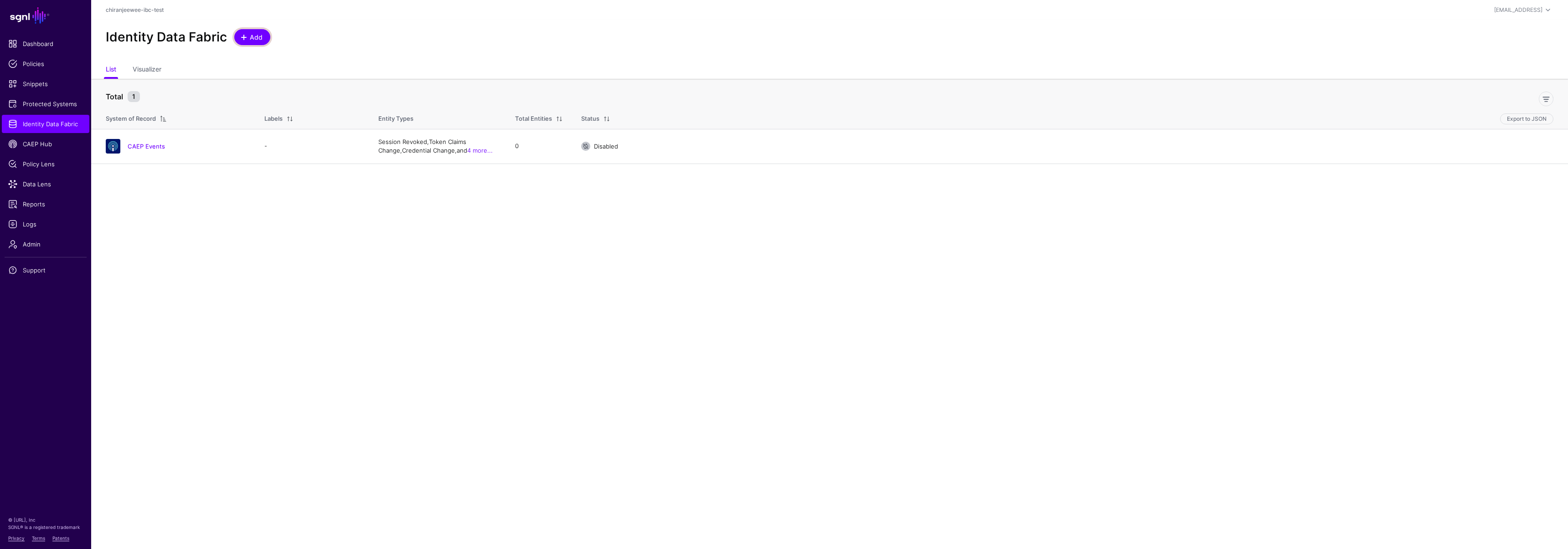
click at [255, 35] on span "Add" at bounding box center [256, 37] width 15 height 9
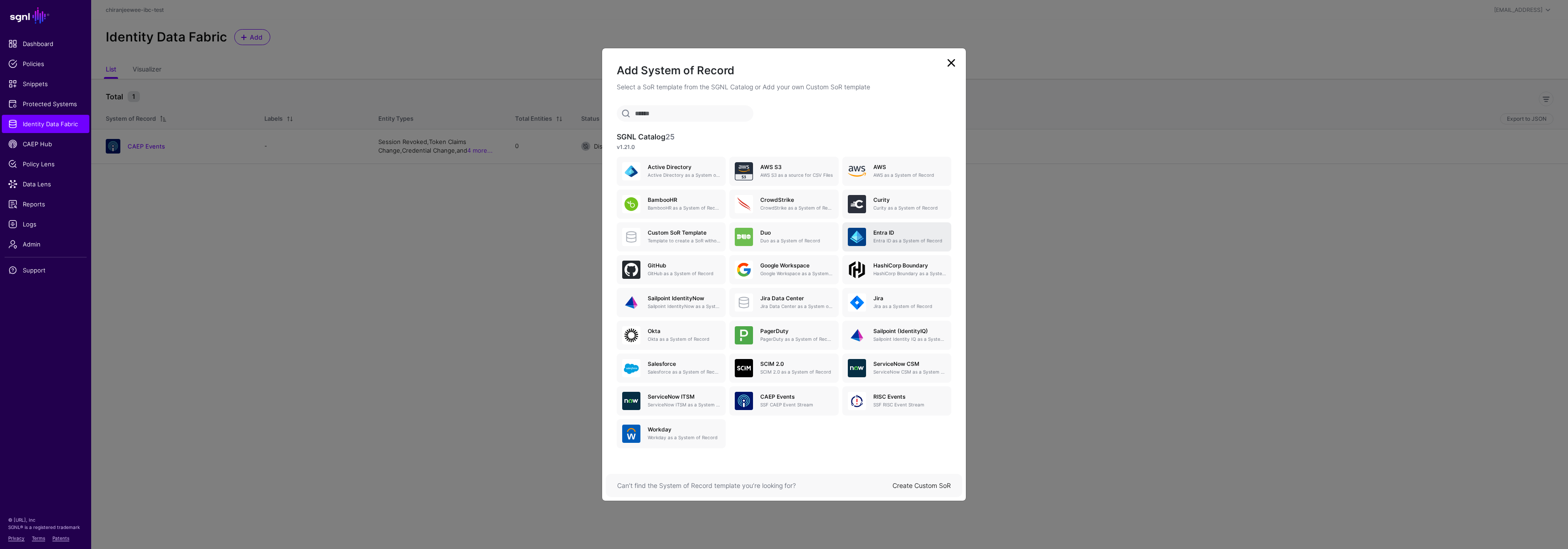
click at [885, 237] on p "Entra ID as a System of Record" at bounding box center [909, 240] width 72 height 7
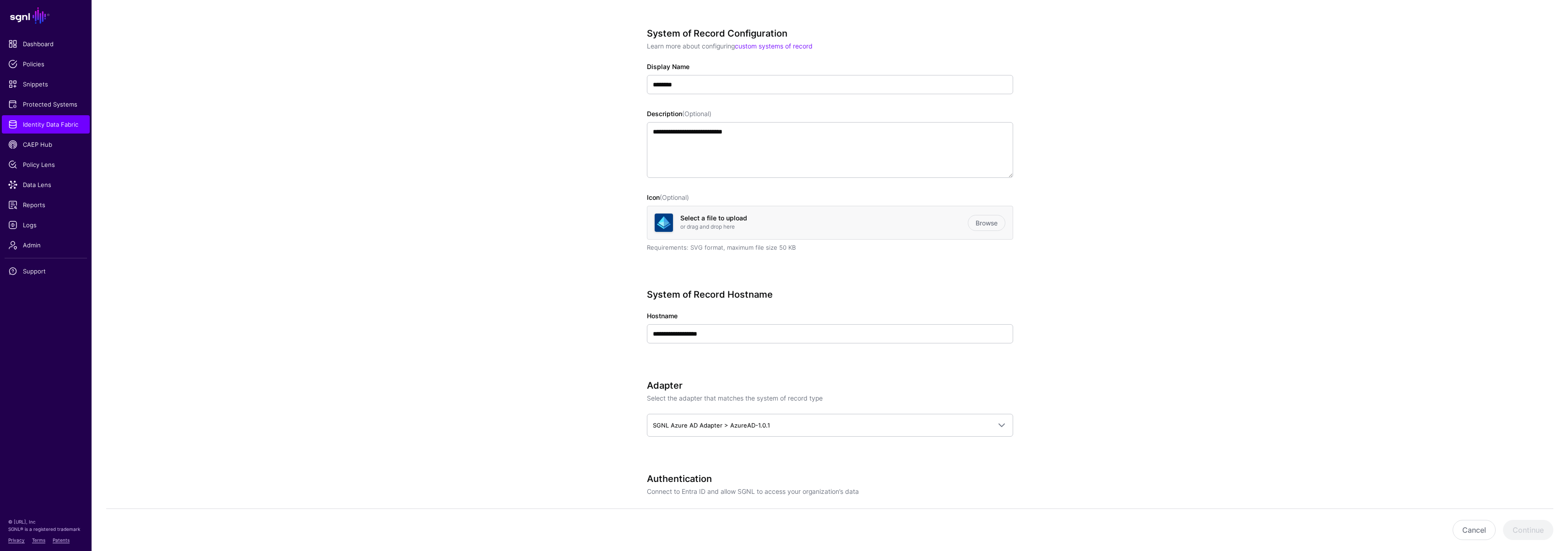
scroll to position [74, 0]
click at [725, 332] on input "**********" at bounding box center [830, 332] width 366 height 19
paste input "**********"
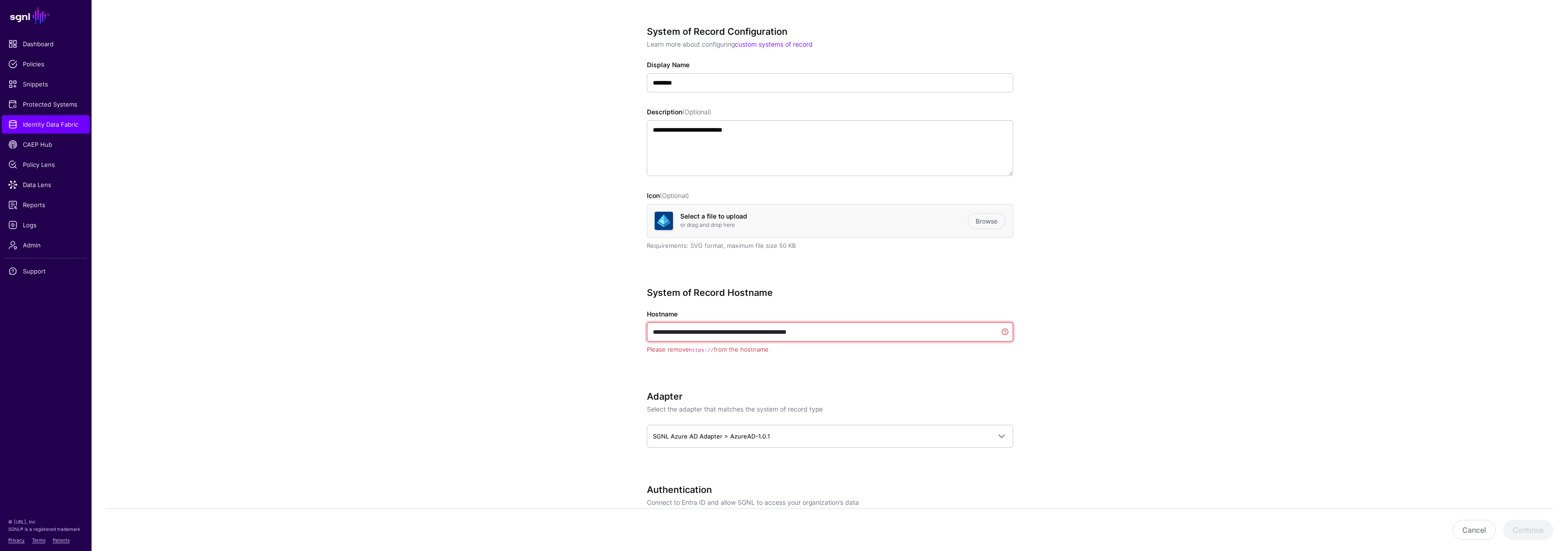
drag, startPoint x: 673, startPoint y: 333, endPoint x: 633, endPoint y: 330, distance: 40.1
type input "**********"
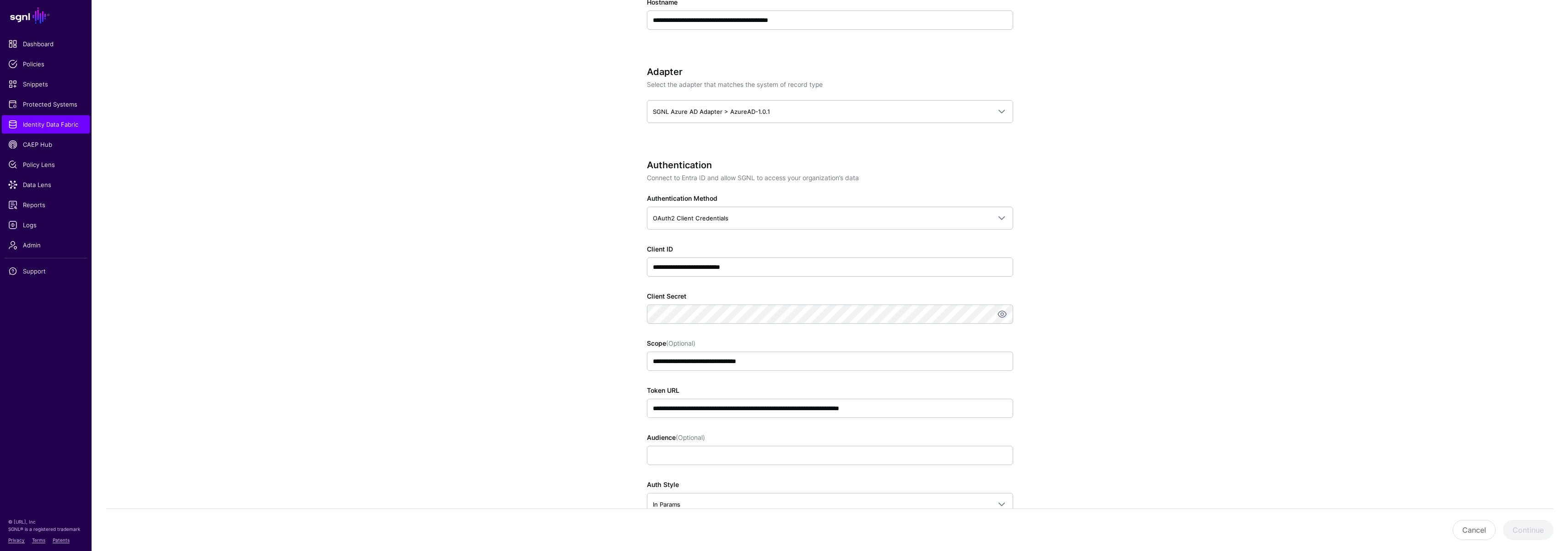
scroll to position [390, 0]
click at [750, 268] on input "**********" at bounding box center [830, 264] width 366 height 19
type input "****"
click at [718, 296] on div "Client Secret" at bounding box center [830, 304] width 366 height 32
click at [630, 322] on div "**********" at bounding box center [829, 307] width 424 height 1252
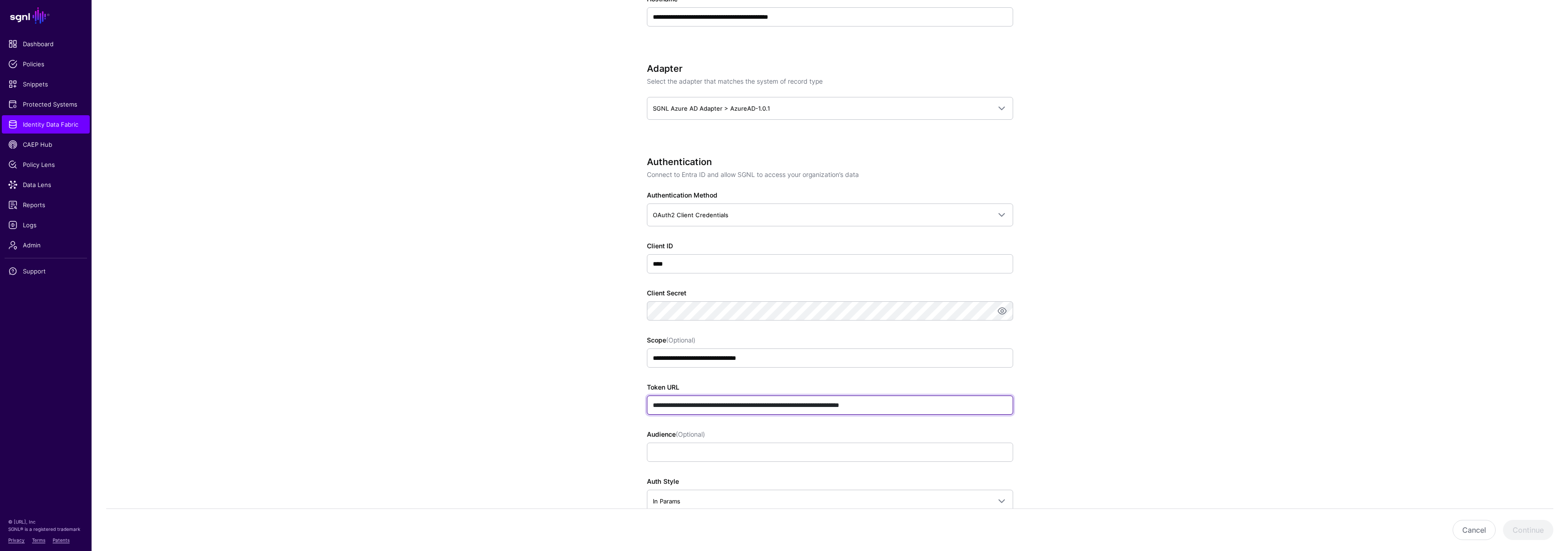
click at [842, 407] on input "**********" at bounding box center [830, 405] width 366 height 19
click at [840, 404] on input "**********" at bounding box center [830, 405] width 366 height 19
drag, startPoint x: 840, startPoint y: 404, endPoint x: 670, endPoint y: 398, distance: 170.1
click at [670, 398] on input "**********" at bounding box center [830, 405] width 366 height 19
paste input "text"
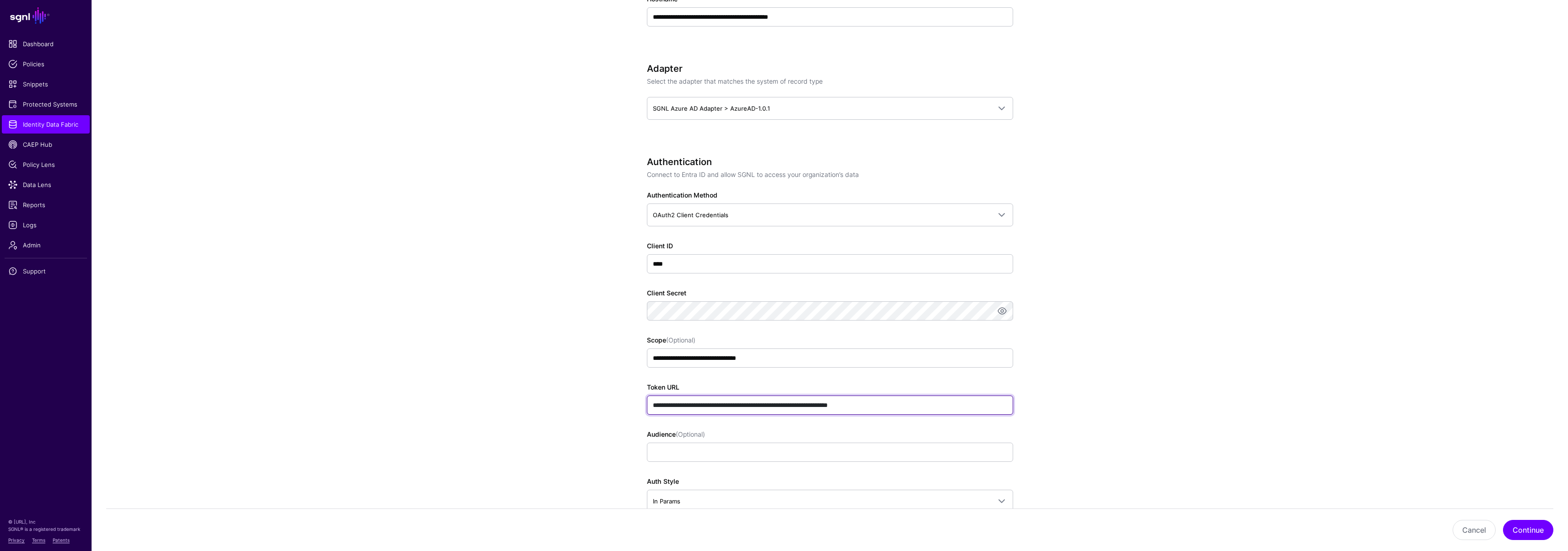
scroll to position [694, 0]
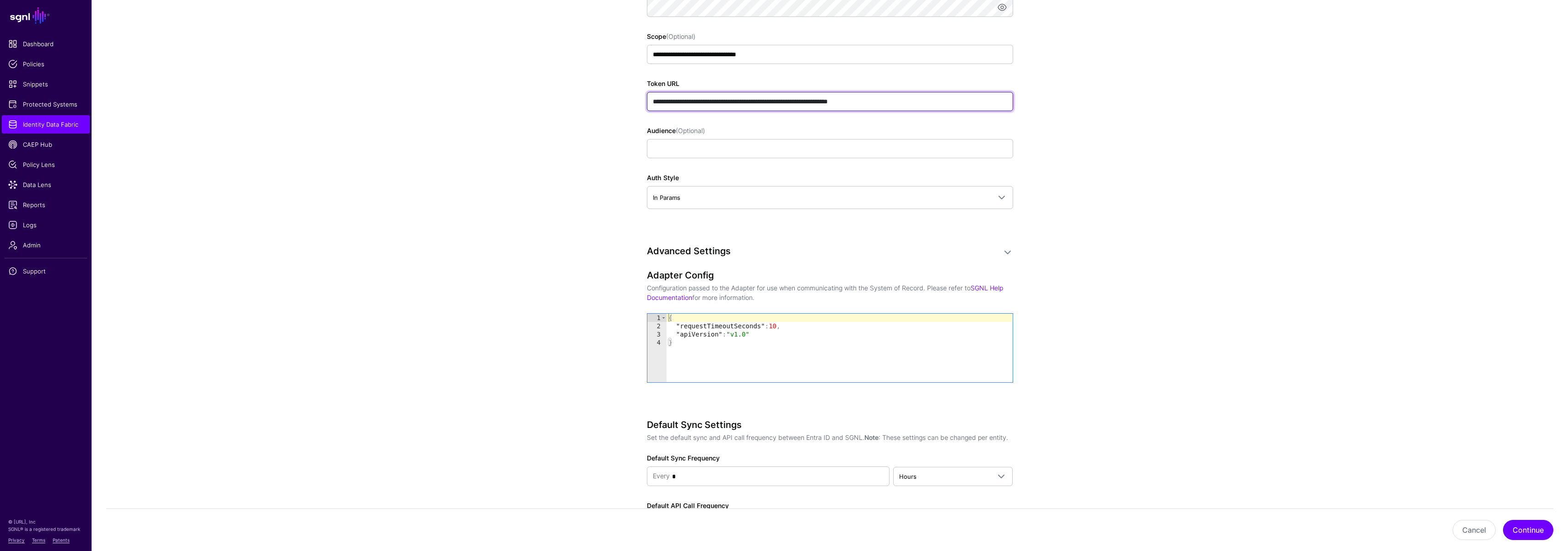
type input "**********"
click at [685, 143] on input "Audience (Optional)" at bounding box center [830, 149] width 366 height 19
type input "****"
click at [597, 171] on app-datasources-details-form "**********" at bounding box center [830, 3] width 1476 height 1252
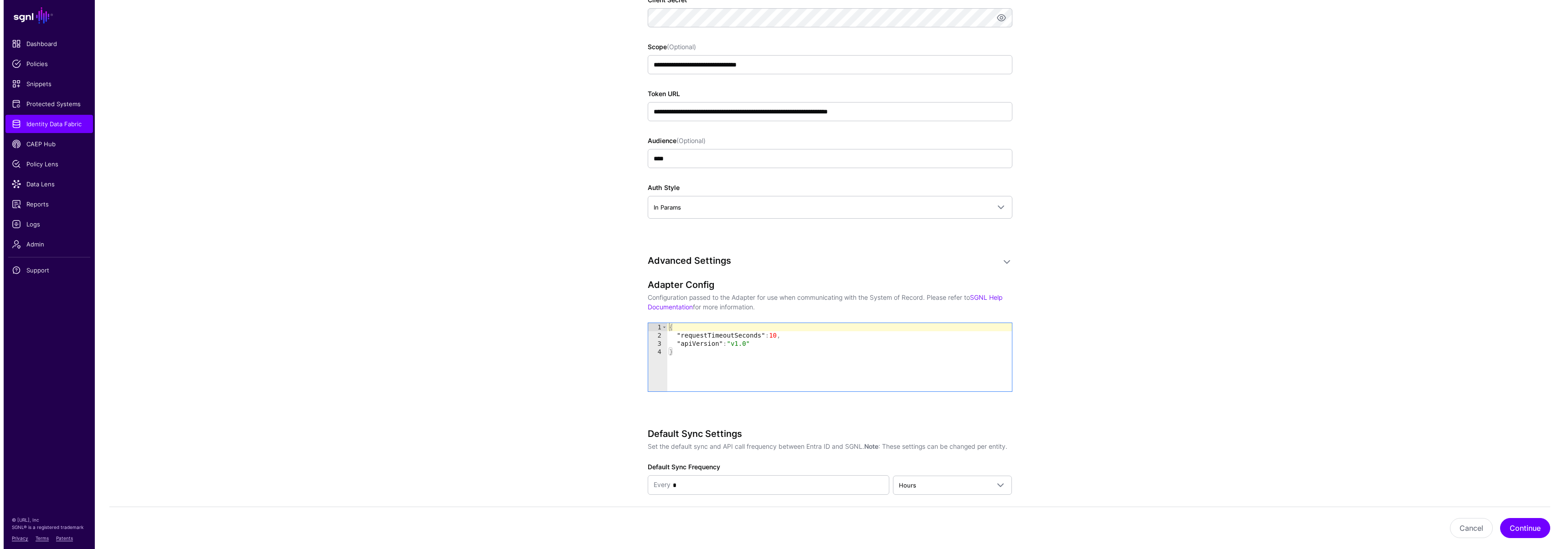
scroll to position [767, 0]
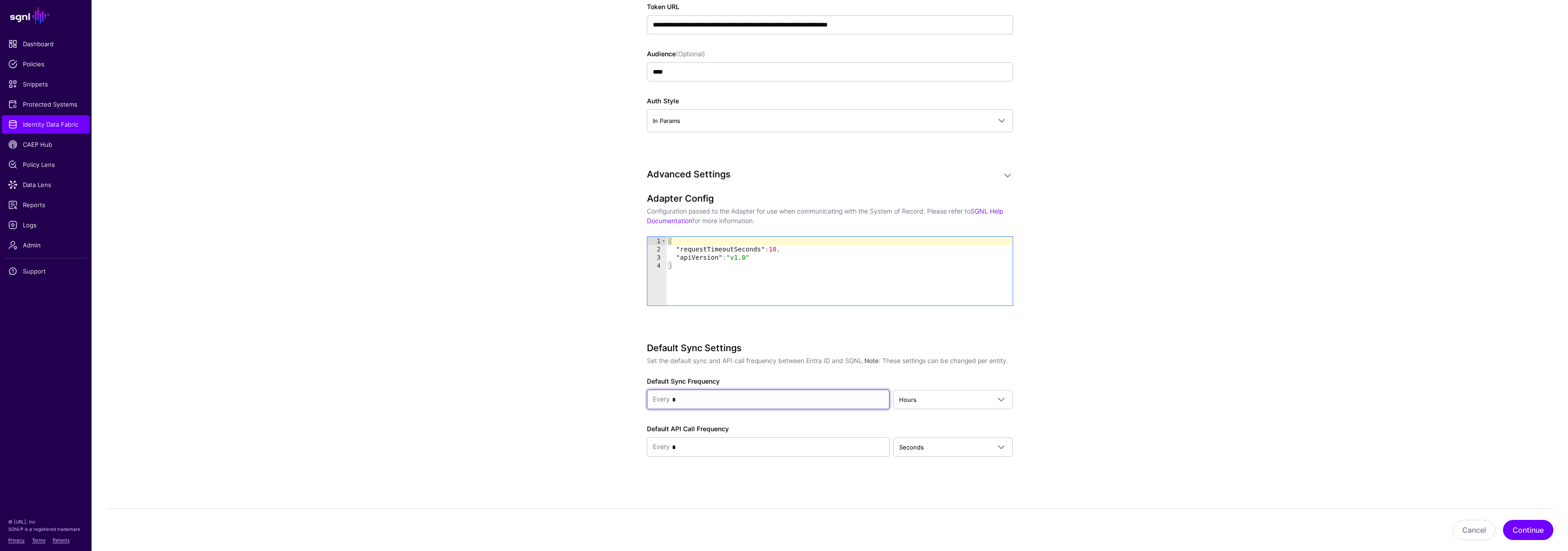
click at [783, 398] on input "*" at bounding box center [776, 399] width 215 height 18
click at [896, 399] on link "Hours" at bounding box center [952, 399] width 119 height 19
click at [930, 462] on div "Days" at bounding box center [953, 464] width 105 height 10
click at [1517, 526] on button "Continue" at bounding box center [1528, 530] width 51 height 20
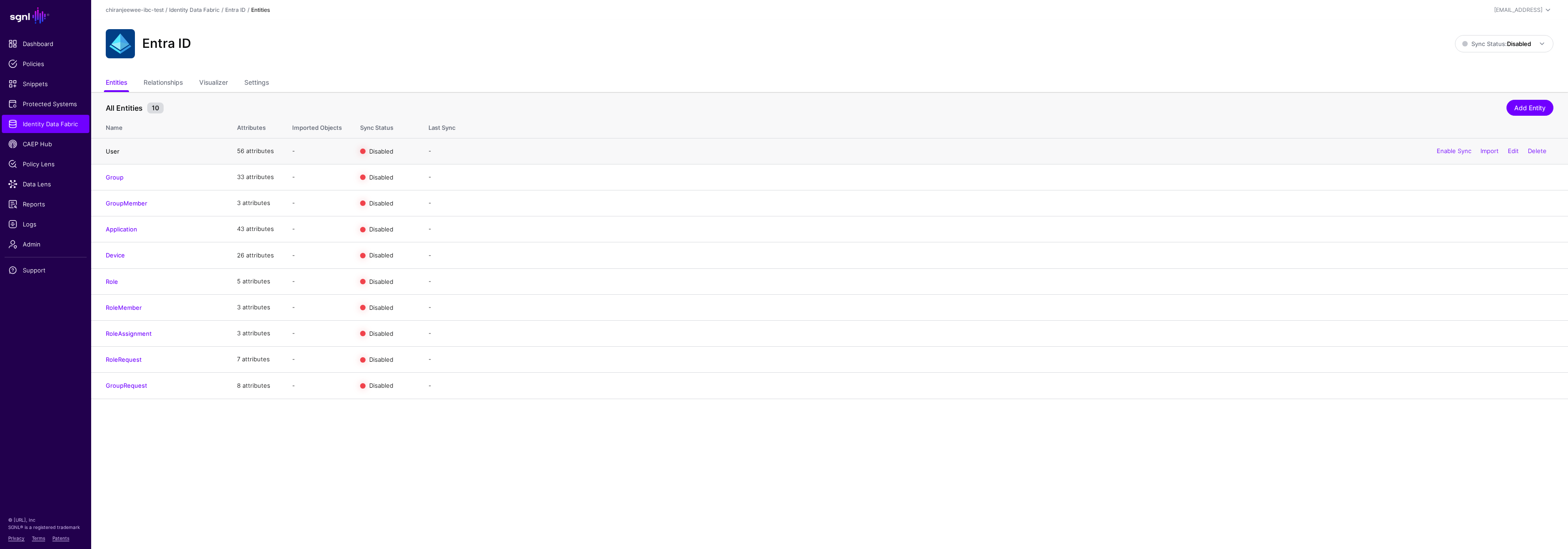
click at [116, 150] on link "User" at bounding box center [112, 151] width 13 height 8
click at [115, 175] on link "Group" at bounding box center [114, 178] width 18 height 8
click at [128, 201] on link "GroupMember" at bounding box center [126, 203] width 42 height 8
click at [1441, 153] on link "Enable Sync" at bounding box center [1454, 151] width 34 height 8
click at [1446, 179] on link "Enable Sync" at bounding box center [1454, 177] width 34 height 8
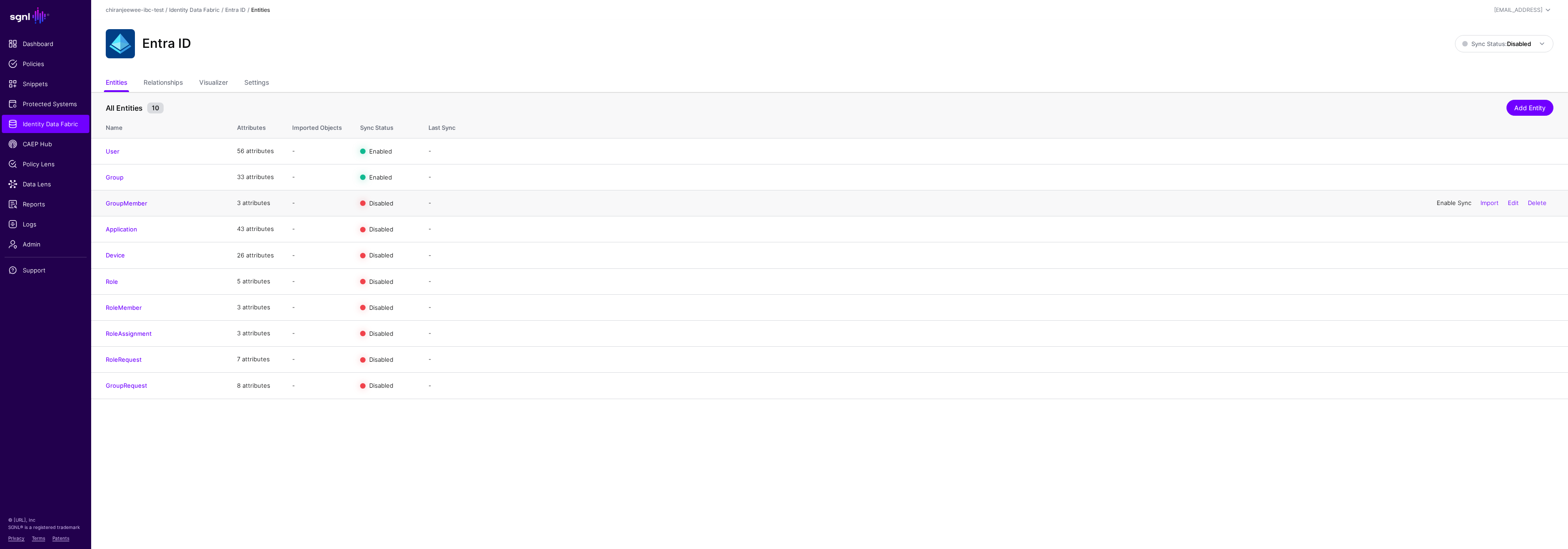
click at [1451, 206] on link "Enable Sync" at bounding box center [1454, 203] width 34 height 8
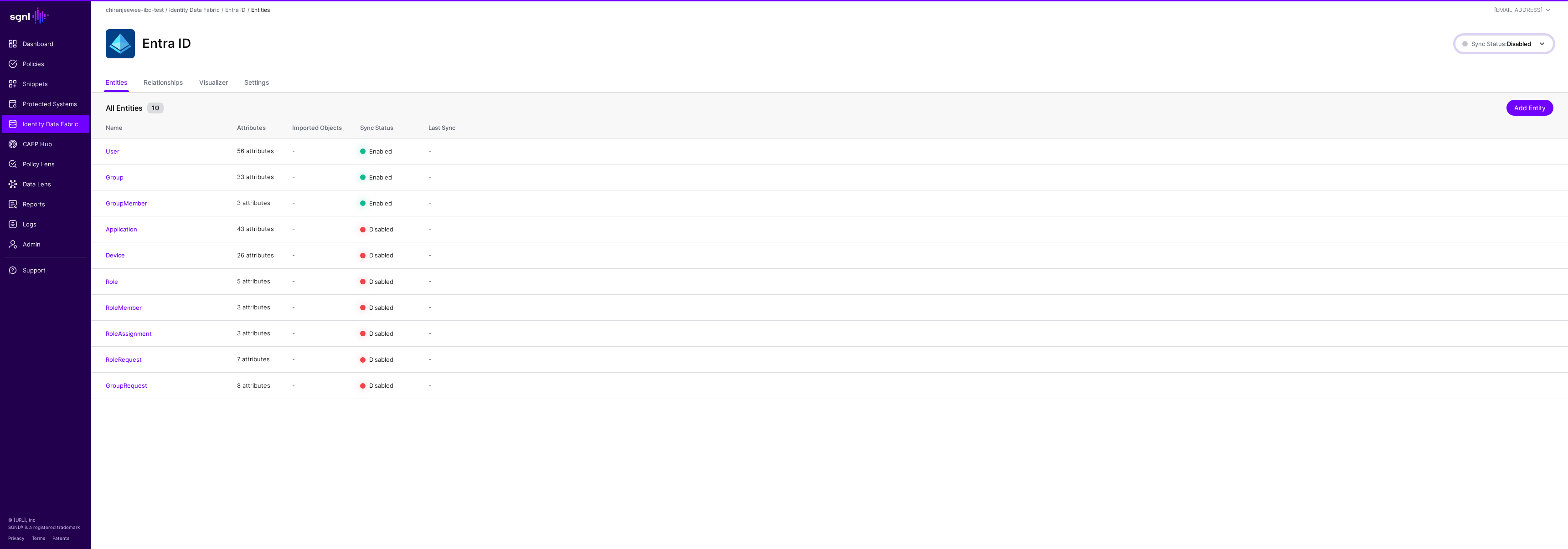
click at [1480, 50] on link "Sync Status: Disabled" at bounding box center [1504, 44] width 99 height 17
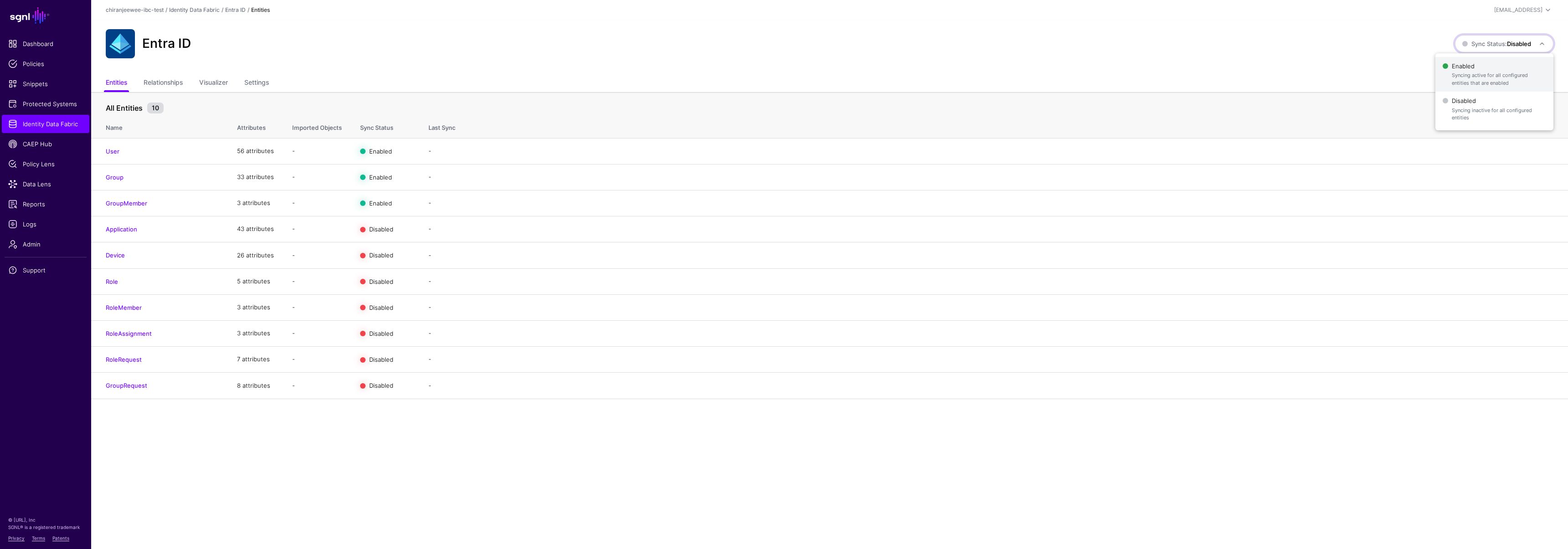
click at [1479, 72] on span "Syncing active for all configured entities that are enabled" at bounding box center [1498, 79] width 94 height 15
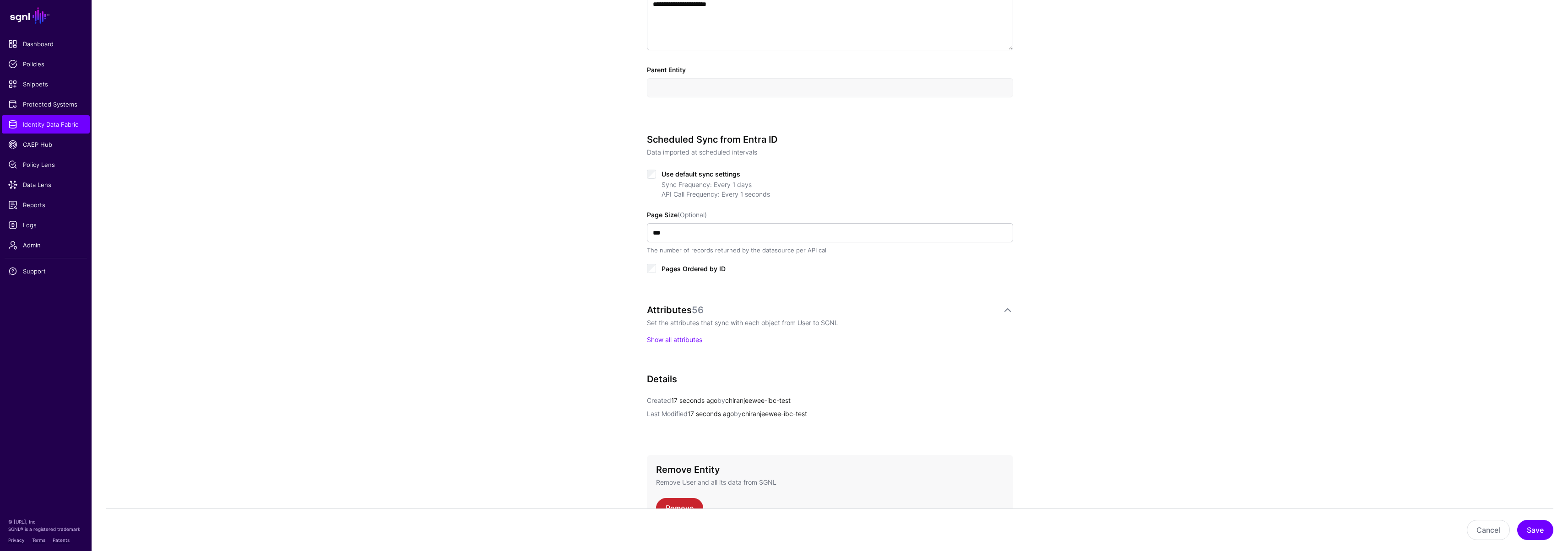
scroll to position [398, 0]
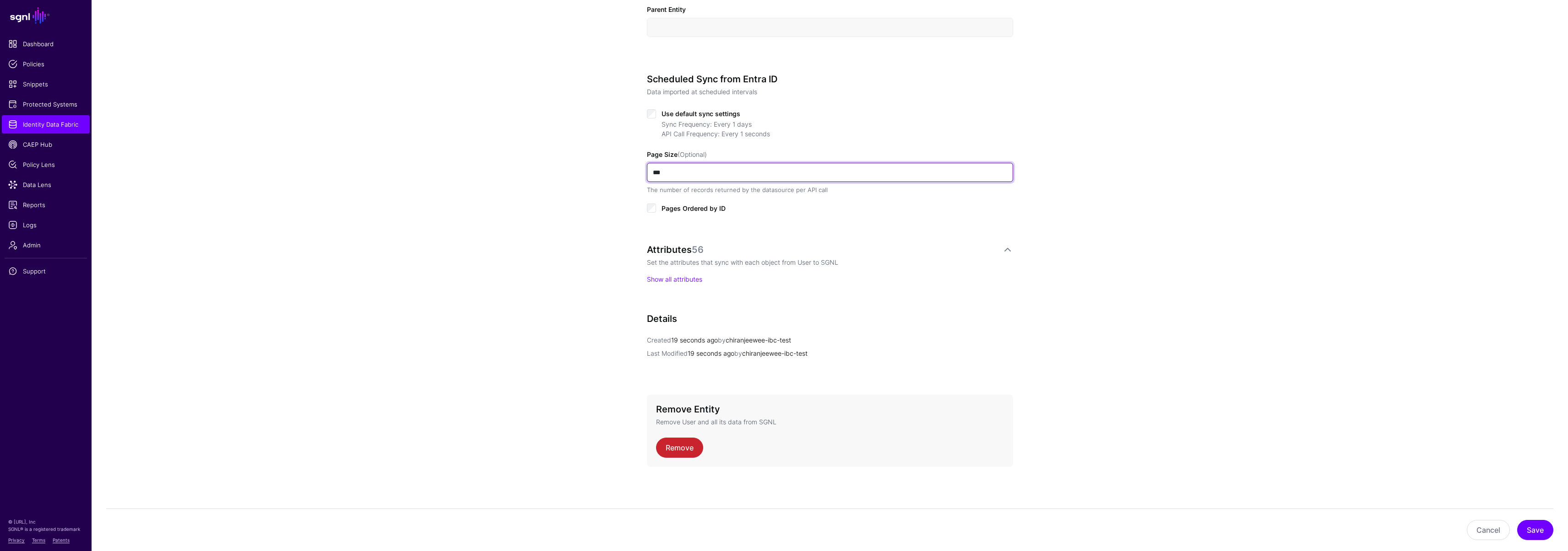
drag, startPoint x: 686, startPoint y: 172, endPoint x: 616, endPoint y: 171, distance: 70.0
click at [616, 171] on div "**********" at bounding box center [830, 114] width 1476 height 873
type input "***"
click at [686, 443] on link "Remove" at bounding box center [679, 447] width 47 height 20
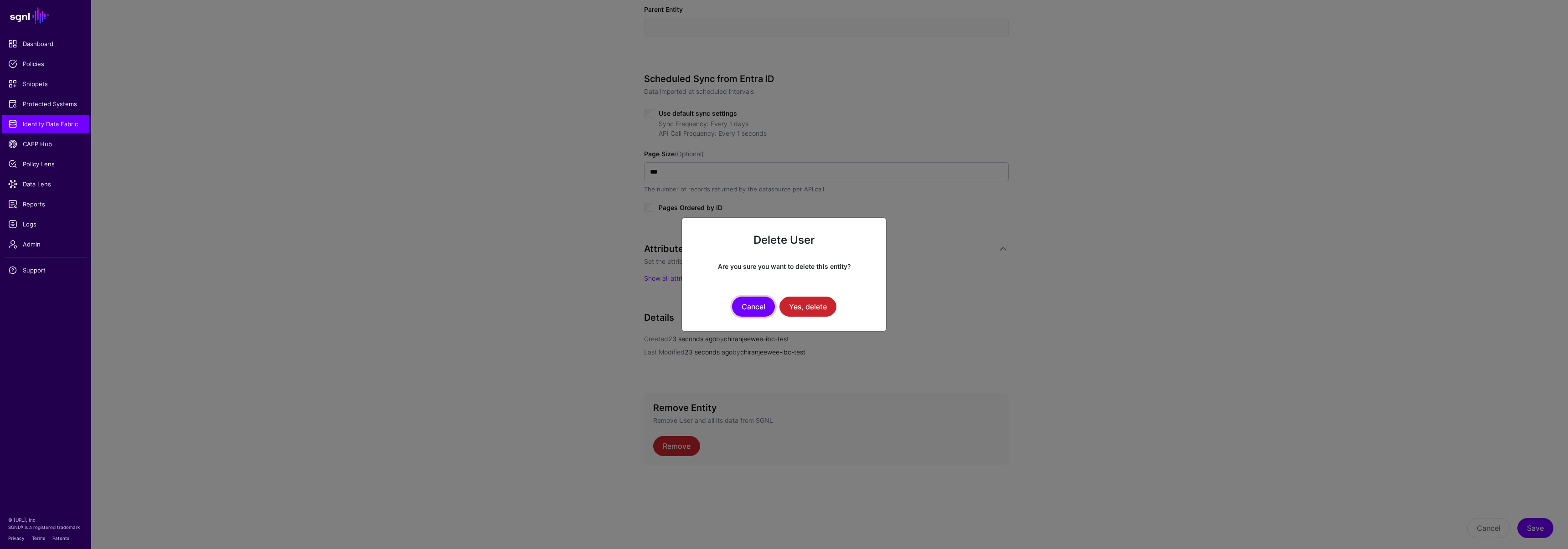
click at [747, 302] on button "Cancel" at bounding box center [753, 306] width 43 height 20
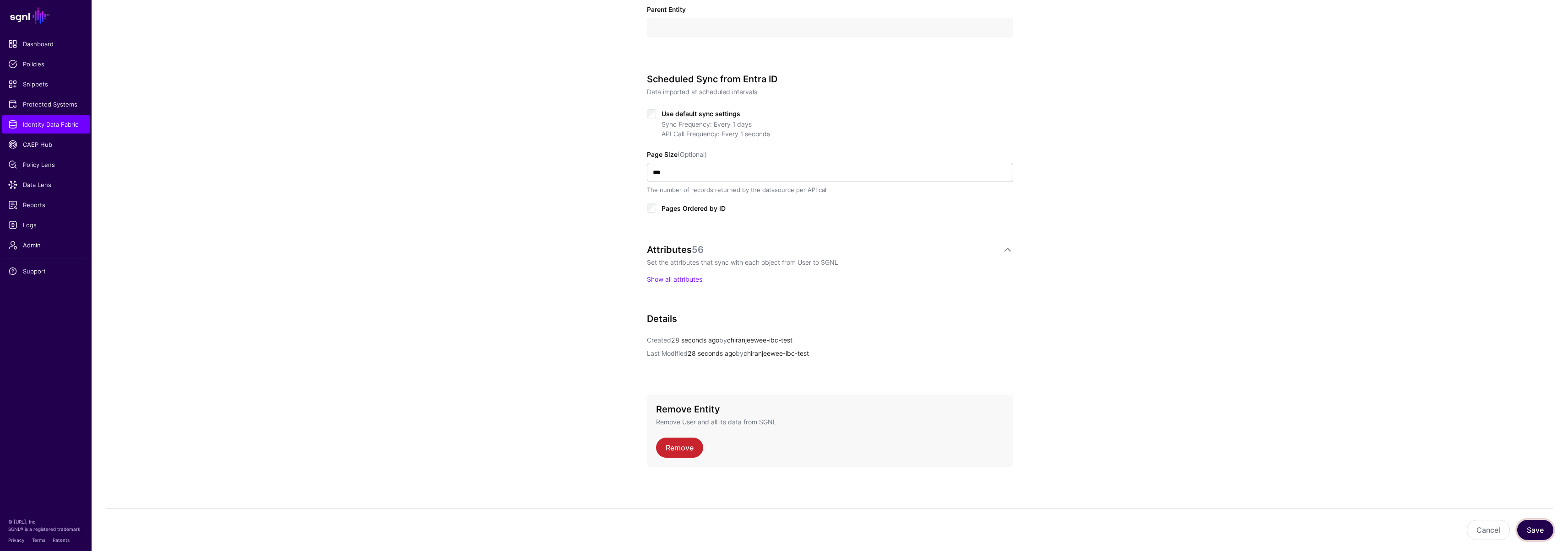
click at [1531, 533] on button "Save" at bounding box center [1535, 530] width 36 height 20
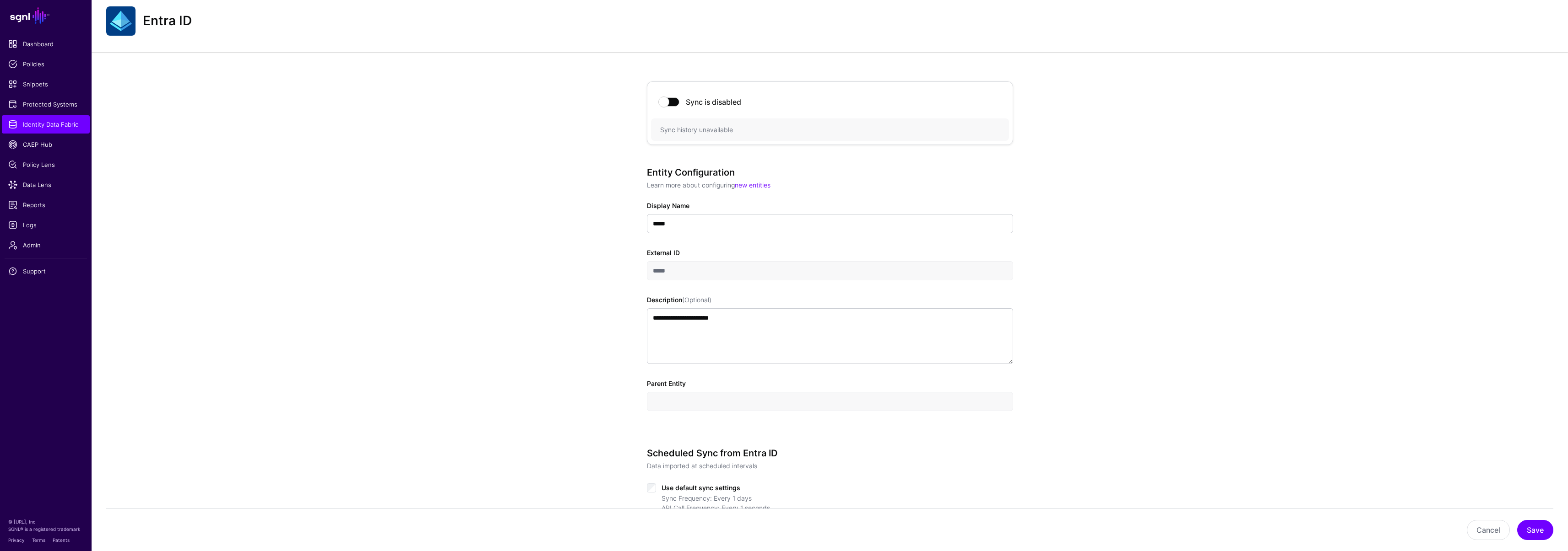
scroll to position [398, 0]
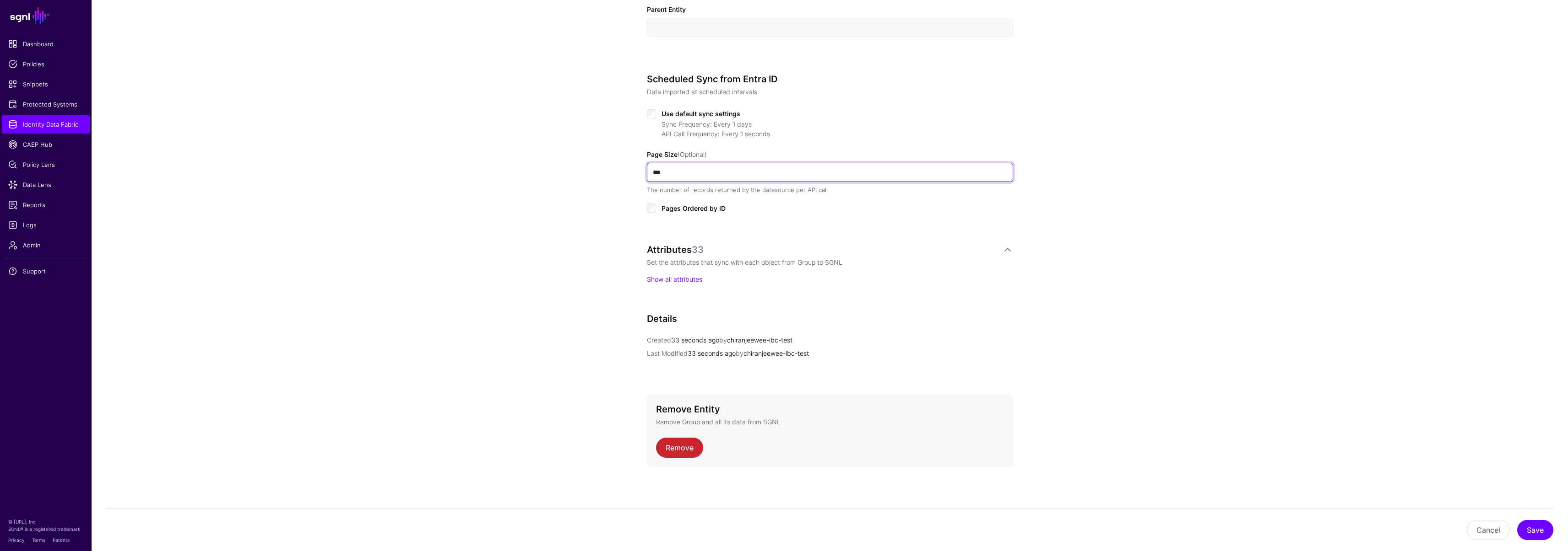
drag, startPoint x: 677, startPoint y: 174, endPoint x: 616, endPoint y: 171, distance: 61.1
click at [616, 171] on div "**********" at bounding box center [830, 114] width 1476 height 873
type input "***"
click at [1538, 535] on button "Save" at bounding box center [1535, 530] width 36 height 20
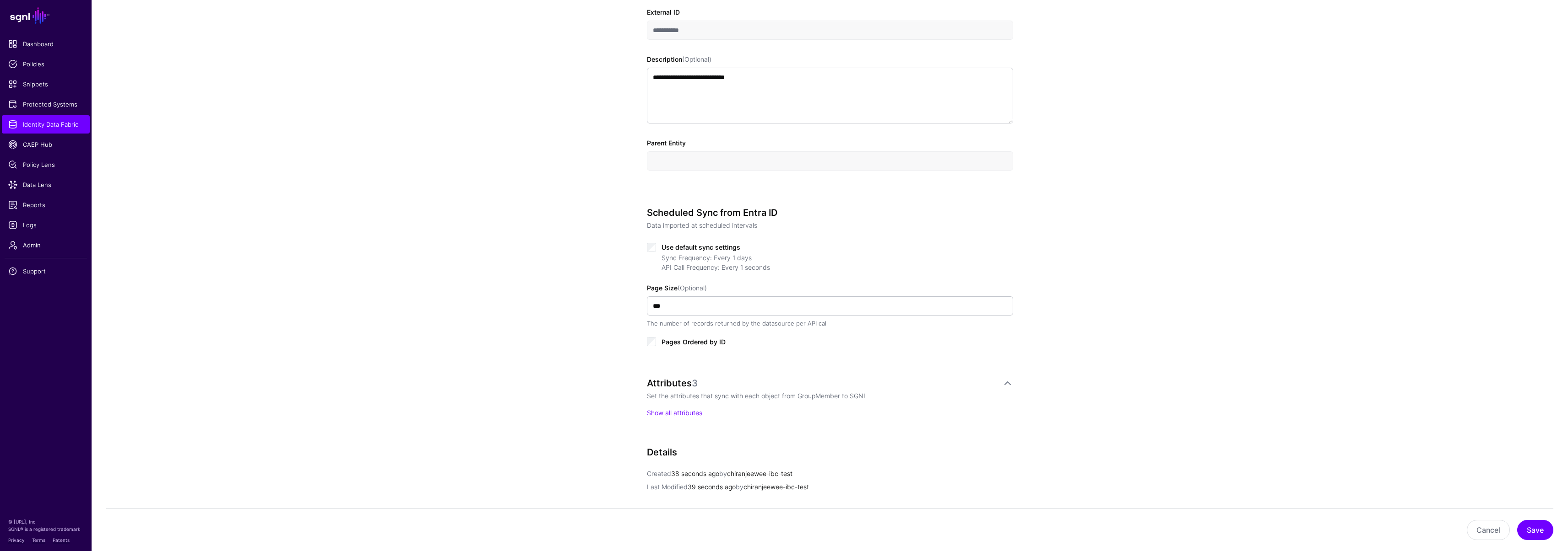
scroll to position [398, 0]
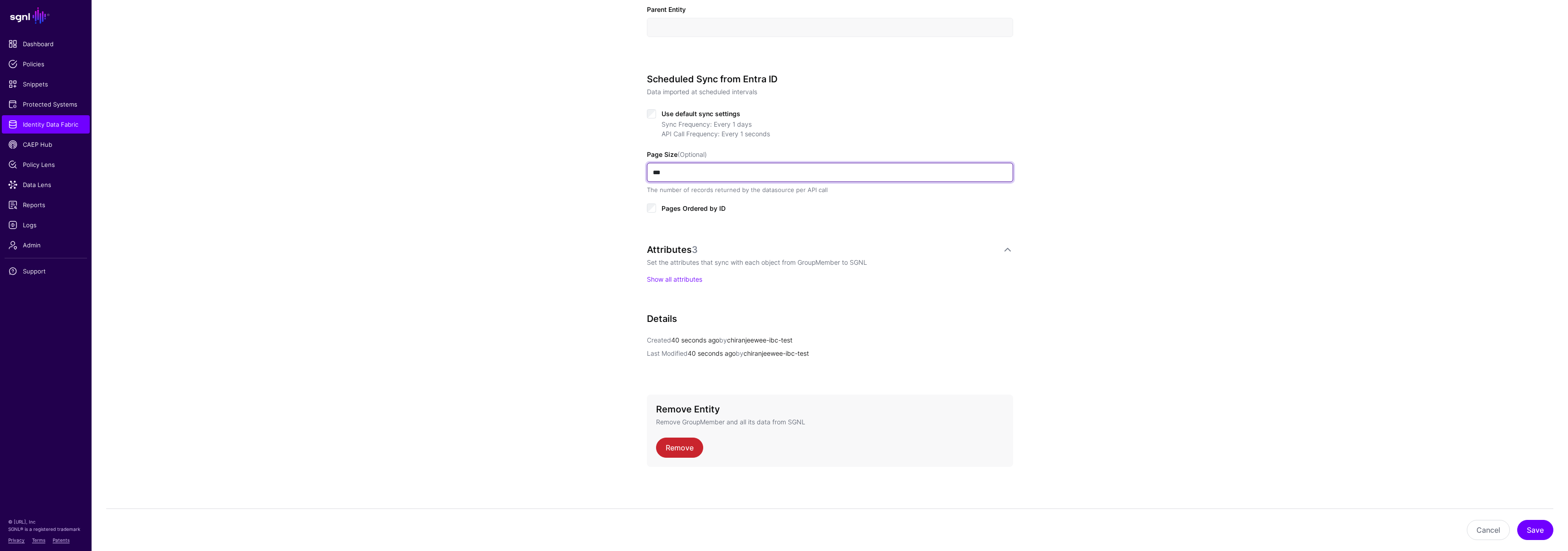
drag, startPoint x: 672, startPoint y: 168, endPoint x: 616, endPoint y: 165, distance: 56.1
click at [616, 165] on div "**********" at bounding box center [830, 114] width 1476 height 873
type input "***"
click at [1537, 528] on button "Save" at bounding box center [1535, 530] width 36 height 20
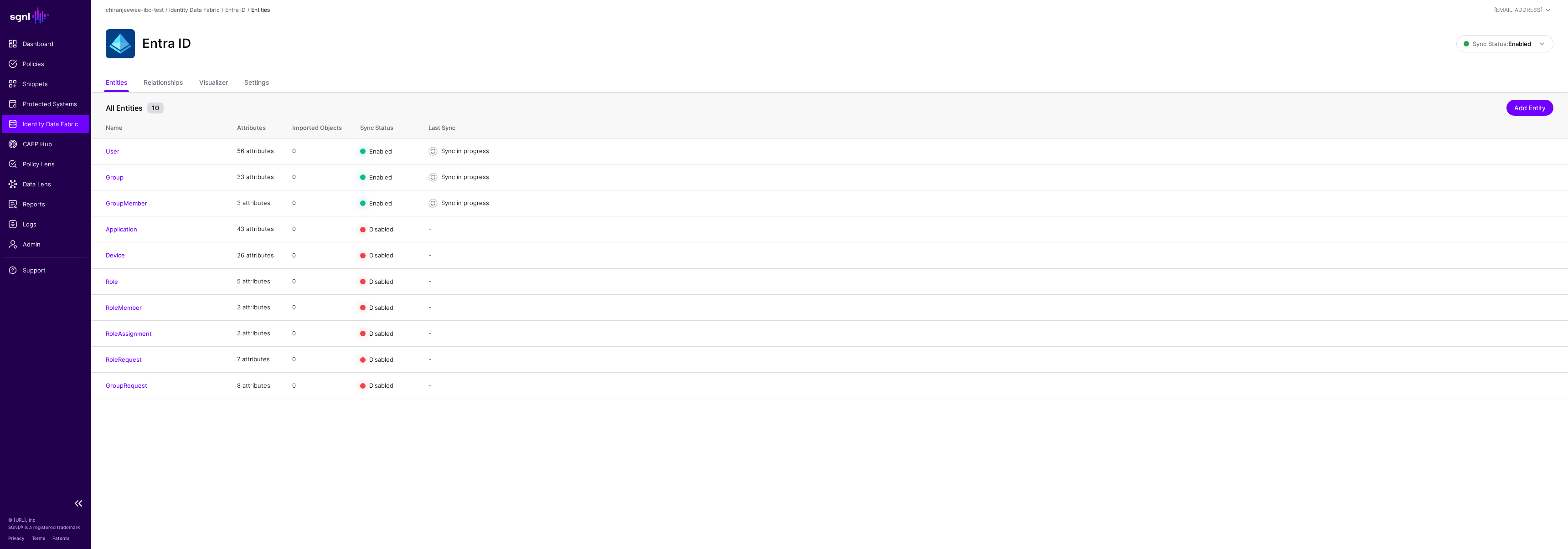
click at [58, 132] on link "Identity Data Fabric" at bounding box center [46, 123] width 87 height 18
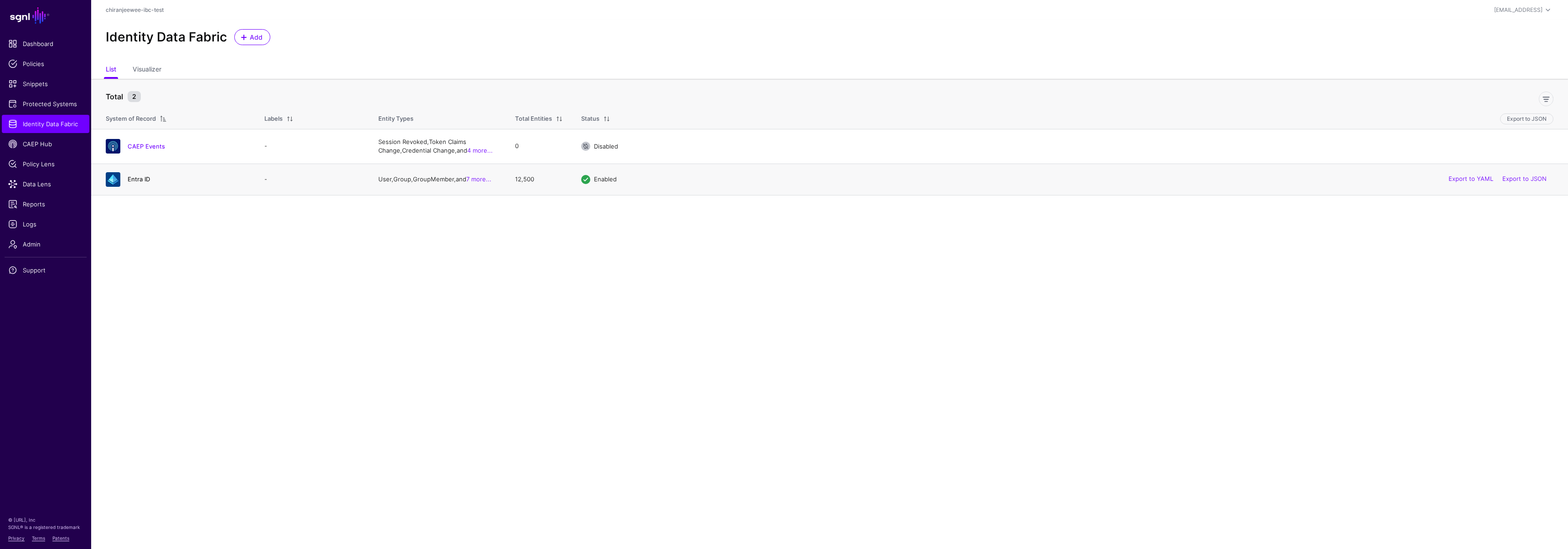
click at [137, 178] on link "Entra ID" at bounding box center [139, 180] width 23 height 8
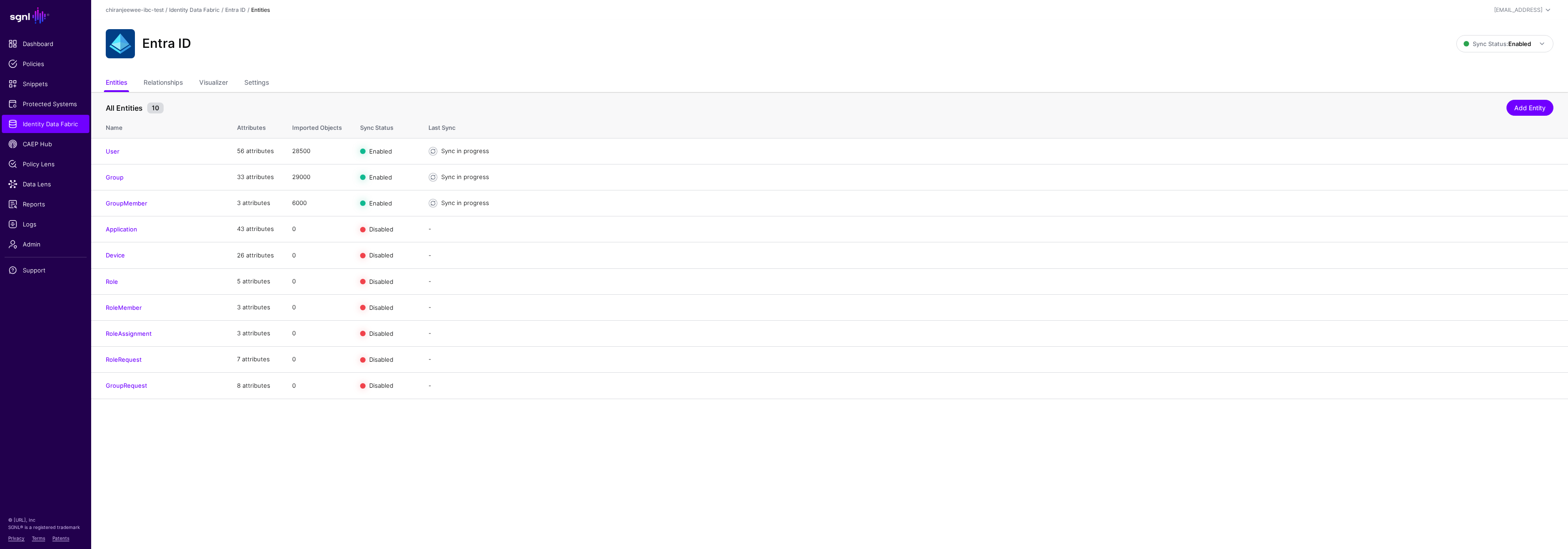
click at [138, 204] on link "GroupMember" at bounding box center [126, 203] width 42 height 8
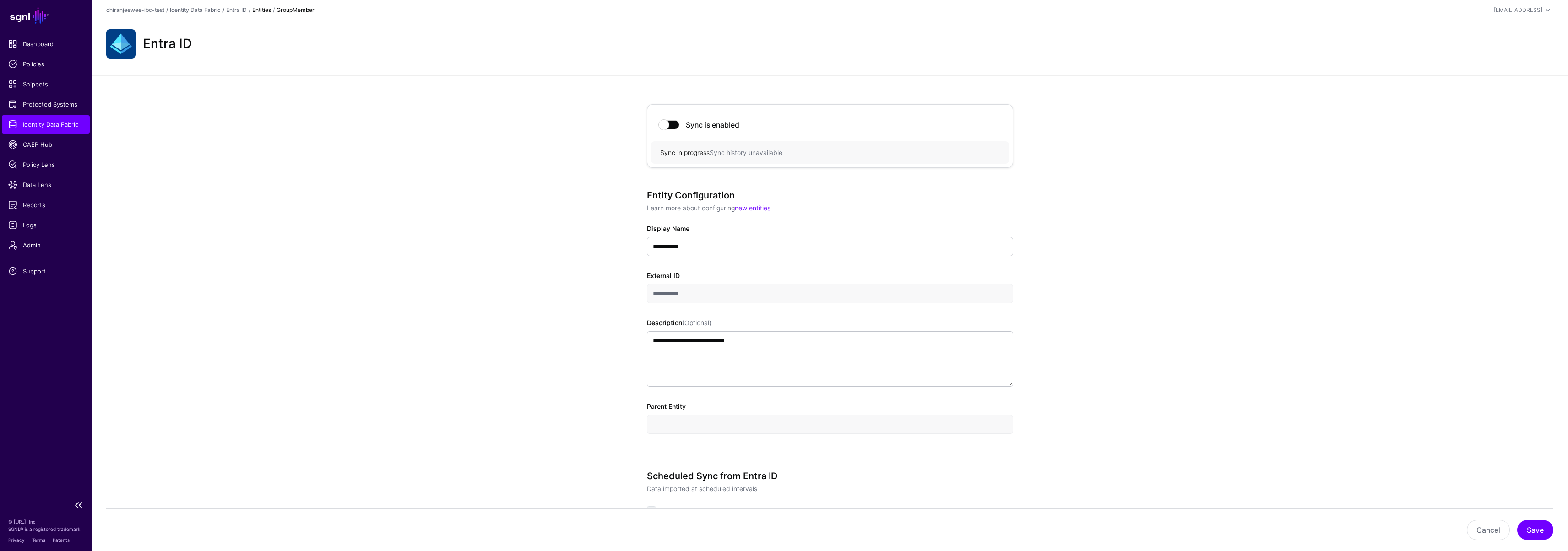
click at [65, 127] on span "Identity Data Fabric" at bounding box center [46, 125] width 75 height 10
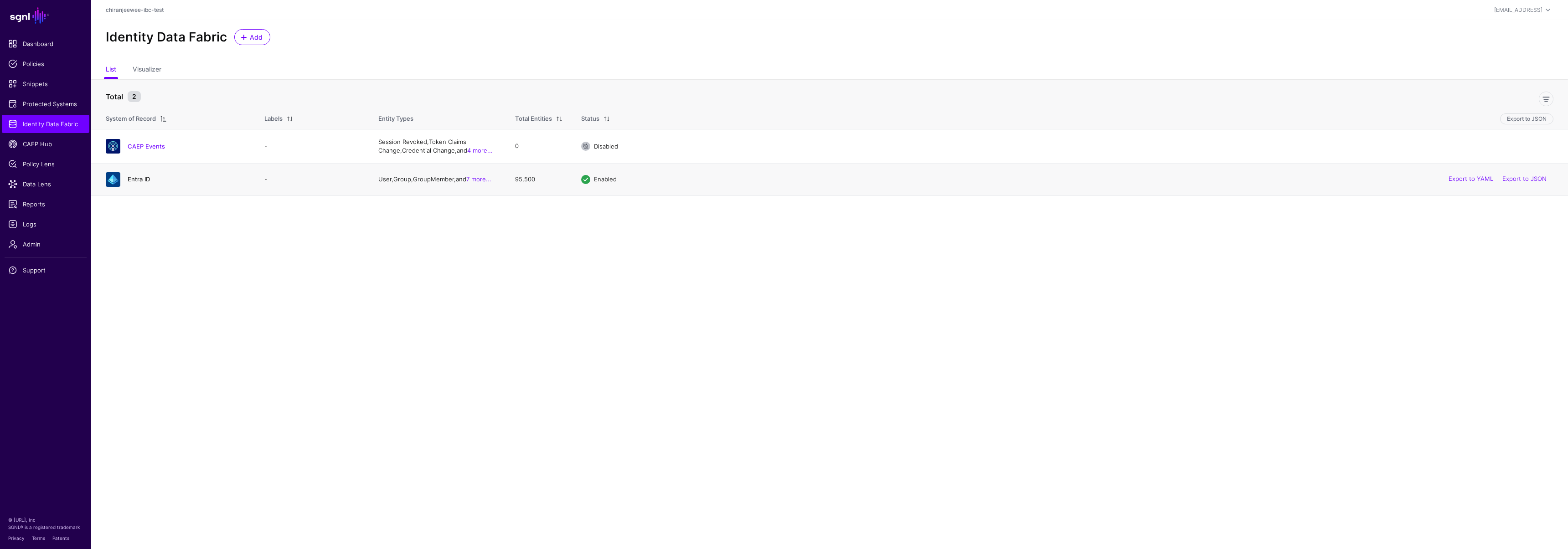
click at [143, 177] on link "Entra ID" at bounding box center [139, 180] width 23 height 8
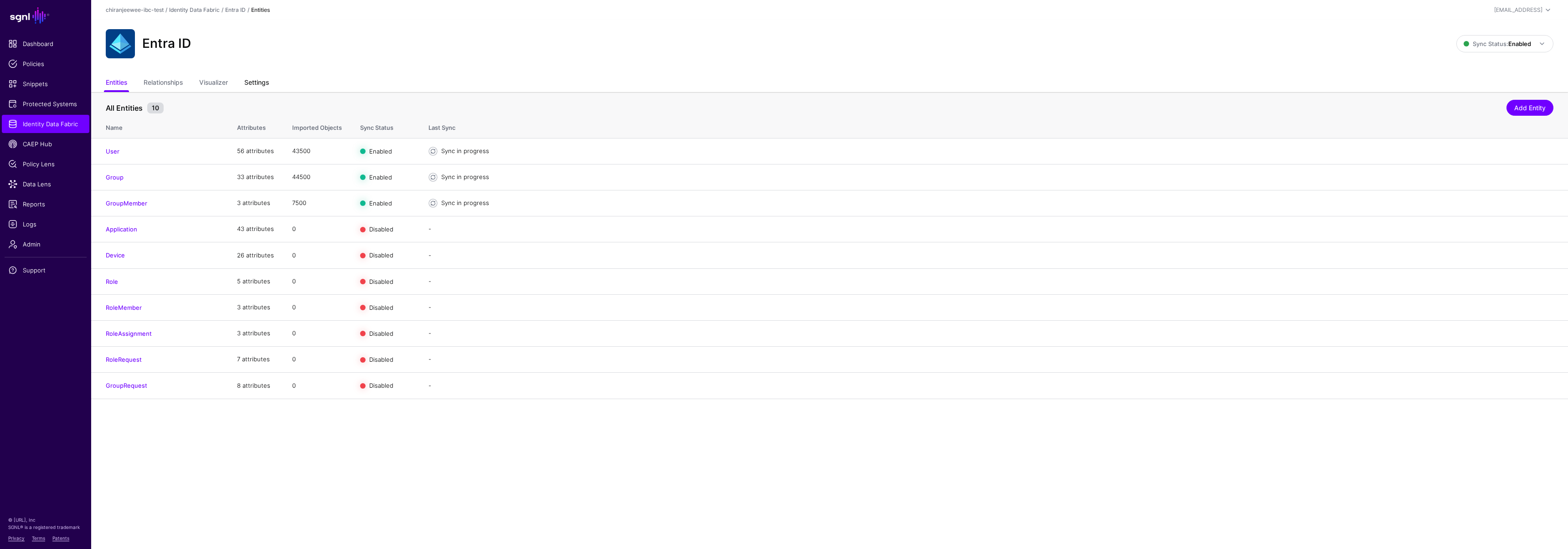
click at [252, 84] on link "Settings" at bounding box center [256, 84] width 25 height 17
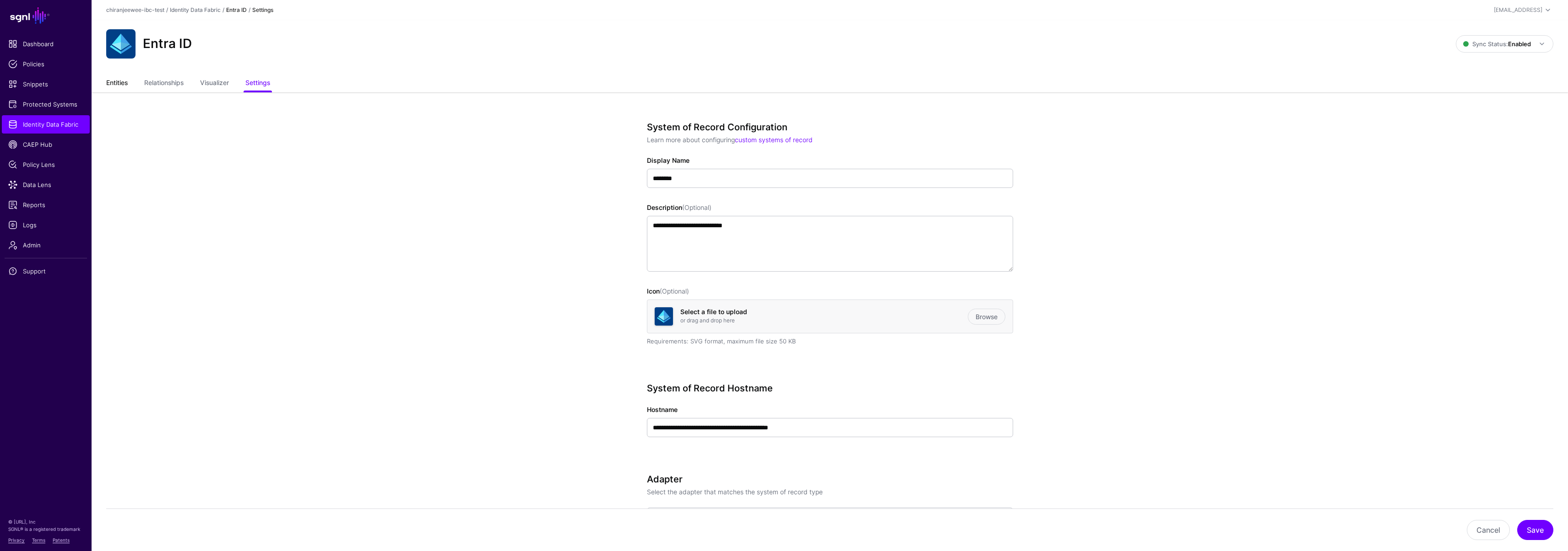
click at [117, 85] on link "Entities" at bounding box center [116, 84] width 22 height 17
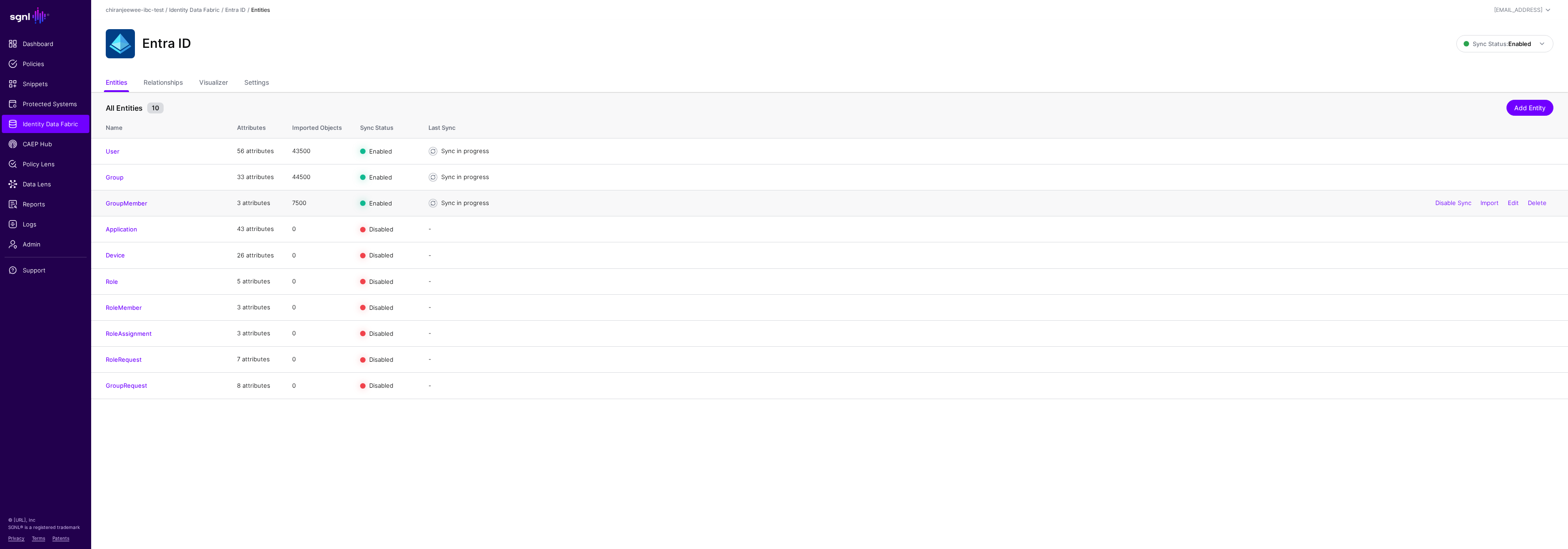
drag, startPoint x: 178, startPoint y: 199, endPoint x: 105, endPoint y: 198, distance: 73.0
click at [105, 198] on td "GroupMember" at bounding box center [160, 202] width 137 height 26
drag, startPoint x: 102, startPoint y: 200, endPoint x: 161, endPoint y: 204, distance: 59.1
click at [161, 204] on td "GroupMember" at bounding box center [160, 202] width 137 height 26
copy link "GroupMember"
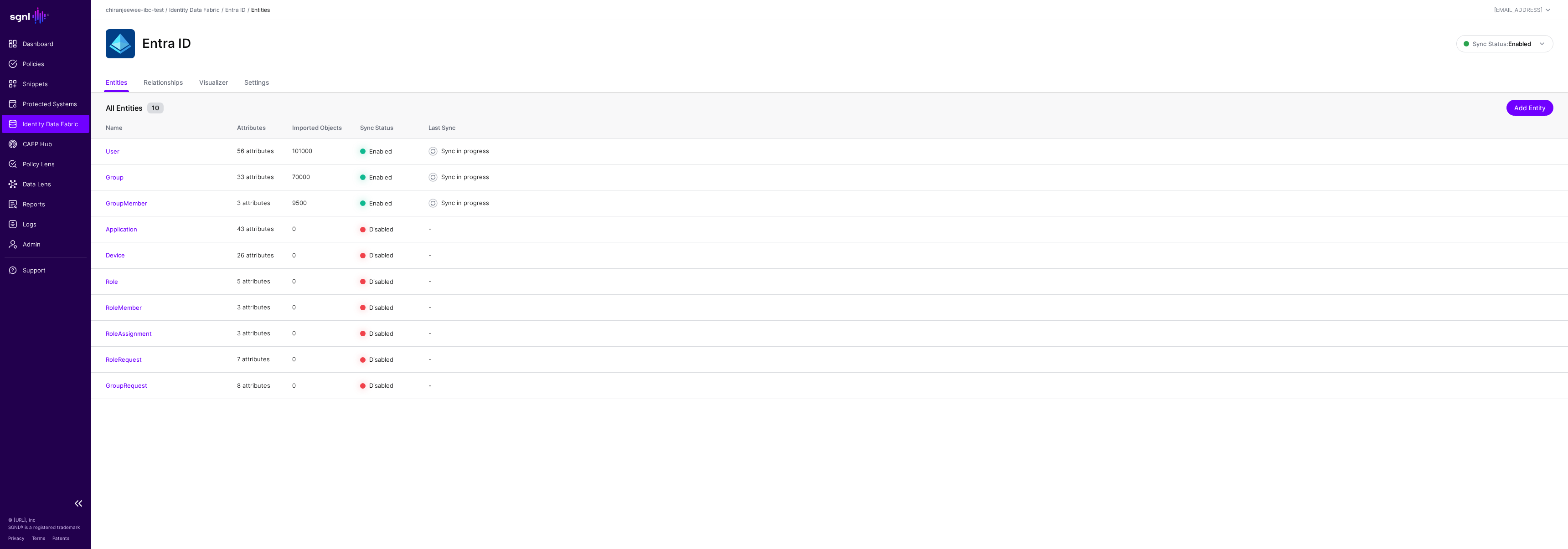
click at [36, 124] on span "Identity Data Fabric" at bounding box center [46, 124] width 75 height 9
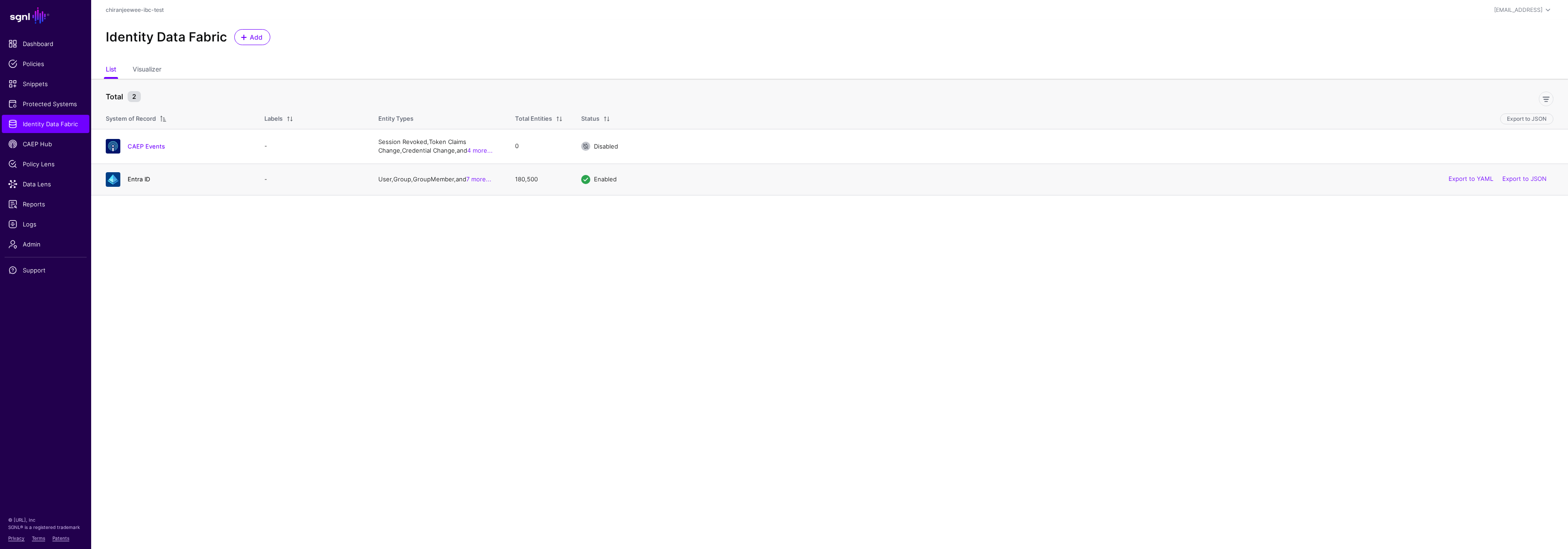
click at [139, 178] on link "Entra ID" at bounding box center [139, 180] width 23 height 8
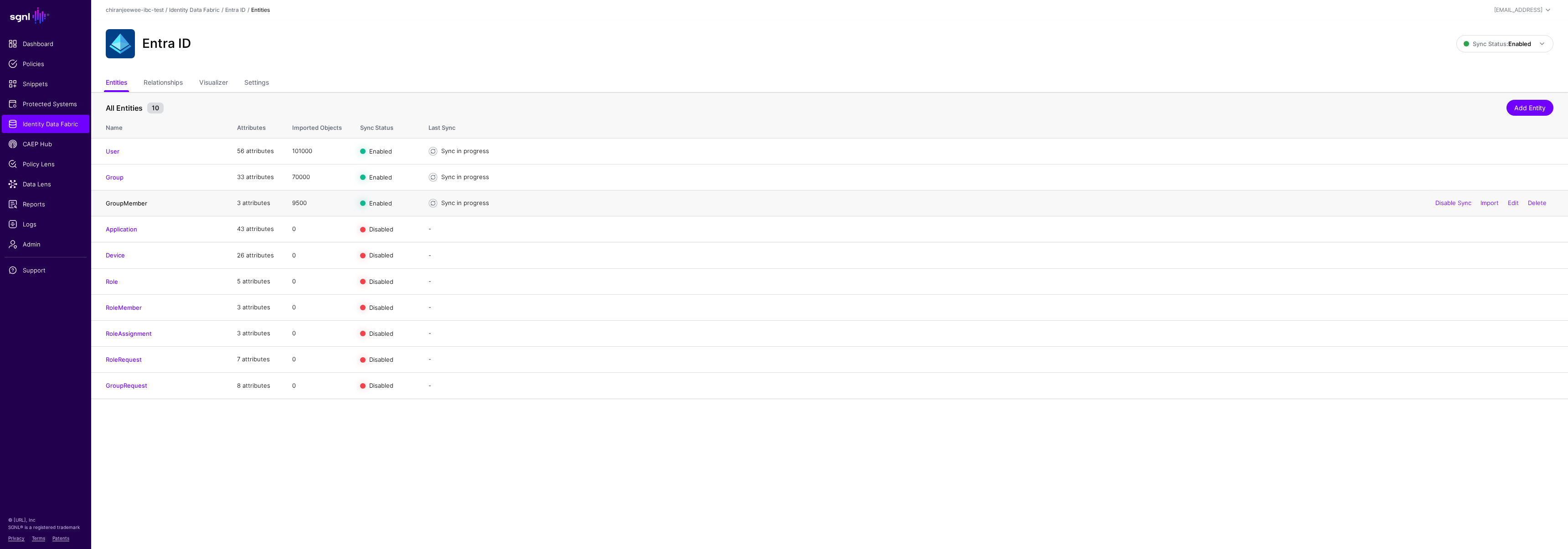
click at [137, 202] on link "GroupMember" at bounding box center [126, 203] width 42 height 8
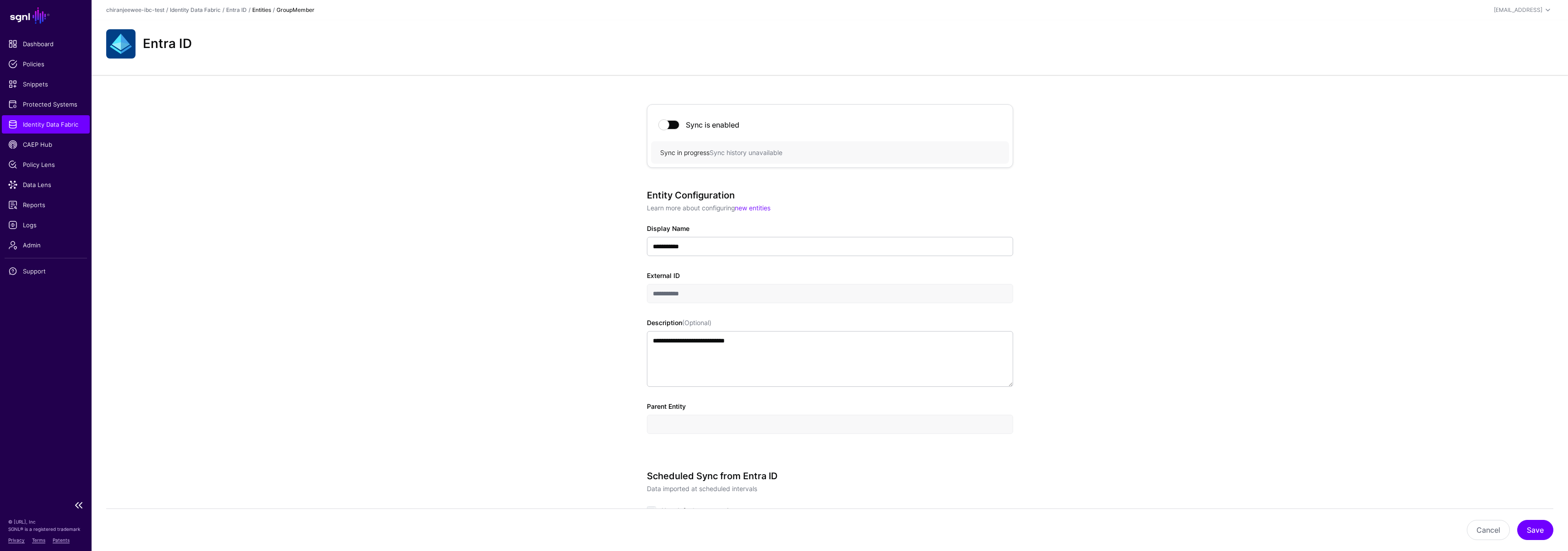
click at [48, 122] on span "Identity Data Fabric" at bounding box center [46, 125] width 75 height 10
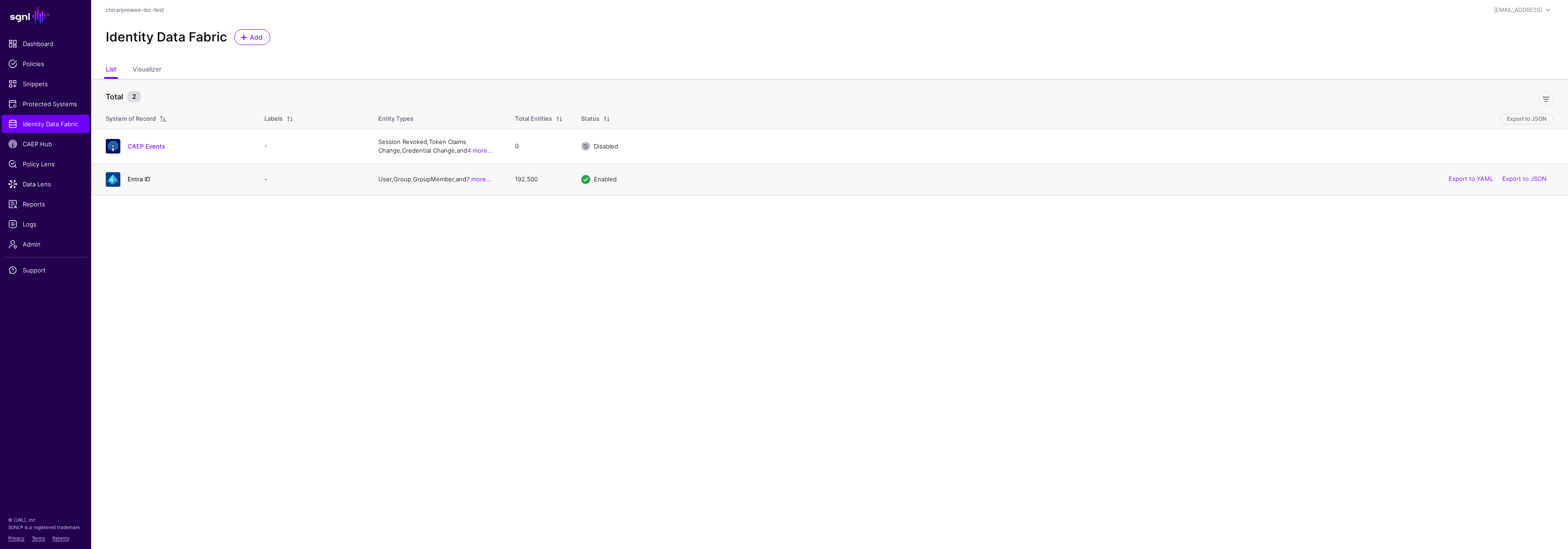
click at [133, 180] on link "Entra ID" at bounding box center [139, 180] width 23 height 8
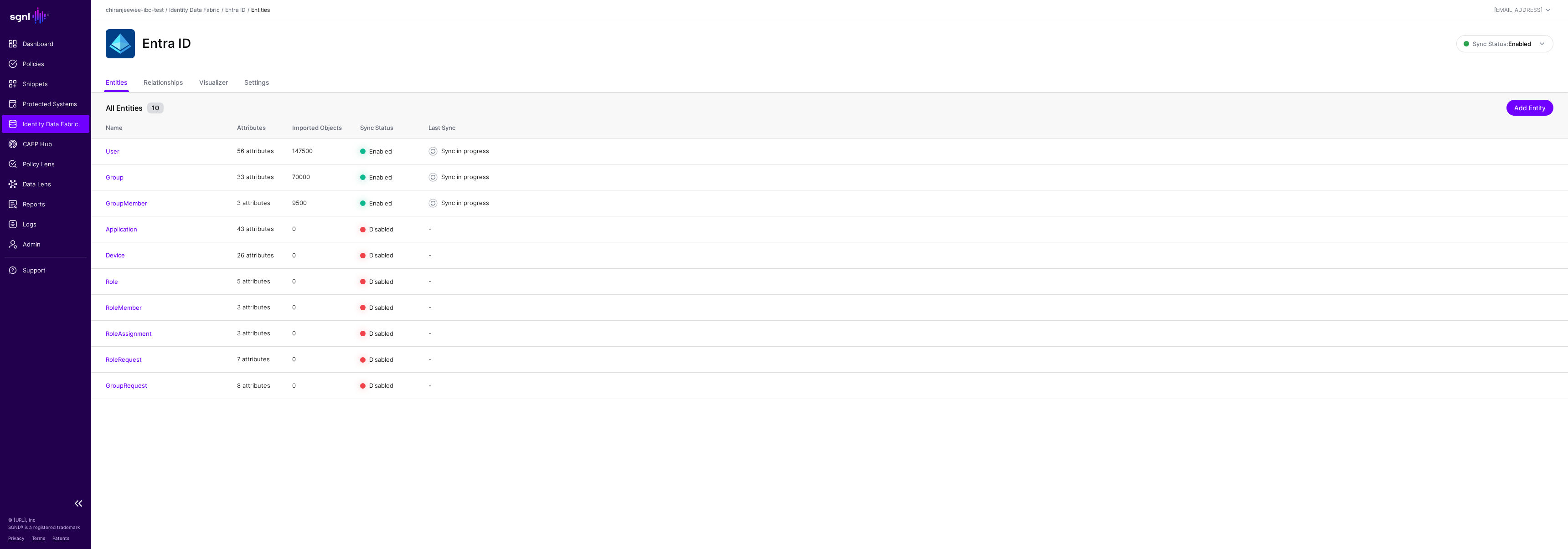
click at [43, 125] on span "Identity Data Fabric" at bounding box center [46, 124] width 75 height 9
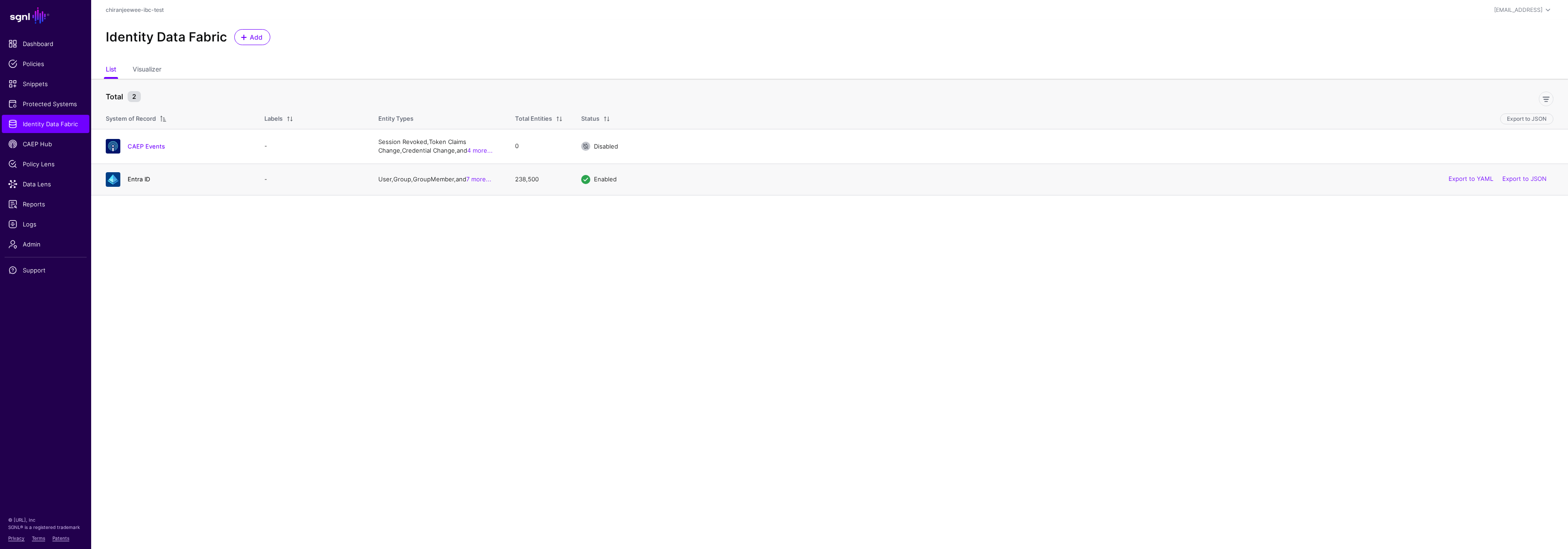
click at [143, 180] on link "Entra ID" at bounding box center [139, 180] width 23 height 8
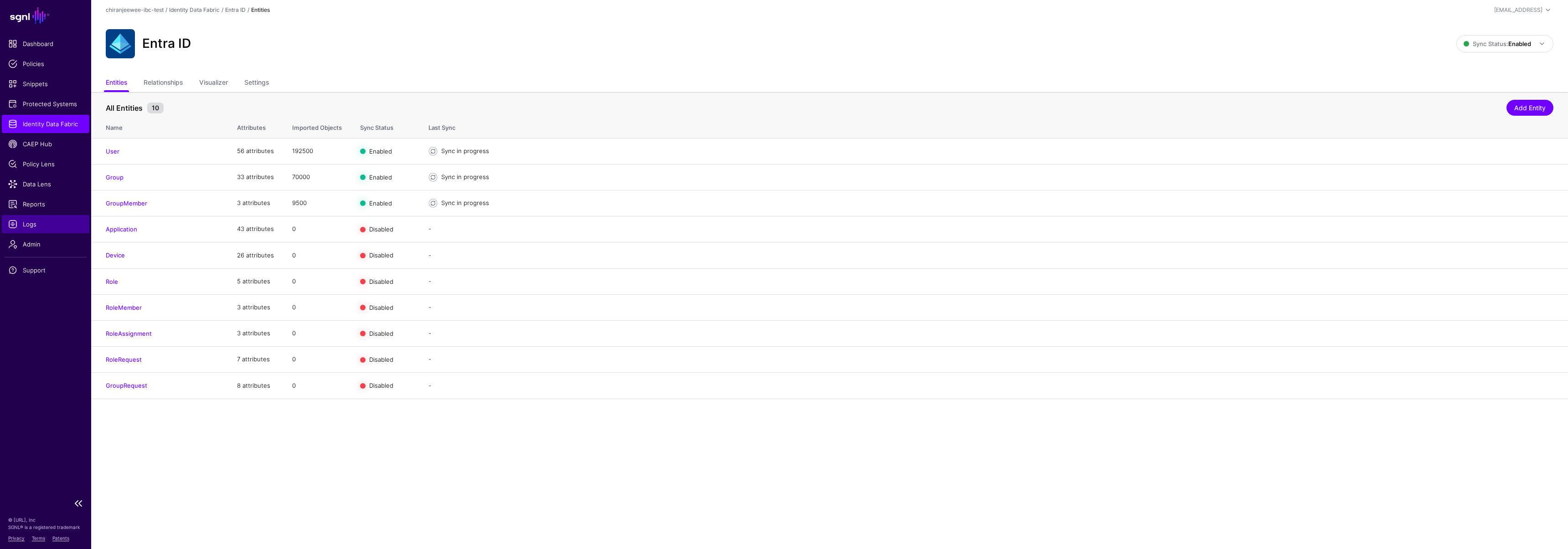
click at [43, 233] on ul "Dashboard Policies Snippets Protected Systems Identity Data Fabric CAEP Hub Pol…" at bounding box center [46, 263] width 91 height 459
click at [39, 225] on span "Logs" at bounding box center [46, 224] width 75 height 9
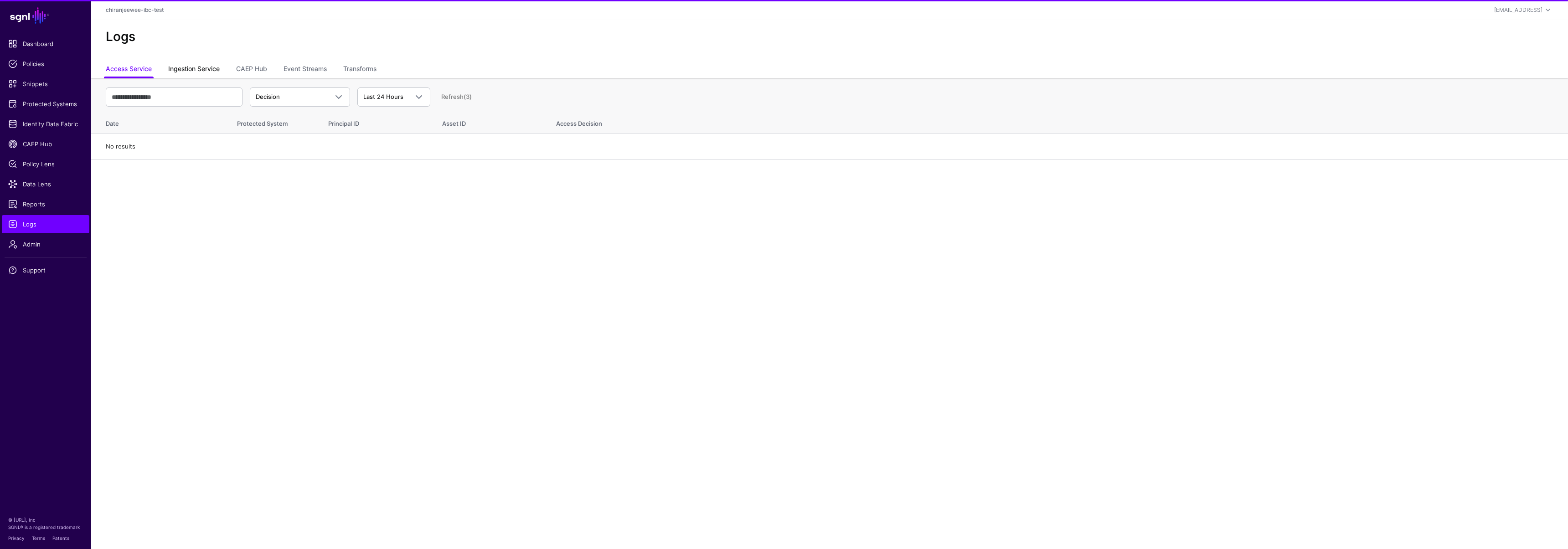
click at [197, 65] on link "Ingestion Service" at bounding box center [194, 69] width 51 height 17
click at [299, 93] on span "Ingestion Started" at bounding box center [280, 97] width 49 height 8
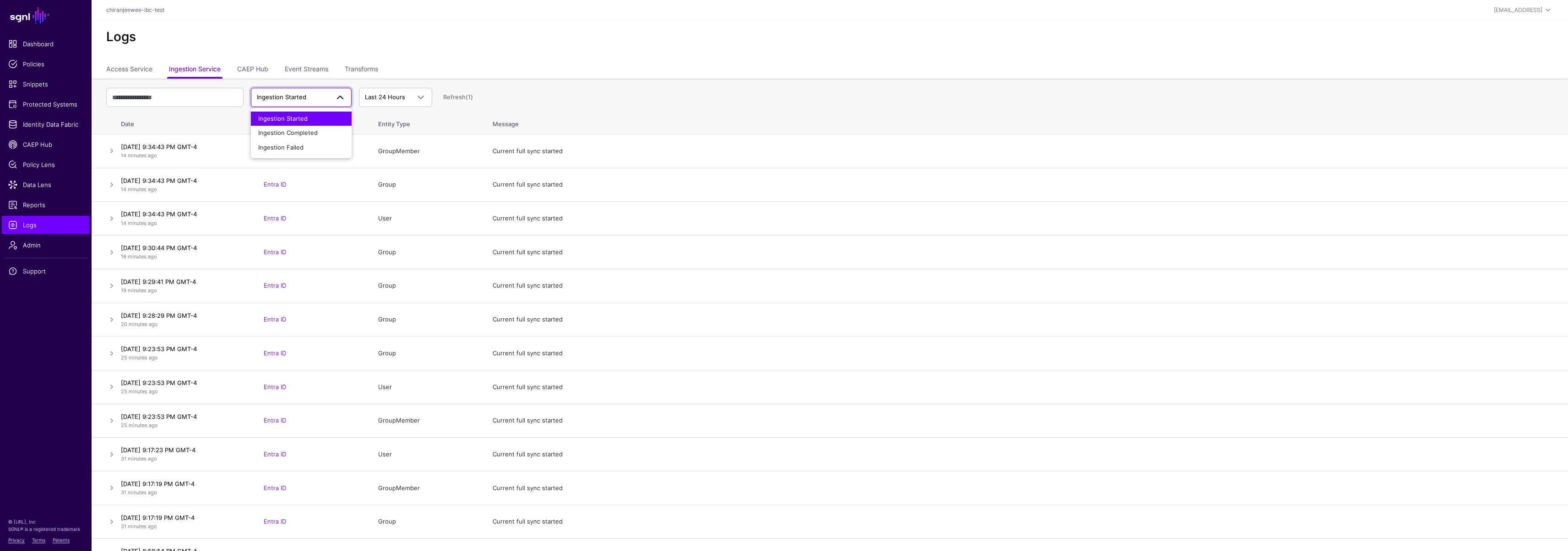
click at [199, 120] on th "Date" at bounding box center [186, 122] width 137 height 24
click at [51, 125] on span "Identity Data Fabric" at bounding box center [46, 125] width 75 height 10
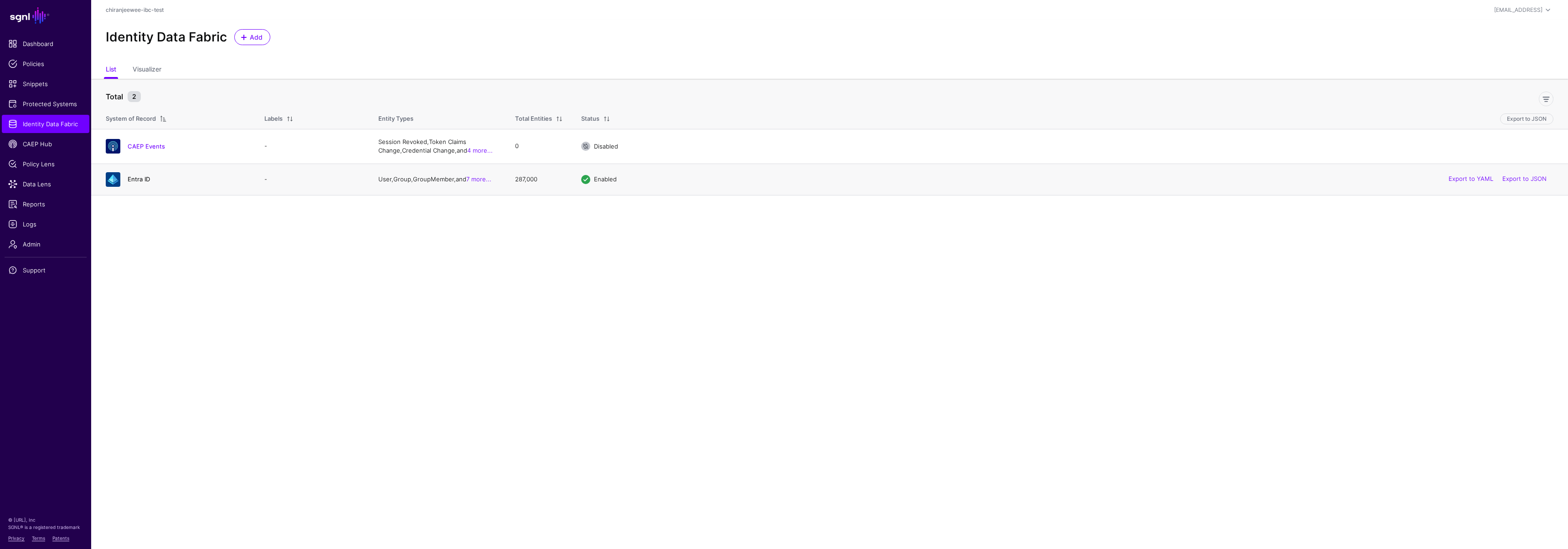
click at [141, 178] on link "Entra ID" at bounding box center [139, 180] width 23 height 8
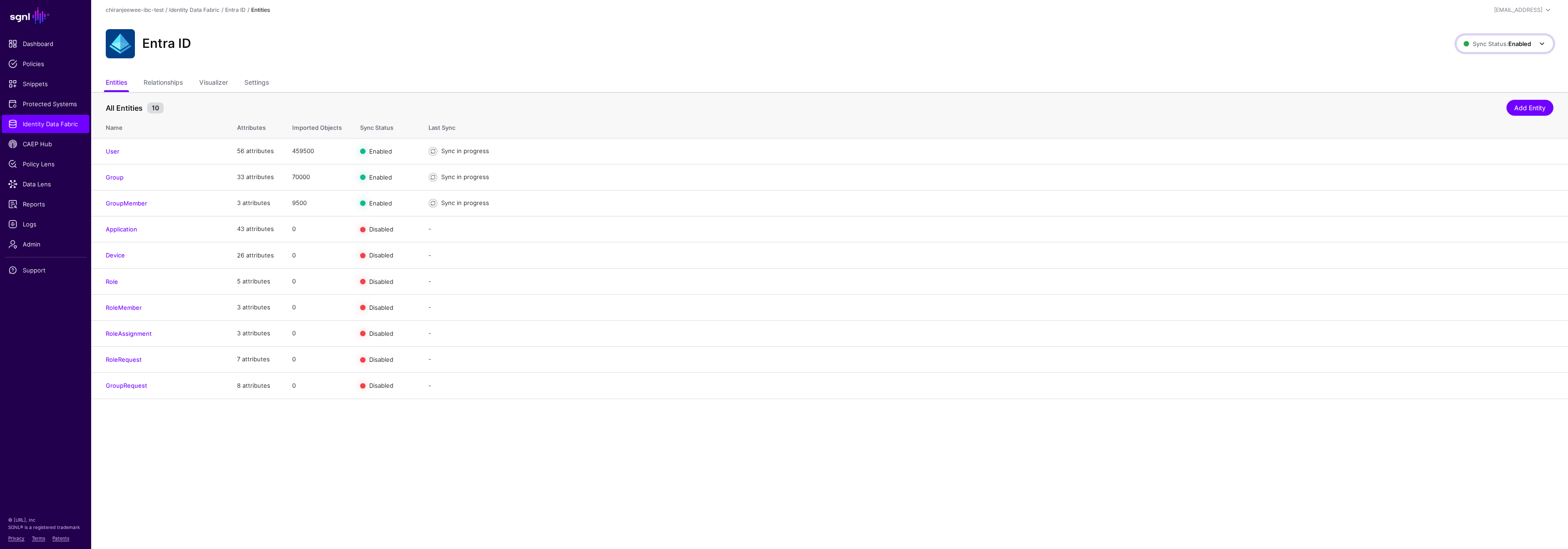
click at [1480, 41] on span "Sync Status: Enabled" at bounding box center [1497, 44] width 67 height 8
click at [1484, 117] on span "Syncing inactive for all configured entities" at bounding box center [1500, 114] width 93 height 15
click at [1481, 47] on span "Sync Status: Disabled" at bounding box center [1497, 44] width 68 height 10
click at [1353, 48] on div "Entra ID" at bounding box center [780, 44] width 1356 height 29
click at [1497, 37] on link "Sync Status: Disabled" at bounding box center [1504, 44] width 99 height 17
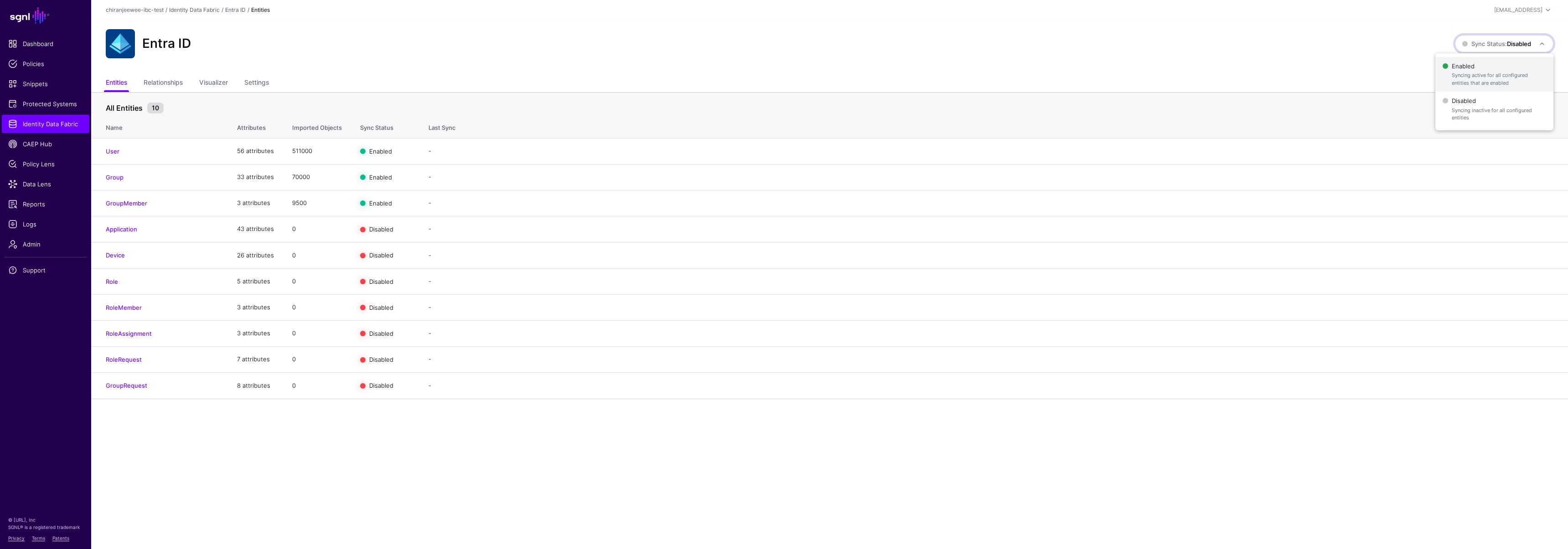
click at [1472, 71] on span "Syncing active for all configured entities that are enabled" at bounding box center [1498, 79] width 94 height 15
click at [131, 200] on link "GroupMember" at bounding box center [126, 203] width 42 height 8
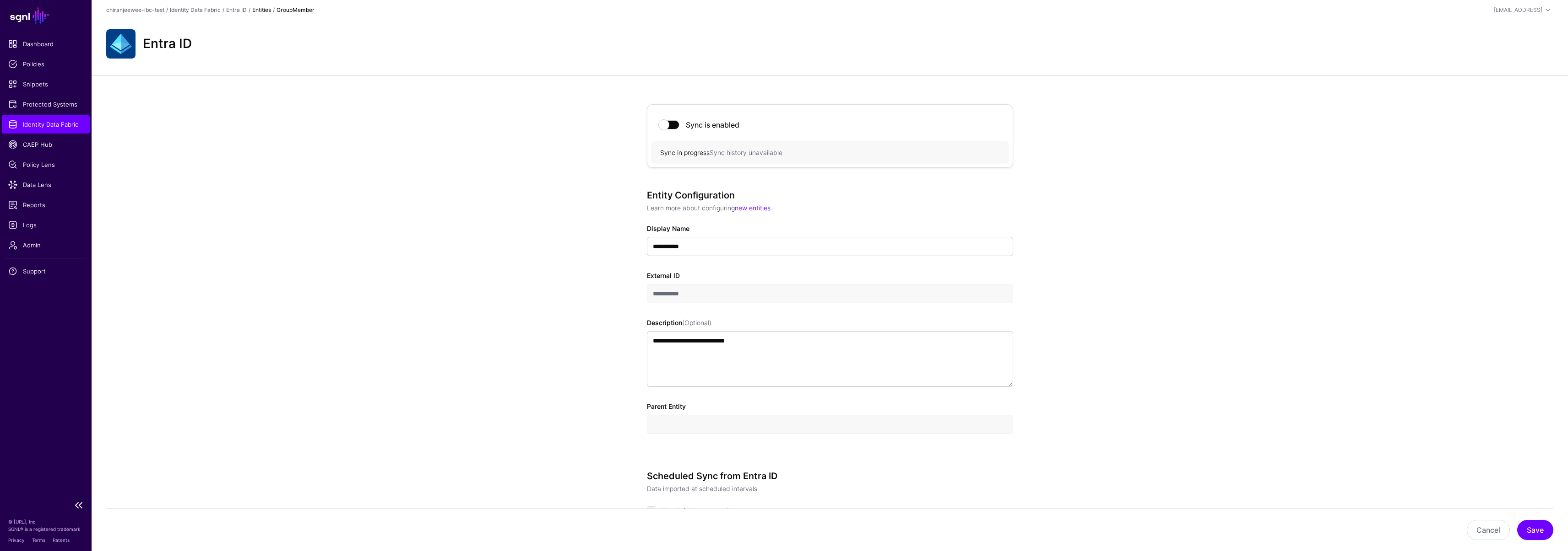
click at [64, 117] on link "Identity Data Fabric" at bounding box center [46, 124] width 88 height 18
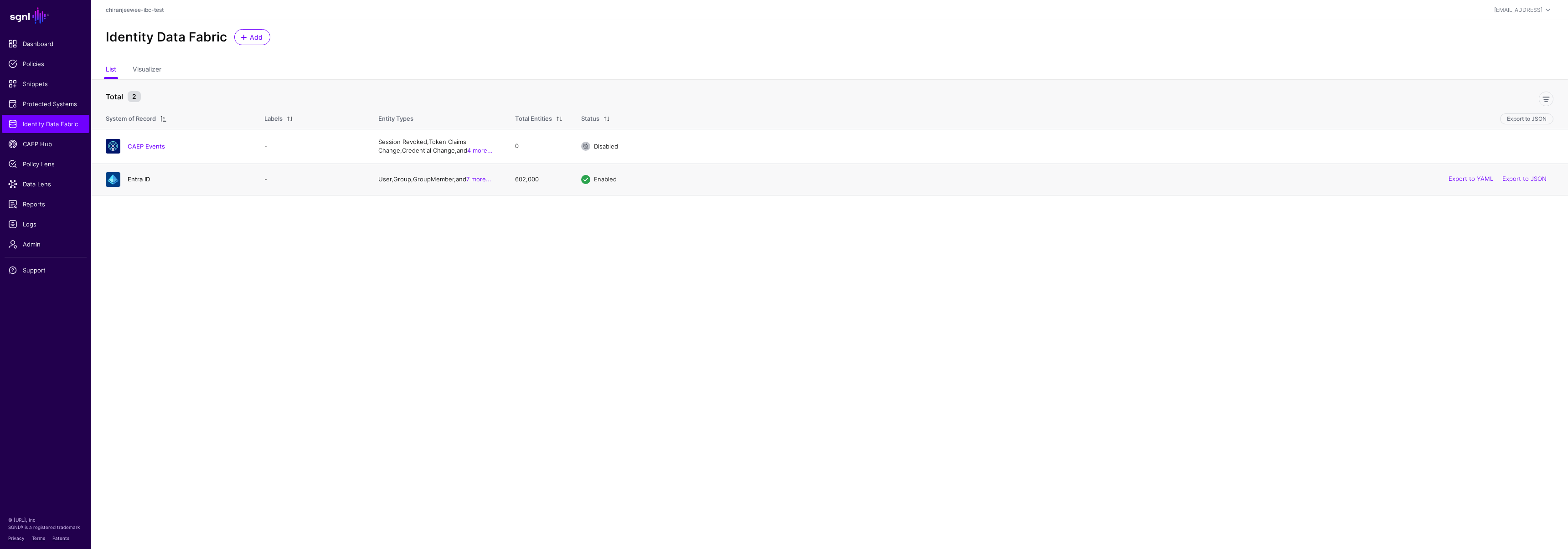
click at [143, 176] on link "Entra ID" at bounding box center [139, 180] width 23 height 8
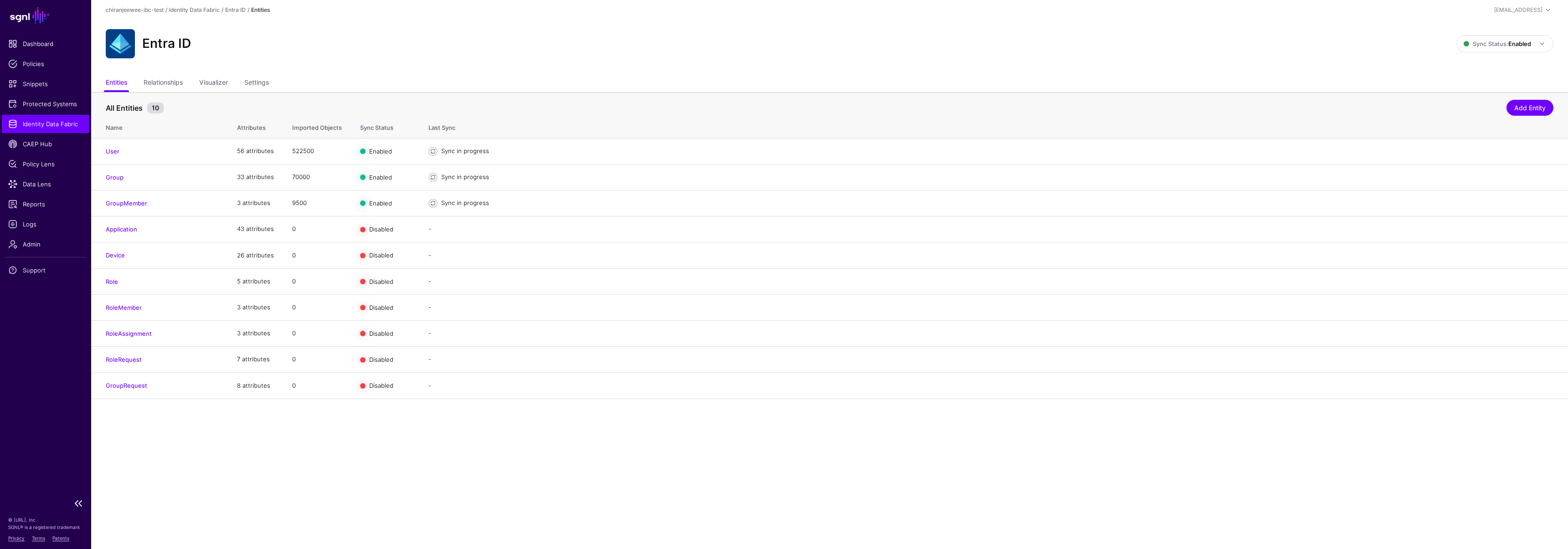
click at [48, 118] on link "Identity Data Fabric" at bounding box center [46, 123] width 87 height 18
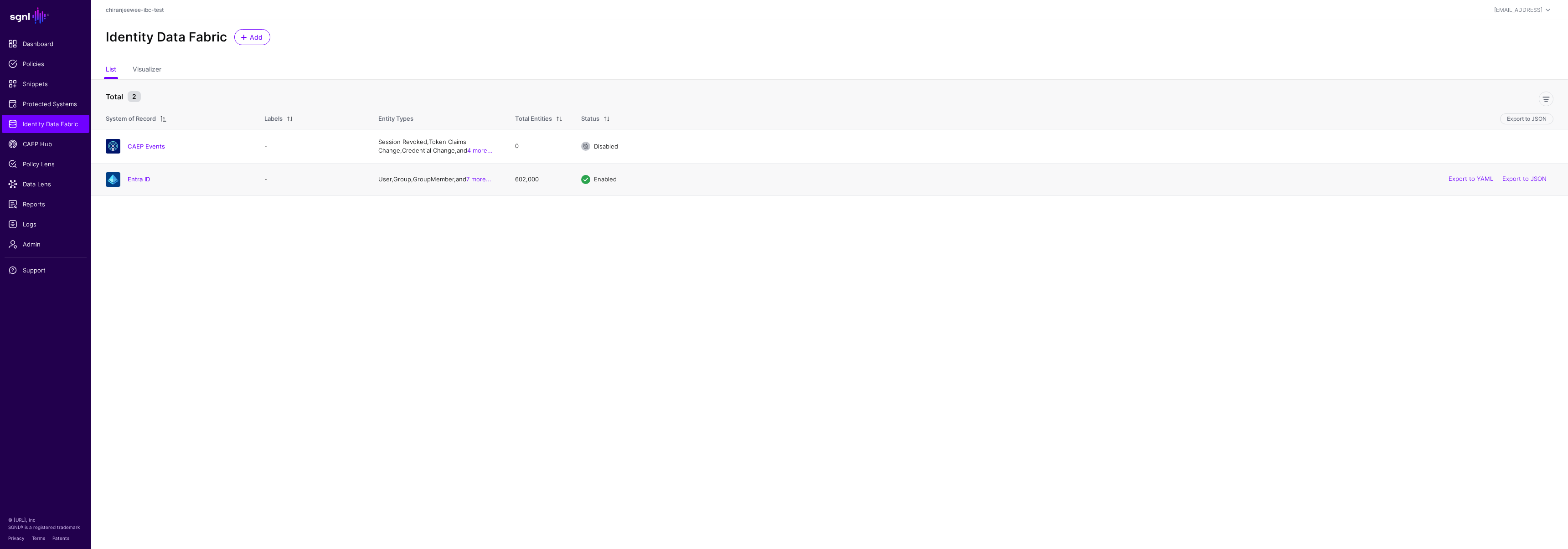
click at [139, 174] on div "Entra ID" at bounding box center [175, 179] width 147 height 14
click at [138, 179] on link "Entra ID" at bounding box center [139, 180] width 23 height 8
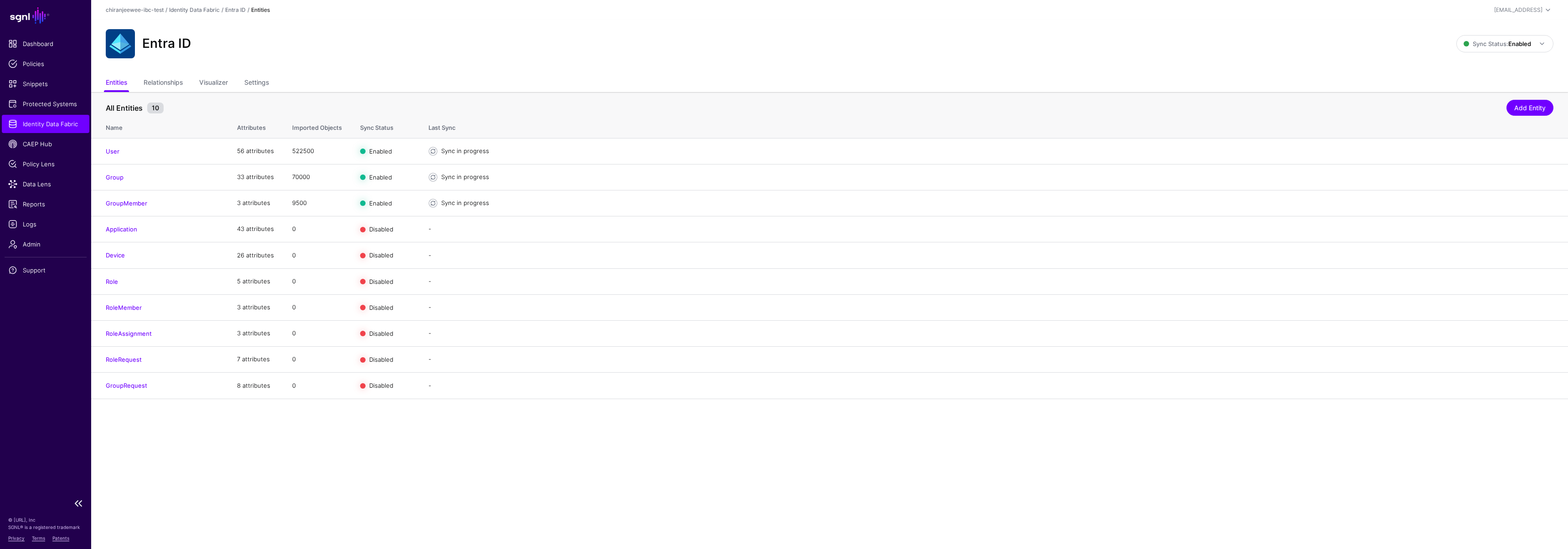
click at [43, 123] on span "Identity Data Fabric" at bounding box center [46, 124] width 75 height 9
